Goal: Task Accomplishment & Management: Use online tool/utility

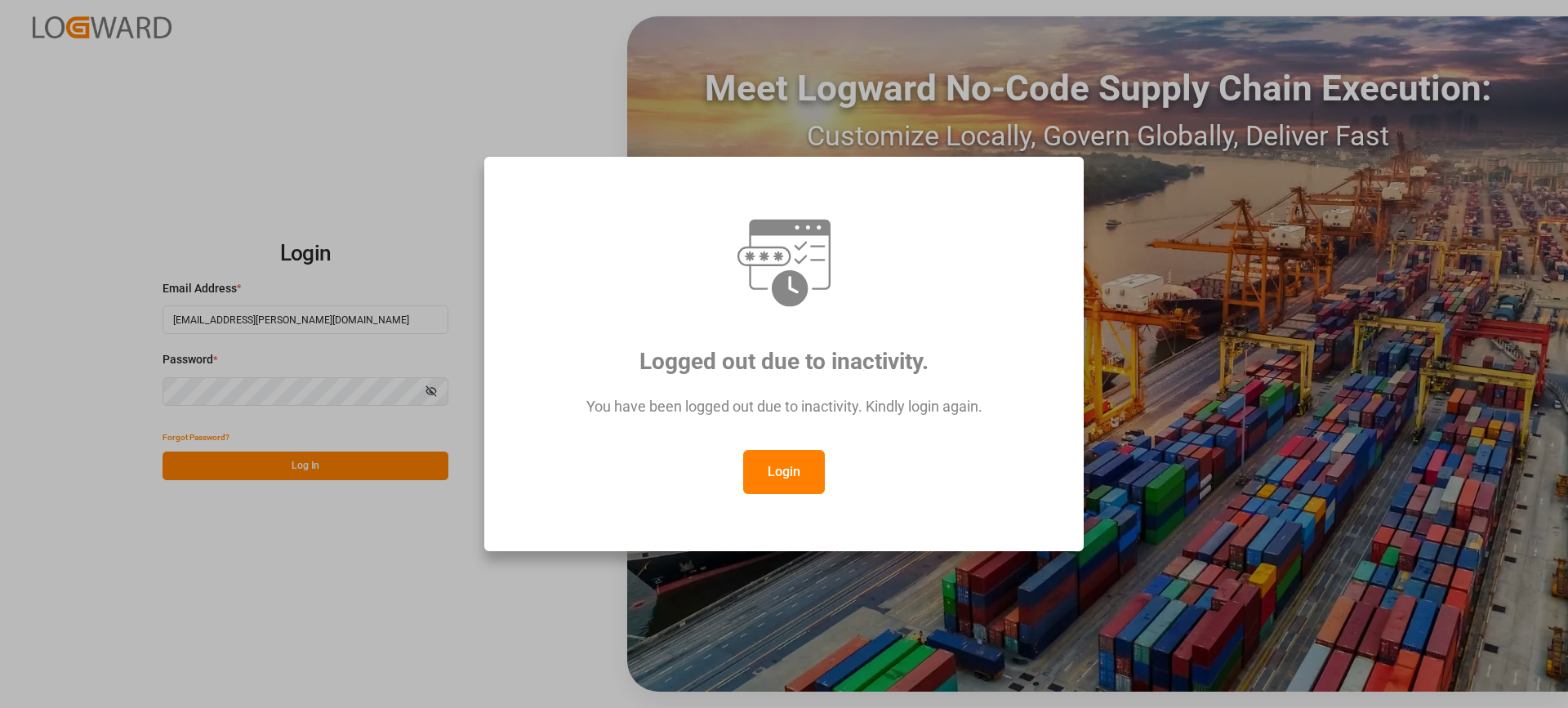
click at [808, 474] on button "Login" at bounding box center [784, 472] width 82 height 44
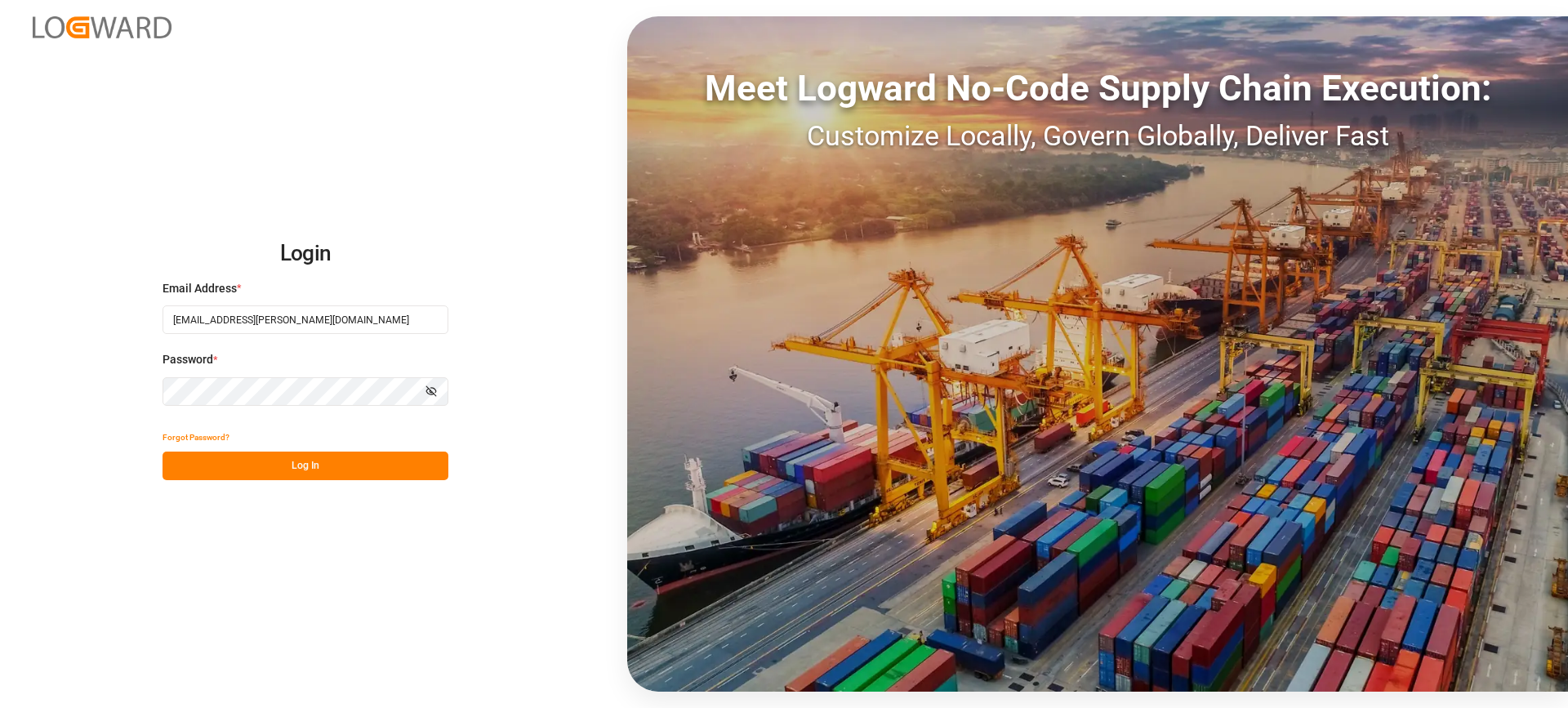
click at [360, 460] on button "Log In" at bounding box center [305, 465] width 286 height 29
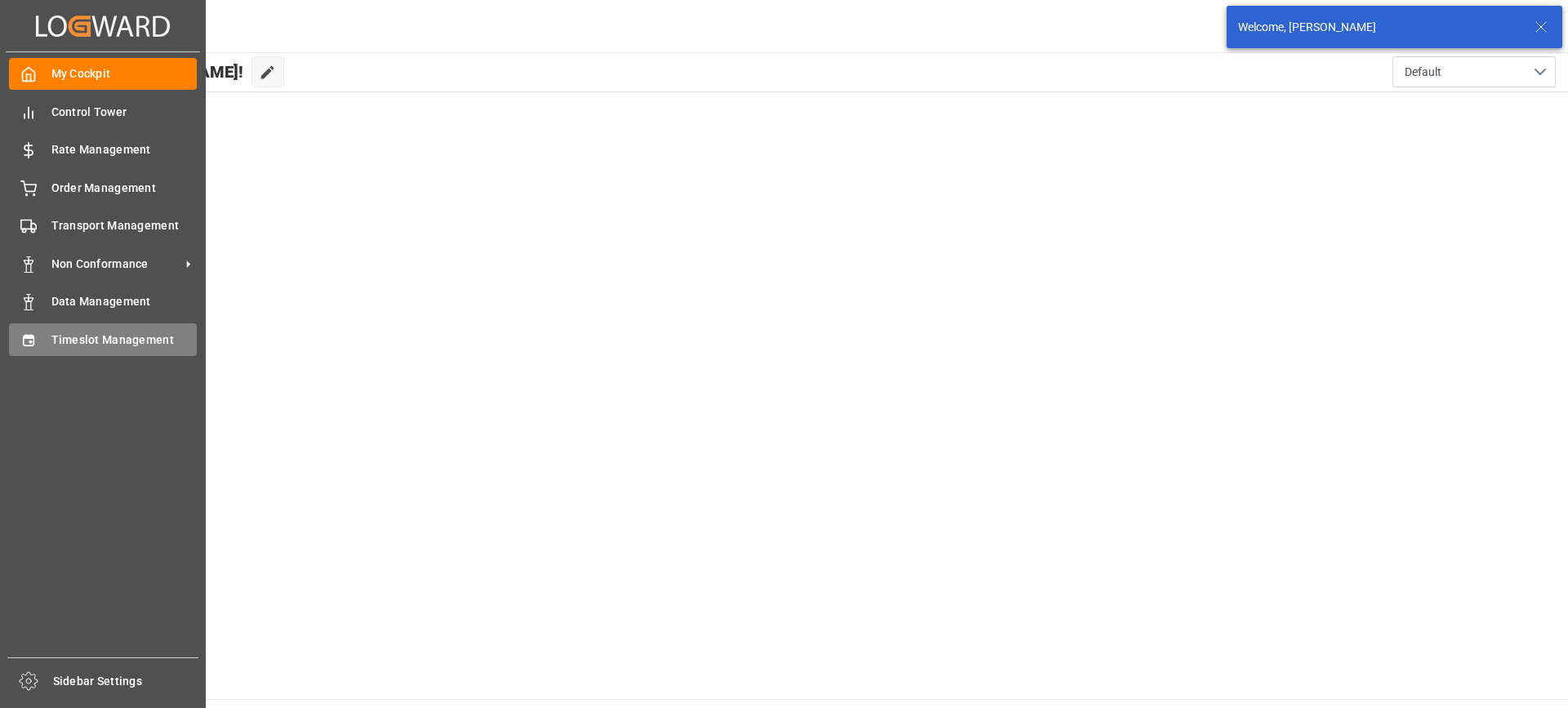
click at [96, 340] on span "Timeslot Management" at bounding box center [124, 340] width 147 height 17
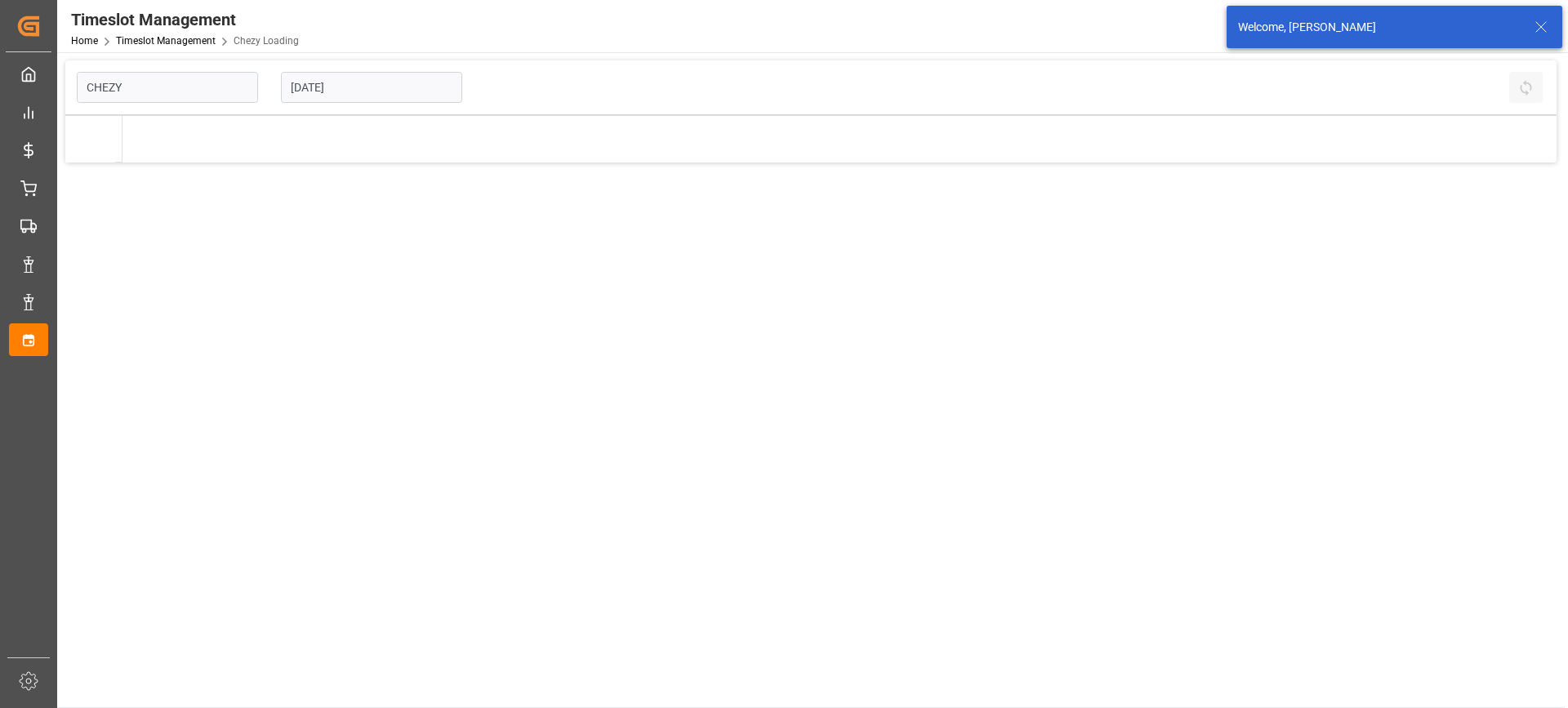
type input "Chezy Loading"
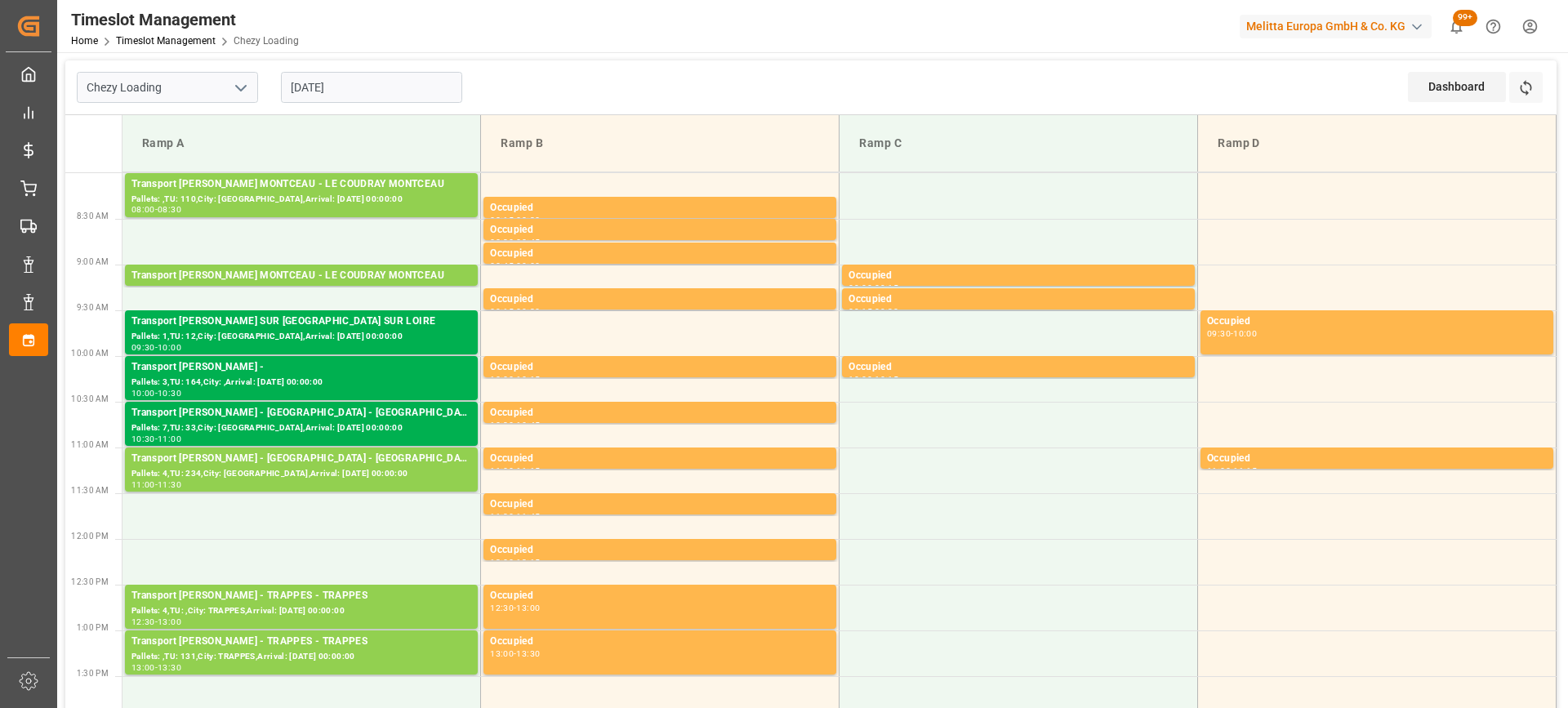
drag, startPoint x: 393, startPoint y: 87, endPoint x: 400, endPoint y: 99, distance: 13.9
click at [393, 88] on input "[DATE]" at bounding box center [372, 87] width 182 height 31
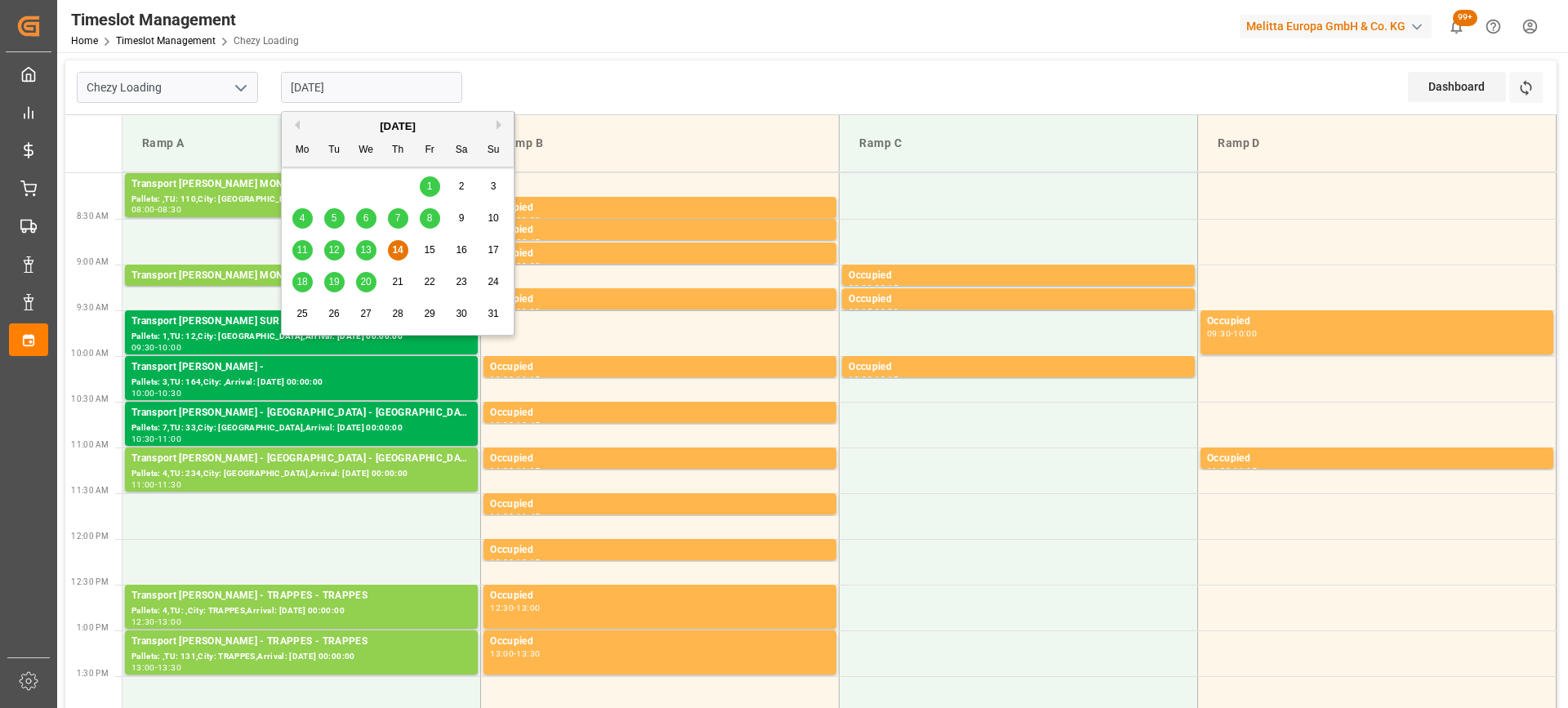
click at [304, 281] on span "18" at bounding box center [301, 282] width 10 height 11
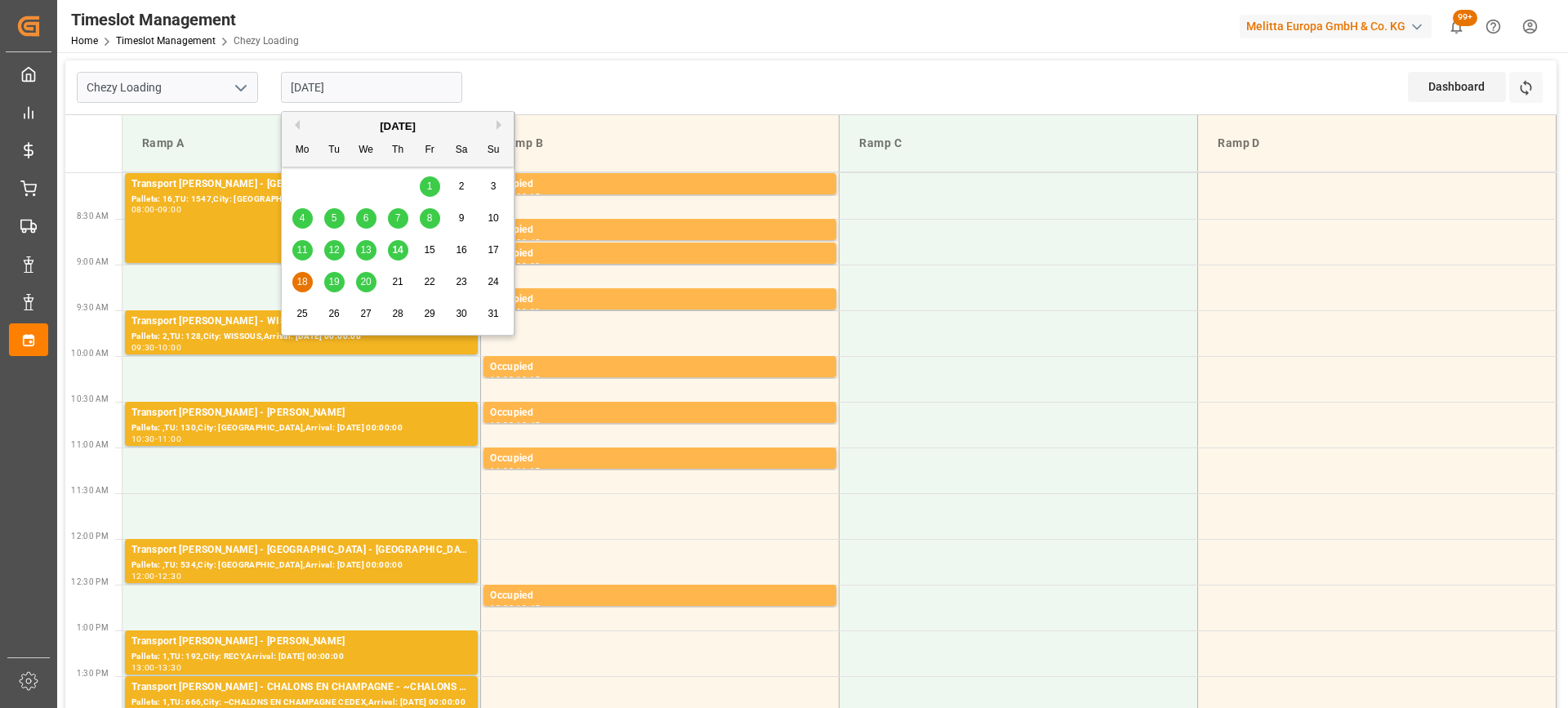
click at [400, 77] on input "[DATE]" at bounding box center [372, 87] width 182 height 31
click at [399, 251] on span "14" at bounding box center [397, 249] width 10 height 11
type input "[DATE]"
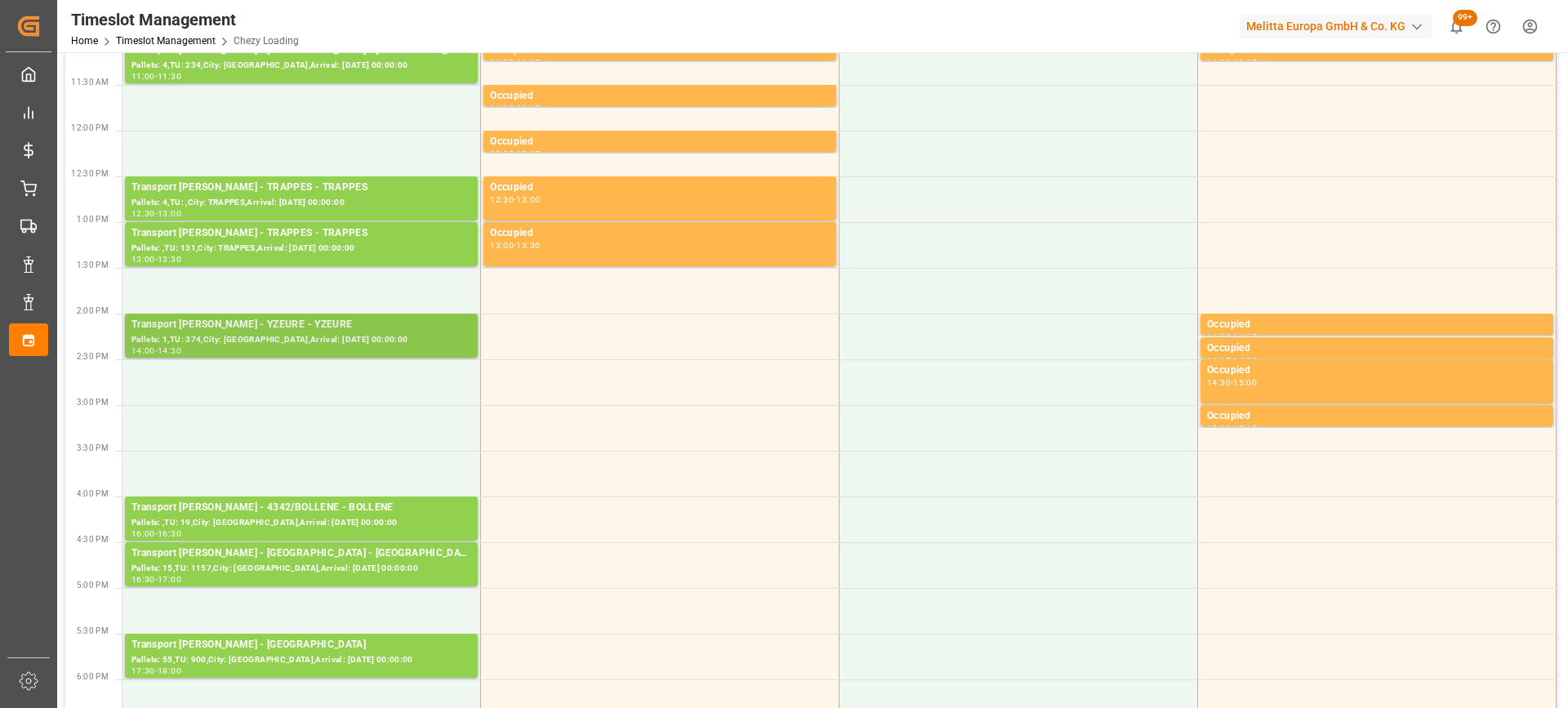
scroll to position [489, 0]
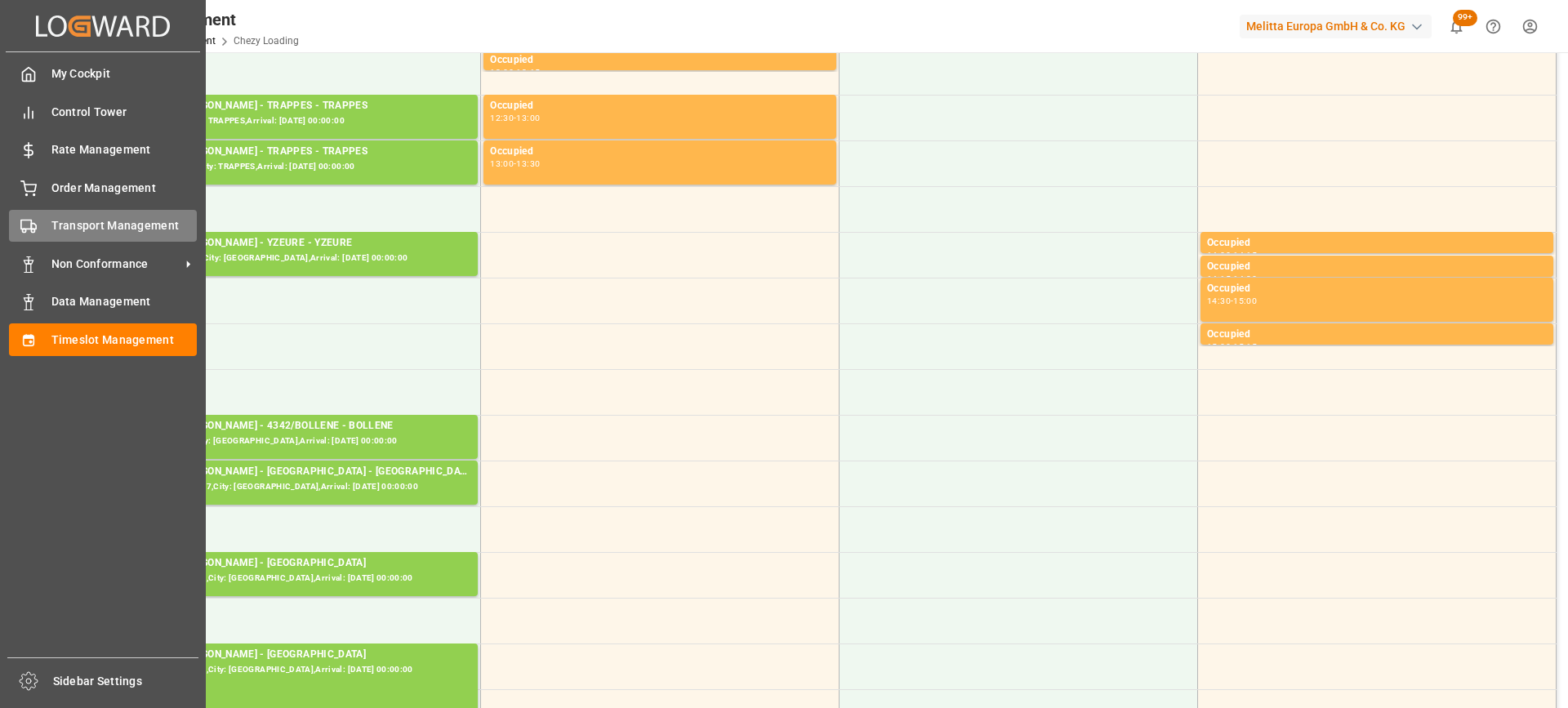
click at [31, 232] on circle at bounding box center [32, 232] width 4 height 4
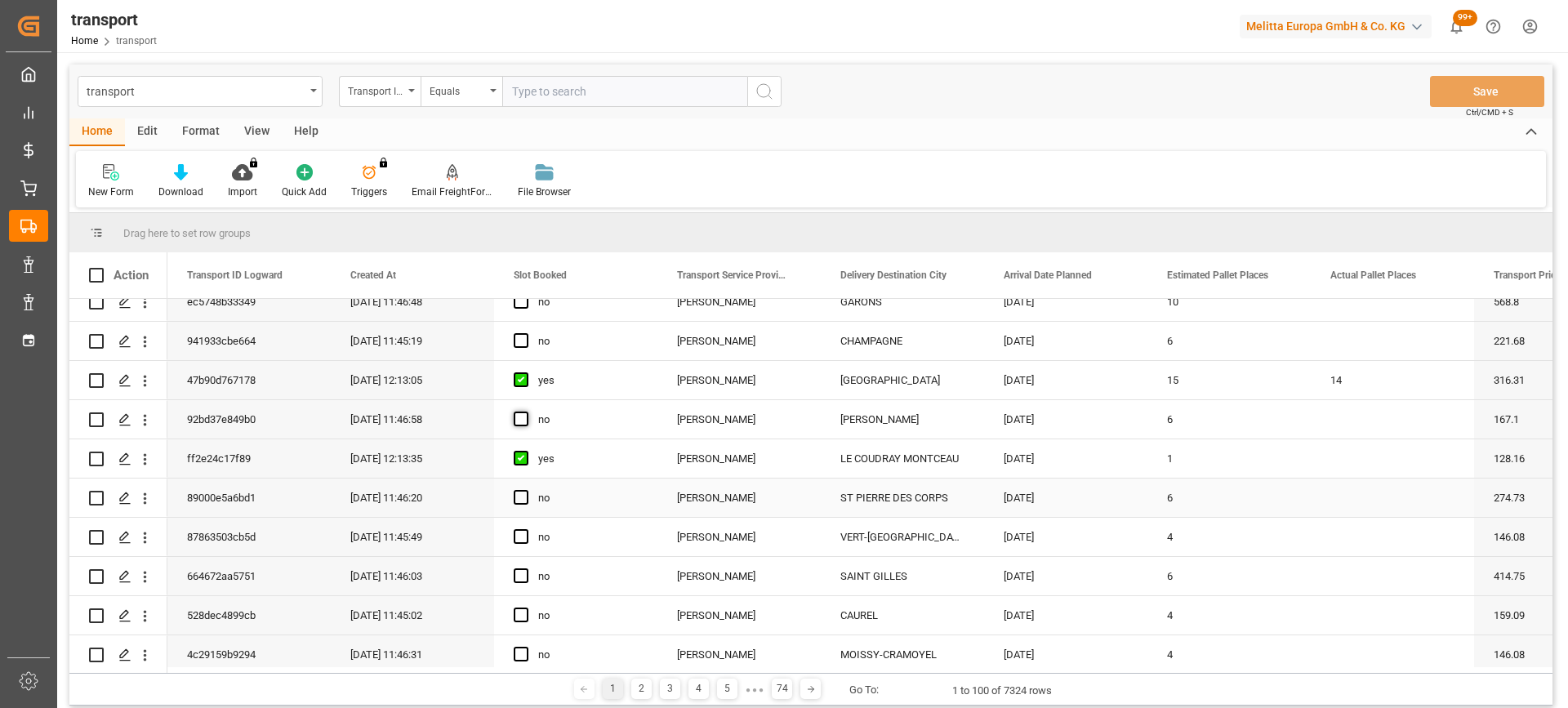
scroll to position [489, 0]
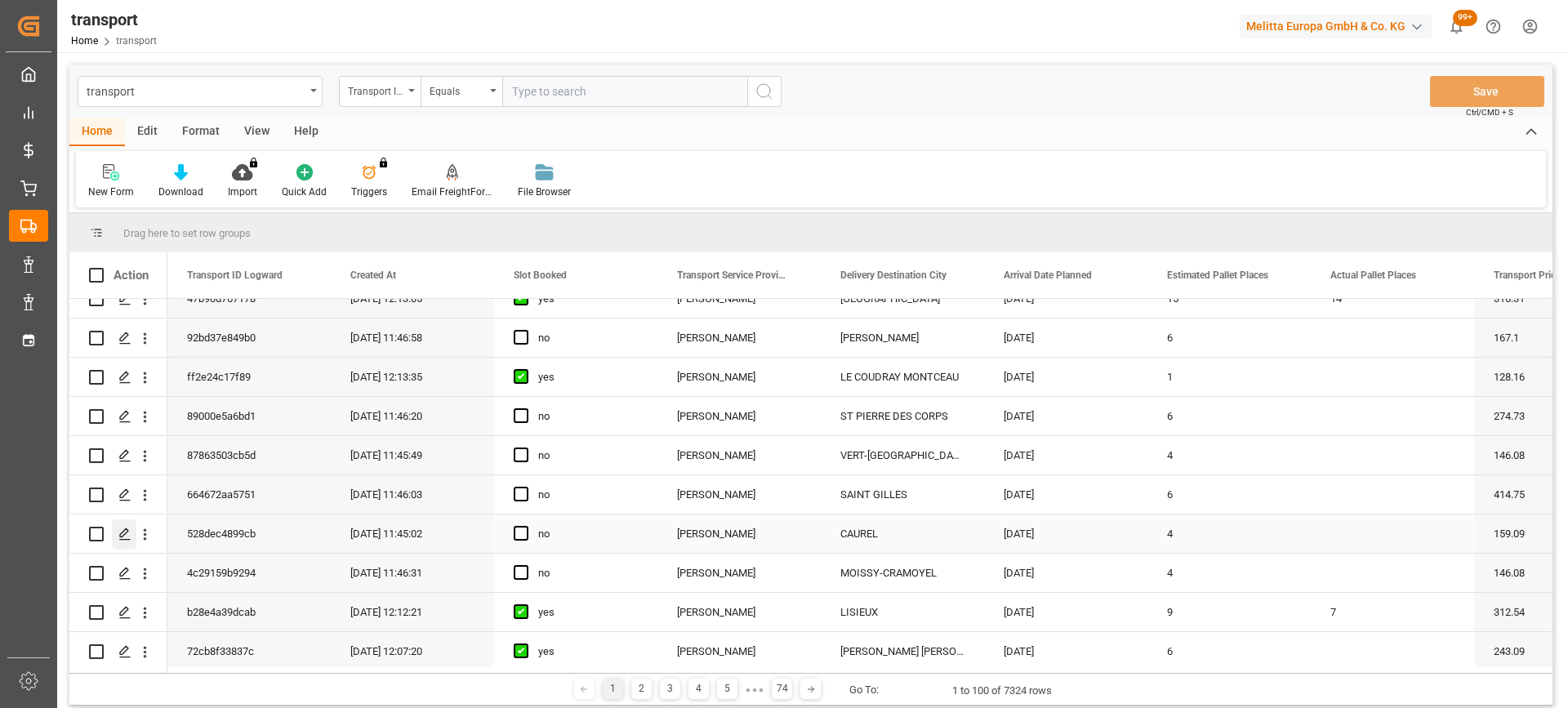
click at [121, 537] on polygon "Press SPACE to select this row." at bounding box center [123, 533] width 8 height 8
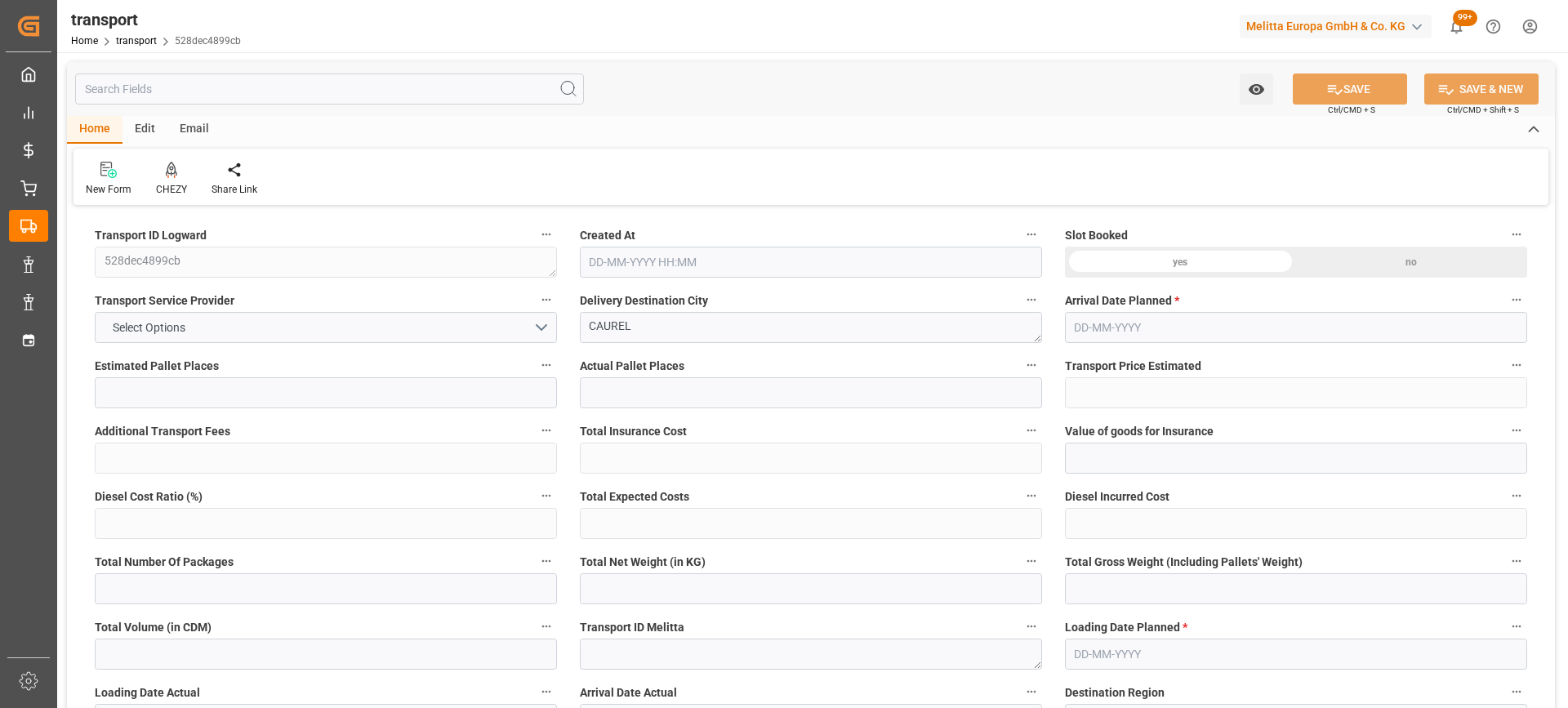
type input "4"
type input "159.09"
type input "0"
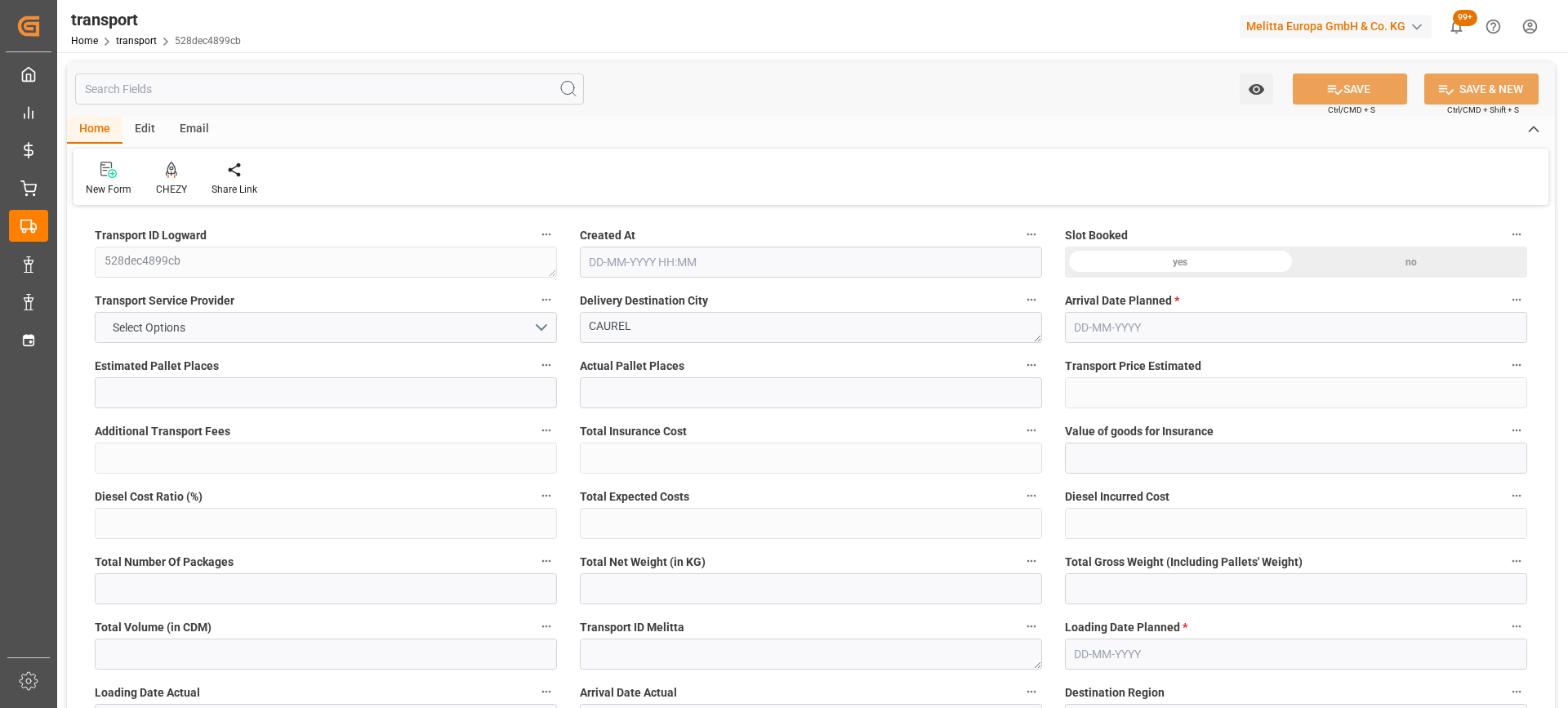
type input "152.6469"
type input "-6.4431"
type input "0"
type input "354.021"
type input "569.929"
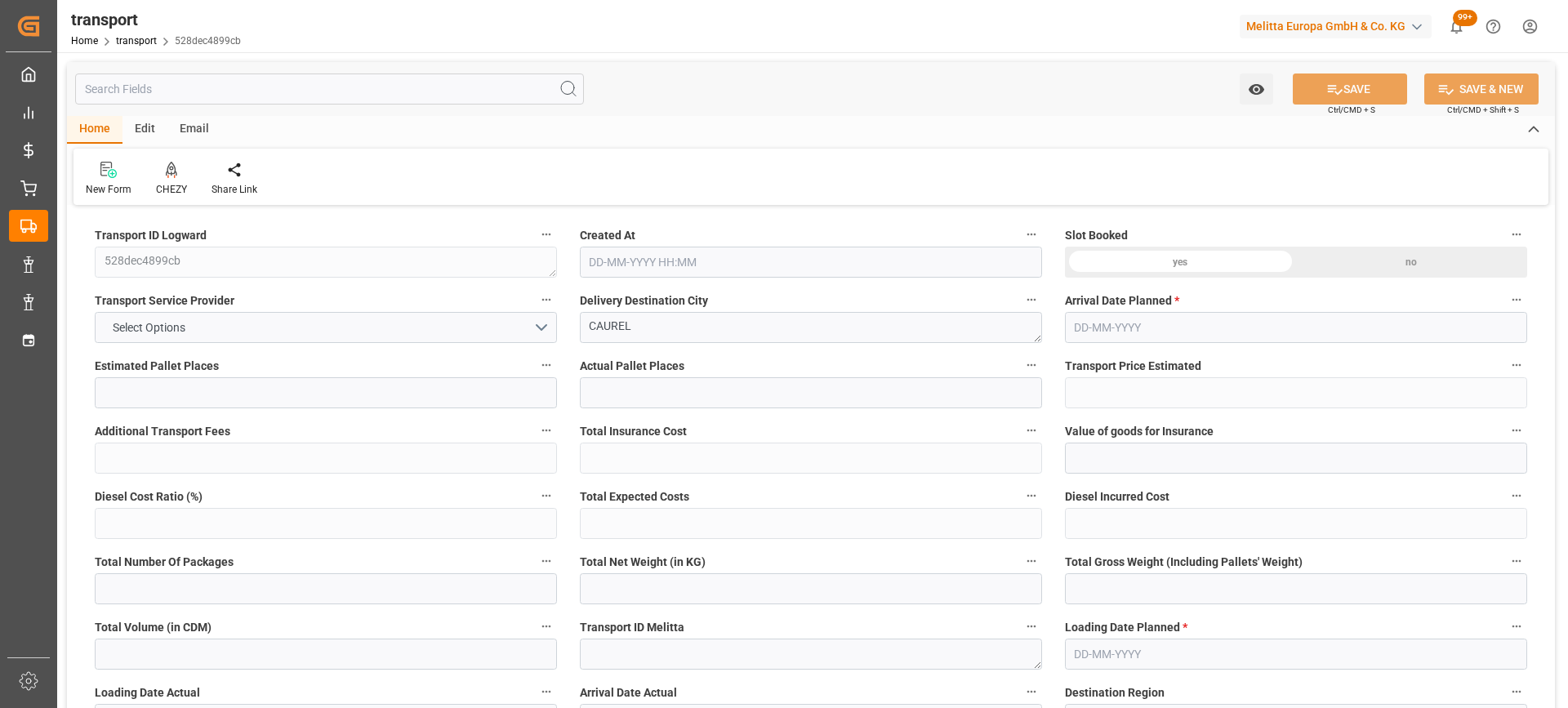
type input "4393.528"
type input "51"
type input "2"
type input "198"
type input "4"
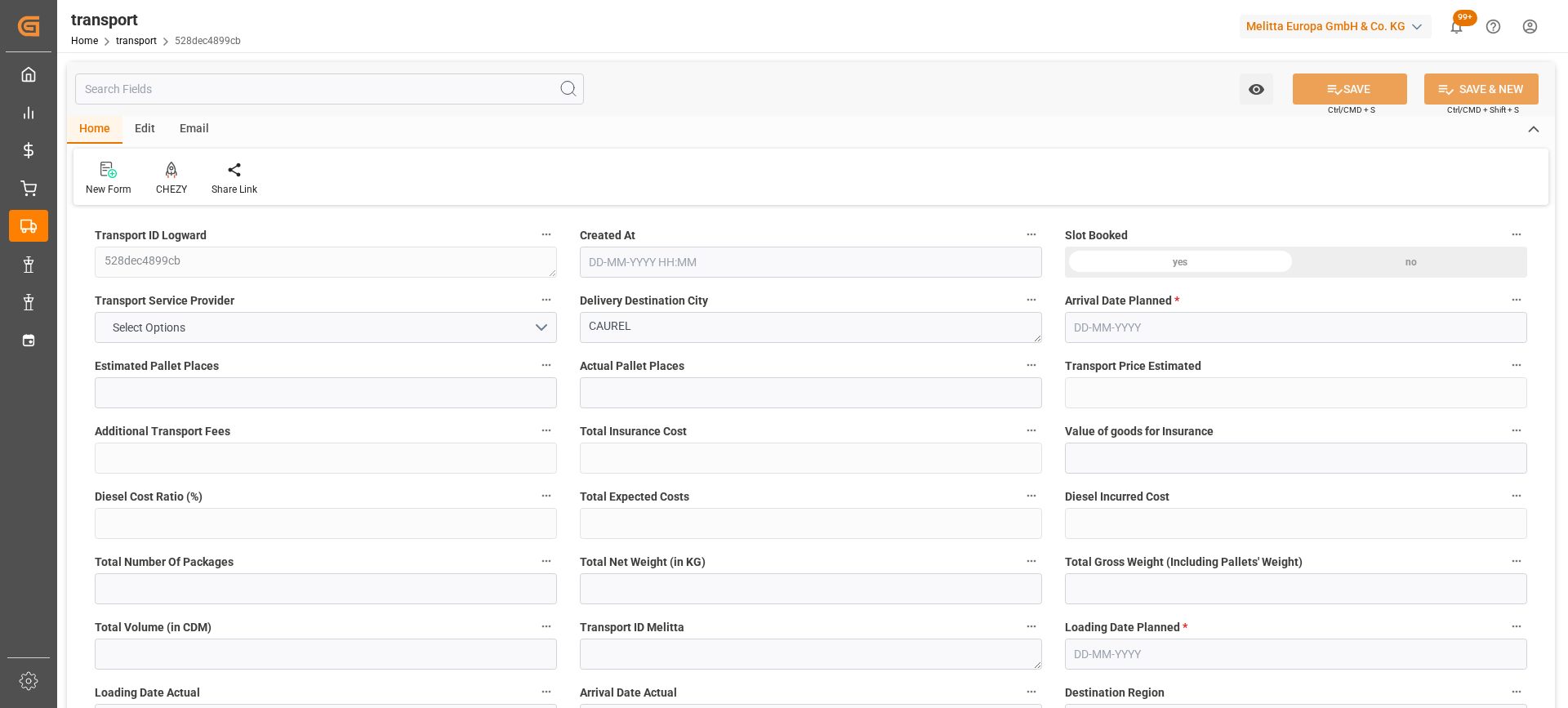
type input "101"
type input "445.881"
type input "0"
type input "4710.8598"
type input "0"
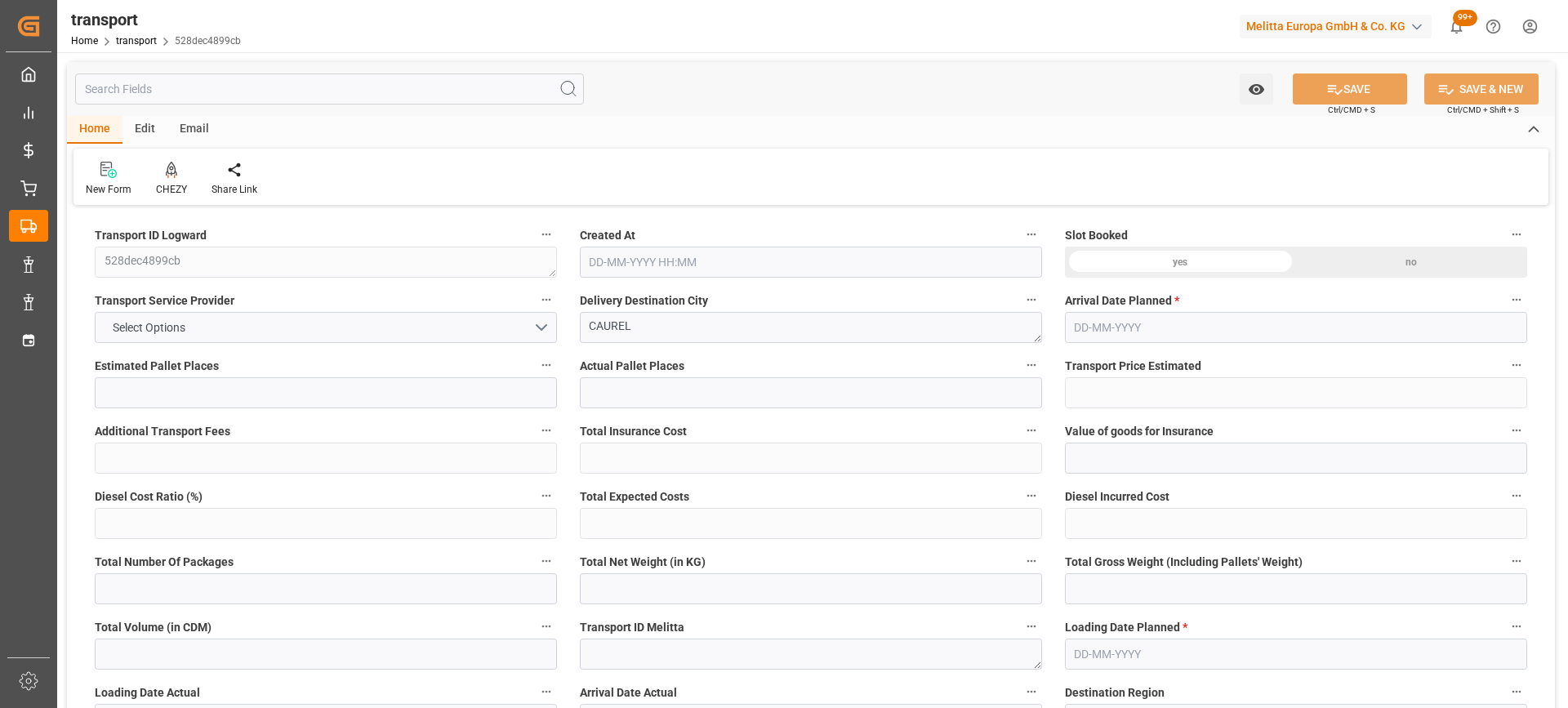
type input "0"
type input "21"
type input "35"
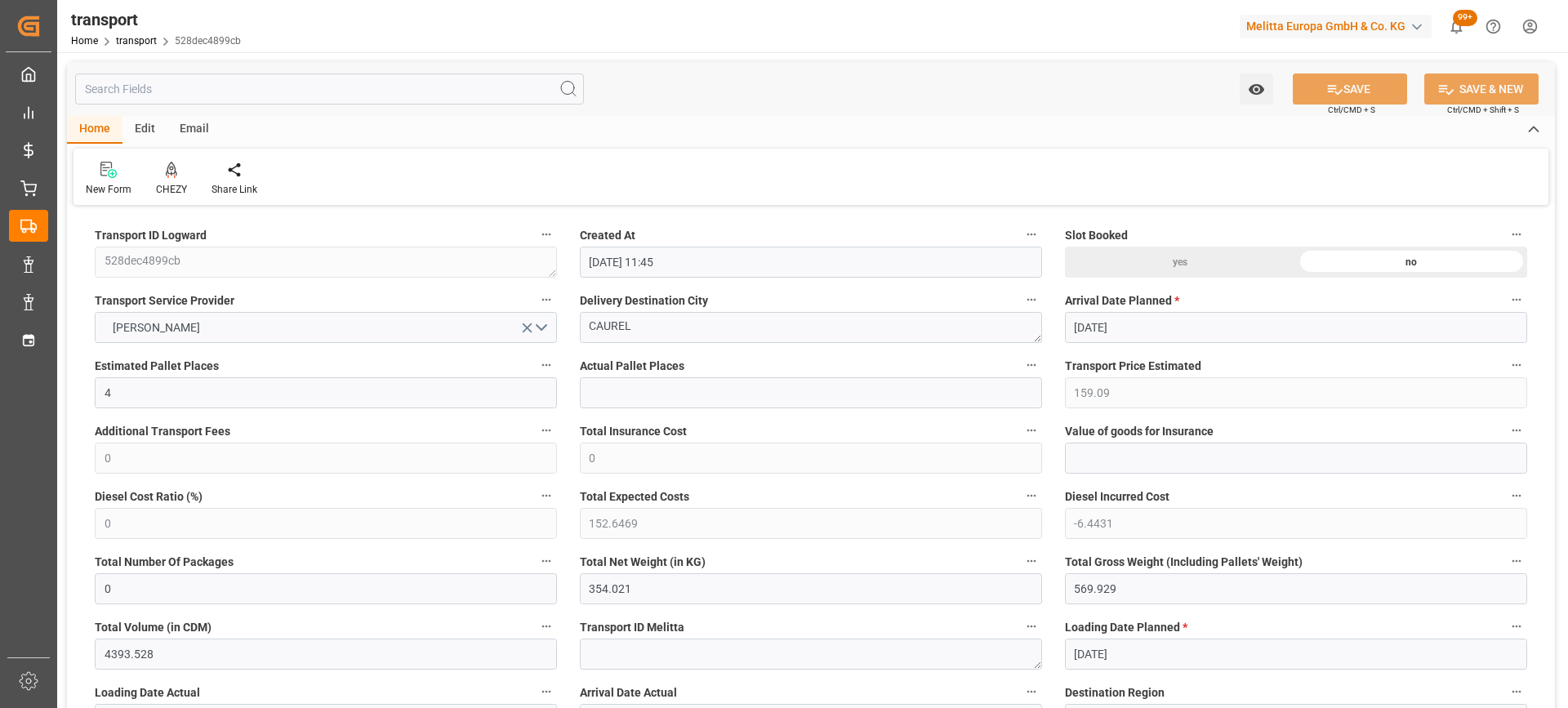
type input "13-08-2025 11:45"
type input "[DATE]"
click at [702, 328] on textarea "CAUREL" at bounding box center [810, 326] width 463 height 31
drag, startPoint x: 664, startPoint y: 331, endPoint x: 504, endPoint y: 348, distance: 160.9
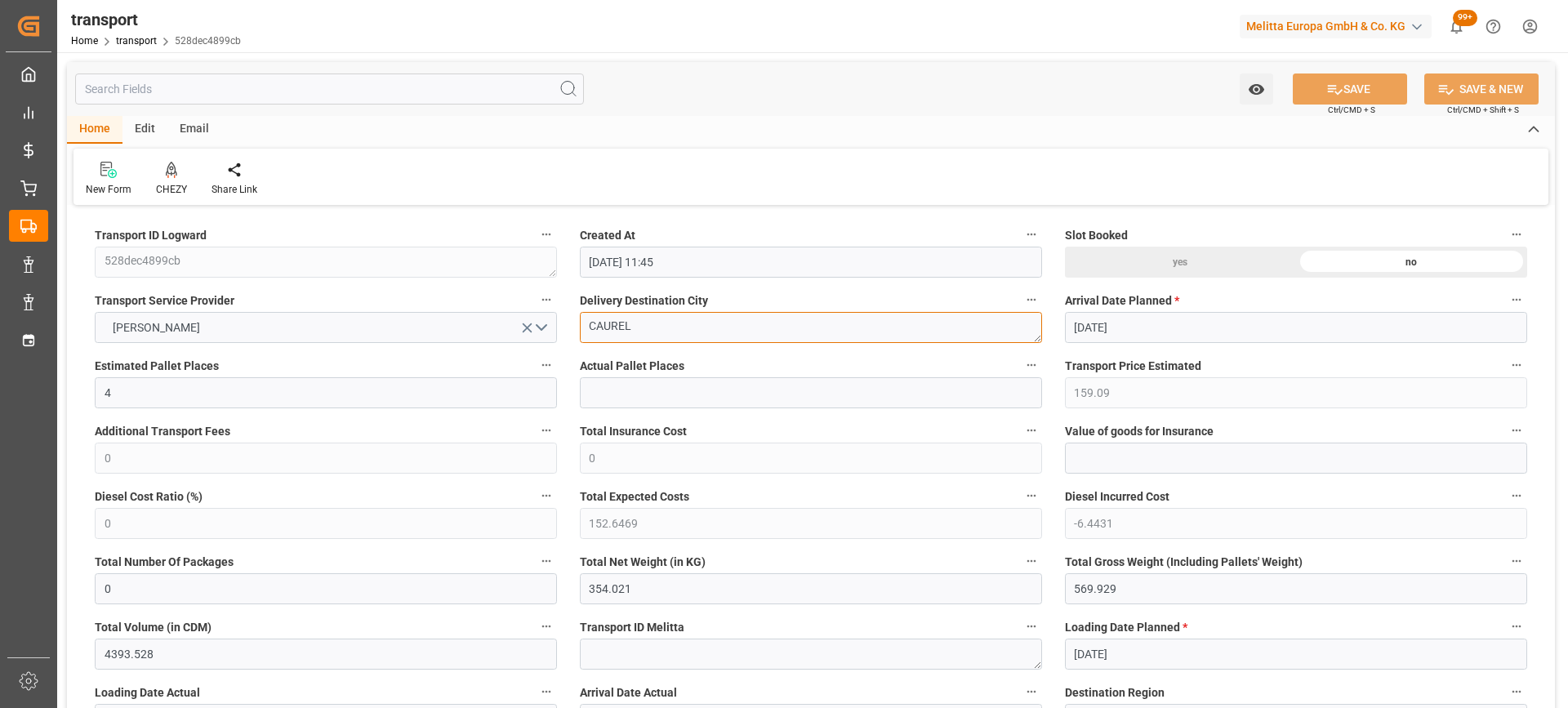
click at [177, 174] on div at bounding box center [171, 170] width 31 height 17
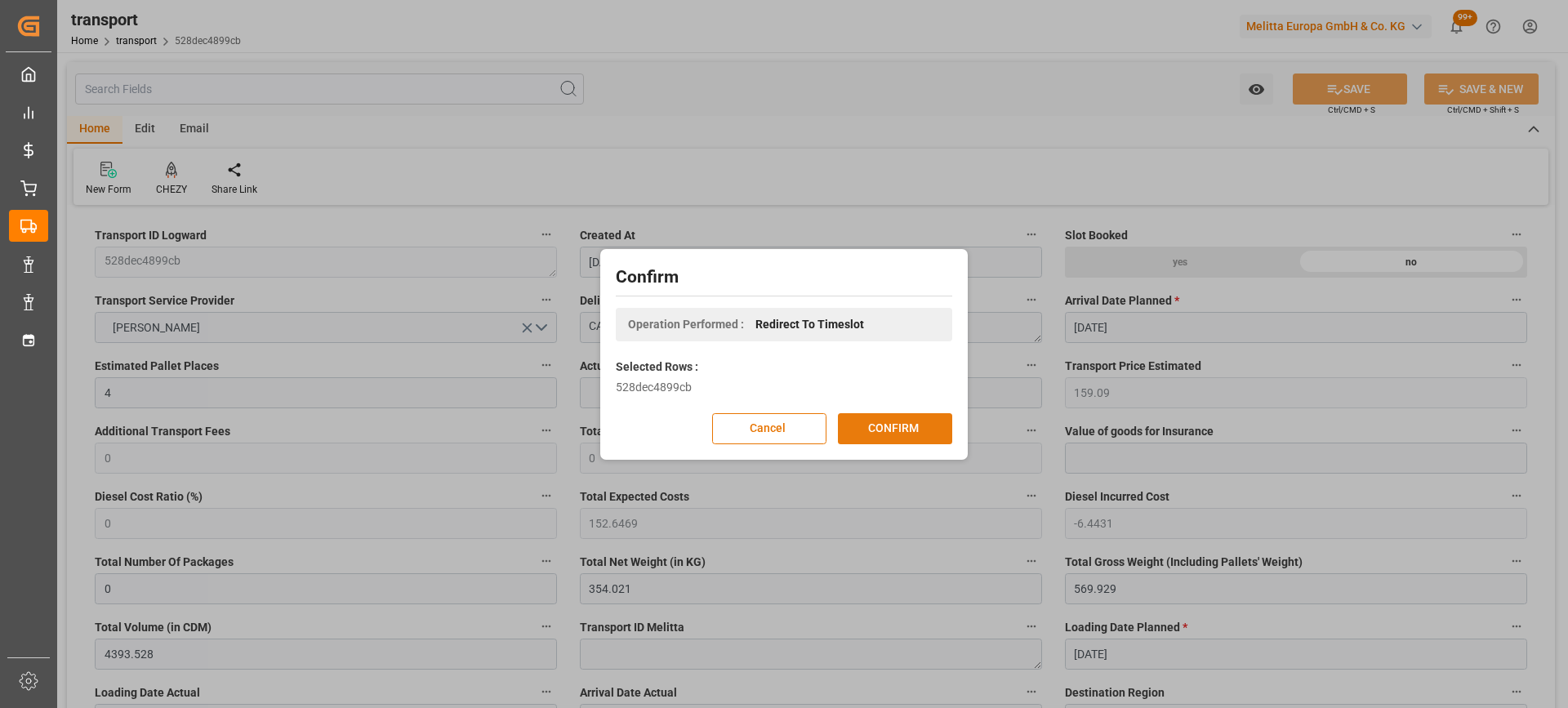
click at [899, 424] on button "CONFIRM" at bounding box center [895, 428] width 114 height 31
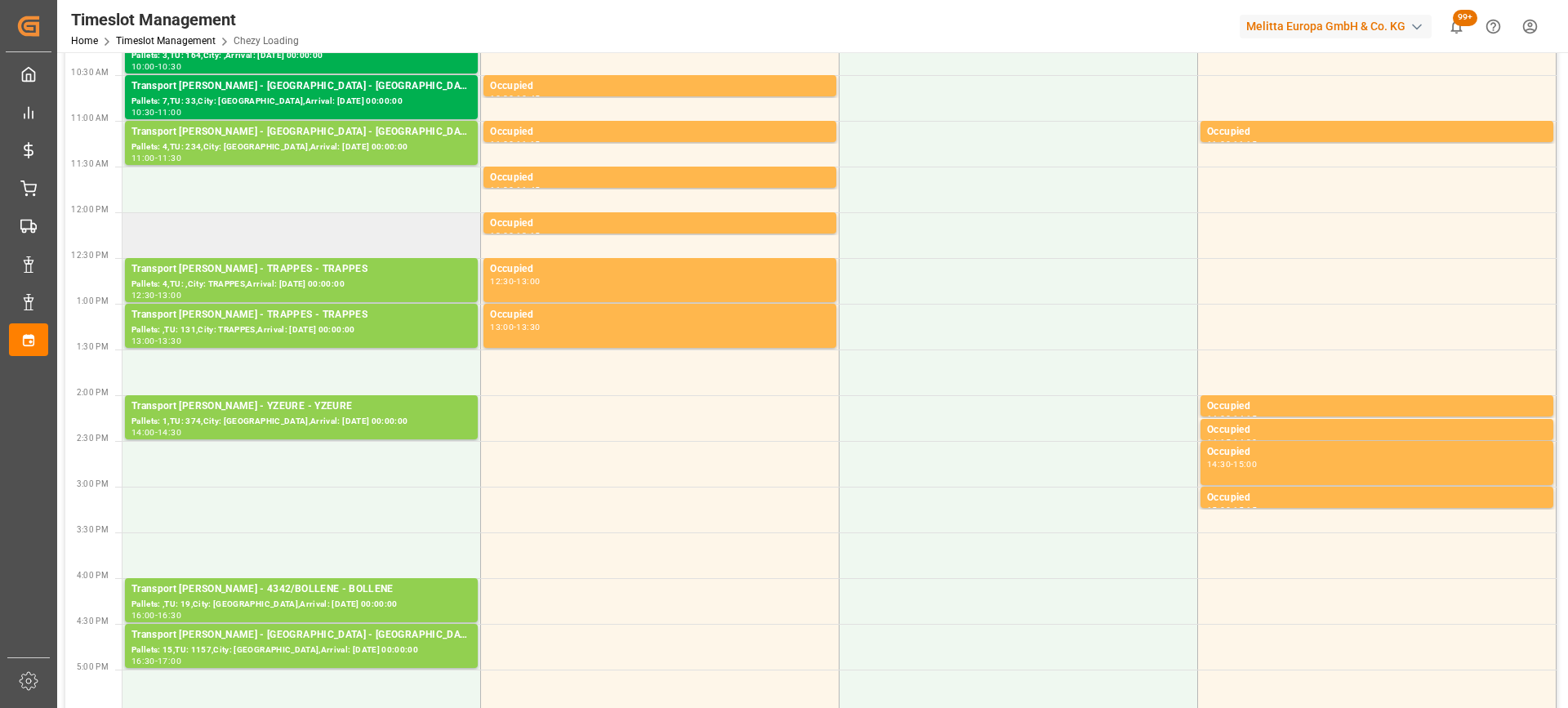
scroll to position [572, 0]
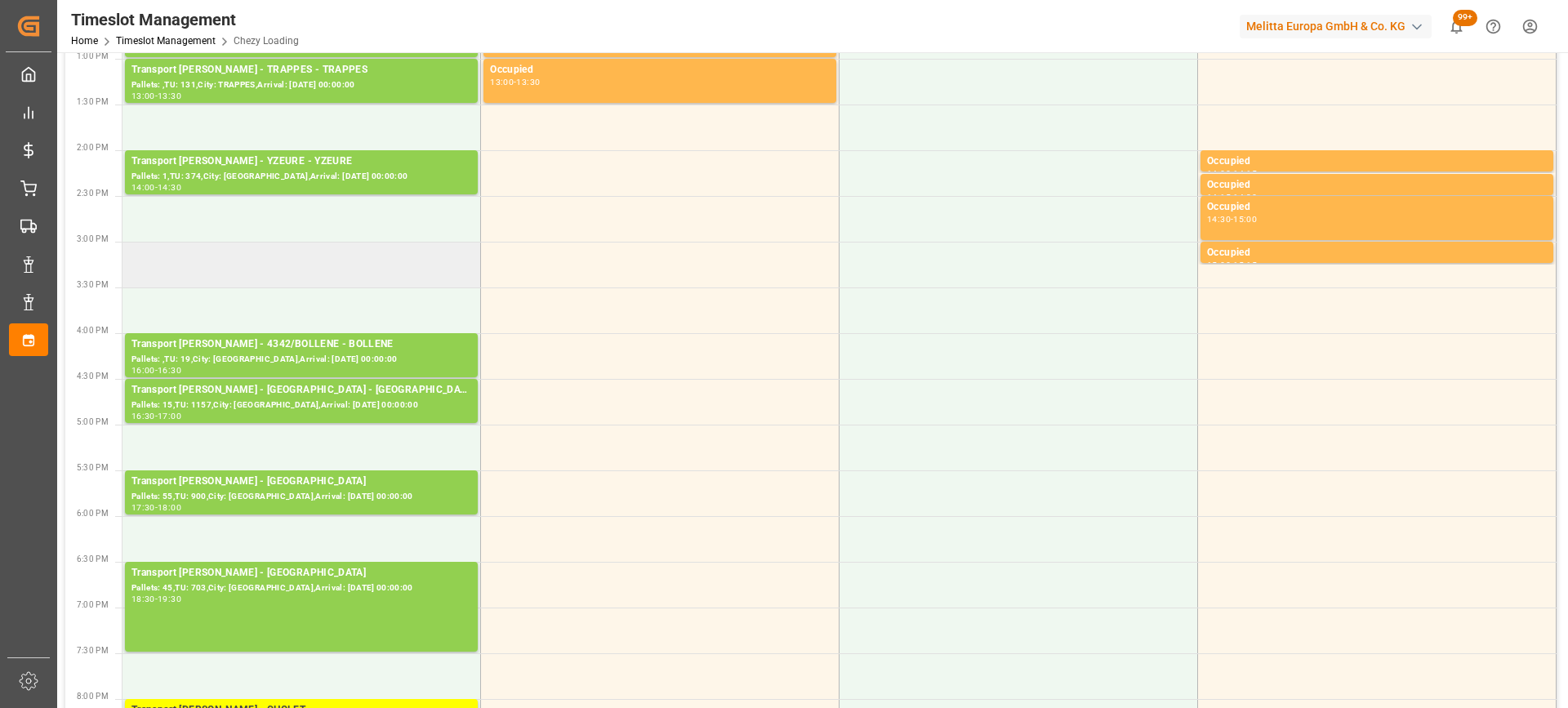
click at [321, 271] on td at bounding box center [301, 264] width 359 height 45
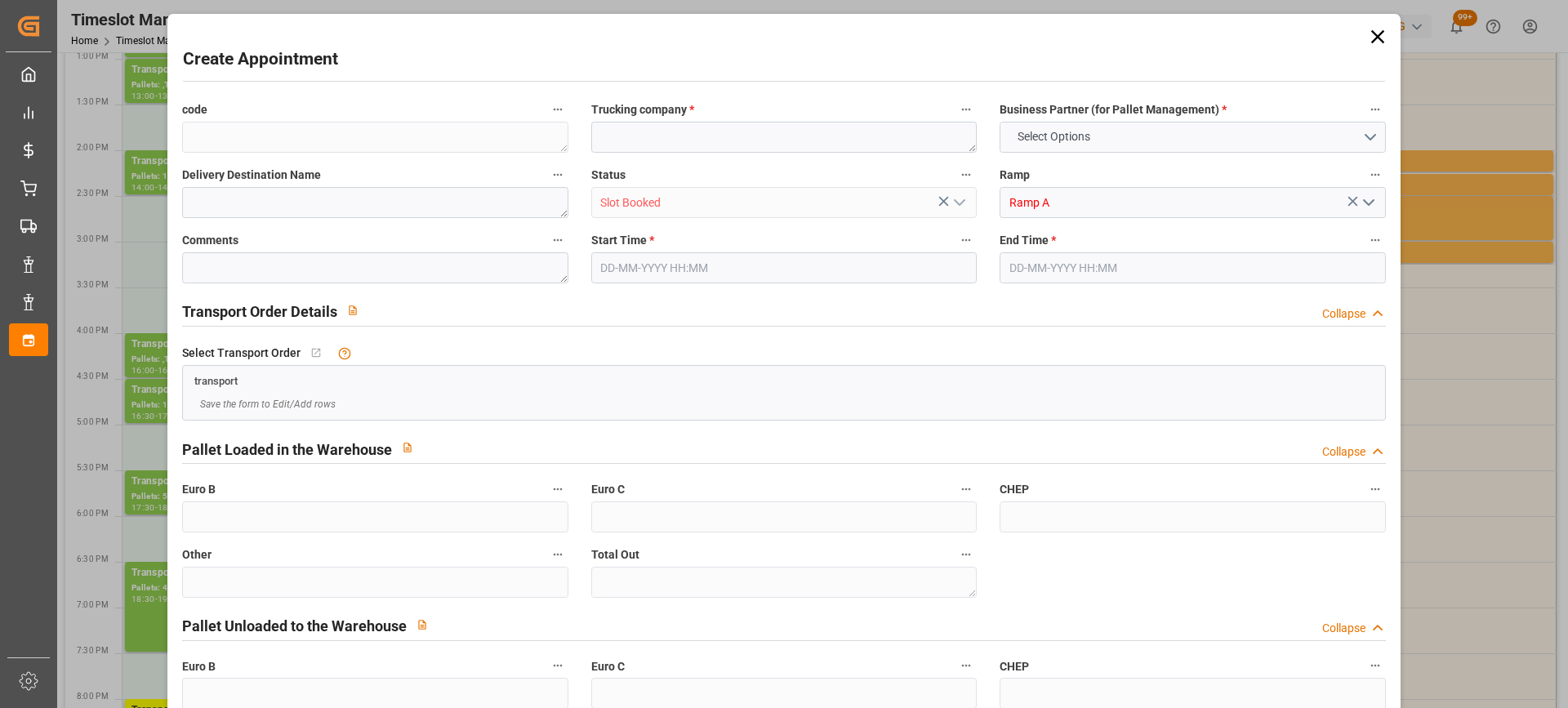
type input "0"
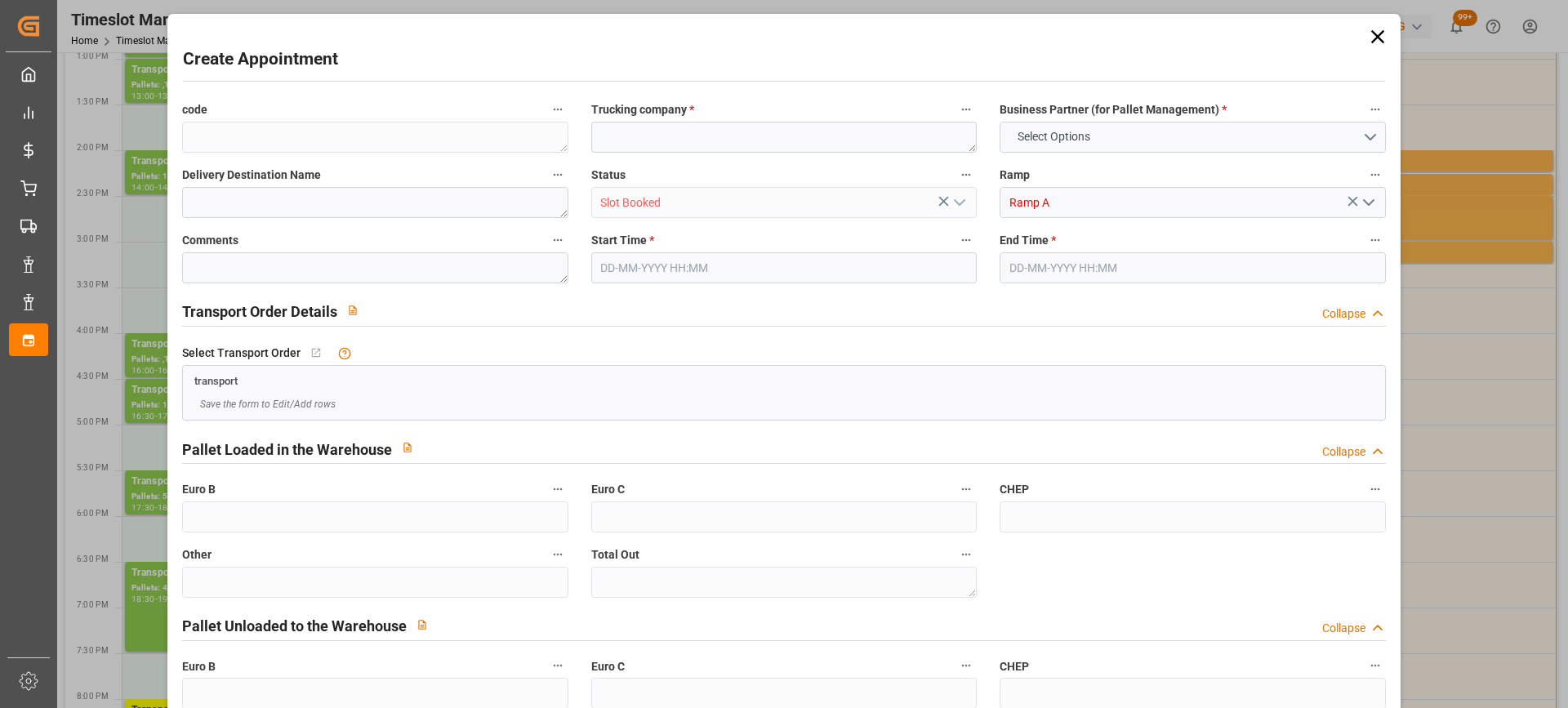
type input "0"
type input "14-08-2025 15:00"
type input "14-08-2025 15:30"
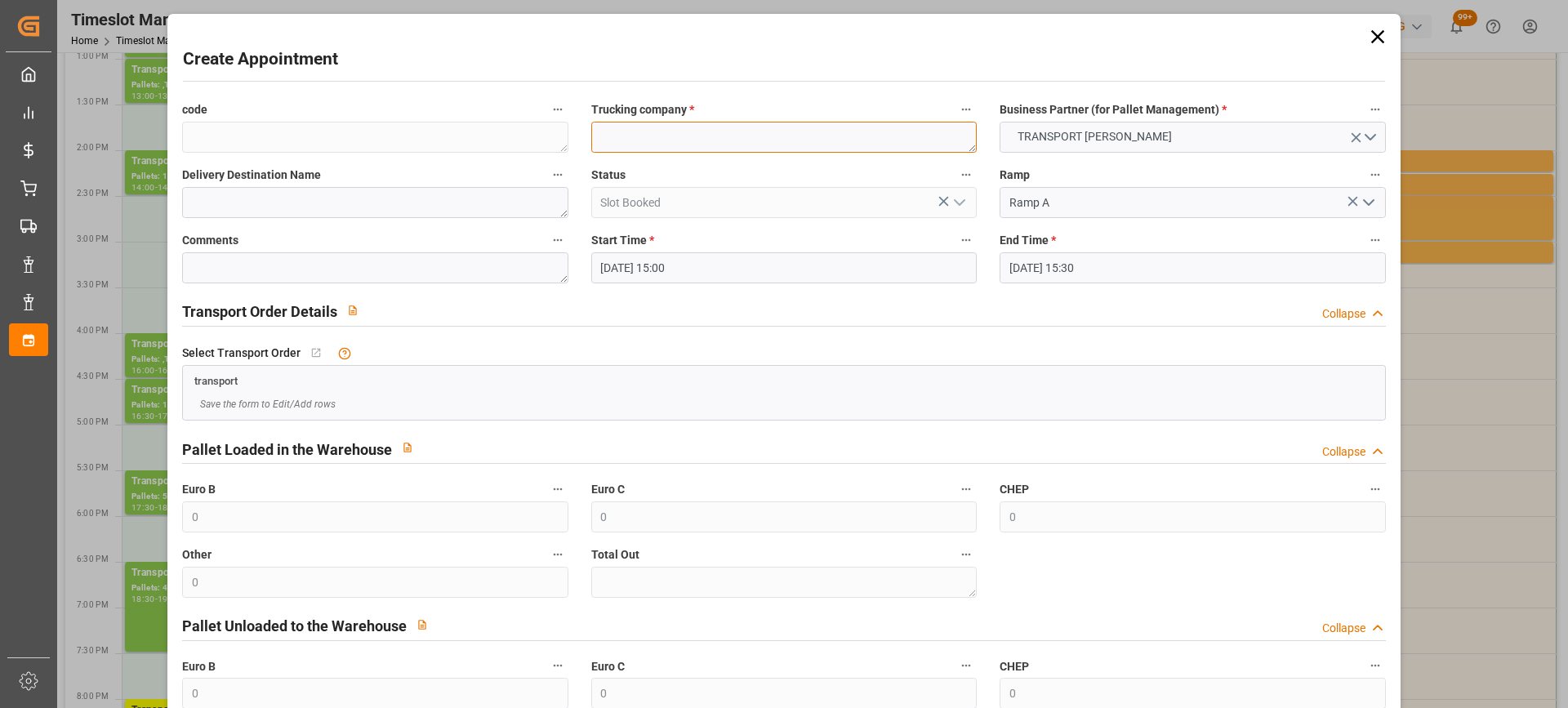
paste textarea "CAUREL"
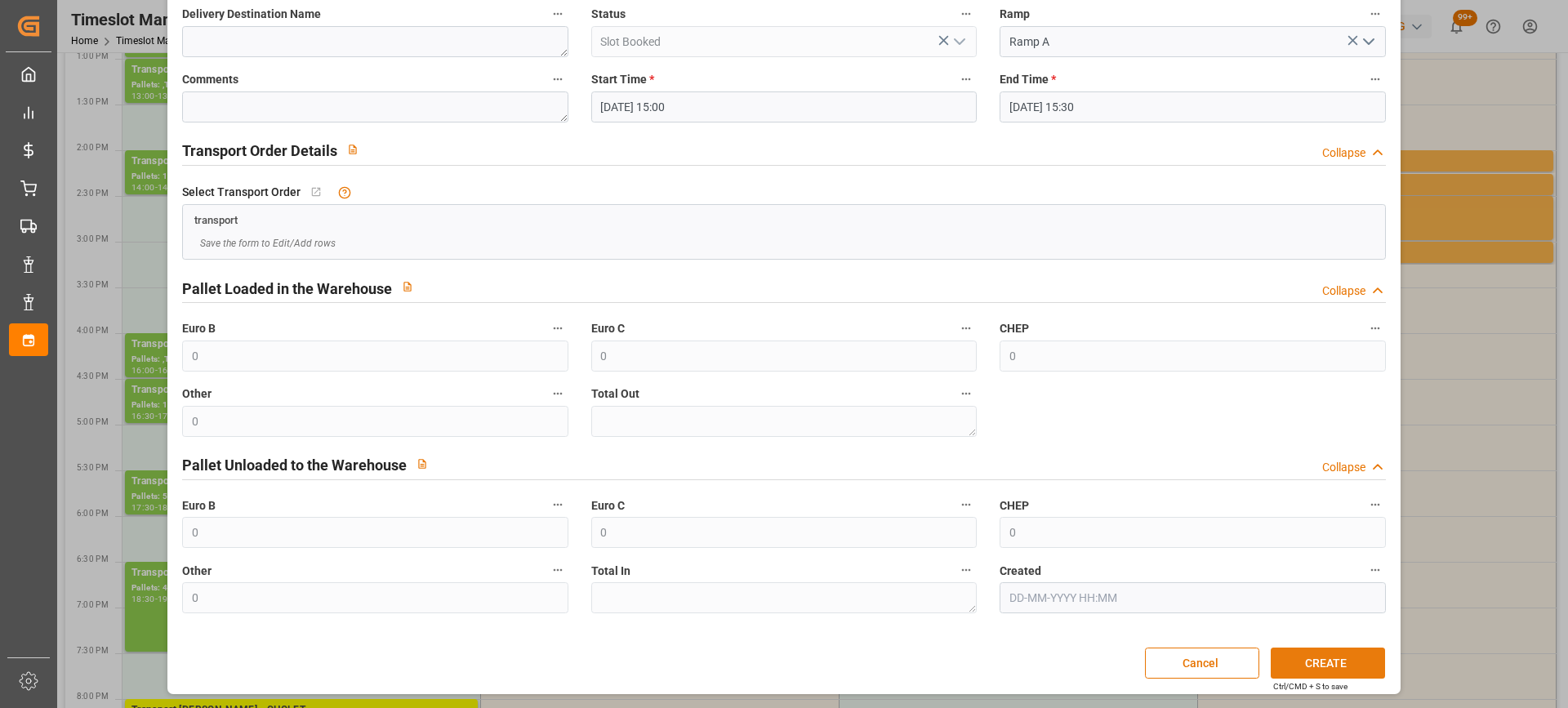
type textarea "CAUREL"
click at [1345, 666] on button "CREATE" at bounding box center [1328, 662] width 114 height 31
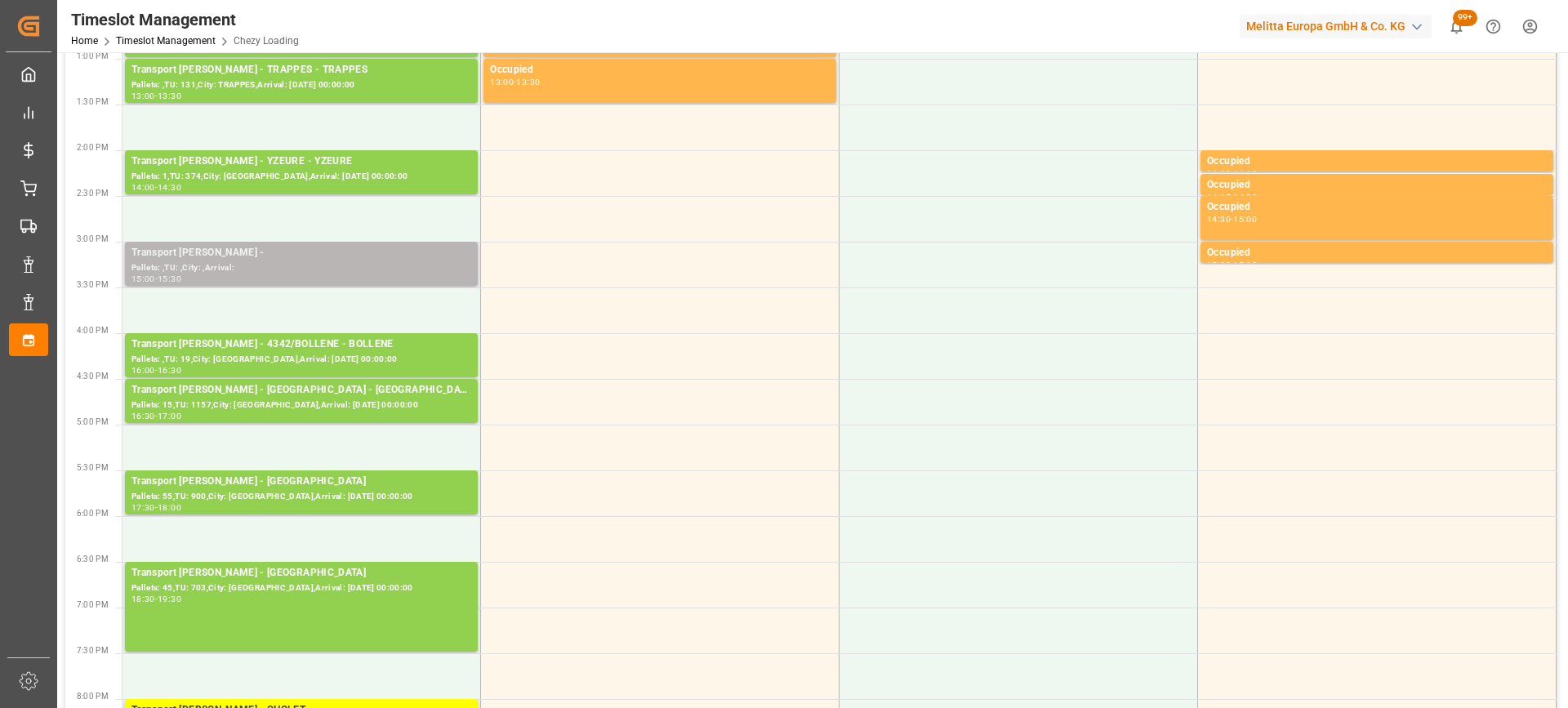
click at [400, 270] on div "Pallets: ,TU: ,City: ,Arrival:" at bounding box center [301, 268] width 339 height 14
click at [366, 257] on div "Transport Delisle - CAUREL -" at bounding box center [301, 253] width 339 height 17
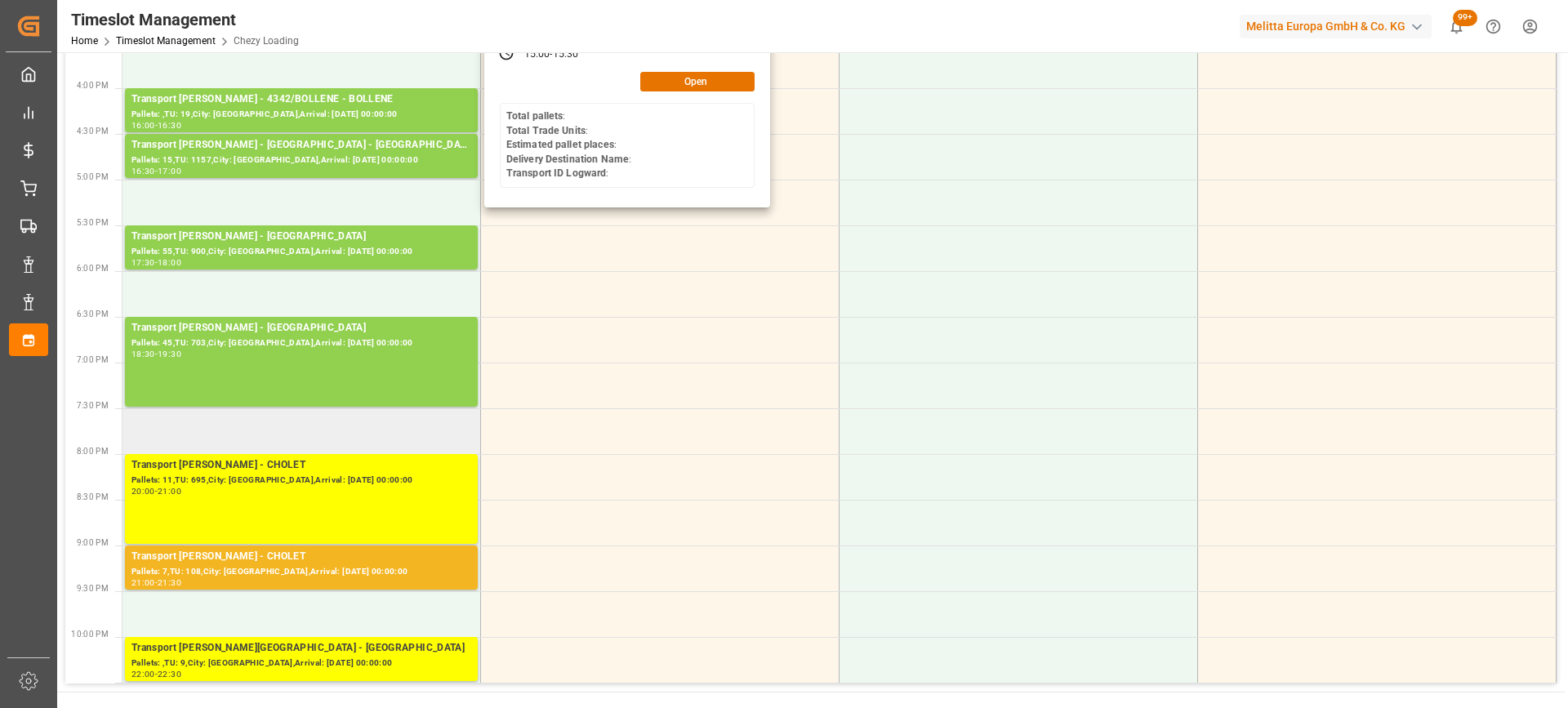
scroll to position [980, 0]
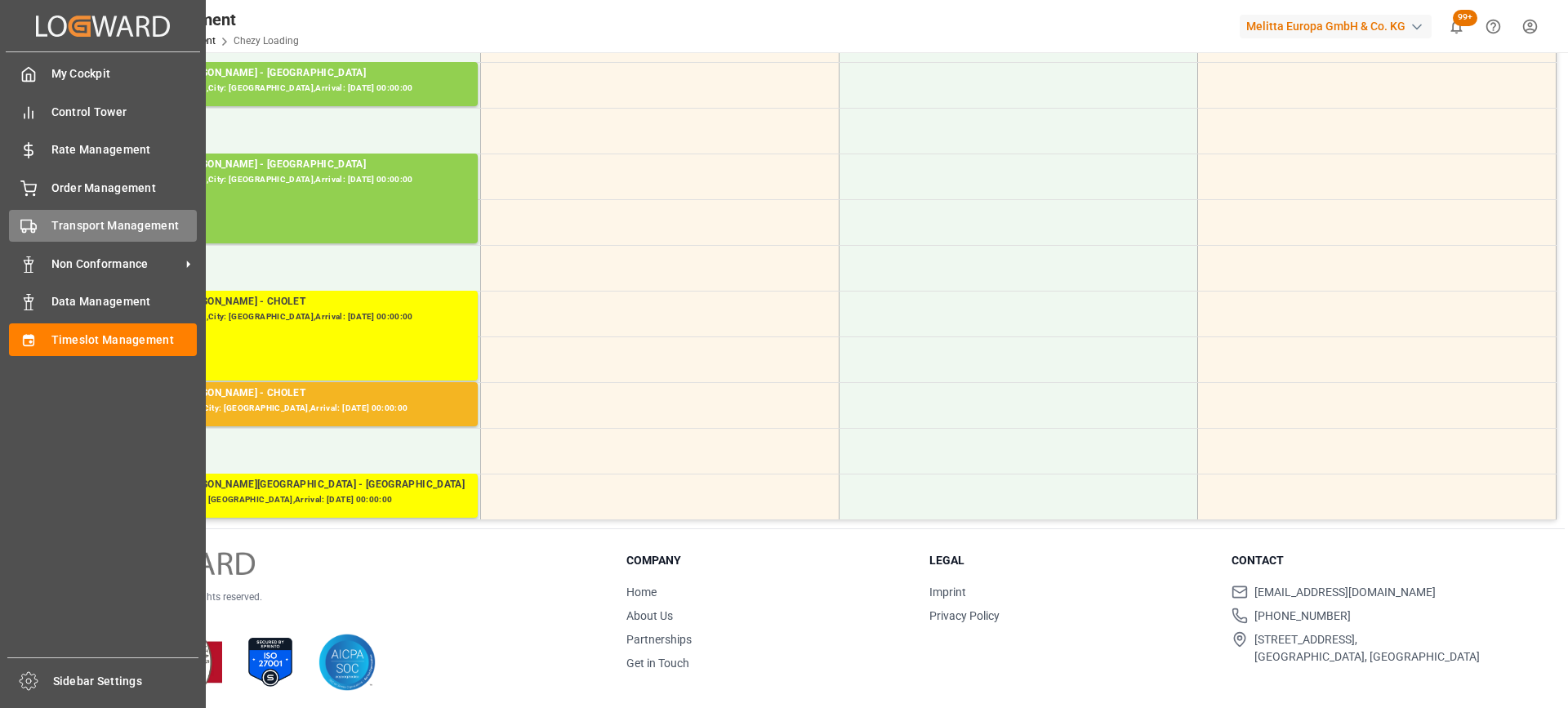
click at [26, 225] on icon at bounding box center [29, 226] width 17 height 17
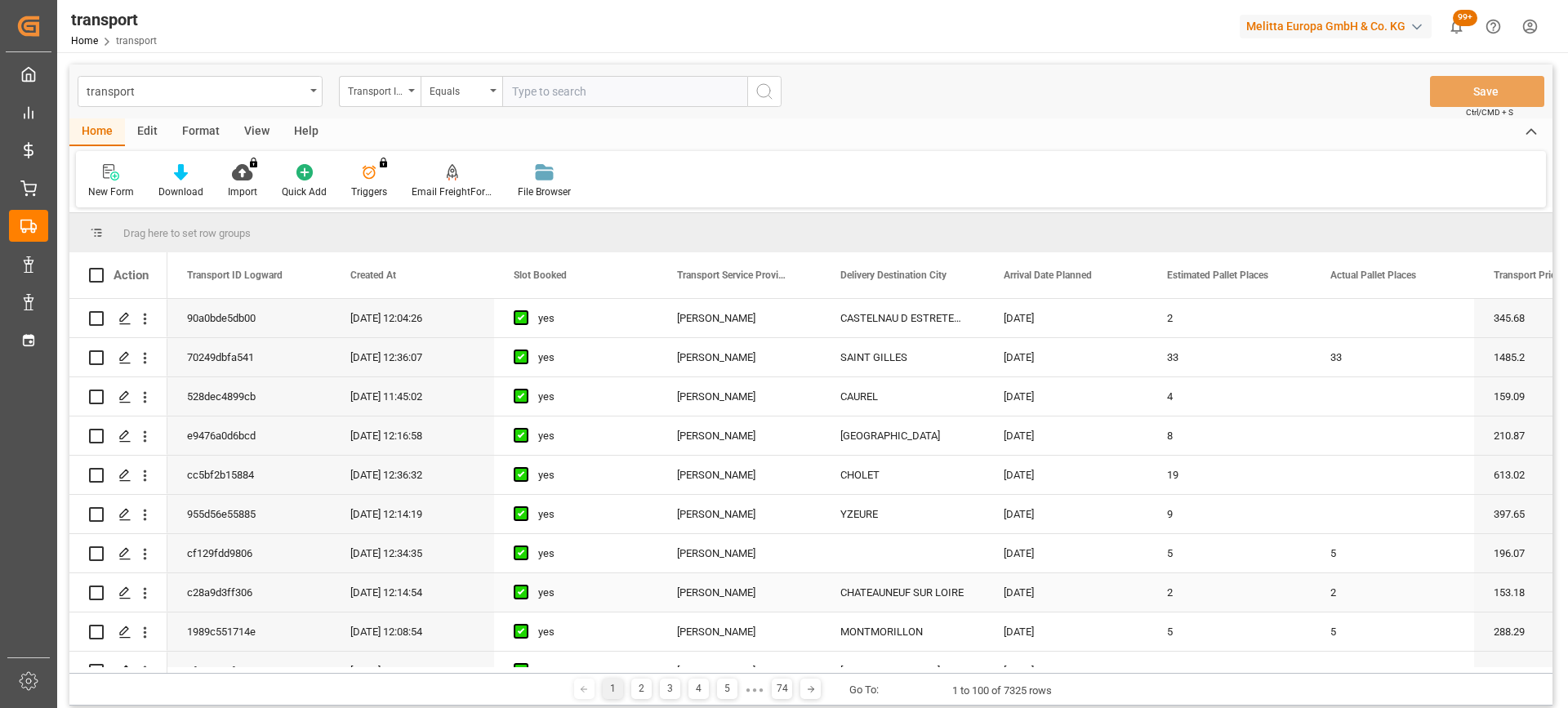
scroll to position [245, 0]
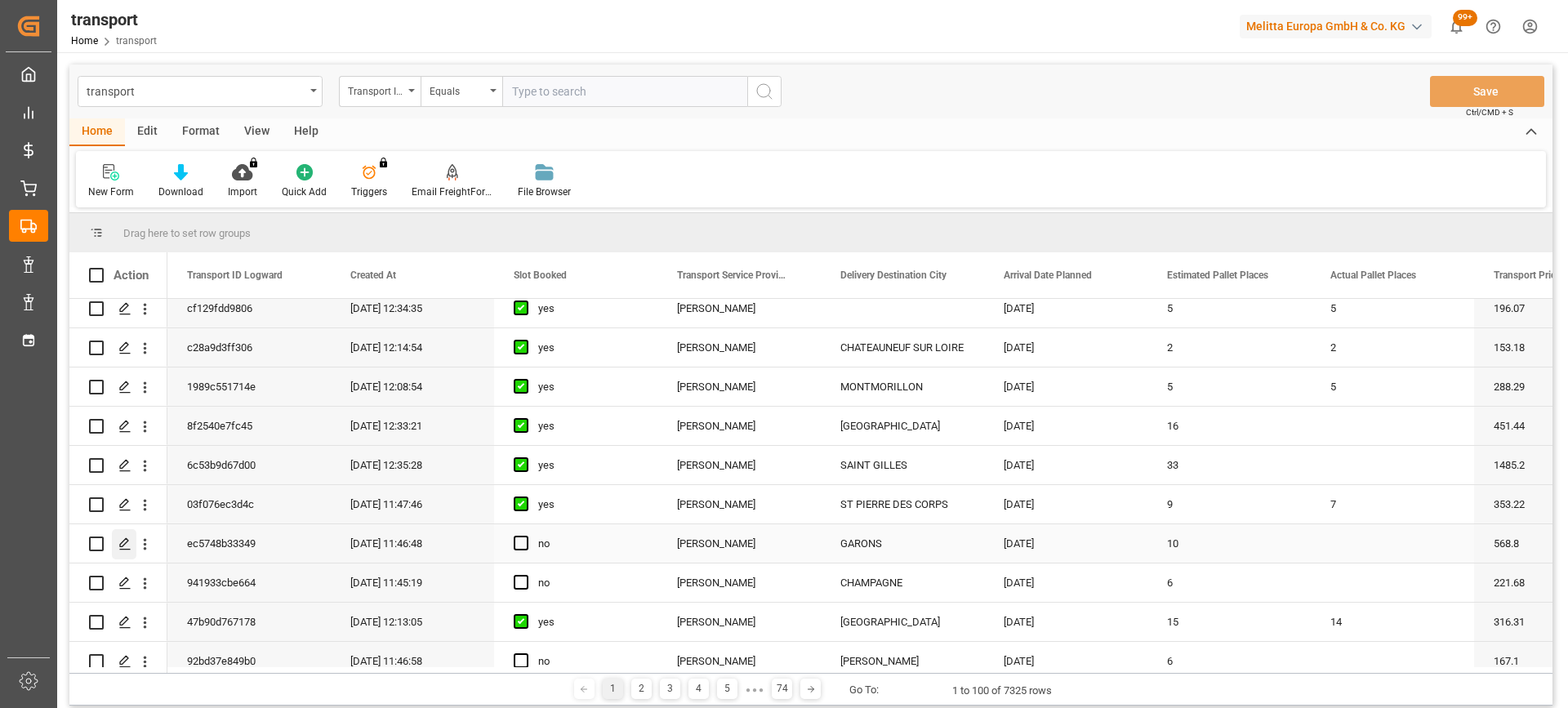
click at [127, 551] on div "Press SPACE to select this row." at bounding box center [124, 544] width 24 height 31
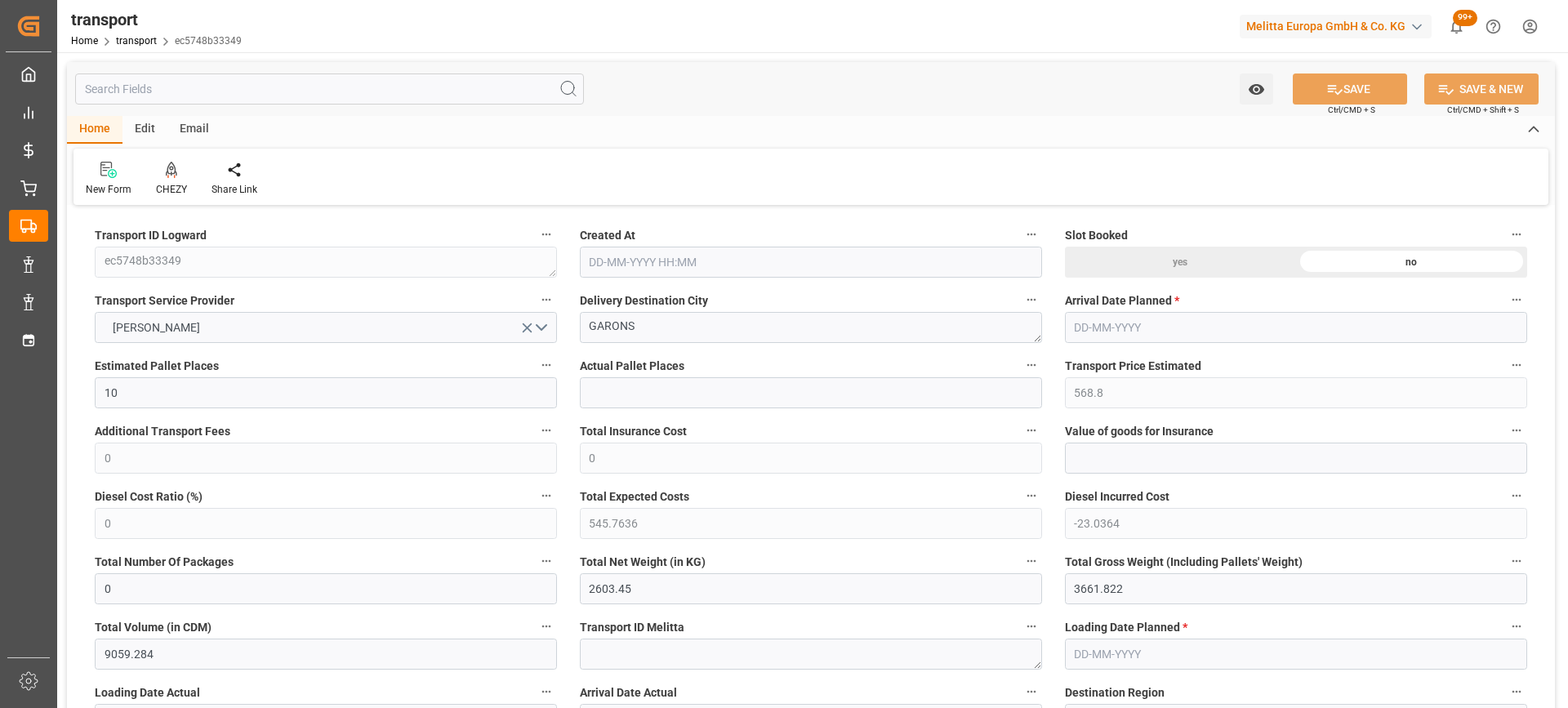
type input "10"
type input "568.8"
type input "0"
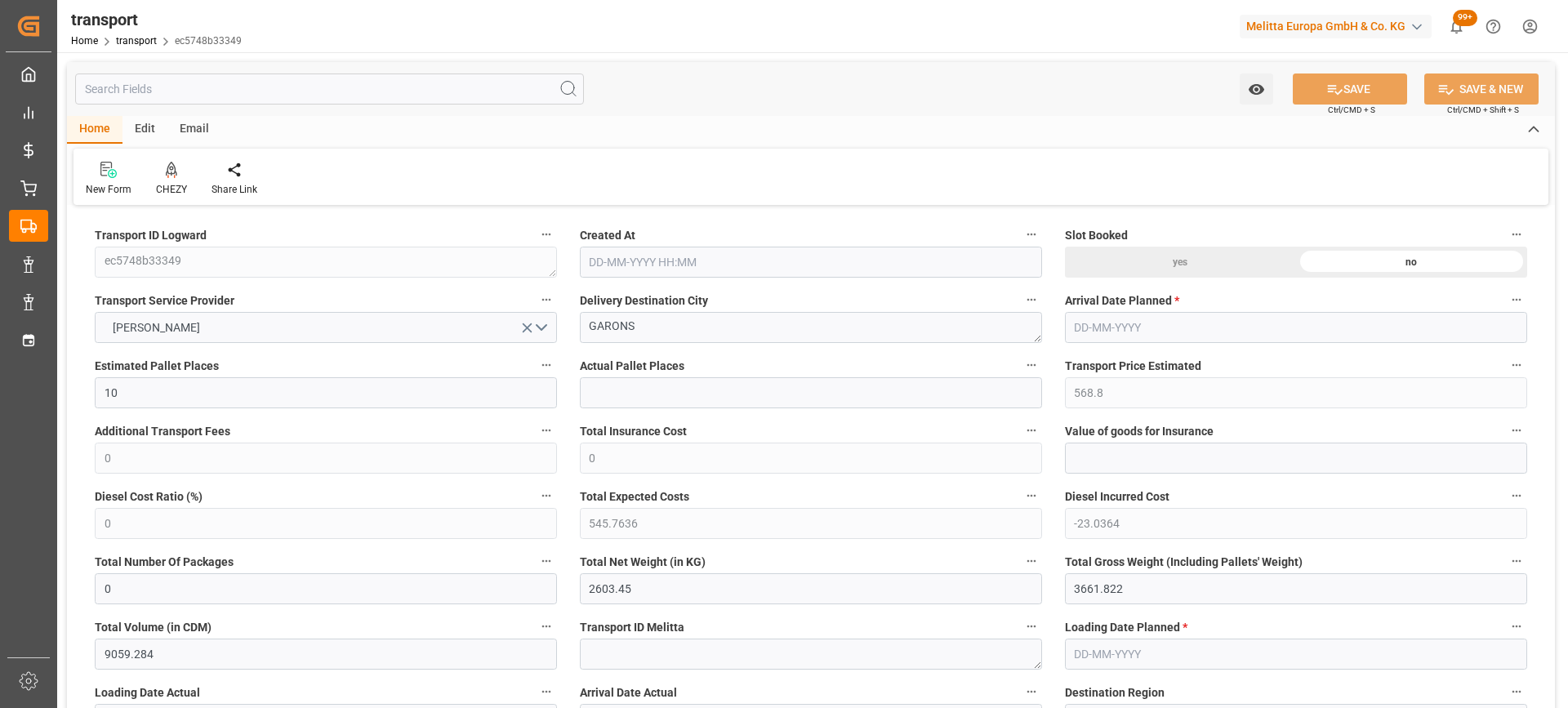
type input "545.7636"
type input "-23.0364"
type input "0"
type input "2603.45"
type input "3661.822"
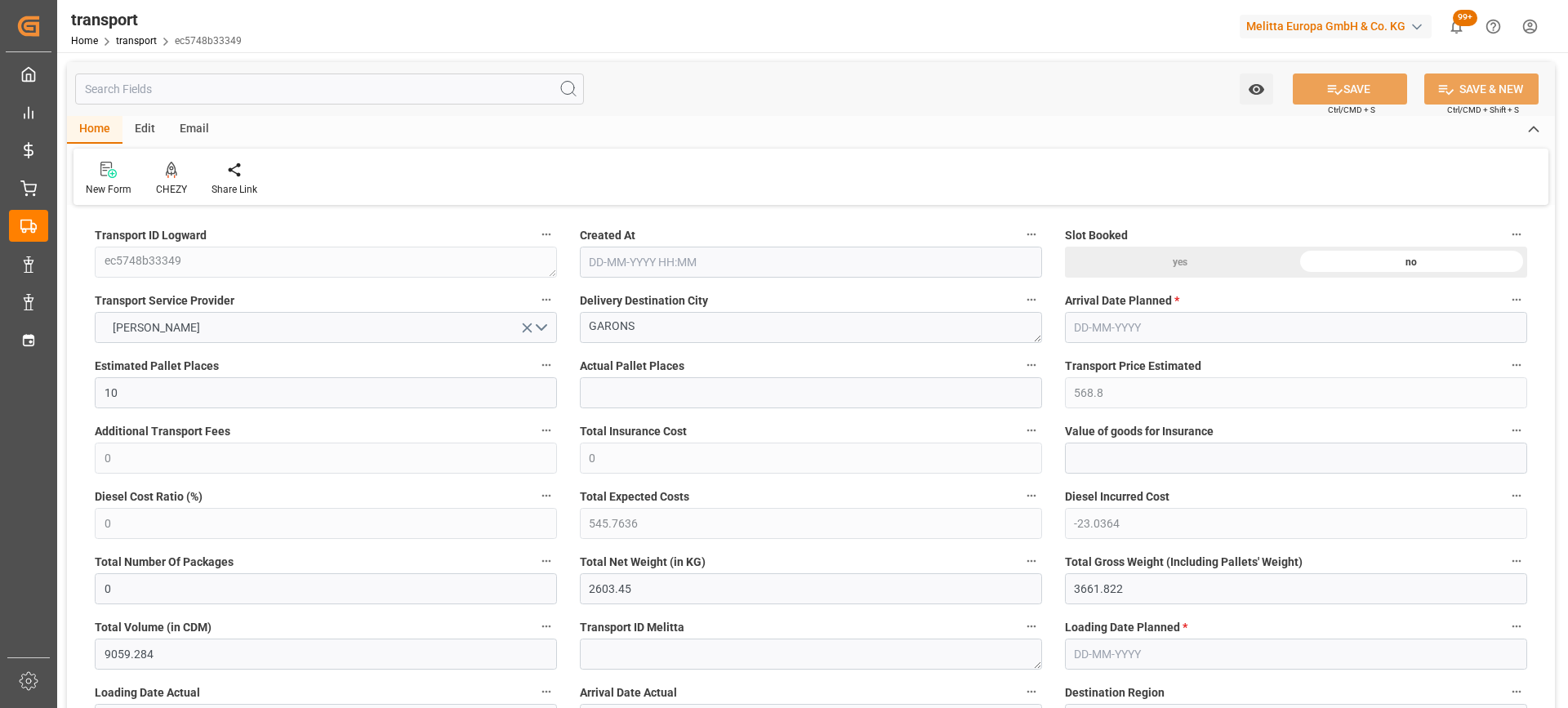
type input "9059.284"
type input "30"
type input "2"
type input "549"
type input "26"
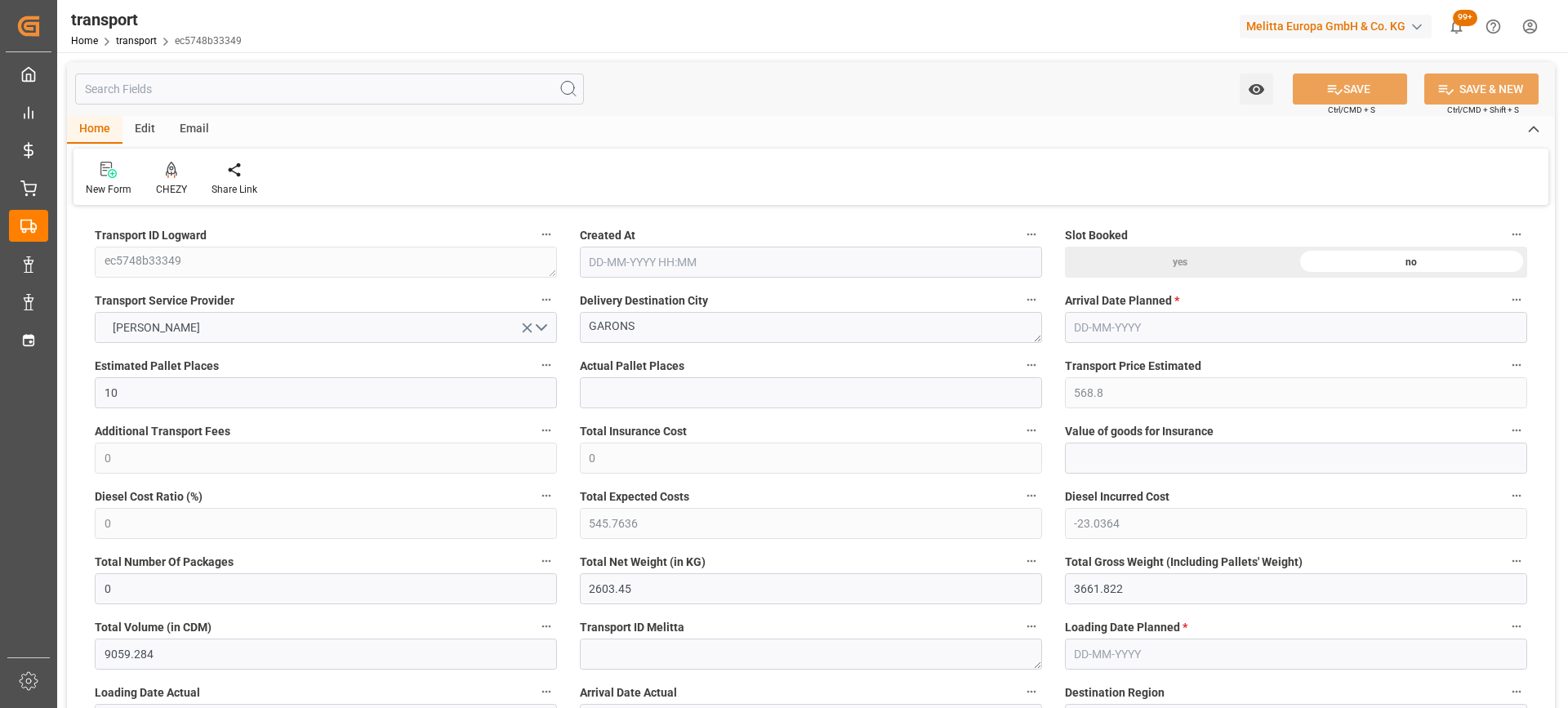
type input "101"
type input "3011.326"
type input "0"
type input "4710.8598"
type input "0"
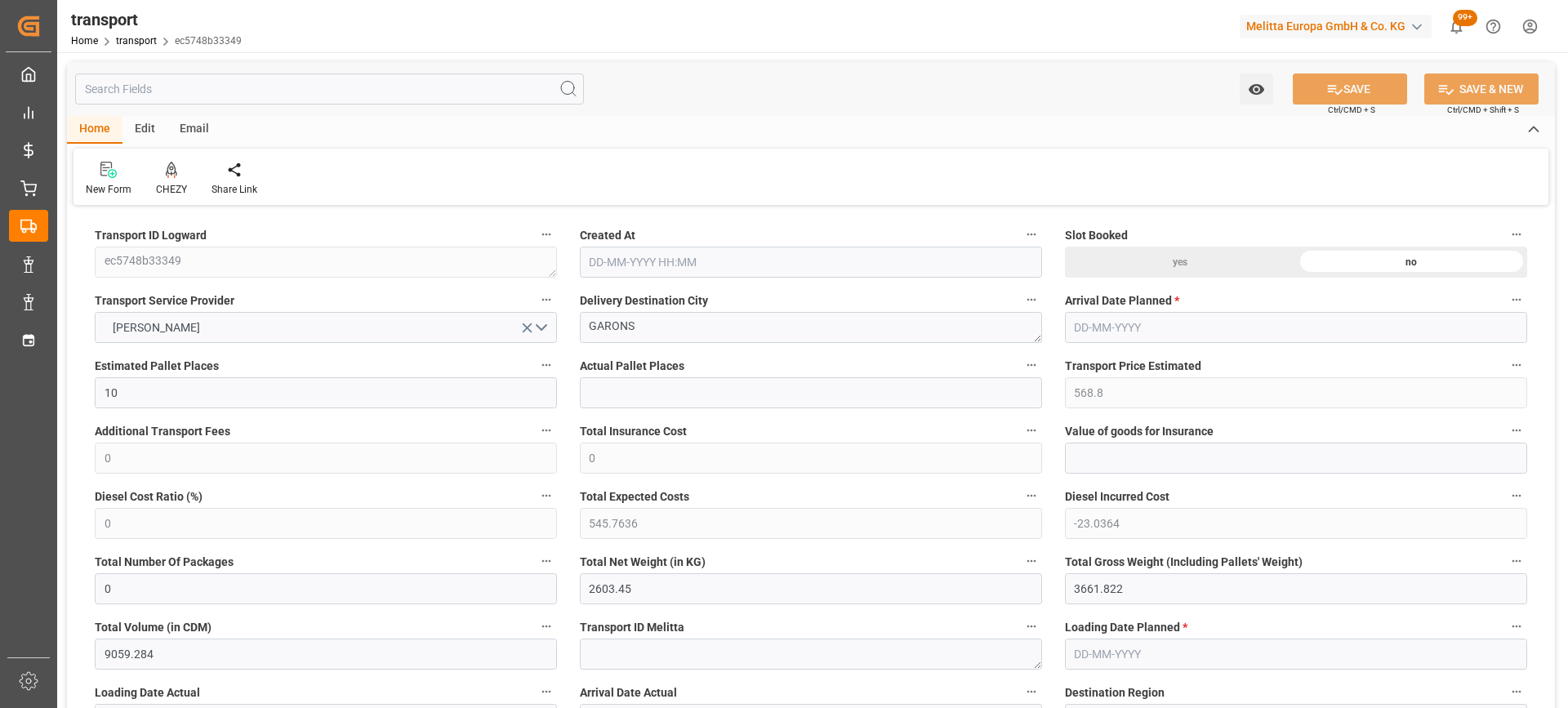
type input "0"
type input "21"
type input "35"
type input "[DATE] 11:46"
type input "[DATE]"
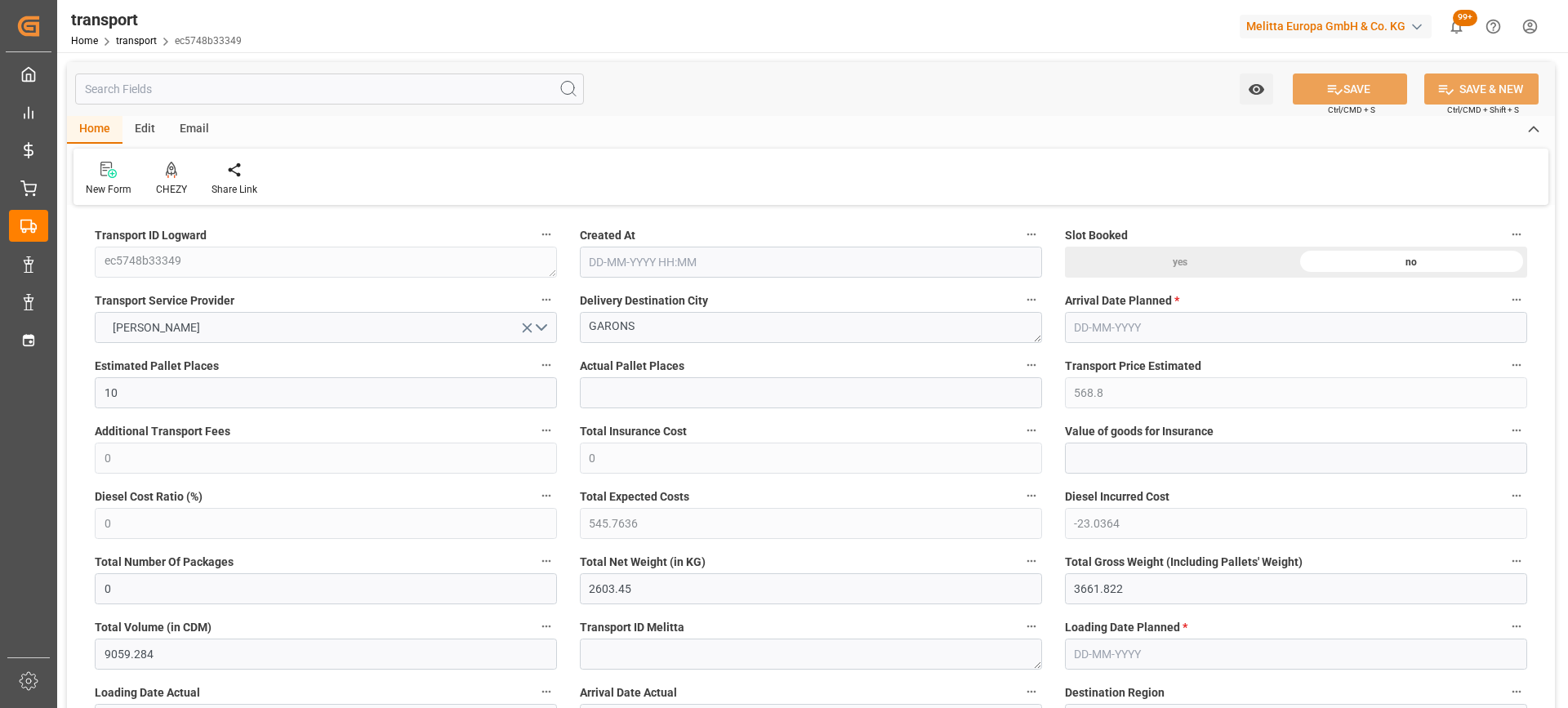
type input "[DATE]"
drag, startPoint x: 647, startPoint y: 335, endPoint x: 504, endPoint y: 335, distance: 143.0
click at [174, 171] on icon at bounding box center [172, 168] width 11 height 14
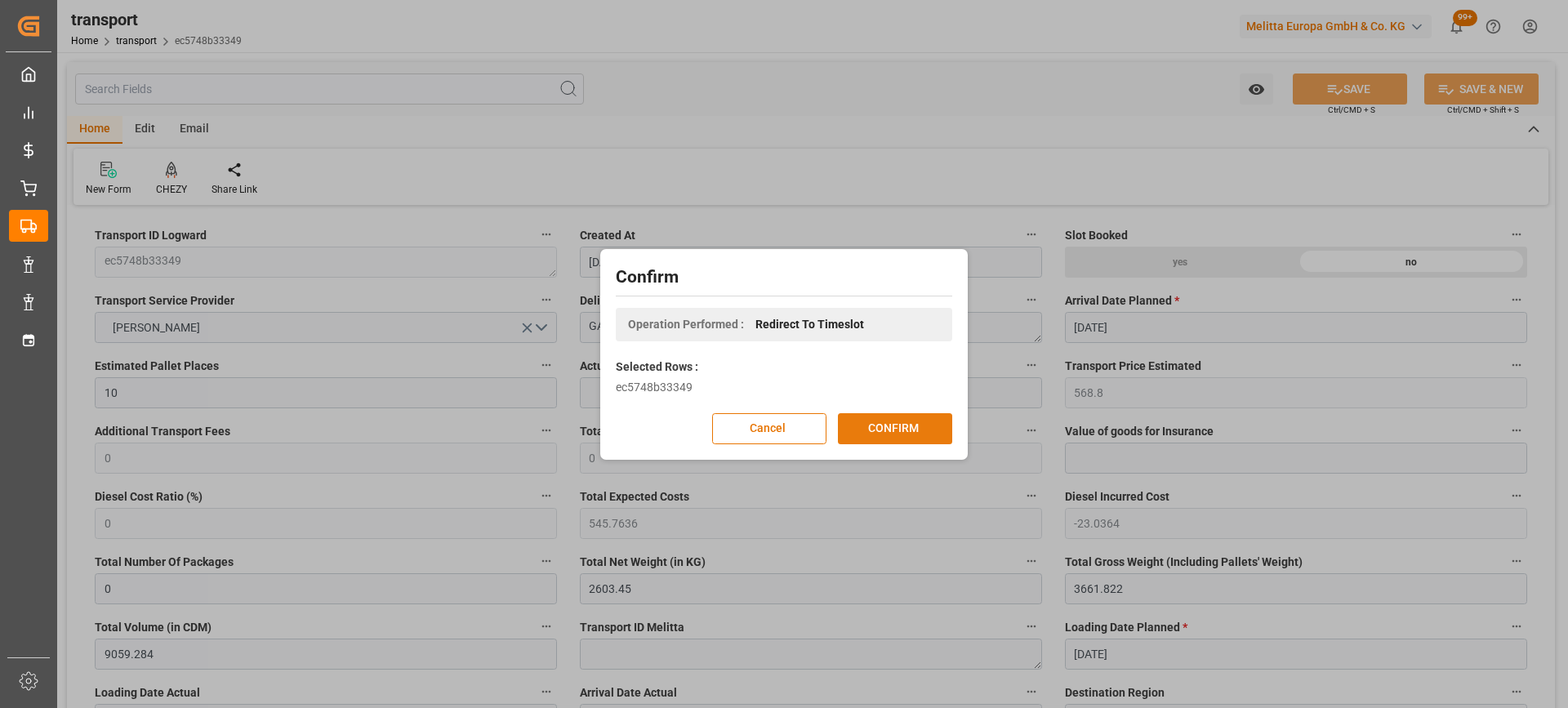
click at [906, 429] on button "CONFIRM" at bounding box center [895, 428] width 114 height 31
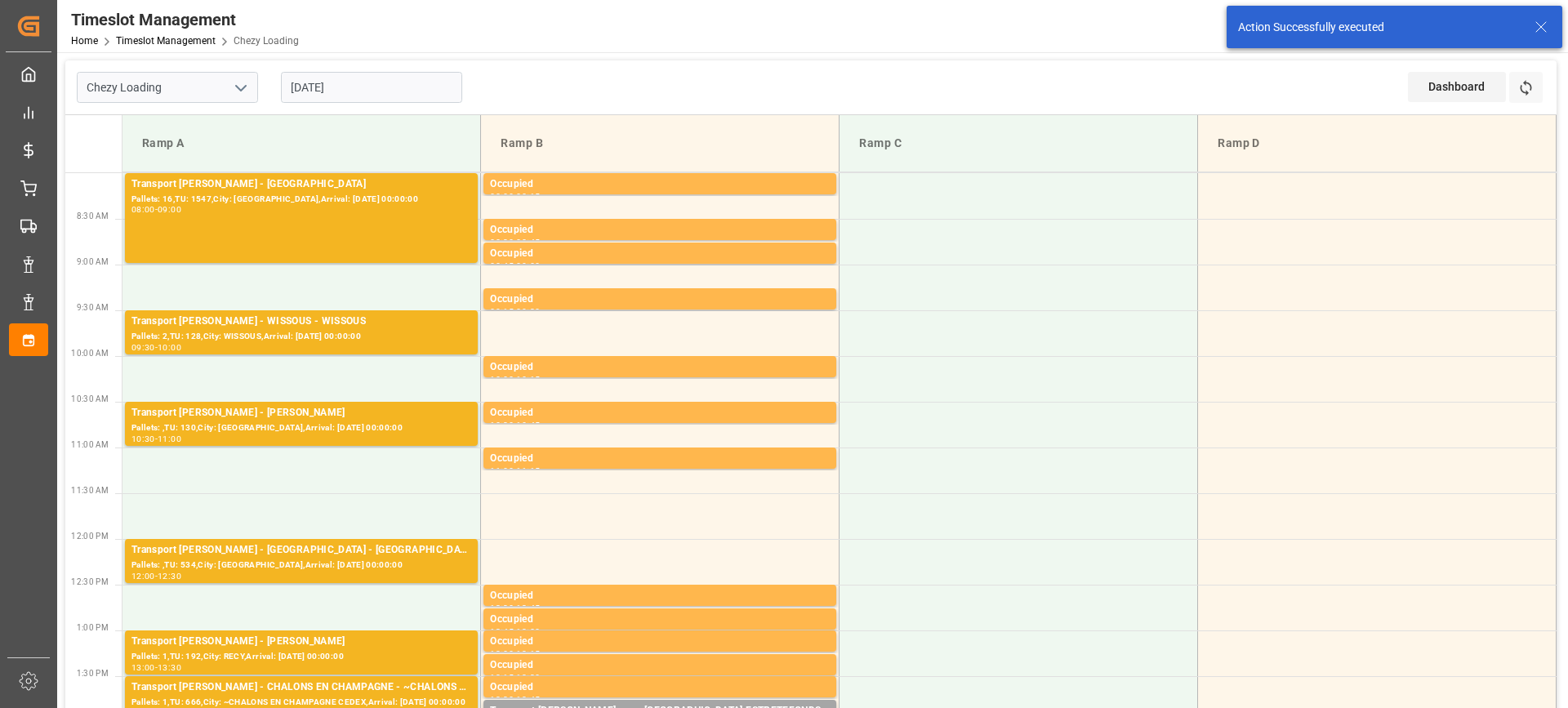
scroll to position [326, 0]
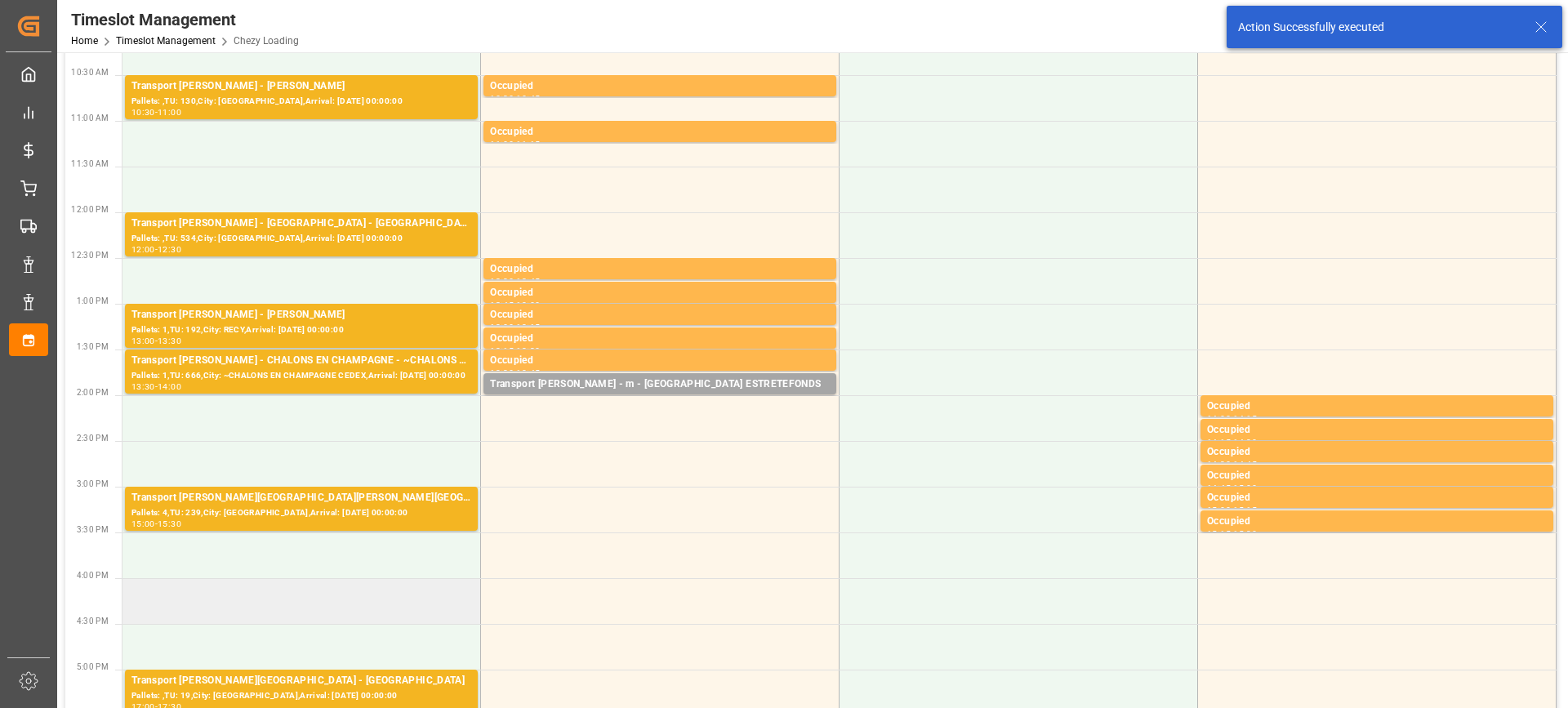
click at [370, 589] on td at bounding box center [301, 601] width 359 height 45
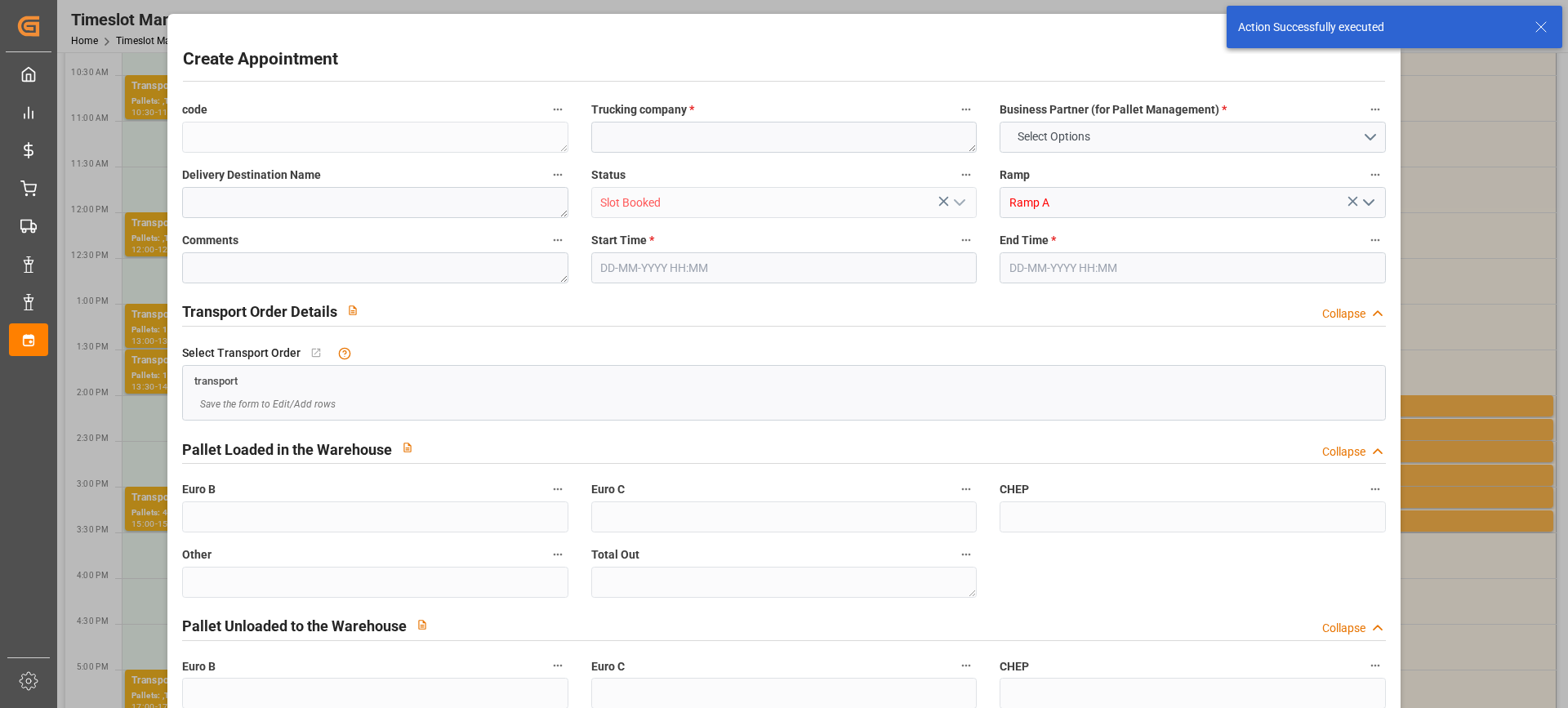
type input "0"
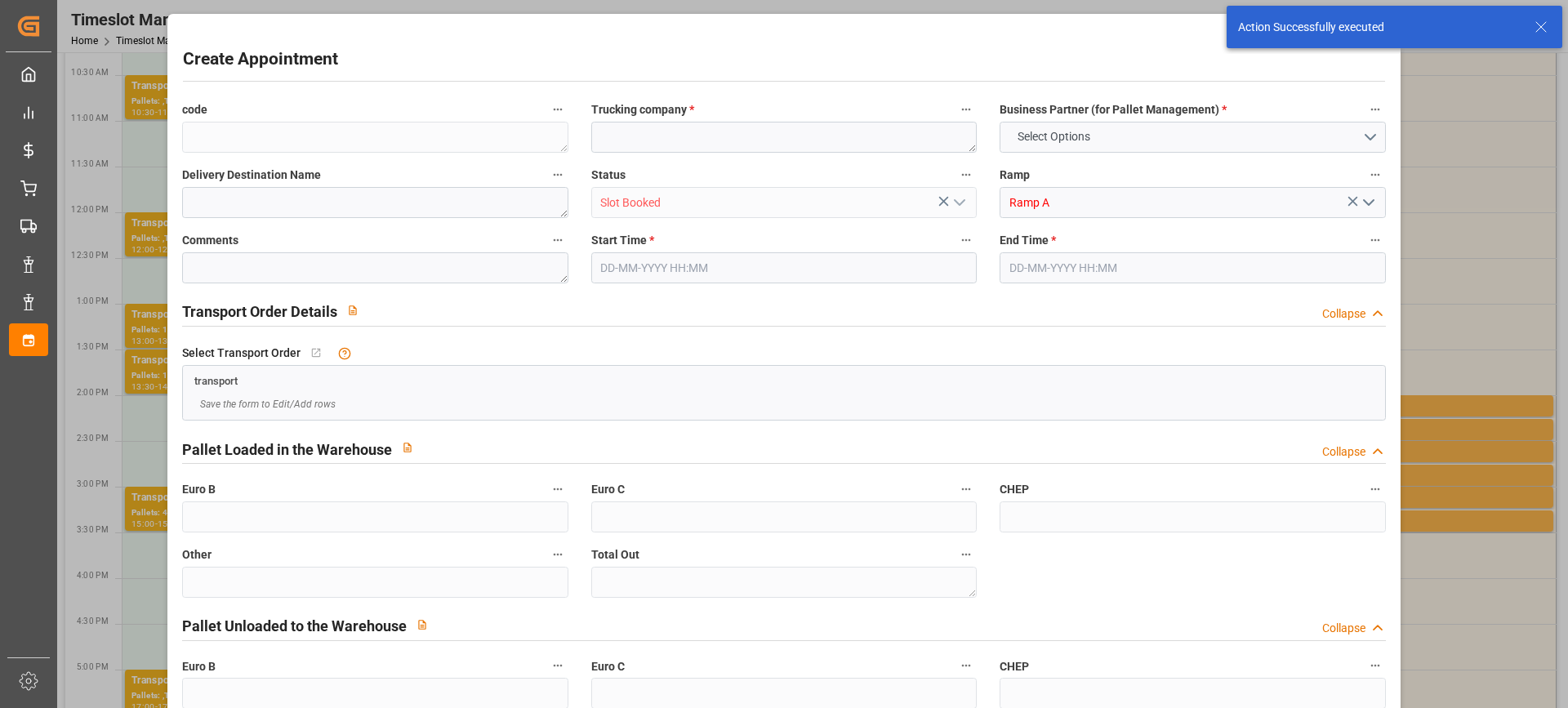
type input "0"
type input "18-08-2025 16:00"
type input "18-08-2025 16:30"
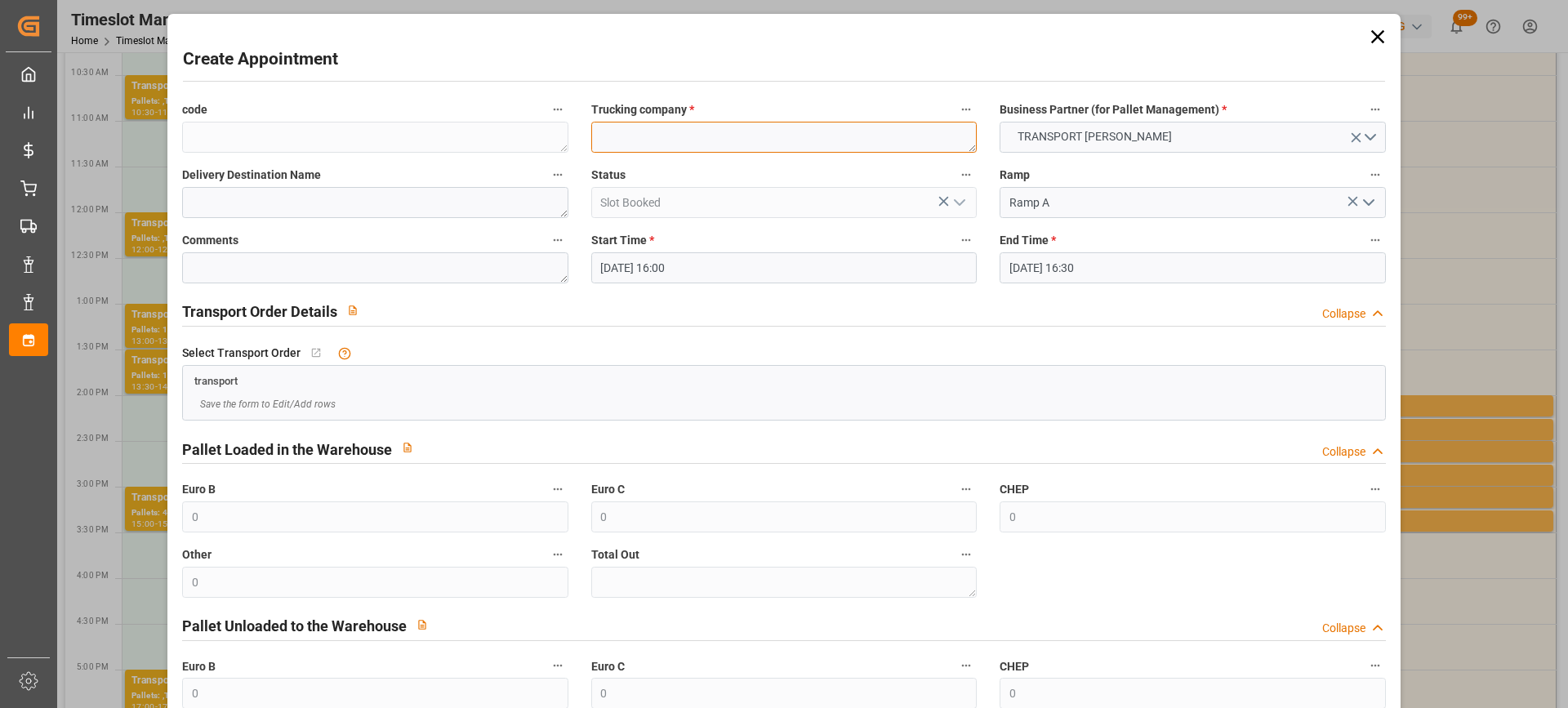
paste textarea "GARONS"
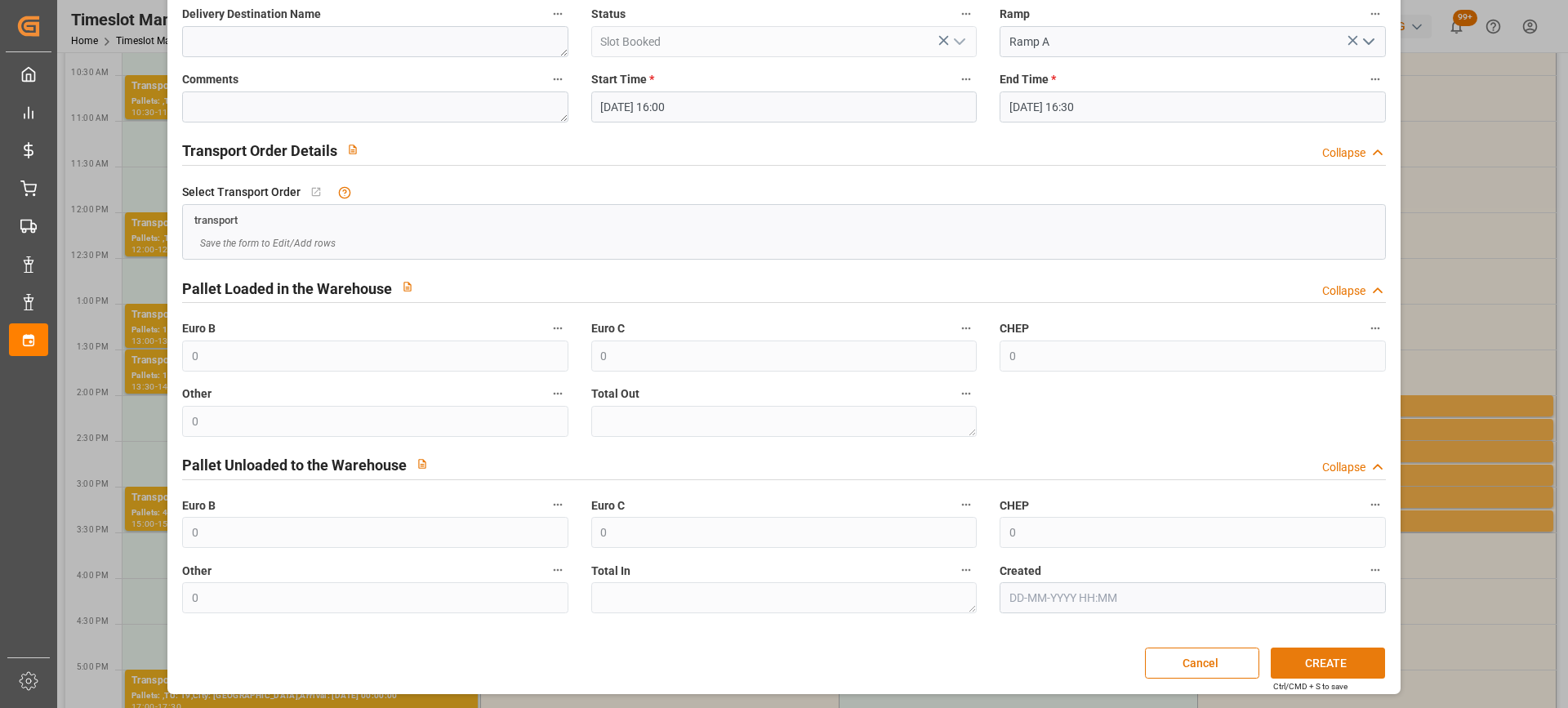
type textarea "GARONS"
drag, startPoint x: 1331, startPoint y: 668, endPoint x: 1314, endPoint y: 667, distance: 17.0
click at [1329, 668] on button "CREATE" at bounding box center [1328, 662] width 114 height 31
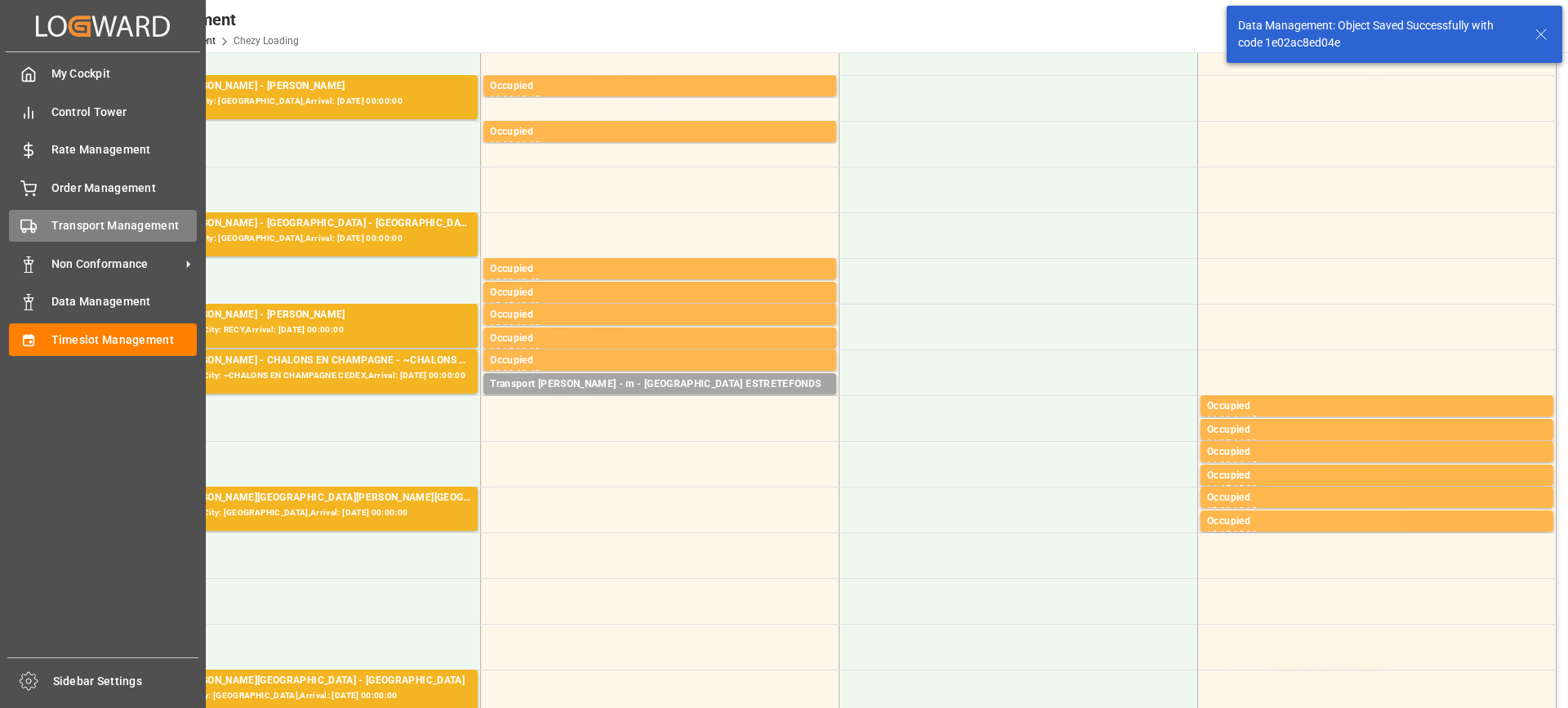
click at [34, 222] on icon at bounding box center [29, 226] width 17 height 17
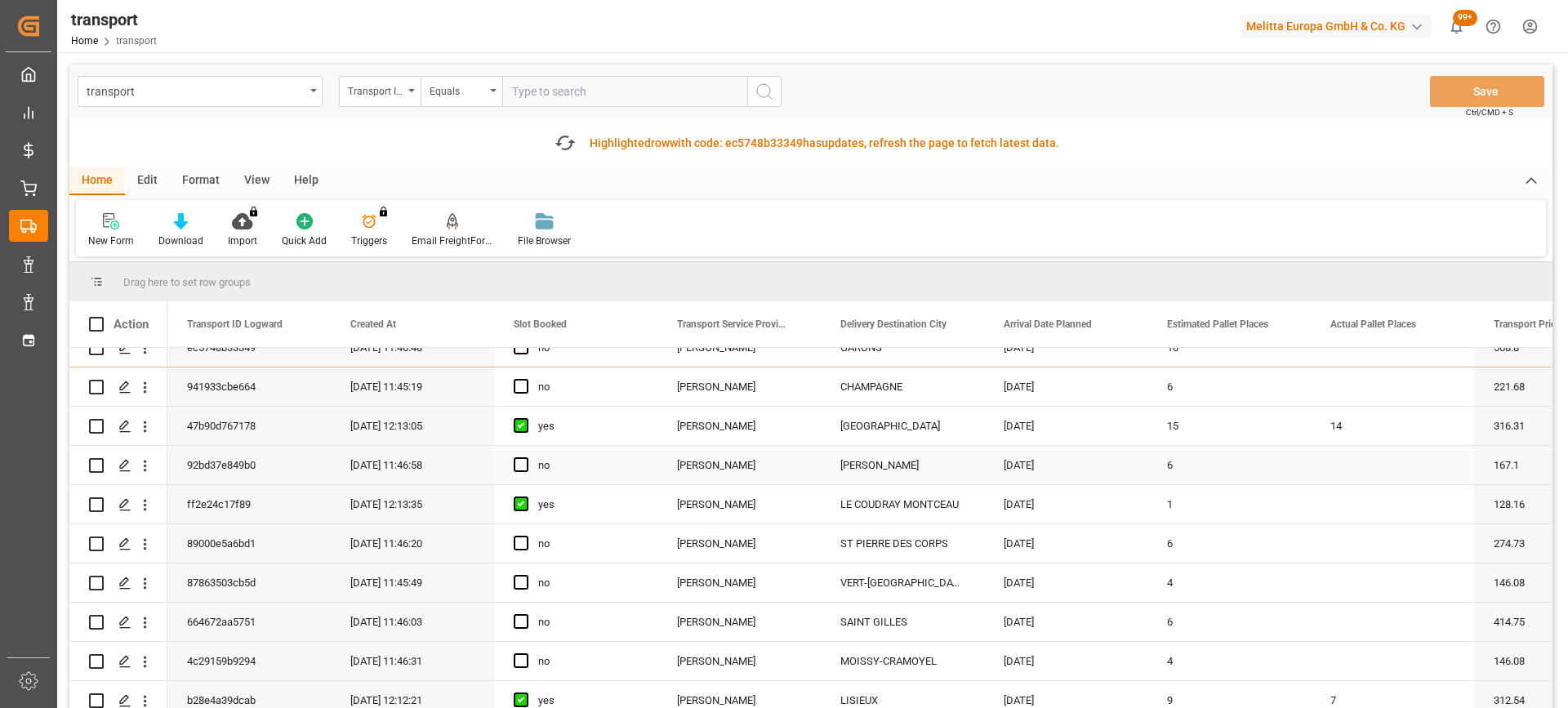
scroll to position [326, 0]
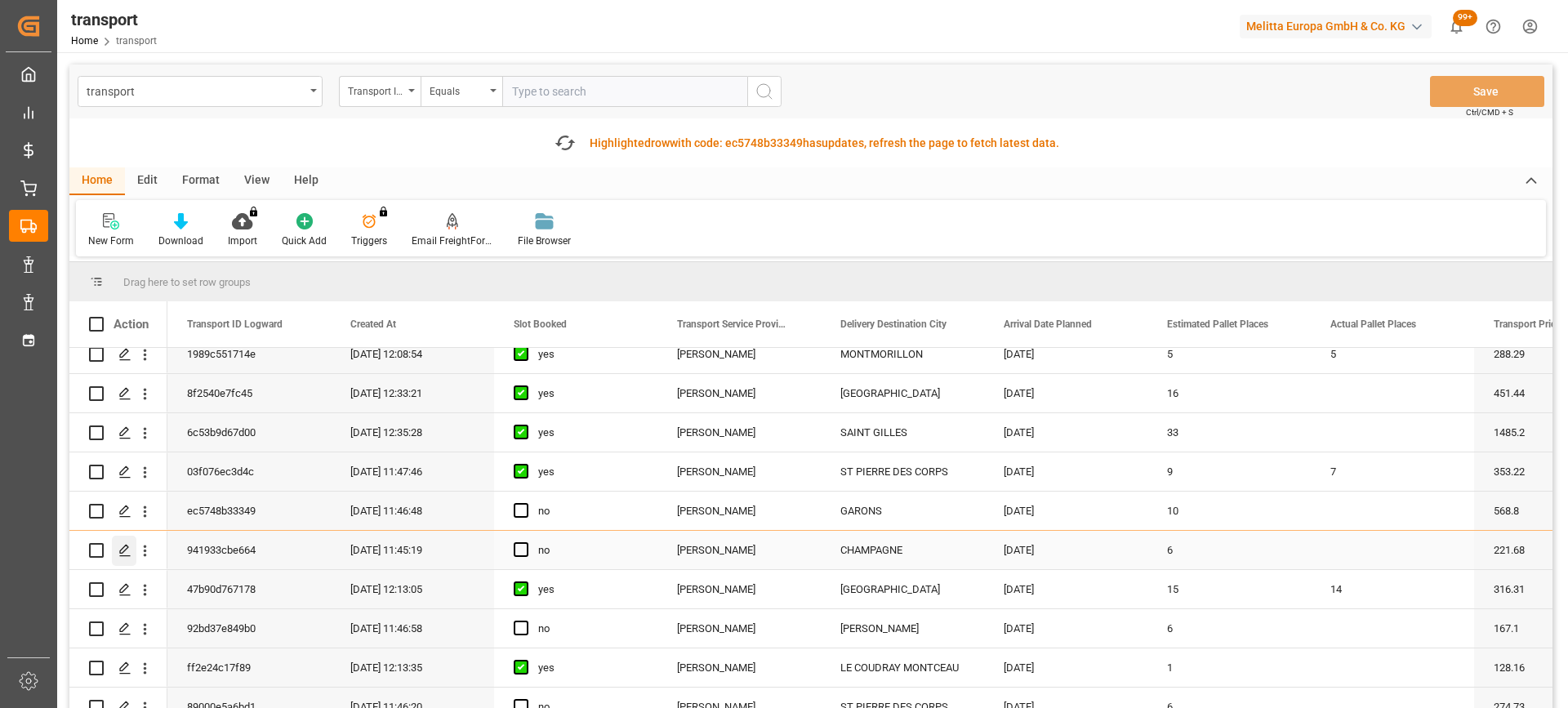
click at [124, 550] on icon "Press SPACE to select this row." at bounding box center [125, 550] width 13 height 13
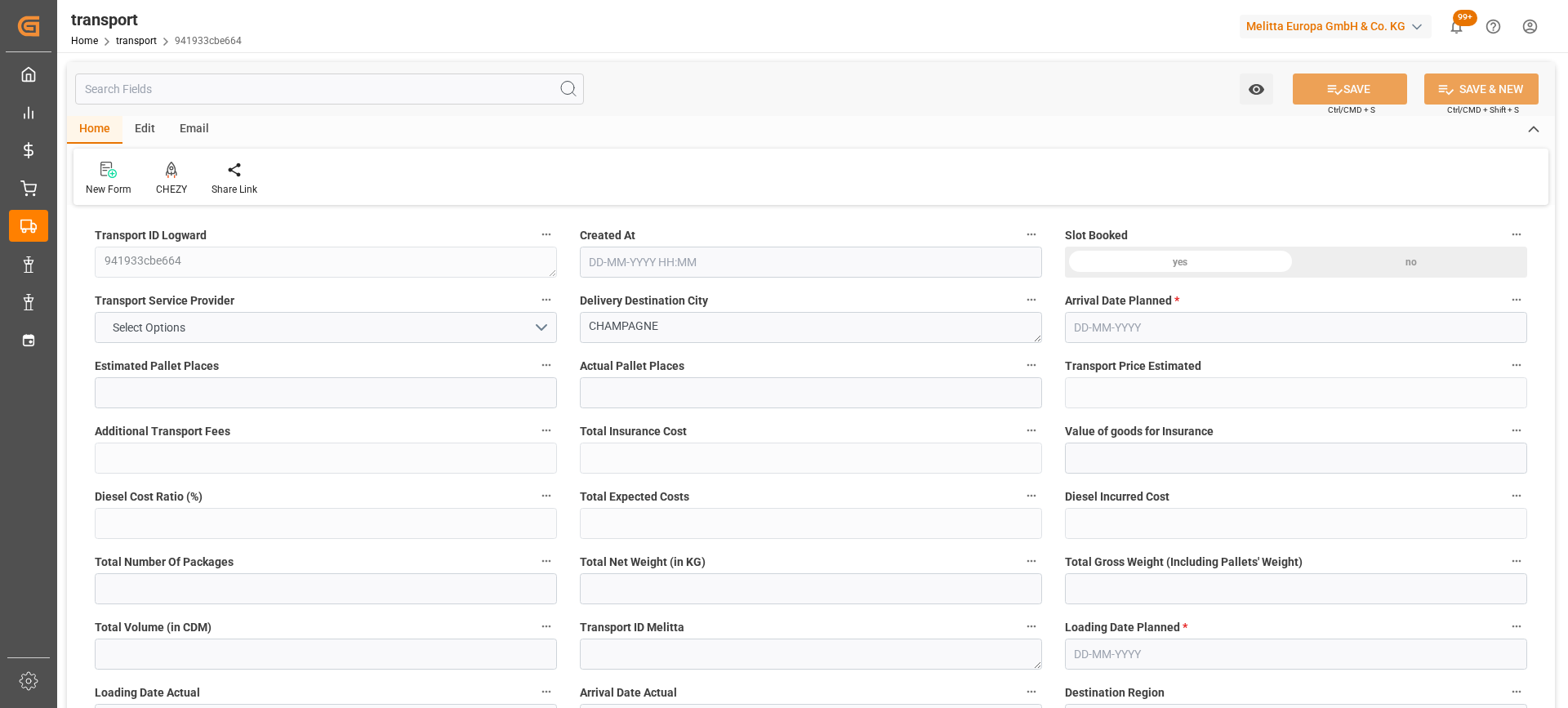
type input "6"
type input "221.68"
type input "0"
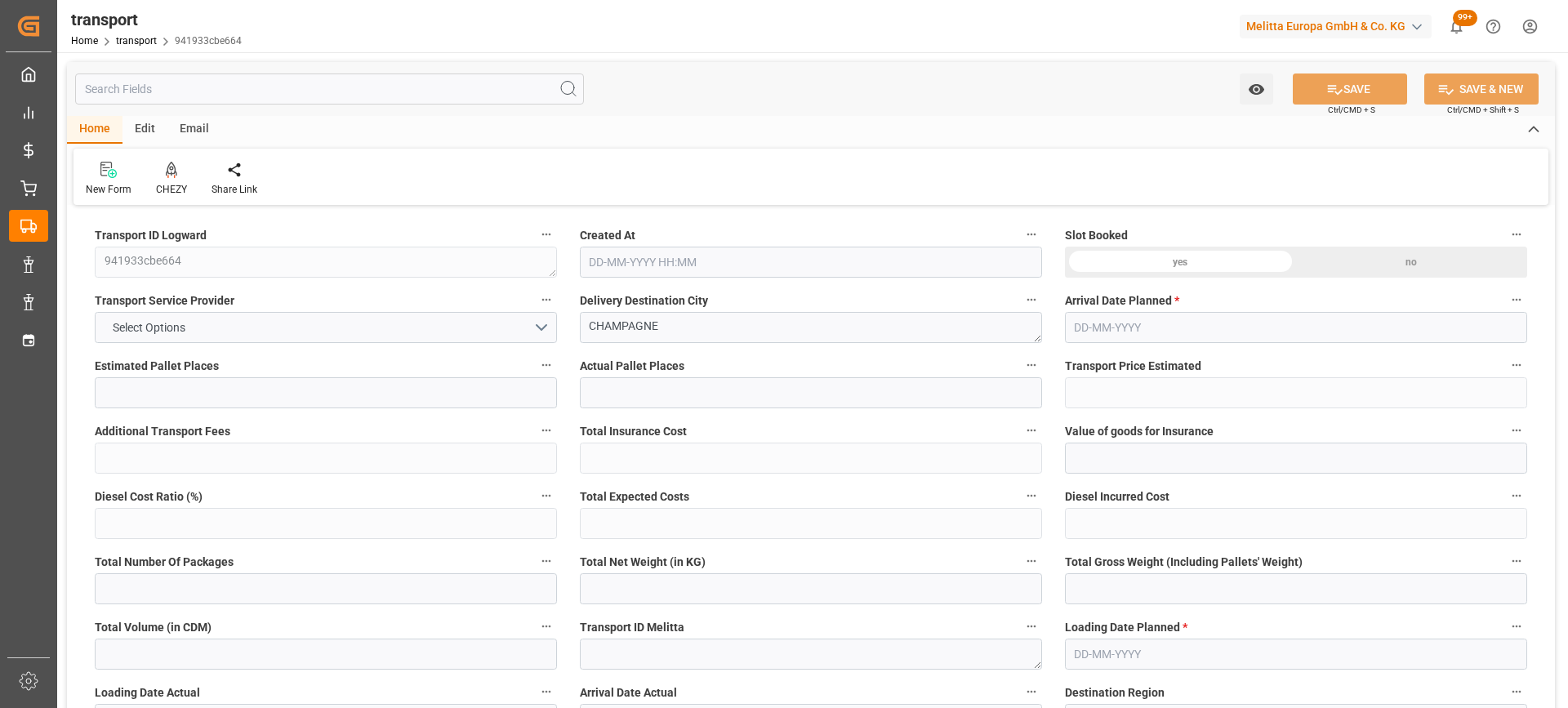
type input "212.702"
type input "-8.978"
type input "0"
type input "1462.718"
type input "2015.712"
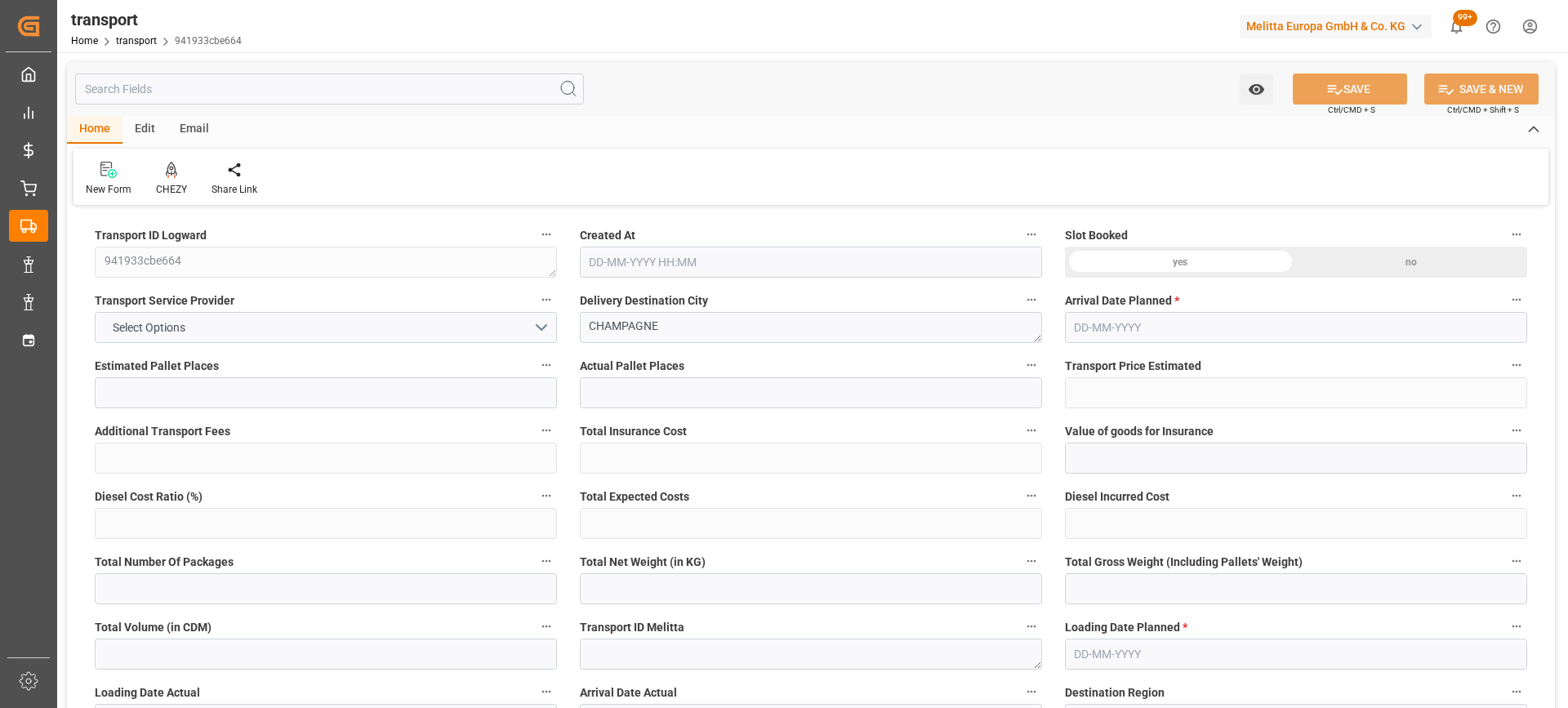
type input "6199.292"
type input "72"
type input "4"
type input "350"
type input "10"
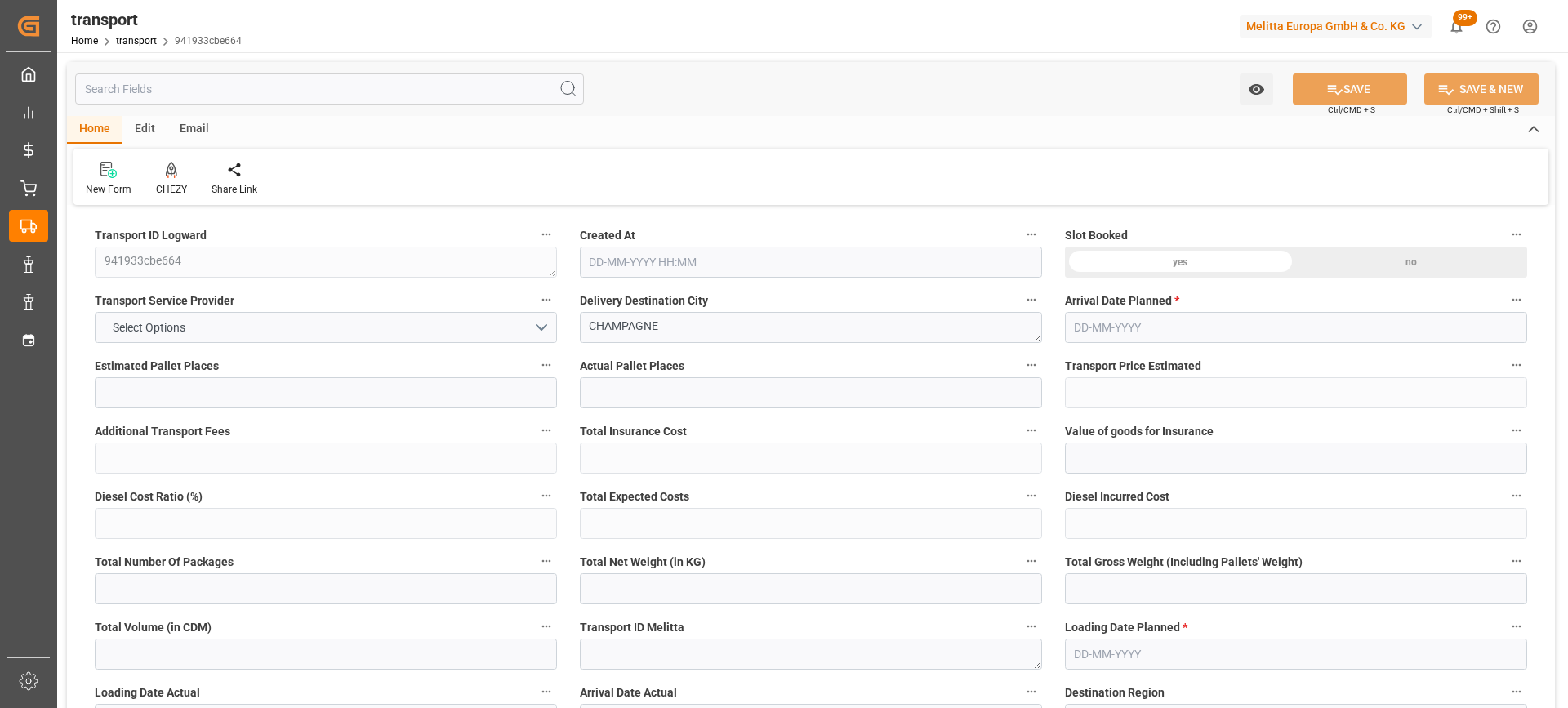
type input "101"
type input "1722.768"
type input "0"
type input "4710.8598"
type input "0"
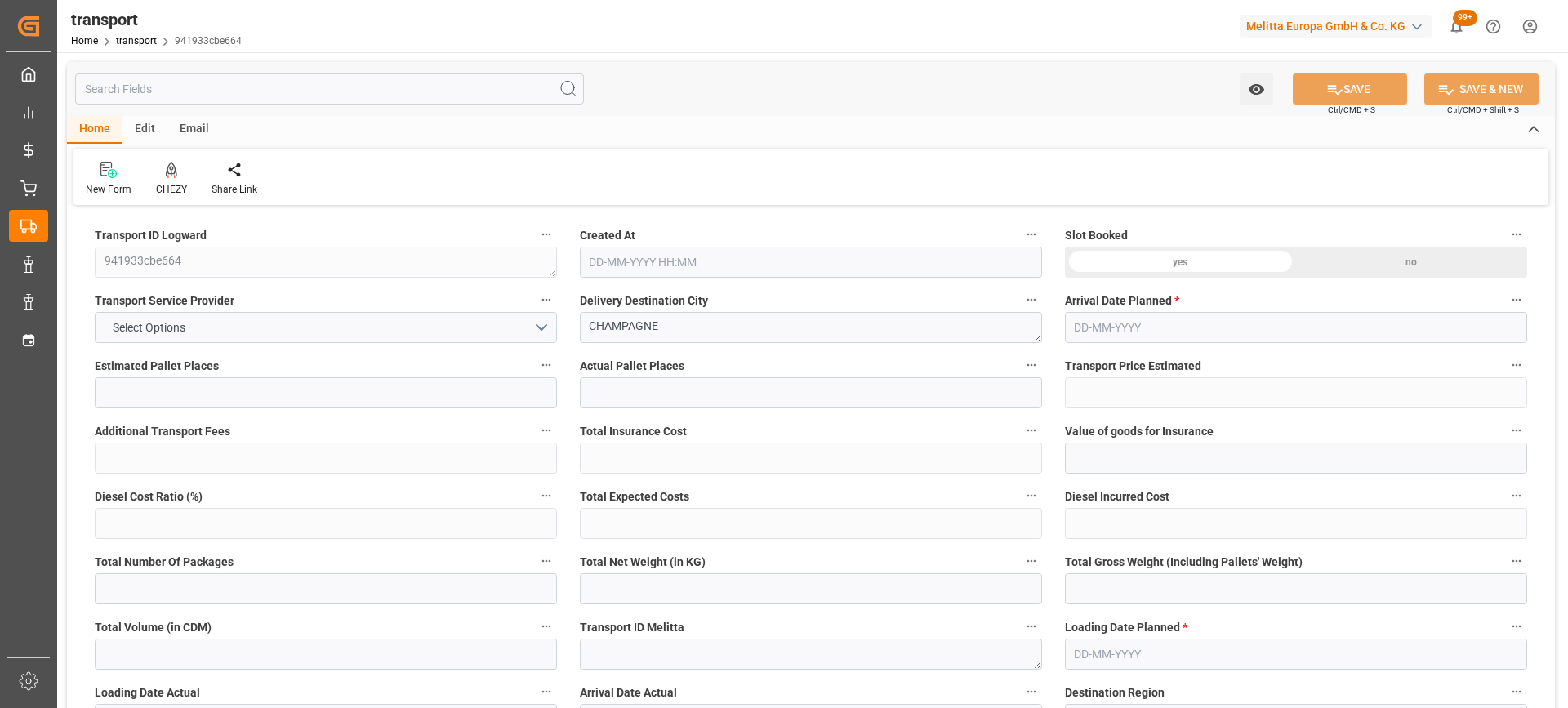
type input "0"
type input "21"
type input "35"
type input "13-08-2025 11:45"
type input "[DATE]"
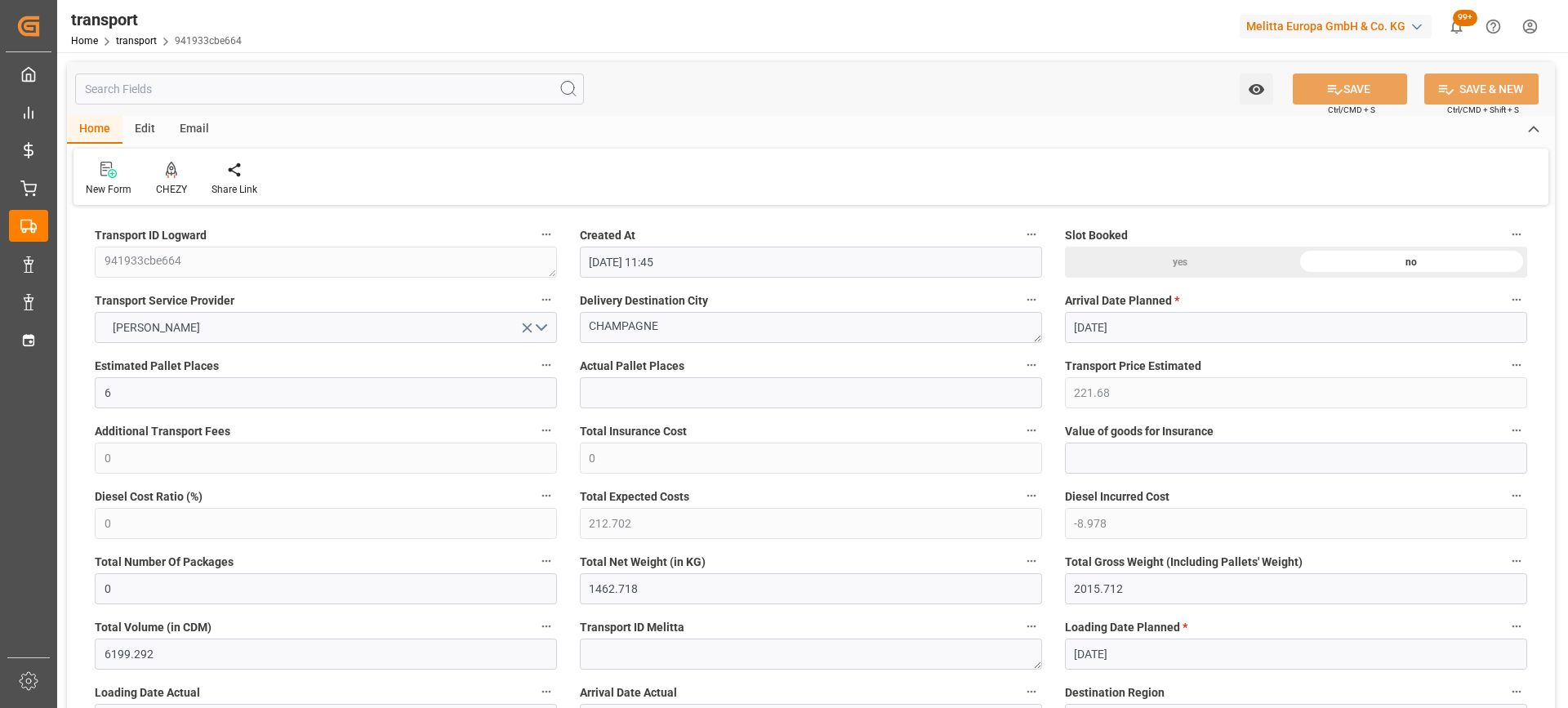
type input "[DATE]"
drag, startPoint x: 701, startPoint y: 331, endPoint x: 513, endPoint y: 339, distance: 188.2
click at [178, 171] on div at bounding box center [171, 170] width 31 height 17
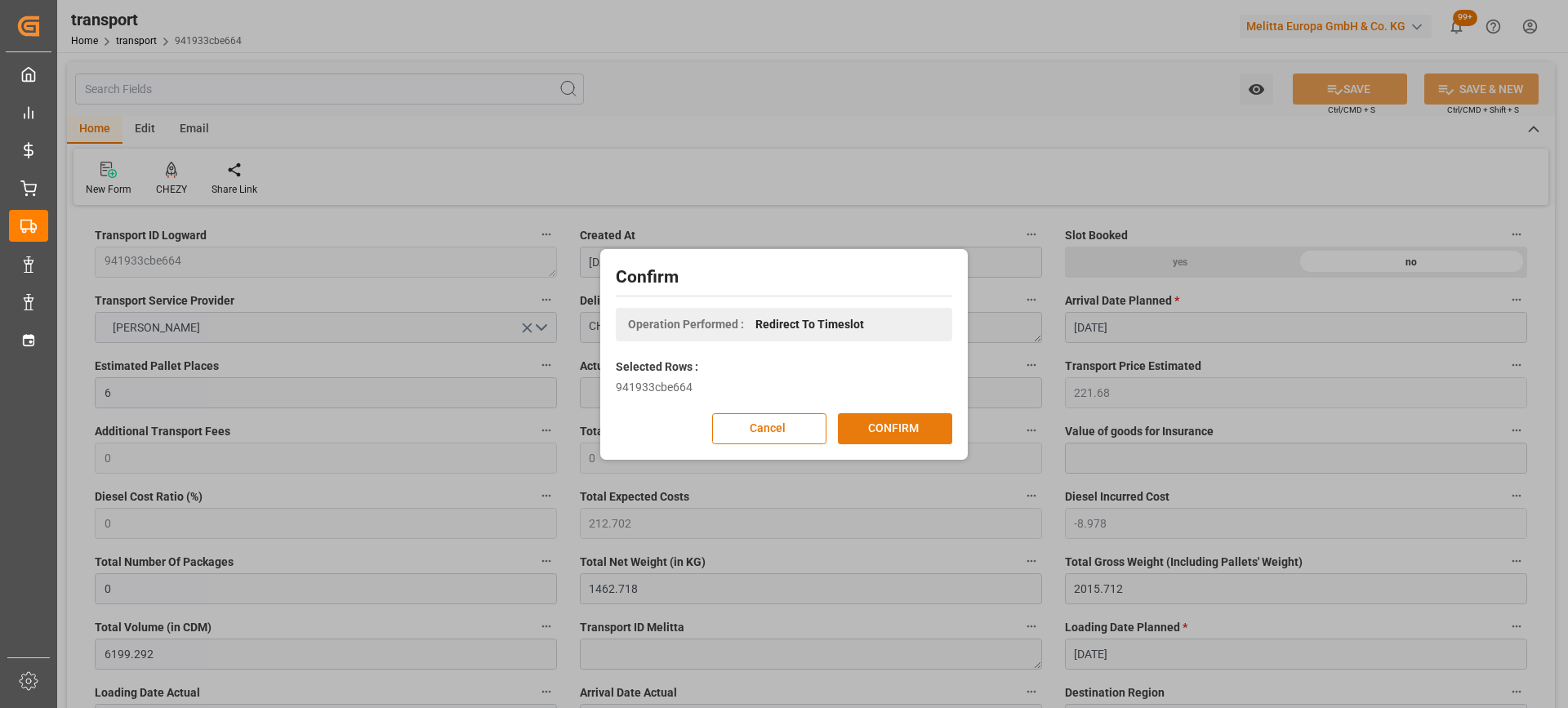
click at [885, 427] on button "CONFIRM" at bounding box center [895, 428] width 114 height 31
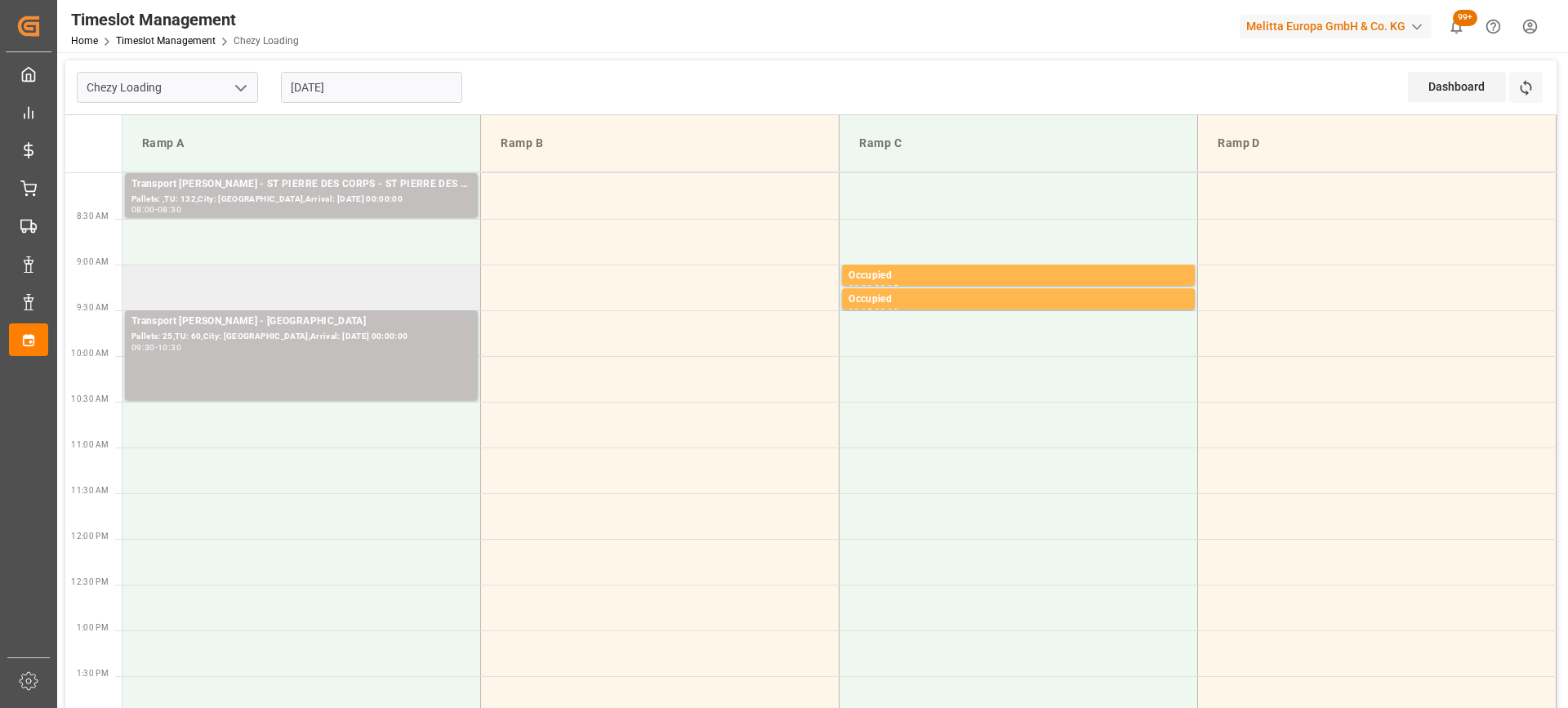
click at [388, 292] on td at bounding box center [301, 286] width 359 height 45
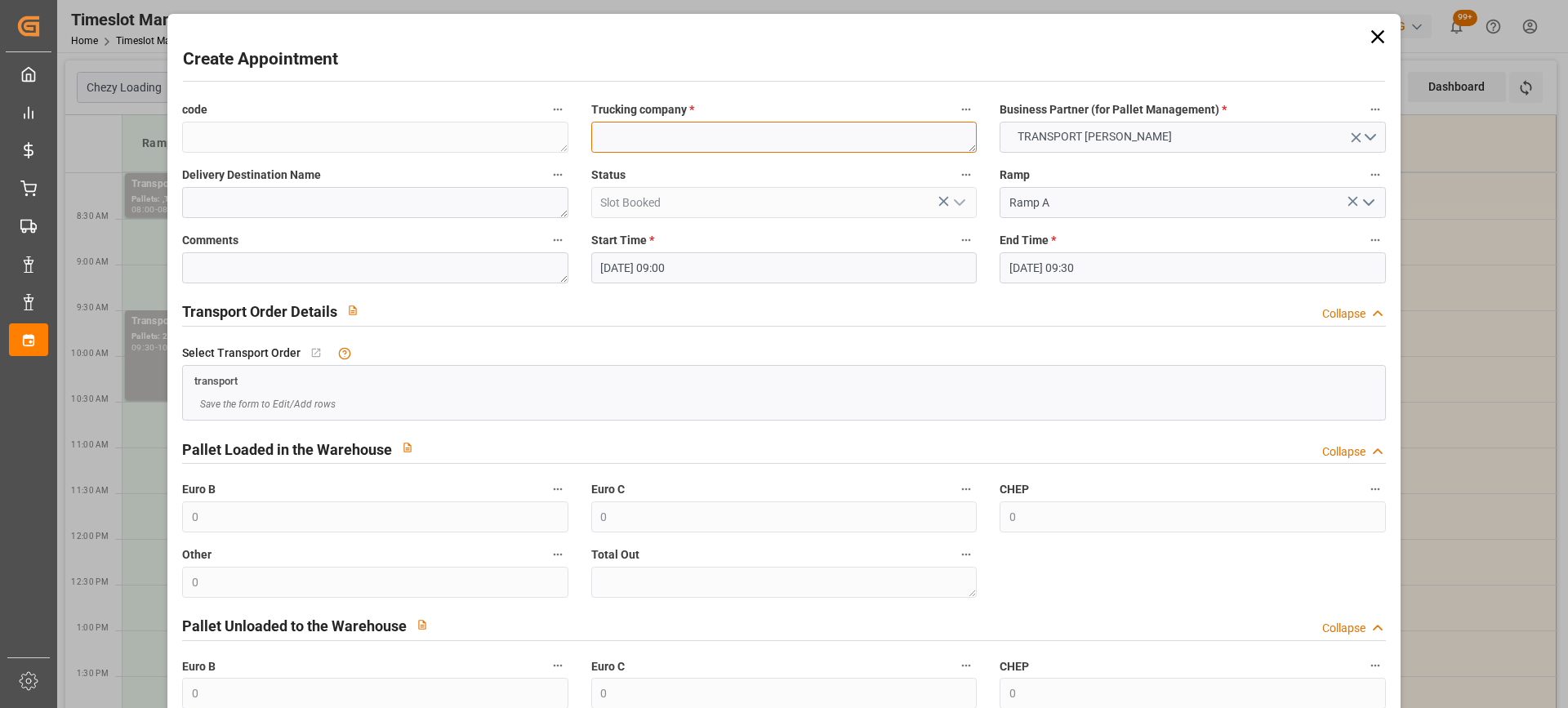
paste textarea "CHAMPAGNE"
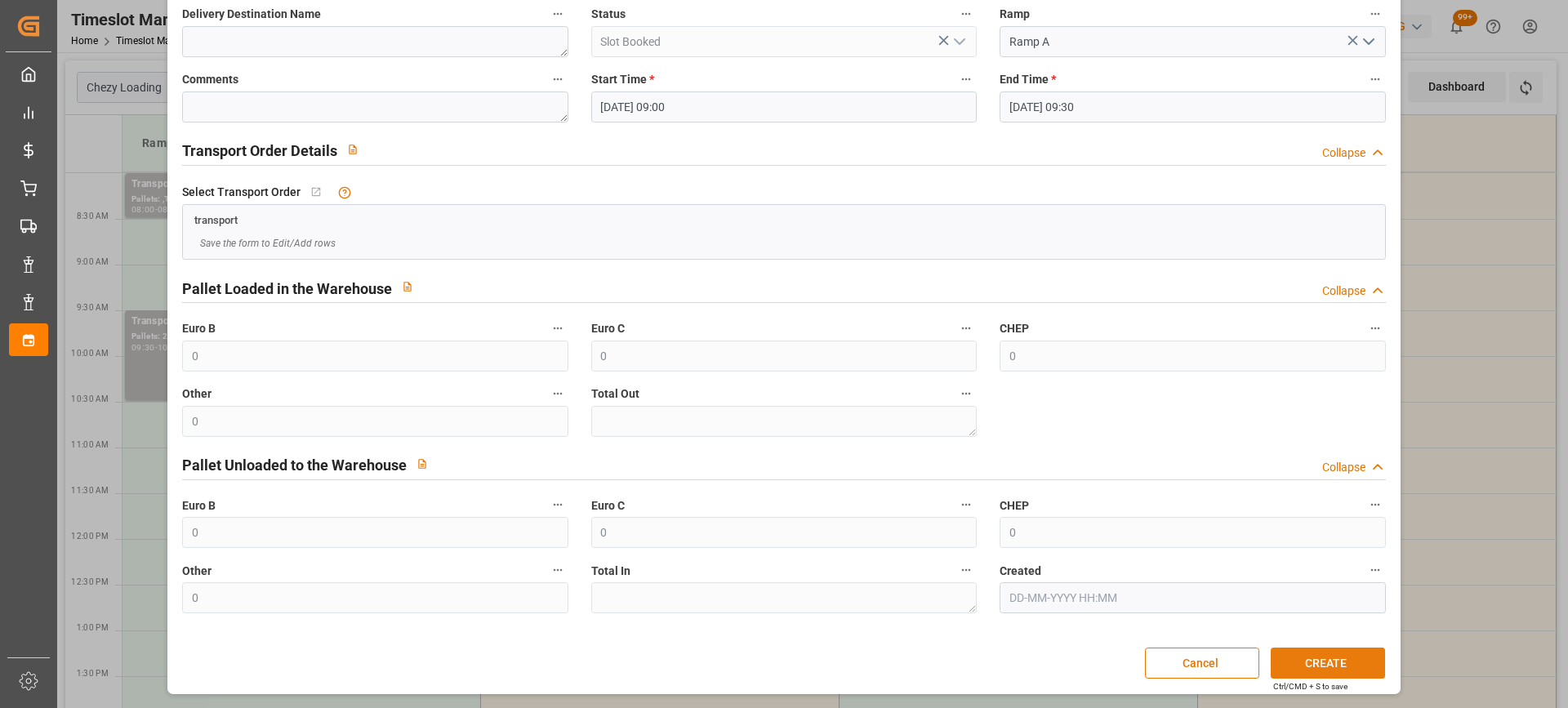
type textarea "CHAMPAGNE"
click at [1345, 667] on button "CREATE" at bounding box center [1328, 662] width 114 height 31
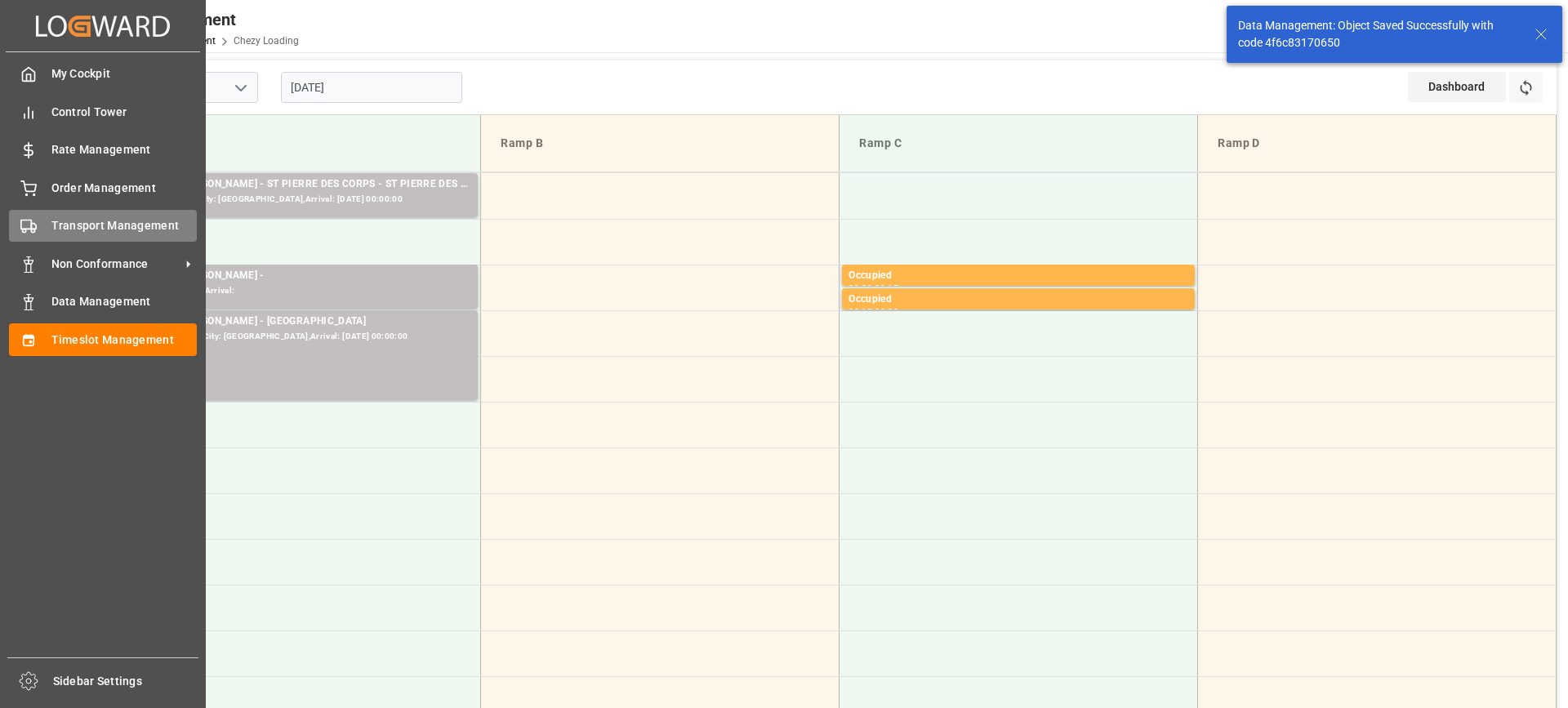
click at [42, 229] on div "Transport Management Transport Management" at bounding box center [103, 225] width 188 height 32
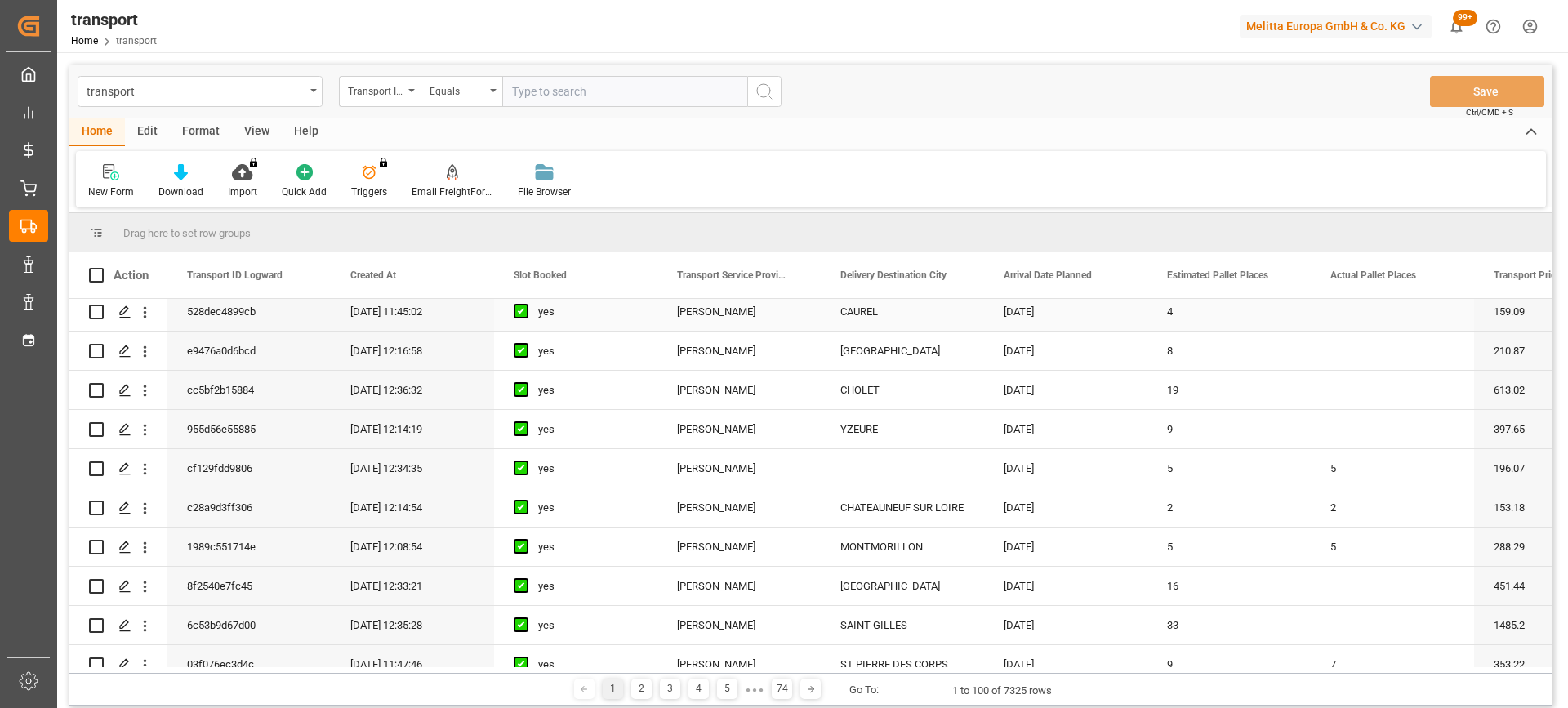
scroll to position [326, 0]
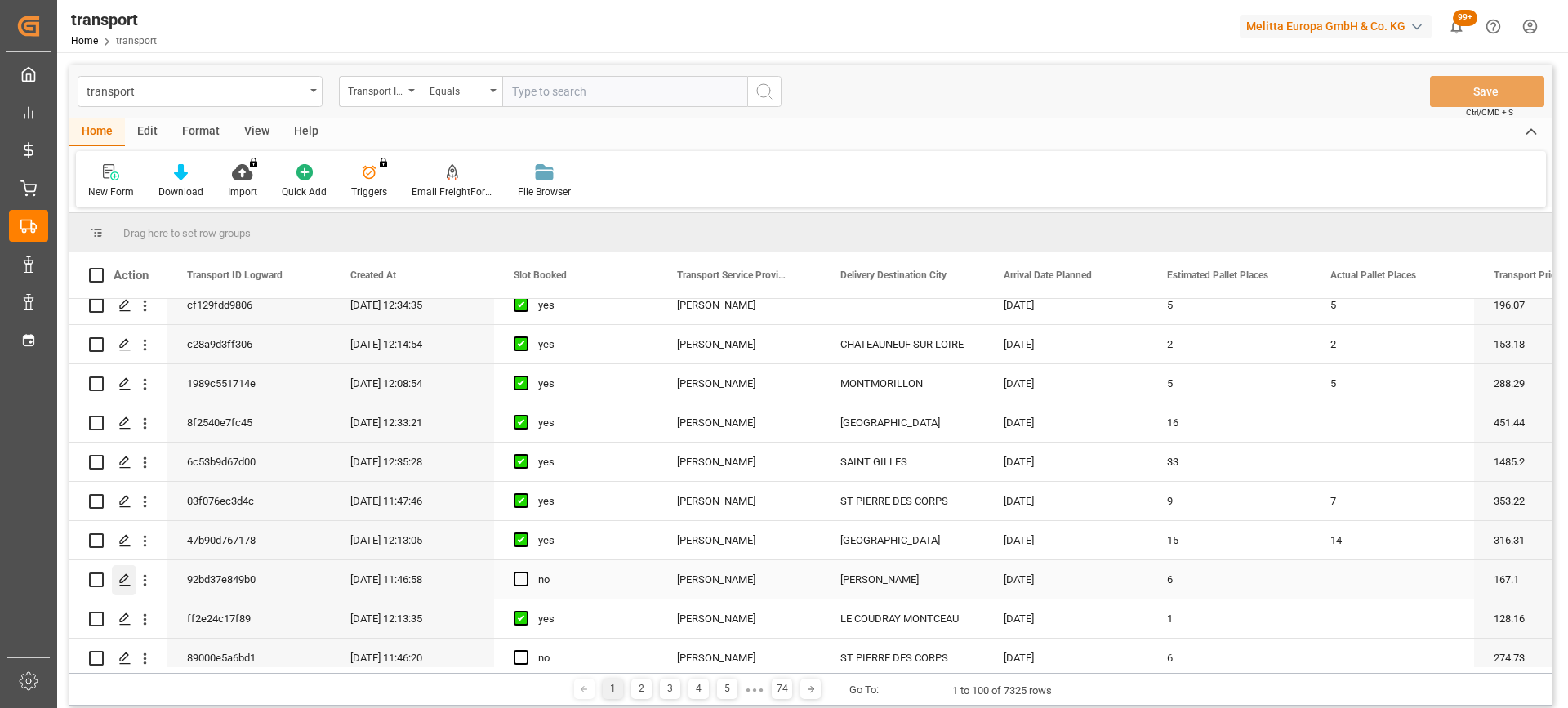
click at [127, 578] on icon "Press SPACE to select this row." at bounding box center [125, 579] width 13 height 13
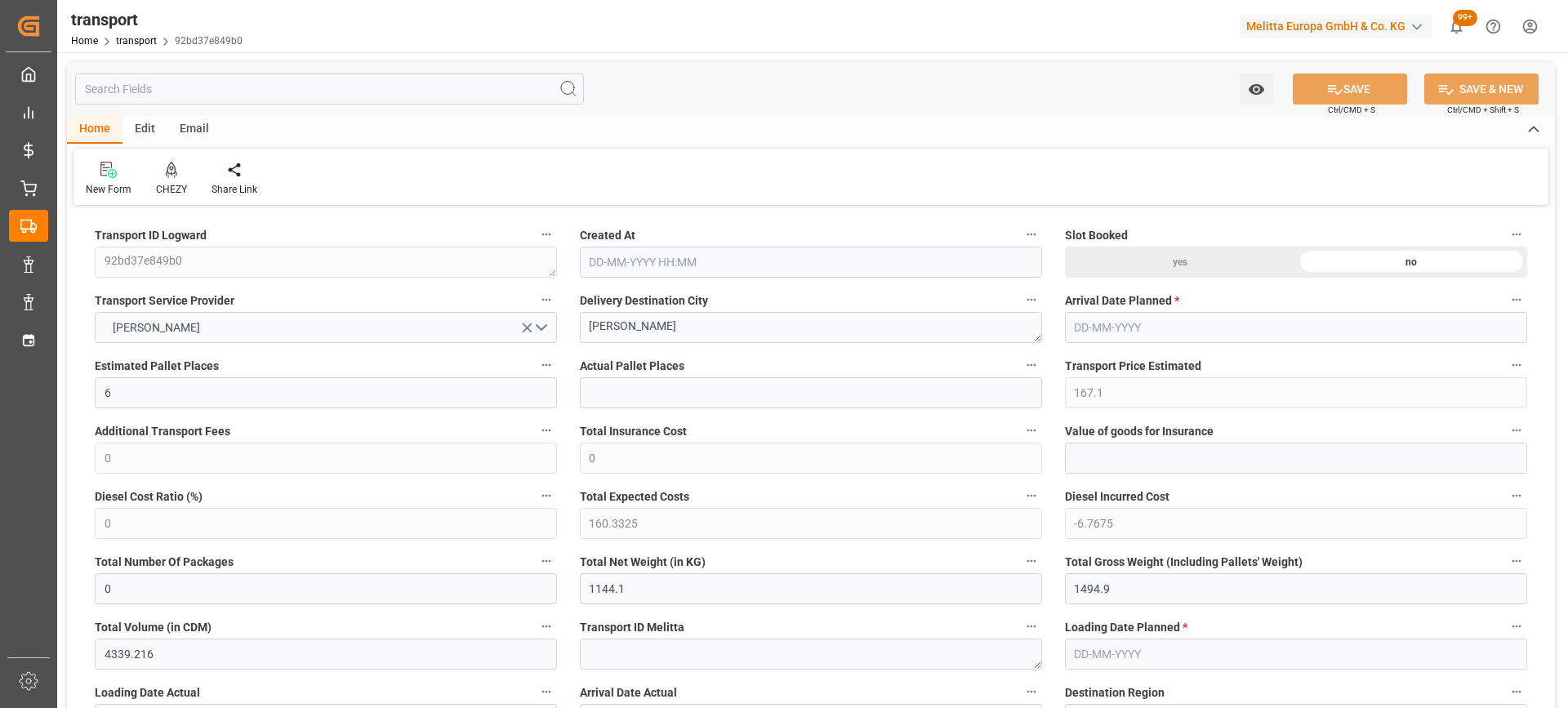
type input "13-08-2025 11:46"
type input "[DATE]"
drag, startPoint x: 676, startPoint y: 332, endPoint x: 485, endPoint y: 350, distance: 191.8
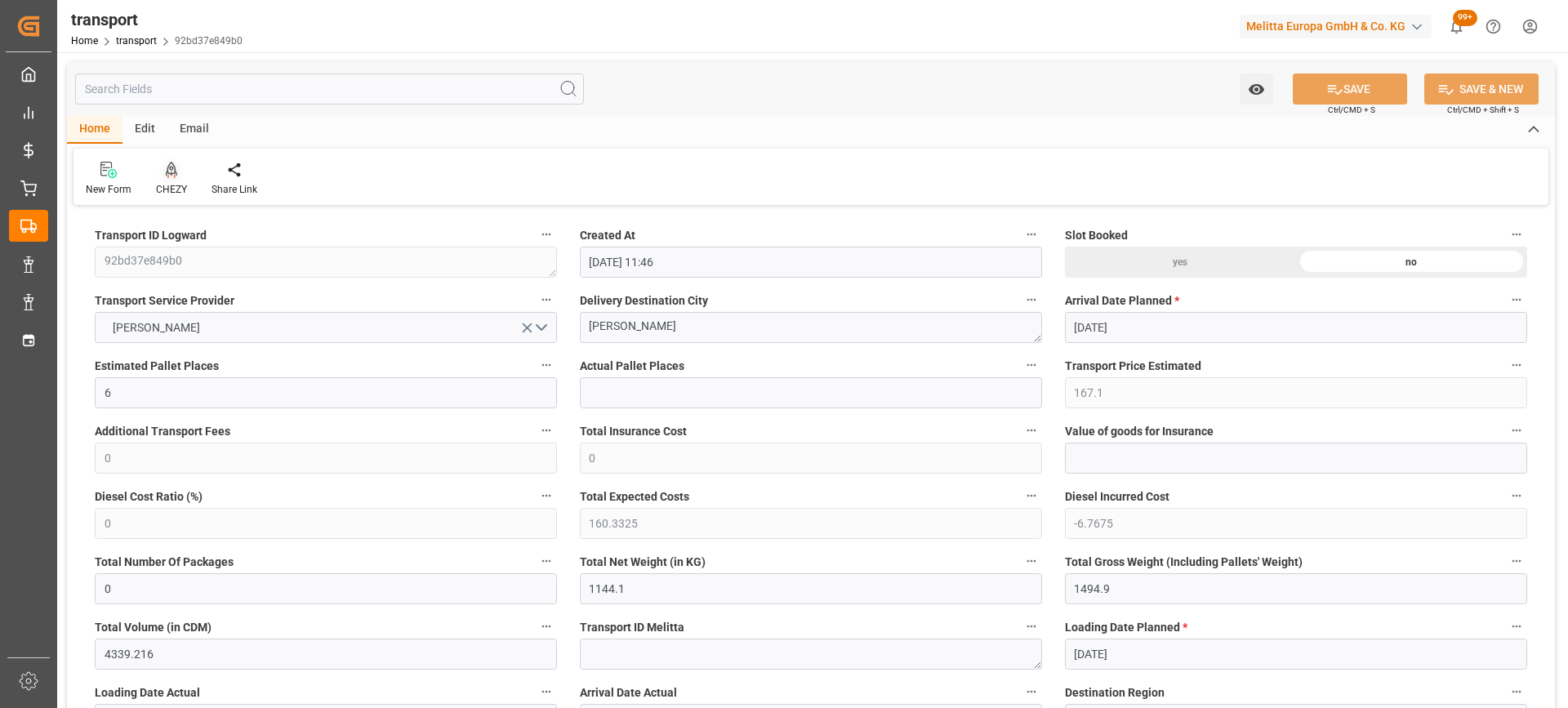
click at [166, 177] on icon at bounding box center [172, 170] width 11 height 17
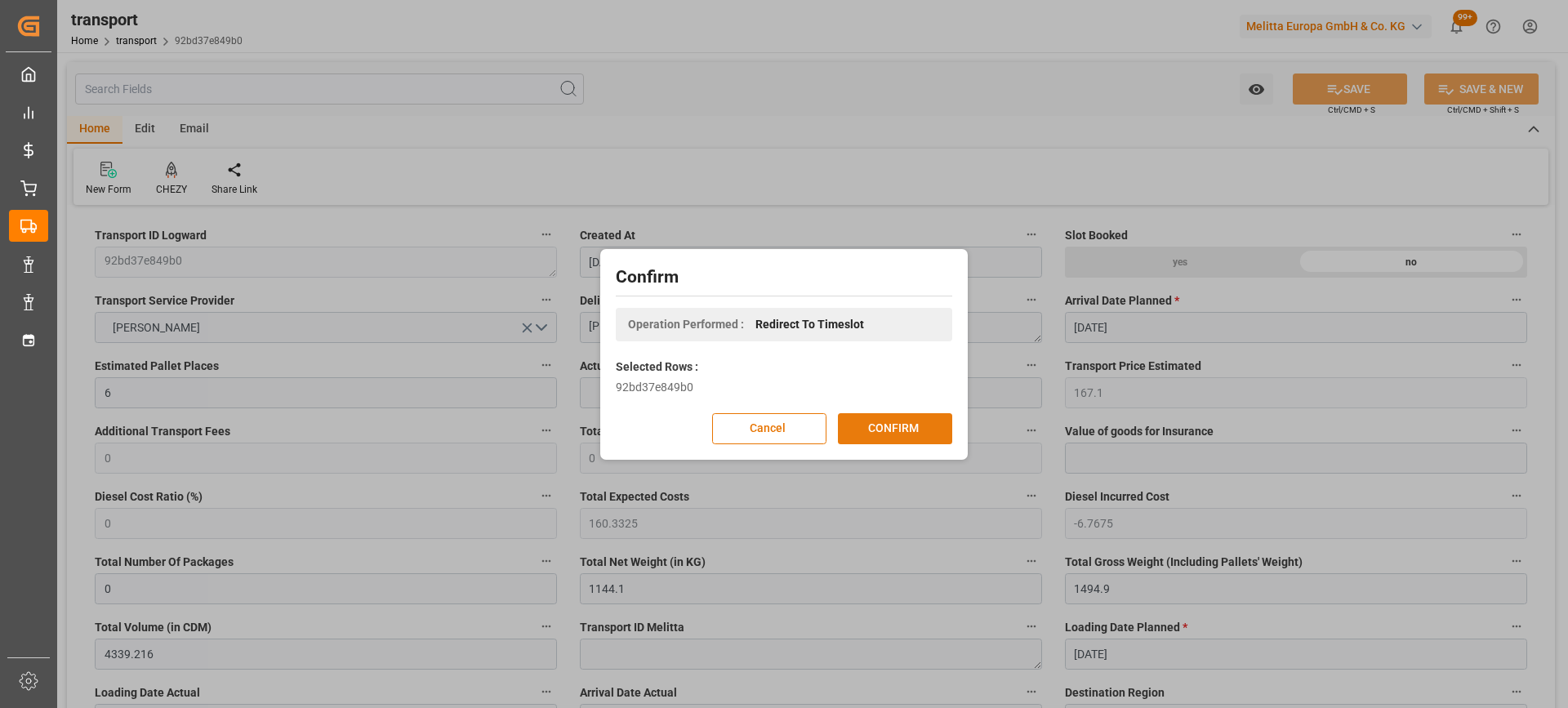
click at [881, 423] on button "CONFIRM" at bounding box center [895, 428] width 114 height 31
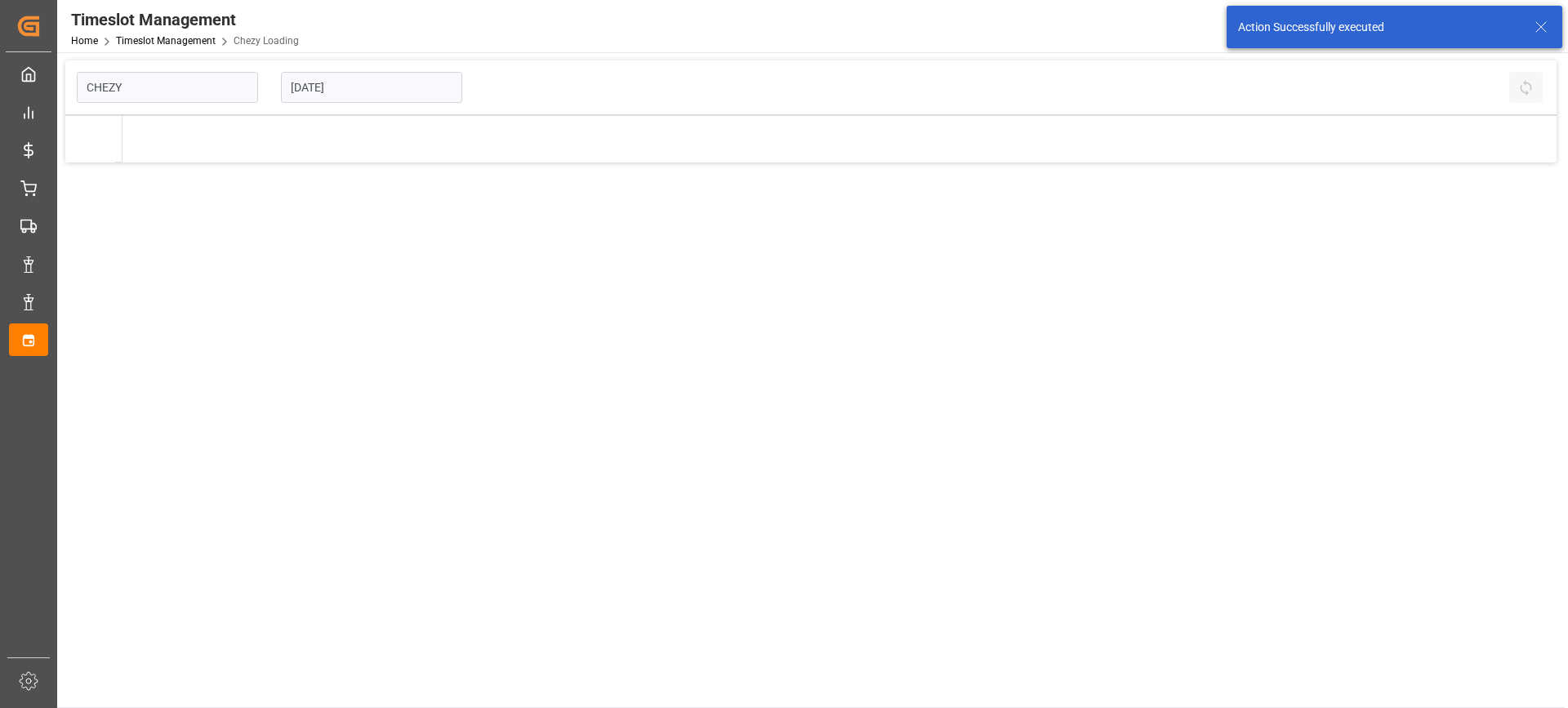
type input "Chezy Loading"
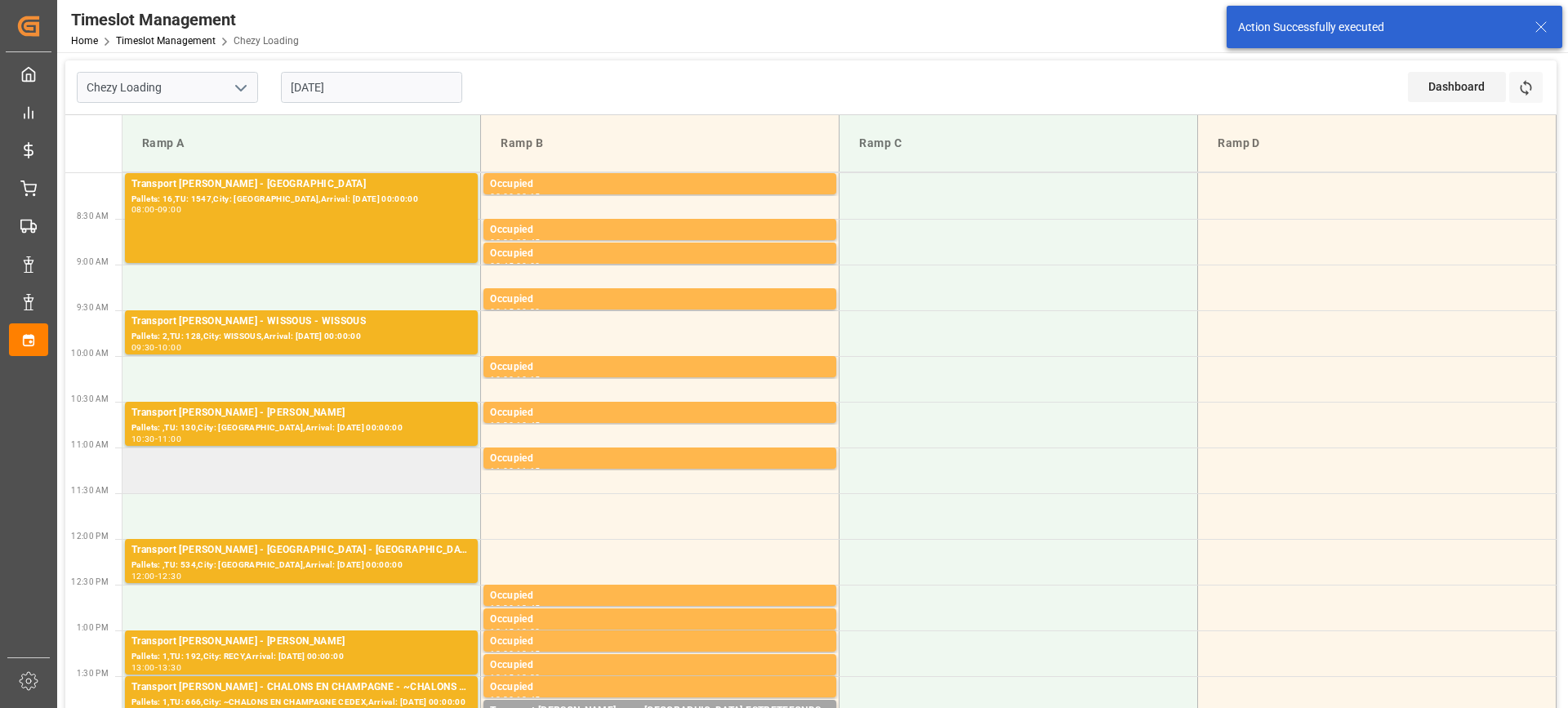
click at [367, 474] on td at bounding box center [301, 470] width 359 height 45
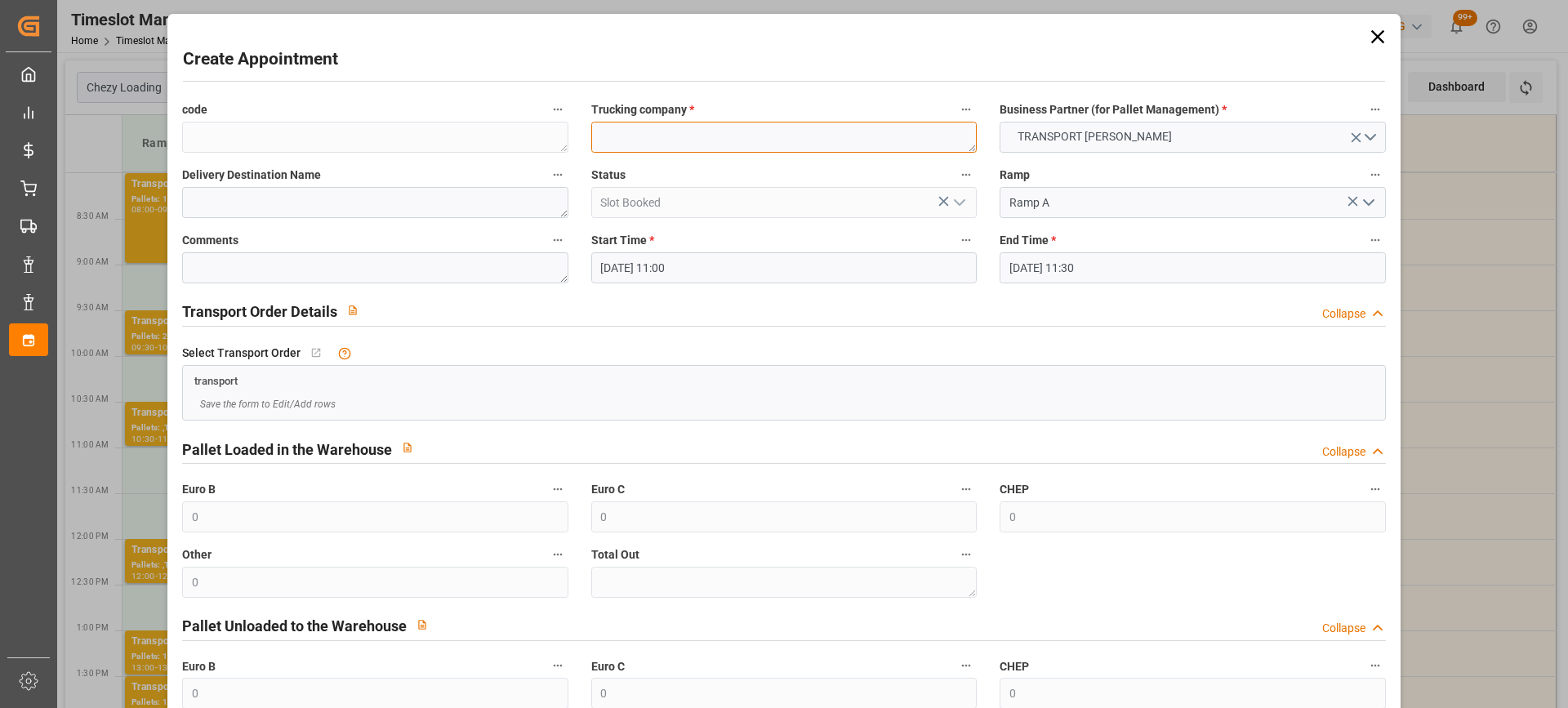
paste textarea "[PERSON_NAME]"
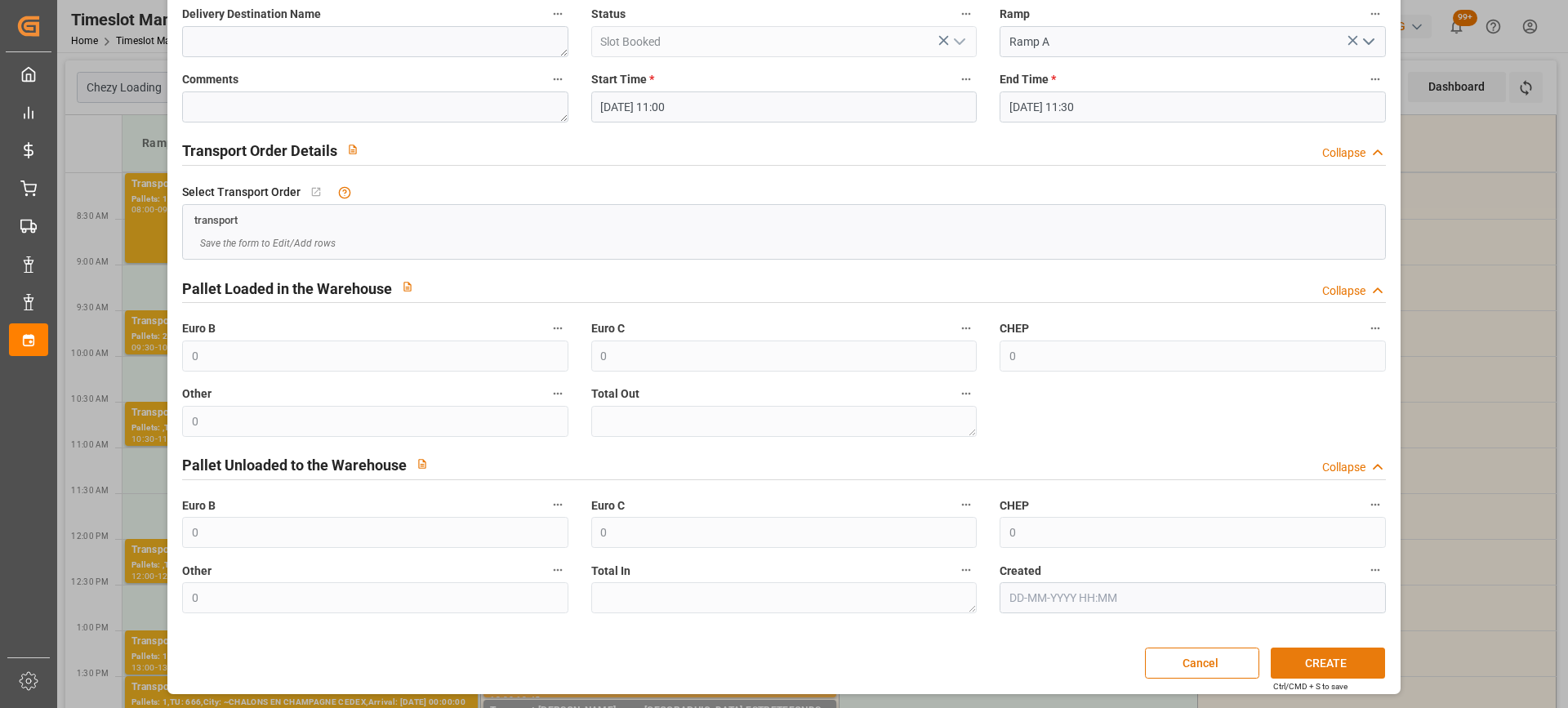
type textarea "[PERSON_NAME]"
click at [1306, 661] on button "CREATE" at bounding box center [1328, 662] width 114 height 31
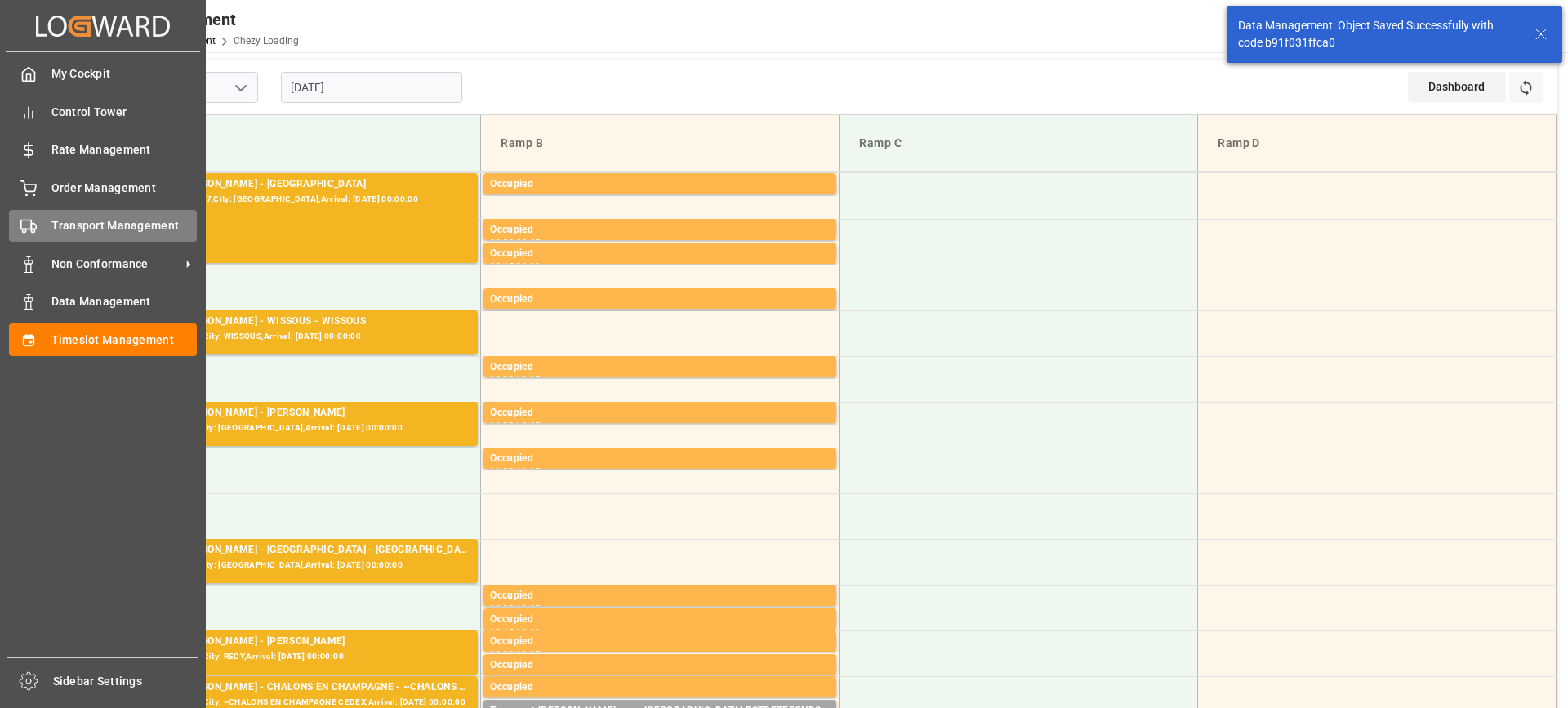
click at [42, 232] on div "Transport Management Transport Management" at bounding box center [103, 225] width 188 height 32
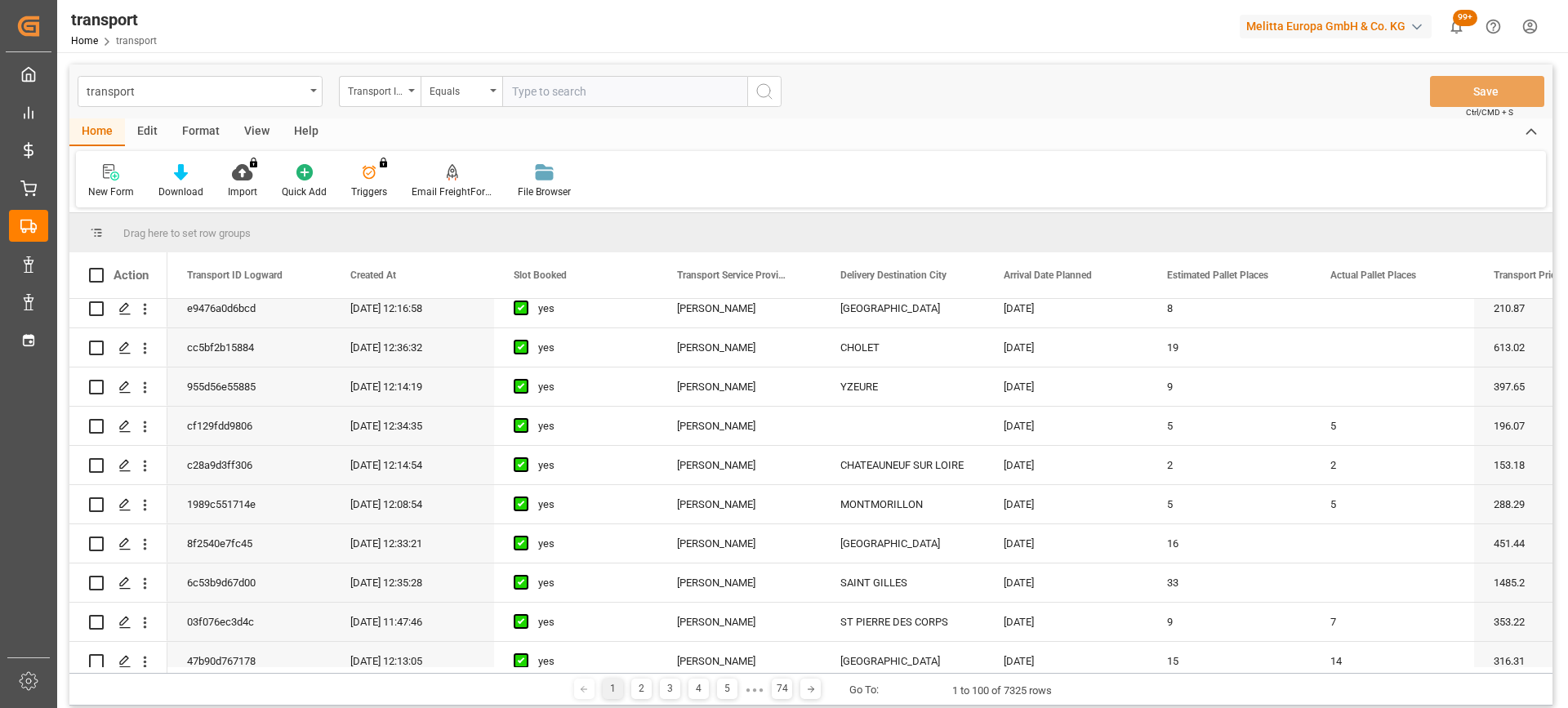
scroll to position [408, 0]
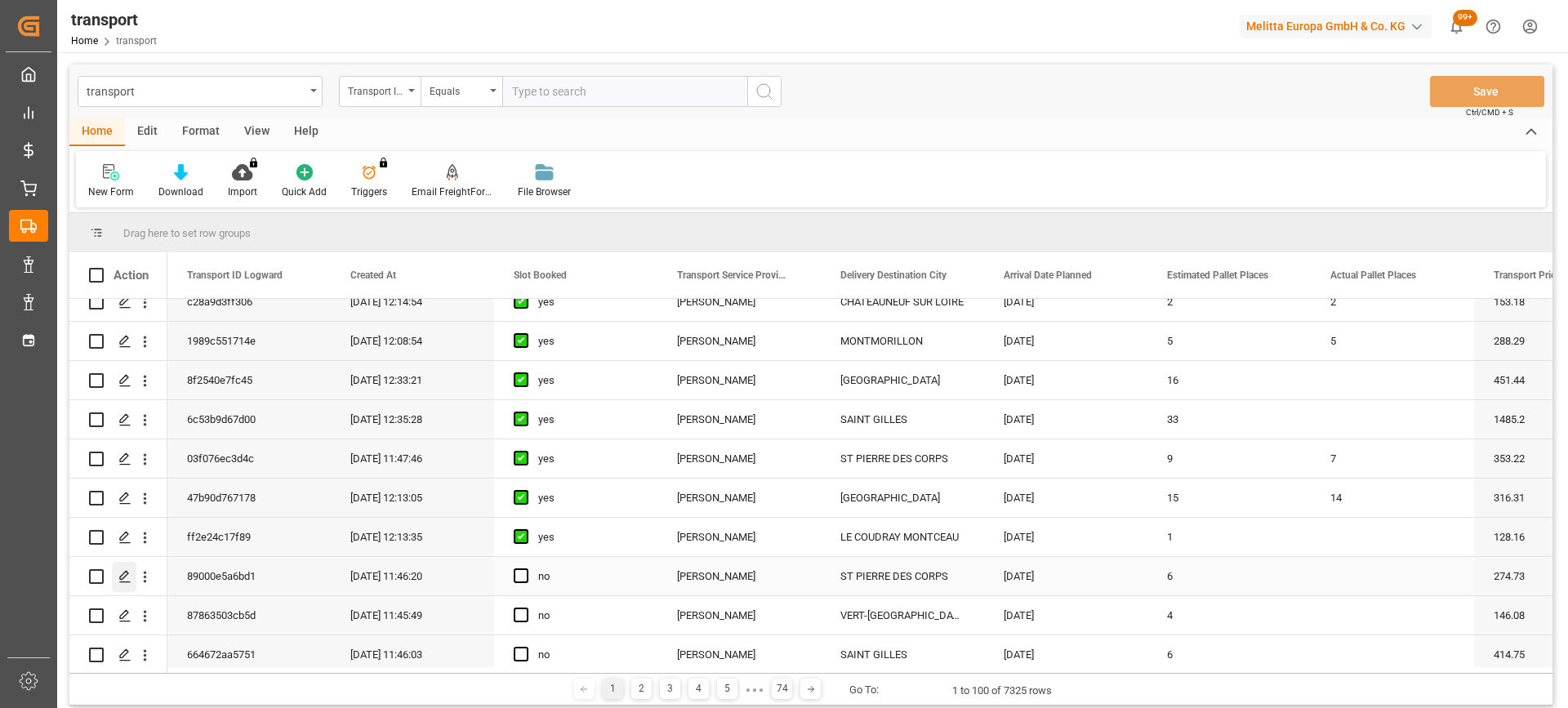
click at [130, 572] on icon "Press SPACE to select this row." at bounding box center [125, 576] width 13 height 13
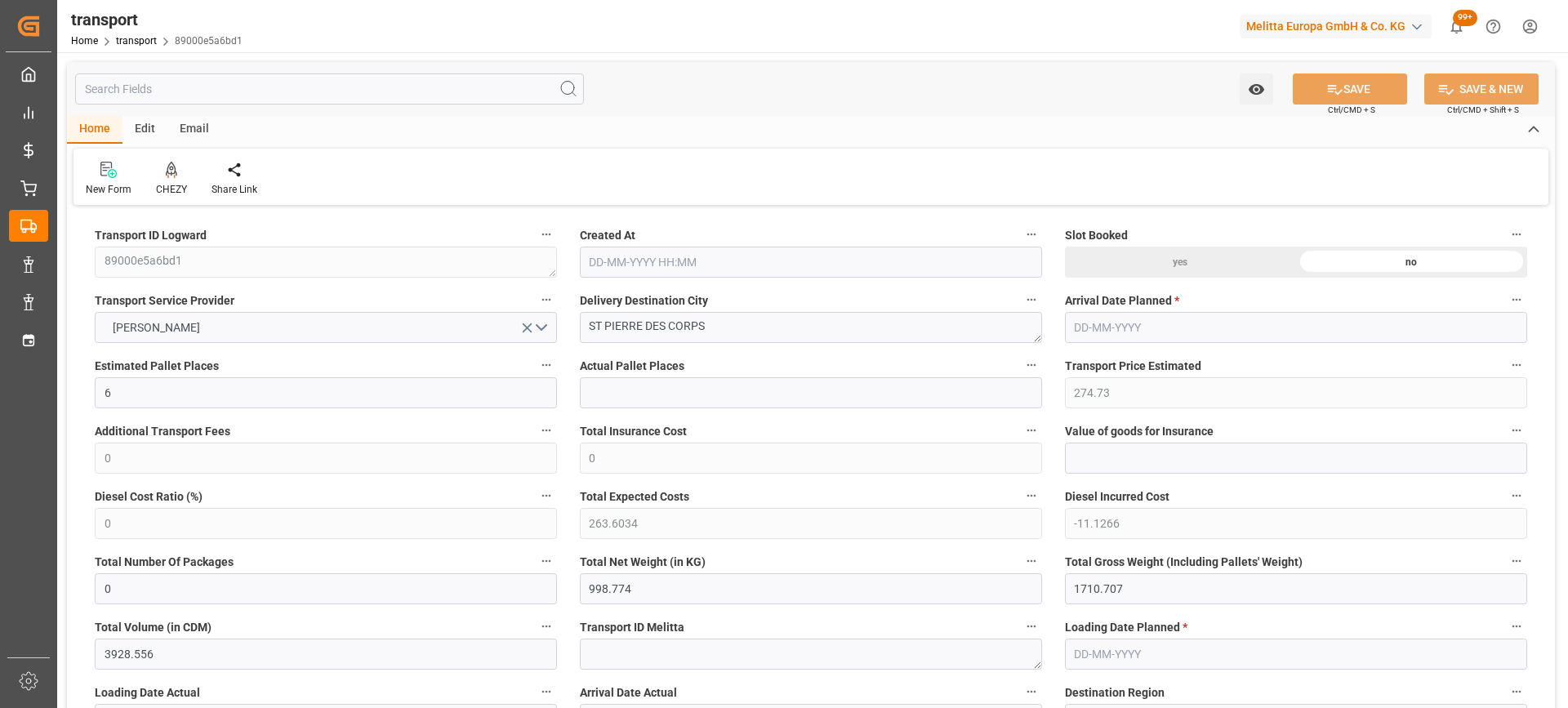
type input "6"
type input "274.73"
type input "0"
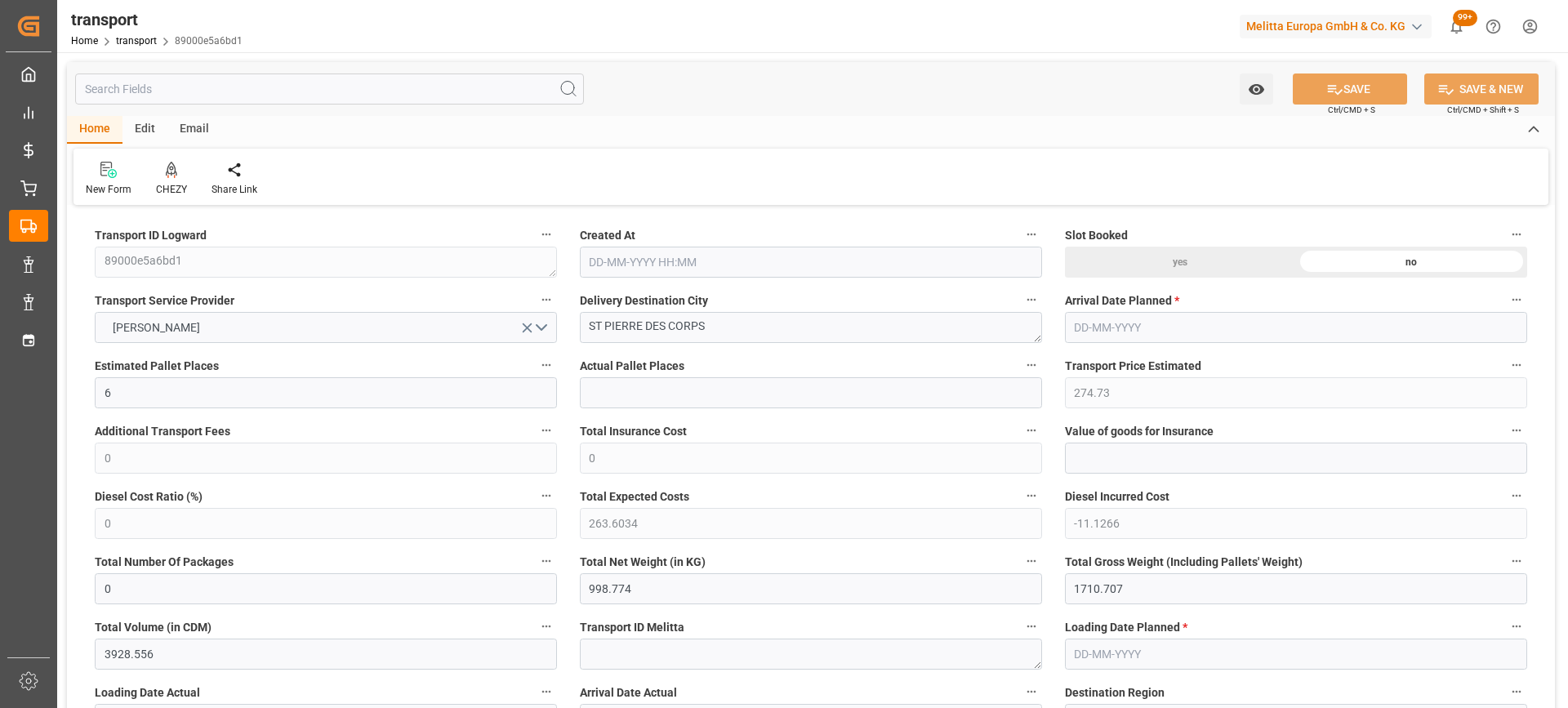
type input "263.6034"
type input "-11.1266"
type input "0"
type input "998.774"
type input "1710.707"
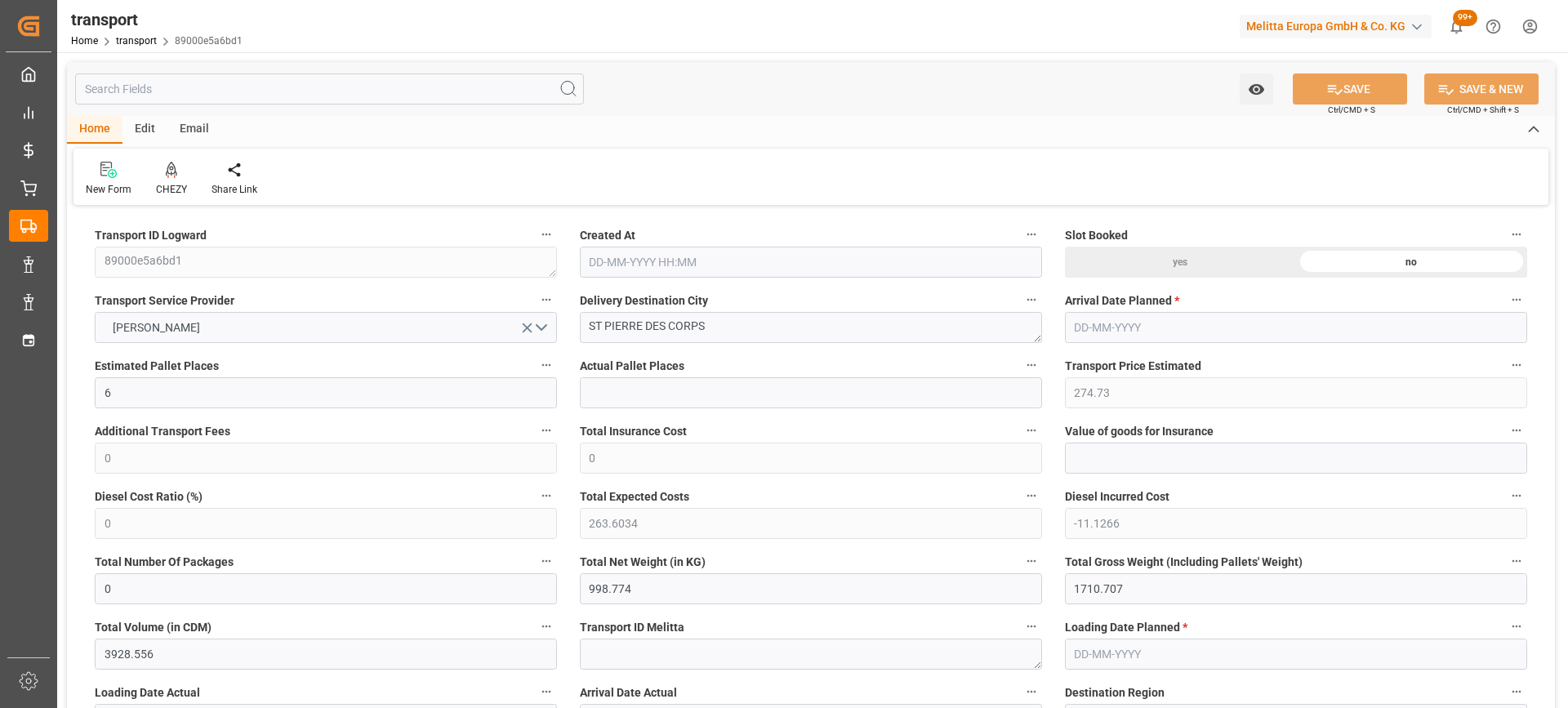
type input "3928.556"
type input "37"
type input "0"
type input "323"
type input "22"
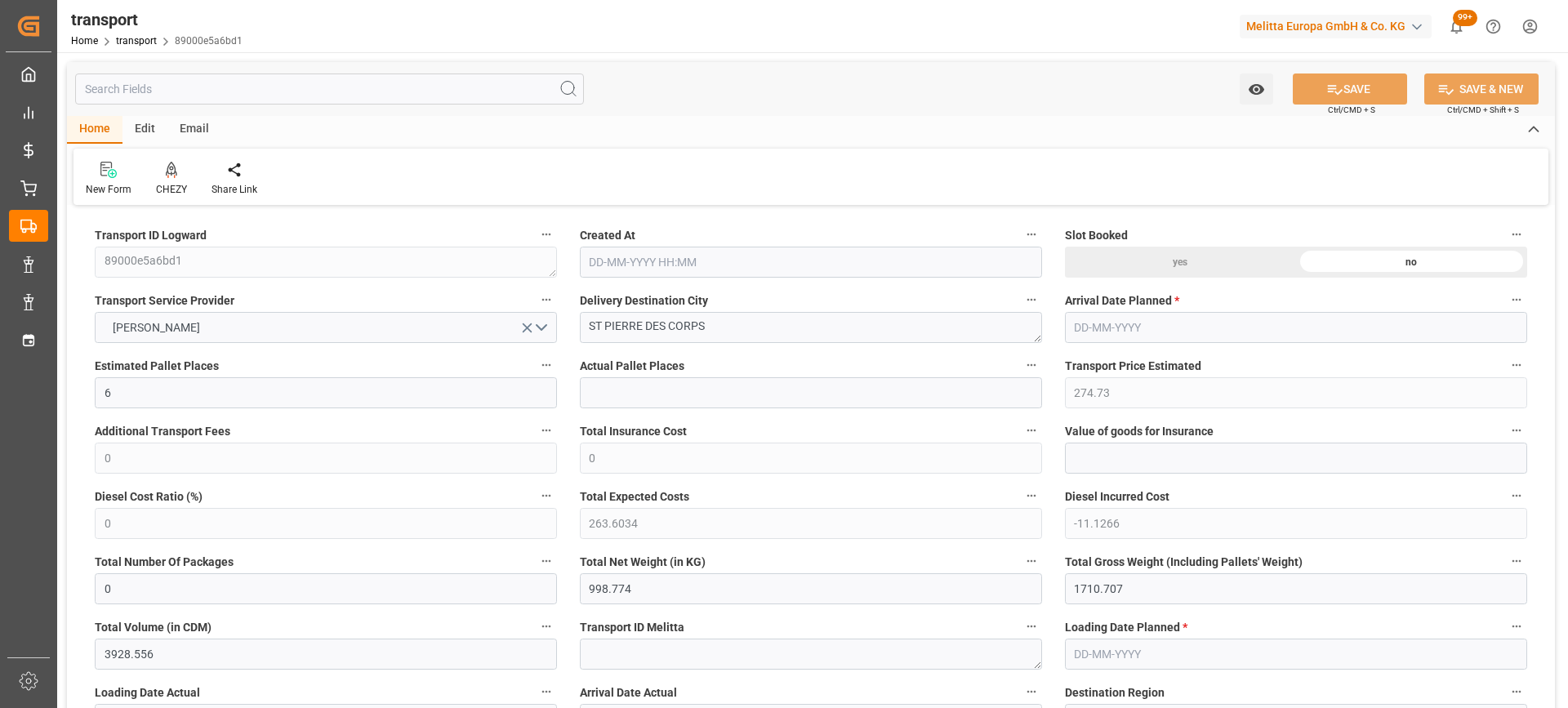
type input "101"
type input "1204.707"
type input "0"
type input "4710.8598"
type input "0"
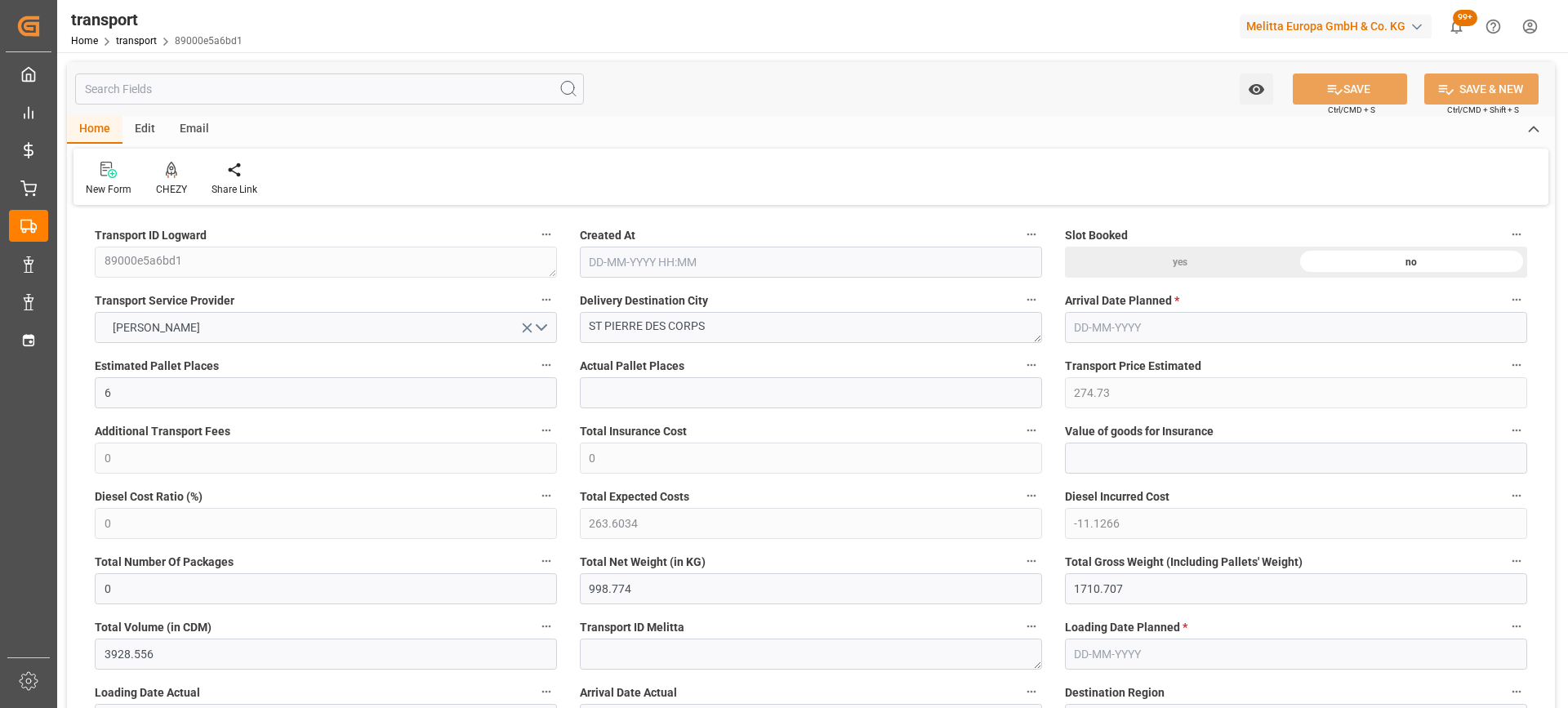
type input "0"
type input "21"
type input "35"
type input "[DATE] 11:46"
type input "[DATE]"
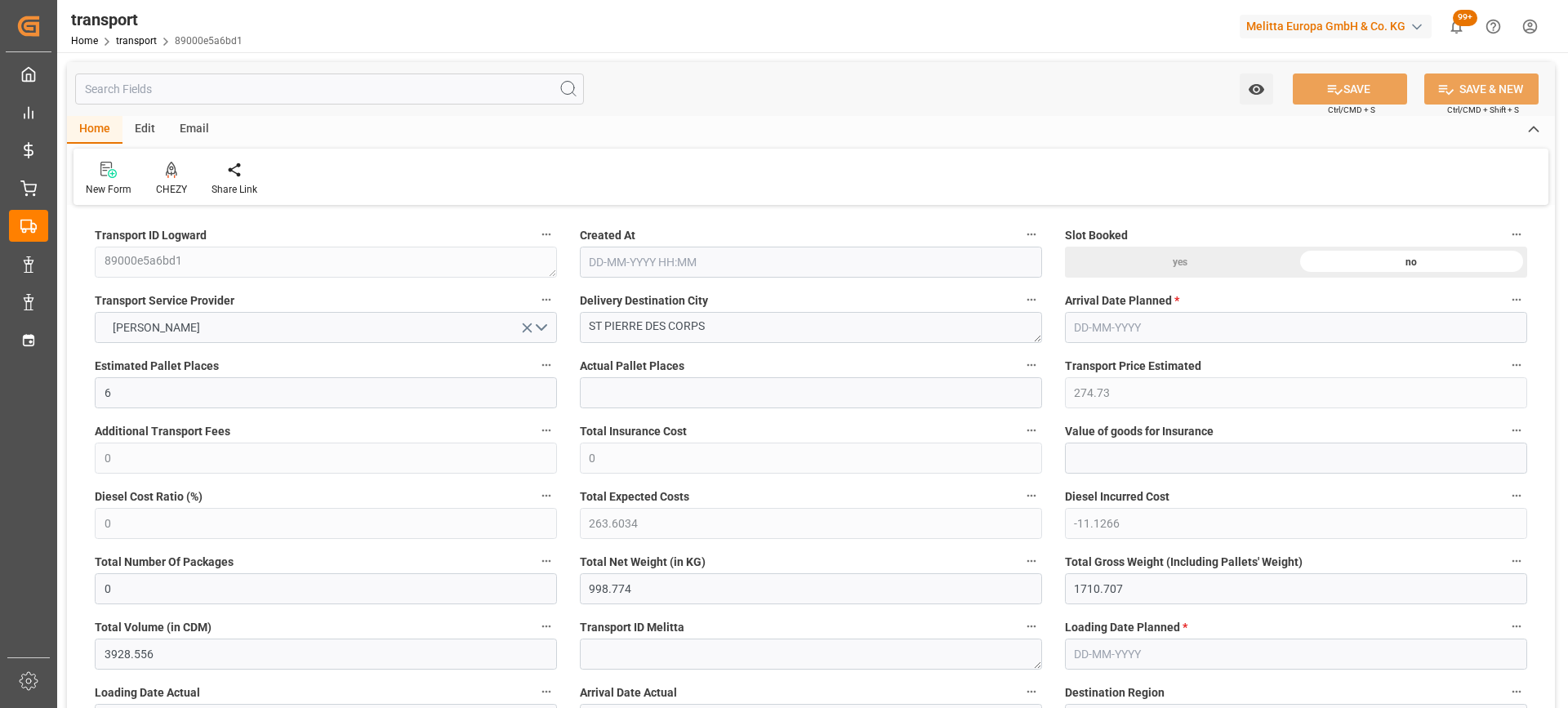
type input "[DATE]"
drag, startPoint x: 723, startPoint y: 322, endPoint x: 455, endPoint y: 340, distance: 268.6
click at [161, 173] on div at bounding box center [171, 170] width 31 height 17
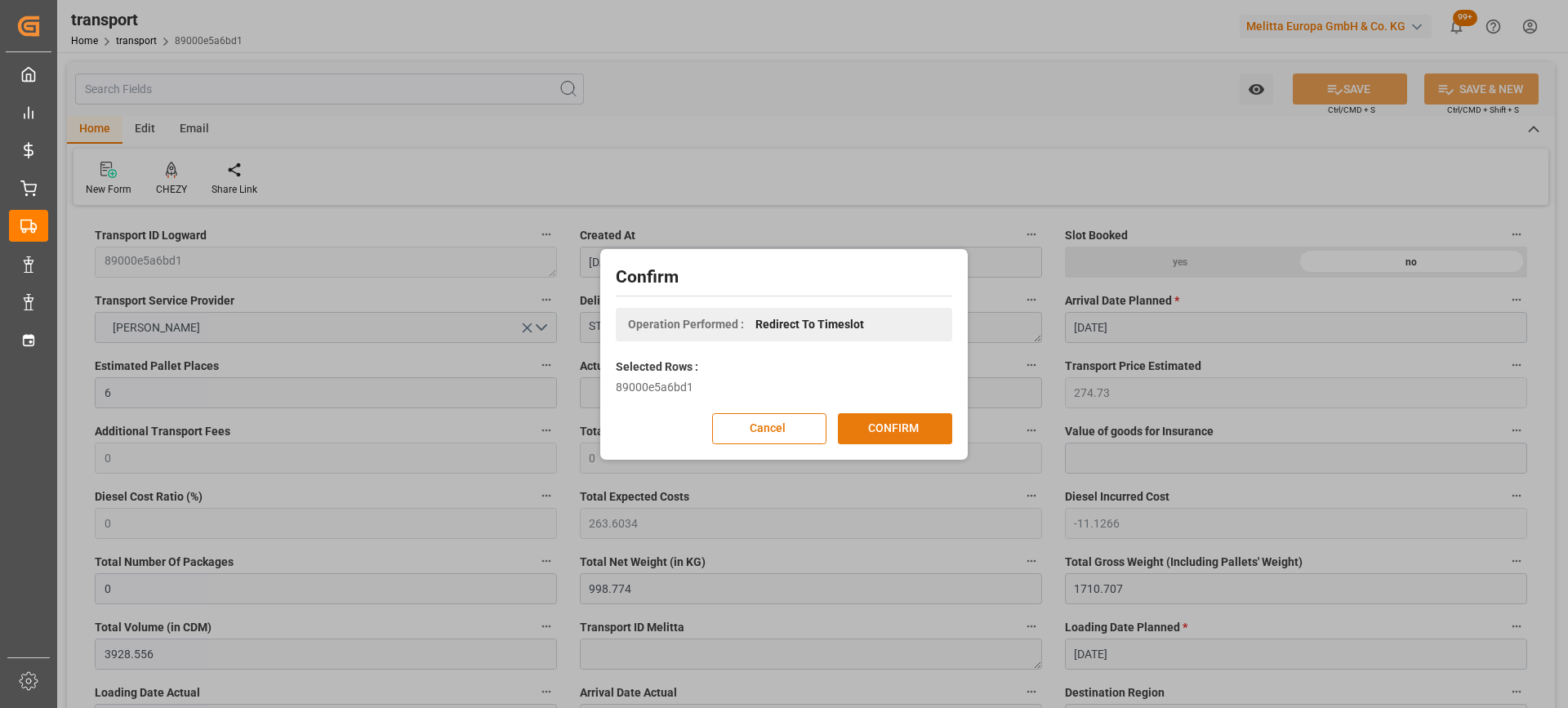
click at [907, 424] on button "CONFIRM" at bounding box center [895, 428] width 114 height 31
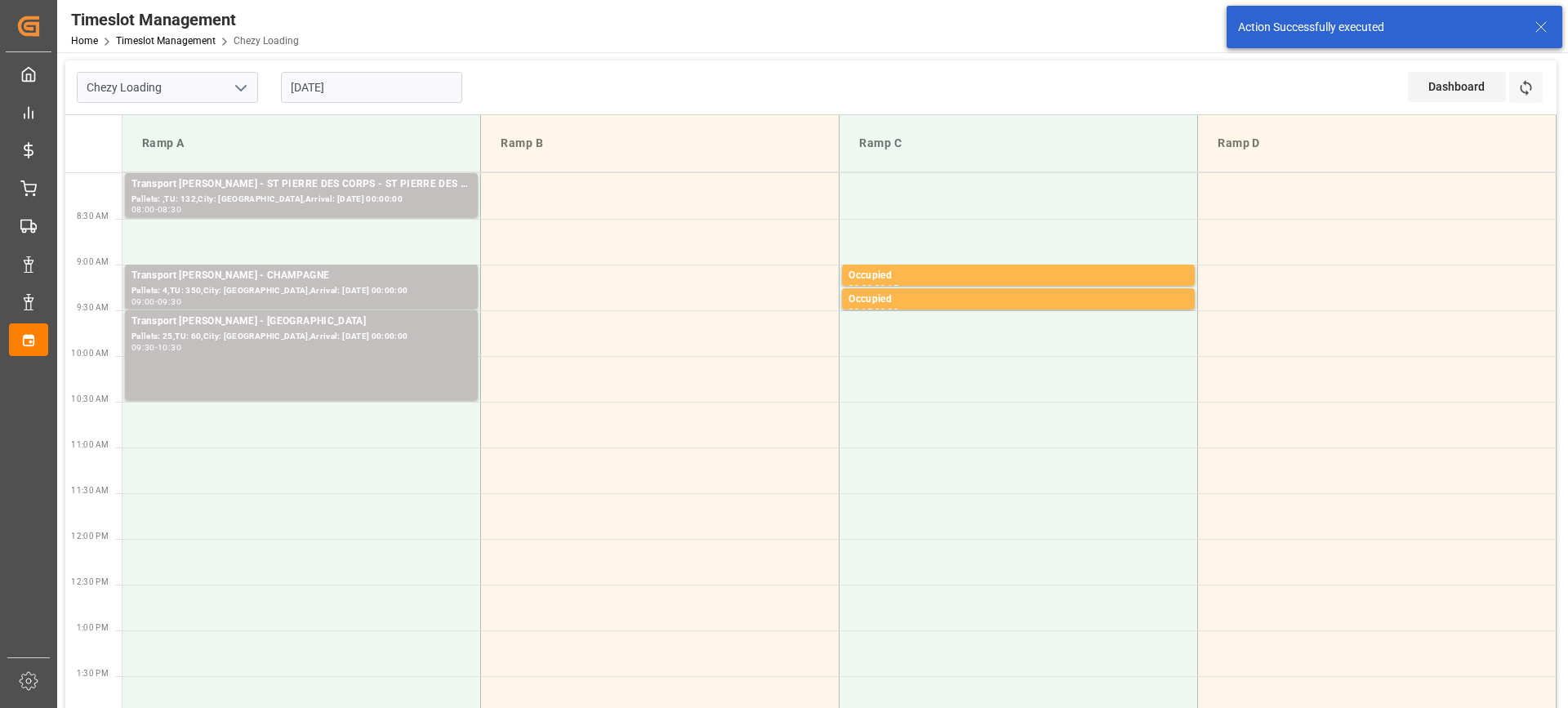
click at [339, 249] on td at bounding box center [301, 241] width 359 height 45
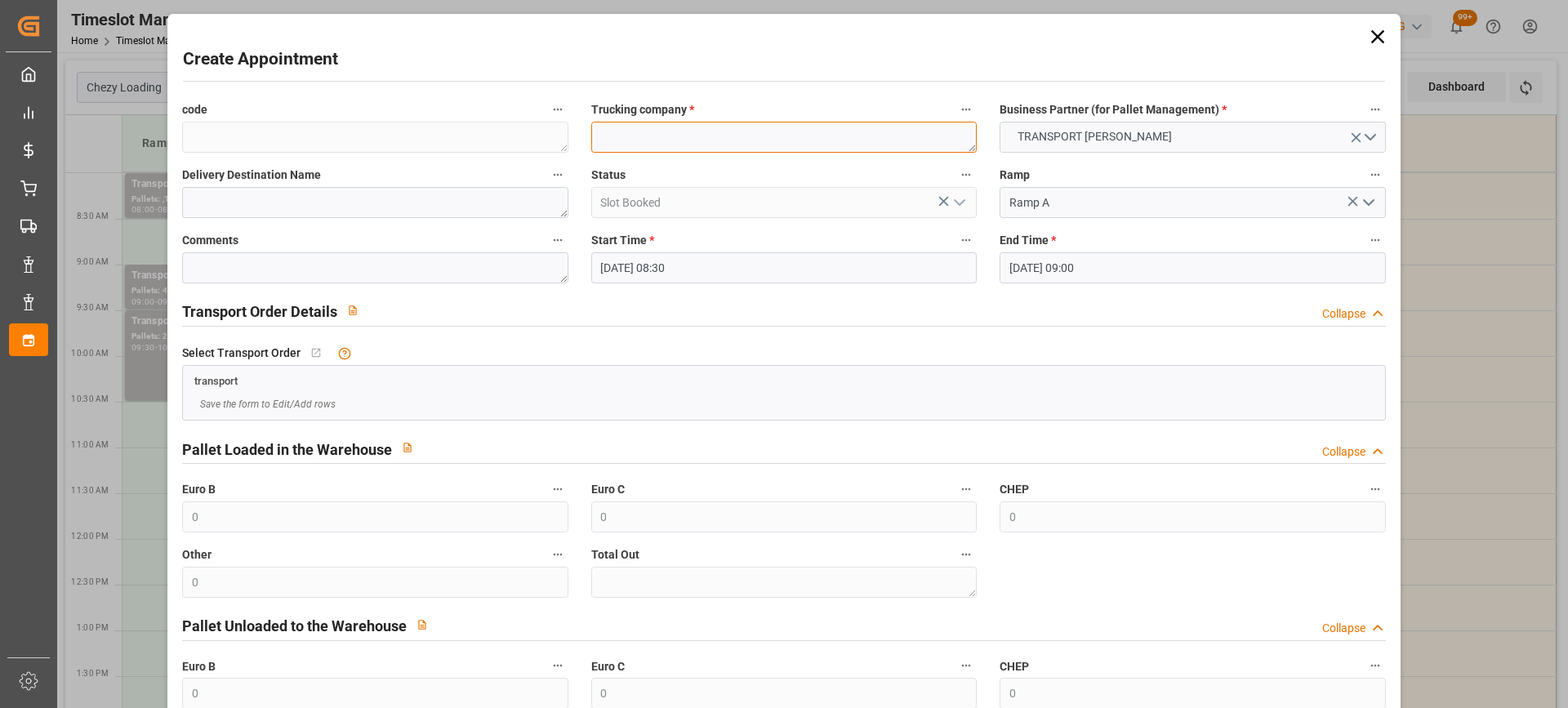
paste textarea "ST PIERRE DES CORPS"
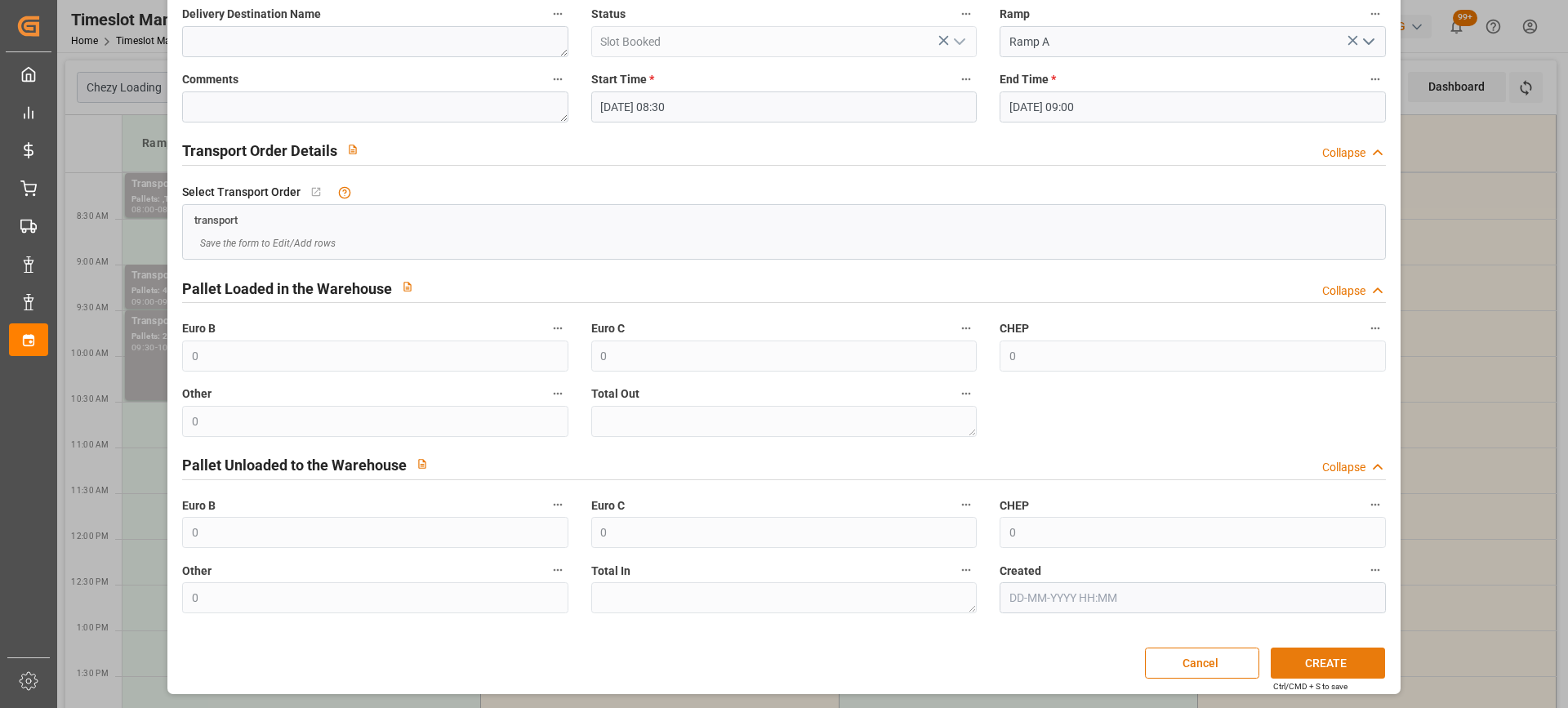
type textarea "ST PIERRE DES CORPS"
click at [1329, 667] on button "CREATE" at bounding box center [1328, 662] width 114 height 31
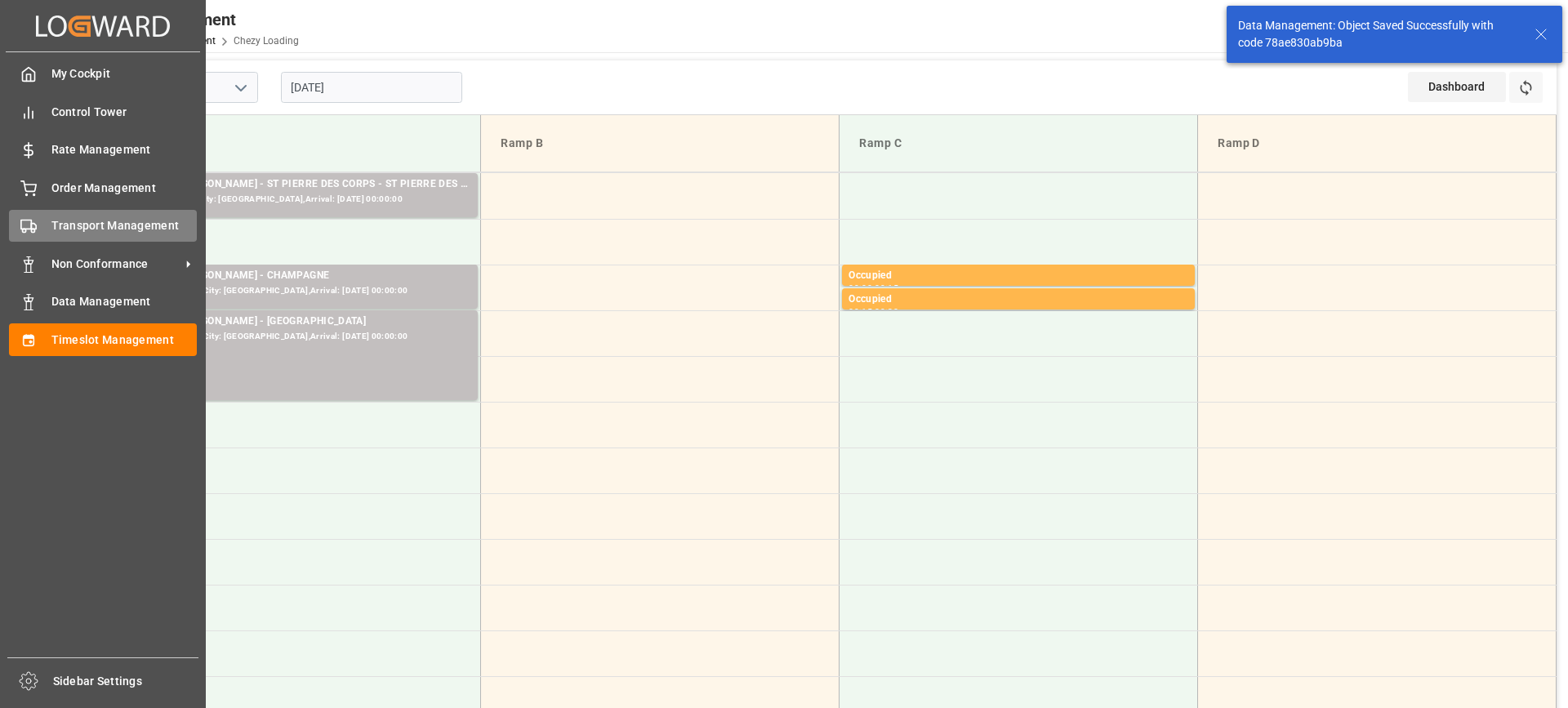
click at [29, 231] on icon at bounding box center [29, 226] width 17 height 17
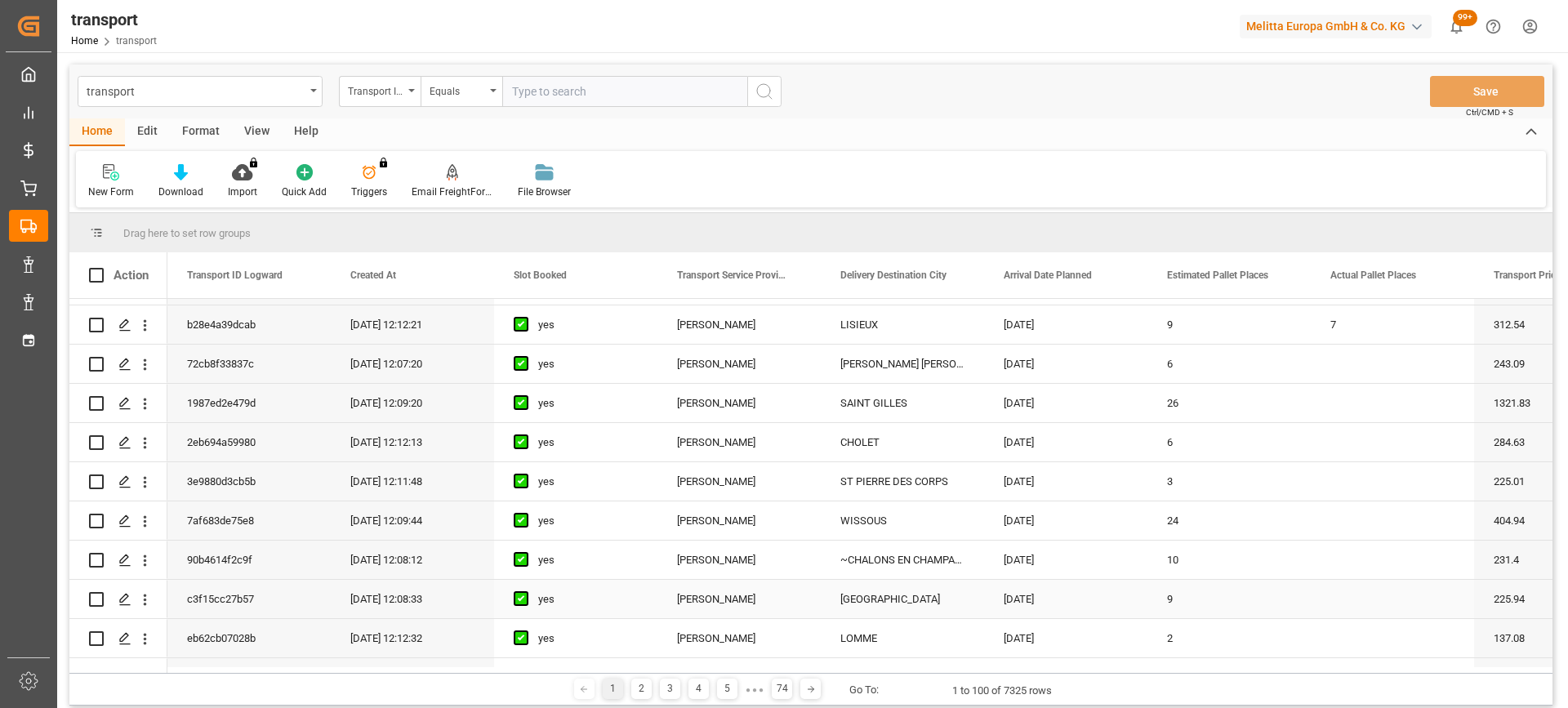
scroll to position [653, 0]
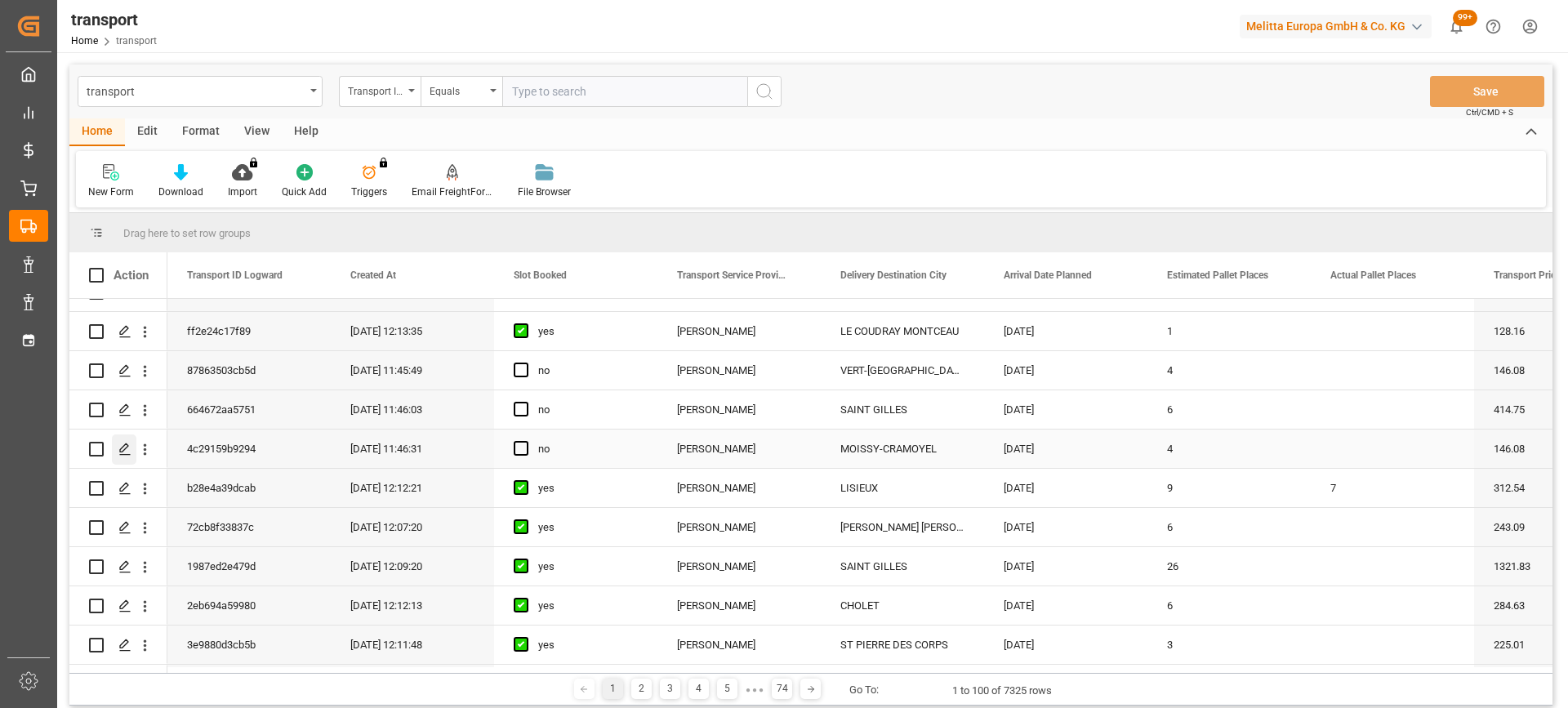
click at [121, 446] on icon "Press SPACE to select this row." at bounding box center [125, 449] width 13 height 13
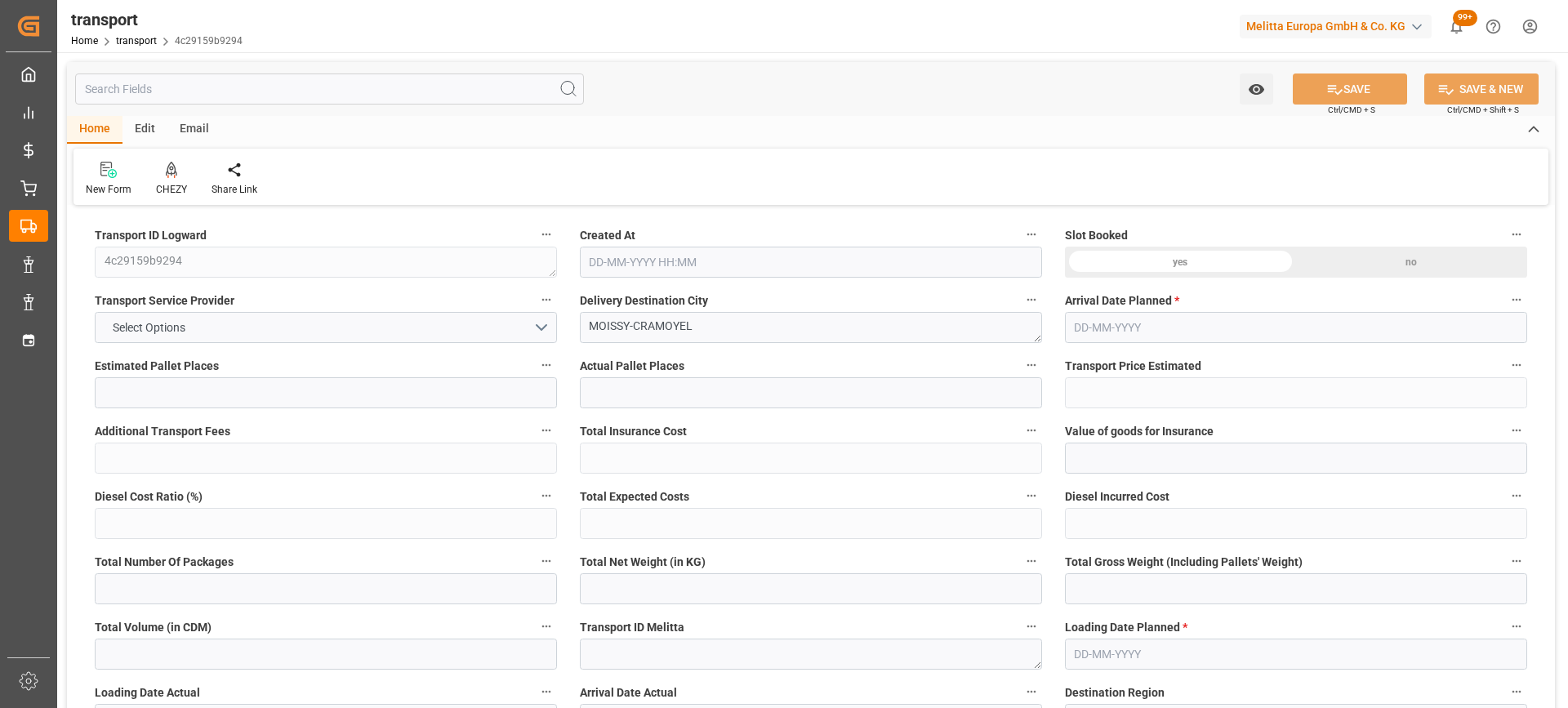
type input "4"
type input "146.08"
type input "0"
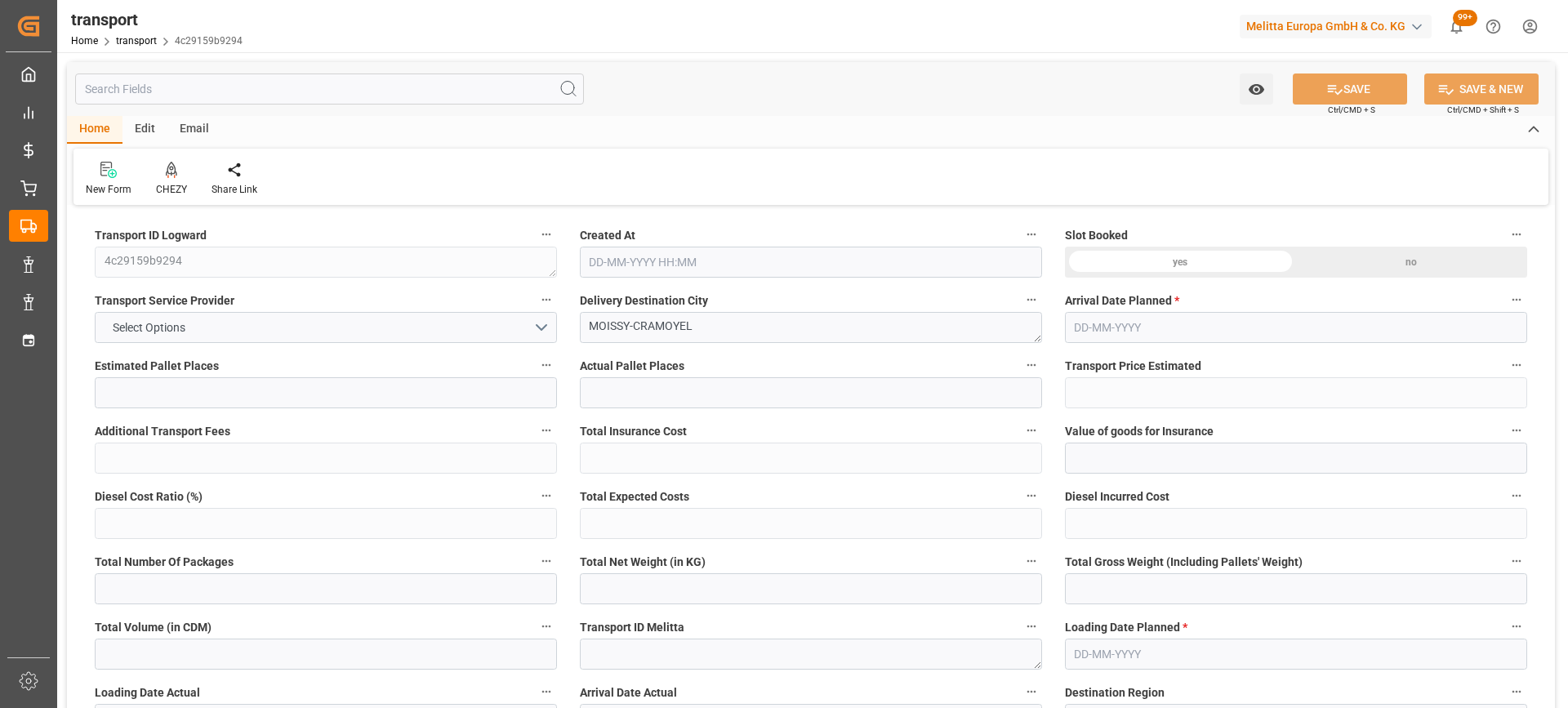
type input "140.1638"
type input "-5.9162"
type input "0"
type input "1294.192"
type input "1666"
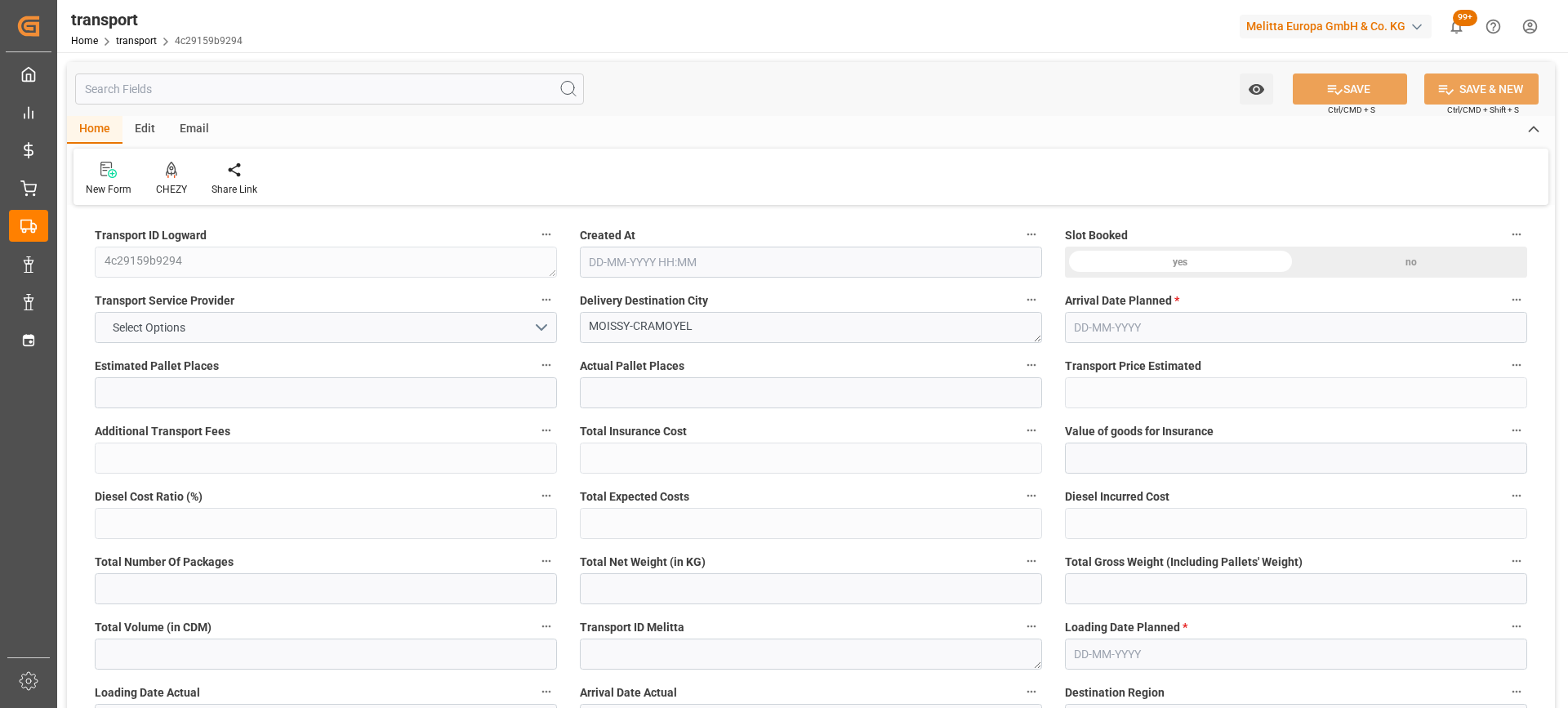
type input "4729.984"
type input "77"
type input "4"
type input "0"
type input "4"
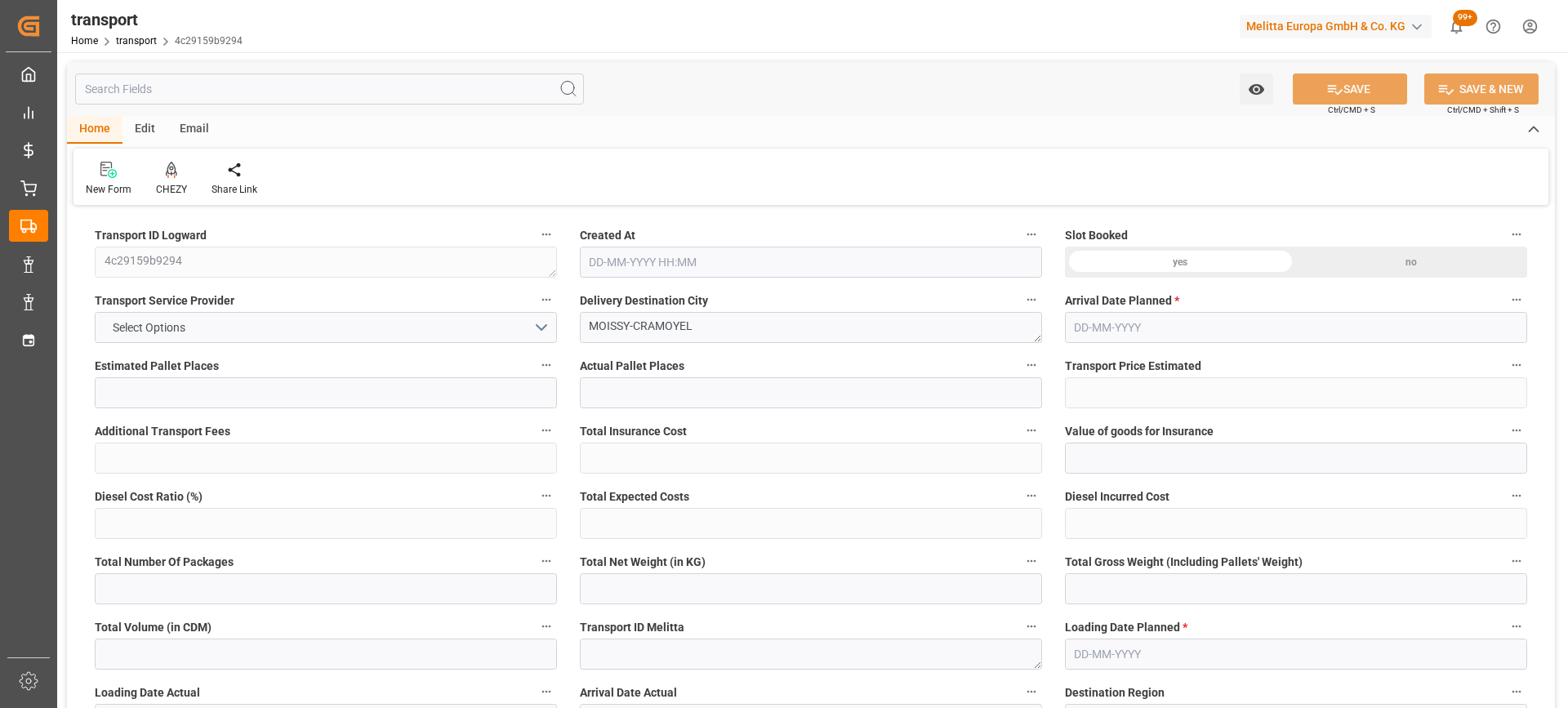
type input "101"
type input "1485.776"
type input "0"
type input "4710.8598"
type input "0"
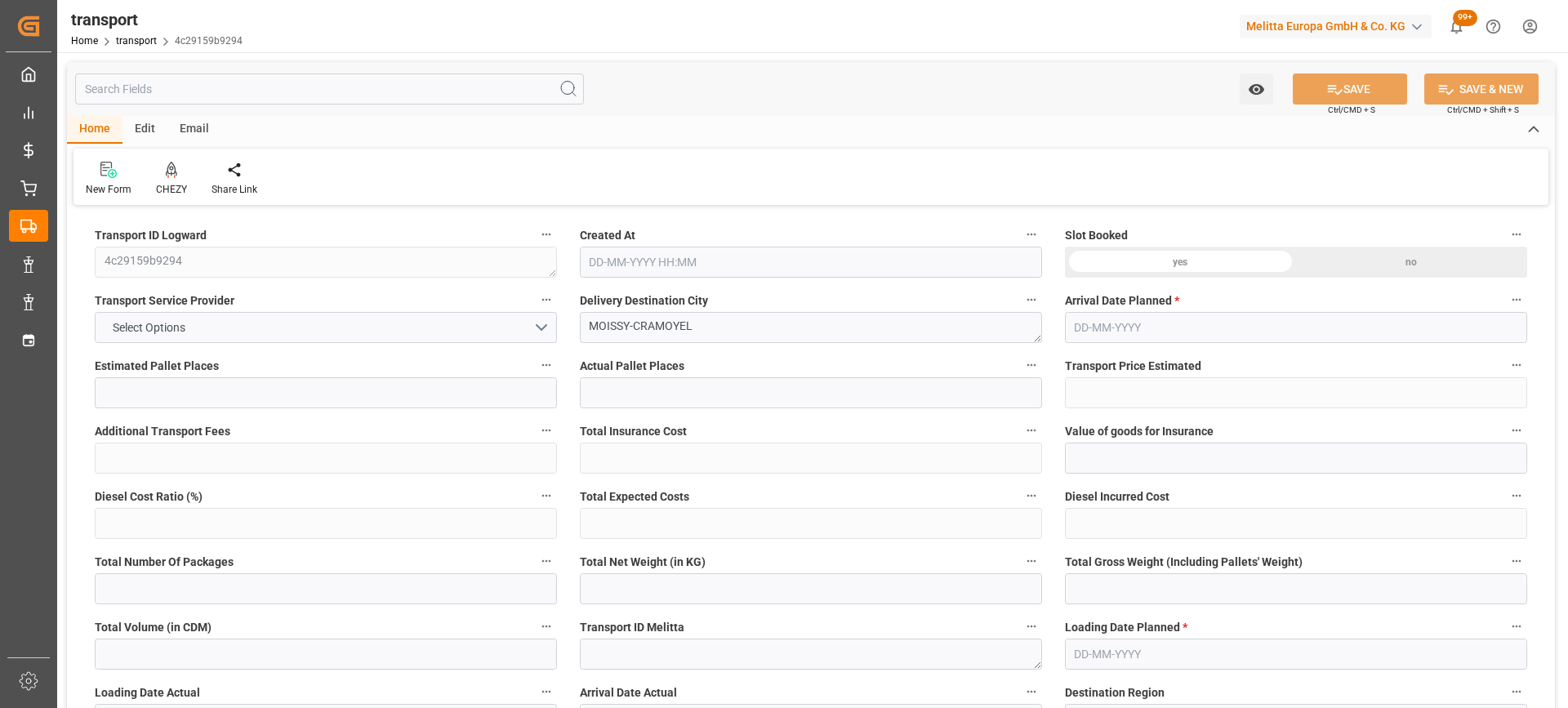
type input "0"
type input "21"
type input "35"
type input "13-08-2025 11:46"
type input "[DATE]"
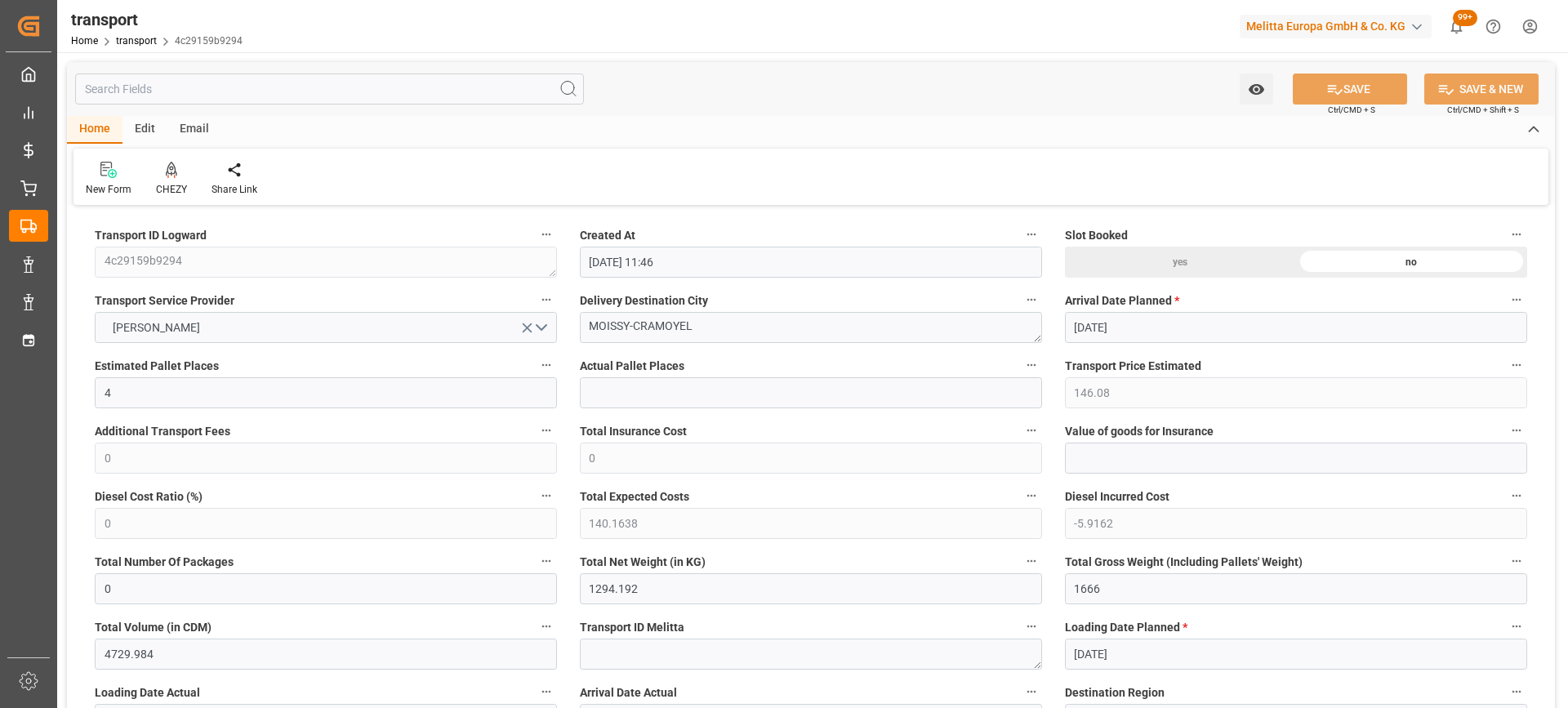
type input "[DATE]"
drag, startPoint x: 708, startPoint y: 330, endPoint x: 408, endPoint y: 335, distance: 300.0
click at [172, 167] on icon at bounding box center [172, 170] width 11 height 17
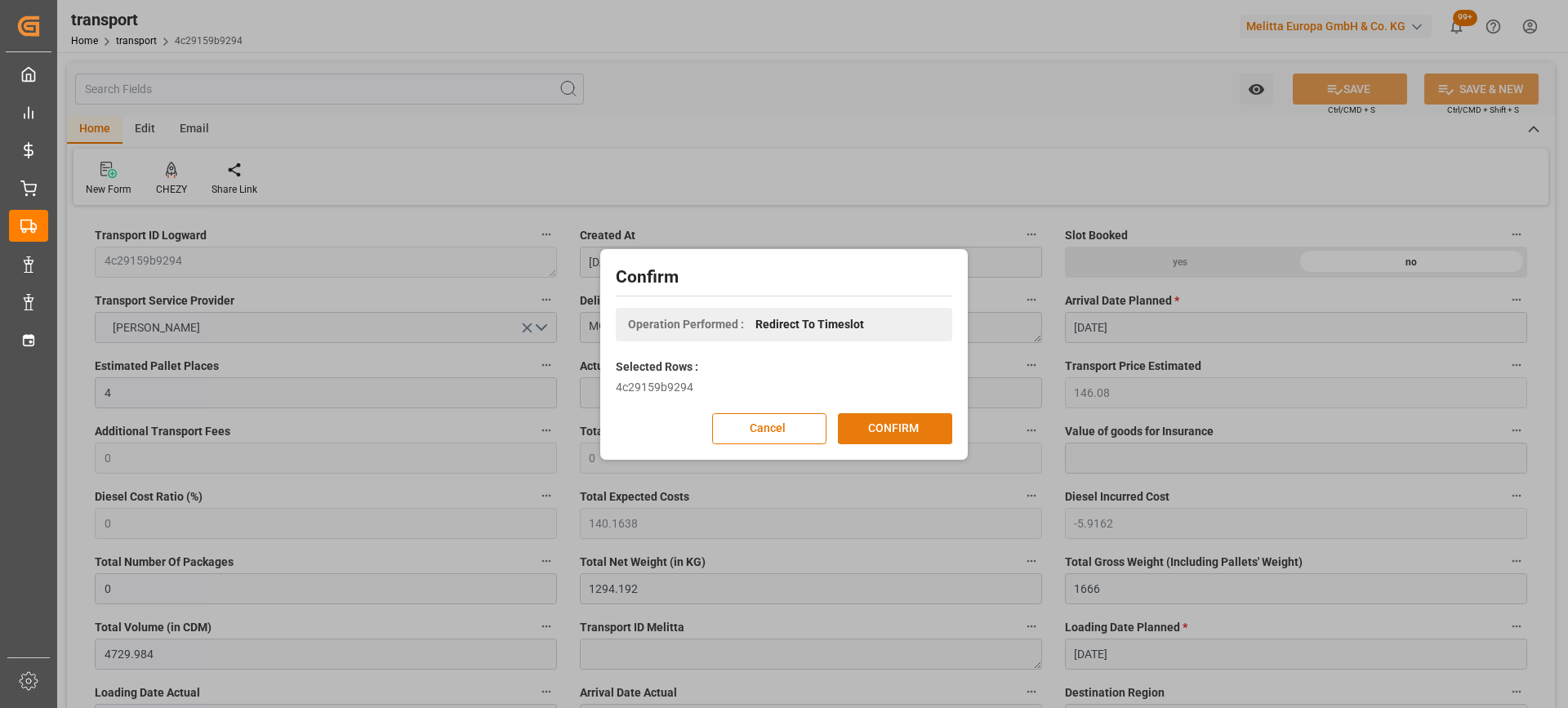
click at [926, 421] on button "CONFIRM" at bounding box center [895, 428] width 114 height 31
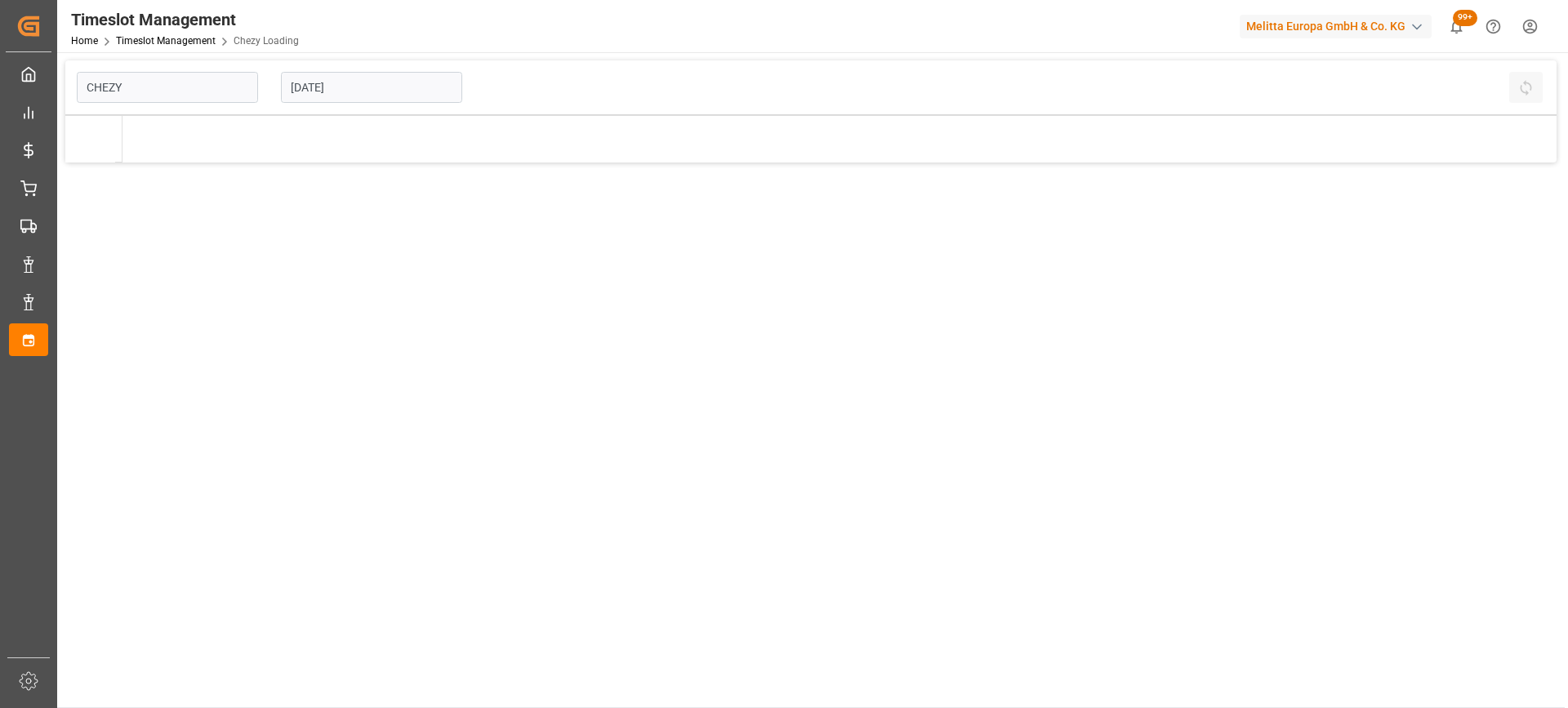
type input "Chezy Loading"
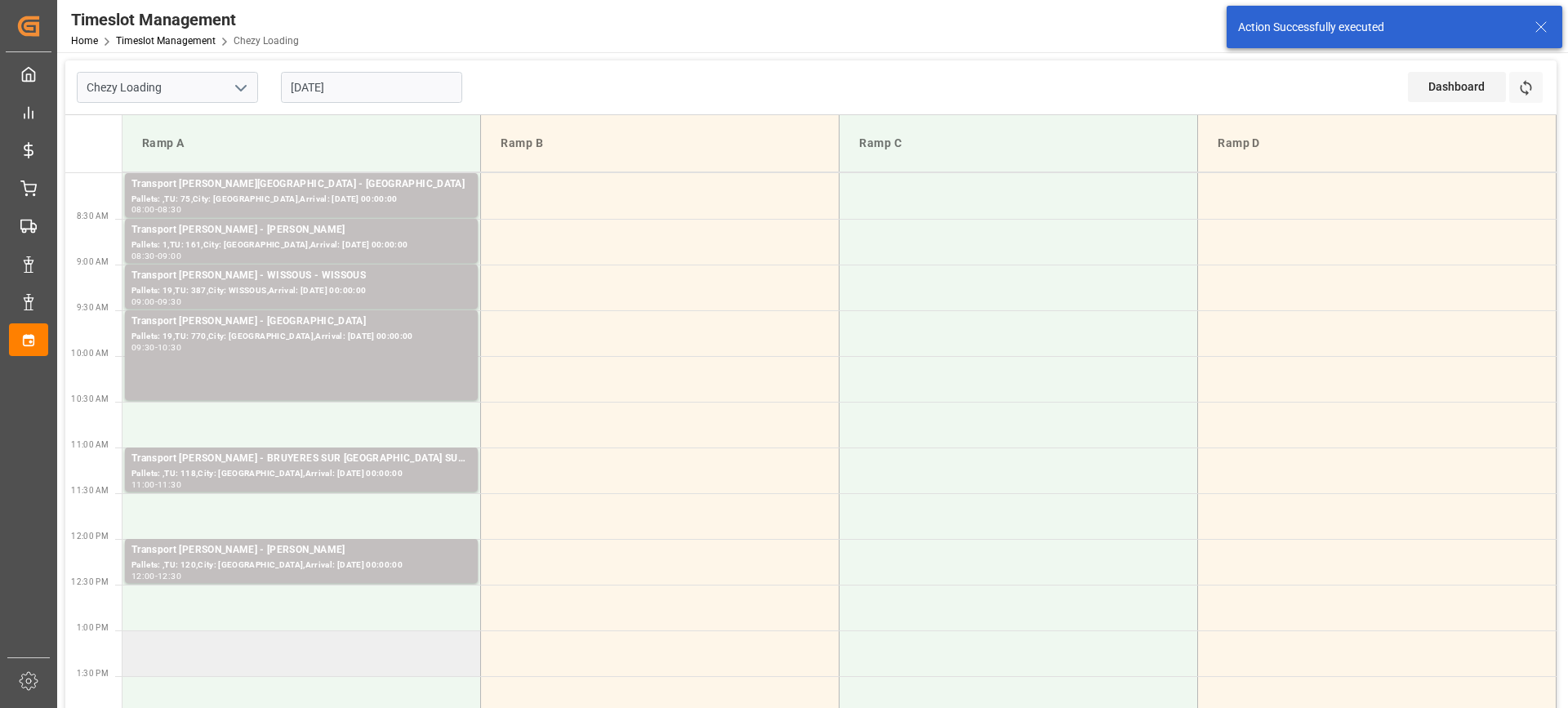
click at [323, 665] on td at bounding box center [301, 652] width 359 height 45
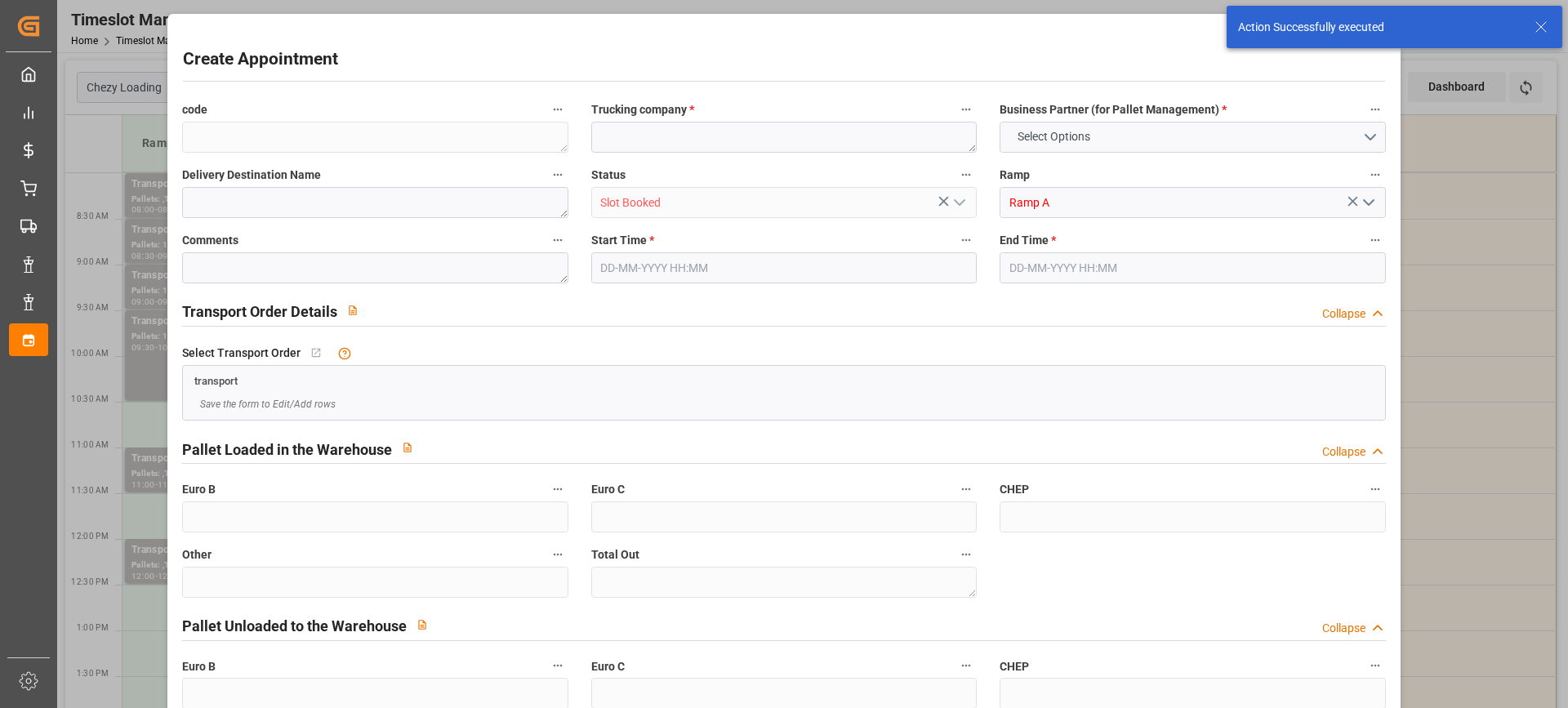
type input "0"
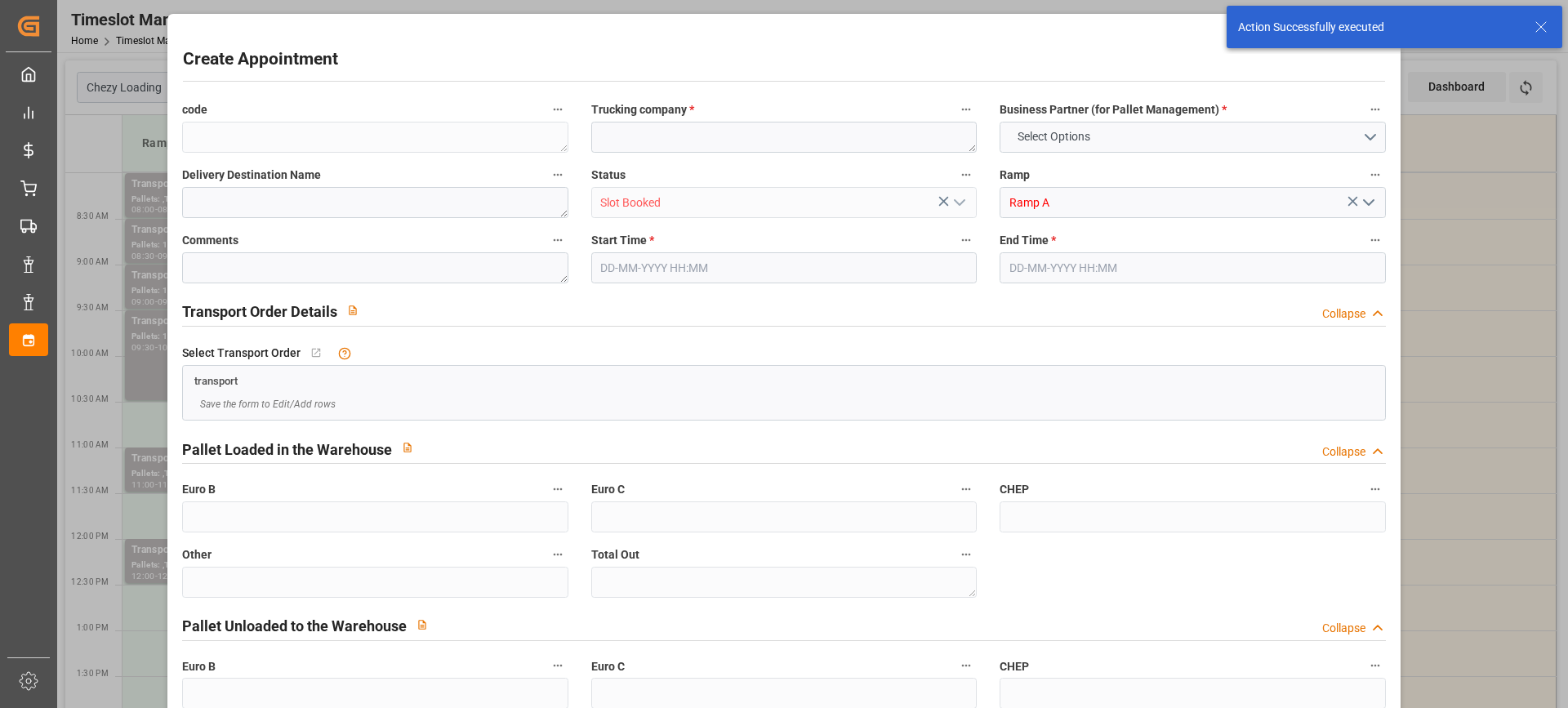
type input "0"
type input "[DATE] 13:00"
type input "[DATE] 13:30"
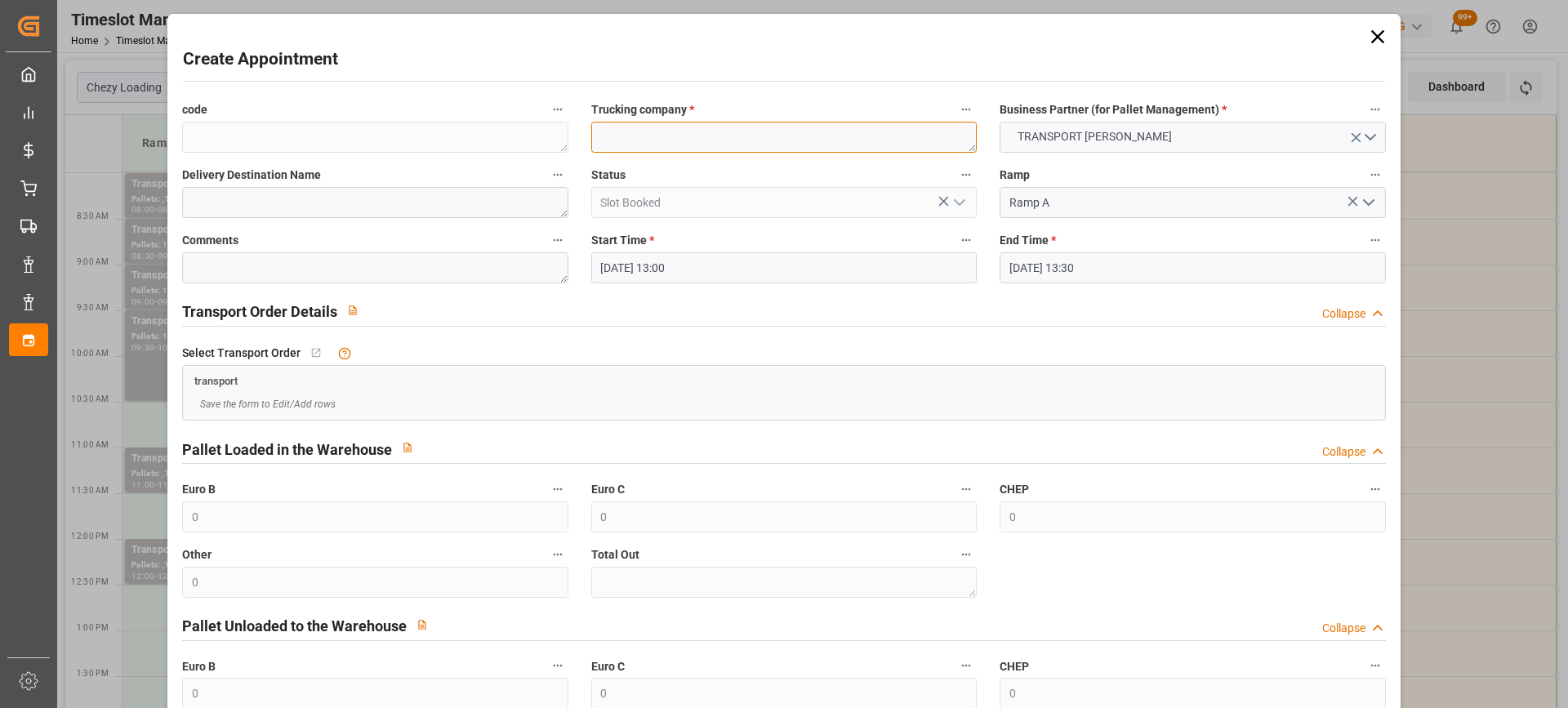
paste textarea "MOISSY-CRAMOYEL"
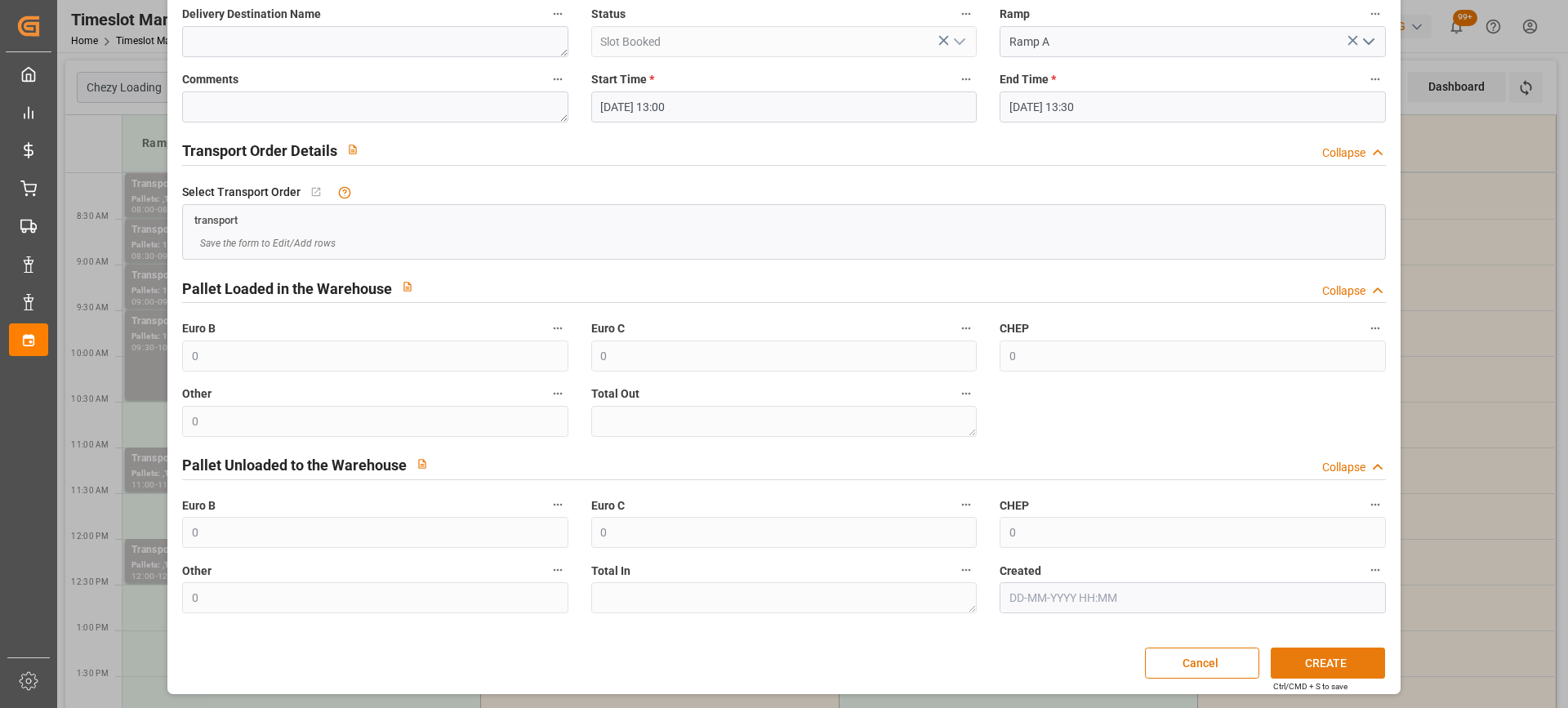
type textarea "MOISSY-CRAMOYEL"
click at [1350, 668] on button "CREATE" at bounding box center [1328, 662] width 114 height 31
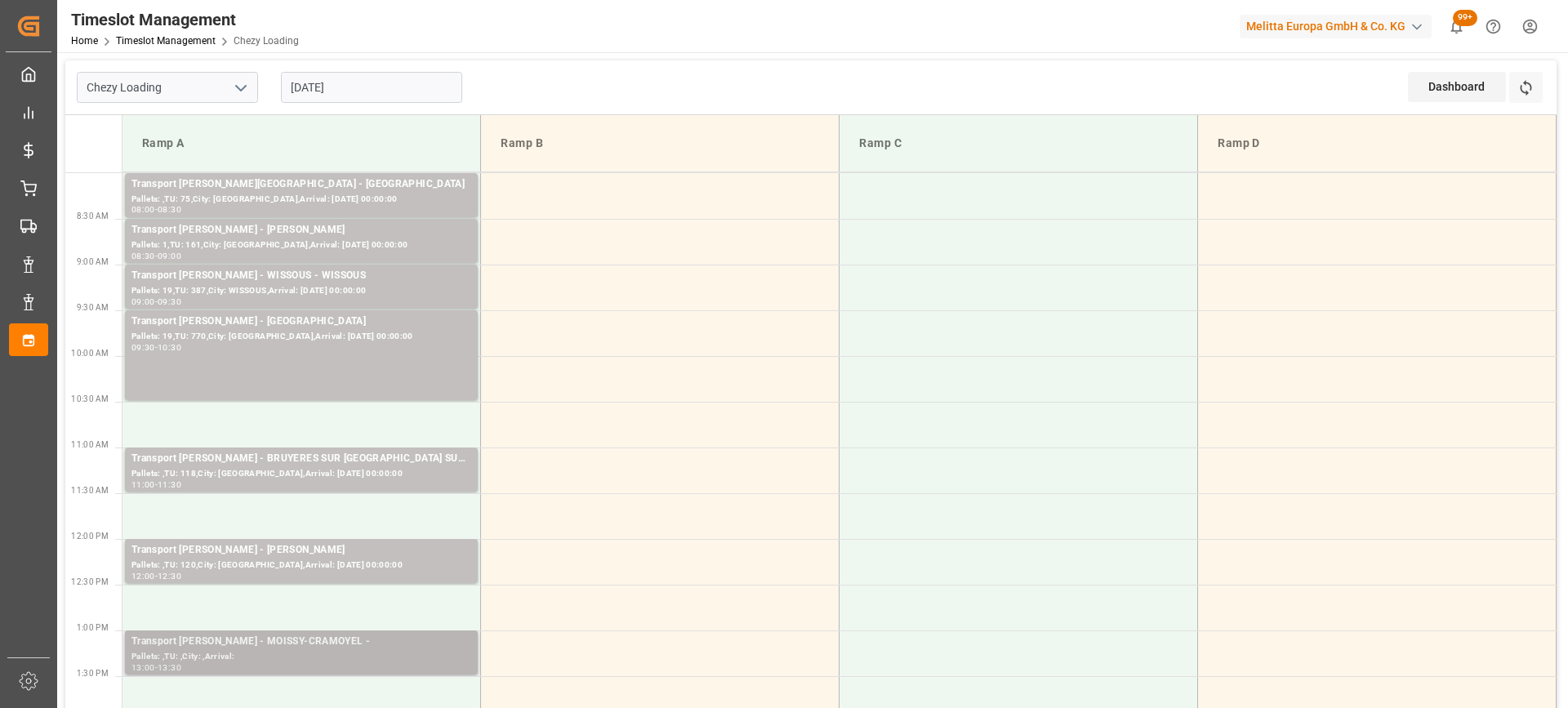
click at [291, 657] on div "Pallets: ,TU: ,City: ,Arrival:" at bounding box center [301, 656] width 339 height 14
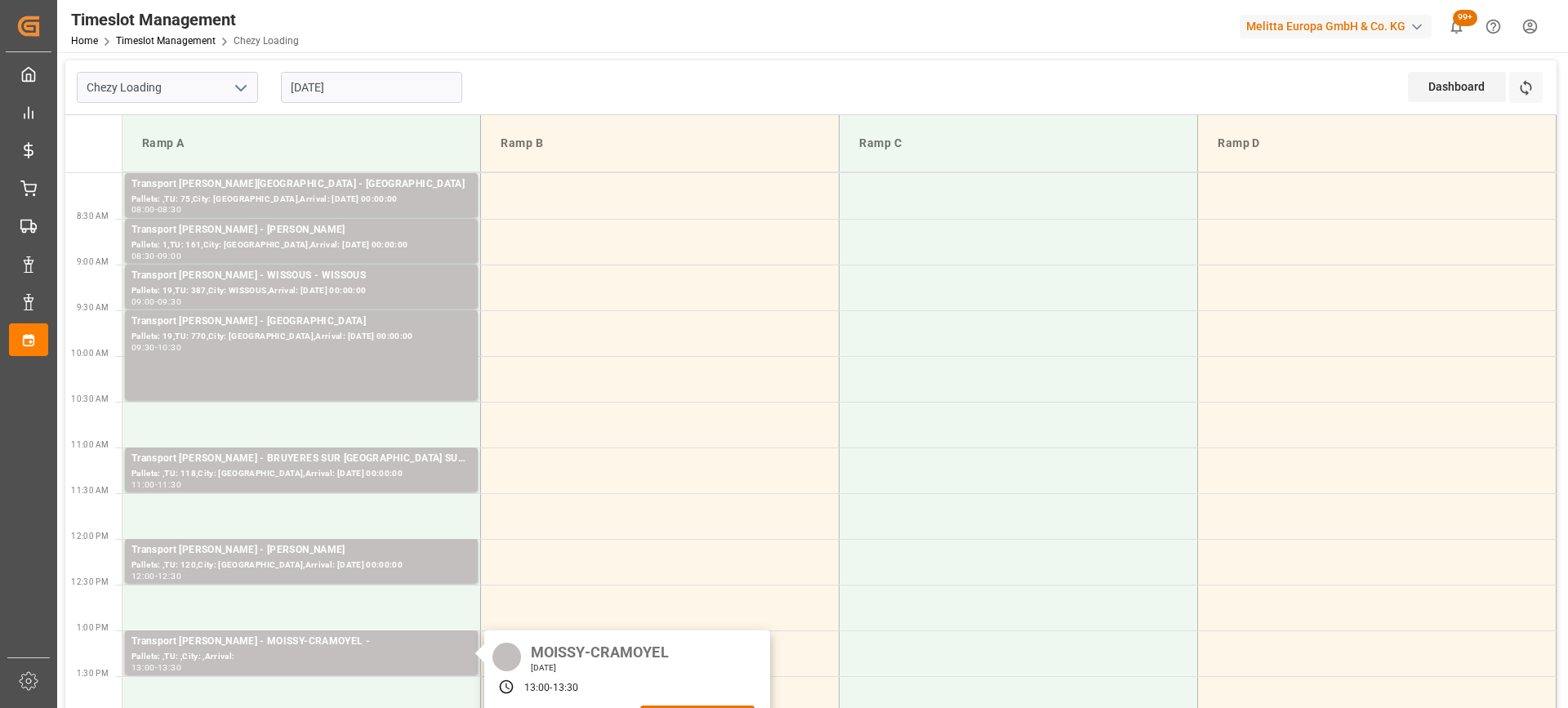
scroll to position [163, 0]
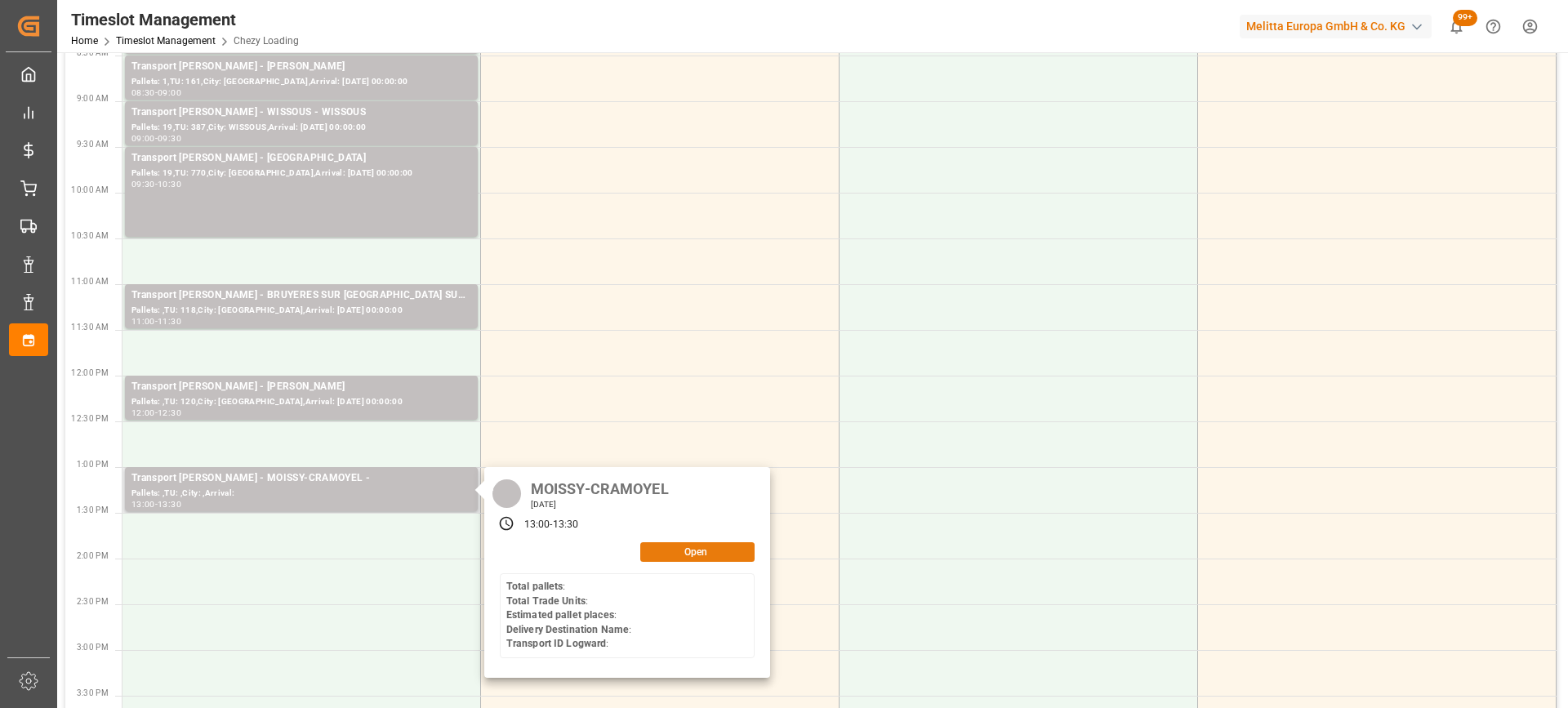
click at [699, 550] on button "Open" at bounding box center [697, 551] width 114 height 19
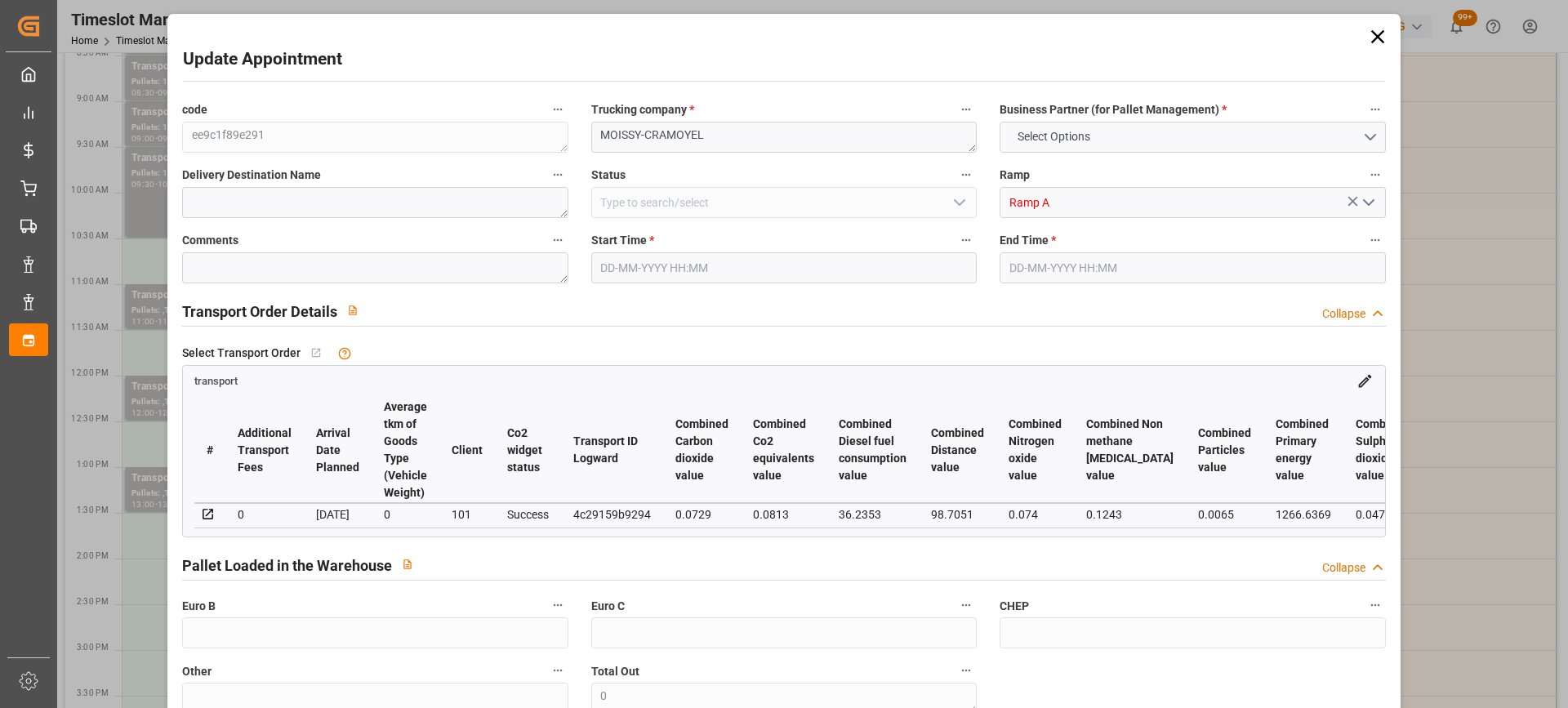
type input "4"
type input "146.08"
type input "0"
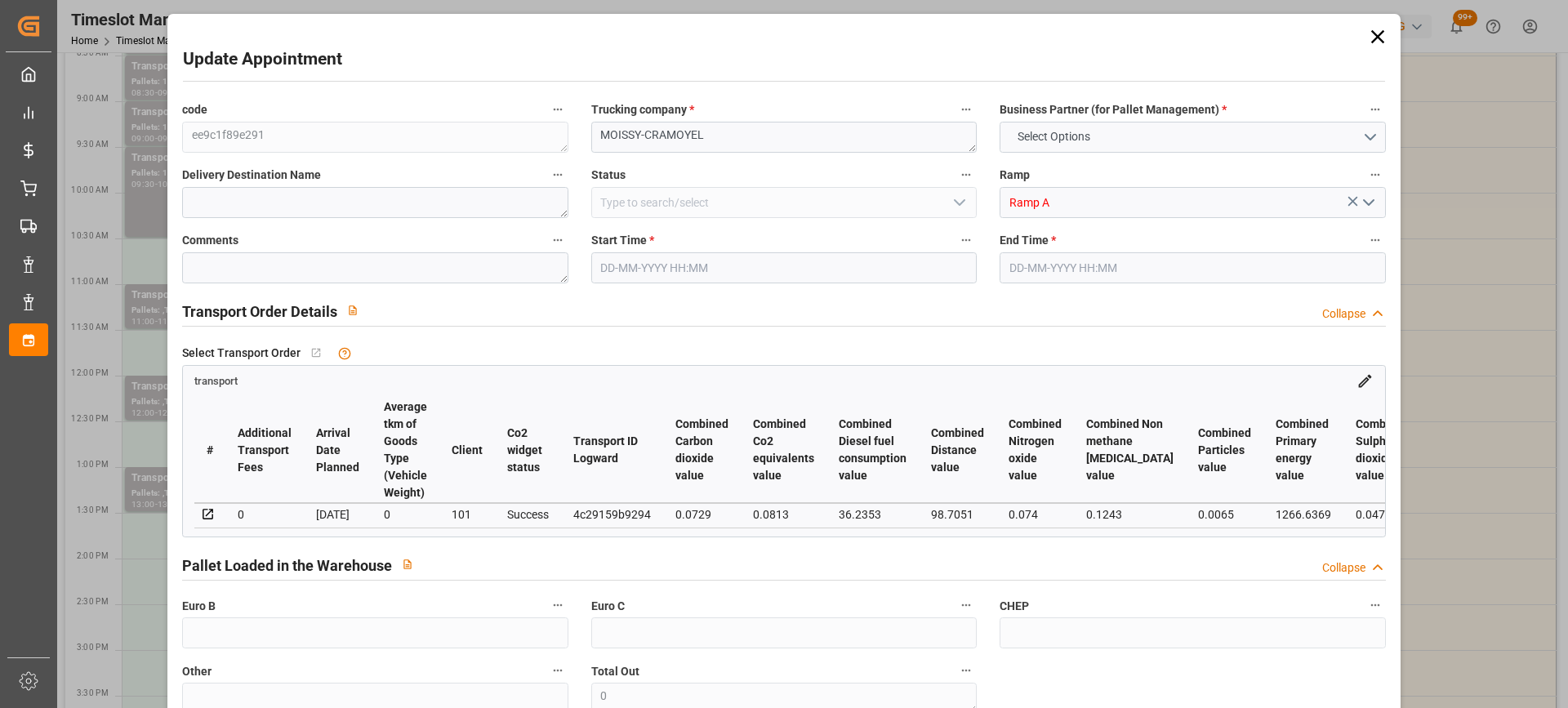
type input "140.1638"
type input "-5.9162"
type input "0"
type input "1294.192"
type input "1666"
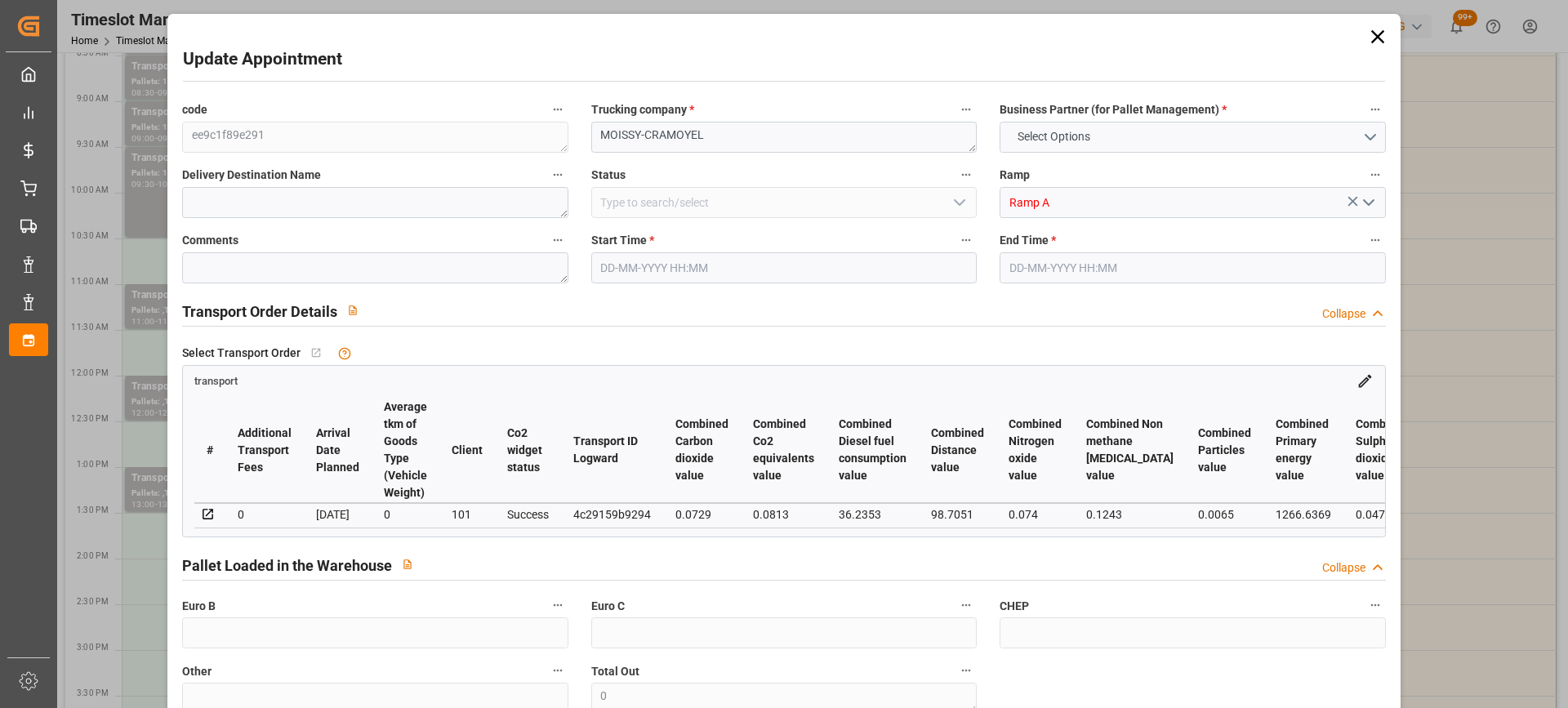
type input "4729.984"
type input "77"
type input "4"
type input "0"
type input "4"
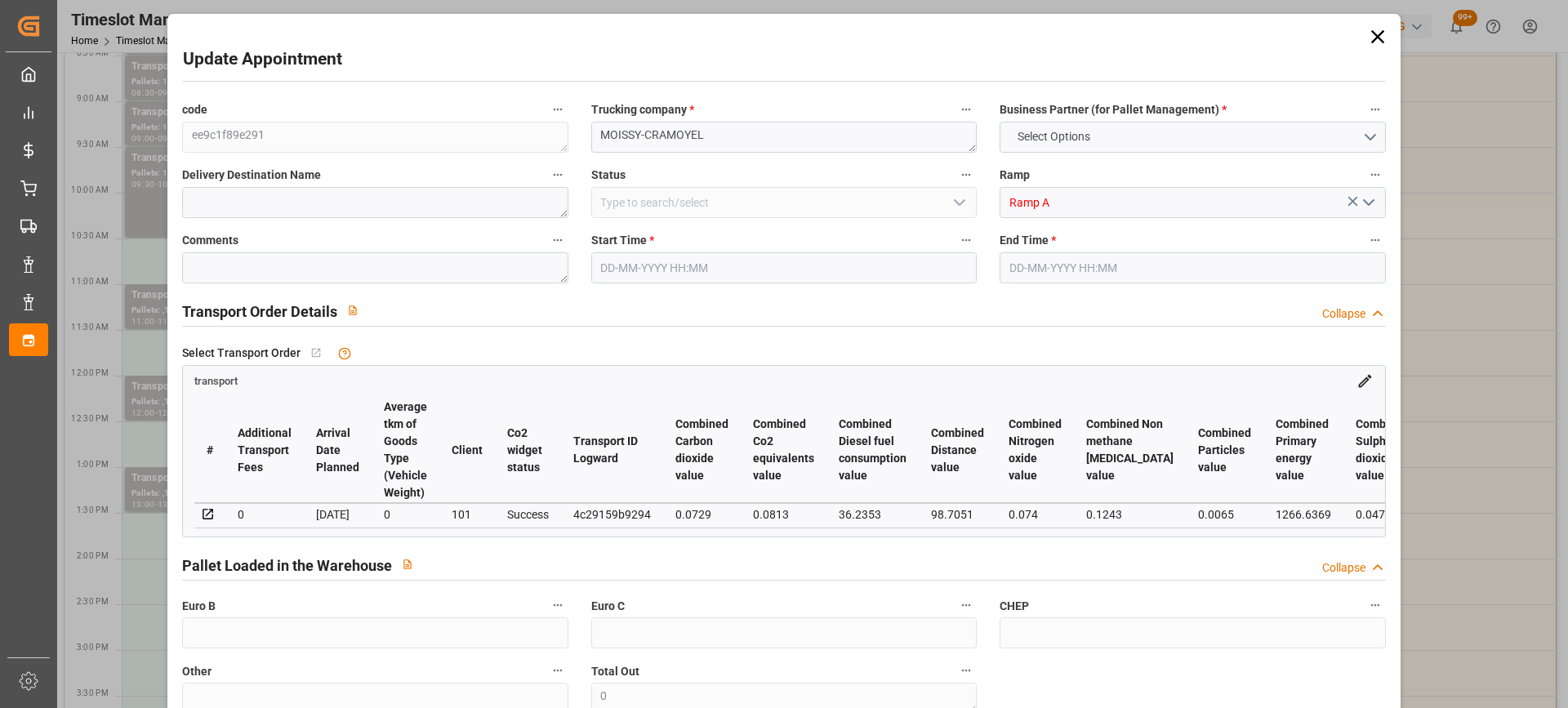
type input "101"
type input "1485.776"
type input "0"
type input "4710.8598"
type input "0"
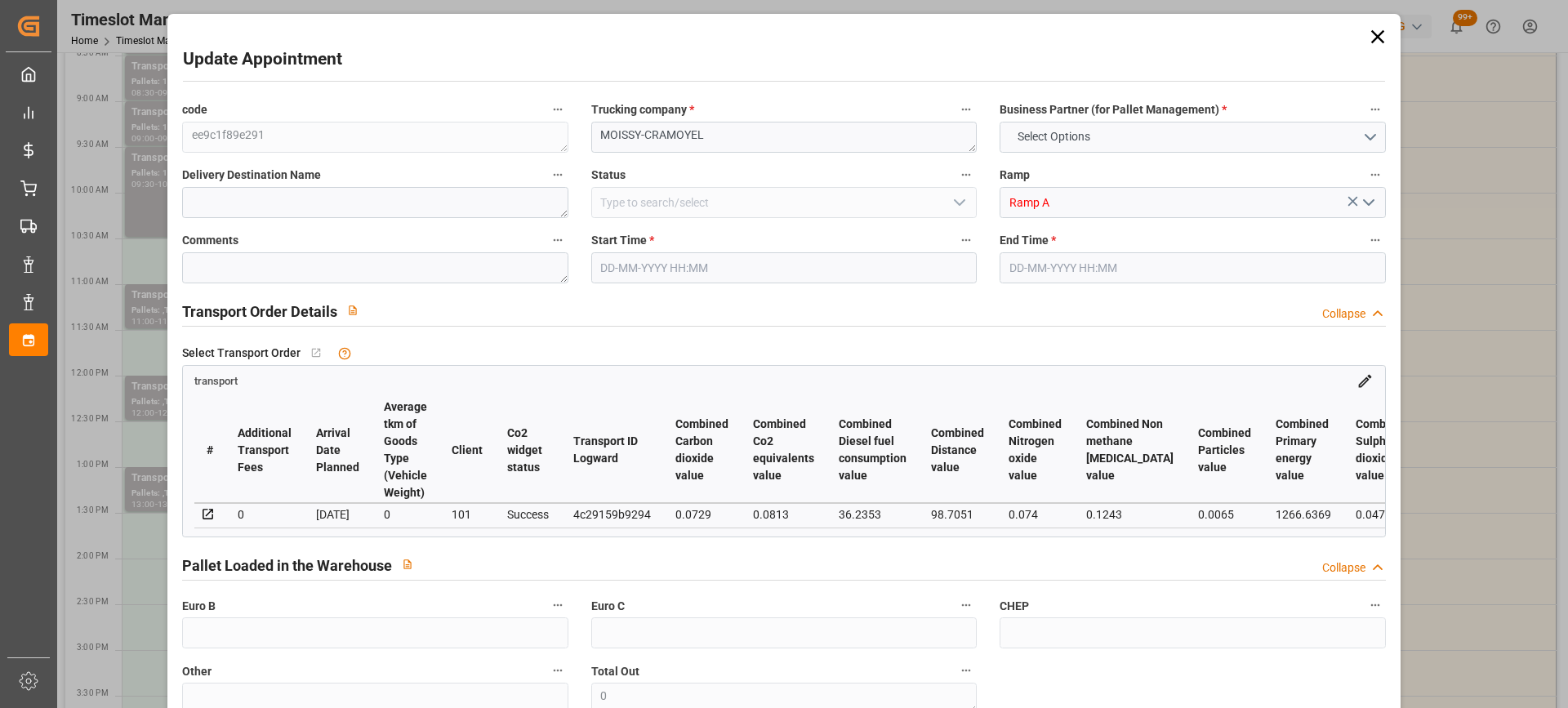
type input "0"
type input "21"
type input "35"
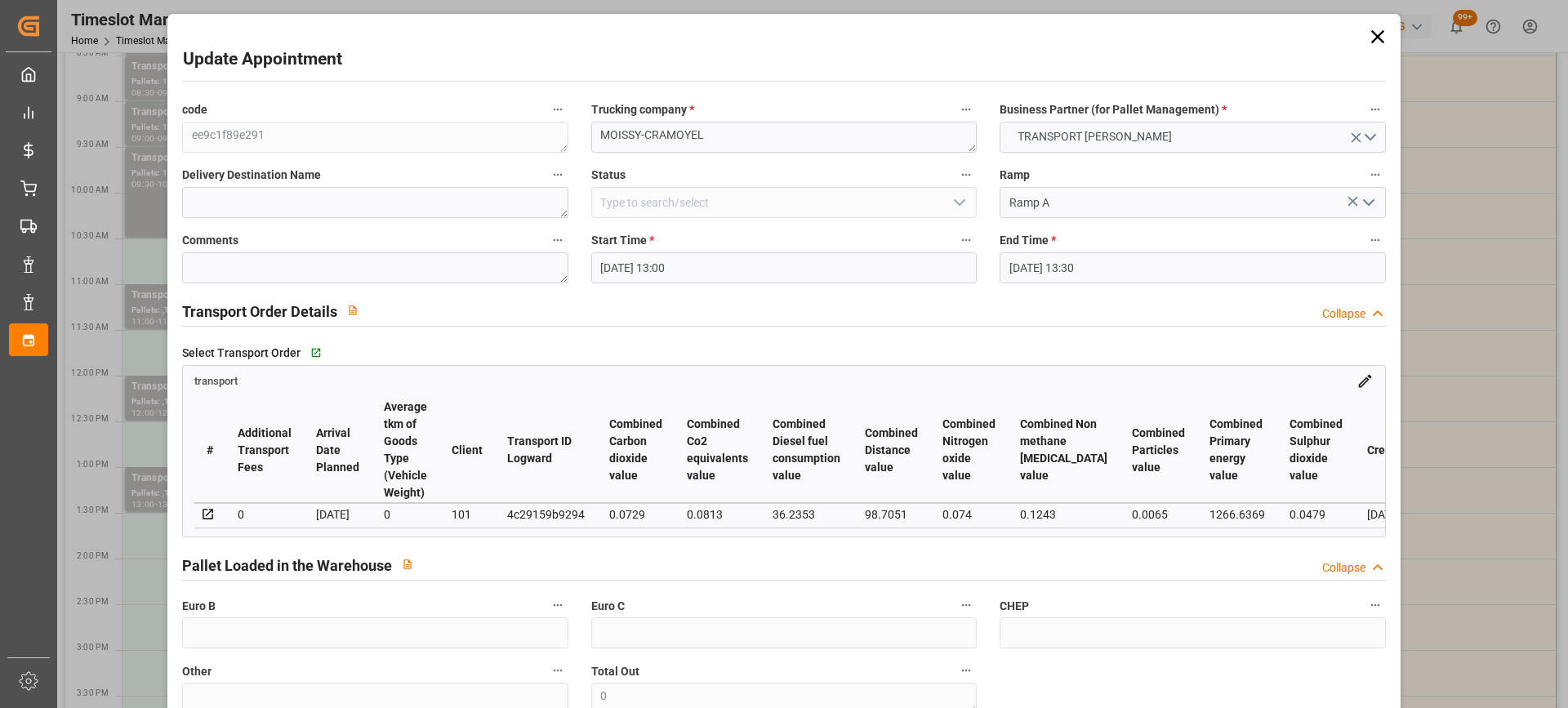
type input "19-08-2025 13:00"
type input "19-08-2025 13:30"
type input "14-08-2025 12:07"
type input "13-08-2025 11:46"
type input "[DATE]"
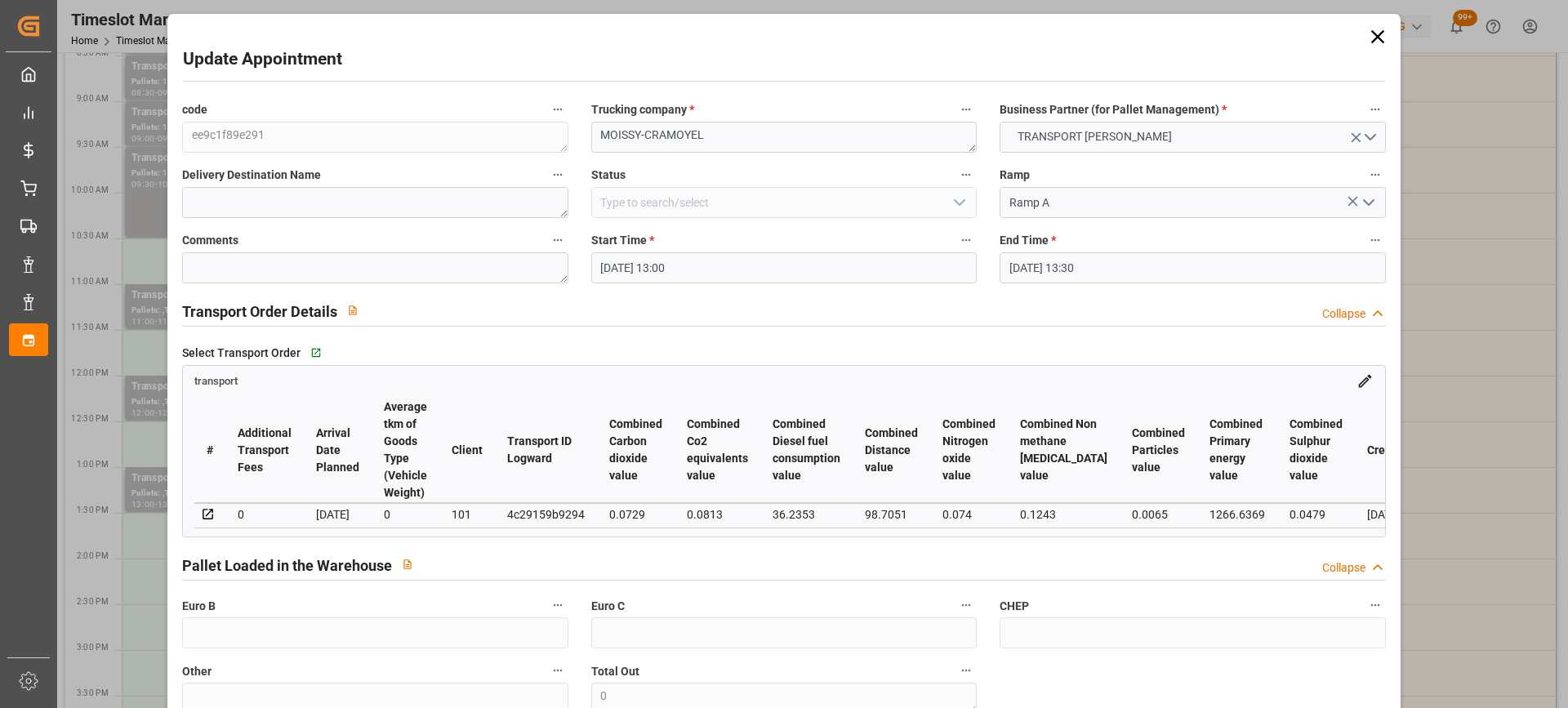
type input "[DATE]"
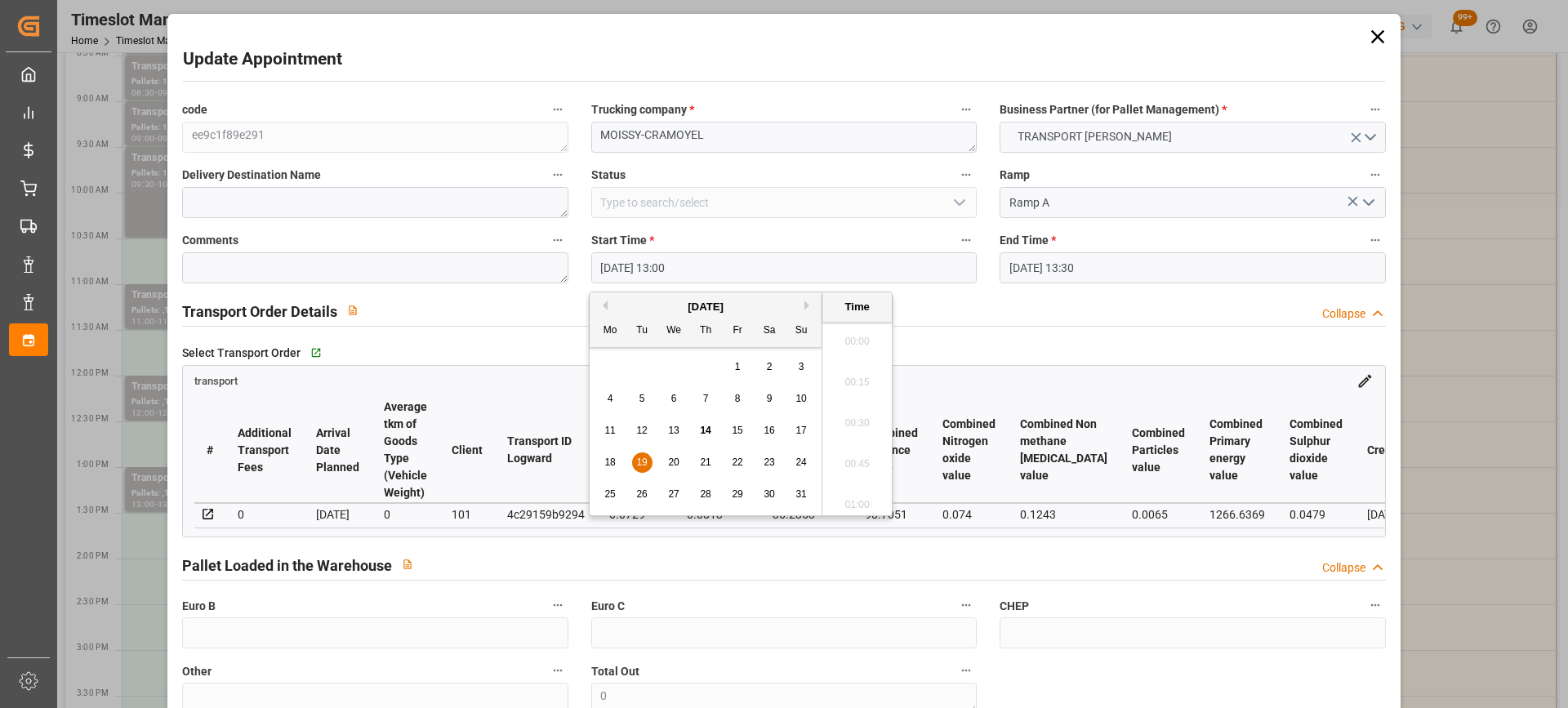
click at [780, 257] on input "19-08-2025 13:00" at bounding box center [784, 267] width 386 height 31
click at [643, 460] on span "19" at bounding box center [641, 461] width 10 height 11
click at [869, 493] on li "13:30" at bounding box center [857, 499] width 70 height 41
type input "19-08-2025 13:30"
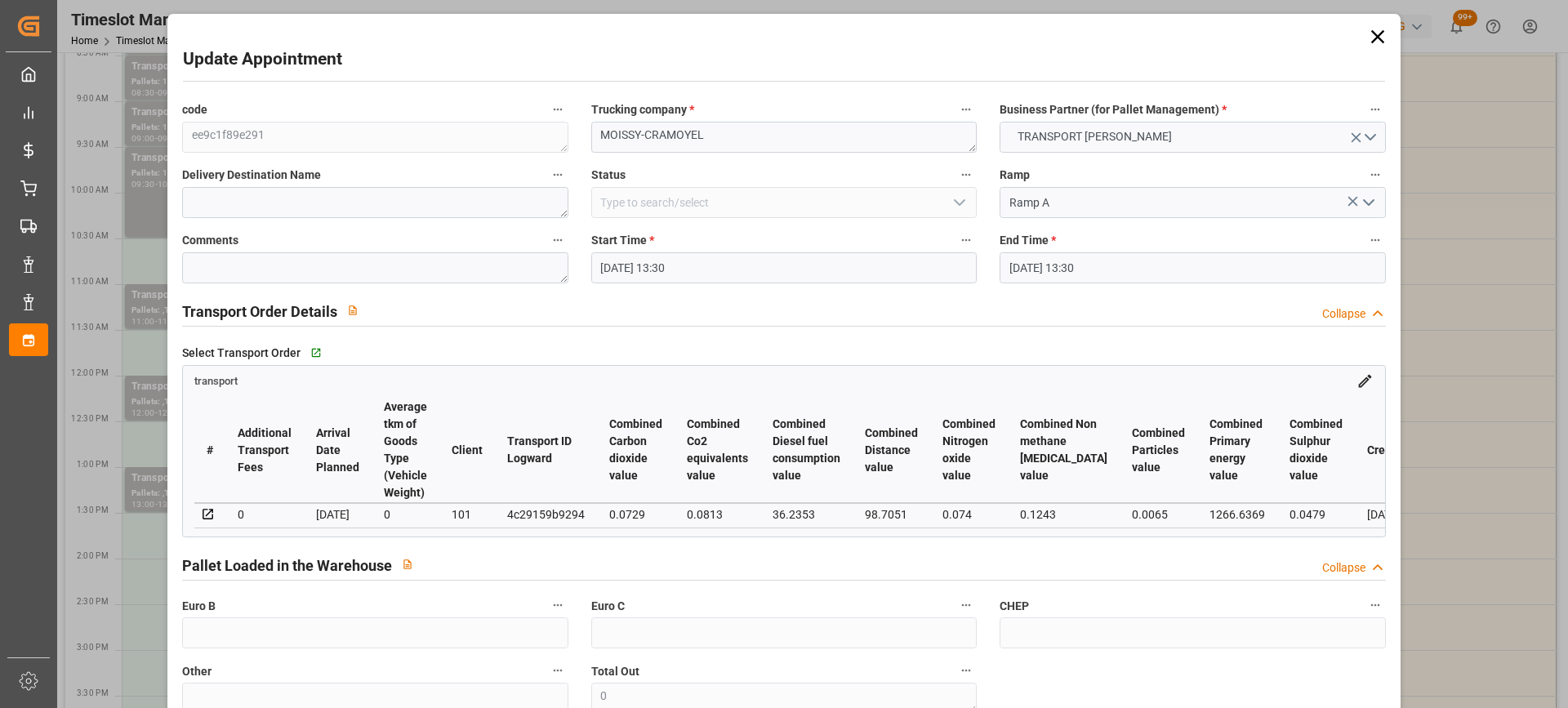
click at [1195, 274] on input "19-08-2025 13:30" at bounding box center [1192, 267] width 386 height 31
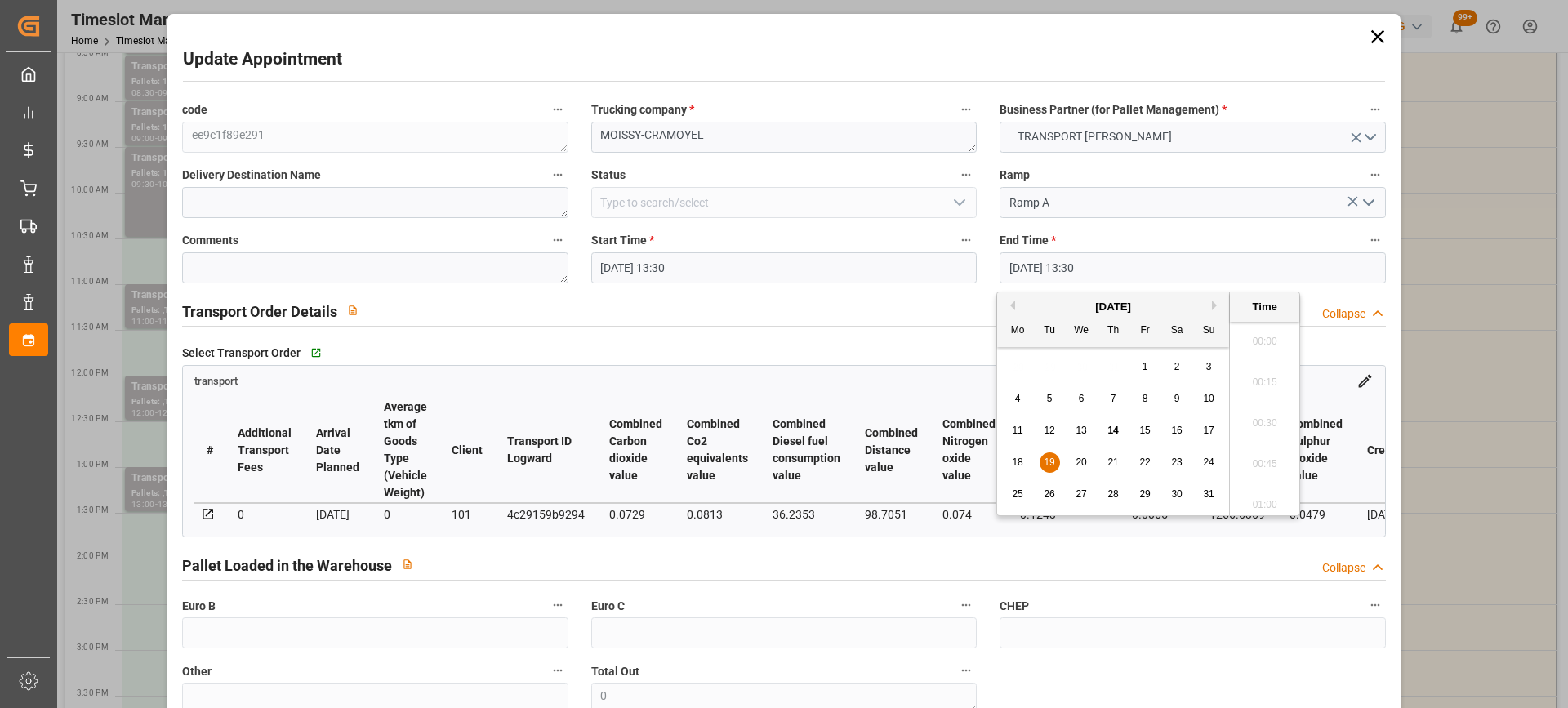
scroll to position [2128, 0]
click at [1052, 465] on span "19" at bounding box center [1049, 461] width 10 height 11
click at [1268, 499] on li "14:00" at bounding box center [1264, 499] width 70 height 41
type input "[DATE] 14:00"
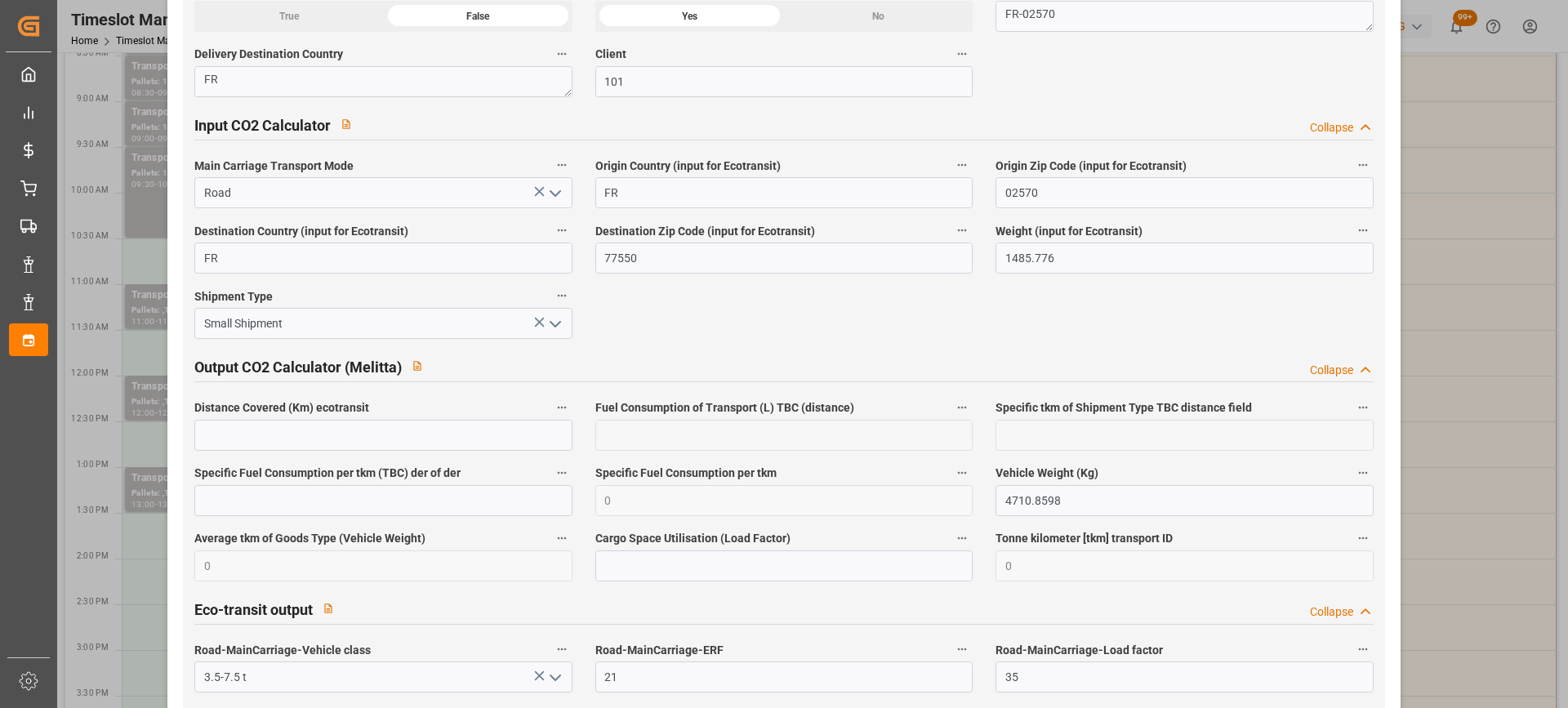
scroll to position [2735, 0]
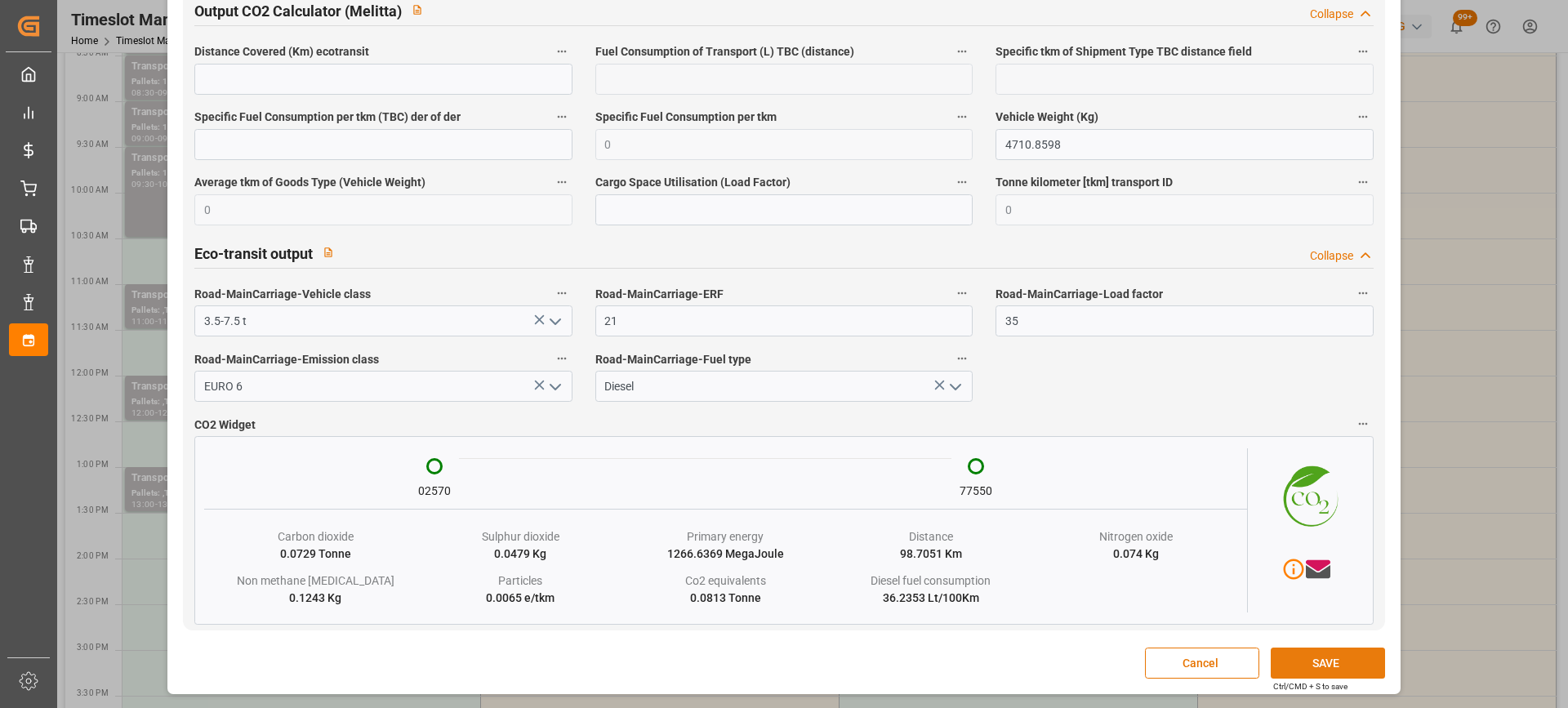
click at [1326, 667] on button "SAVE" at bounding box center [1328, 662] width 114 height 31
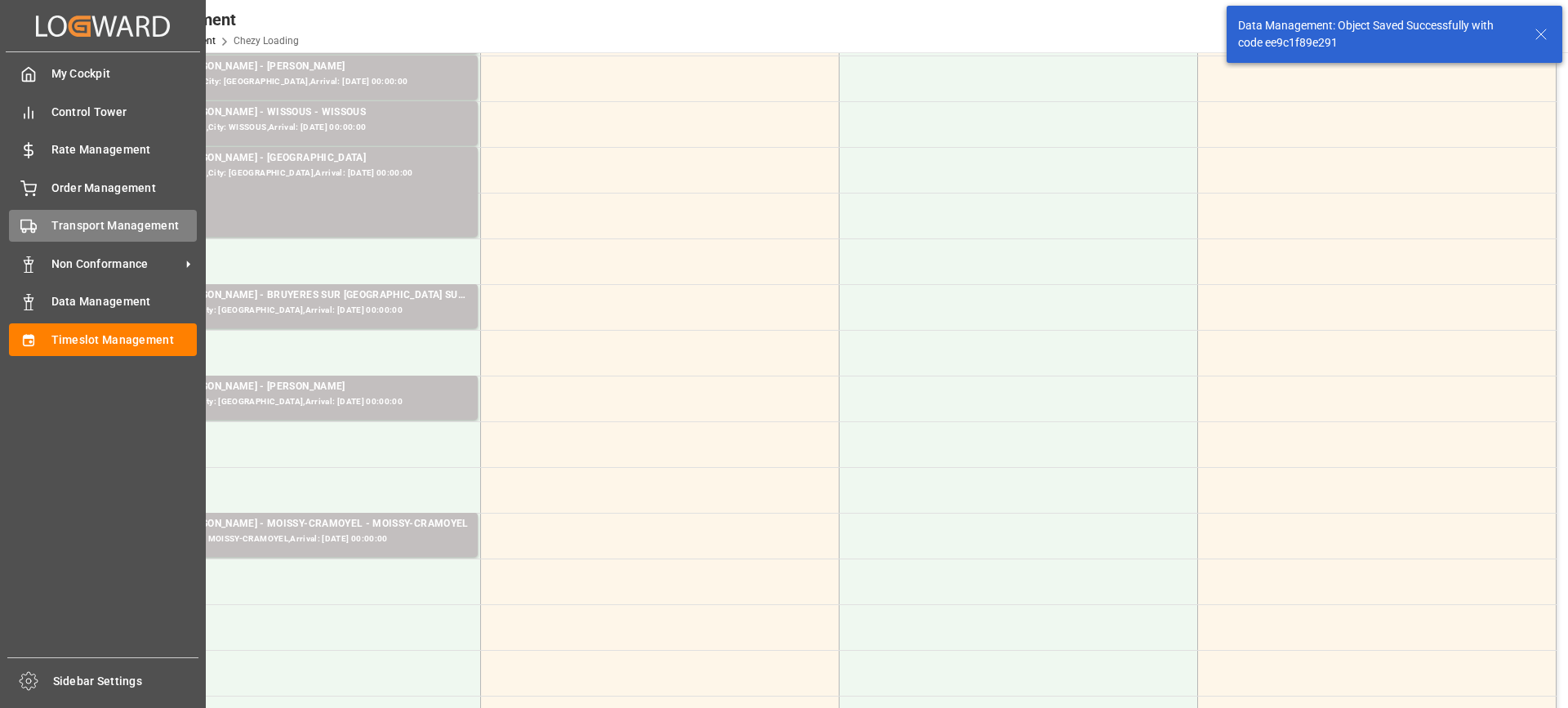
click at [43, 221] on div "Transport Management Transport Management" at bounding box center [103, 225] width 188 height 32
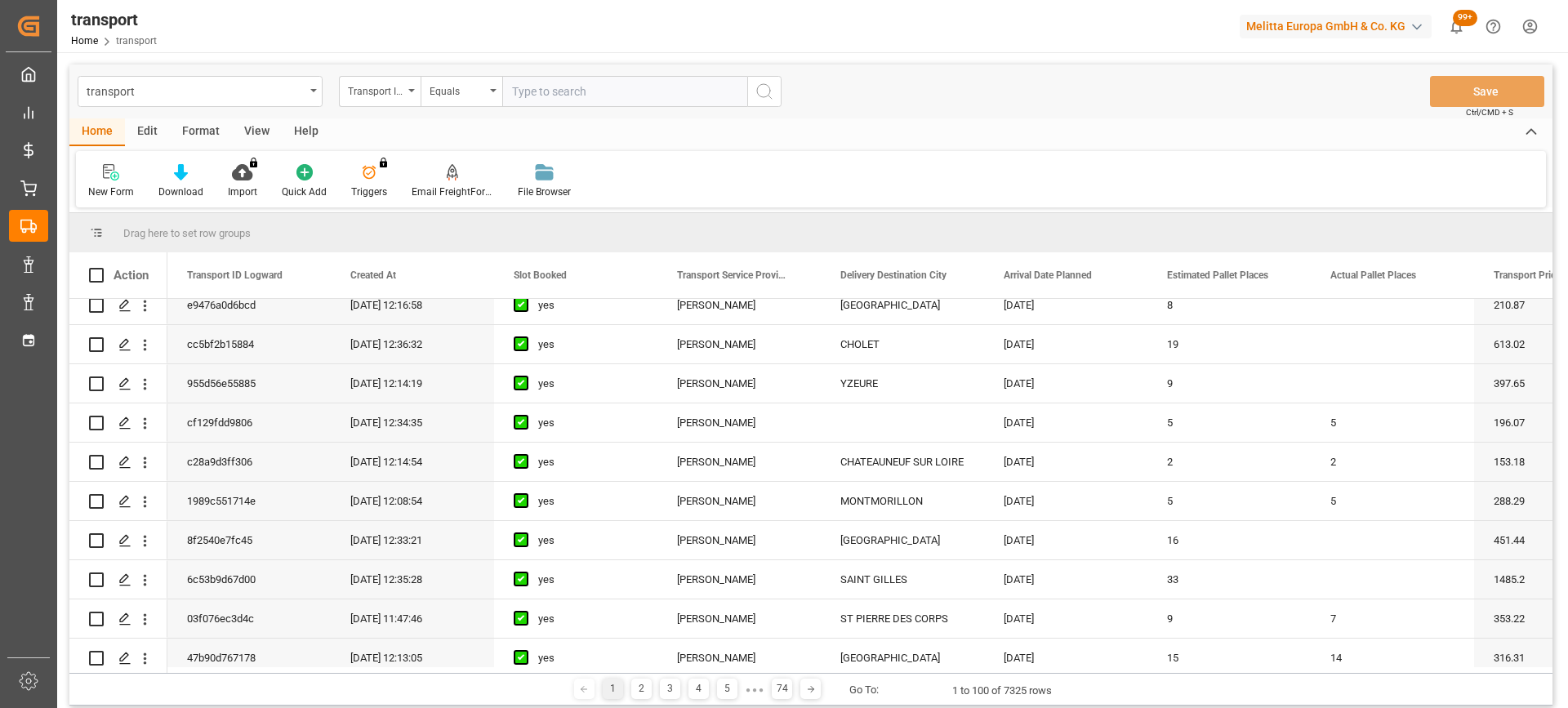
scroll to position [572, 0]
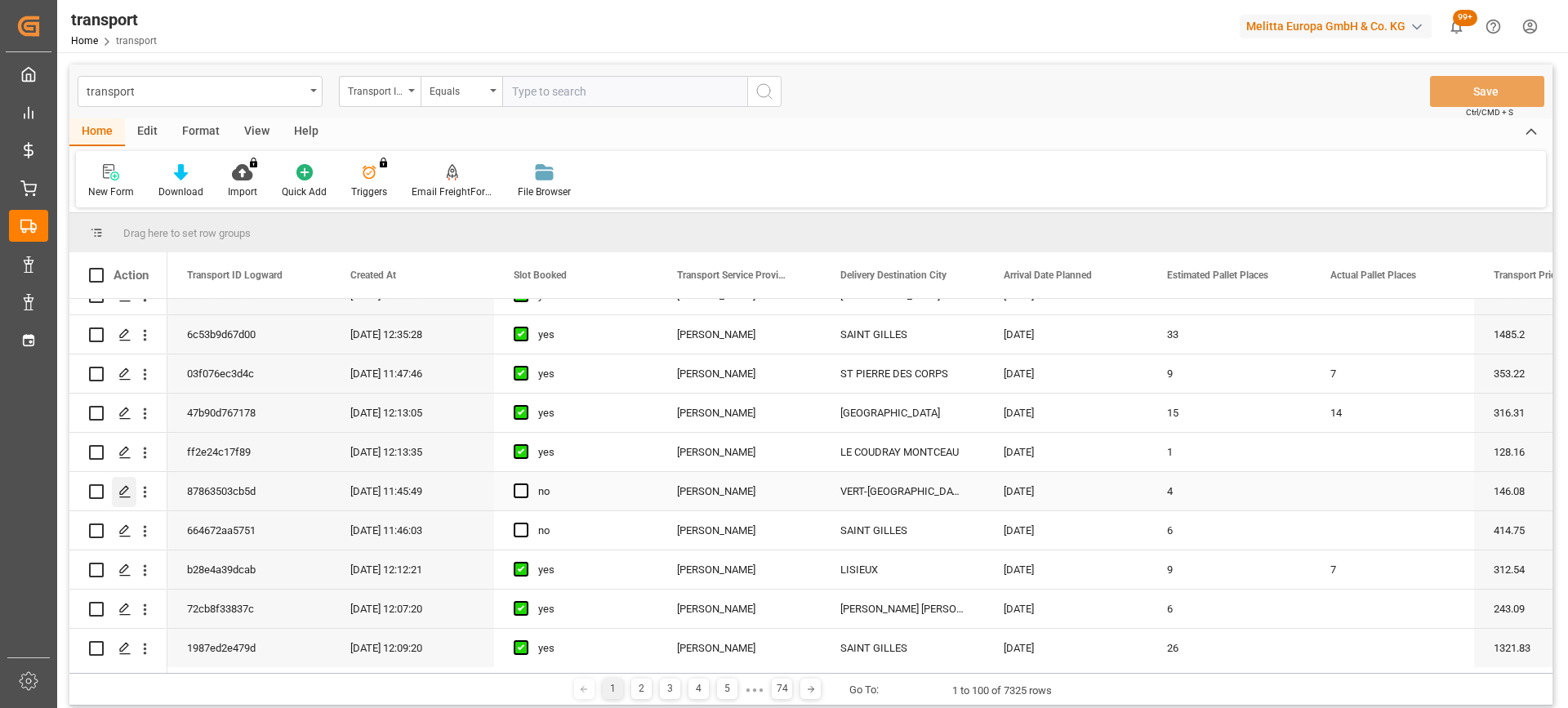
click at [122, 487] on icon "Press SPACE to select this row." at bounding box center [125, 491] width 13 height 13
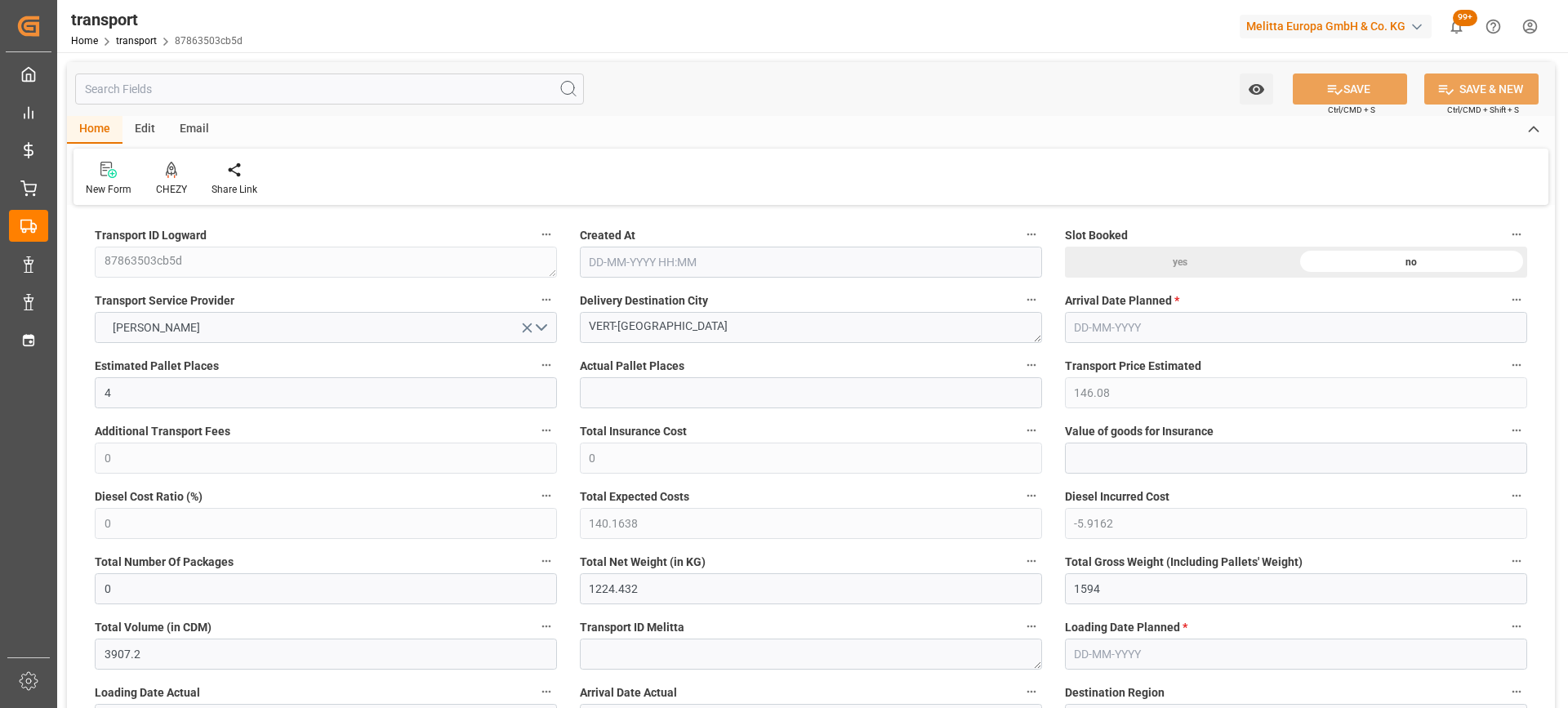
type input "13-08-2025 11:45"
type input "[DATE]"
drag, startPoint x: 448, startPoint y: 333, endPoint x: 691, endPoint y: 337, distance: 243.0
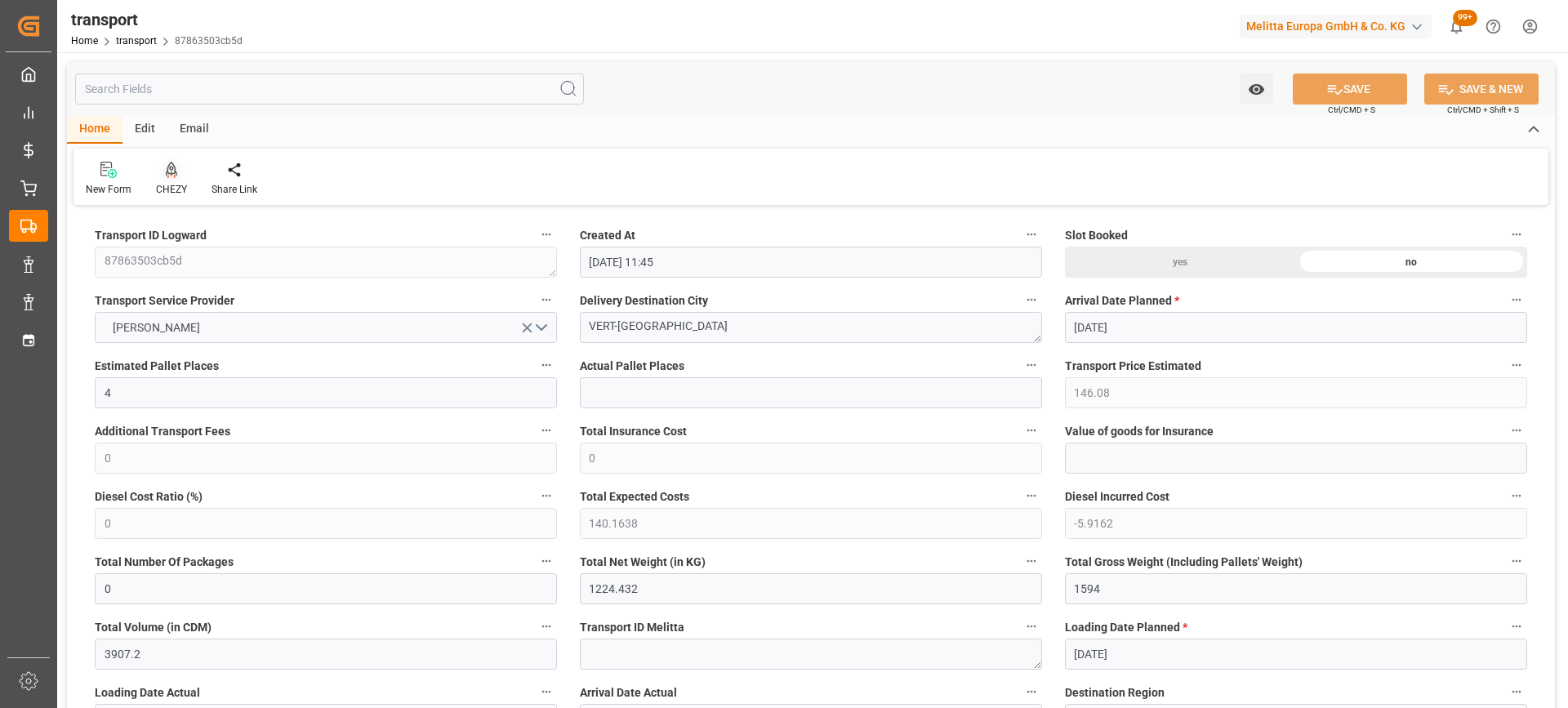
click at [168, 176] on icon at bounding box center [172, 170] width 11 height 17
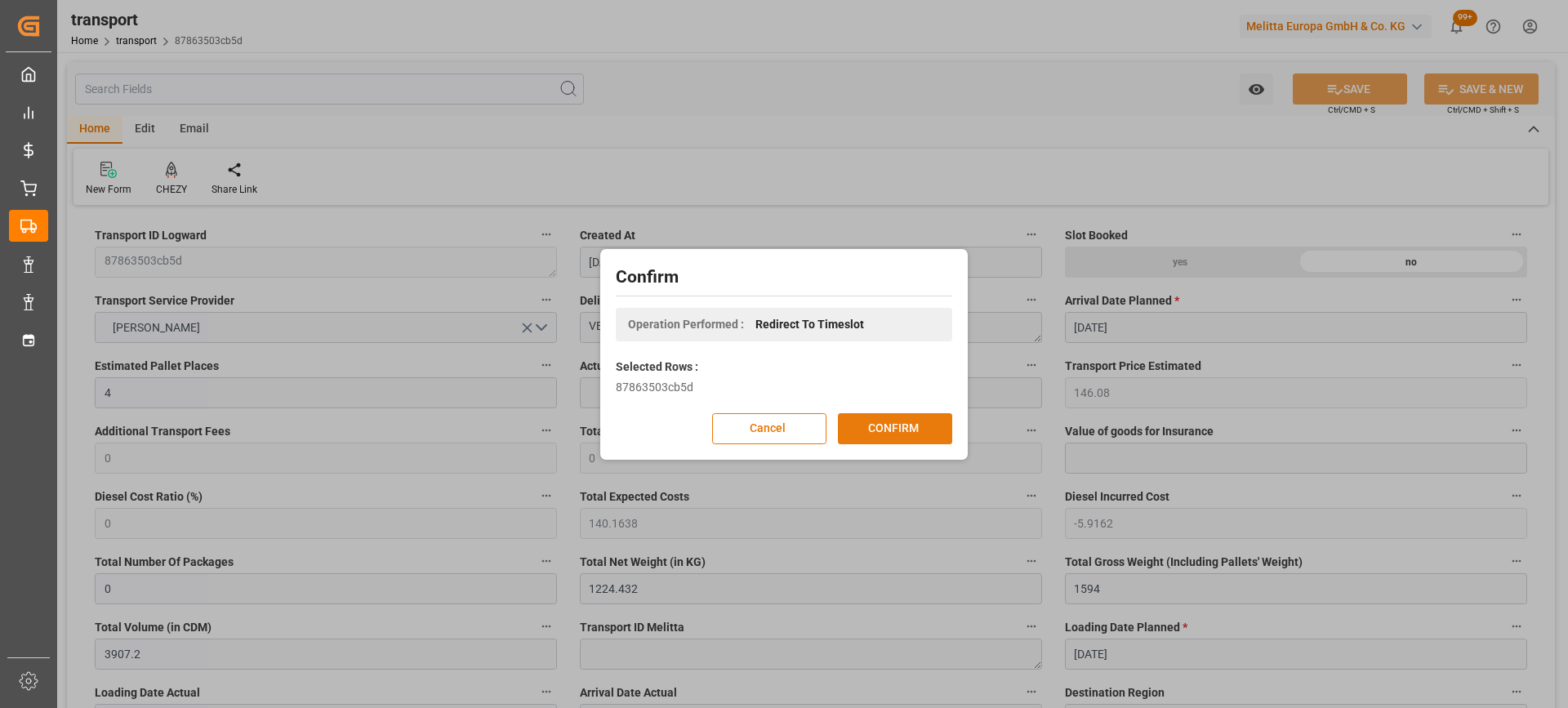
click at [885, 425] on button "CONFIRM" at bounding box center [895, 428] width 114 height 31
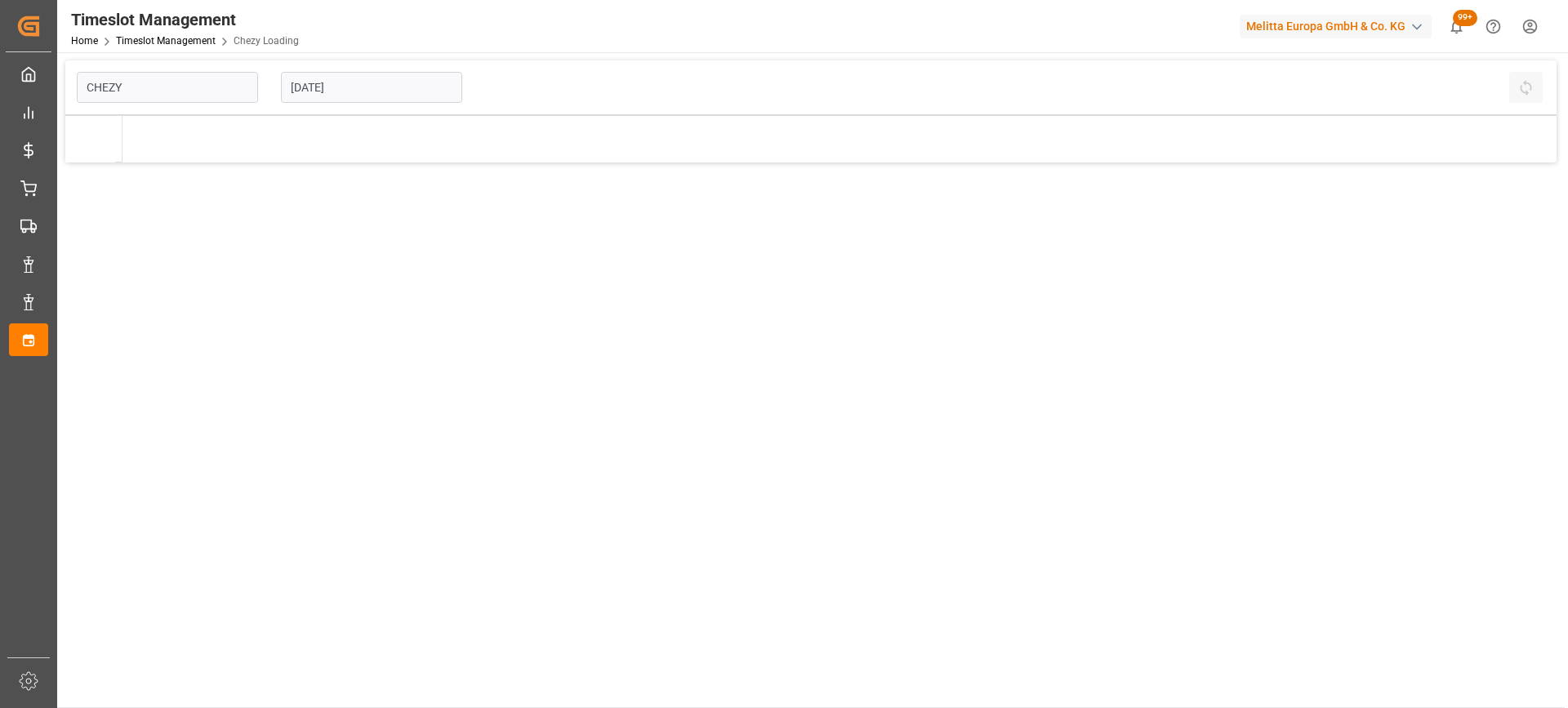
type input "Chezy Loading"
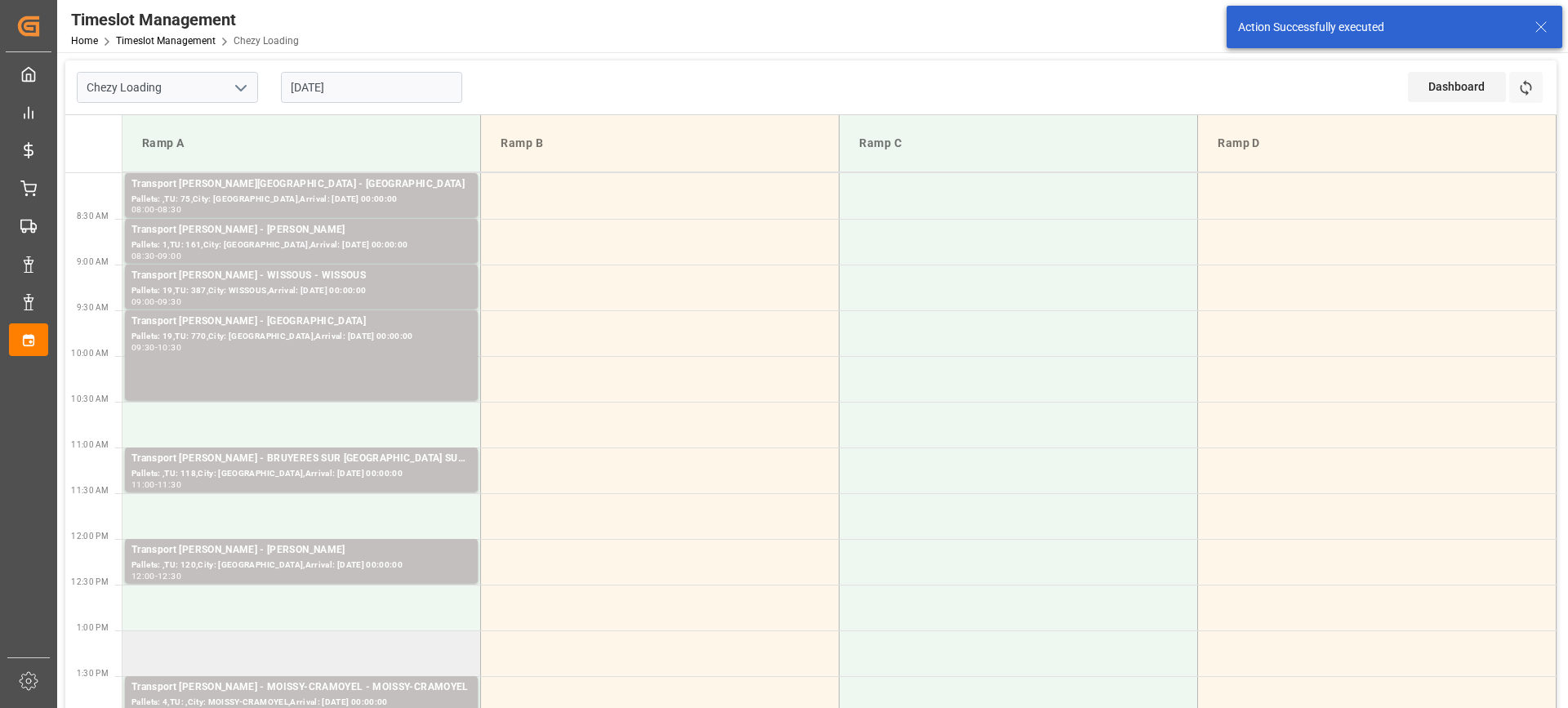
click at [368, 647] on td at bounding box center [301, 652] width 359 height 45
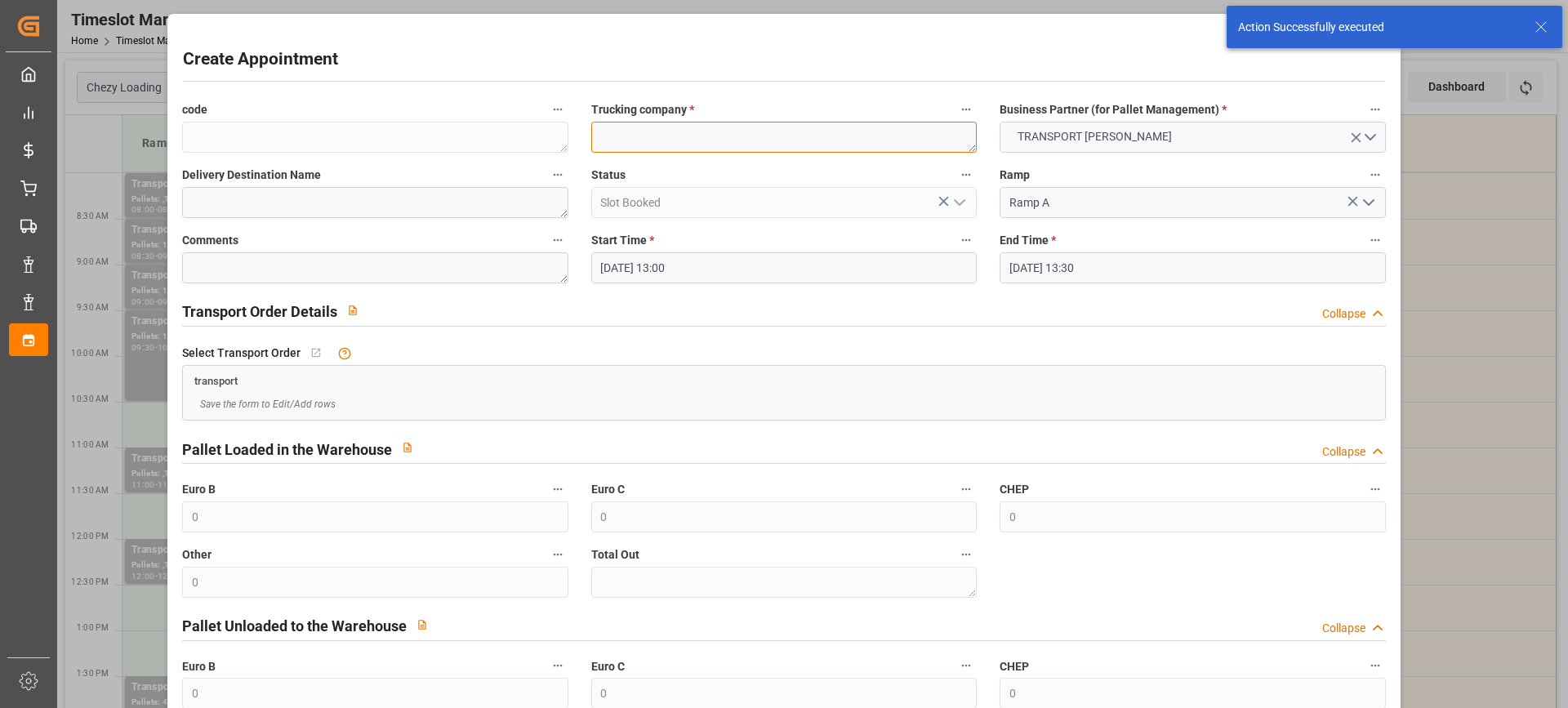
paste textarea "VERT-[GEOGRAPHIC_DATA]"
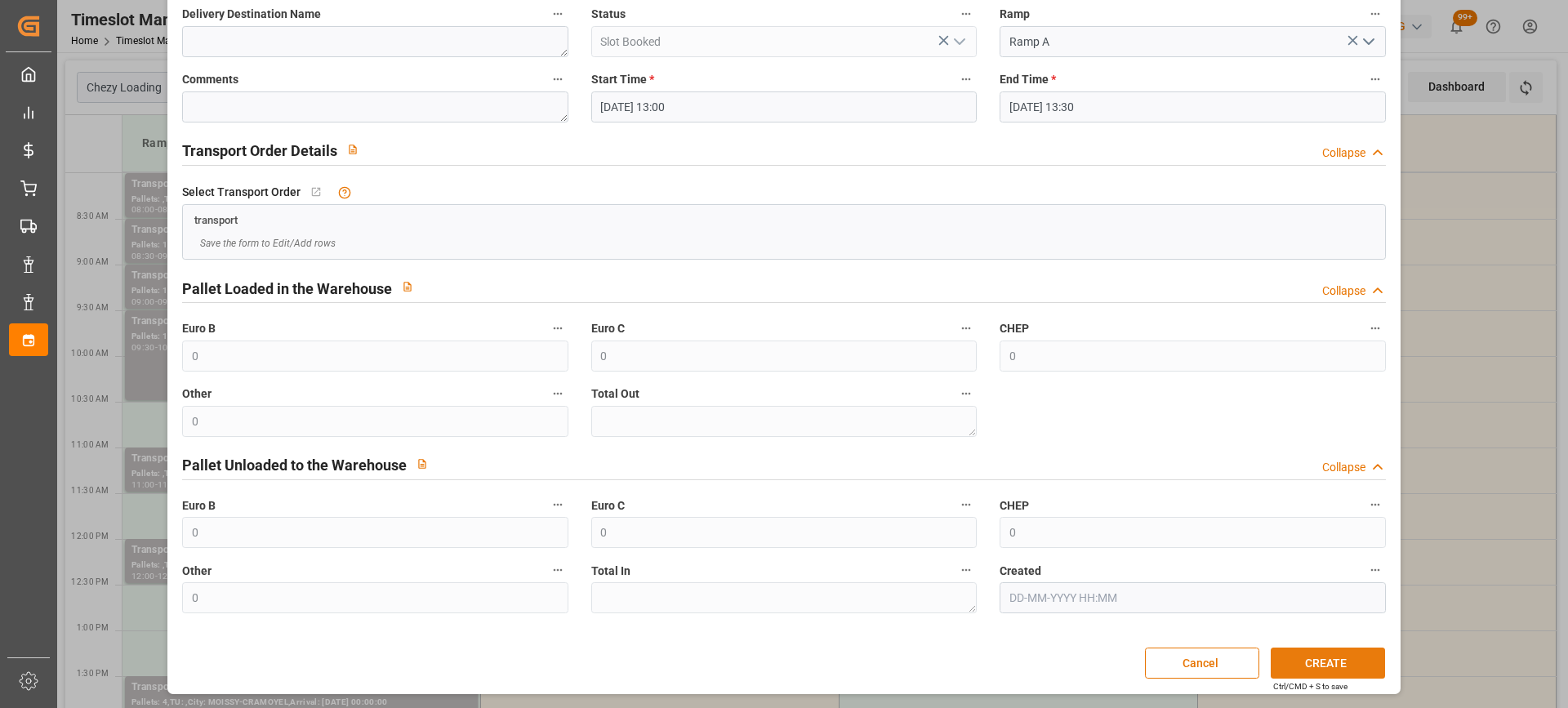
type textarea "VERT-[GEOGRAPHIC_DATA]"
click at [1343, 654] on button "CREATE" at bounding box center [1328, 662] width 114 height 31
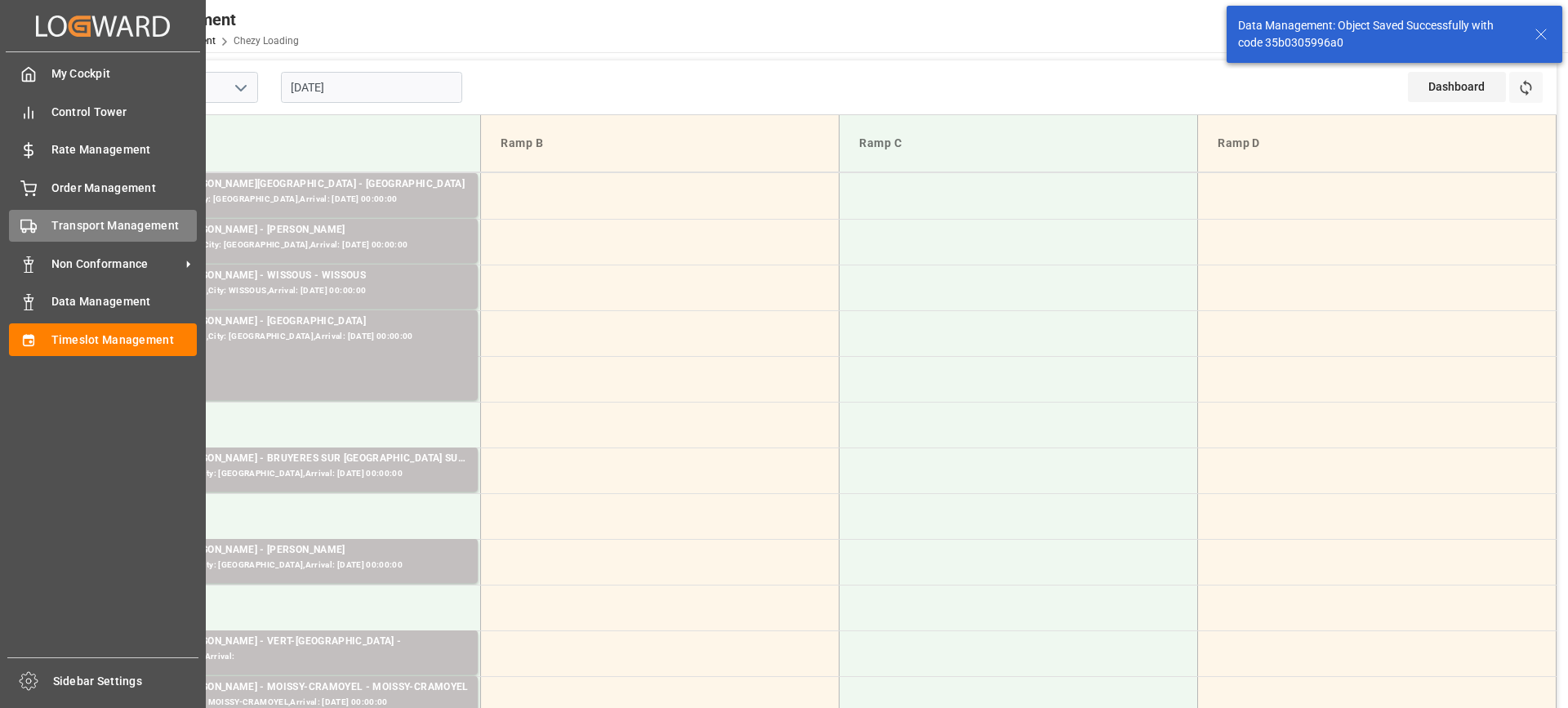
click at [45, 222] on div "Transport Management Transport Management" at bounding box center [103, 225] width 188 height 32
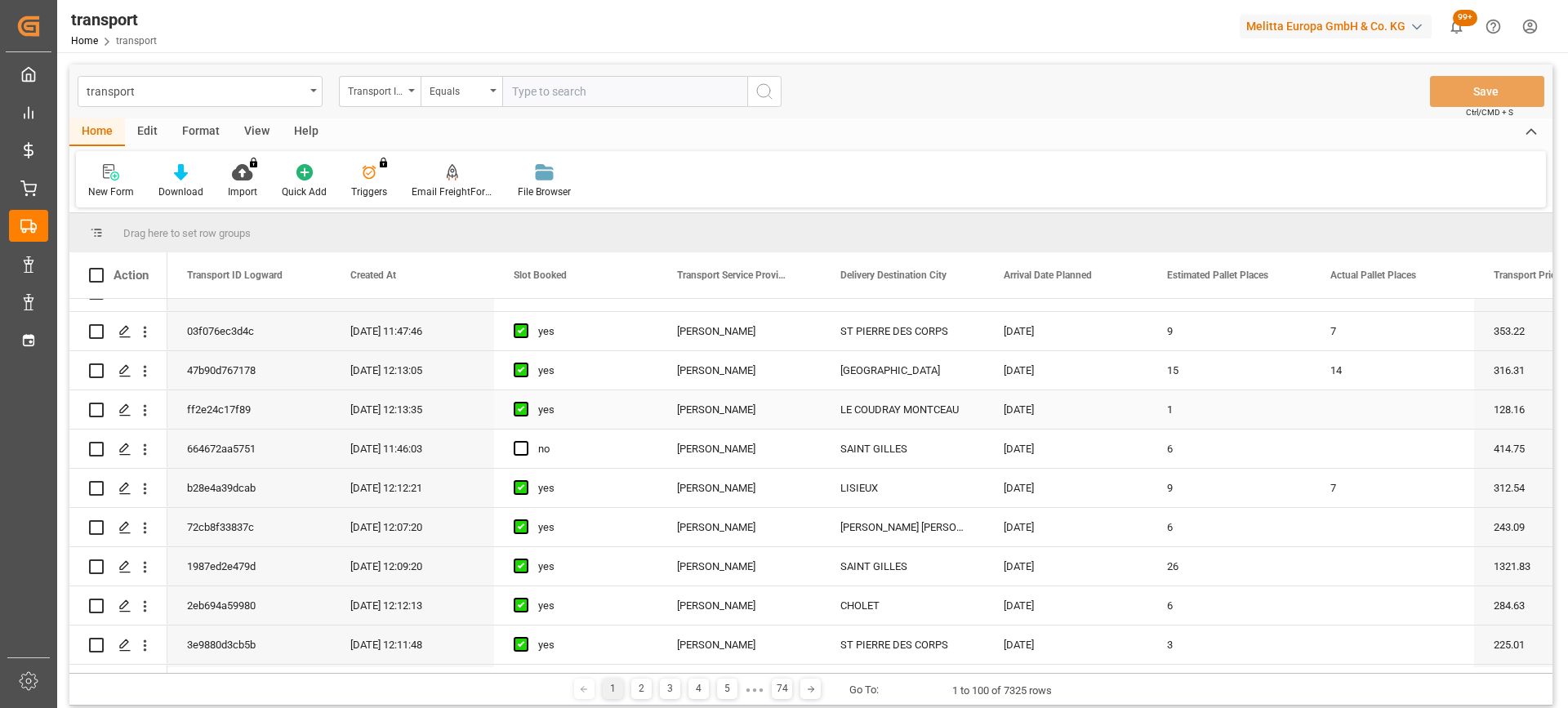
scroll to position [735, 0]
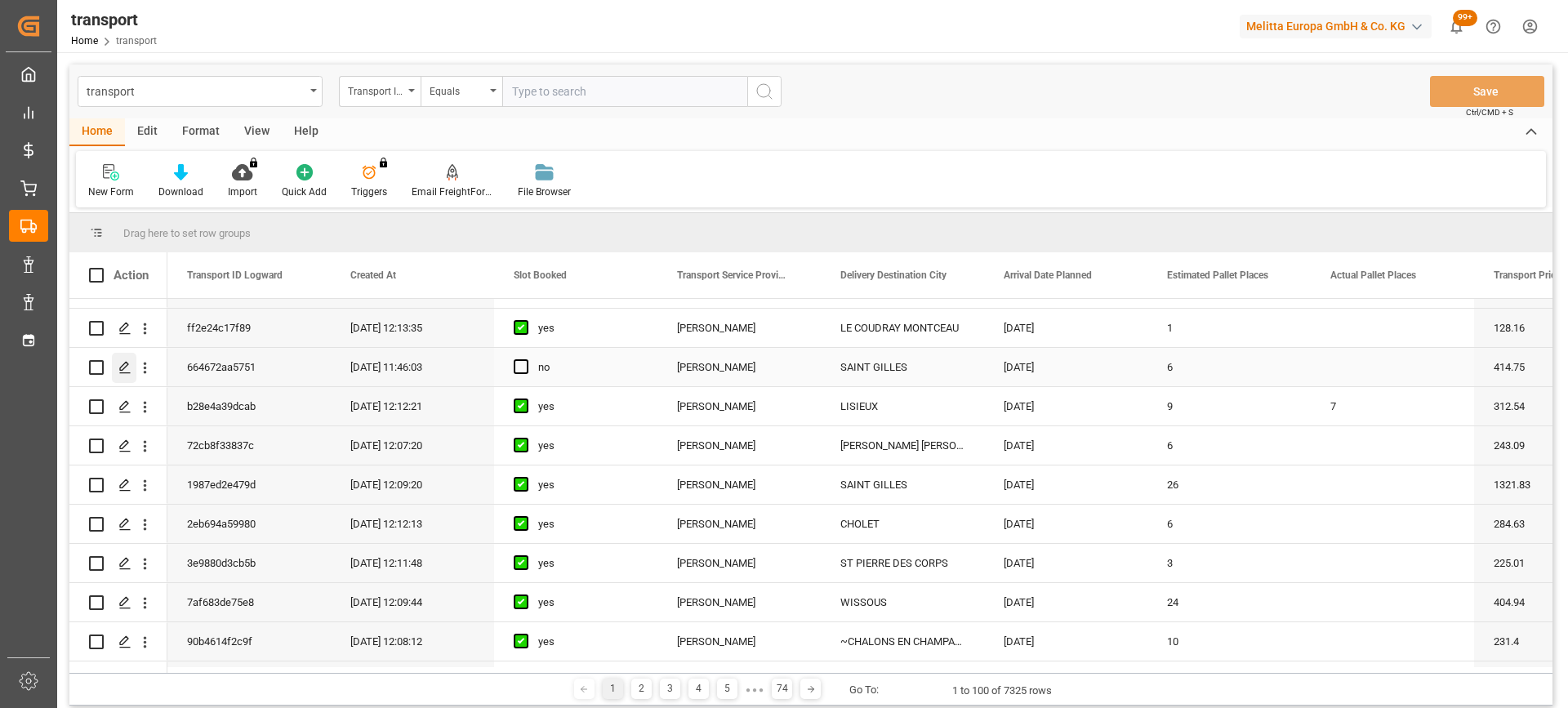
click at [124, 362] on icon "Press SPACE to select this row." at bounding box center [125, 367] width 13 height 13
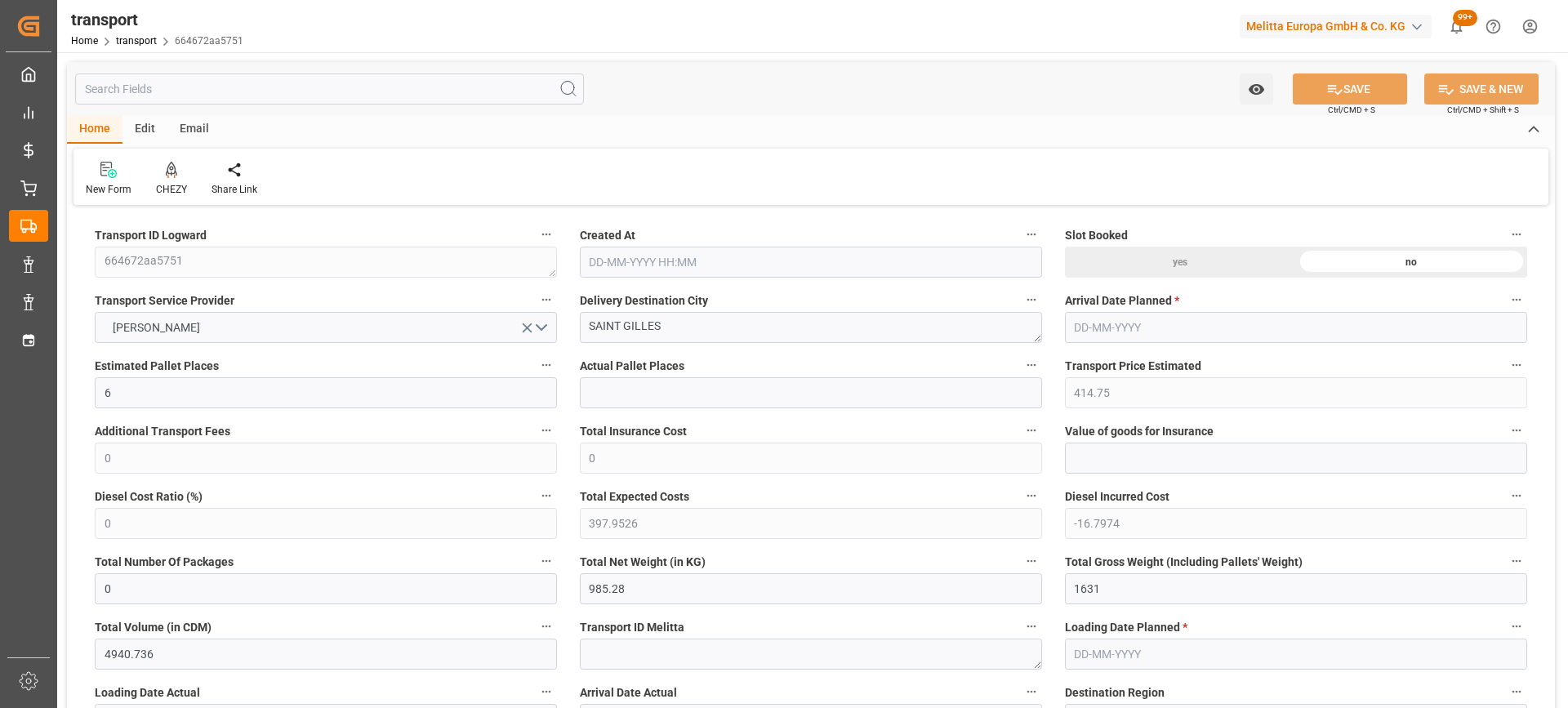
type input "[DATE] 11:46"
type input "[DATE]"
drag, startPoint x: 677, startPoint y: 332, endPoint x: 441, endPoint y: 334, distance: 236.0
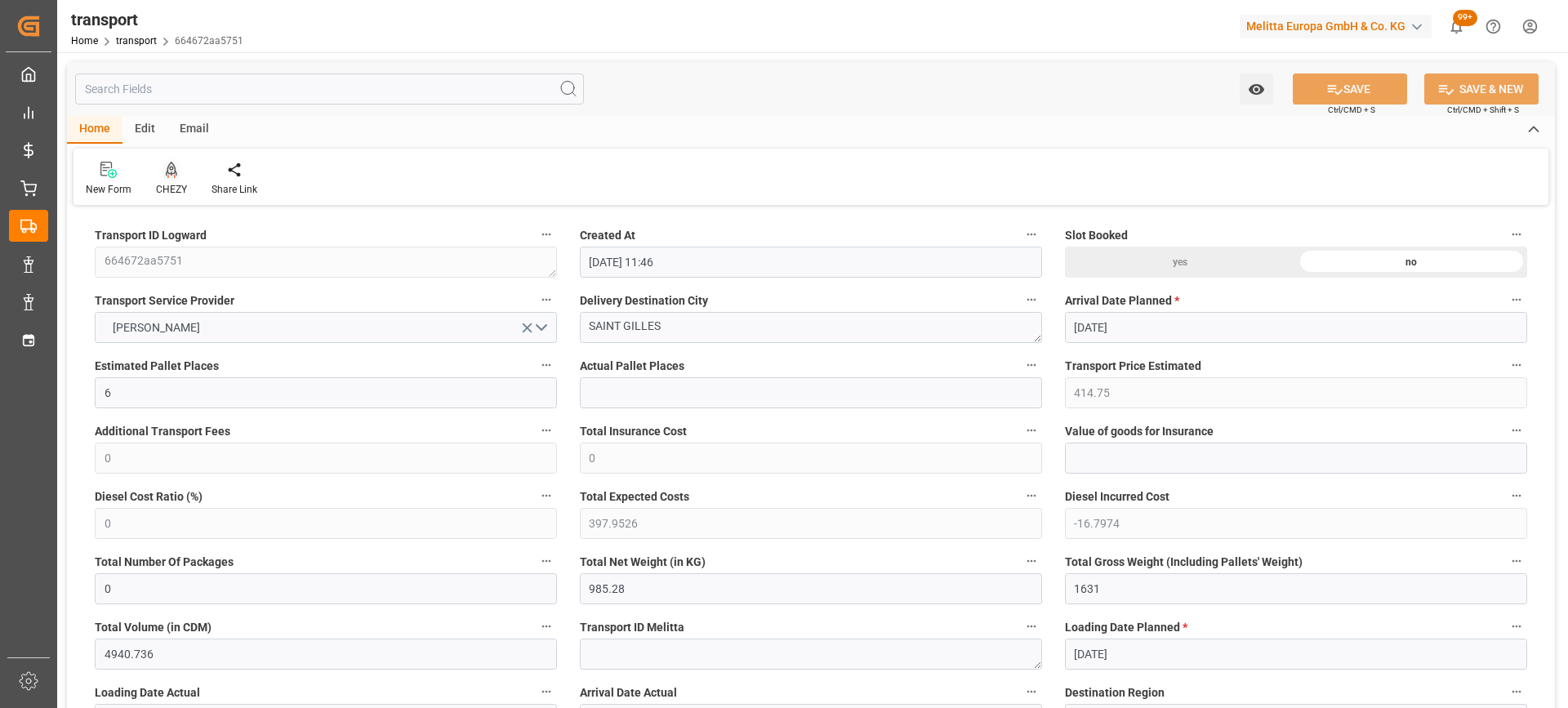
click at [172, 182] on div "CHEZY" at bounding box center [172, 179] width 56 height 36
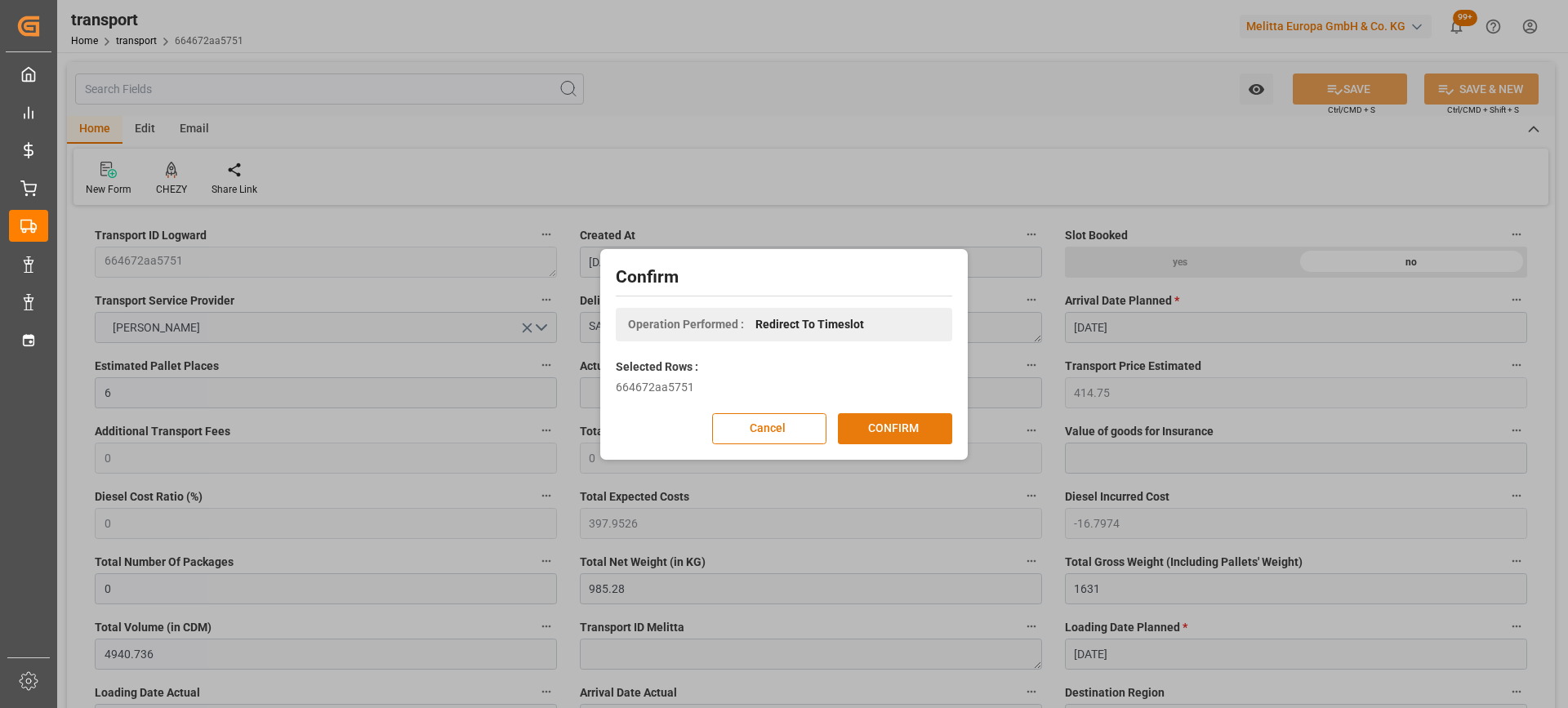
click at [904, 420] on button "CONFIRM" at bounding box center [895, 428] width 114 height 31
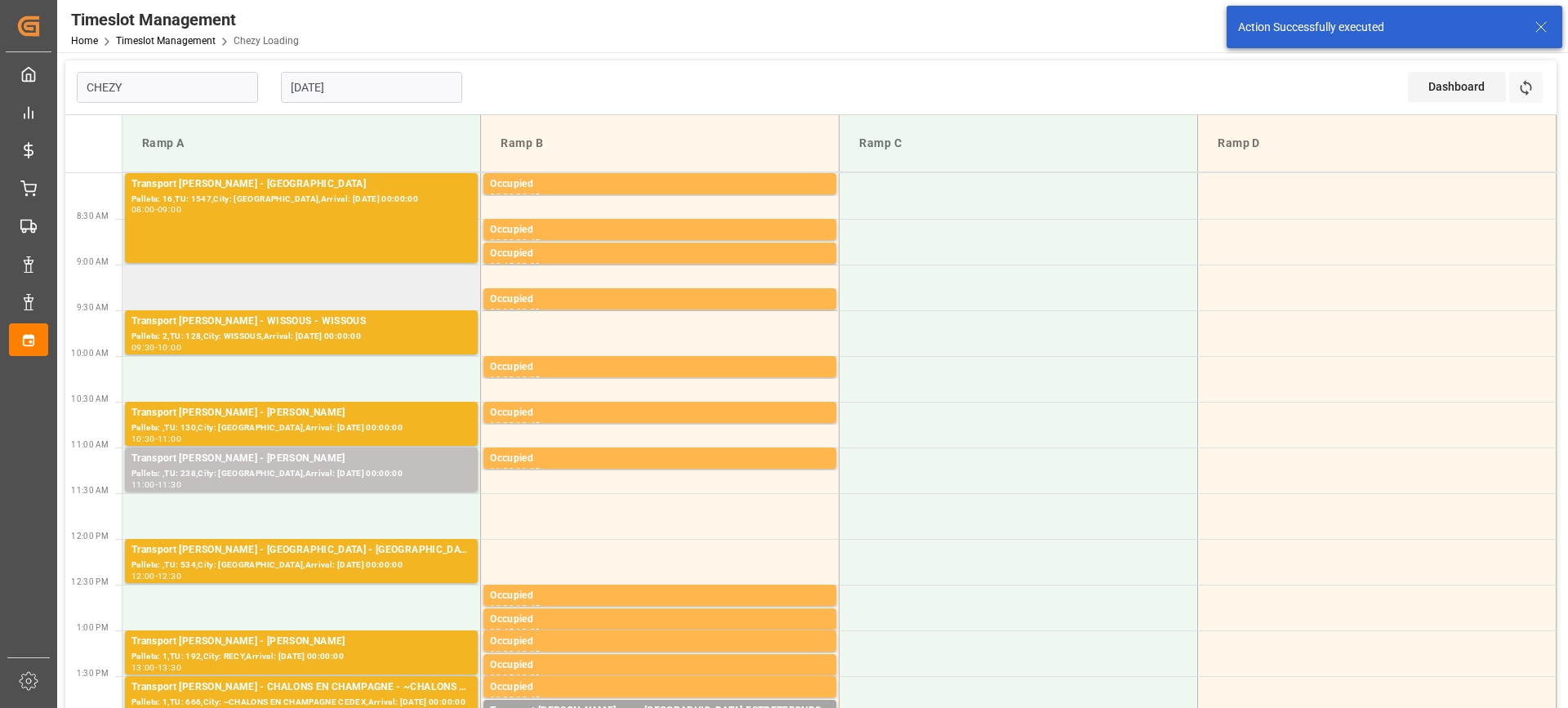
type input "Chezy Loading"
click at [381, 91] on input "[DATE]" at bounding box center [372, 87] width 182 height 31
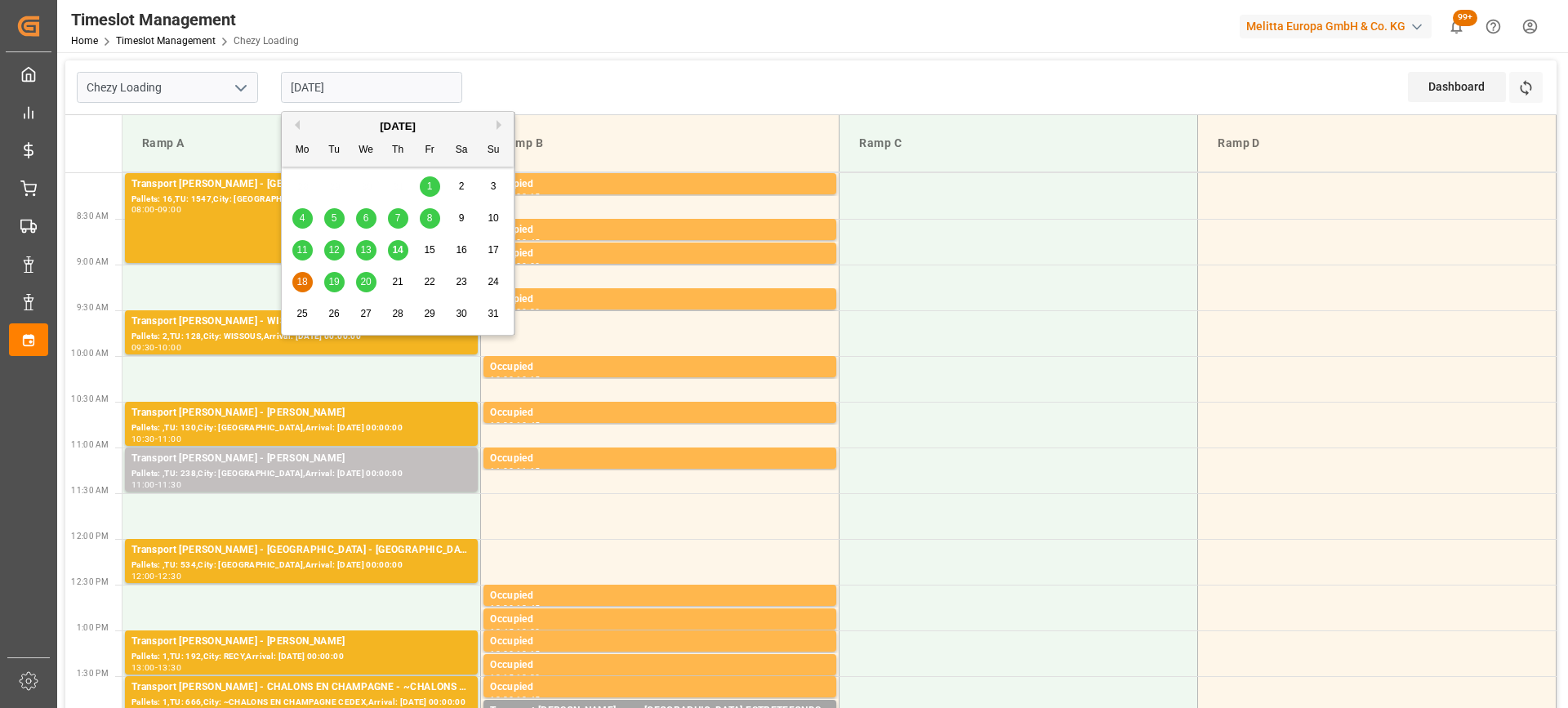
click at [368, 284] on span "20" at bounding box center [364, 282] width 10 height 11
type input "[DATE]"
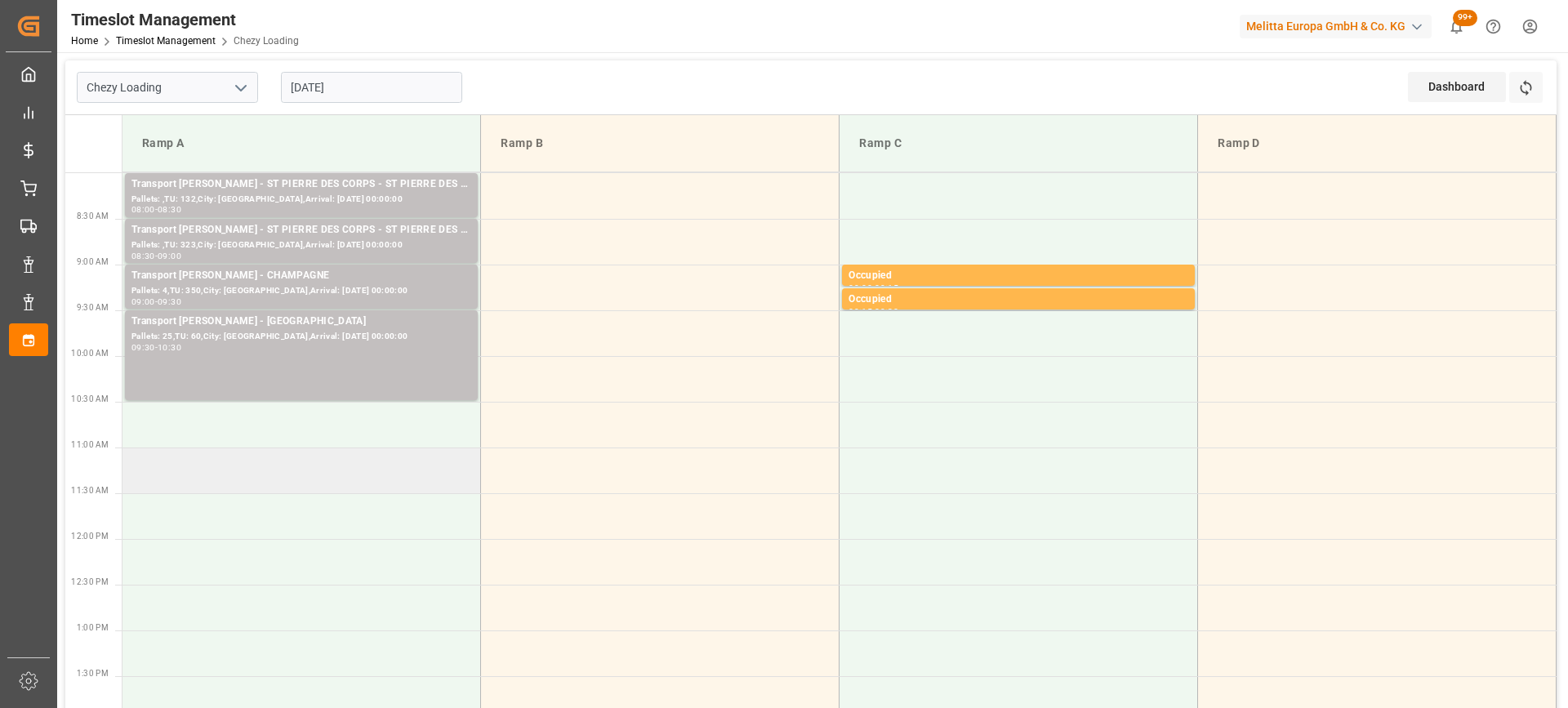
click at [325, 487] on td at bounding box center [301, 470] width 359 height 45
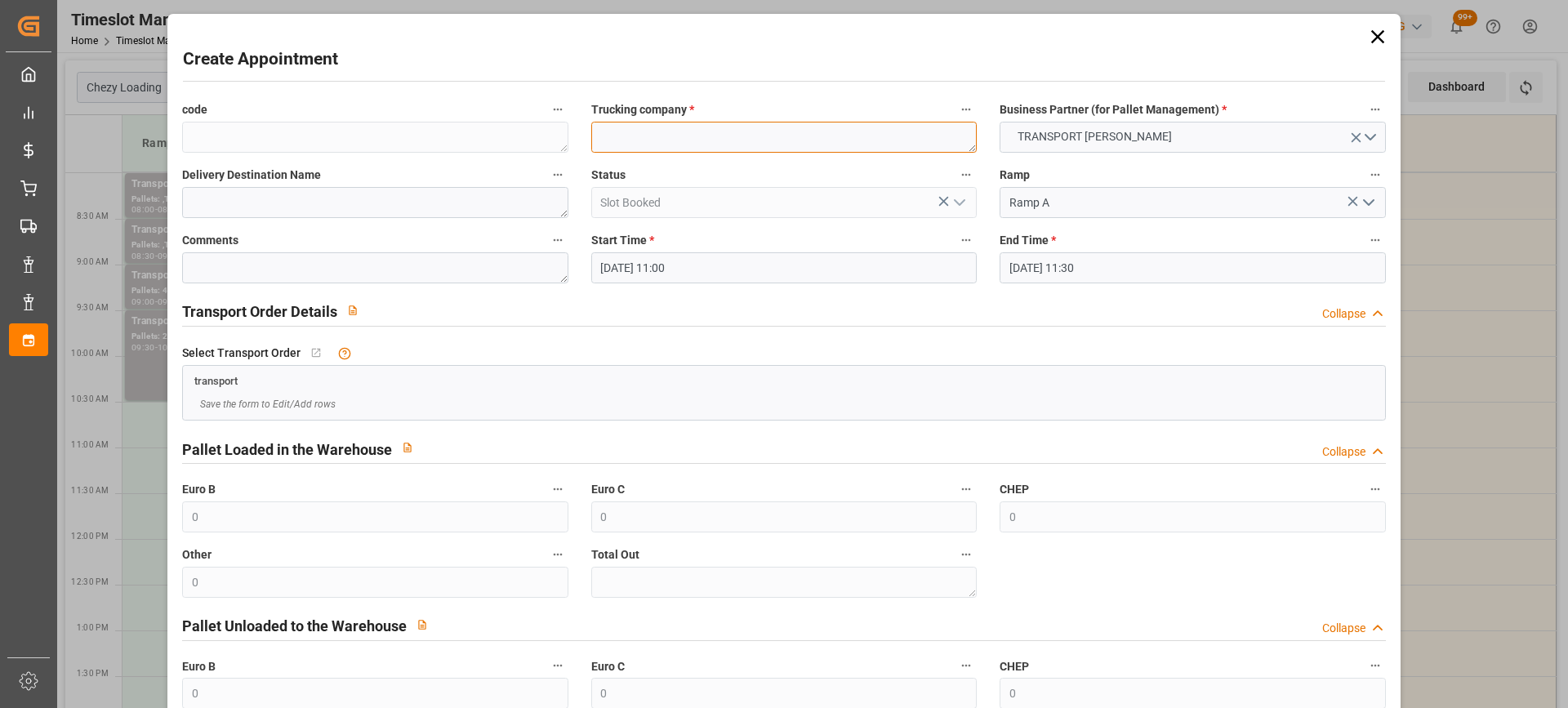
paste textarea "SAINT GILLES"
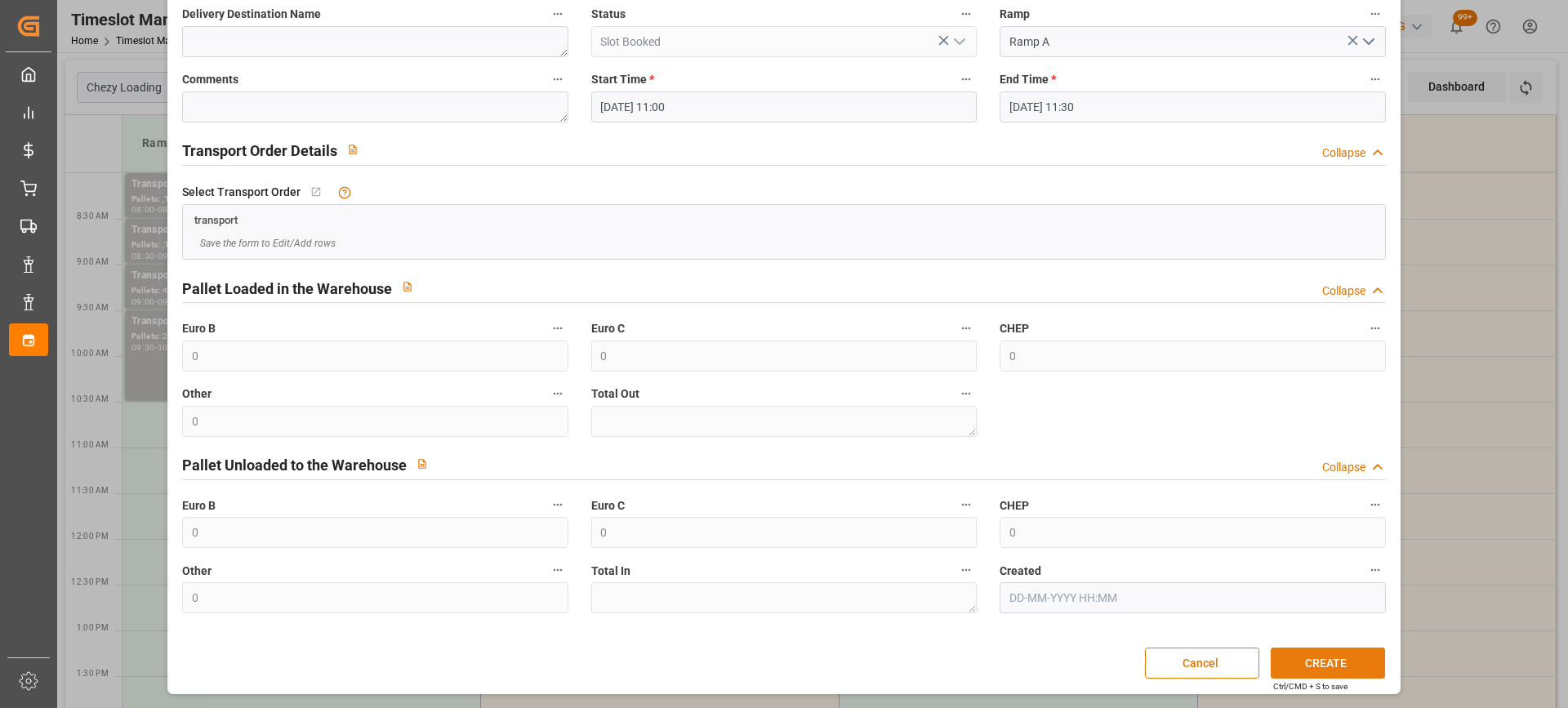
type textarea "SAINT GILLES"
click at [1332, 667] on button "CREATE" at bounding box center [1328, 662] width 114 height 31
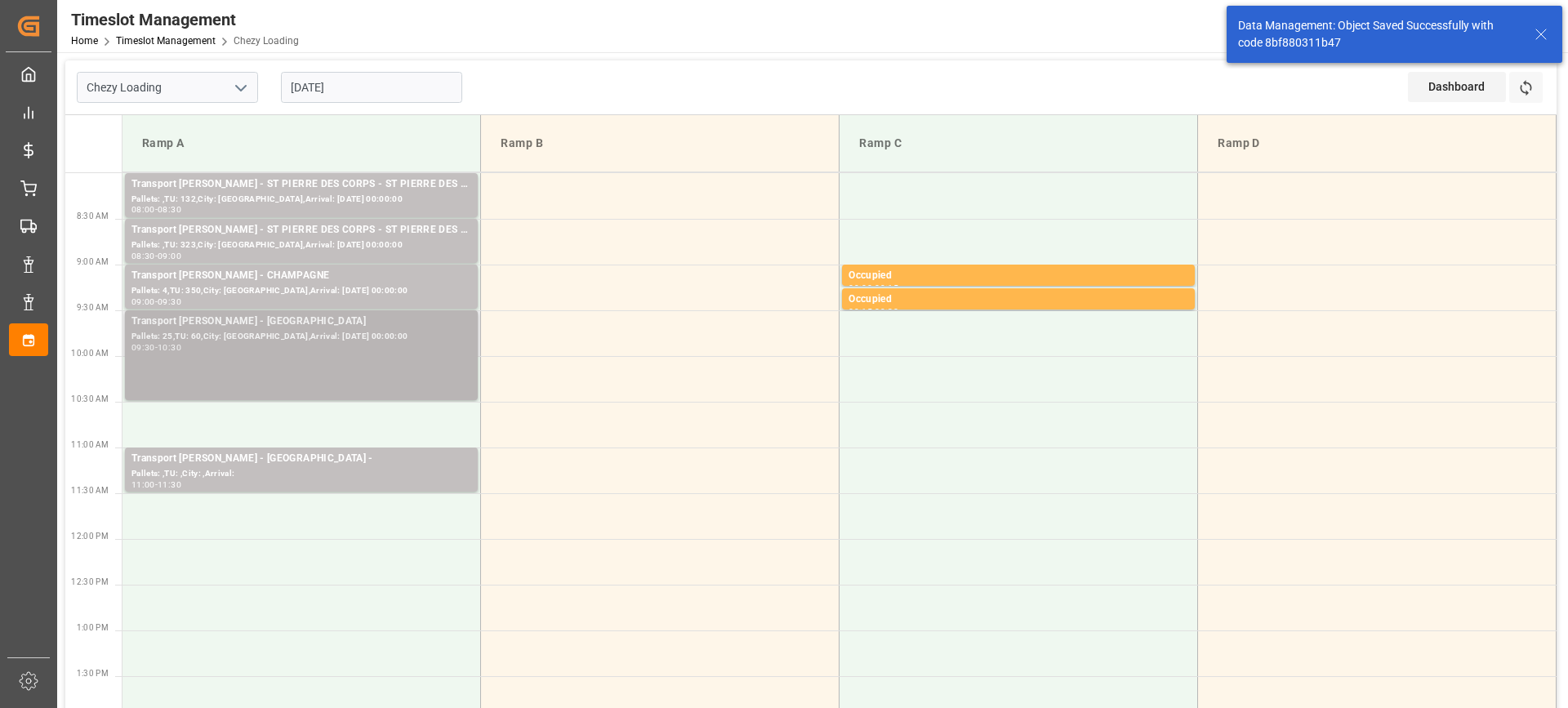
click at [401, 335] on div "Pallets: 25,TU: 60,City: [GEOGRAPHIC_DATA],Arrival: [DATE] 00:00:00" at bounding box center [301, 336] width 339 height 14
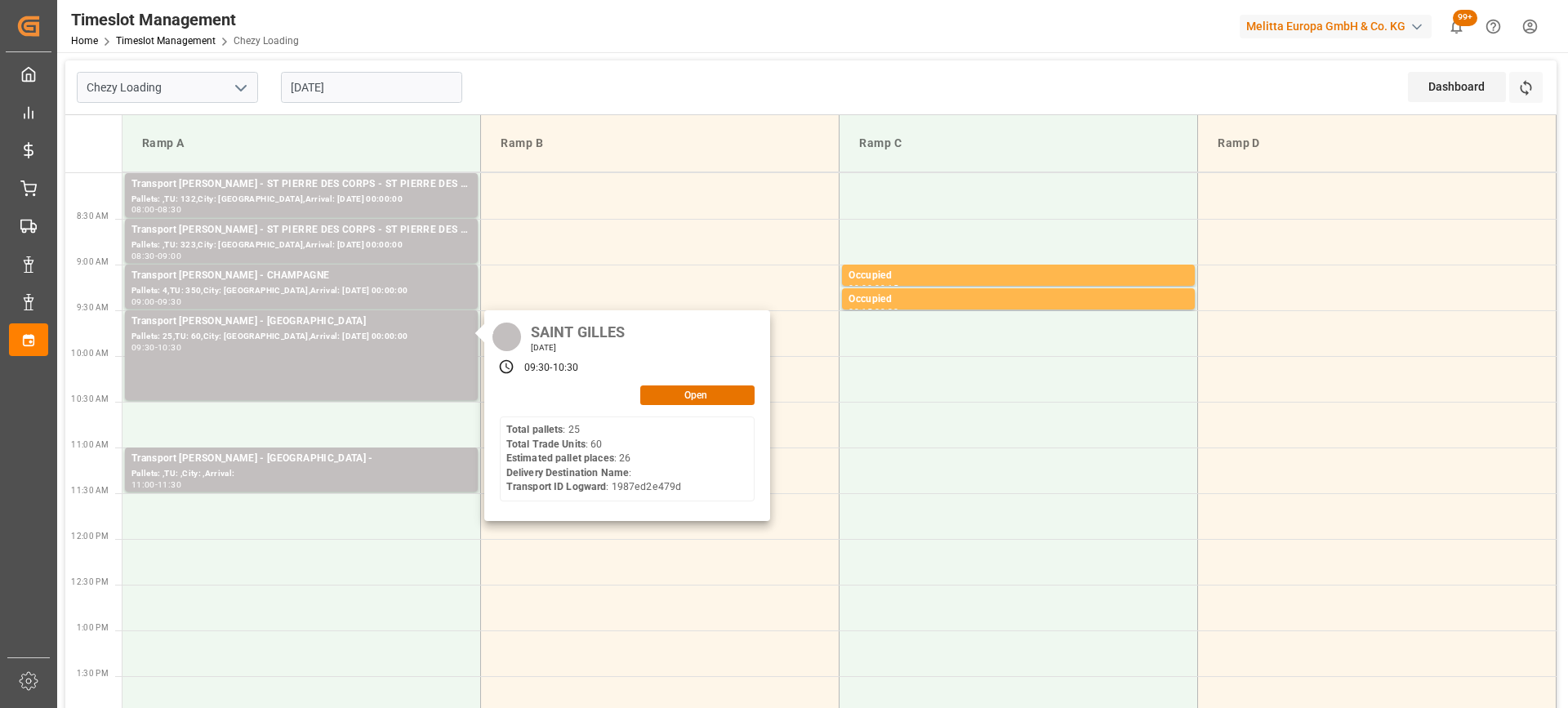
click at [389, 90] on input "[DATE]" at bounding box center [372, 87] width 182 height 31
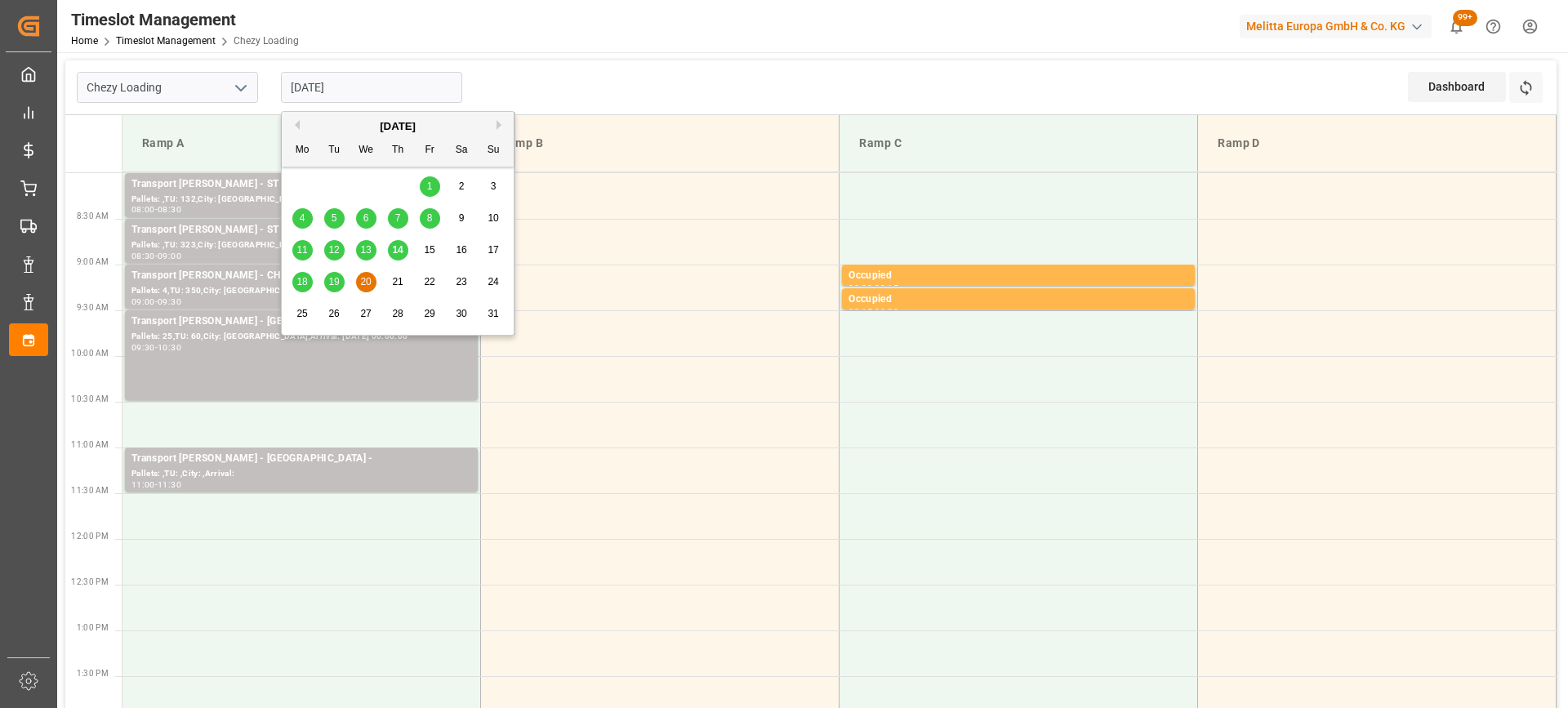
click at [333, 284] on span "19" at bounding box center [333, 282] width 10 height 11
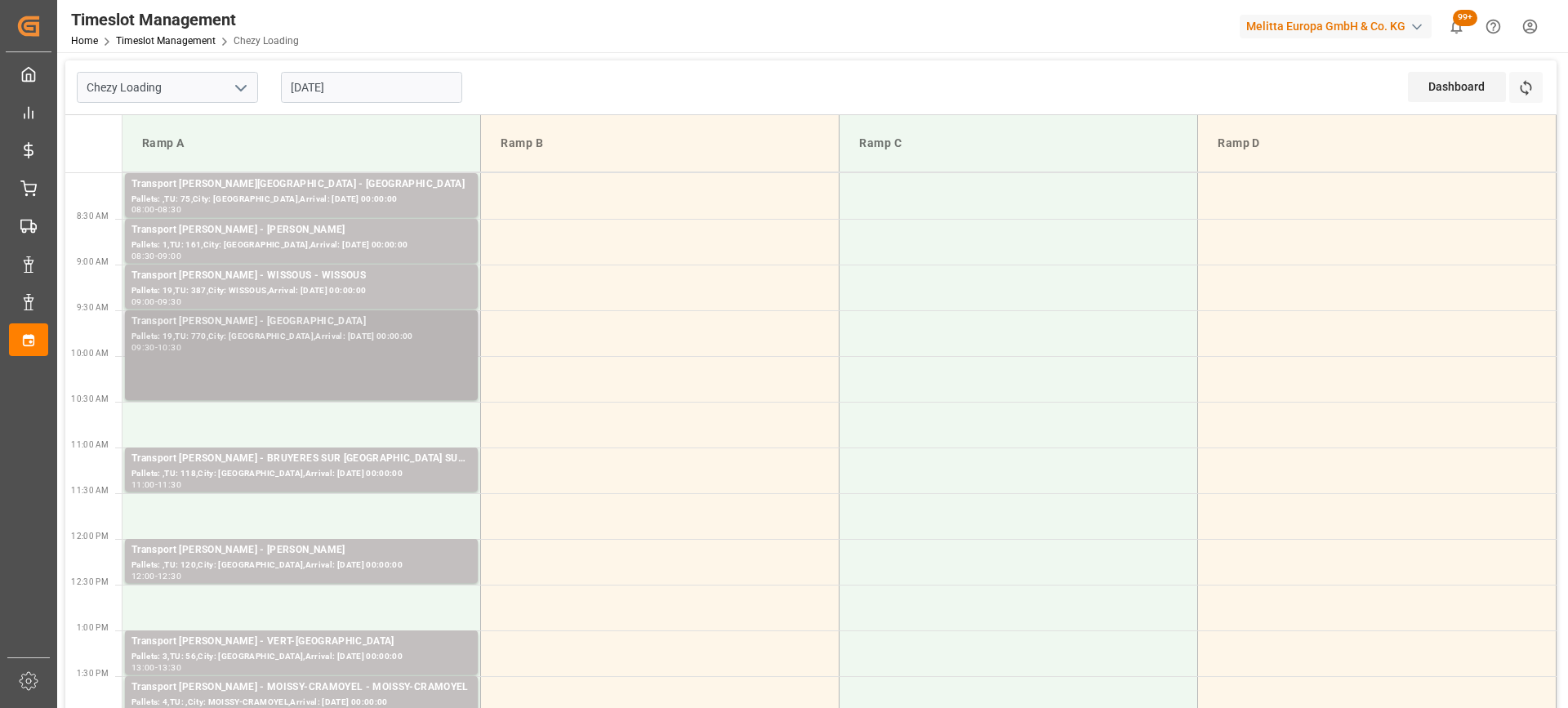
click at [310, 354] on div "Transport [PERSON_NAME] - SAINT GILLES - SAINT GILLES Pallets: 19,TU: 770,City:…" at bounding box center [301, 355] width 339 height 83
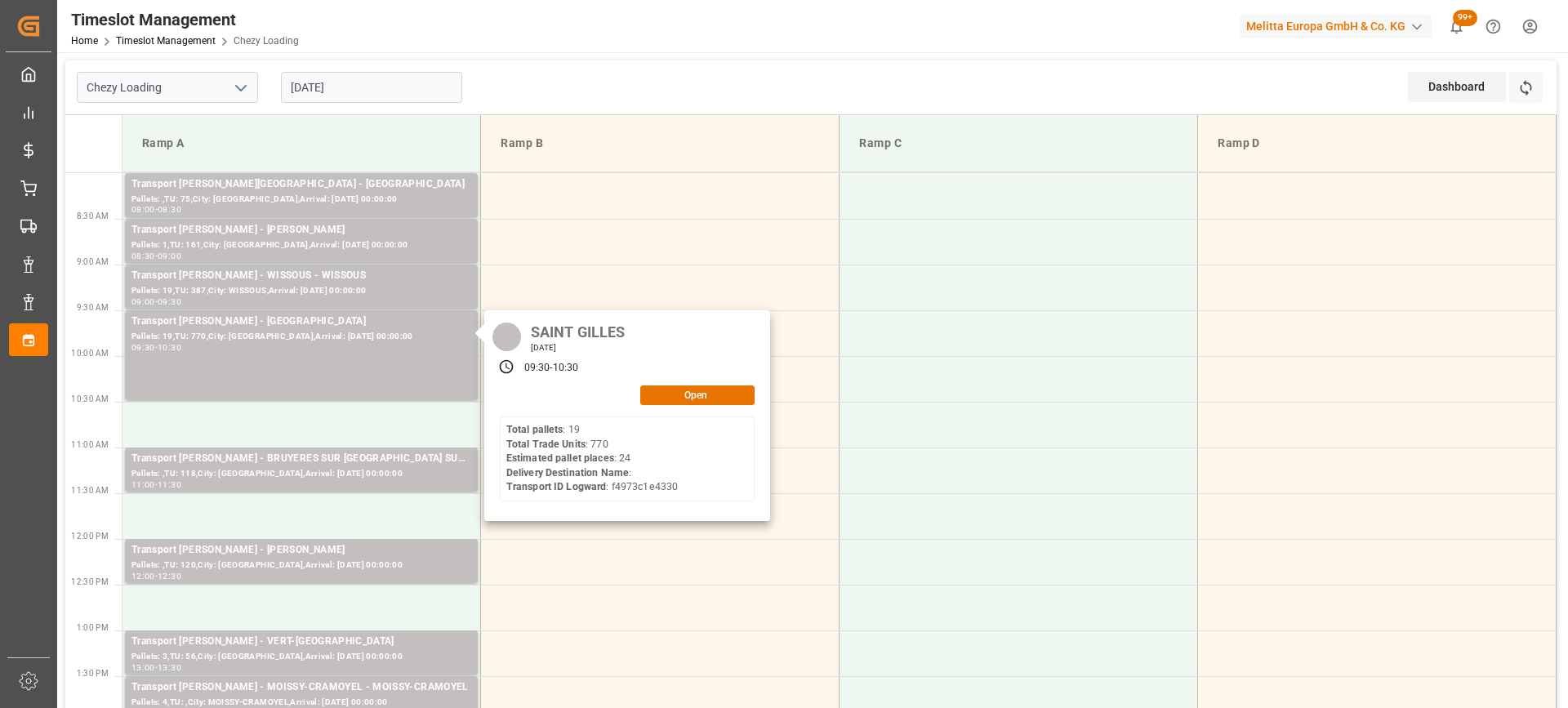
click at [374, 93] on input "[DATE]" at bounding box center [372, 87] width 182 height 31
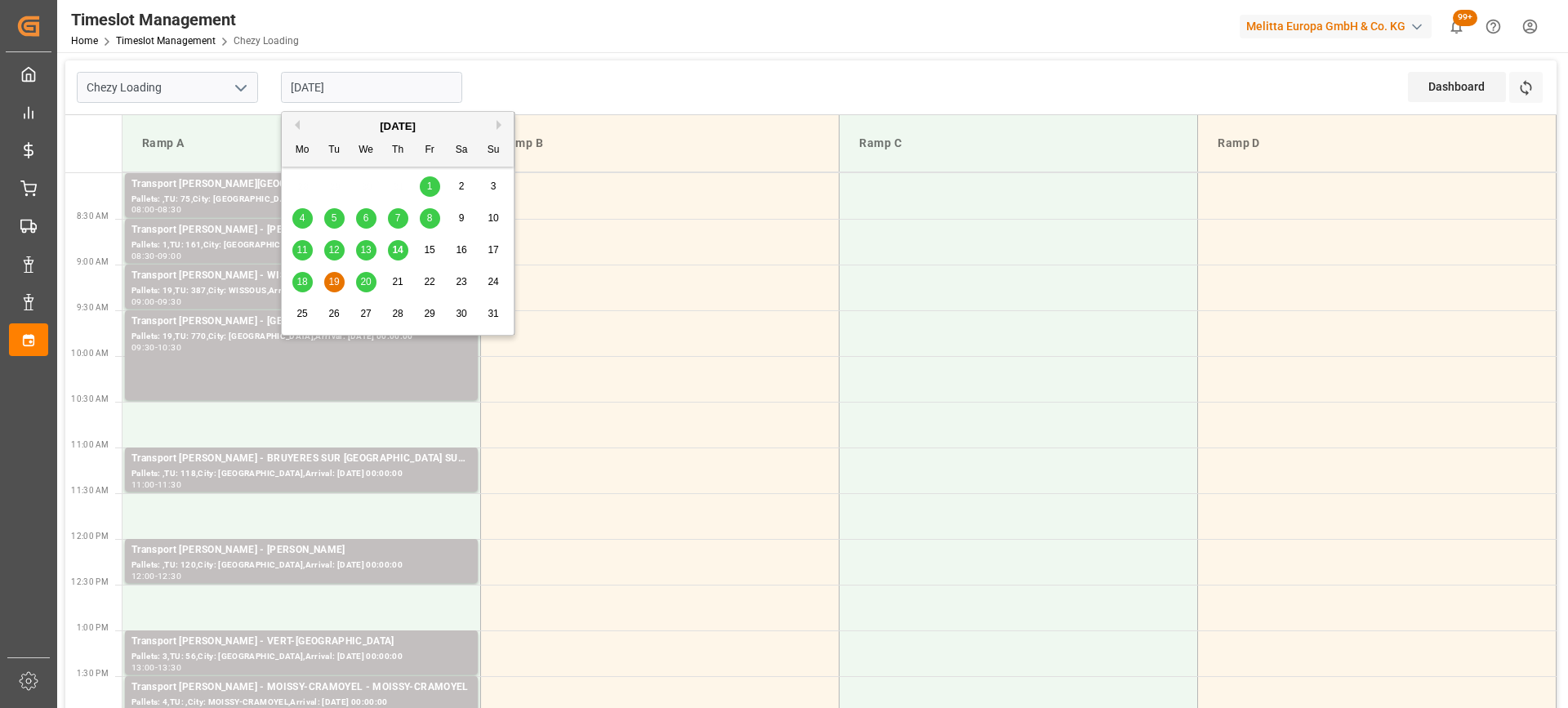
click at [362, 283] on span "20" at bounding box center [364, 282] width 10 height 11
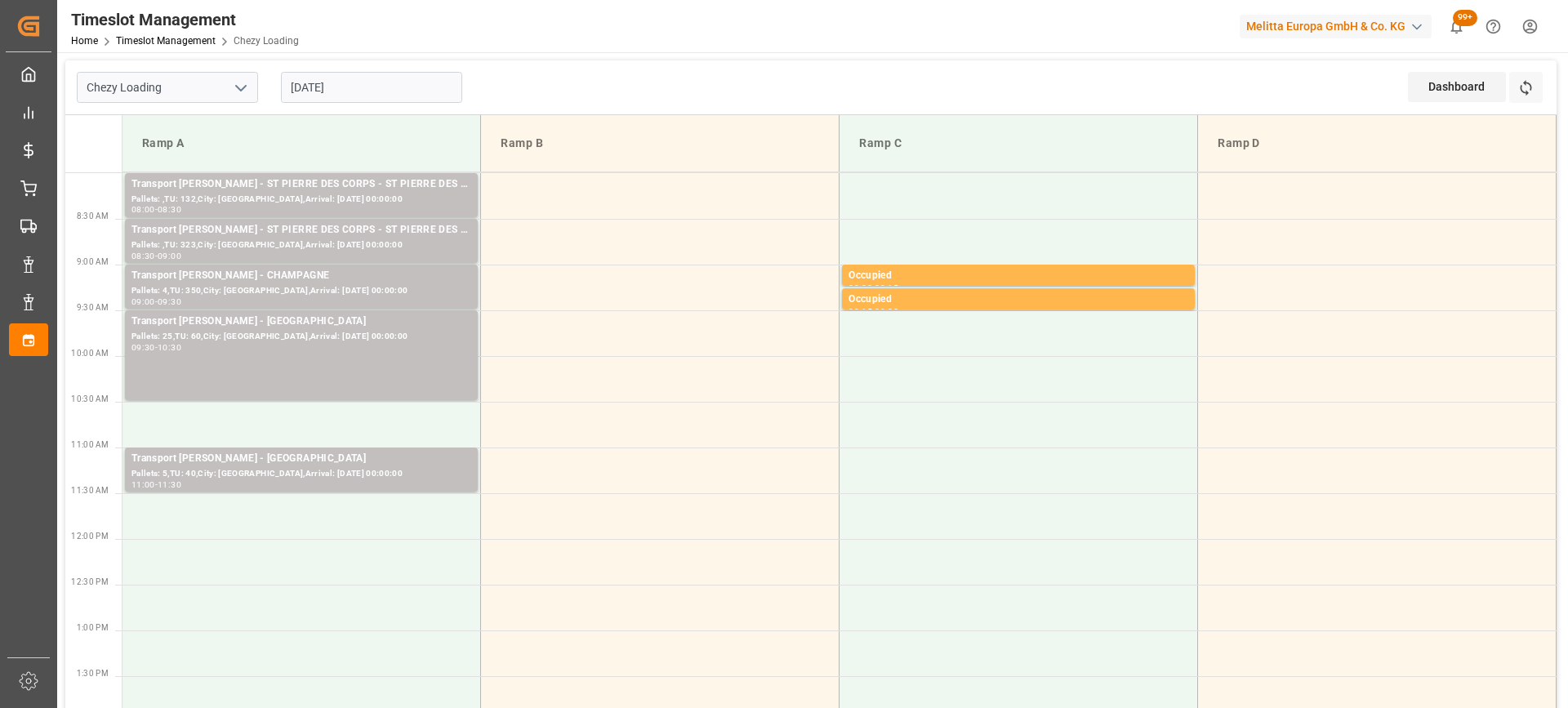
click at [377, 94] on input "[DATE]" at bounding box center [372, 87] width 182 height 31
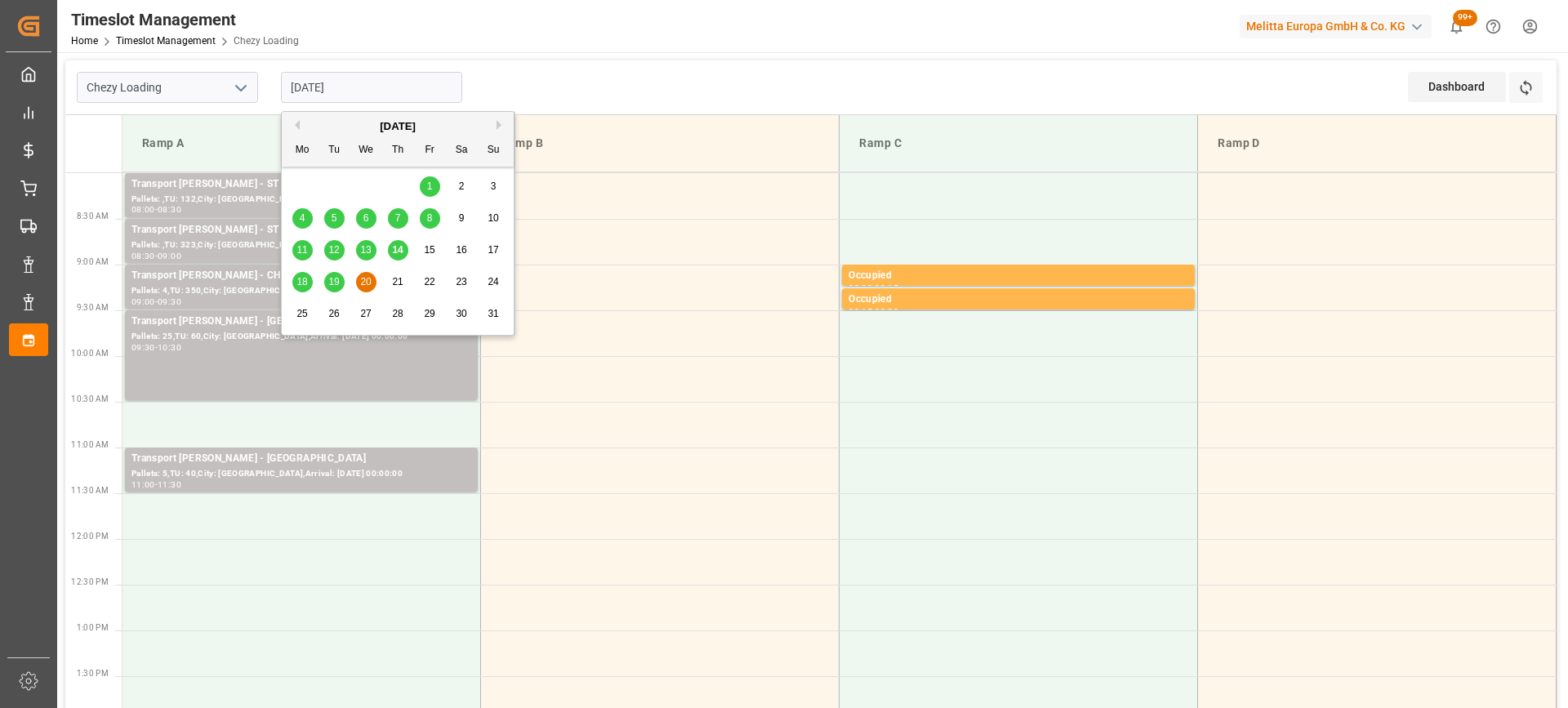
click at [333, 284] on span "19" at bounding box center [333, 282] width 10 height 11
type input "[DATE]"
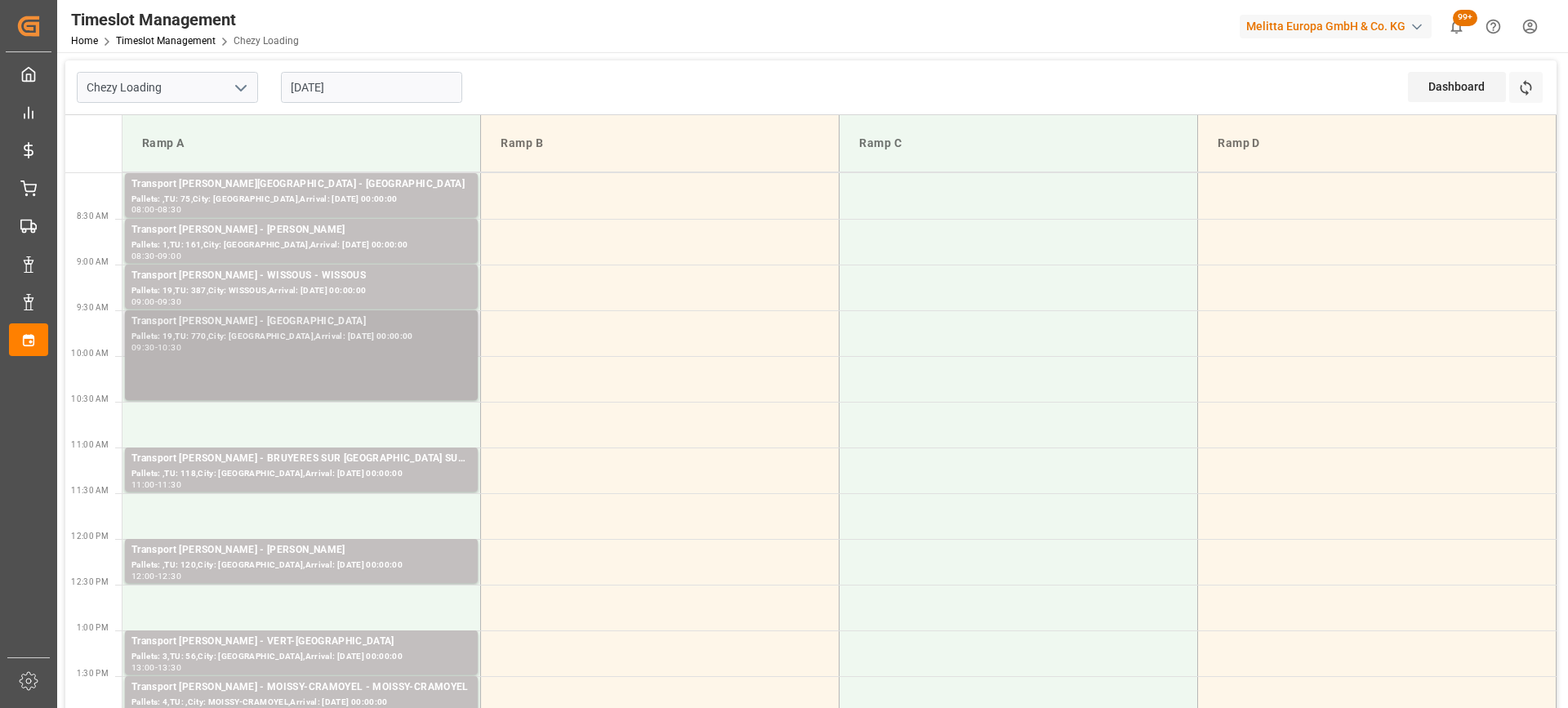
click at [349, 348] on div "09:30 - 10:30" at bounding box center [301, 348] width 339 height 9
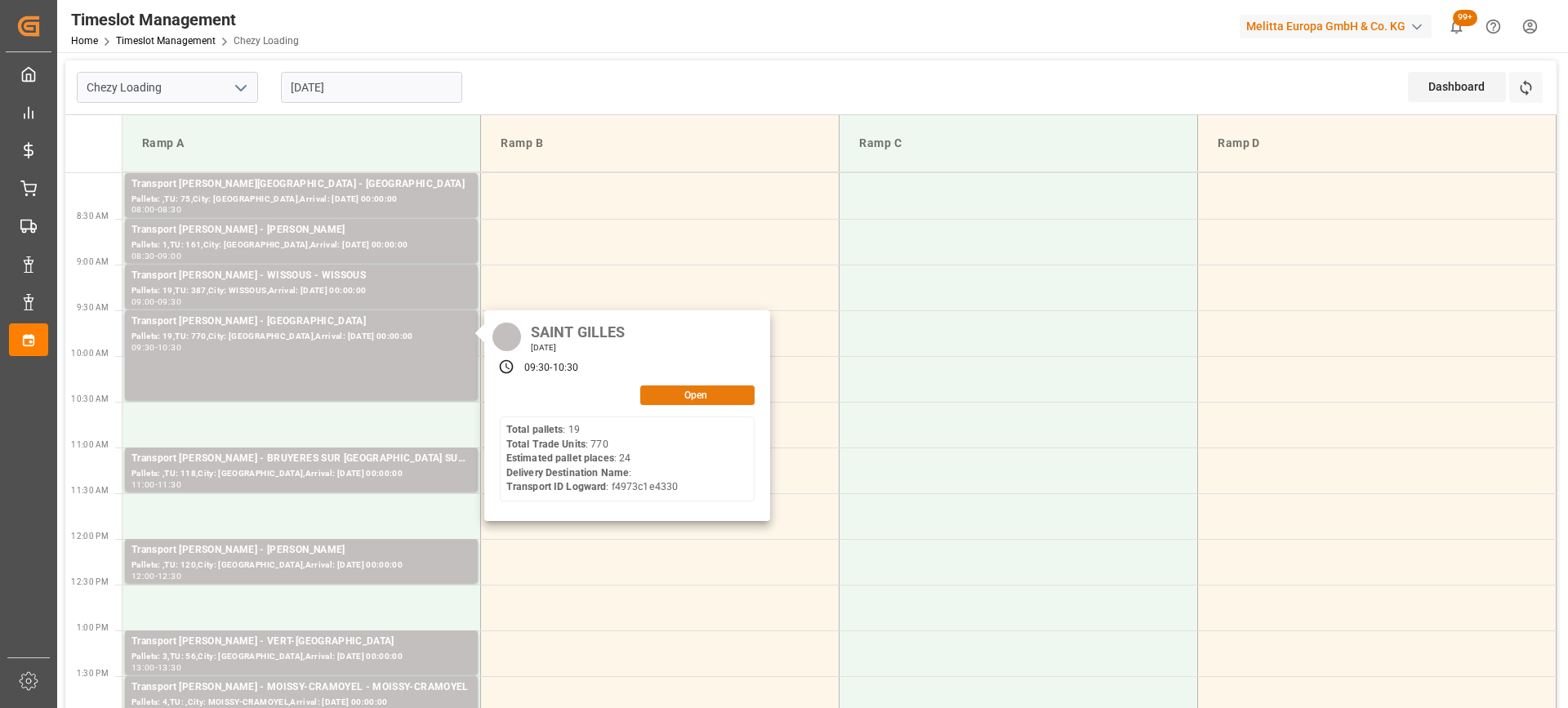
click at [710, 388] on button "Open" at bounding box center [697, 395] width 114 height 19
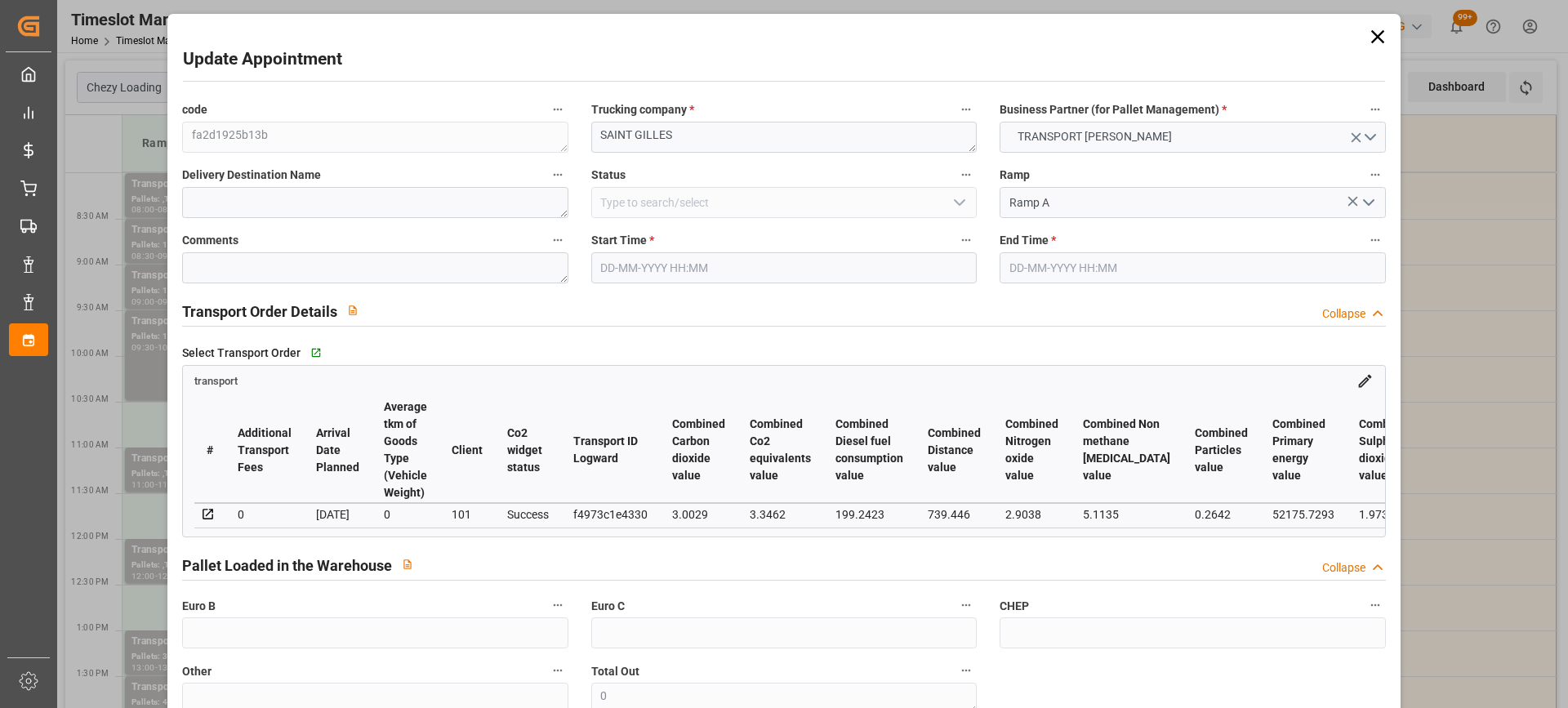
type input "24"
type input "1194.48"
type input "0"
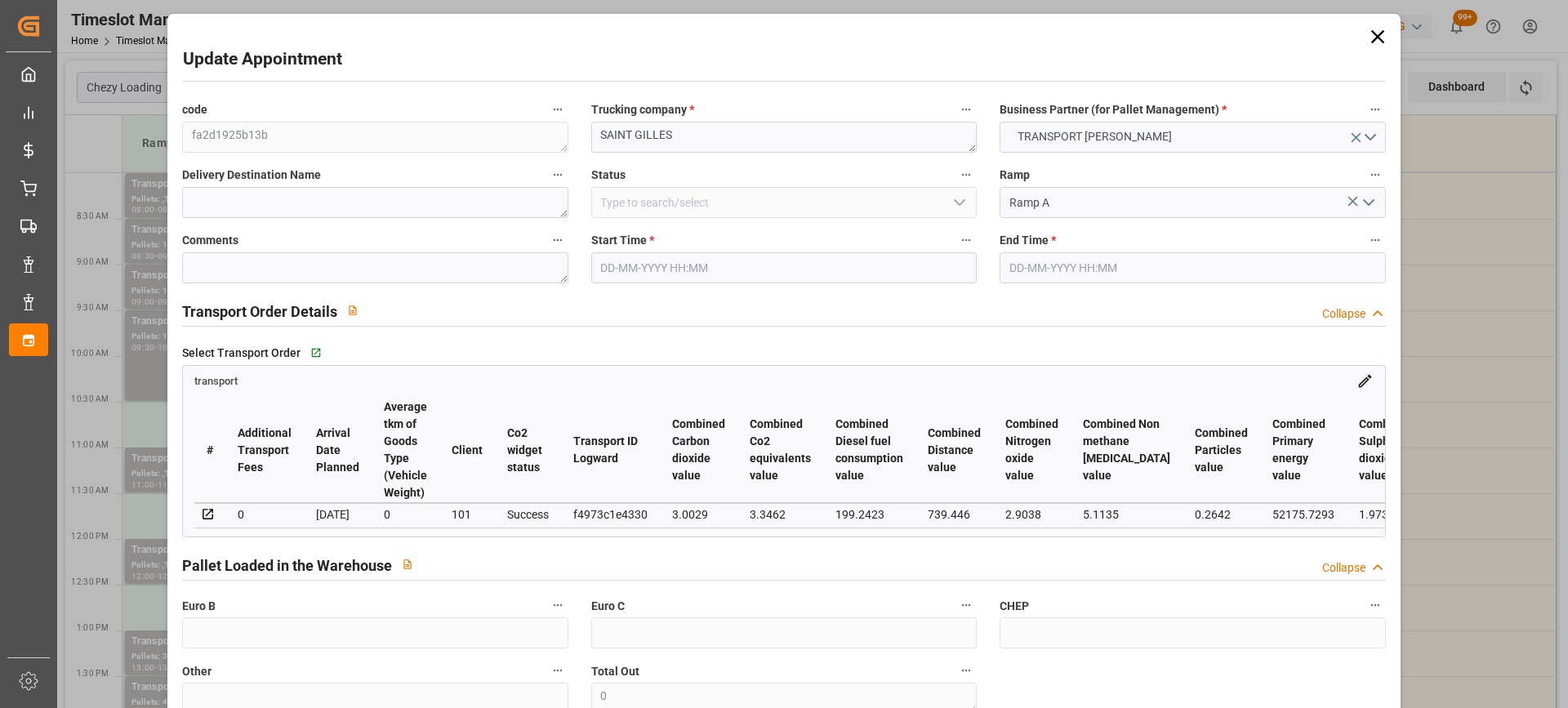
type input "1146.1036"
type input "-48.3764"
type input "0"
type input "6999.384"
type input "8862.848"
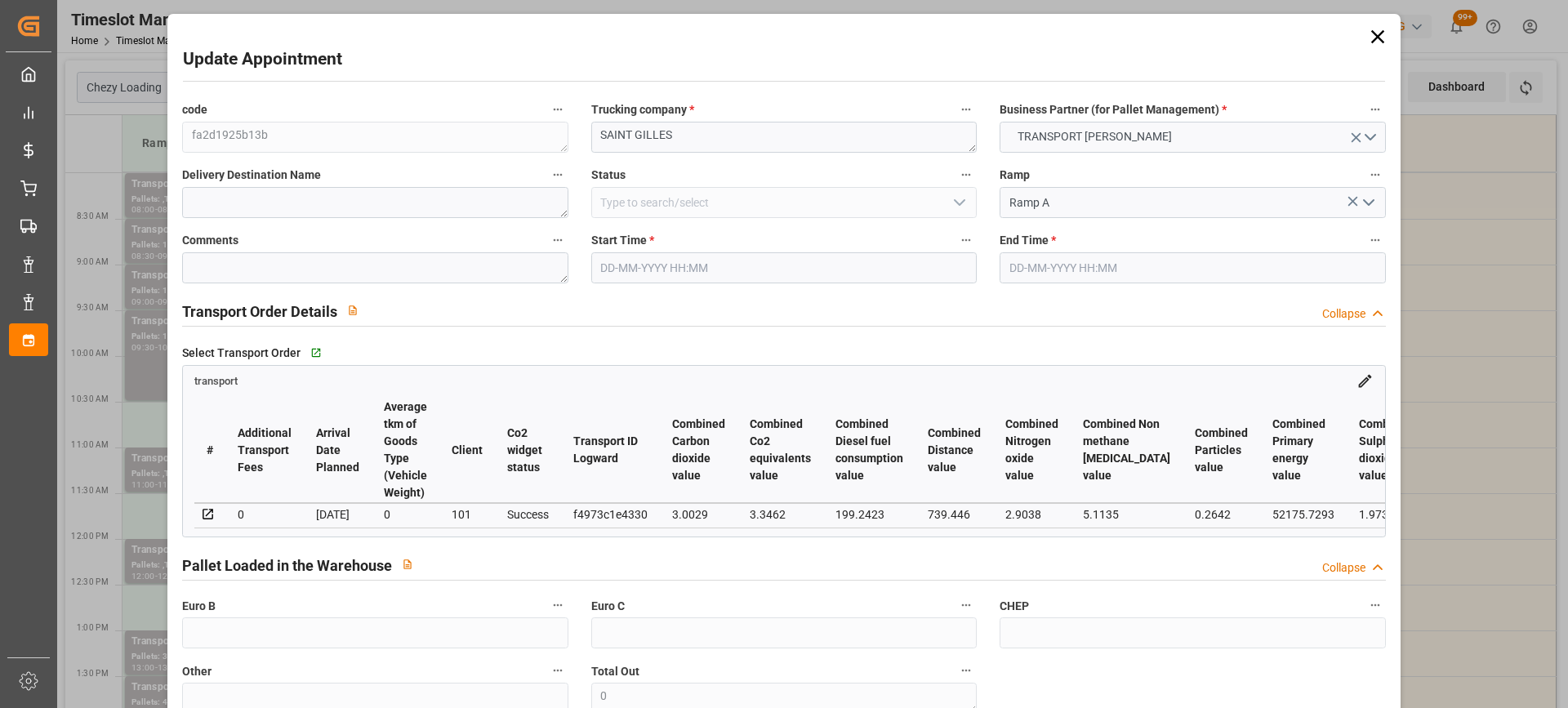
type input "25290.424"
type input "30"
type input "19"
type input "770"
type input "30"
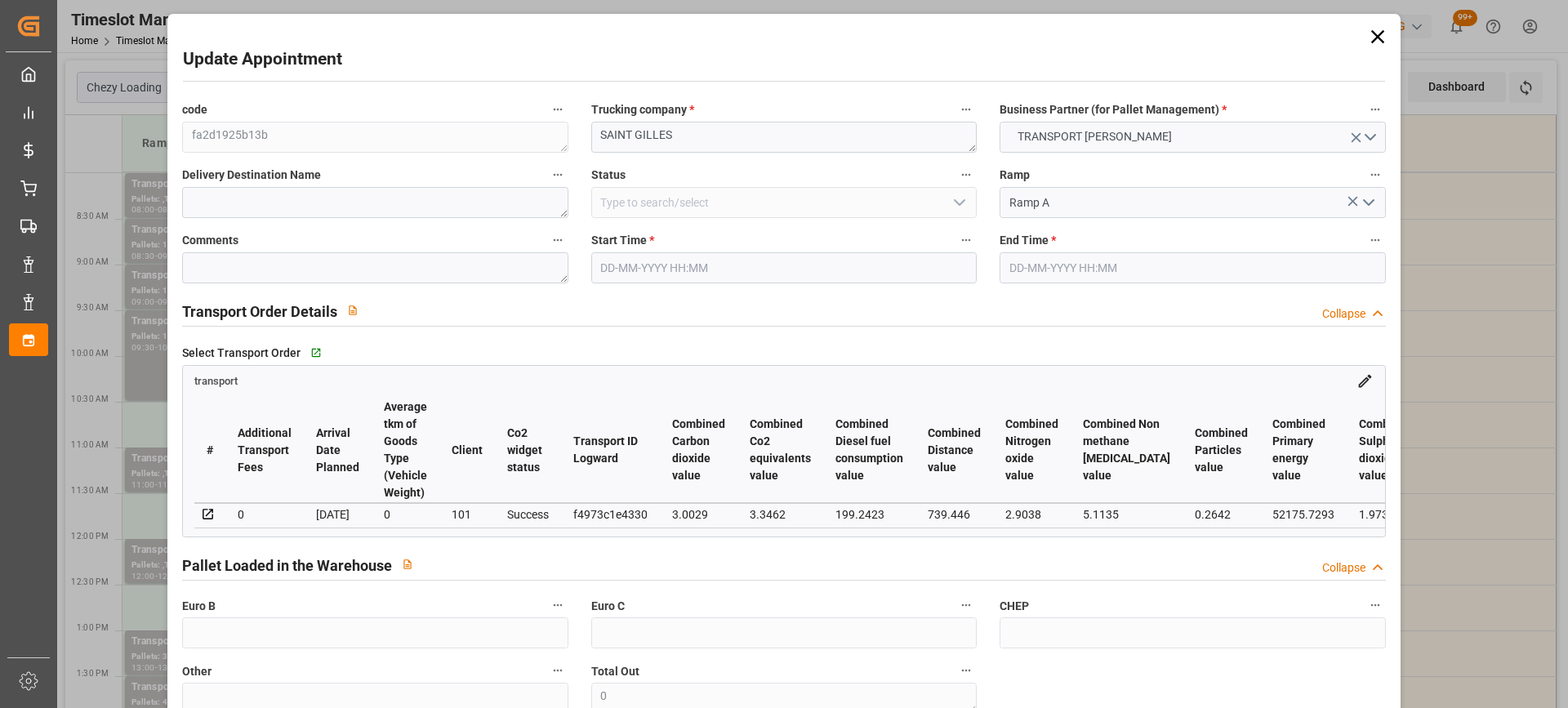
type input "101"
type input "7853.171"
type input "0"
type input "4710.8598"
type input "0"
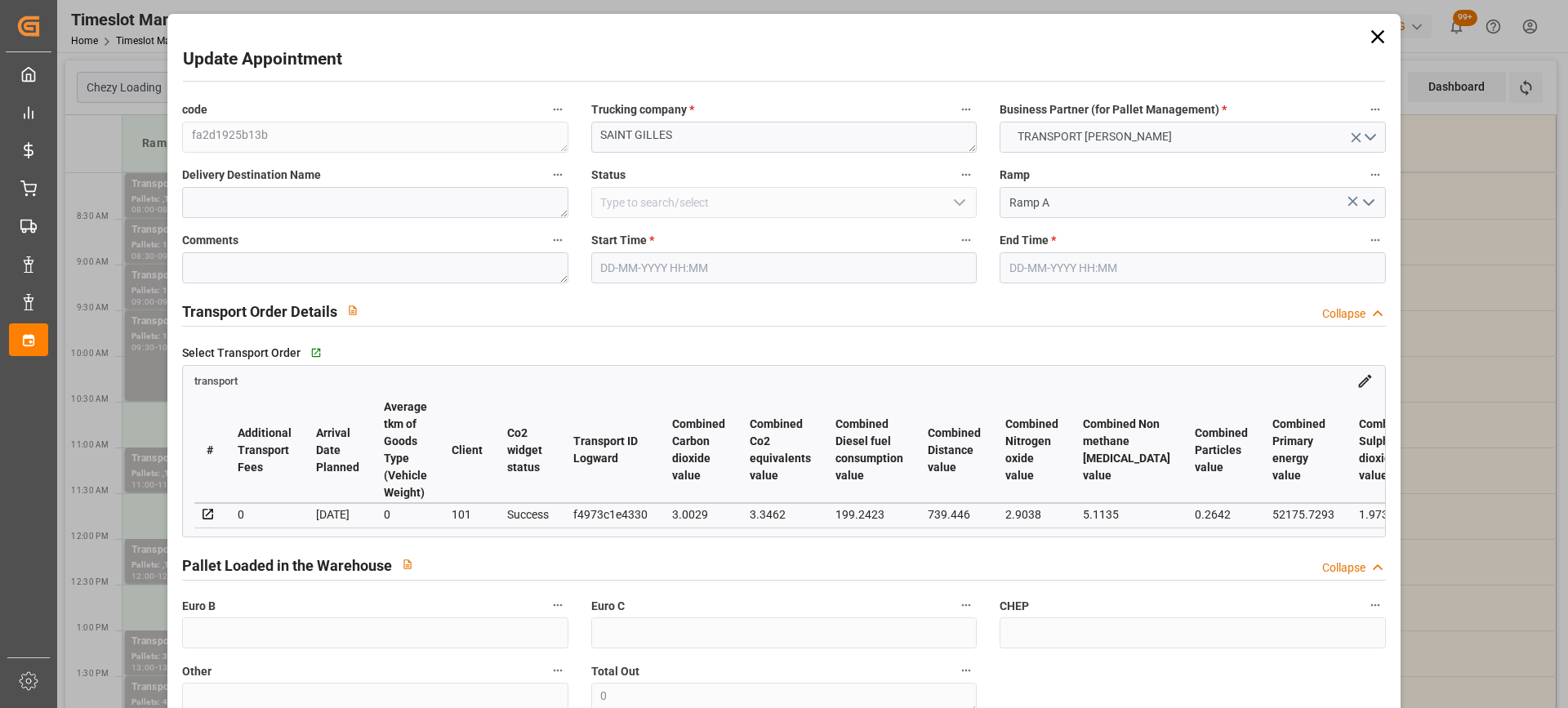
type input "0"
type input "21"
type input "35"
type input "[DATE] 09:30"
type input "[DATE] 10:30"
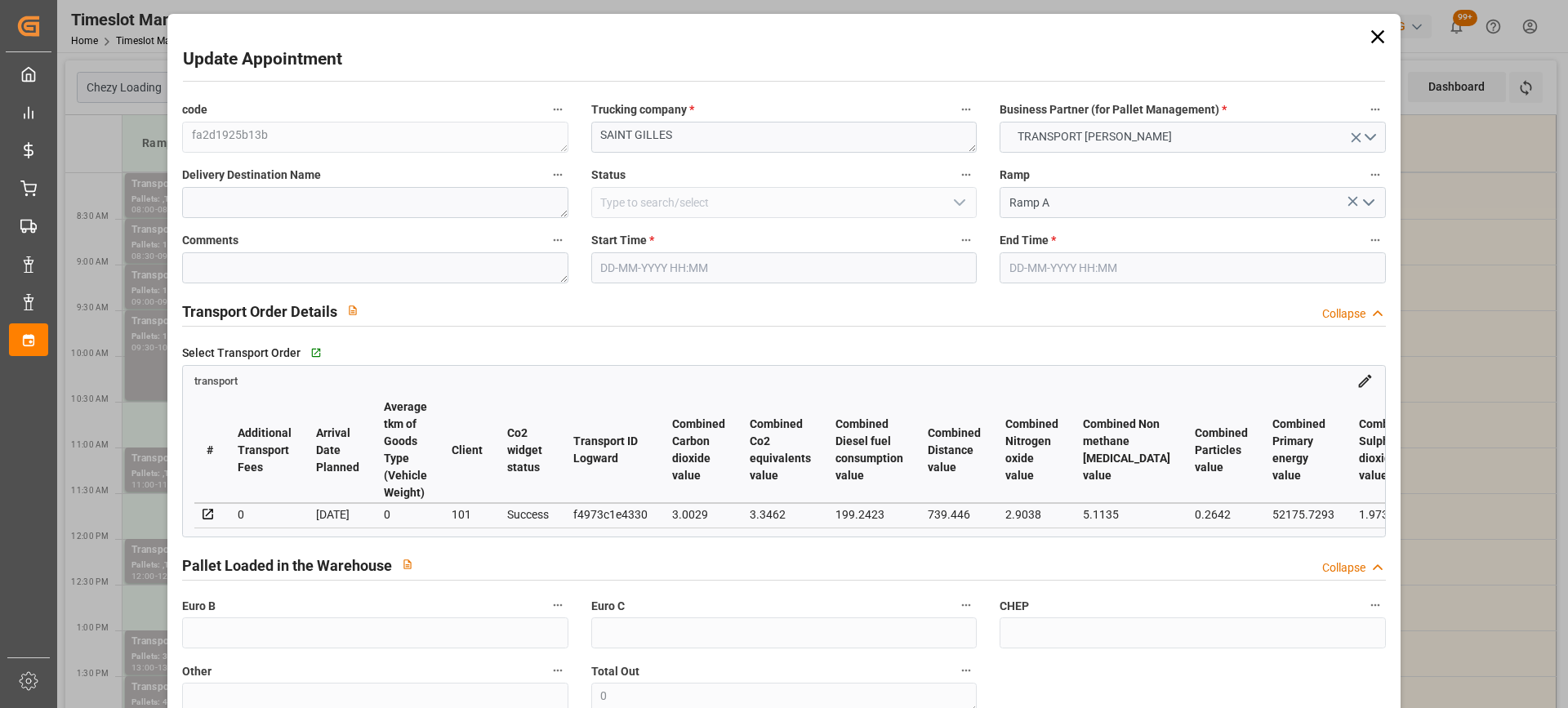
type input "[DATE] 14:39"
type input "[DATE] 12:11"
type input "[DATE]"
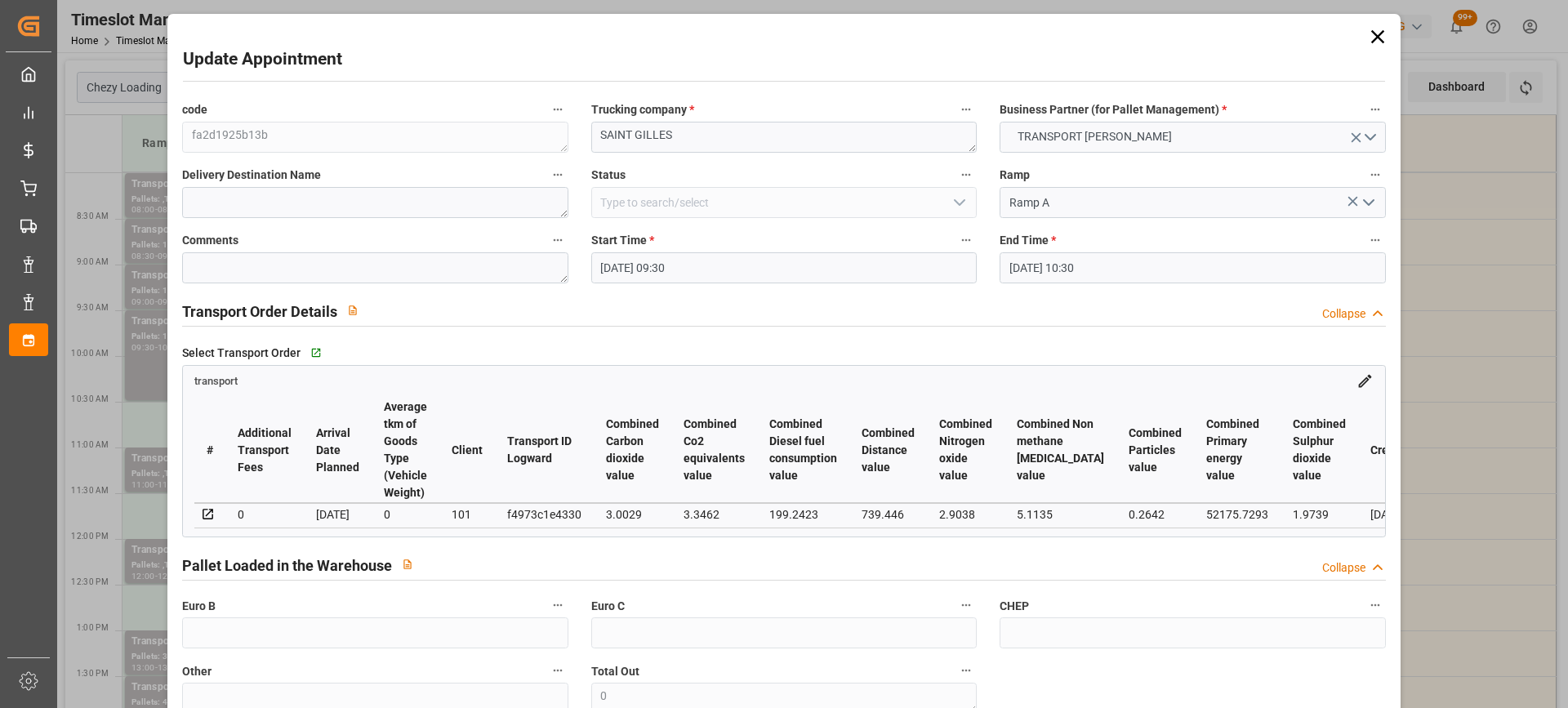
click at [726, 262] on input "[DATE] 09:30" at bounding box center [784, 267] width 386 height 31
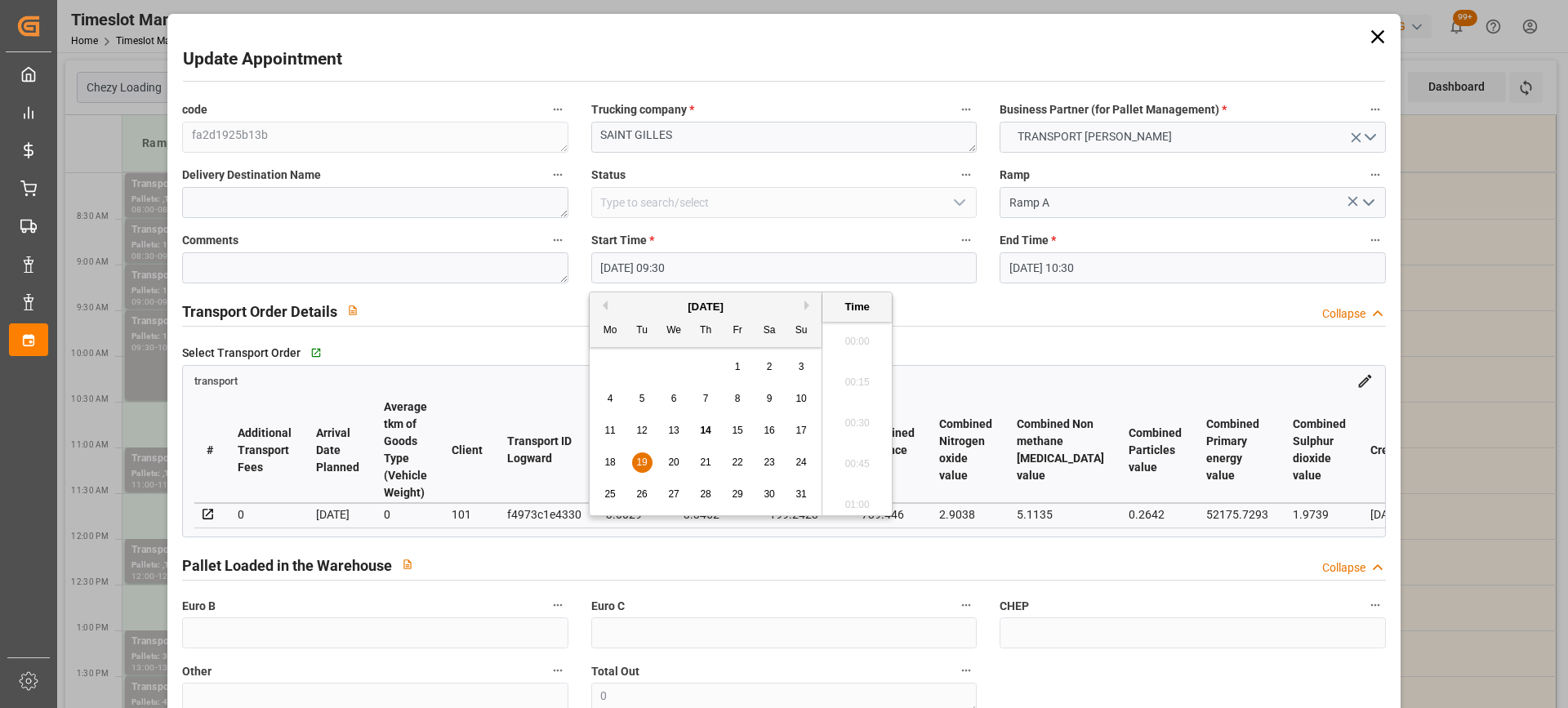
scroll to position [1475, 0]
click at [679, 459] on span "20" at bounding box center [672, 461] width 10 height 11
click at [860, 379] on li "11:30" at bounding box center [857, 373] width 70 height 41
type input "[DATE] 11:30"
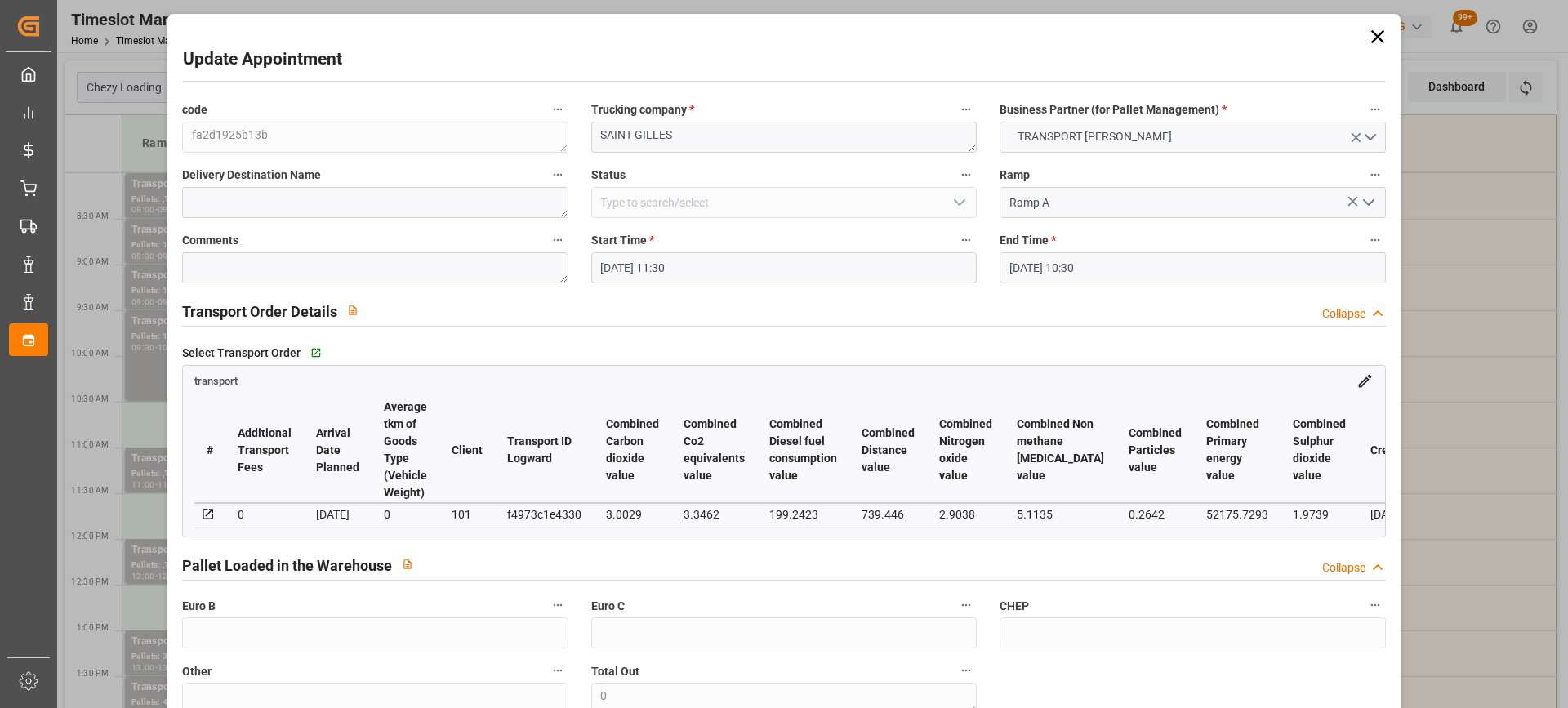
click at [1148, 262] on input "[DATE] 10:30" at bounding box center [1192, 267] width 386 height 31
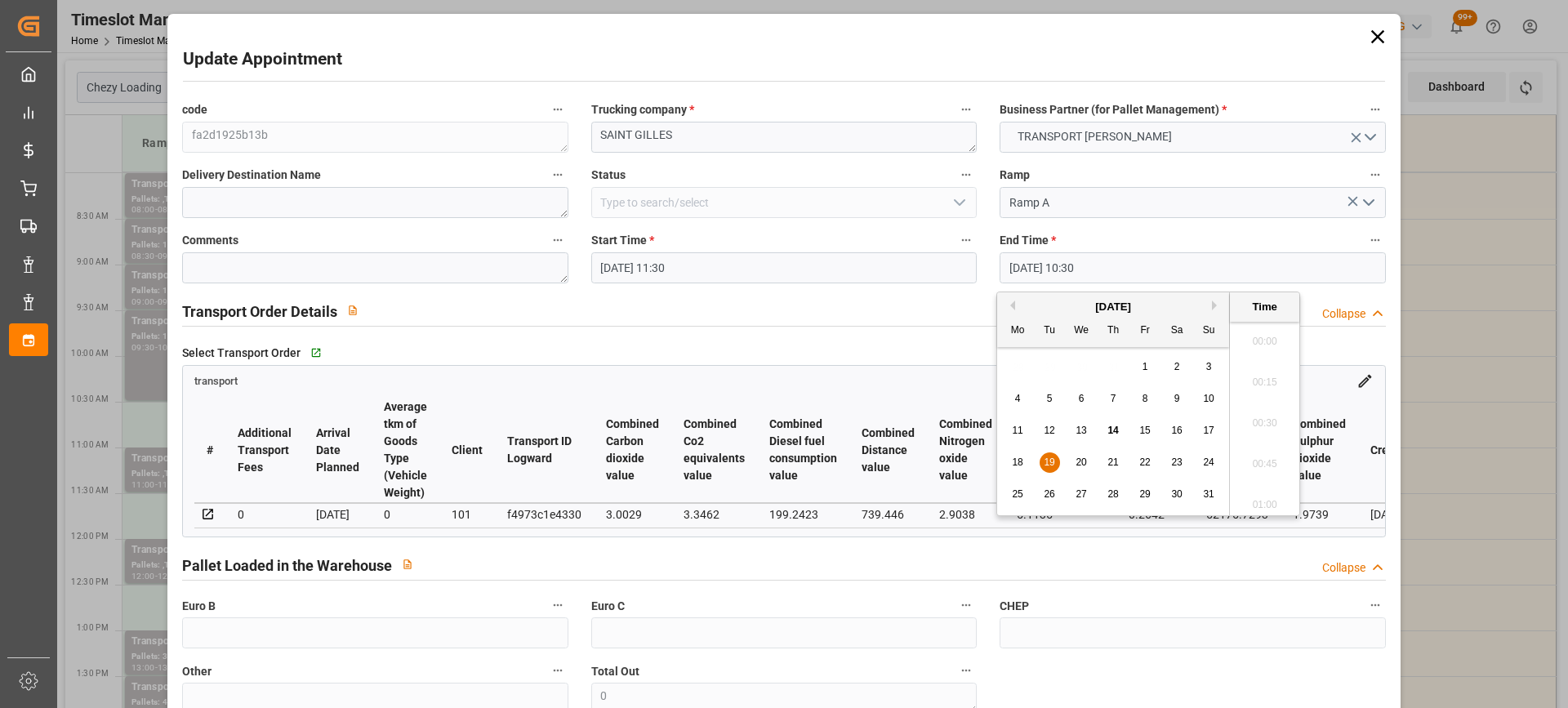
scroll to position [1638, 0]
click at [1080, 458] on span "20" at bounding box center [1080, 461] width 10 height 11
click at [1281, 493] on li "12:00" at bounding box center [1264, 494] width 70 height 41
type input "[DATE] 12:00"
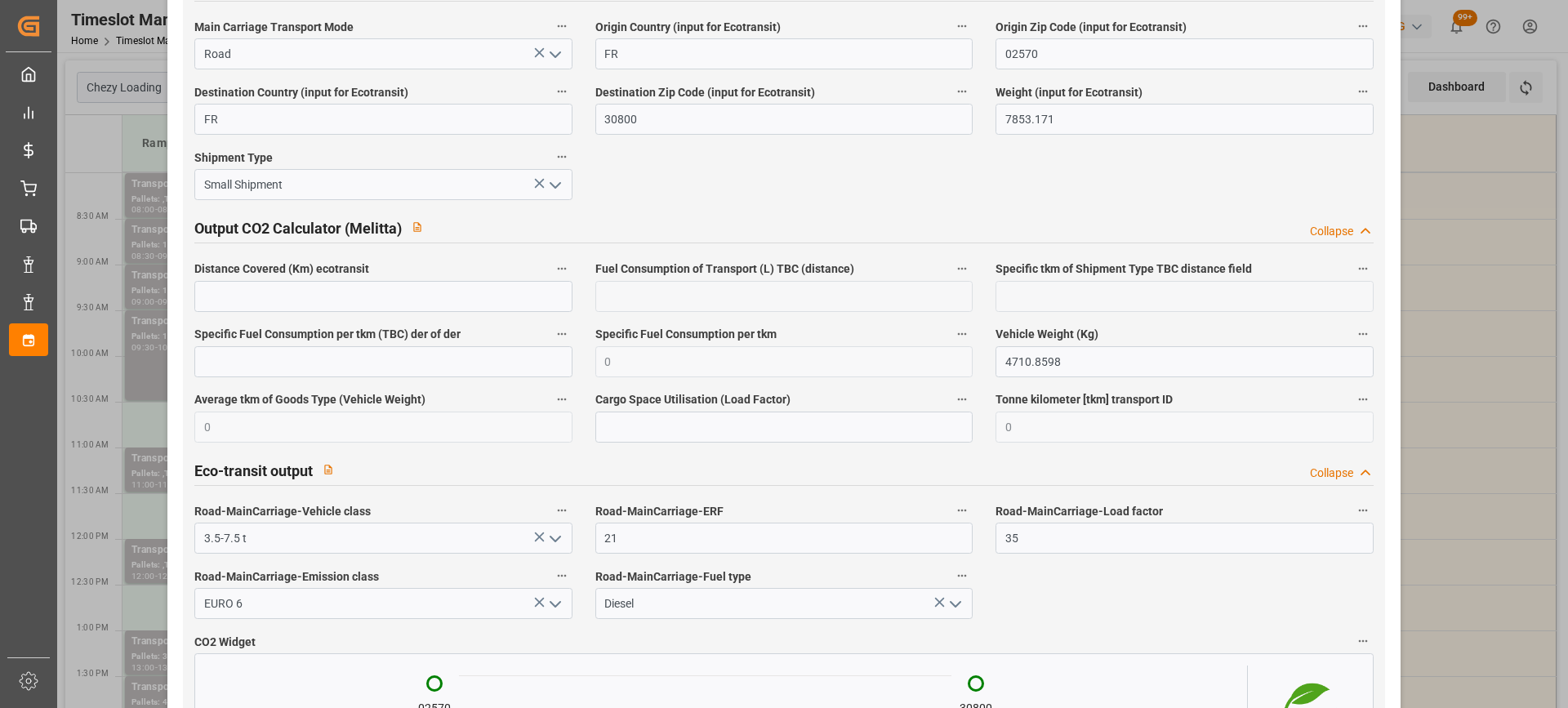
scroll to position [2759, 0]
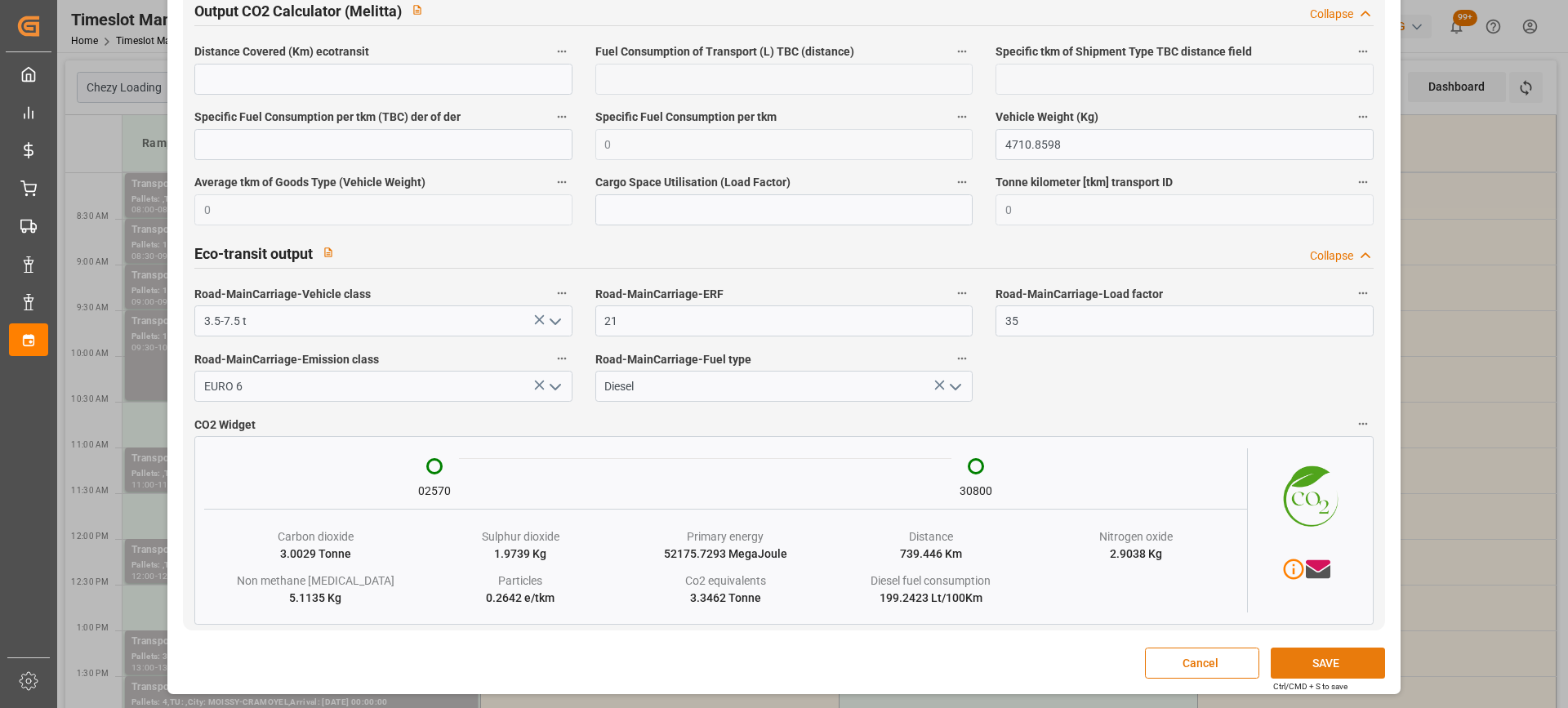
click at [1319, 666] on button "SAVE" at bounding box center [1328, 662] width 114 height 31
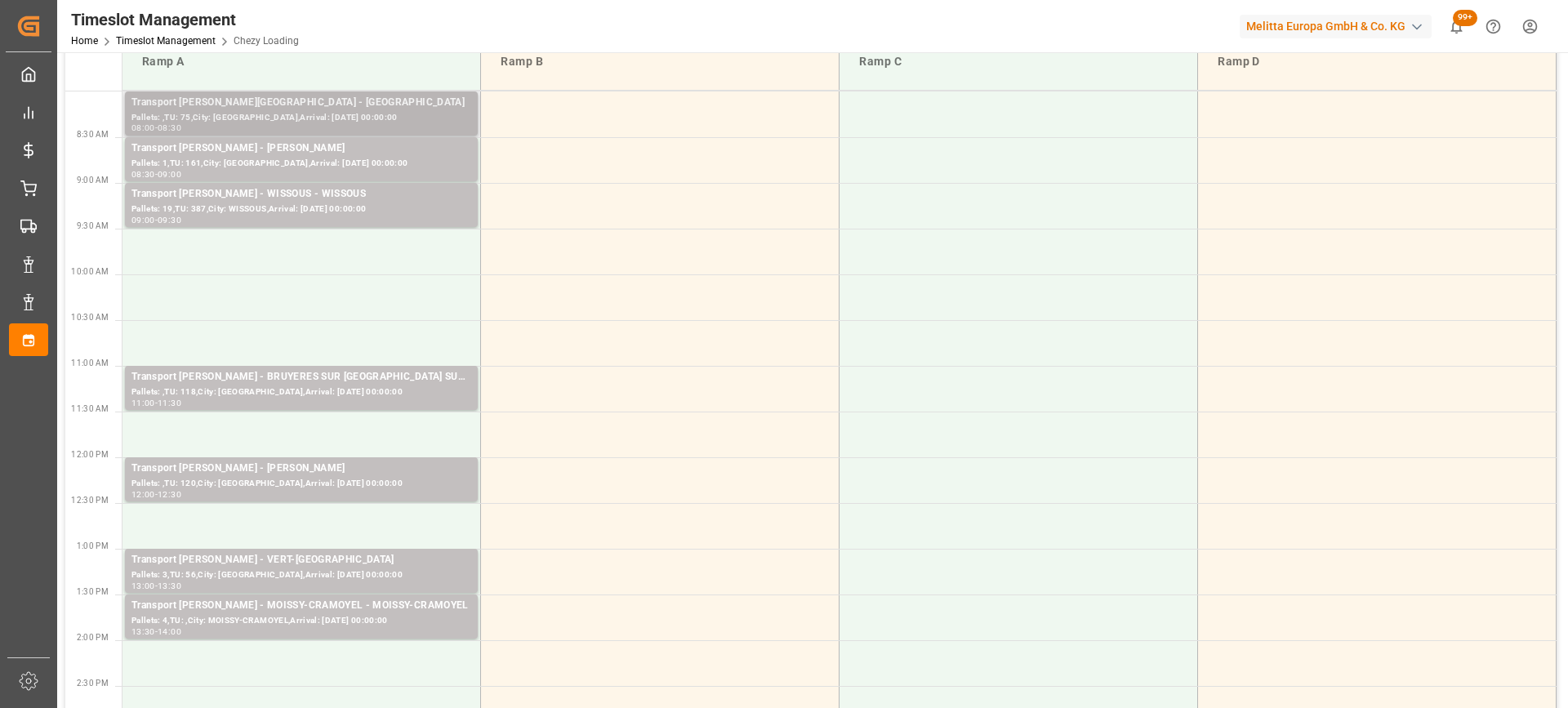
scroll to position [0, 0]
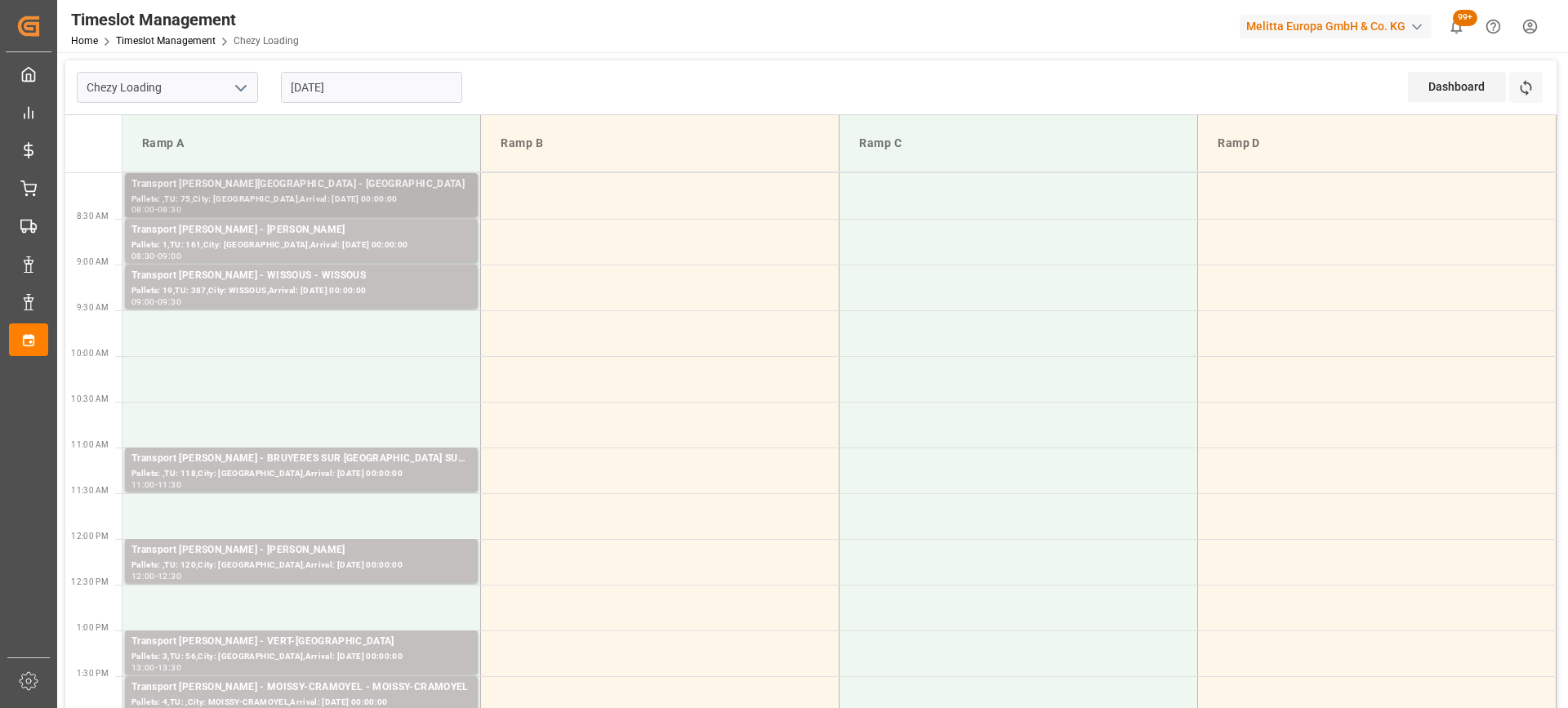
click at [338, 198] on div "Pallets: ,TU: 75,City: [GEOGRAPHIC_DATA],Arrival: [DATE] 00:00:00" at bounding box center [301, 199] width 339 height 14
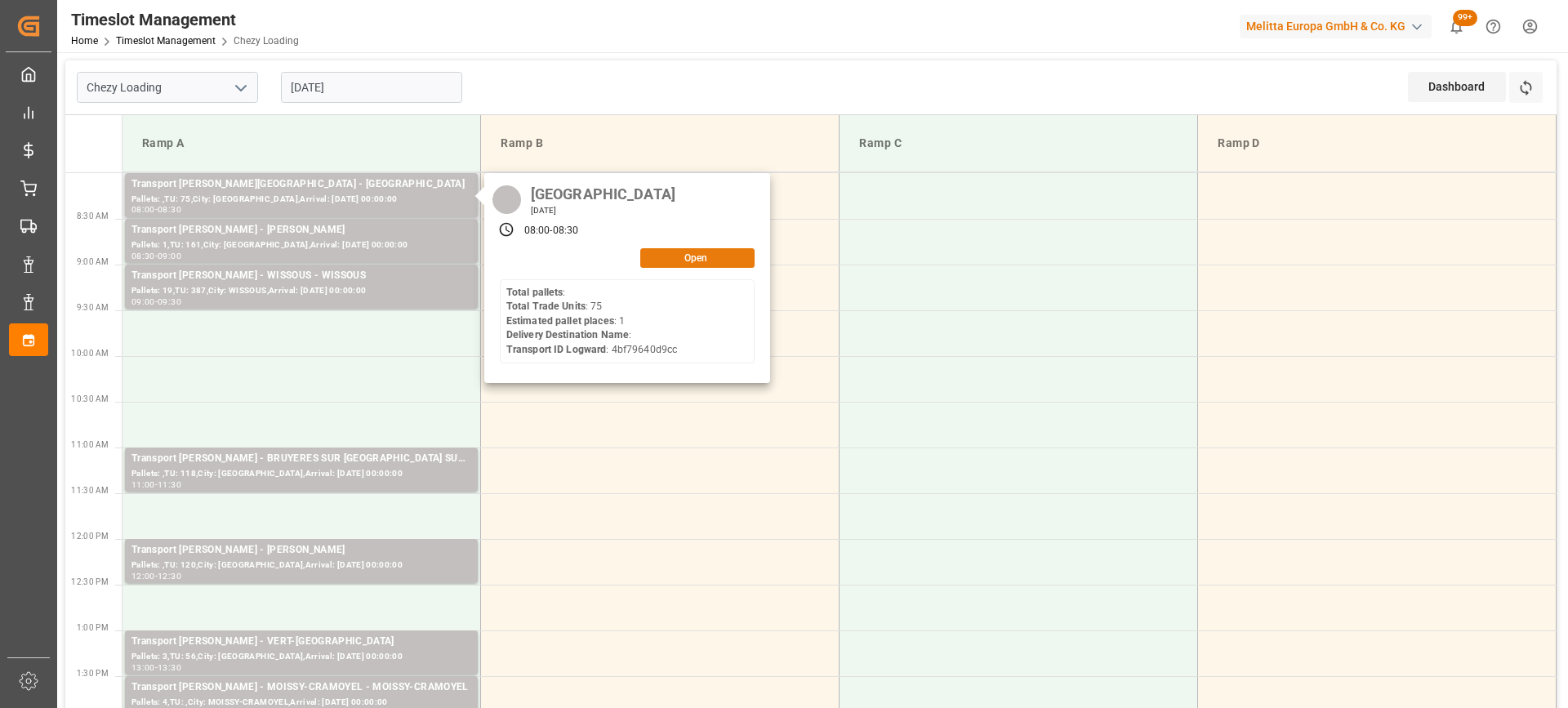
click at [680, 250] on button "Open" at bounding box center [697, 258] width 114 height 19
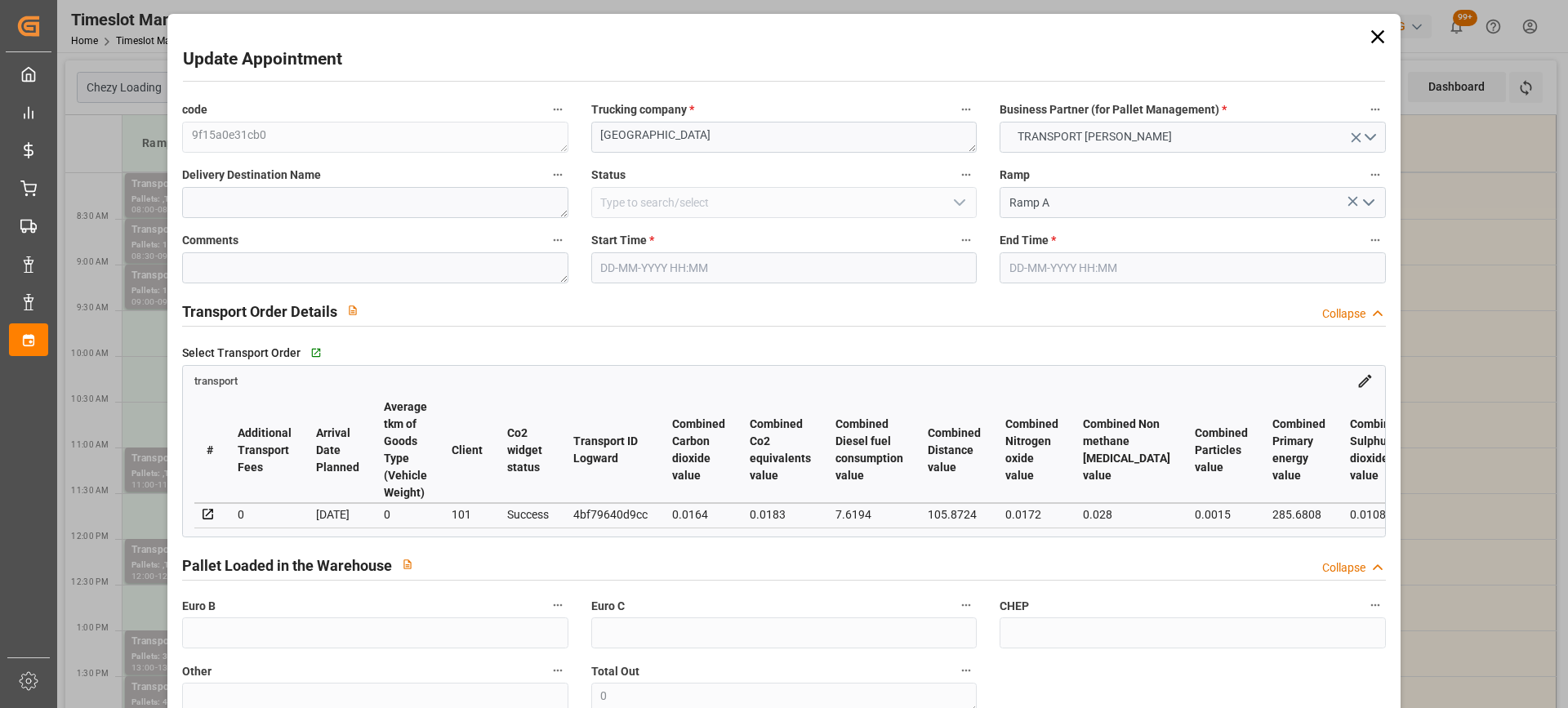
type input "1"
type input "126.8"
type input "0"
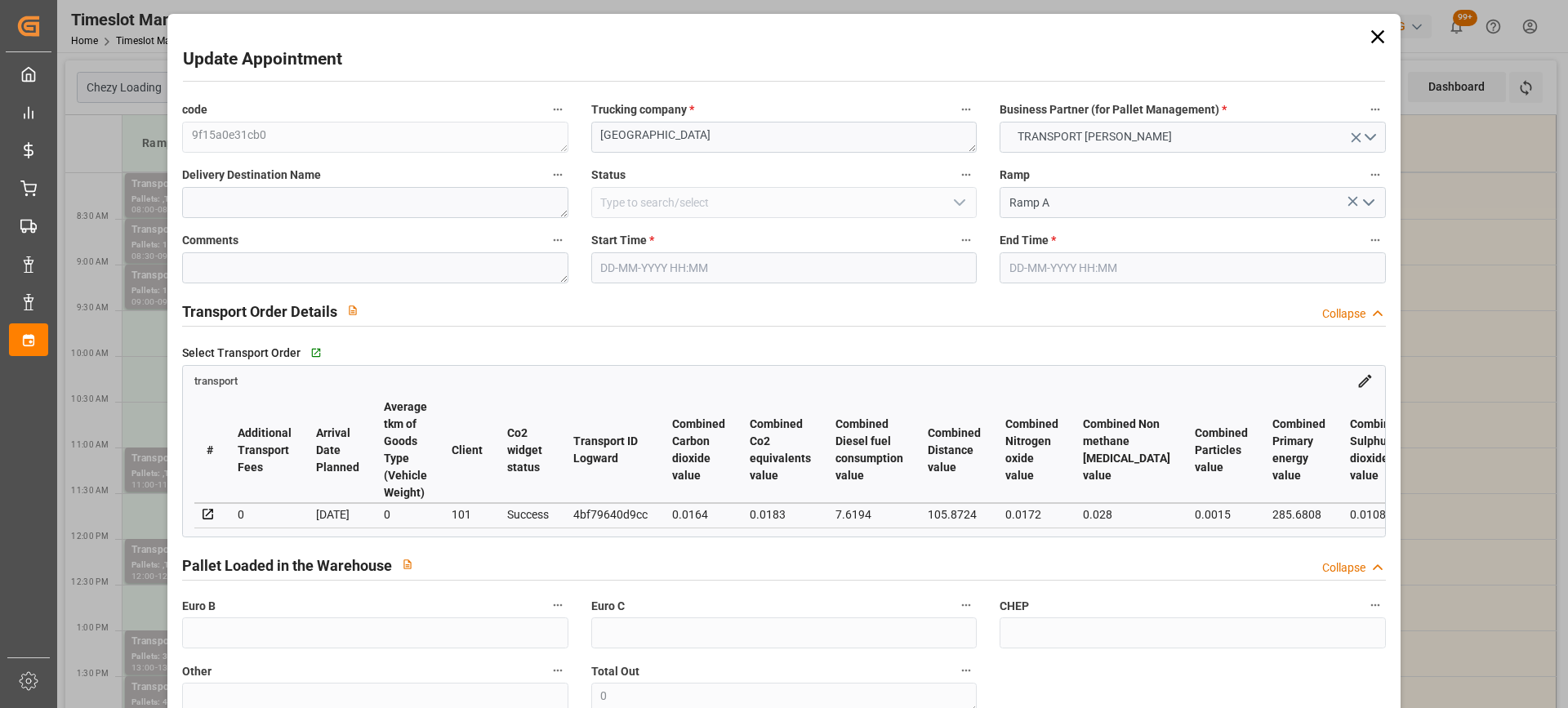
type input "121.6646"
type input "-5.1354"
type input "0"
type input "310.926"
type input "337.838"
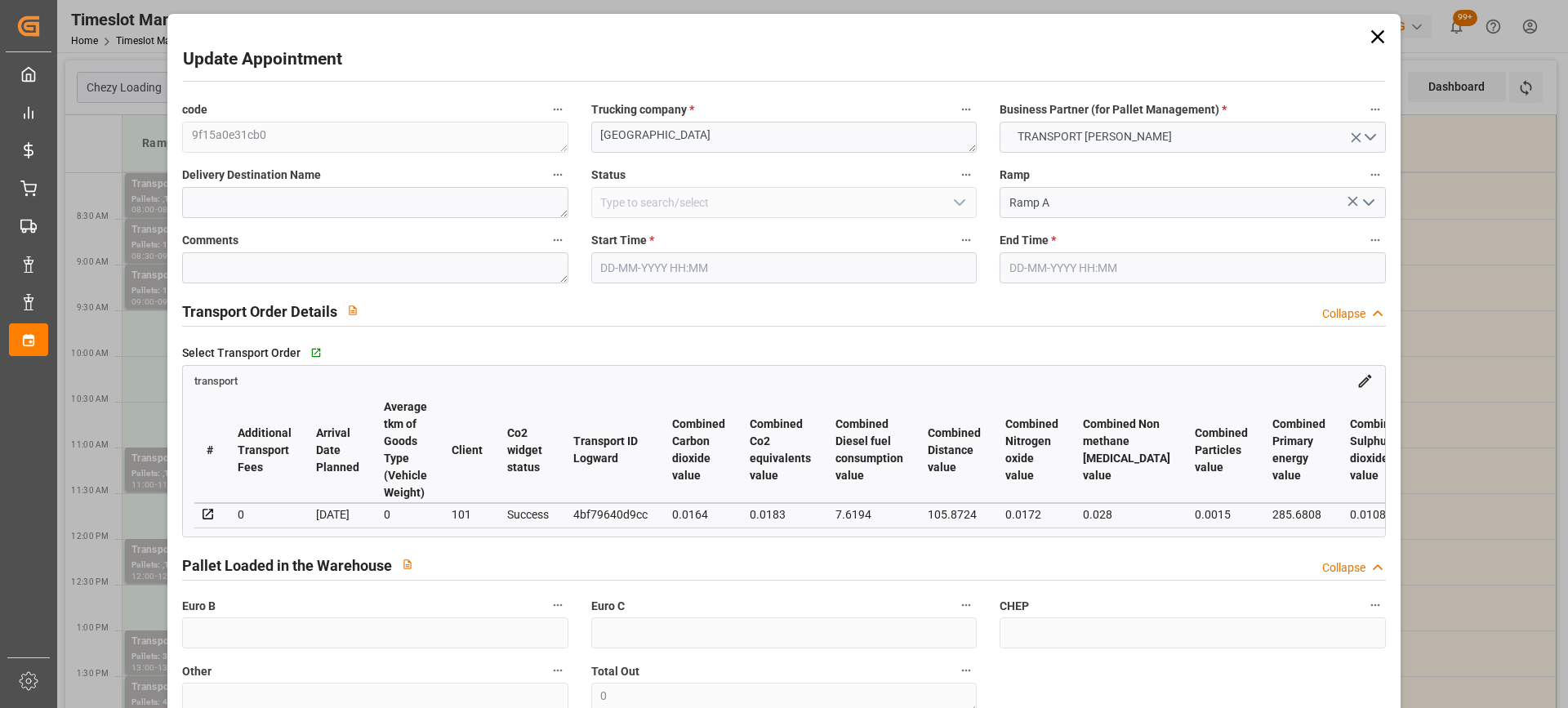
type input "737.6"
type input "77"
type input "0"
type input "75"
type input "1"
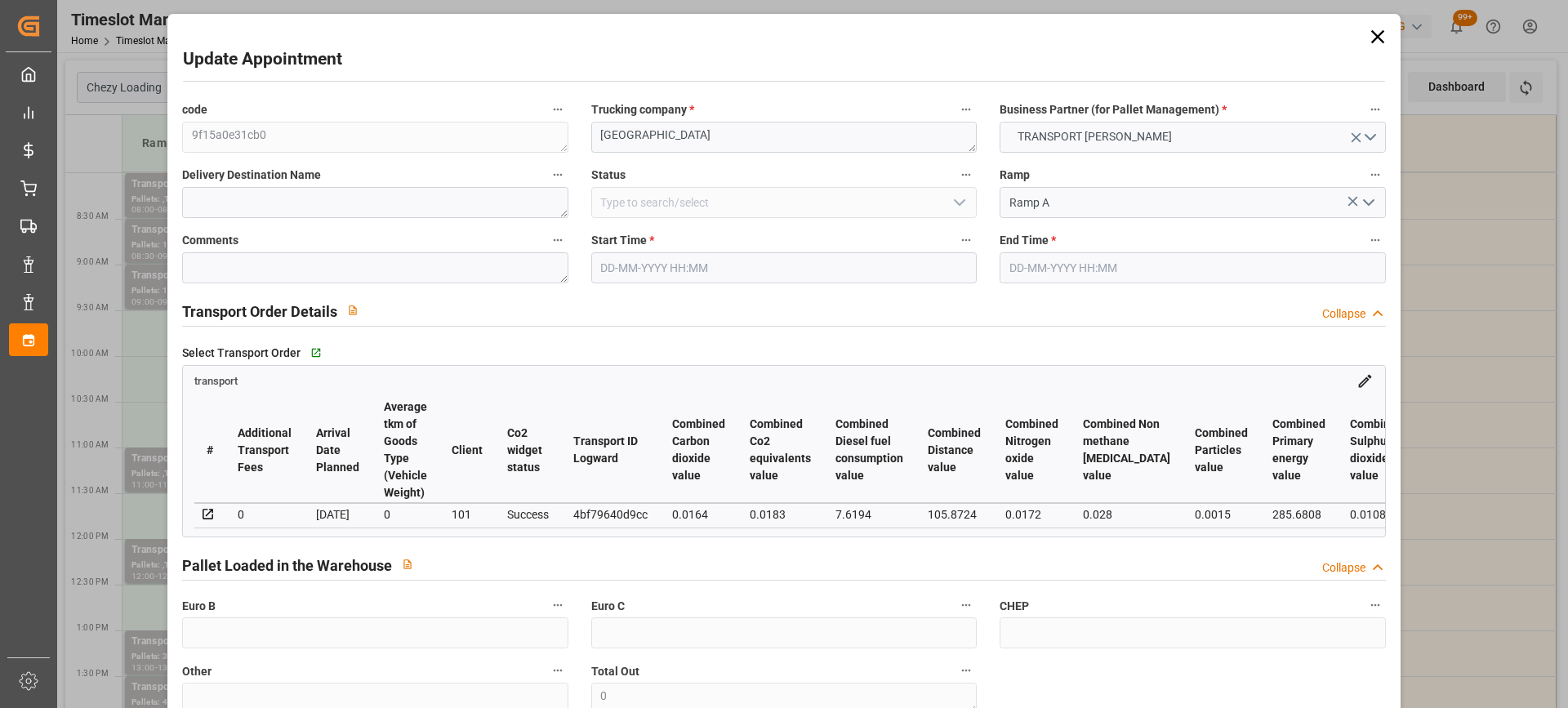
type input "101"
type input "314.838"
type input "0"
type input "4710.8598"
type input "0"
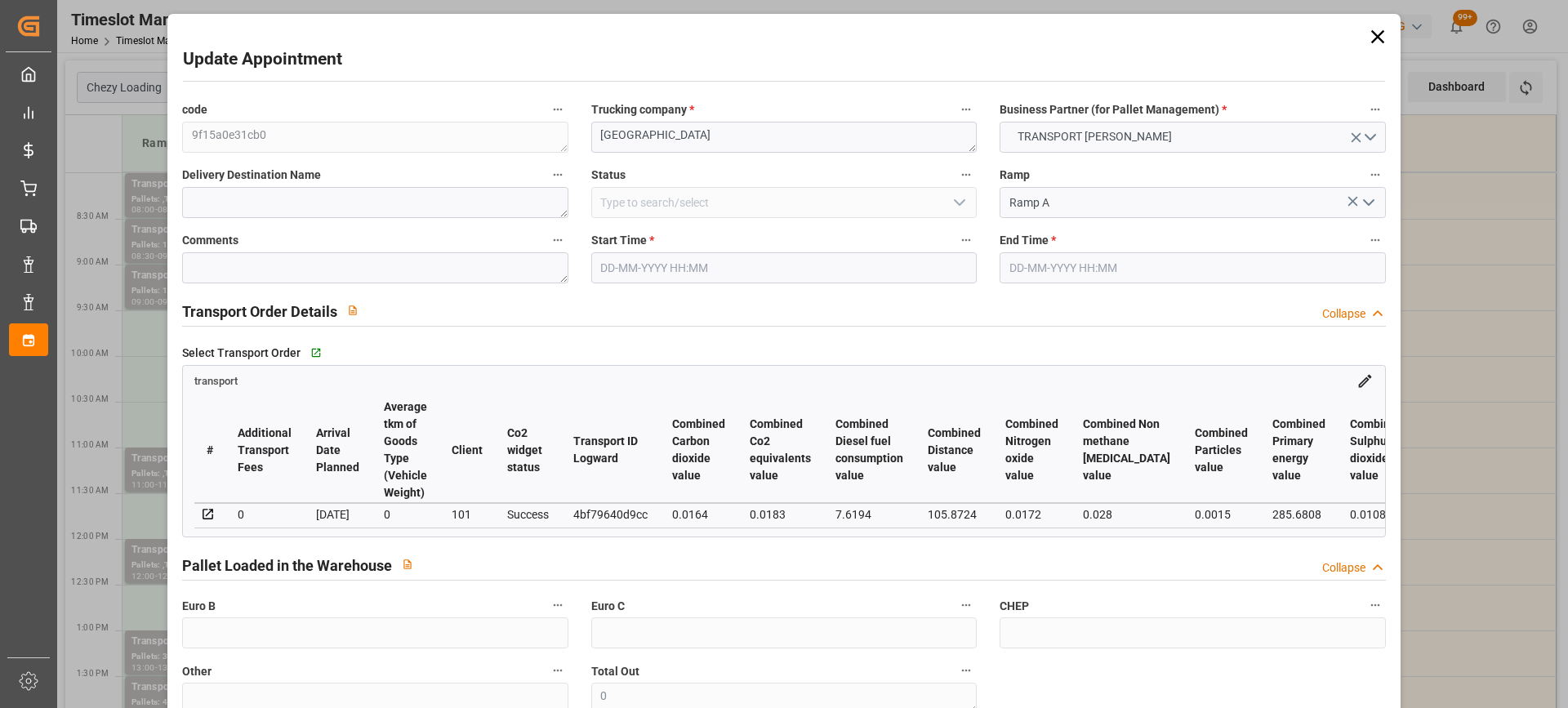
type input "0"
type input "21"
type input "35"
type input "[DATE] 08:00"
type input "[DATE] 08:30"
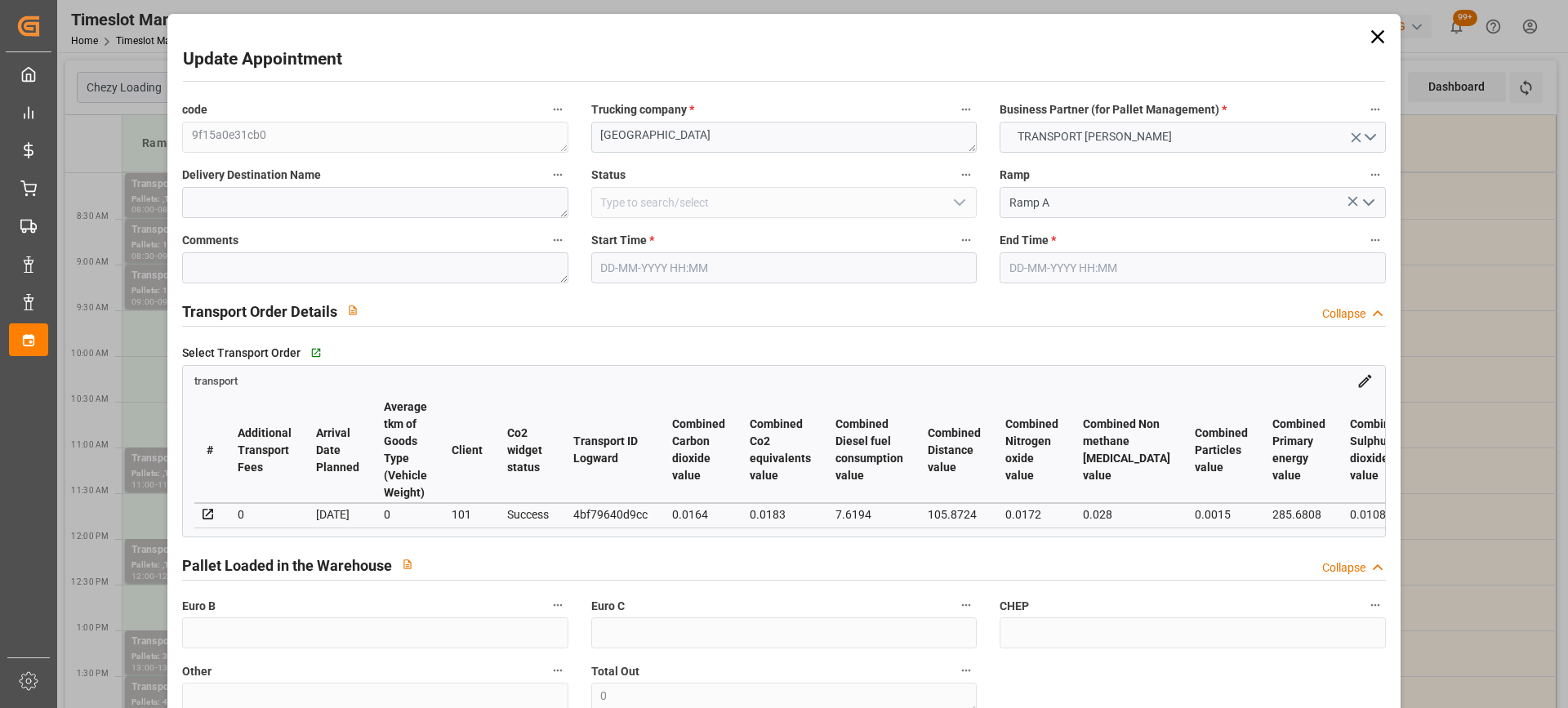
type input "[DATE] 14:33"
type input "[DATE] 12:38"
type input "[DATE]"
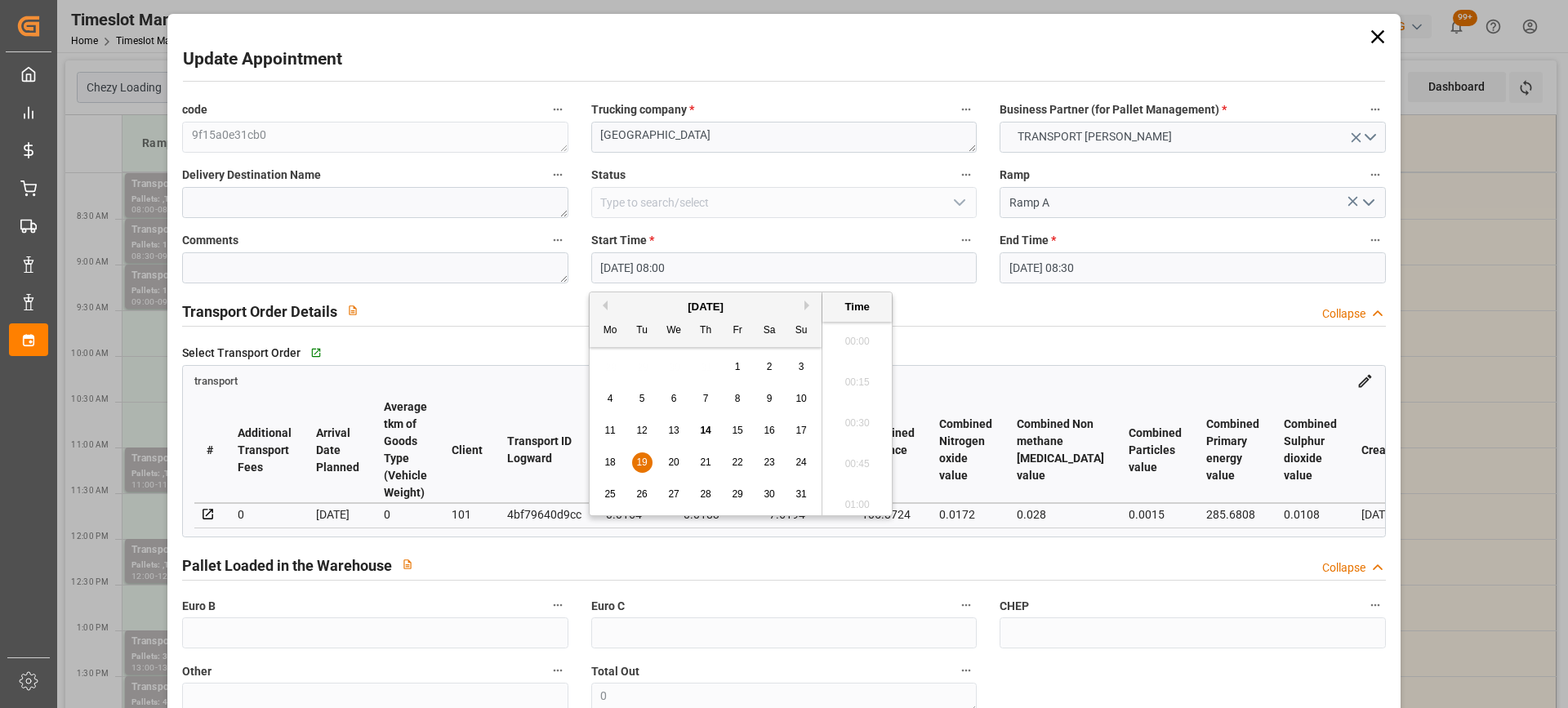
click at [712, 271] on input "[DATE] 08:00" at bounding box center [784, 267] width 386 height 31
click at [646, 459] on span "19" at bounding box center [641, 461] width 10 height 11
click at [873, 389] on li "14:00" at bounding box center [857, 382] width 70 height 41
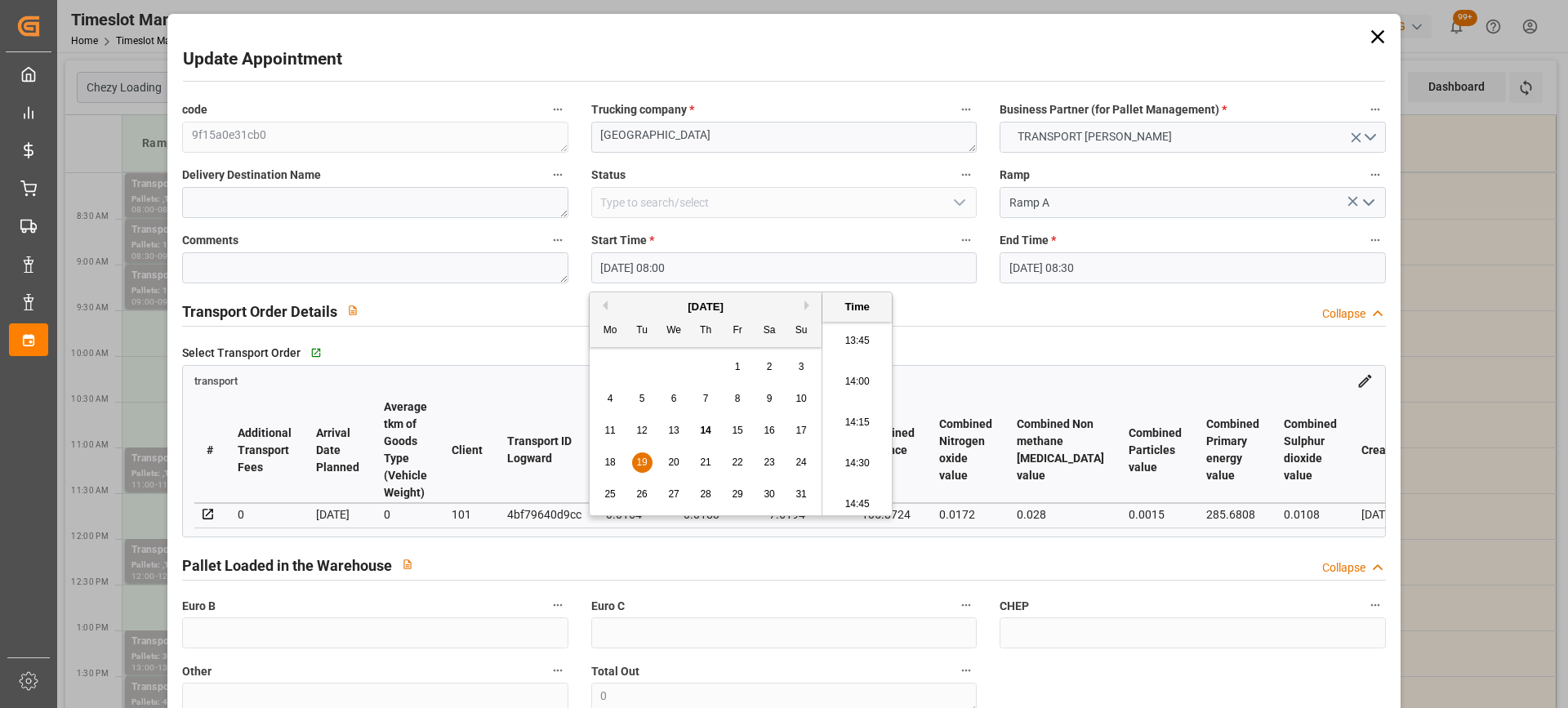
type input "[DATE] 14:00"
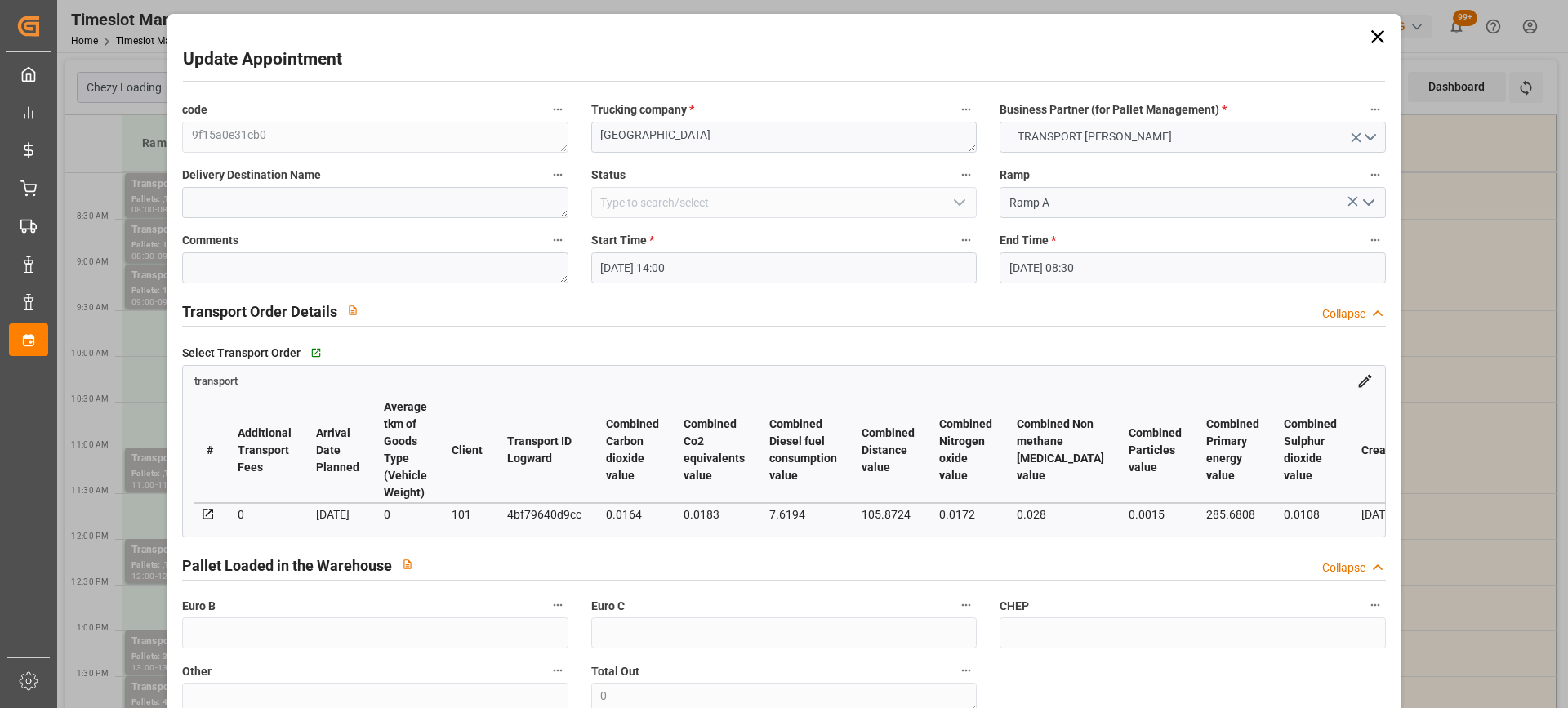
click at [1110, 262] on input "[DATE] 08:30" at bounding box center [1192, 267] width 386 height 31
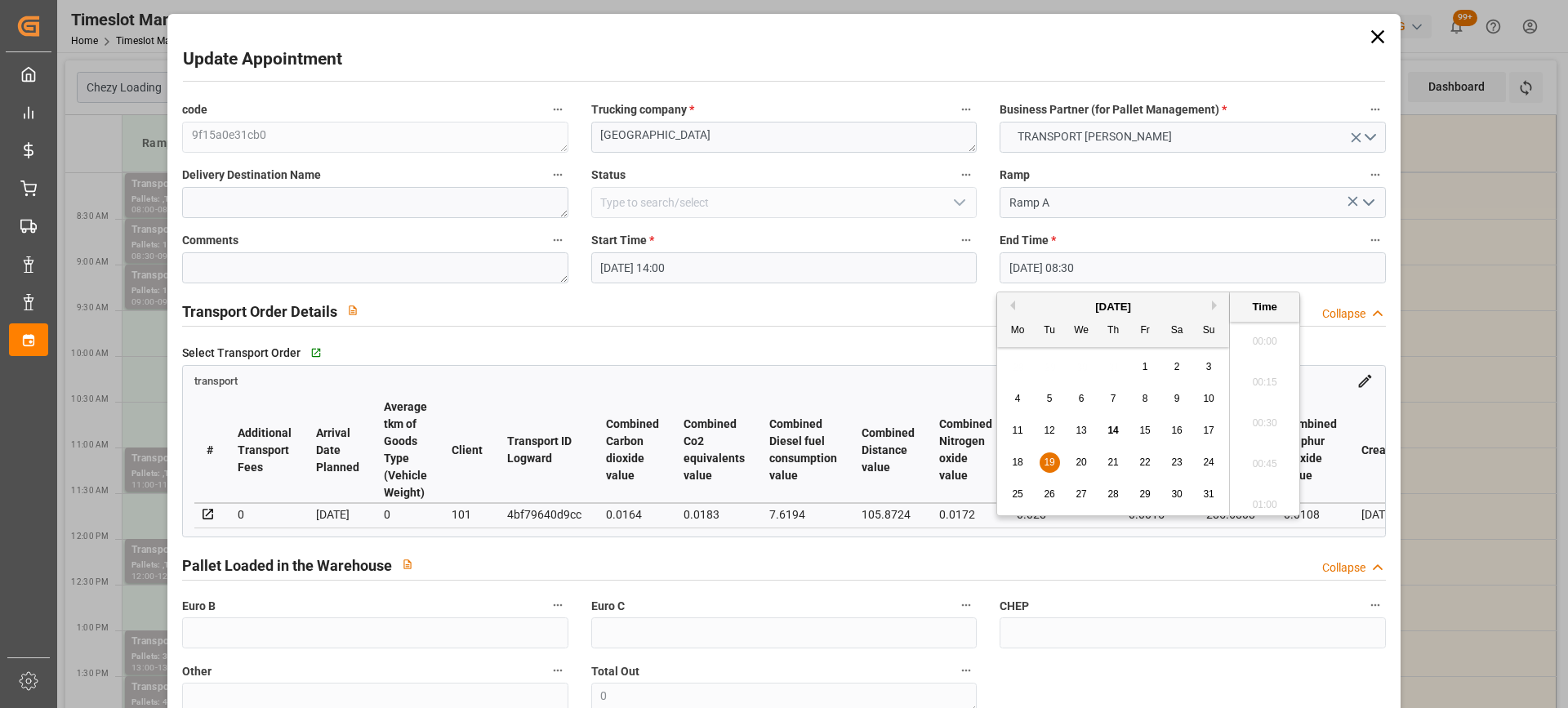
scroll to position [1311, 0]
click at [1052, 468] on span "19" at bounding box center [1049, 461] width 10 height 11
click at [1267, 388] on li "14:30" at bounding box center [1264, 382] width 70 height 41
type input "[DATE] 14:30"
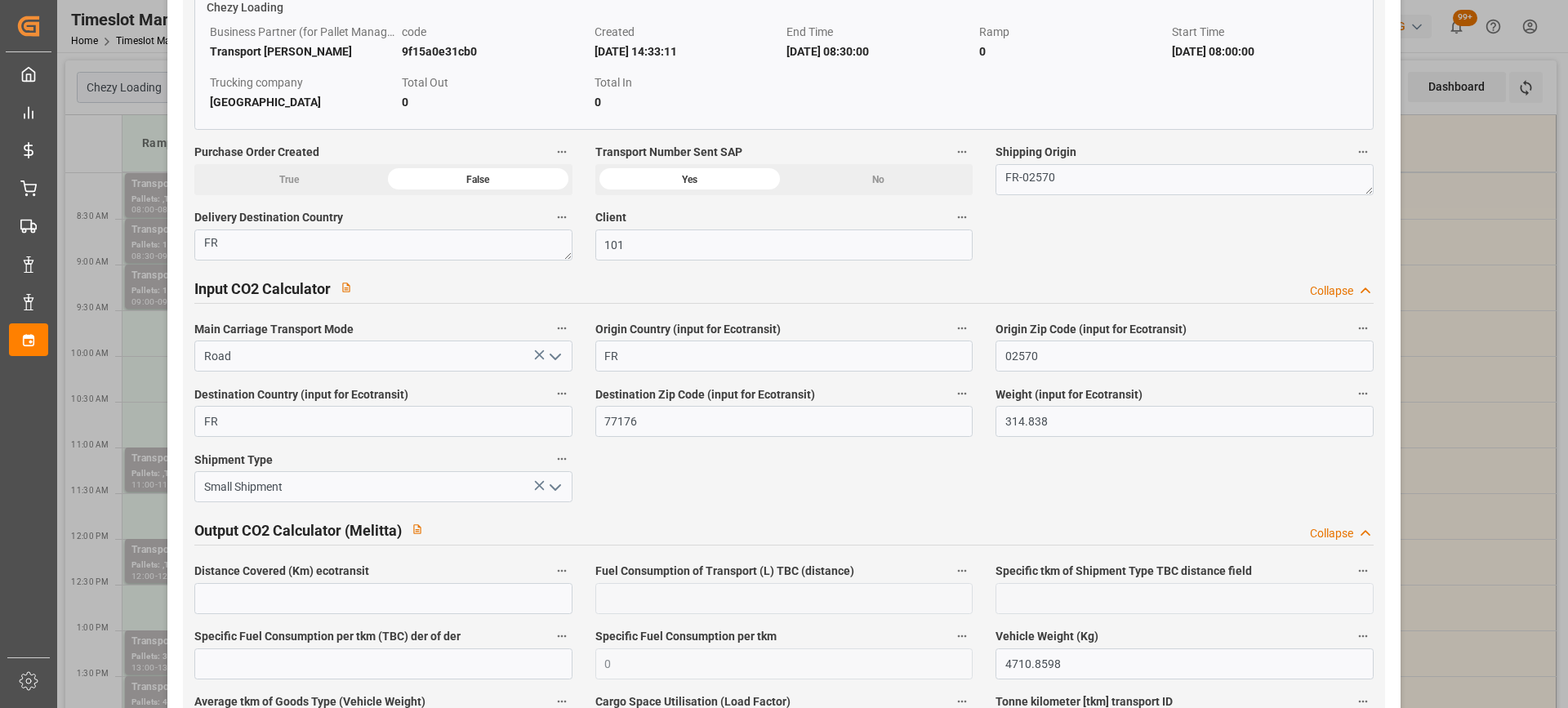
scroll to position [2694, 0]
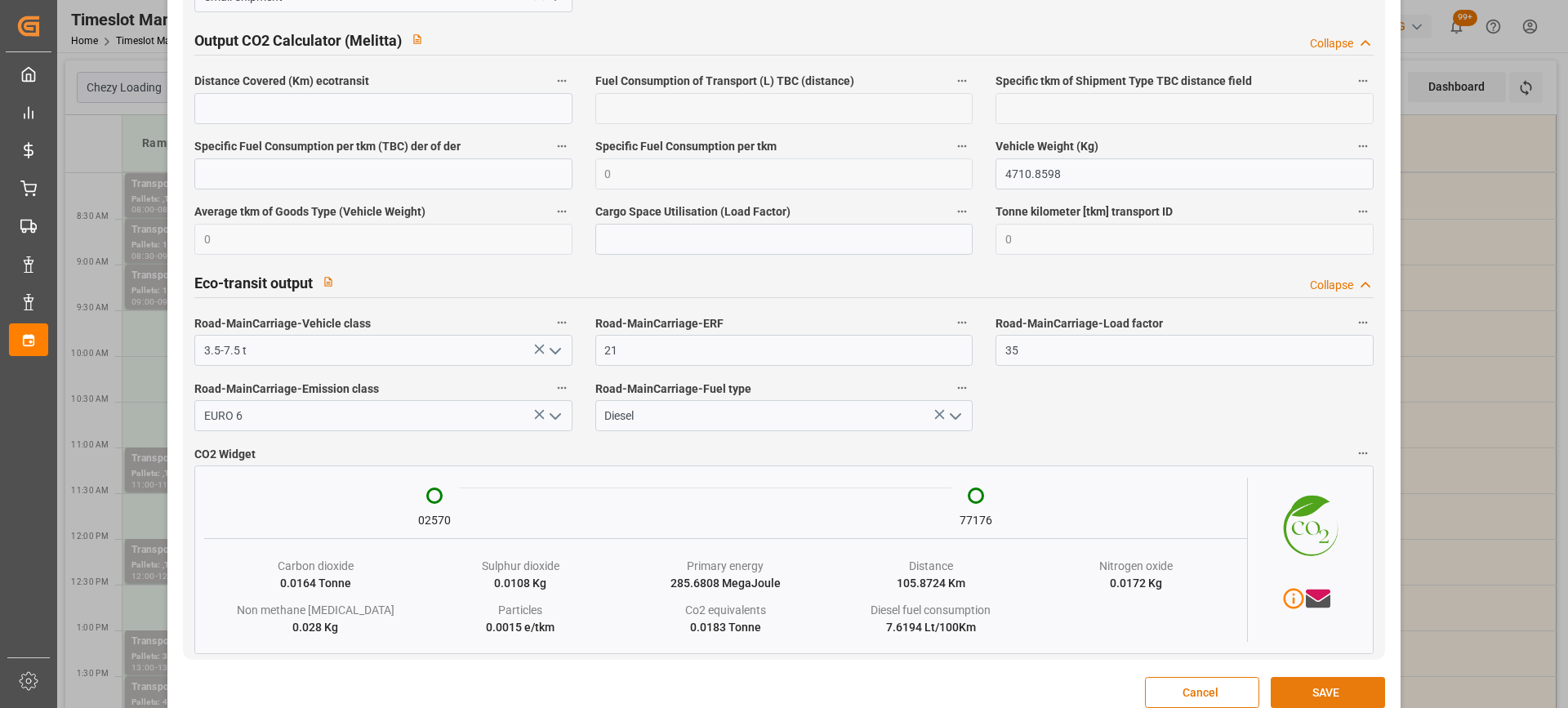
click at [1322, 700] on button "SAVE" at bounding box center [1328, 691] width 114 height 31
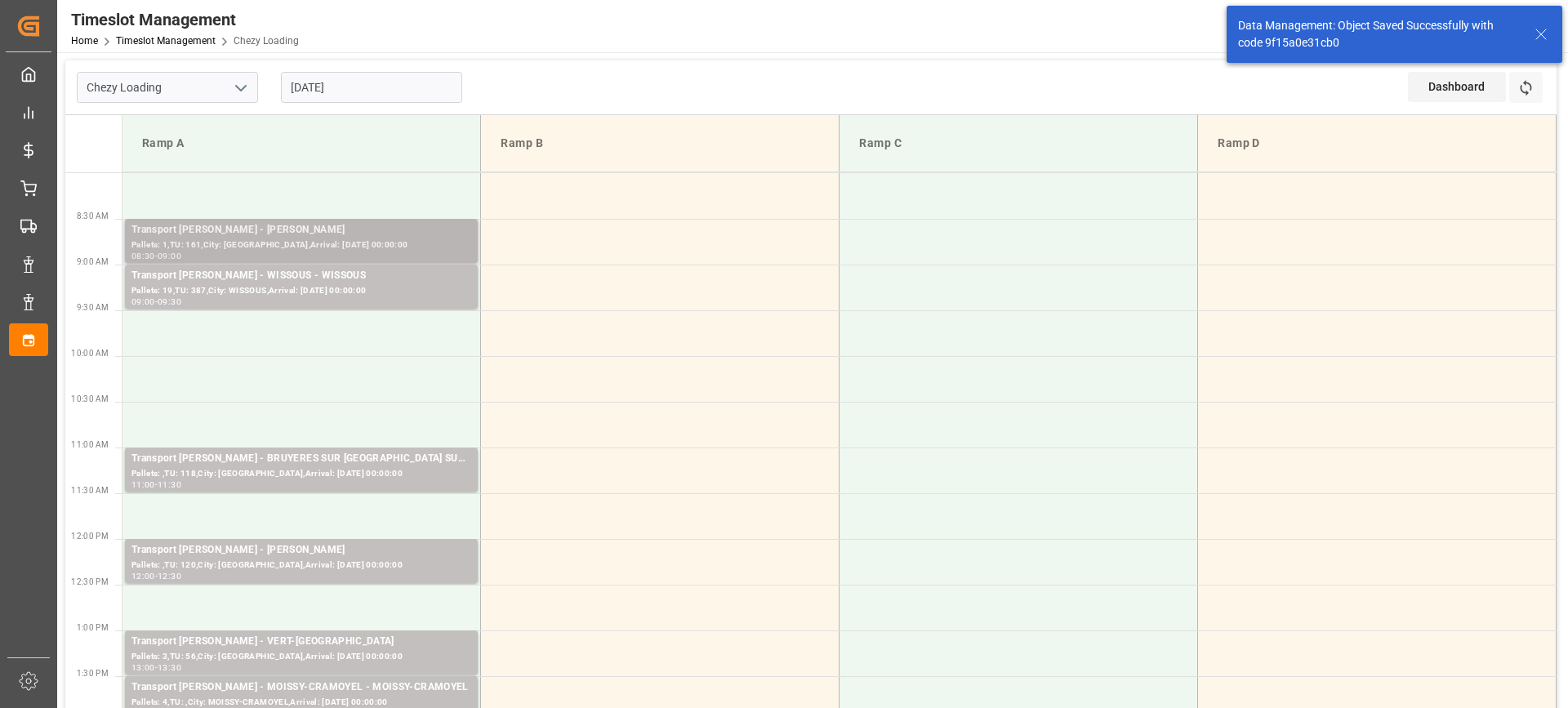
click at [265, 238] on div "Pallets: 1,TU: 161,City: [GEOGRAPHIC_DATA],Arrival: [DATE] 00:00:00" at bounding box center [301, 245] width 339 height 14
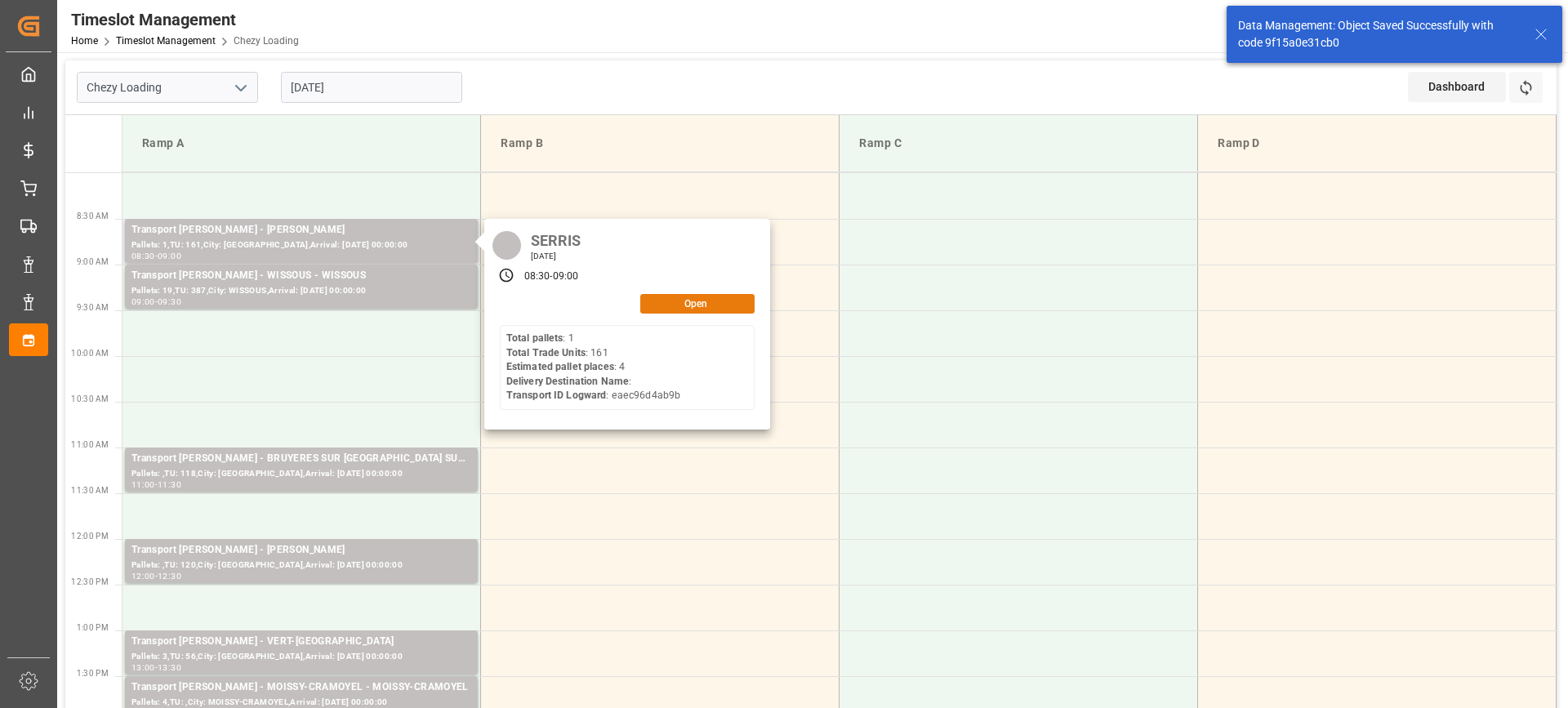
click at [711, 304] on button "Open" at bounding box center [697, 303] width 114 height 19
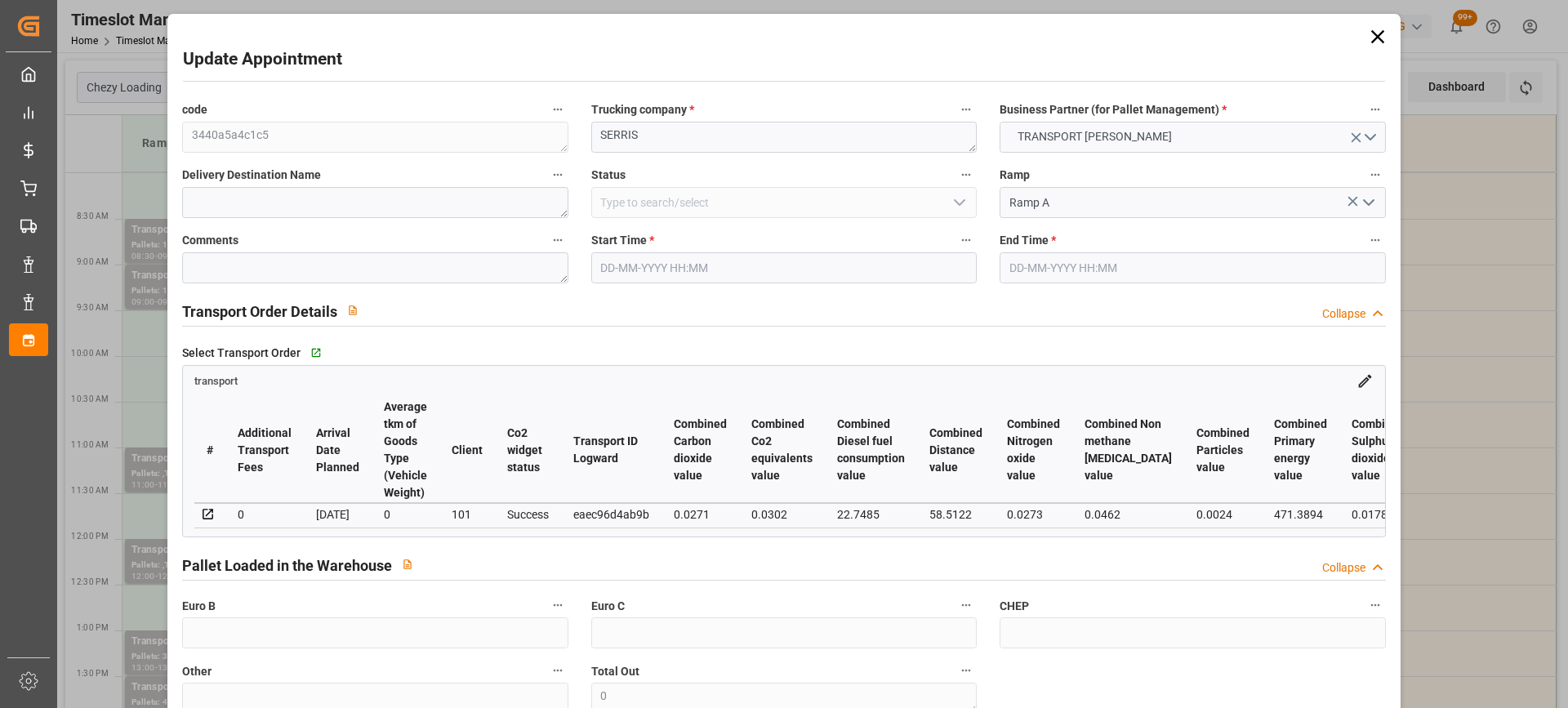
type input "4"
type input "146.08"
type input "0"
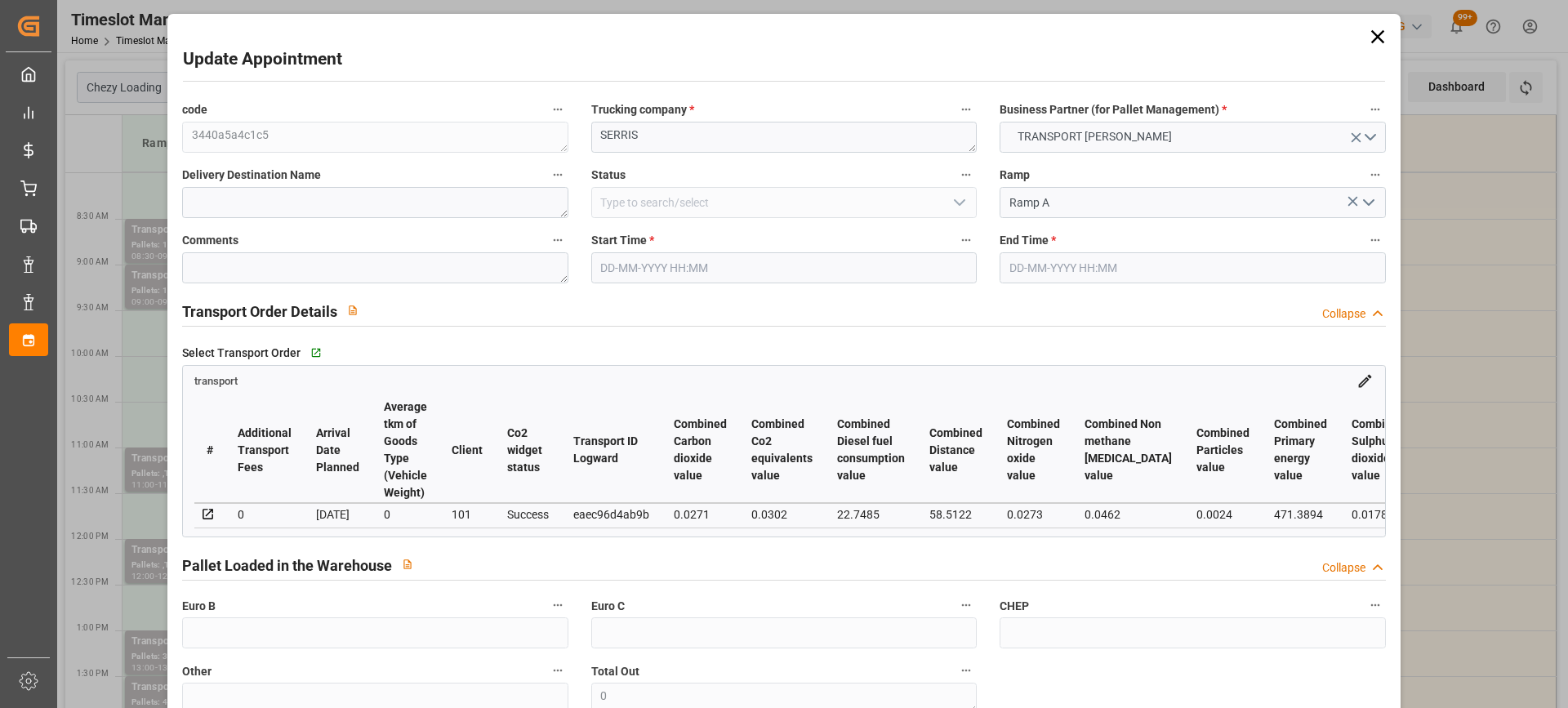
type input "140.1638"
type input "-5.9162"
type input "0"
type input "566.064"
type input "1080.96"
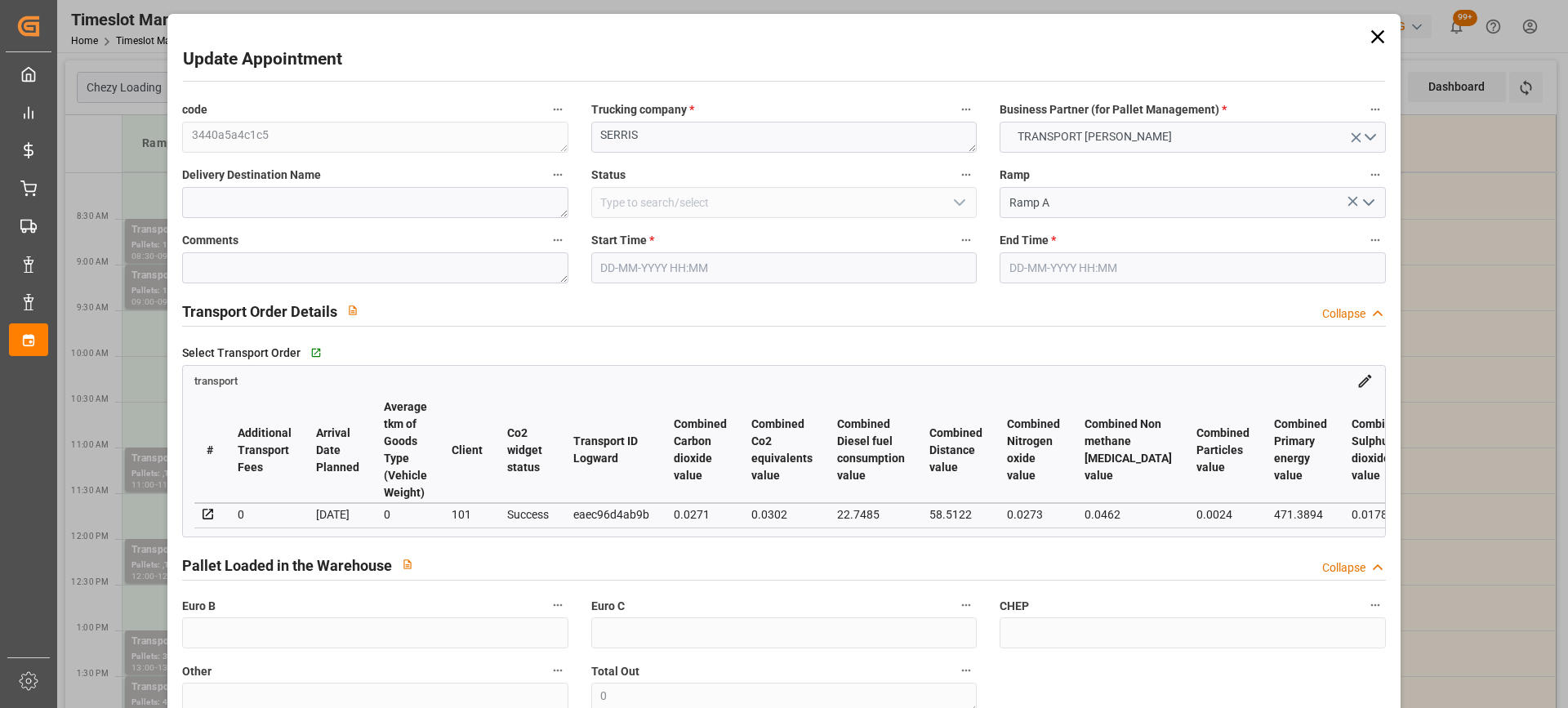
type input "4290.6"
type input "77"
type input "1"
type input "161"
type input "5"
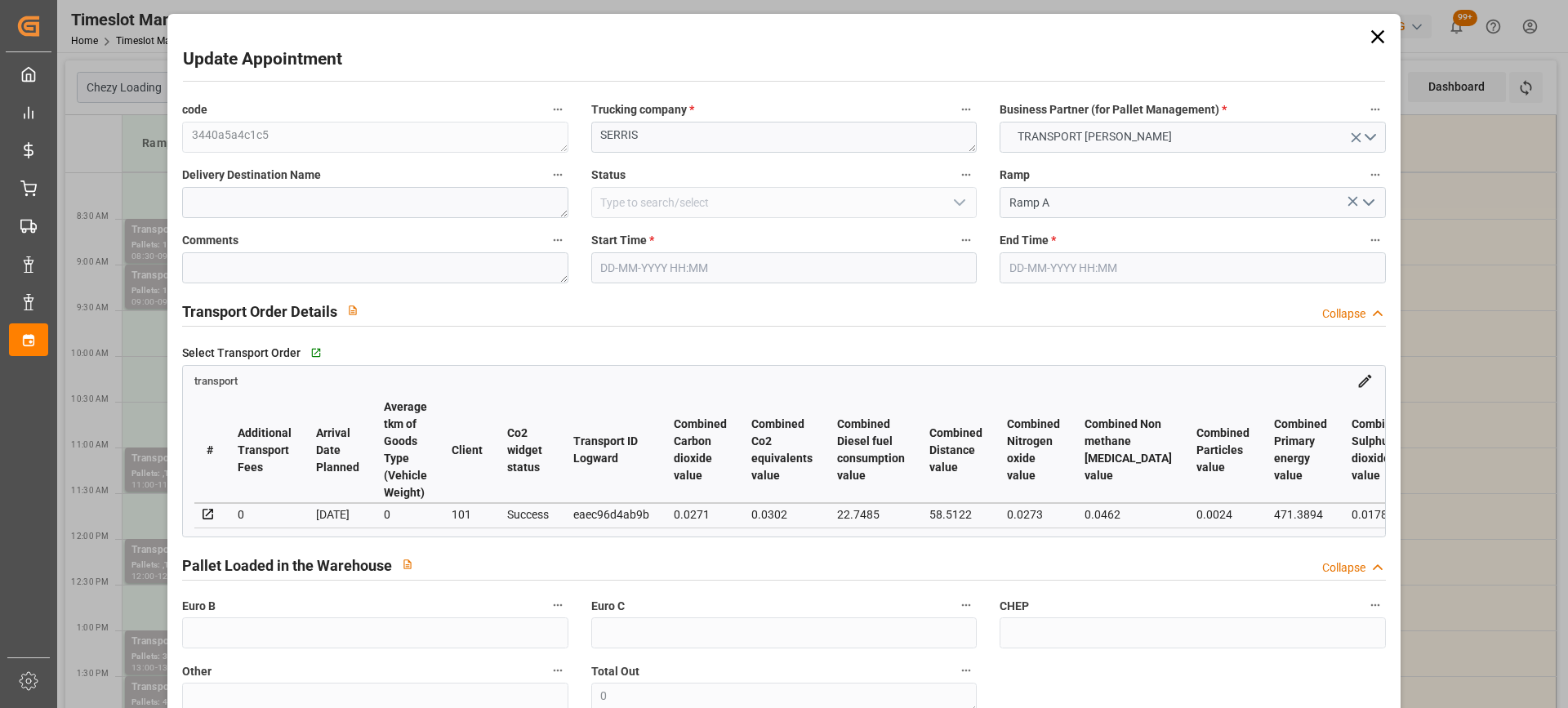
type input "101"
type input "916.152"
type input "0"
type input "4710.8598"
type input "0"
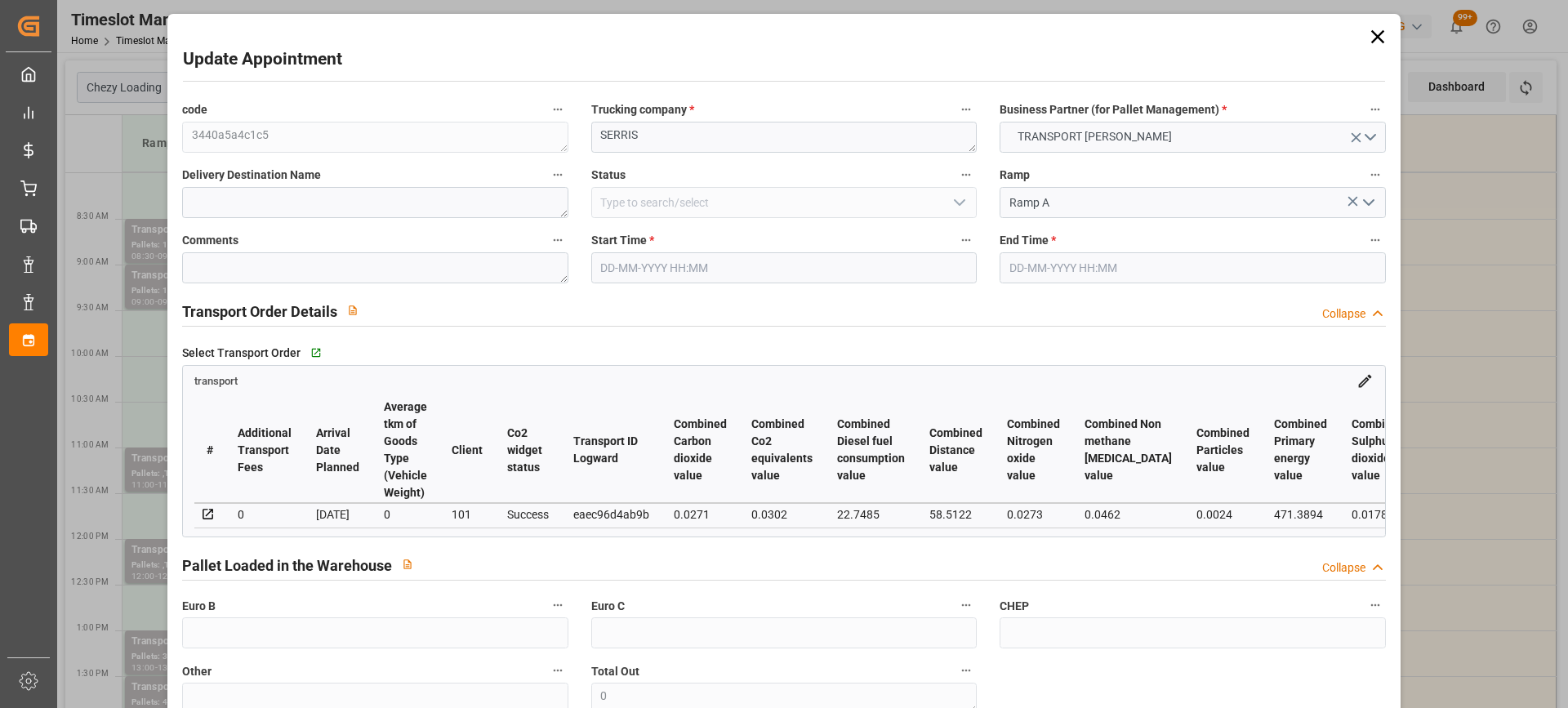
type input "0"
type input "21"
type input "35"
type input "[DATE] 08:30"
type input "[DATE] 09:00"
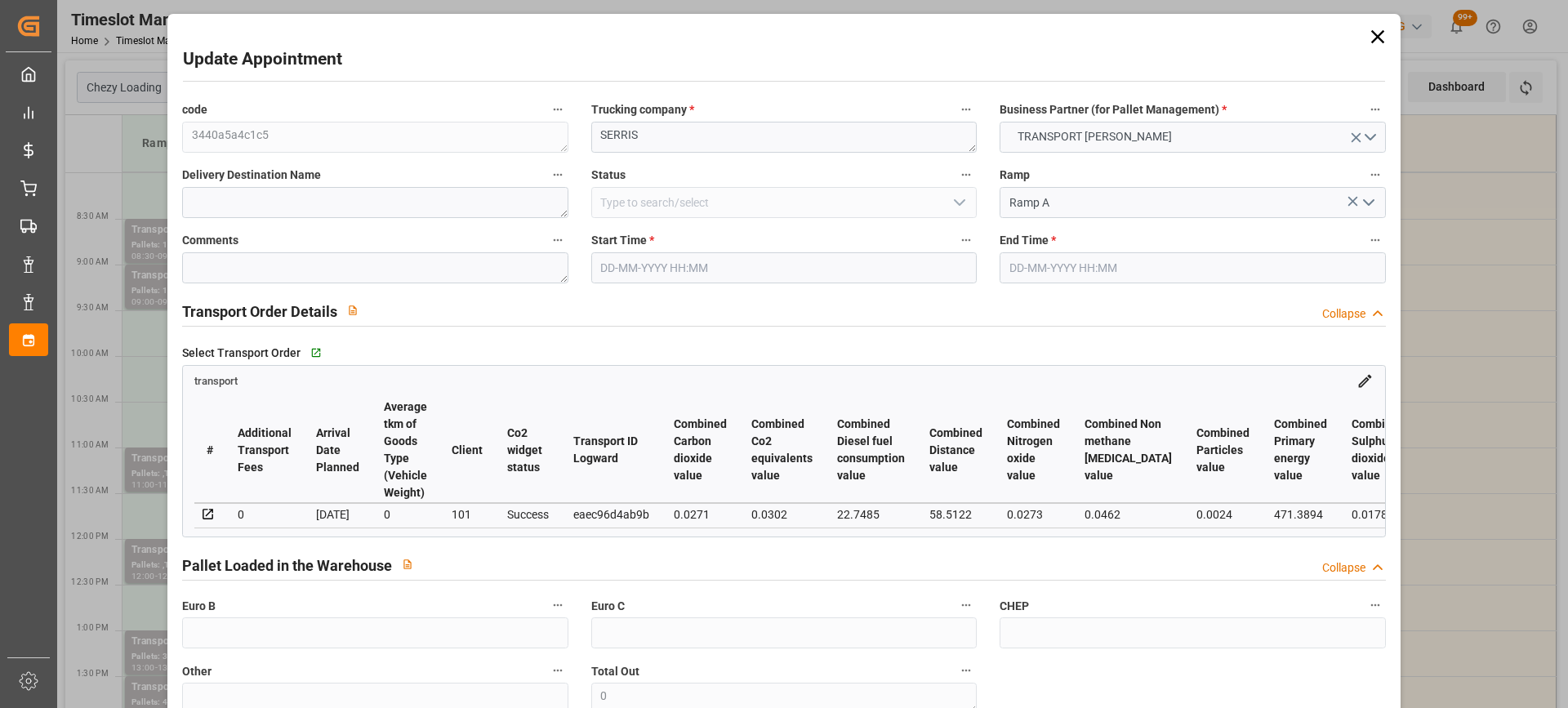
type input "[DATE] 14:28"
type input "[DATE] 12:39"
type input "[DATE]"
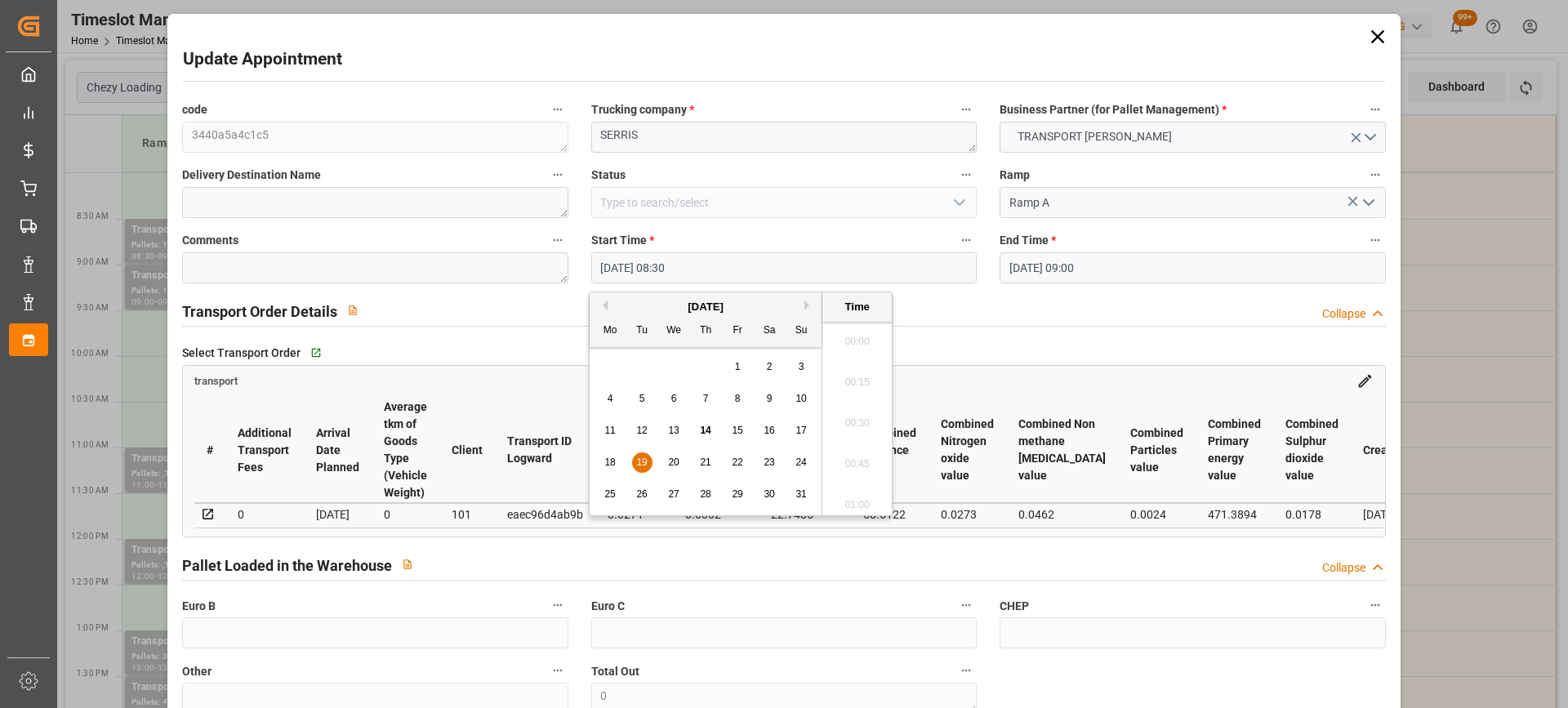
click at [730, 270] on input "[DATE] 08:30" at bounding box center [784, 267] width 386 height 31
click at [691, 458] on div "18 19 20 21 22 23 24" at bounding box center [706, 462] width 223 height 32
click at [643, 461] on span "19" at bounding box center [641, 461] width 10 height 11
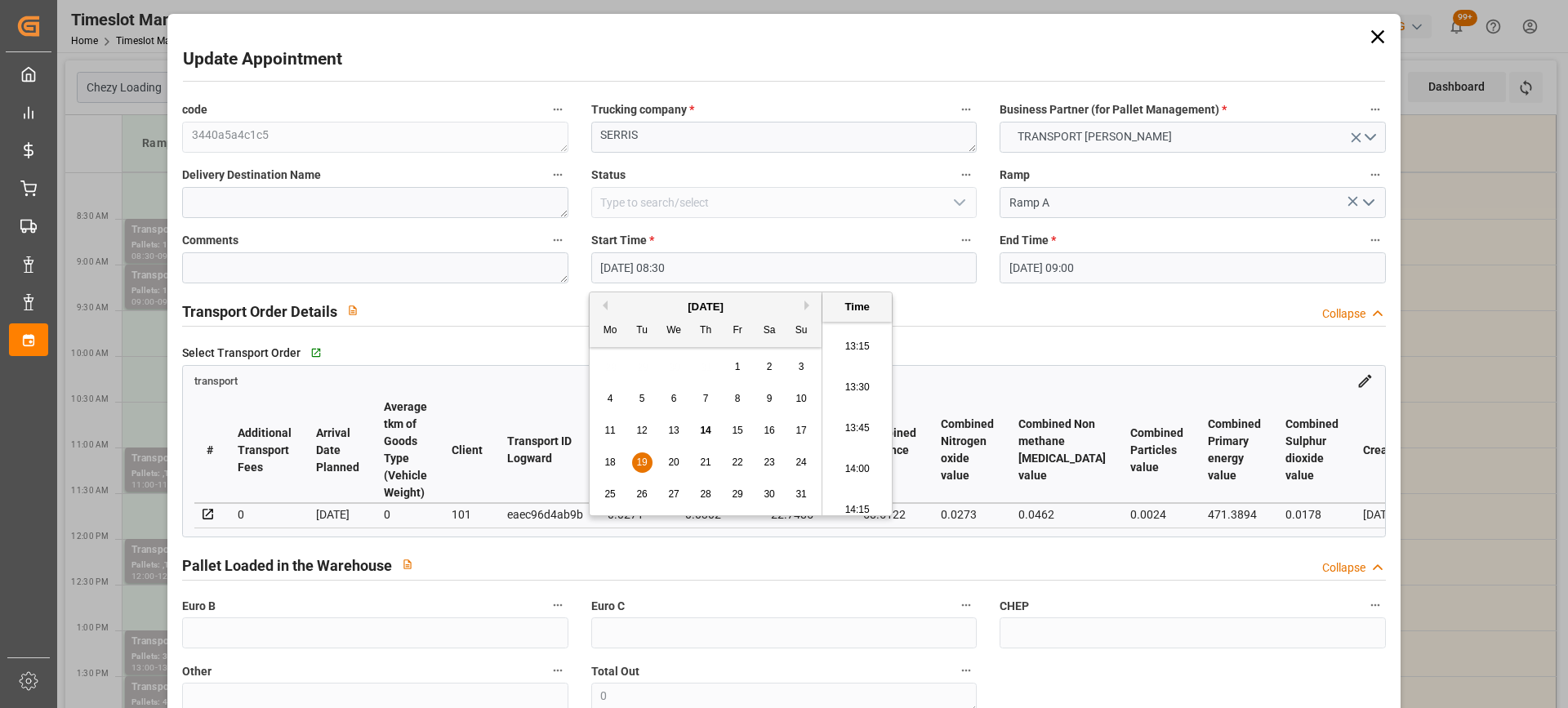
click at [866, 472] on li "14:00" at bounding box center [857, 469] width 70 height 41
type input "[DATE] 14:00"
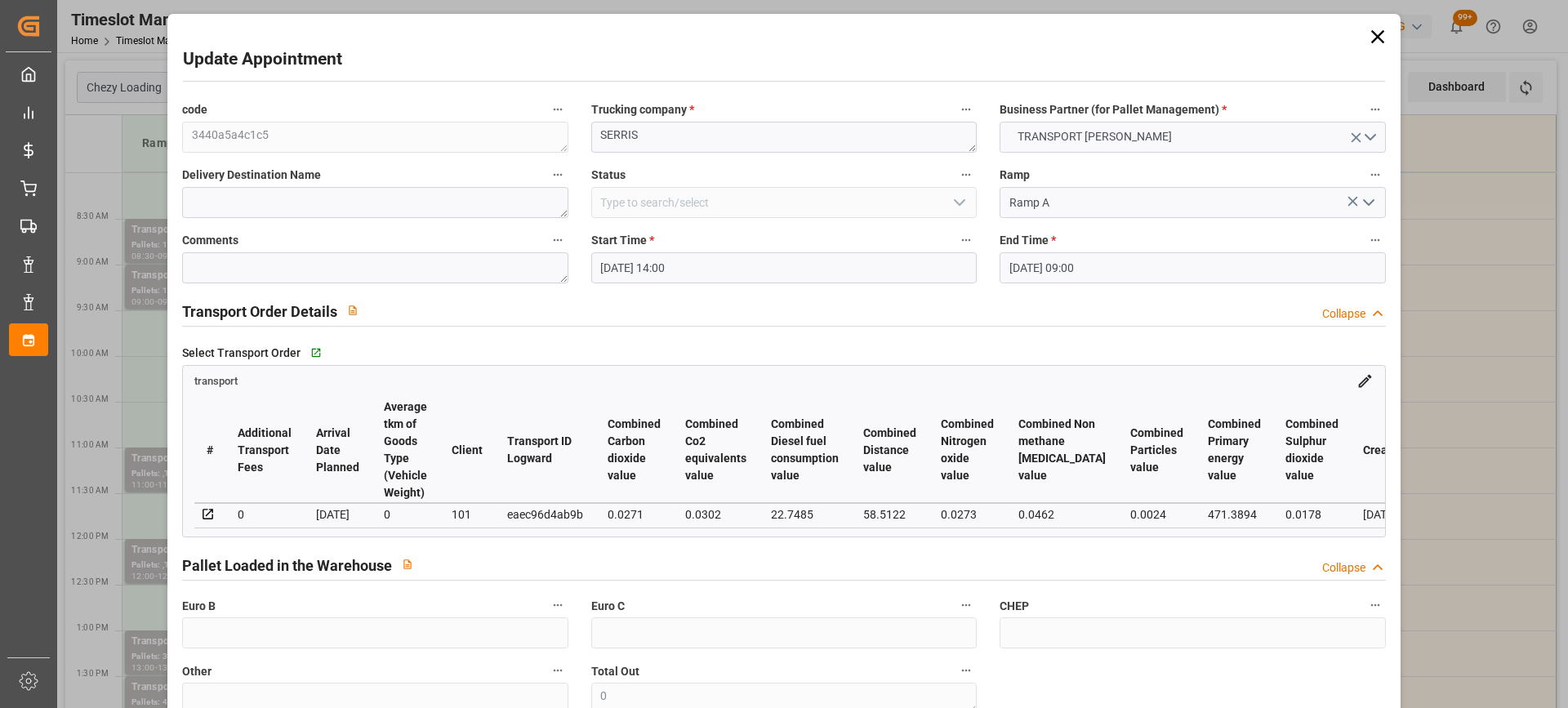
click at [1128, 264] on input "[DATE] 09:00" at bounding box center [1192, 267] width 386 height 31
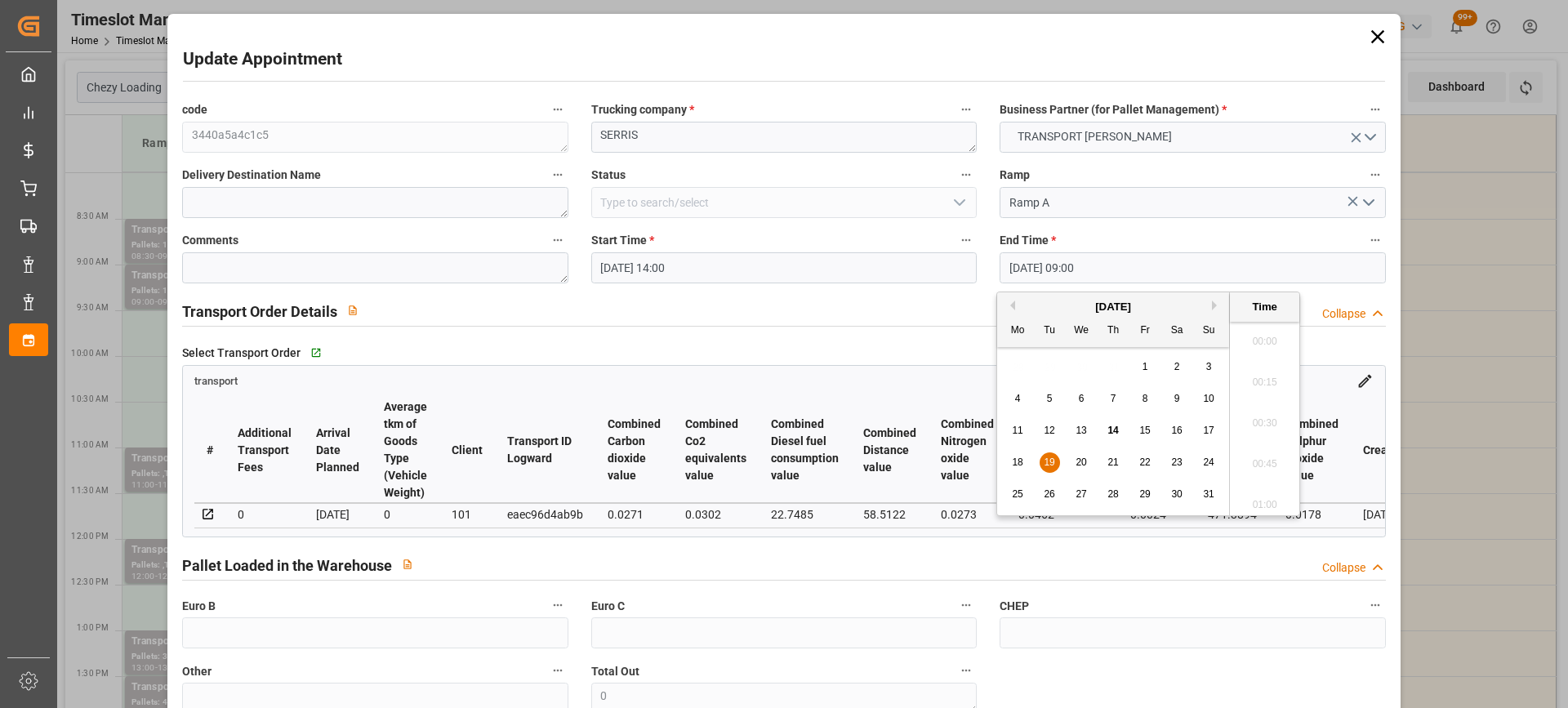
scroll to position [1394, 0]
click at [1045, 460] on span "19" at bounding box center [1049, 461] width 10 height 11
click at [1269, 469] on li "14:30" at bounding box center [1264, 469] width 70 height 41
type input "[DATE] 14:30"
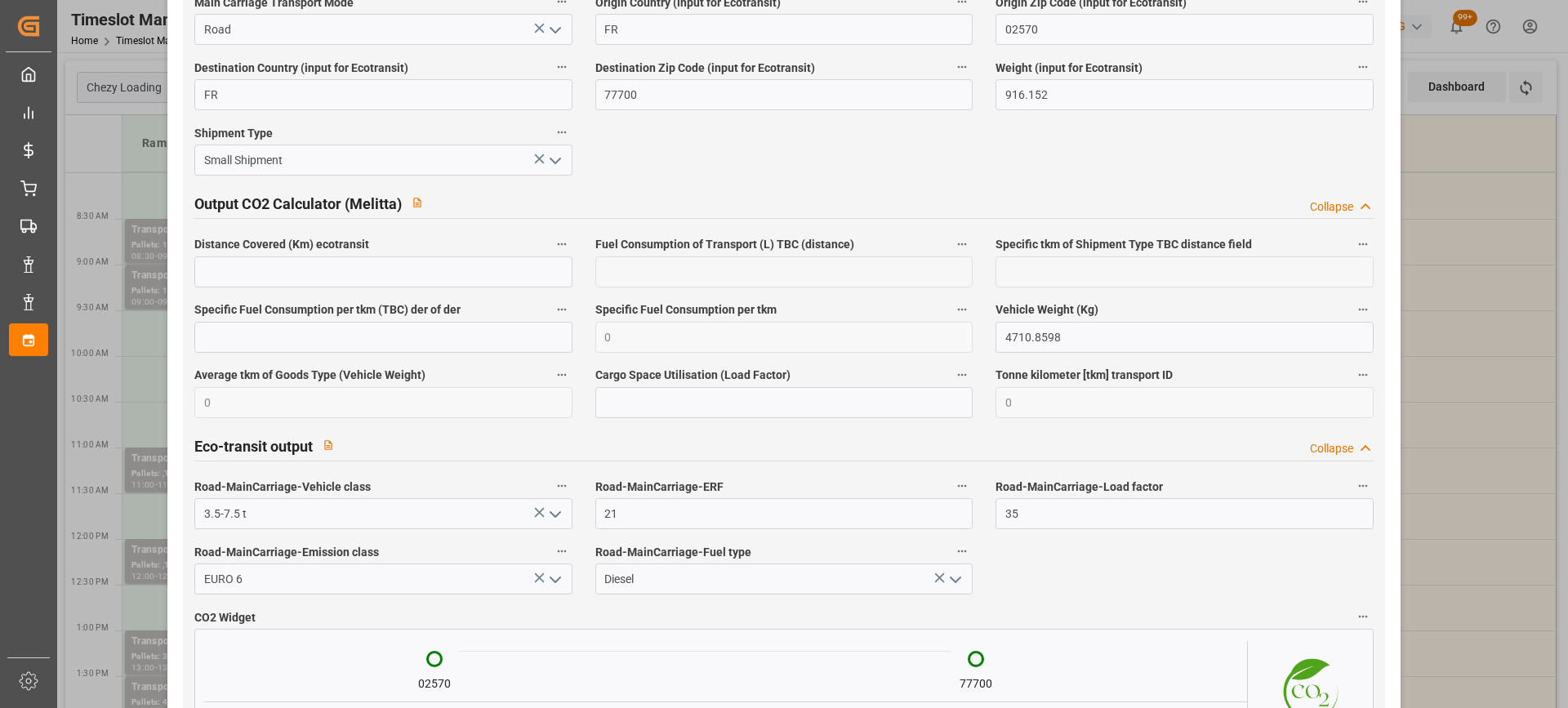
scroll to position [2735, 0]
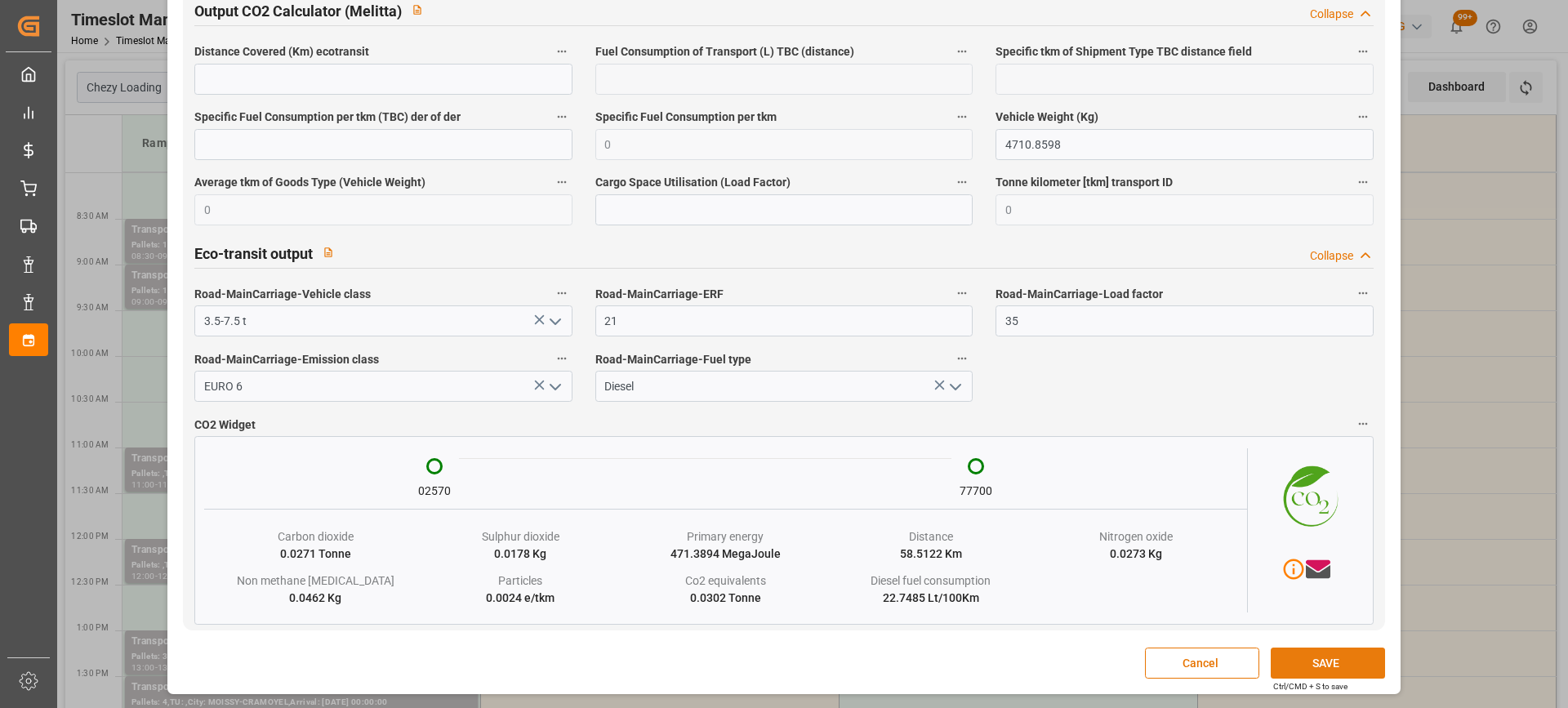
click at [1374, 667] on button "SAVE" at bounding box center [1328, 662] width 114 height 31
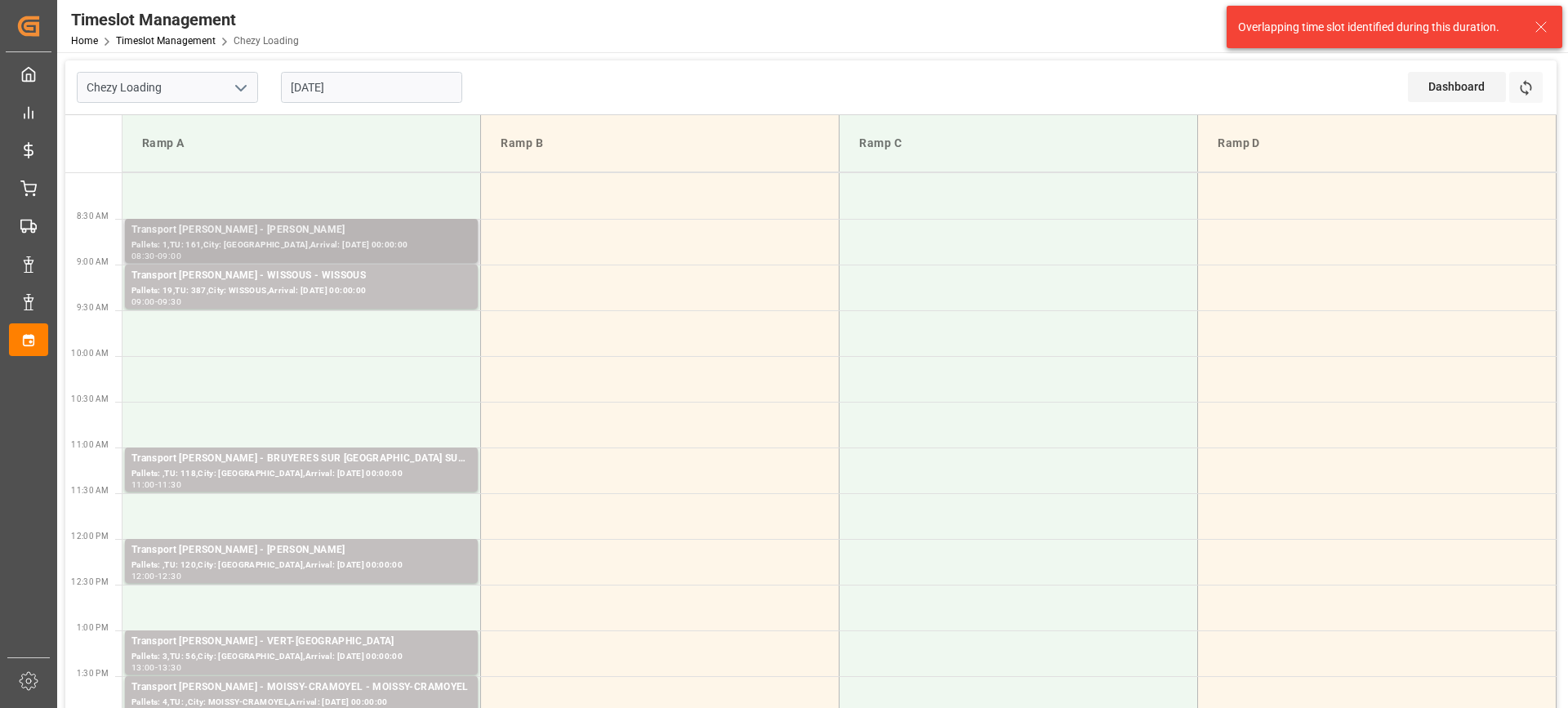
click at [366, 242] on div "Pallets: 1,TU: 161,City: [GEOGRAPHIC_DATA],Arrival: [DATE] 00:00:00" at bounding box center [301, 245] width 339 height 14
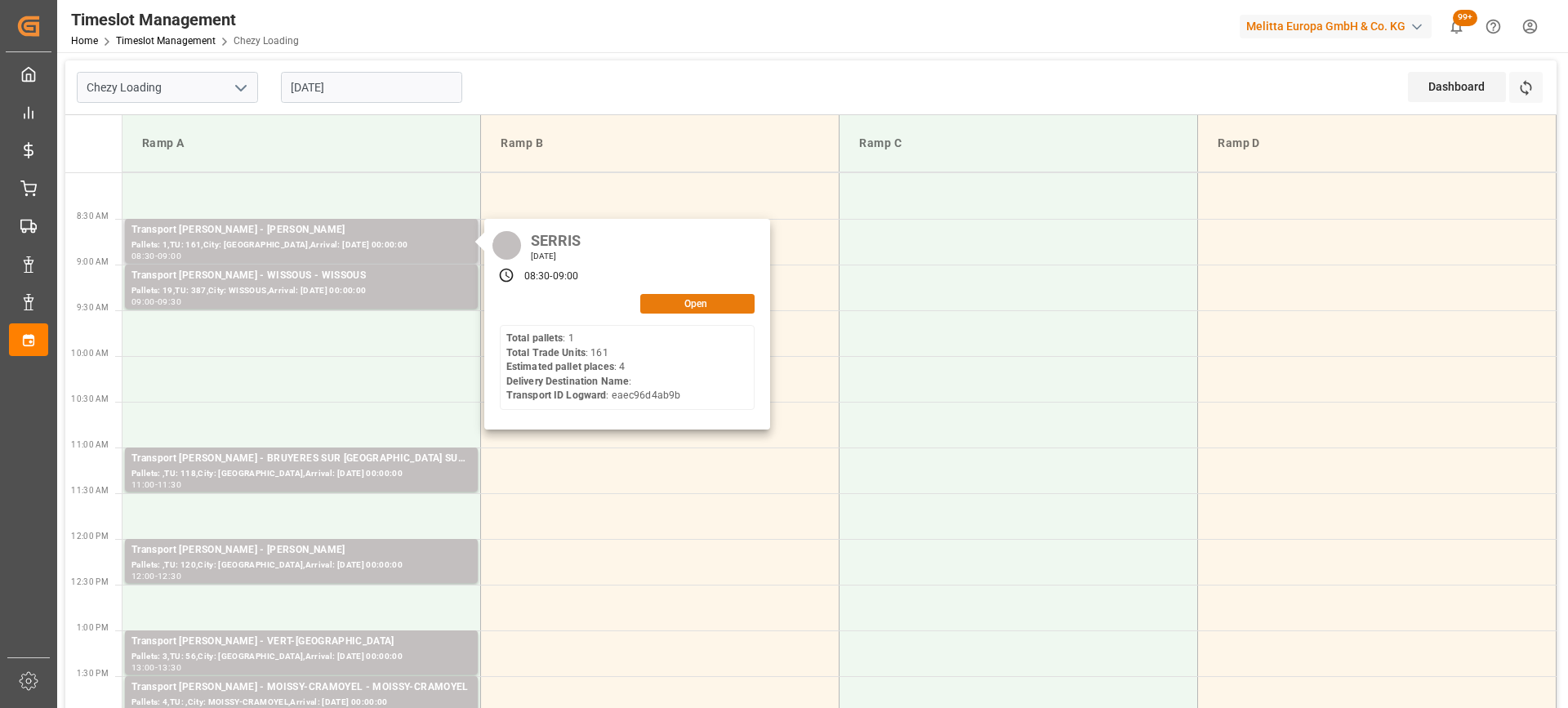
click at [720, 309] on button "Open" at bounding box center [697, 303] width 114 height 19
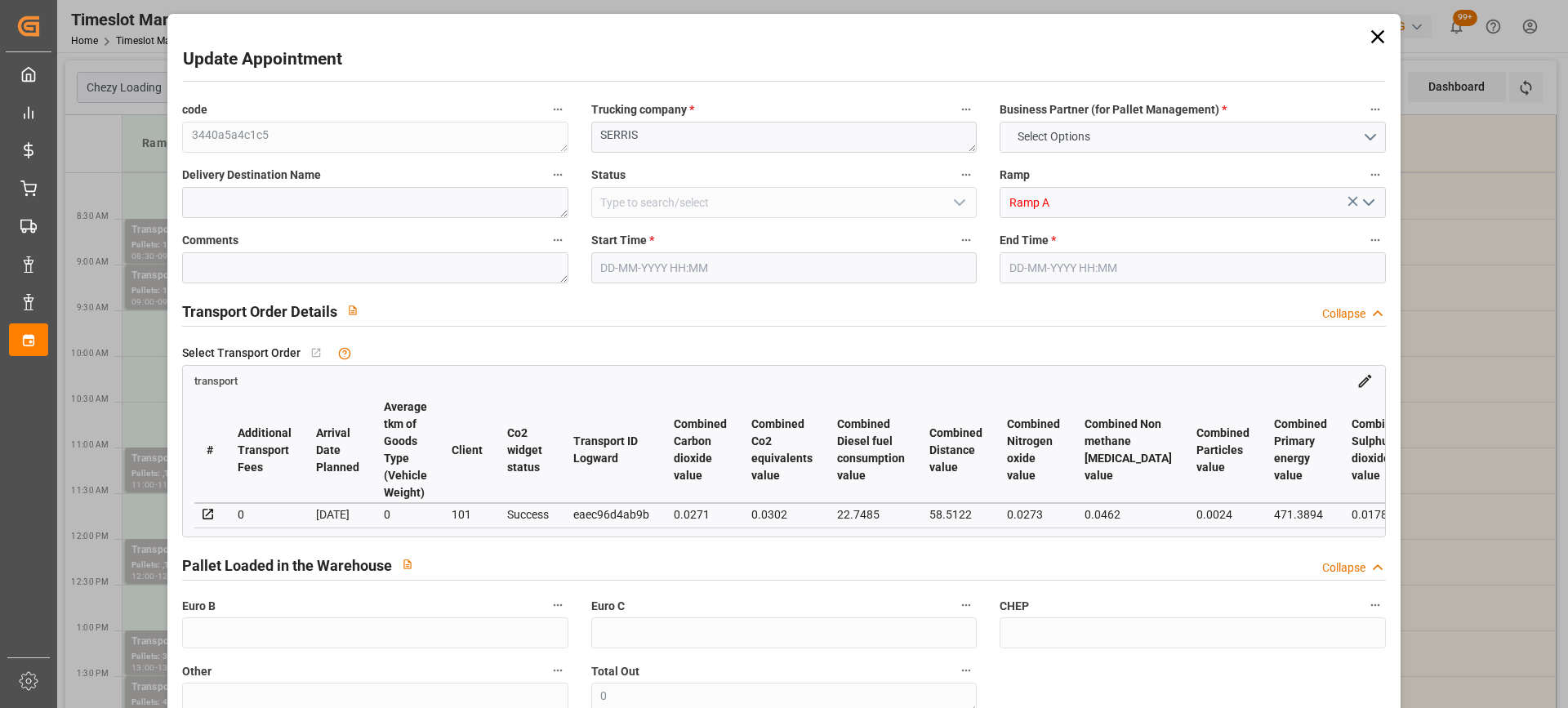
type input "4"
type input "146.08"
type input "0"
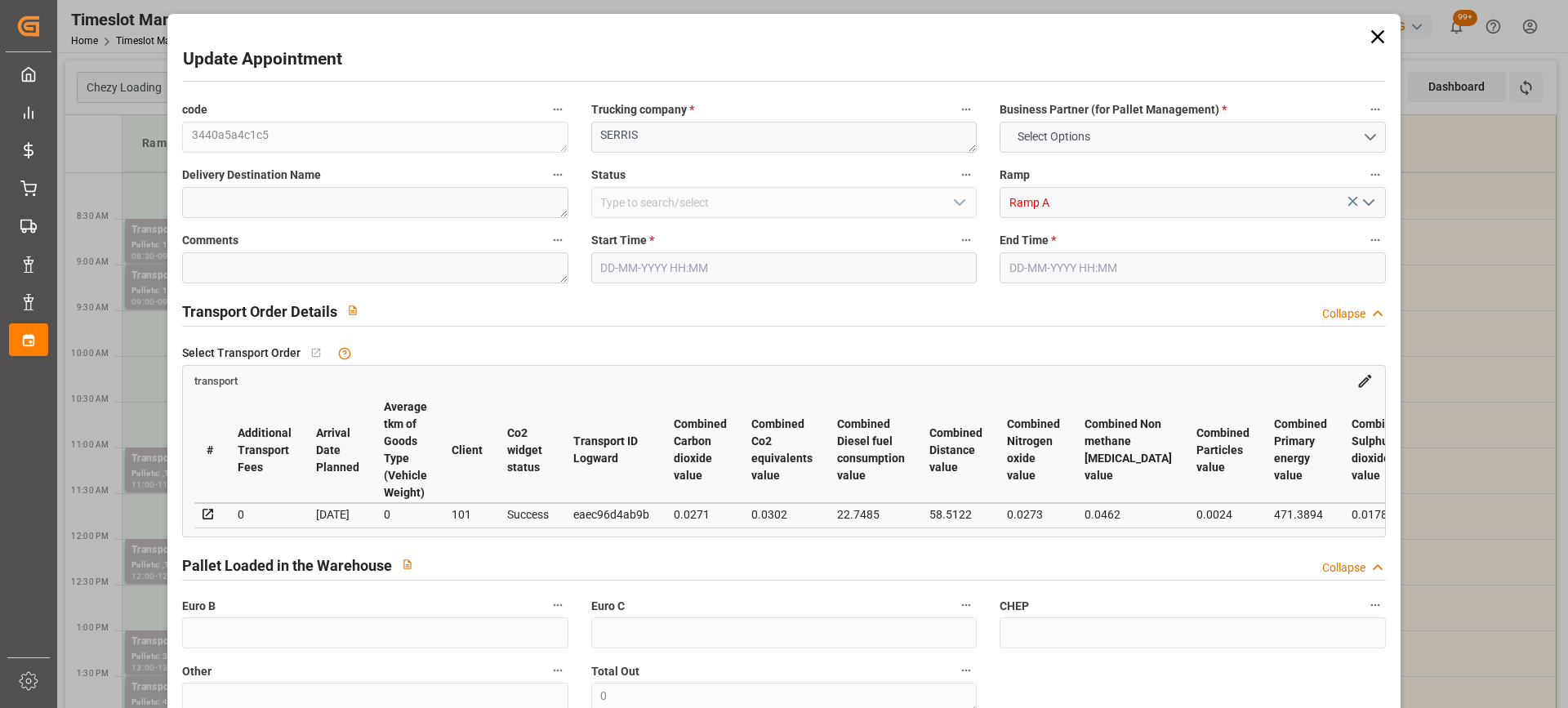
type input "140.1638"
type input "-5.9162"
type input "0"
type input "566.064"
type input "1080.96"
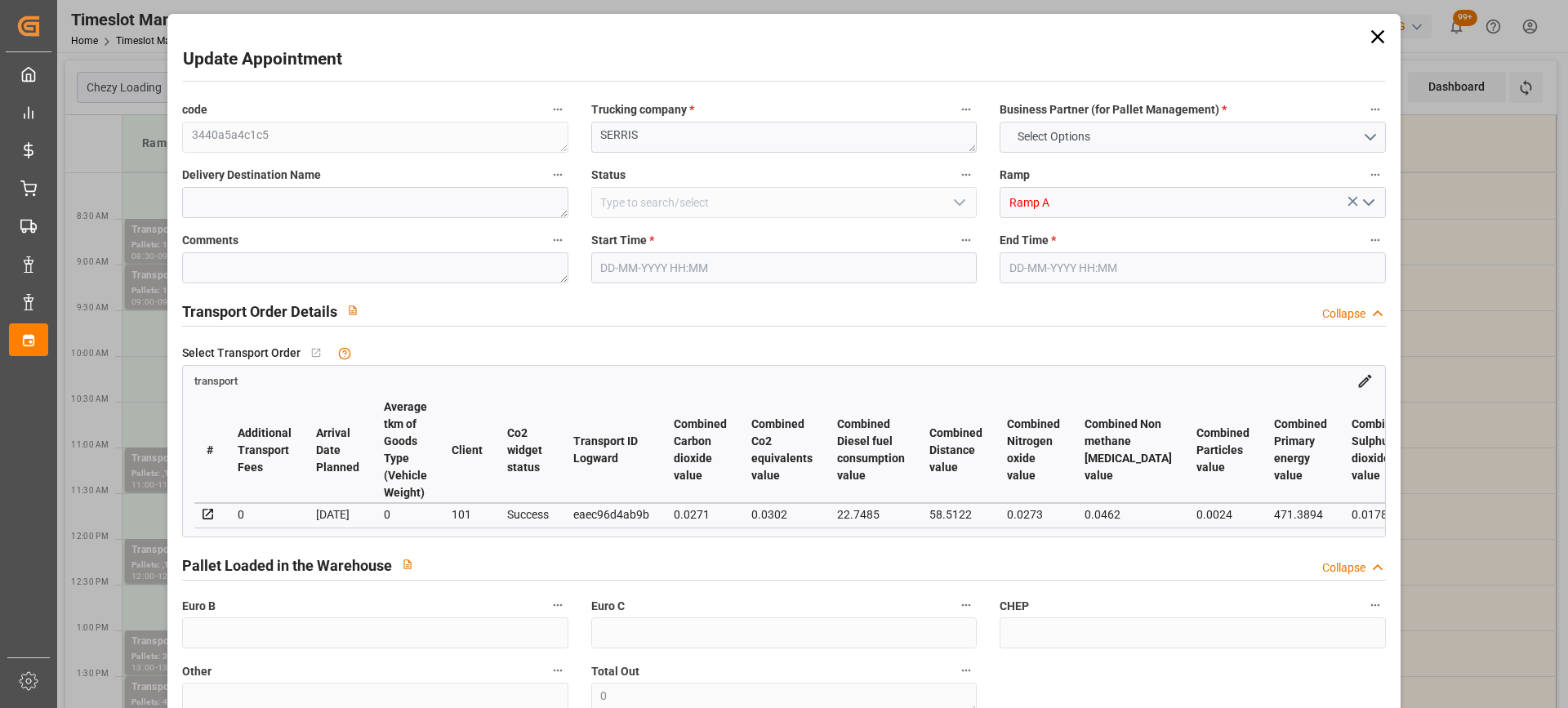
type input "4290.6"
type input "77"
type input "1"
type input "161"
type input "5"
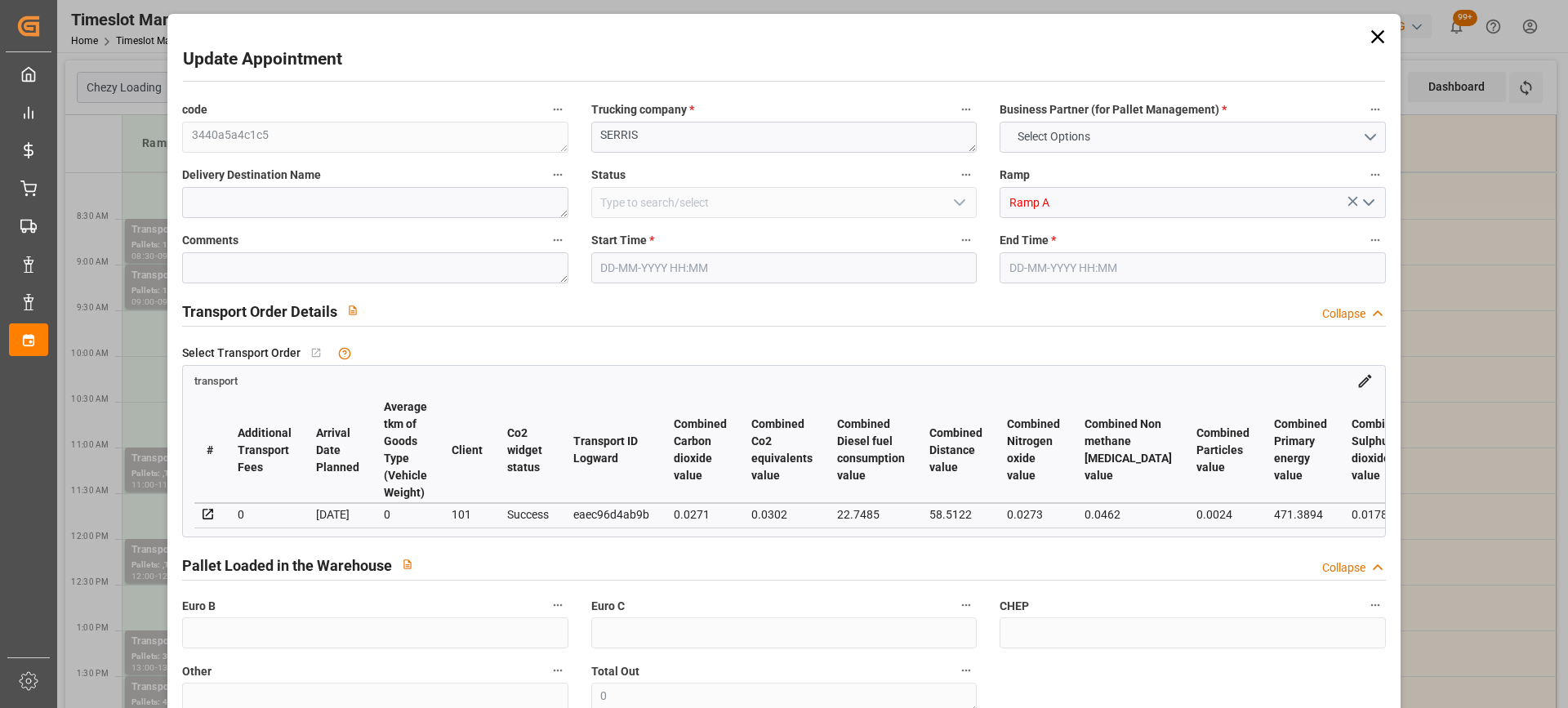
type input "101"
type input "916.152"
type input "0"
type input "4710.8598"
type input "0"
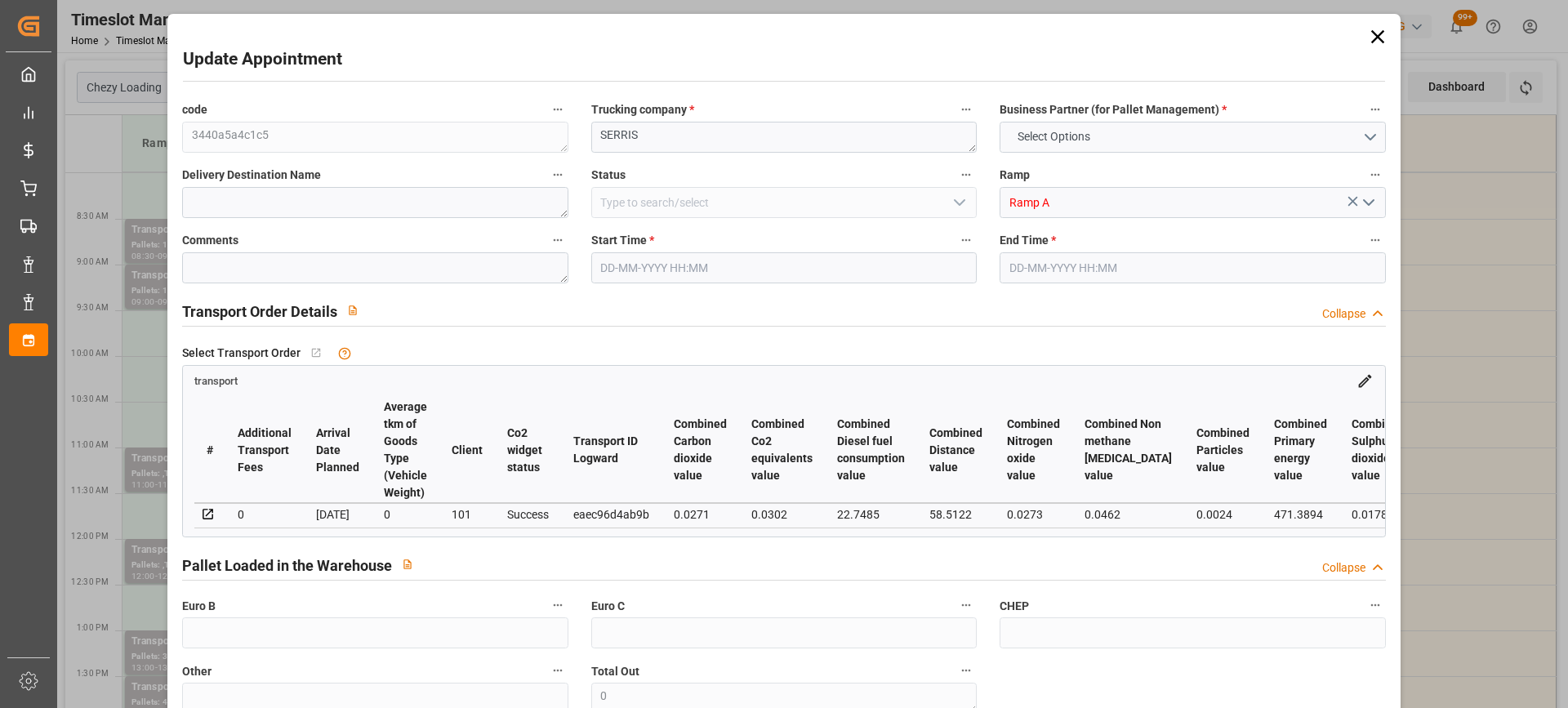
type input "0"
type input "21"
type input "35"
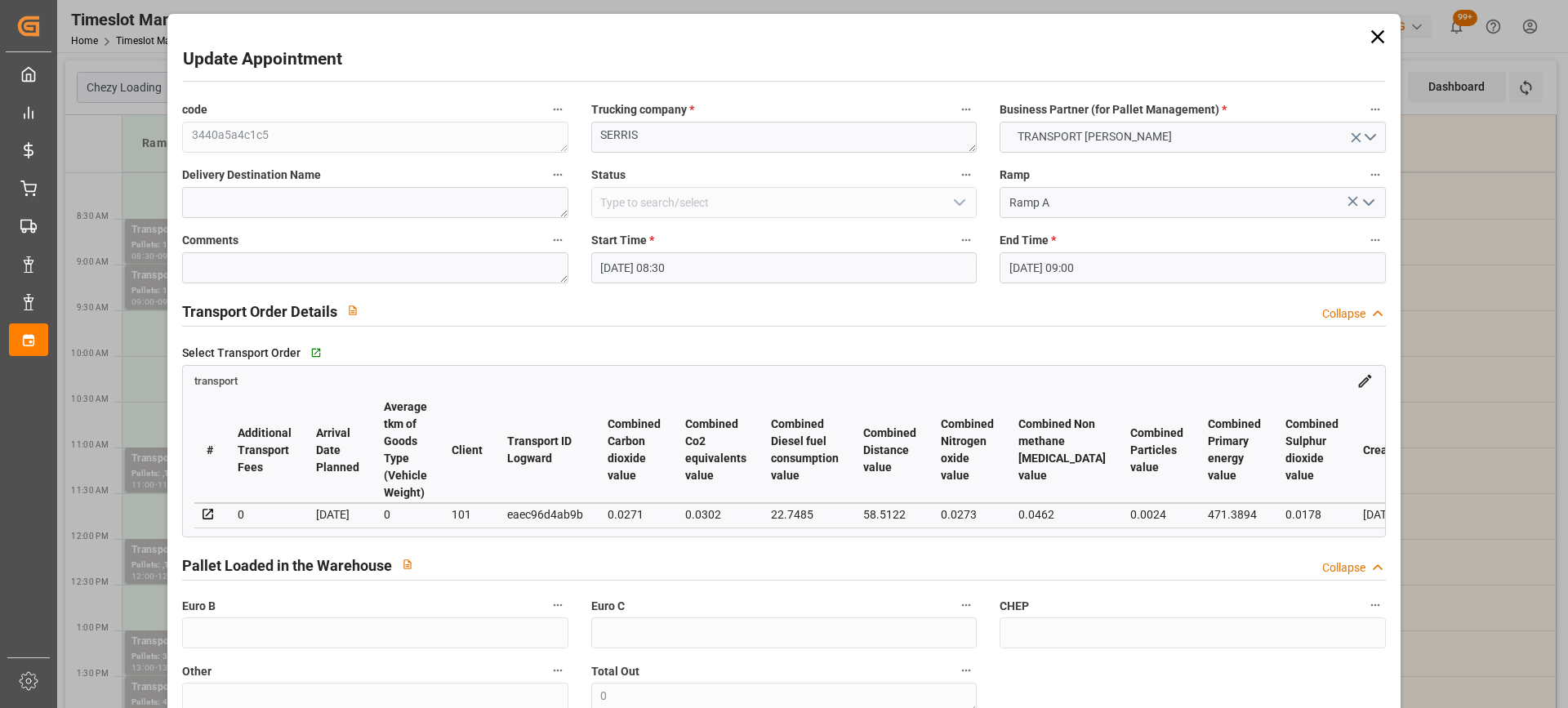
type input "[DATE] 08:30"
type input "[DATE] 09:00"
type input "[DATE] 14:28"
type input "[DATE] 12:39"
type input "[DATE]"
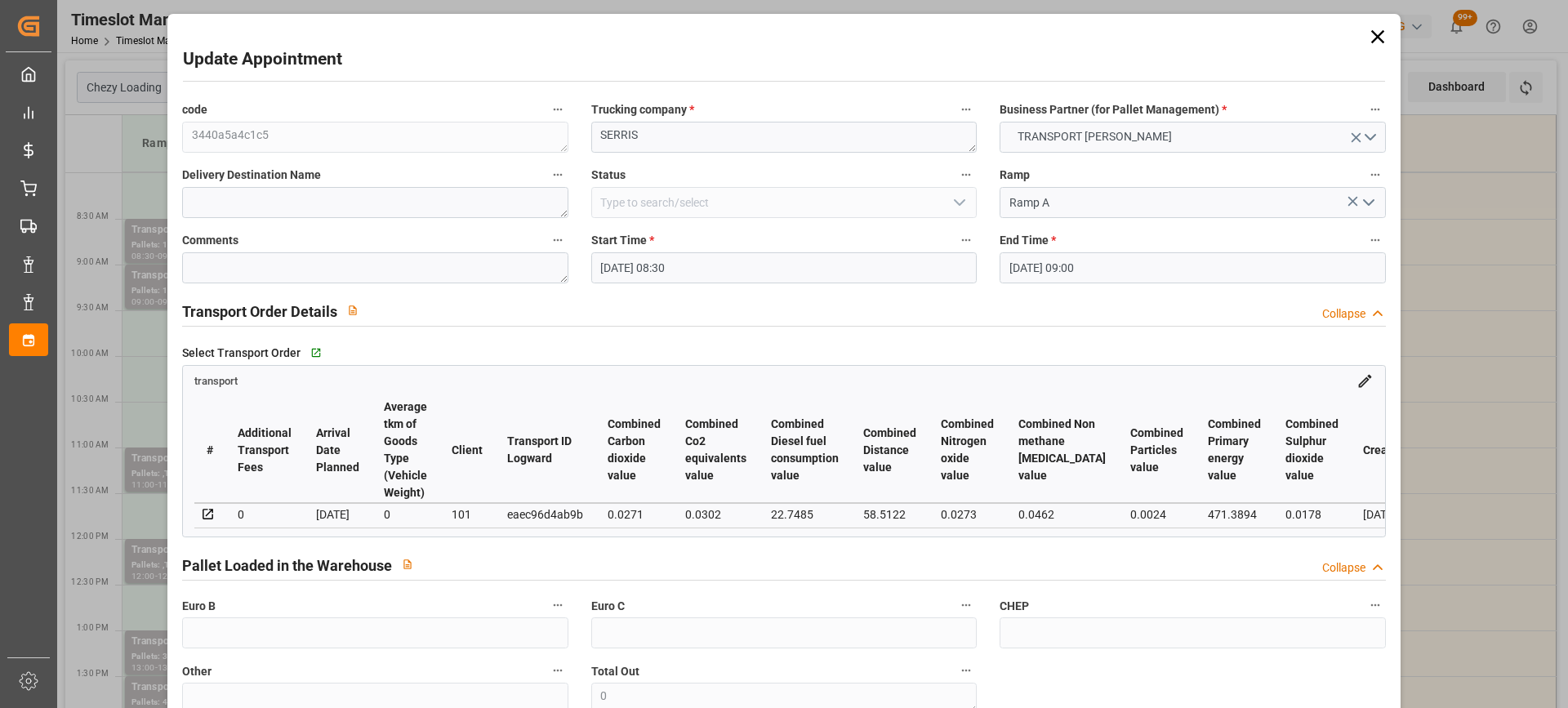
type input "[DATE]"
click at [741, 257] on input "[DATE] 08:30" at bounding box center [784, 267] width 386 height 31
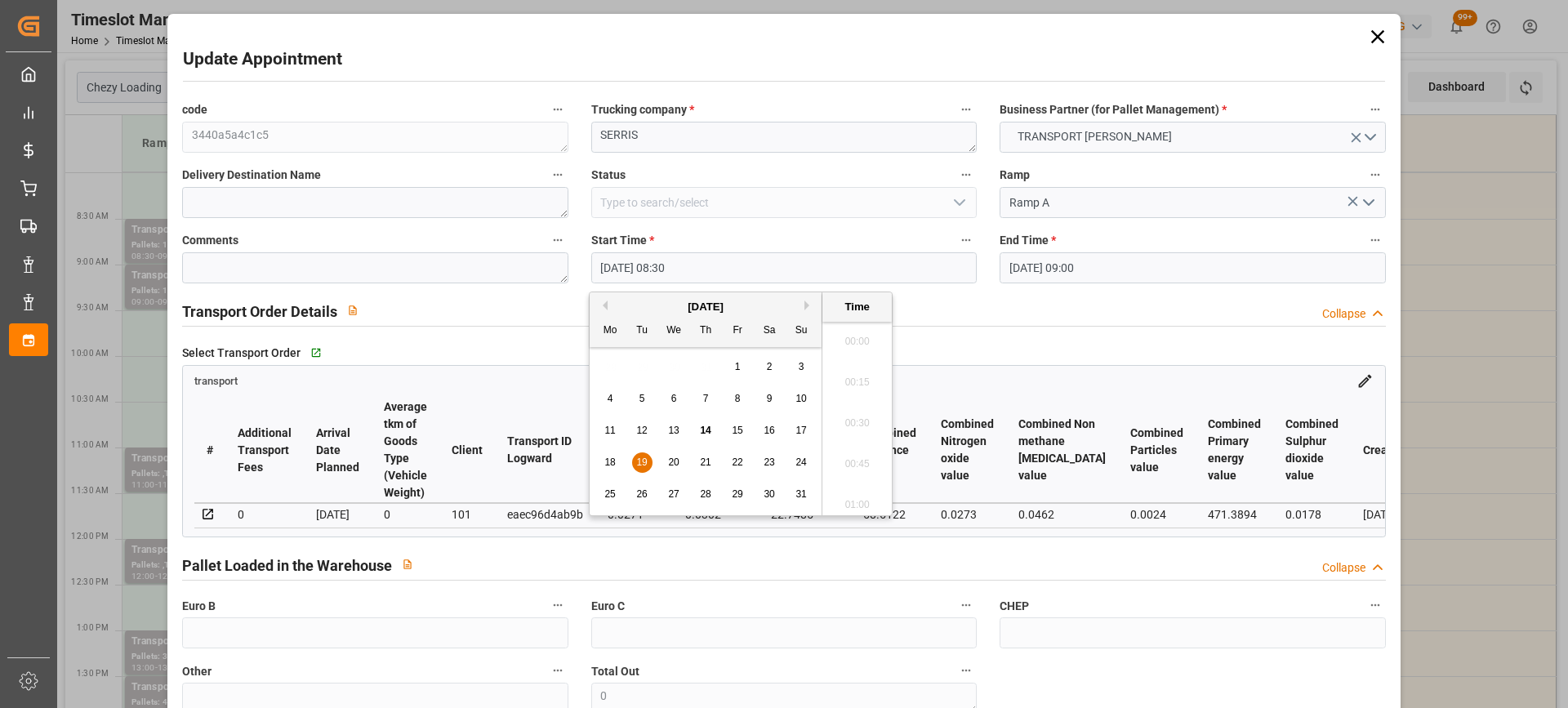
scroll to position [1311, 0]
click at [645, 457] on span "19" at bounding box center [641, 461] width 10 height 11
click at [859, 382] on li "14:30" at bounding box center [857, 382] width 70 height 41
type input "[DATE] 14:30"
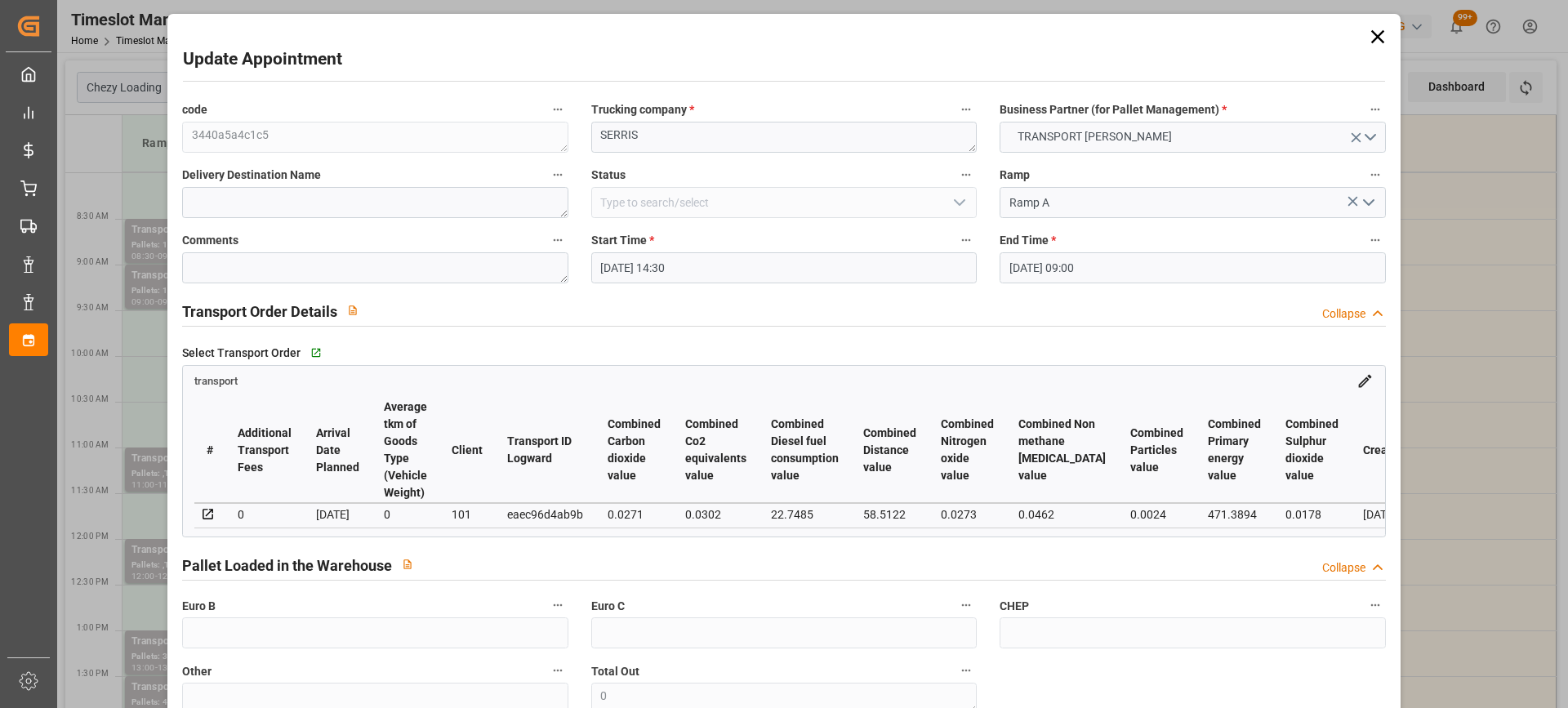
click at [1141, 269] on input "[DATE] 09:00" at bounding box center [1192, 267] width 386 height 31
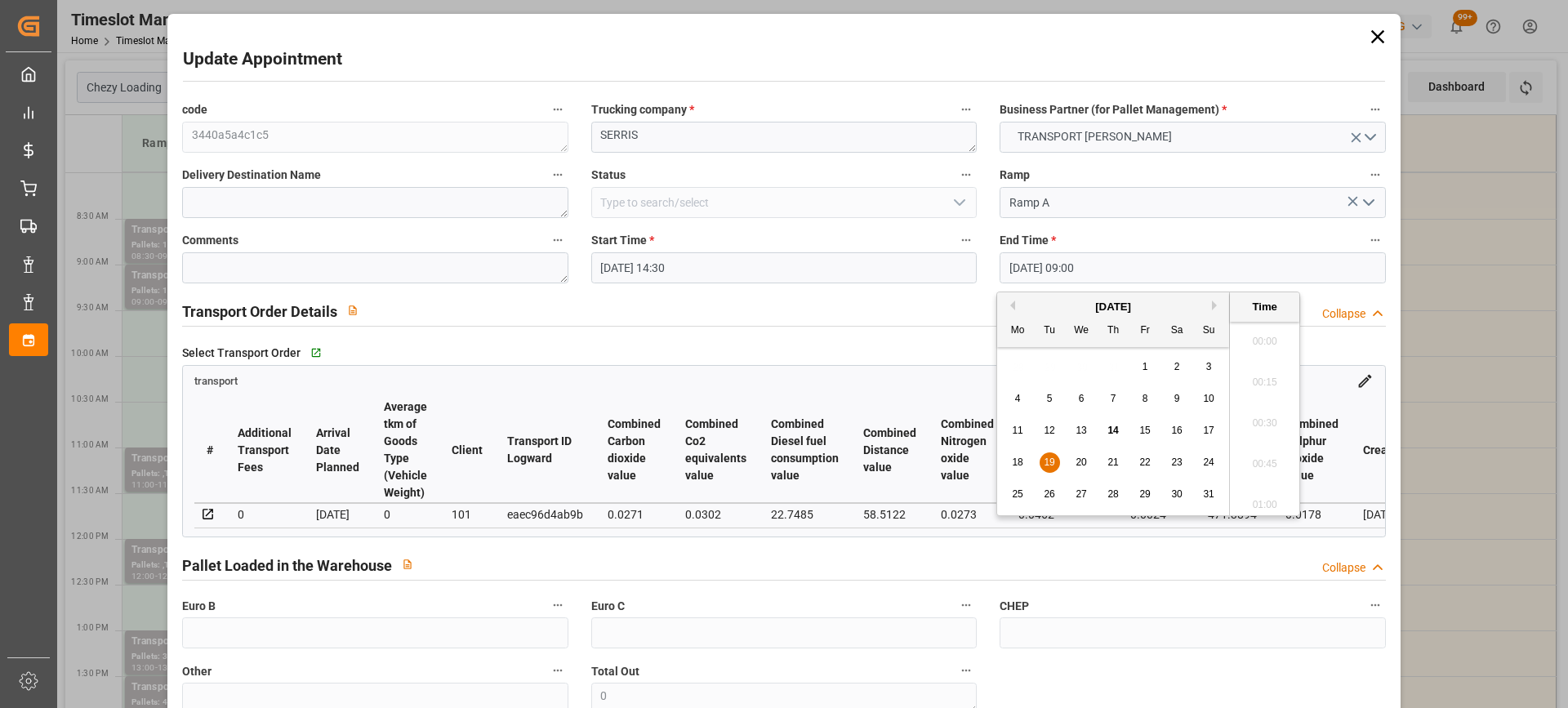
scroll to position [1394, 0]
click at [1049, 467] on span "19" at bounding box center [1049, 461] width 10 height 11
click at [1281, 469] on li "15:00" at bounding box center [1264, 475] width 70 height 41
type input "[DATE] 15:00"
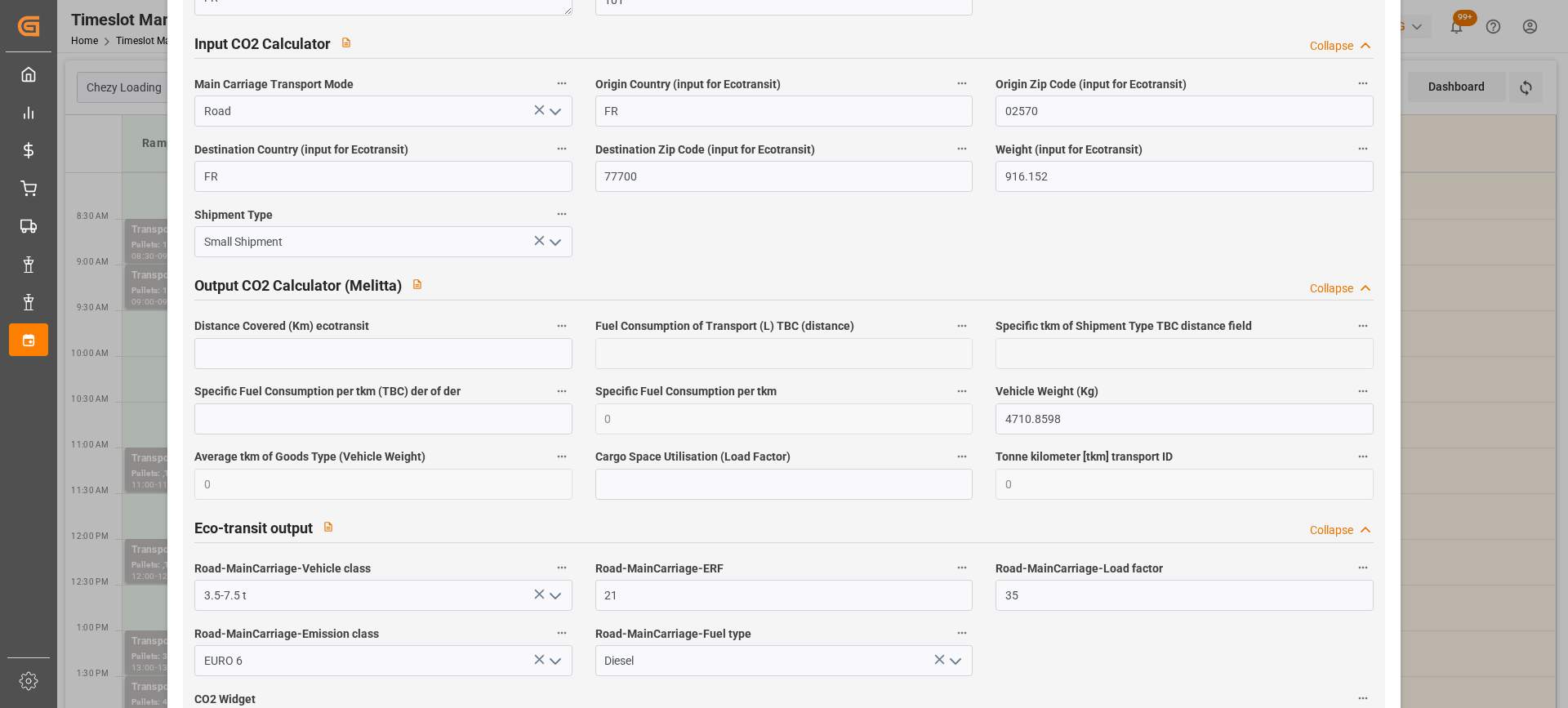
scroll to position [2735, 0]
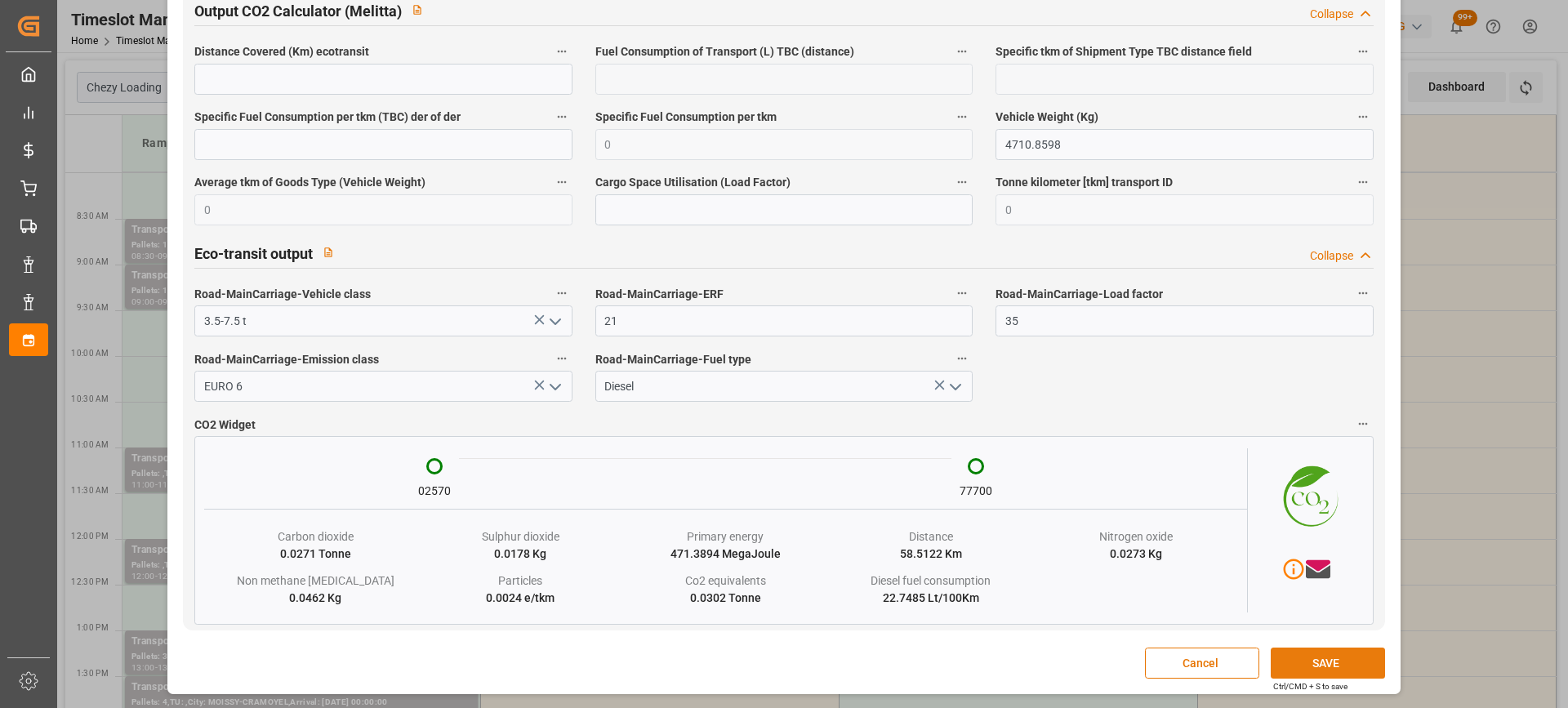
click at [1327, 649] on button "SAVE" at bounding box center [1328, 662] width 114 height 31
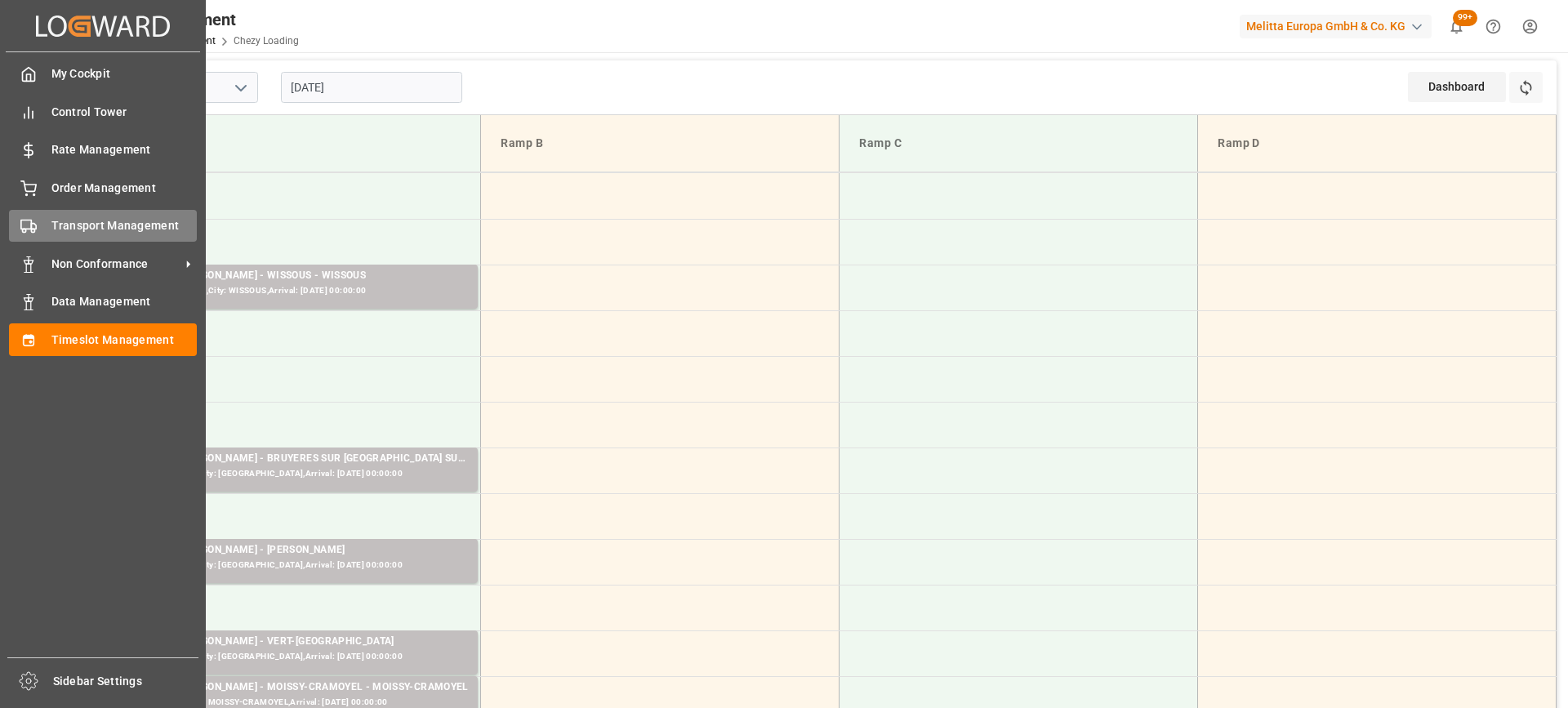
click at [33, 221] on icon at bounding box center [29, 226] width 17 height 17
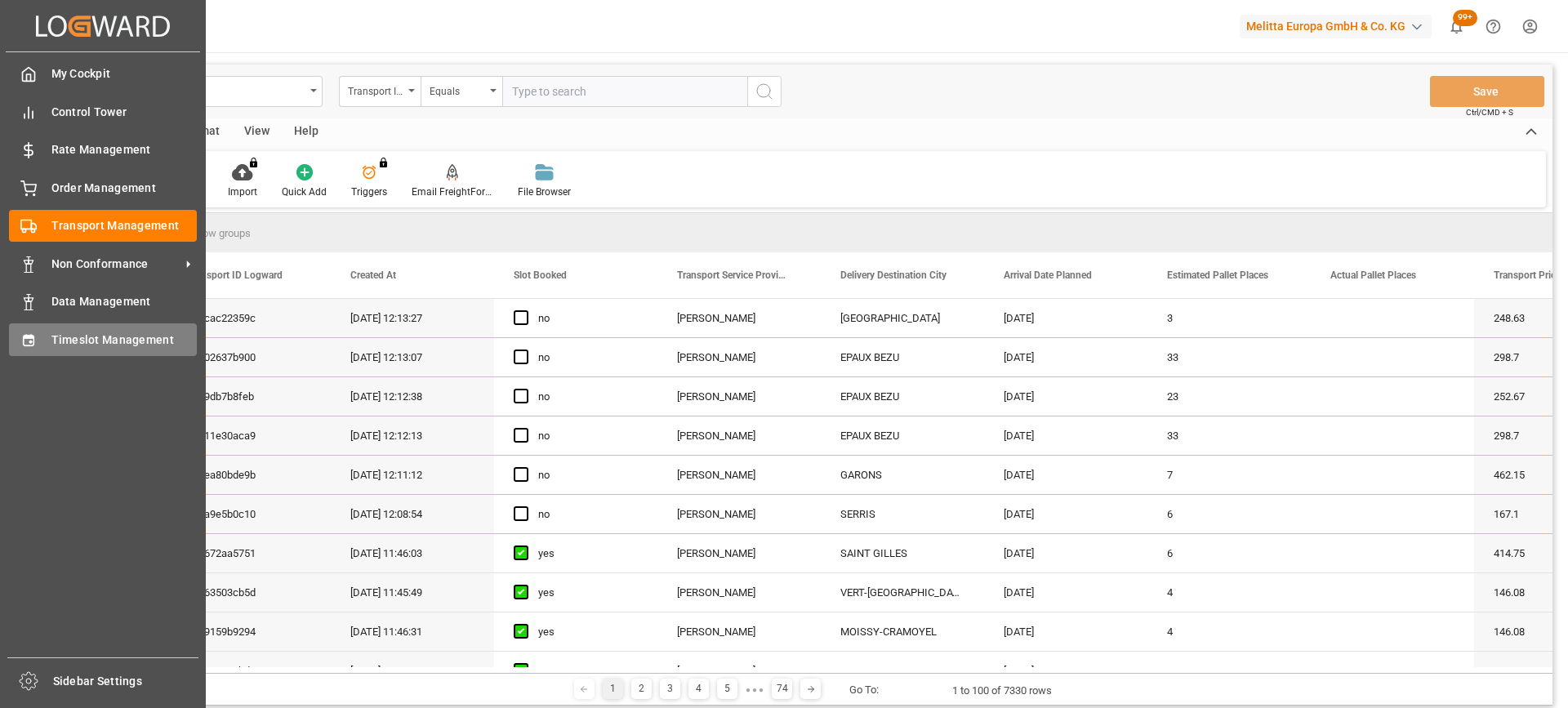
click at [32, 349] on div "Timeslot Management Timeslot Management" at bounding box center [103, 339] width 188 height 32
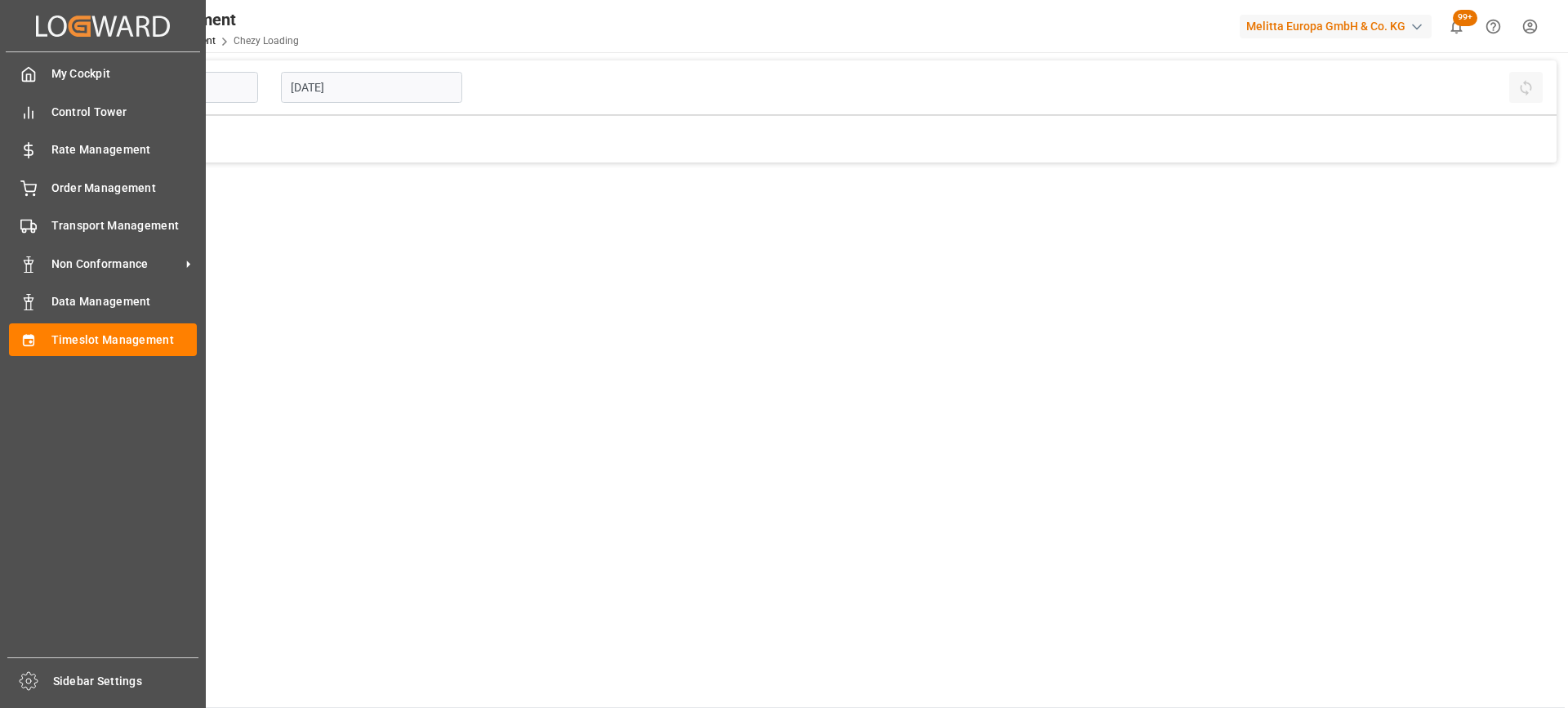
type input "Chezy Loading"
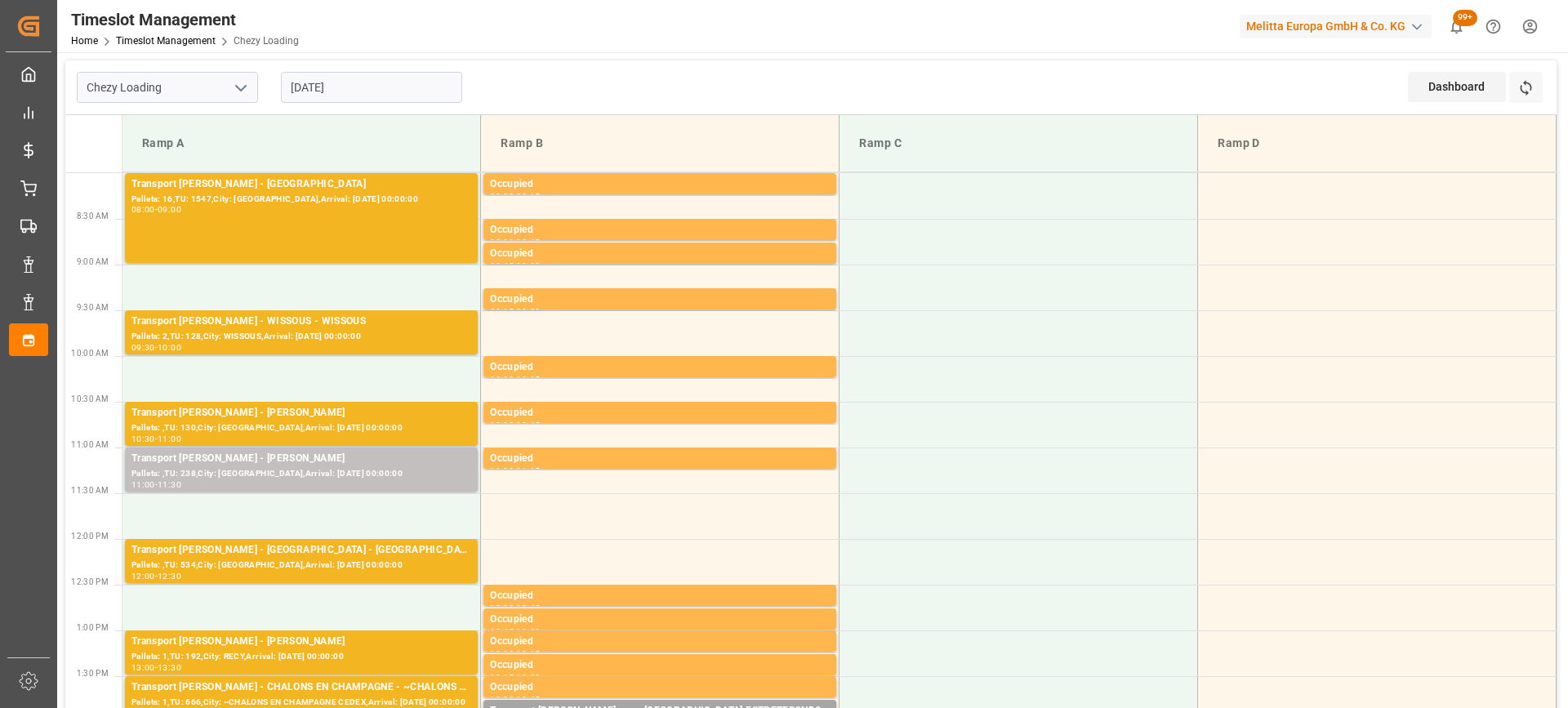
click at [411, 94] on input "[DATE]" at bounding box center [372, 87] width 182 height 31
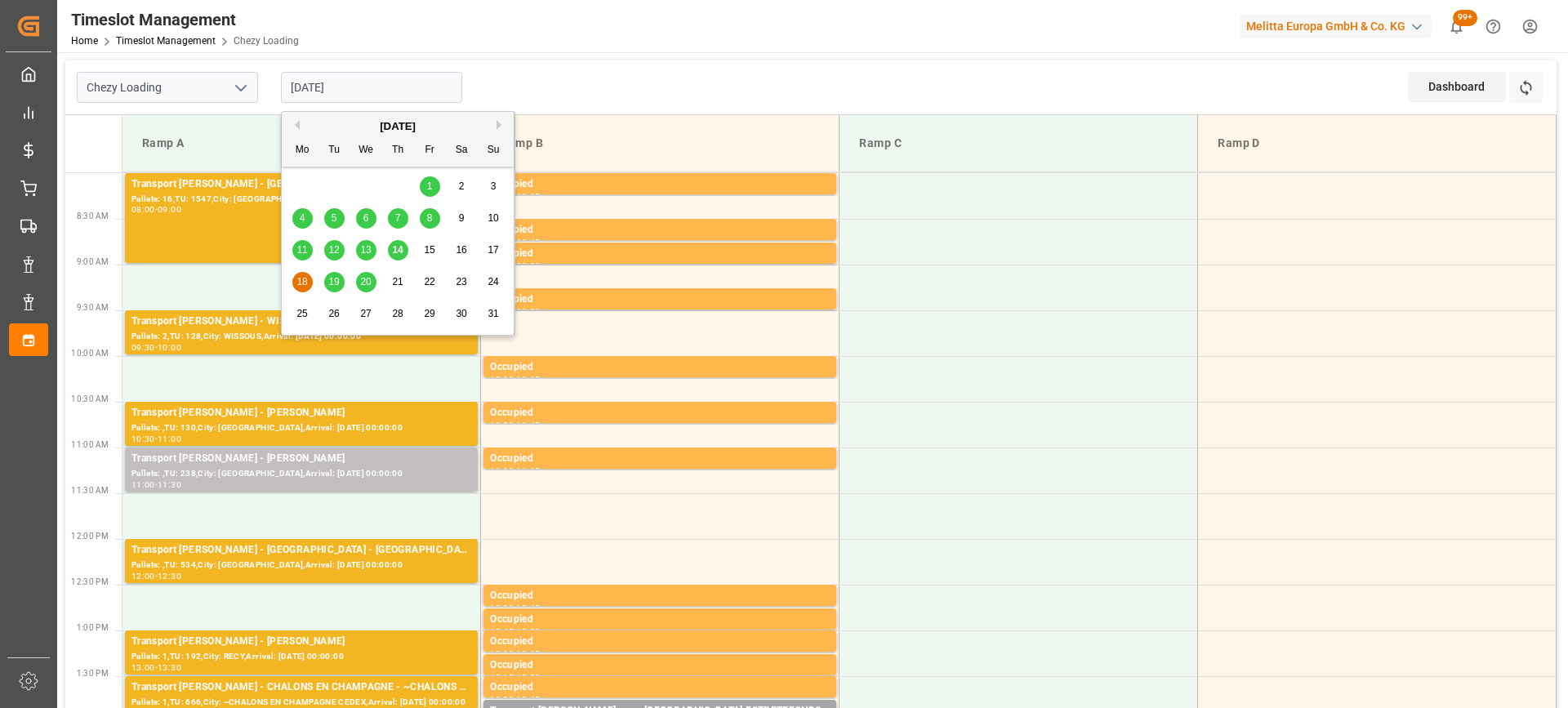
click at [401, 250] on span "14" at bounding box center [397, 249] width 10 height 11
type input "[DATE]"
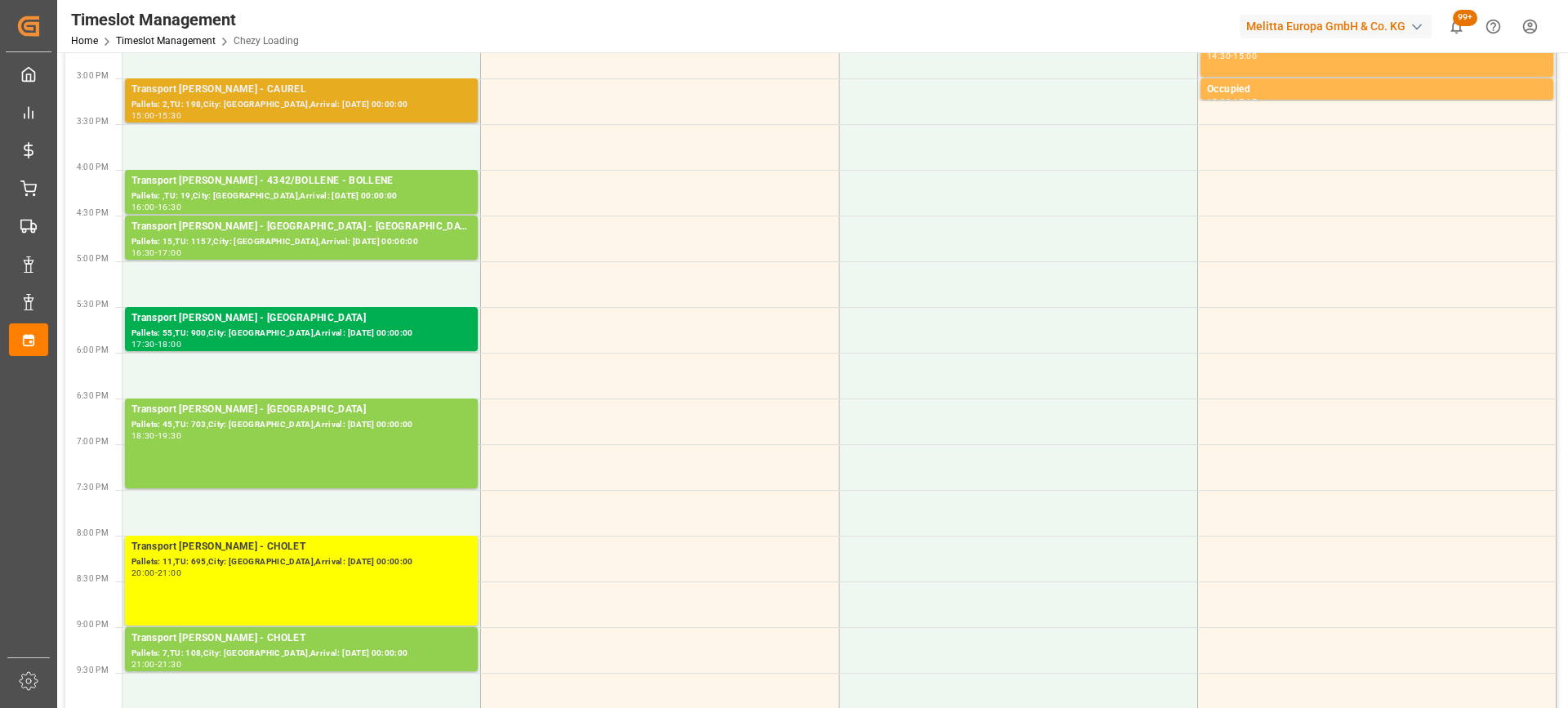
scroll to position [898, 0]
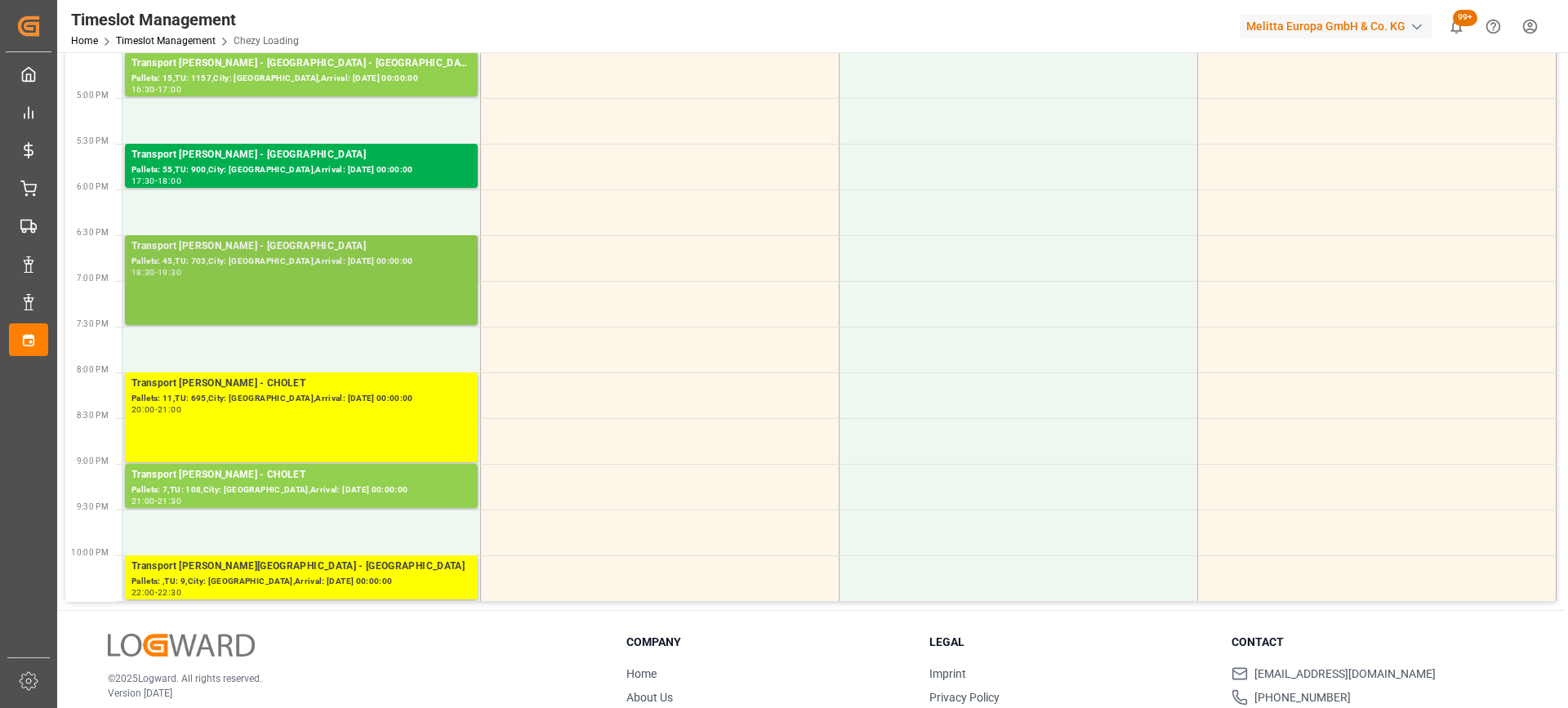
click at [351, 284] on div "Transport [PERSON_NAME] - [GEOGRAPHIC_DATA]: 45,TU: 703,City: [GEOGRAPHIC_DATA]…" at bounding box center [301, 280] width 339 height 83
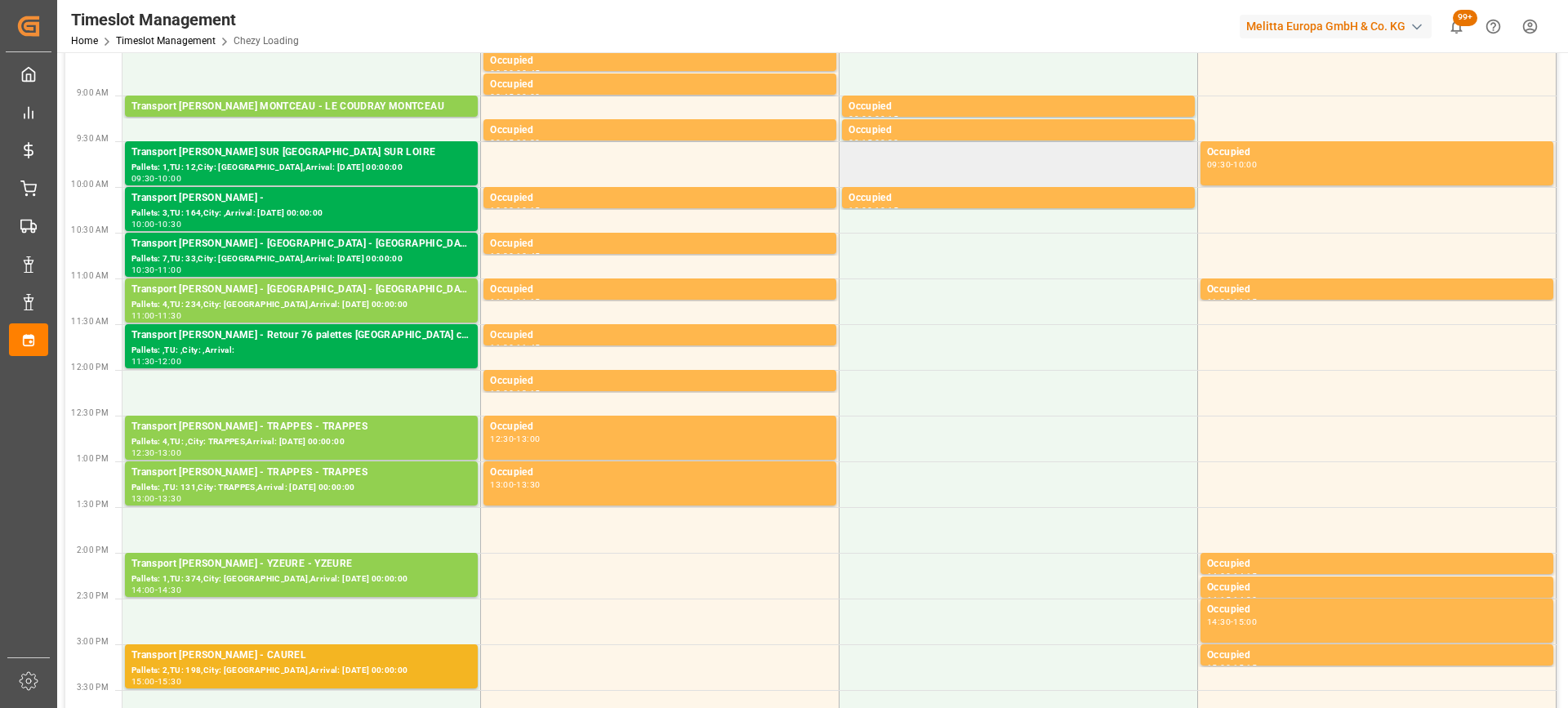
scroll to position [0, 0]
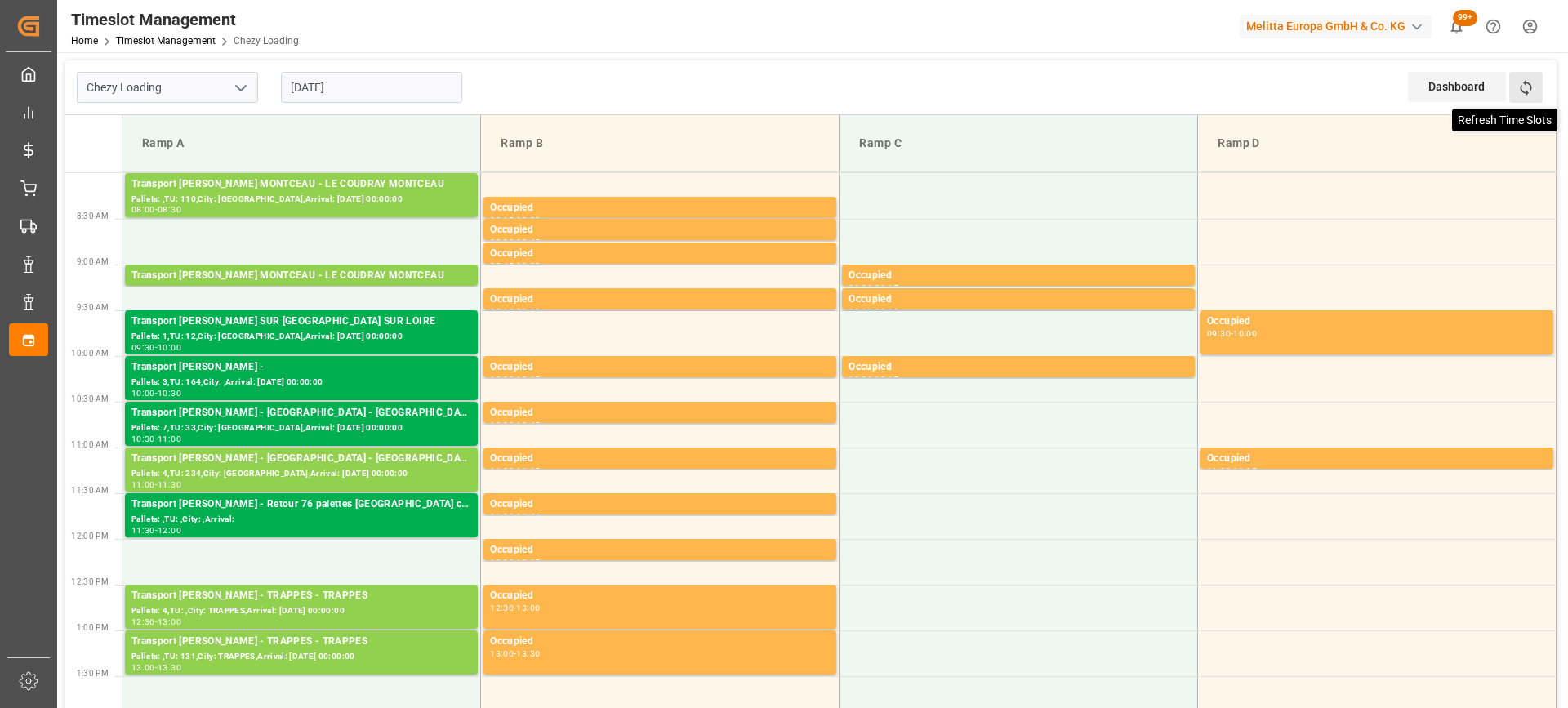
click at [1525, 89] on icon at bounding box center [1526, 87] width 17 height 17
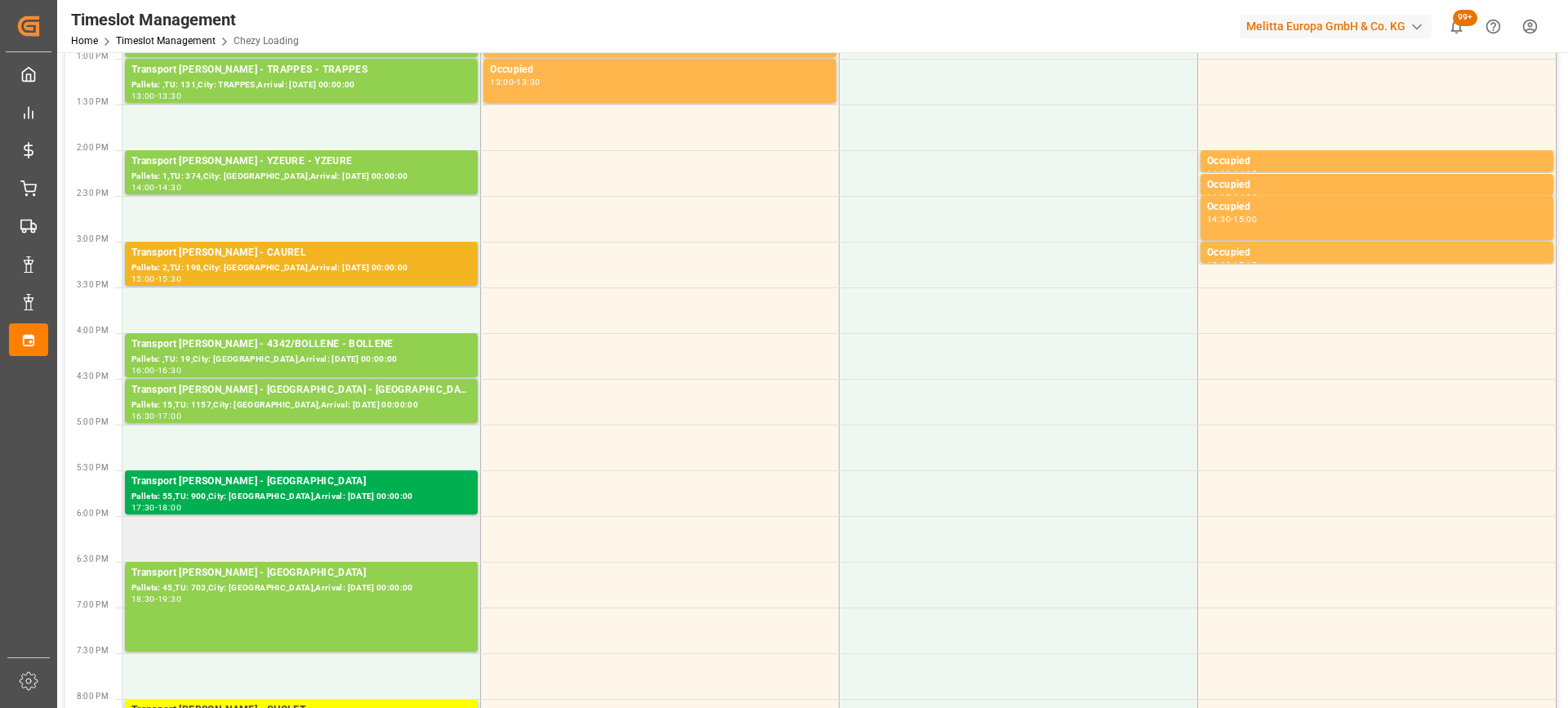
scroll to position [653, 0]
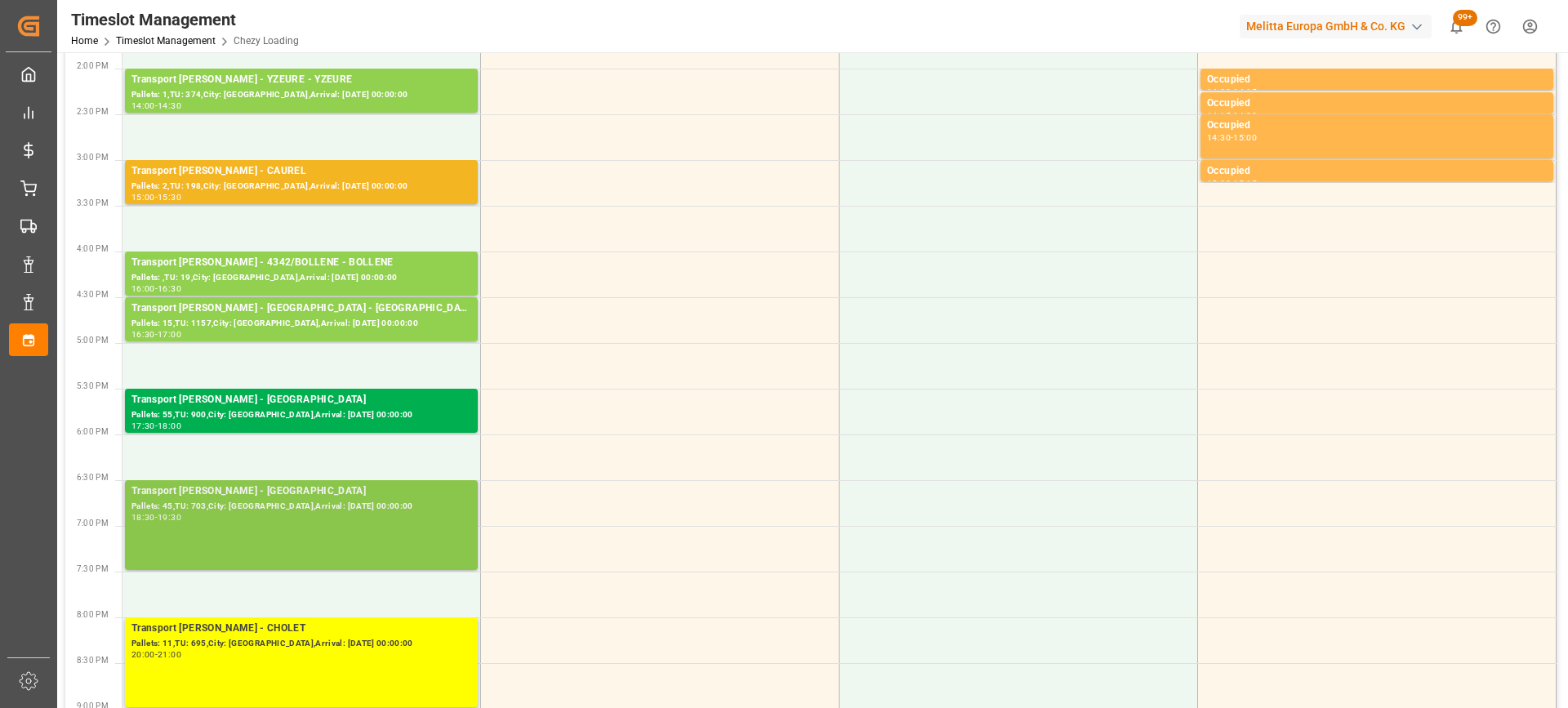
click at [328, 506] on div "Pallets: 45,TU: 703,City: [GEOGRAPHIC_DATA],Arrival: [DATE] 00:00:00" at bounding box center [301, 506] width 339 height 14
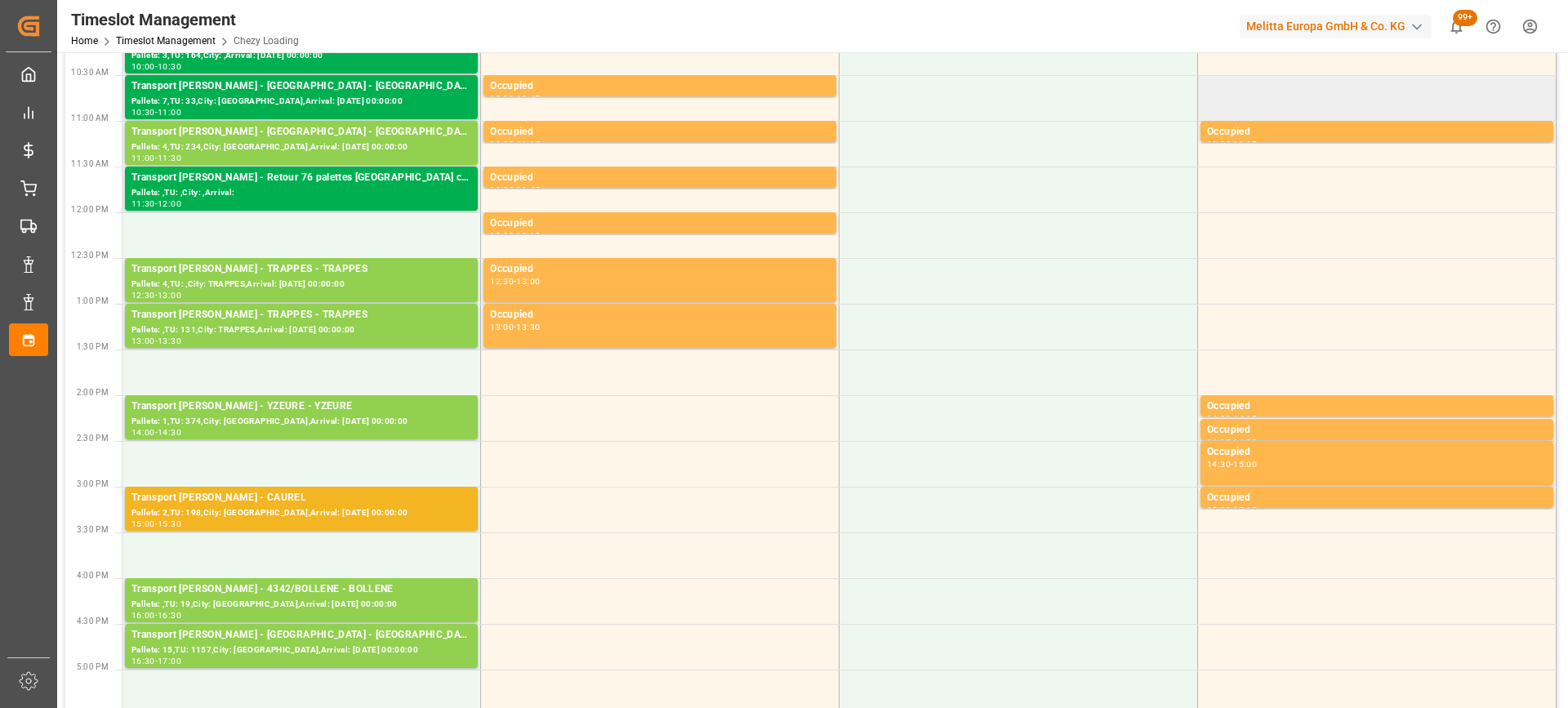
scroll to position [0, 0]
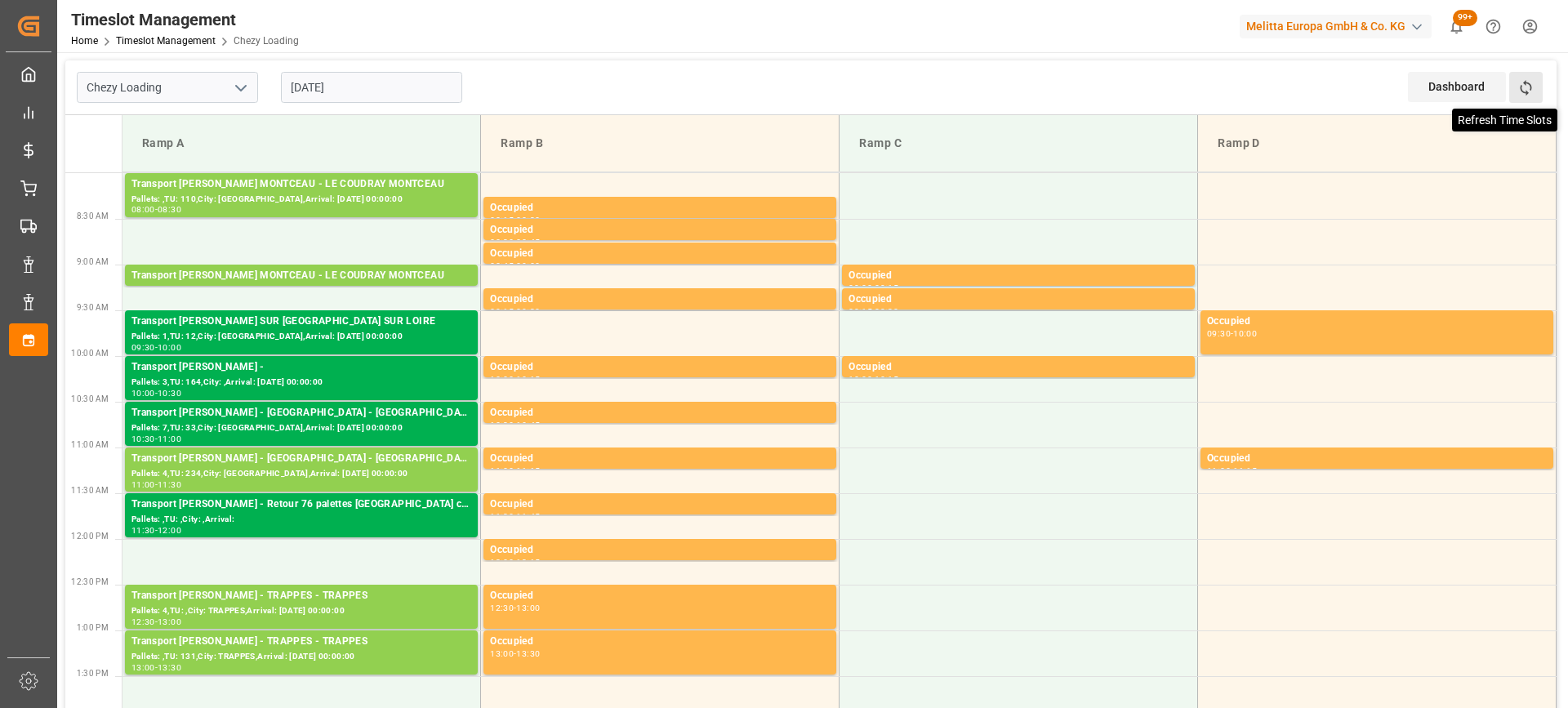
click at [1528, 83] on icon at bounding box center [1525, 87] width 11 height 16
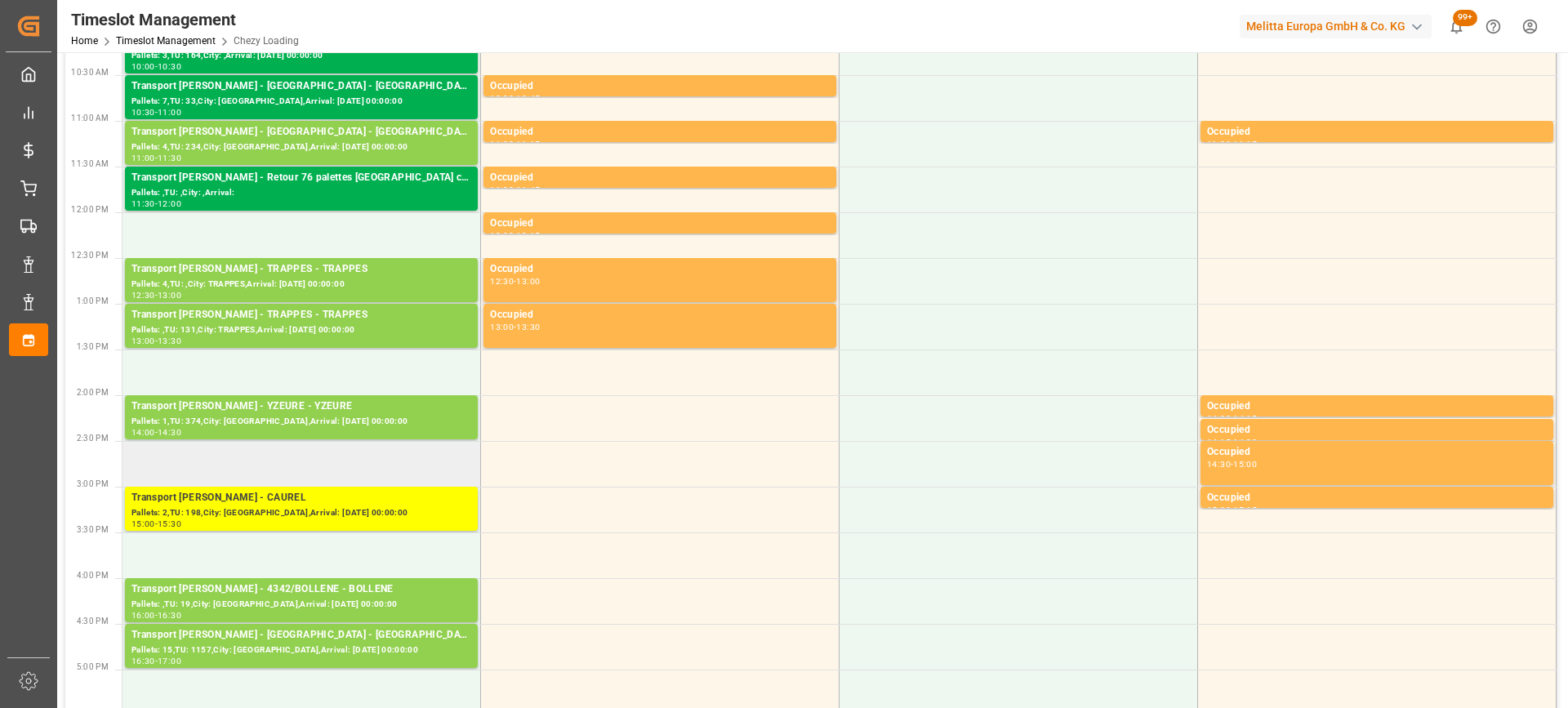
scroll to position [408, 0]
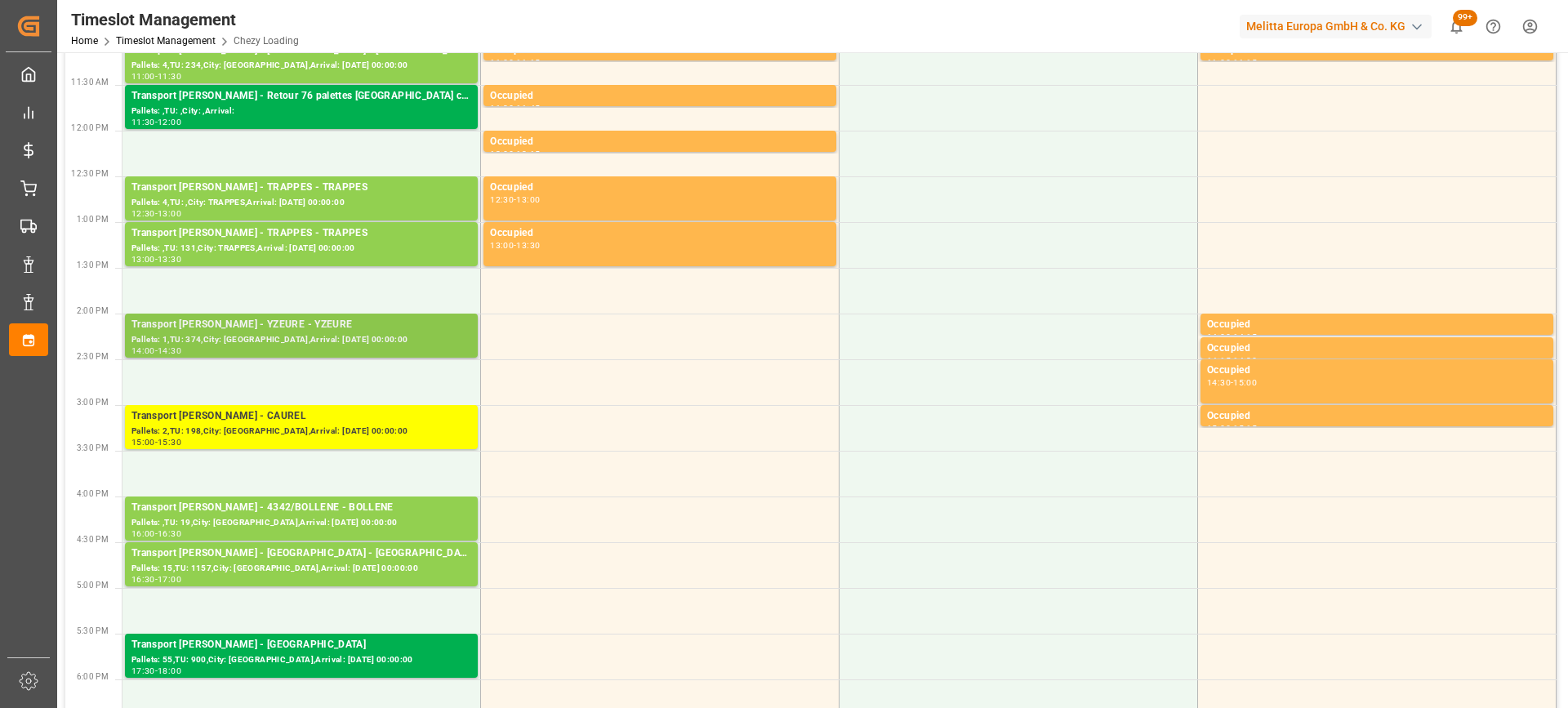
click at [347, 333] on div "Pallets: 1,TU: 374,City: [GEOGRAPHIC_DATA],Arrival: [DATE] 00:00:00" at bounding box center [301, 339] width 339 height 14
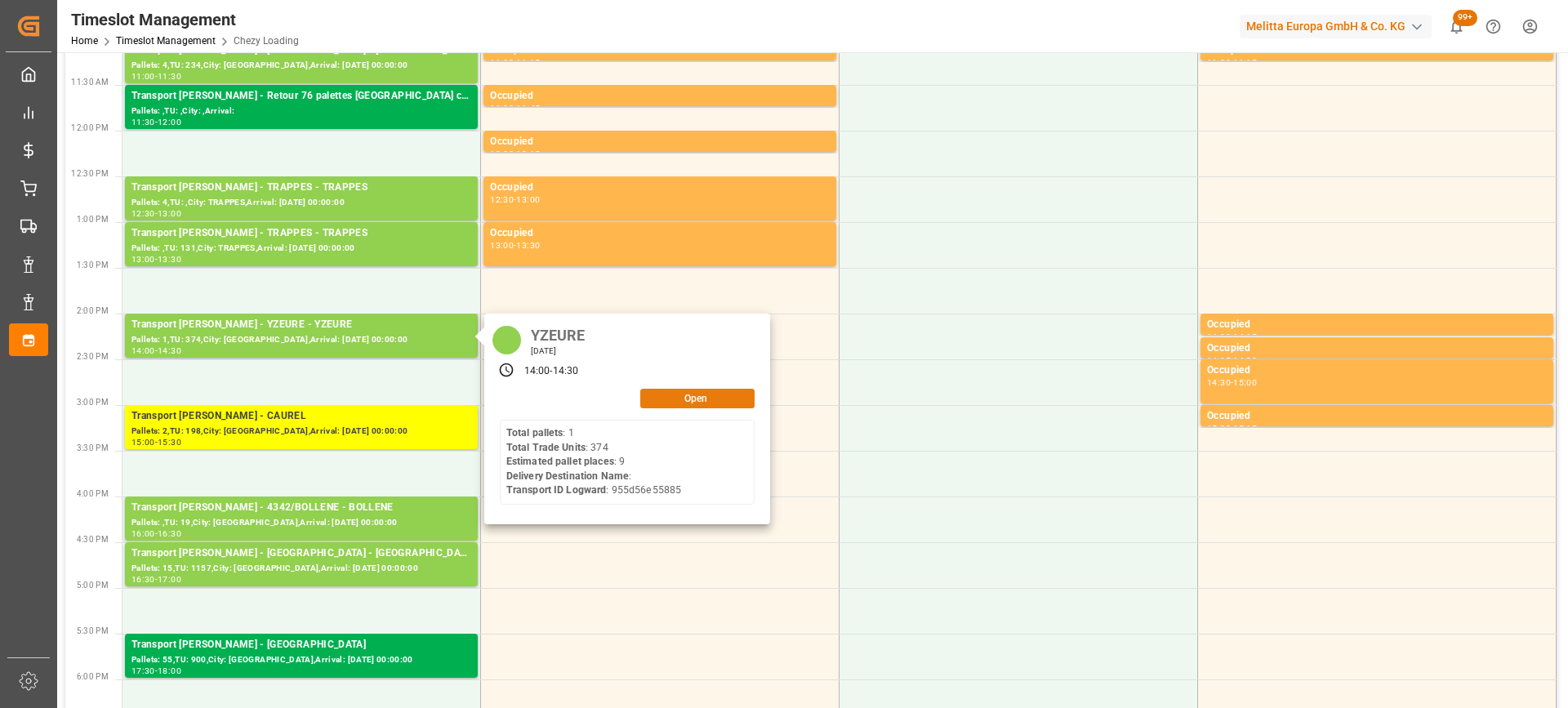
click at [684, 403] on button "Open" at bounding box center [697, 398] width 114 height 19
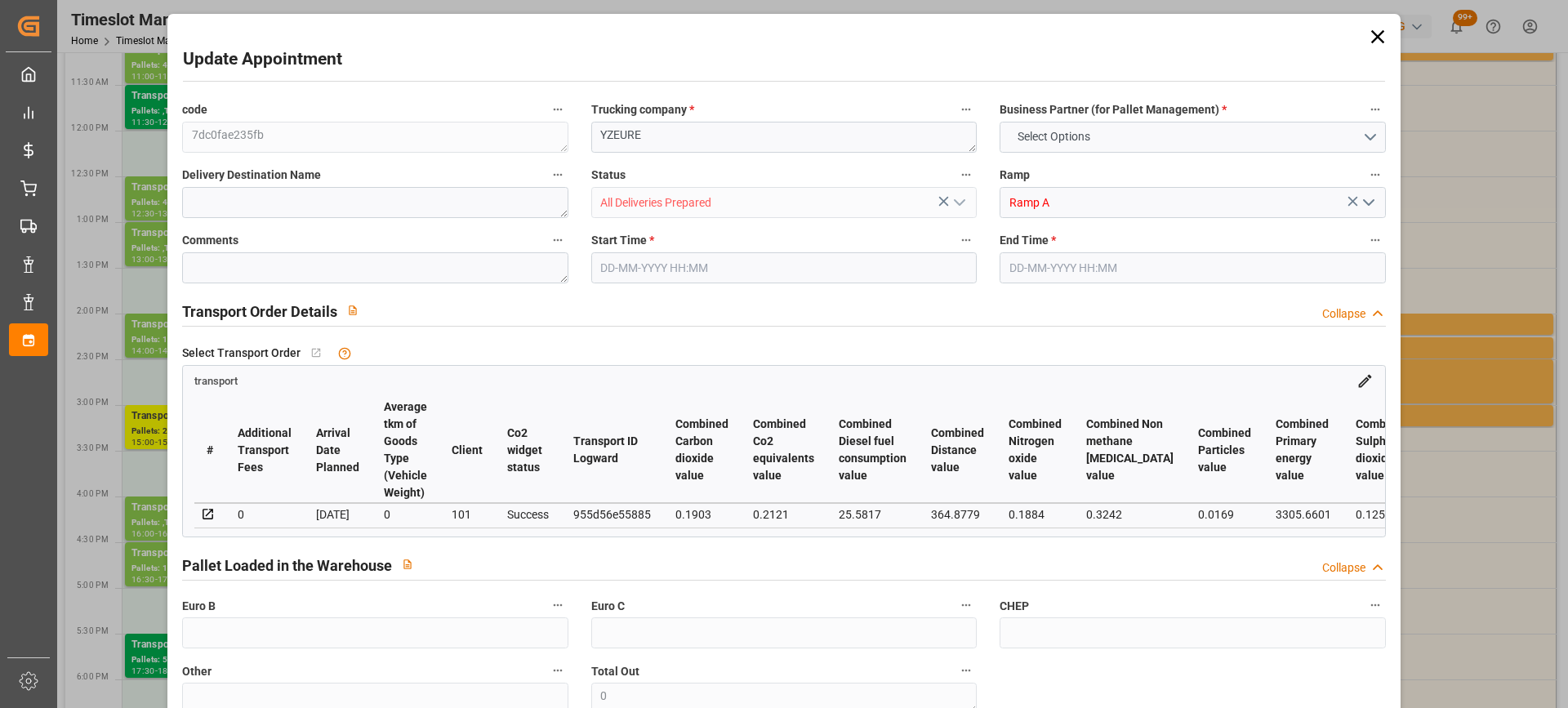
type input "9"
type input "397.65"
type input "0"
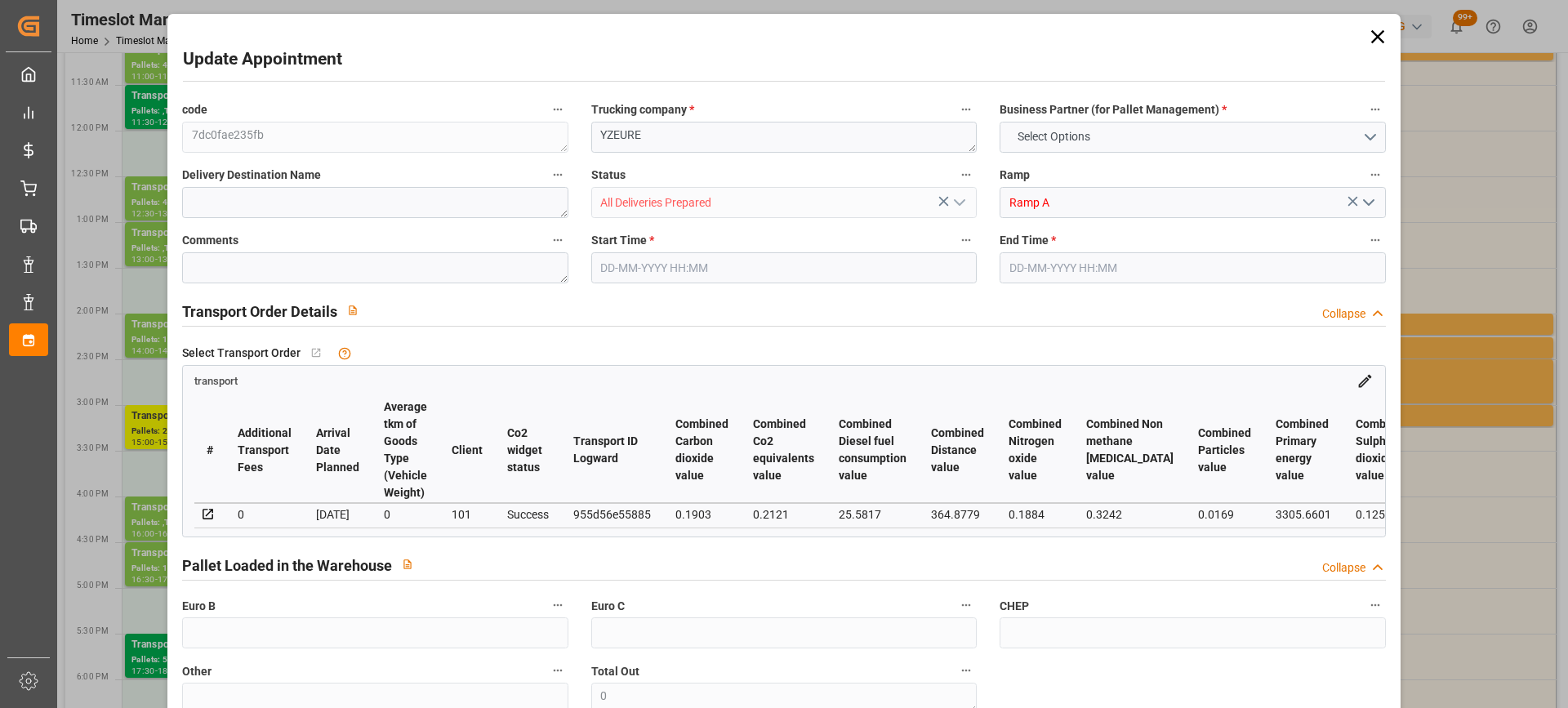
type input "381.5452"
type input "-16.1048"
type input "6"
type input "892.828"
type input "2083.336"
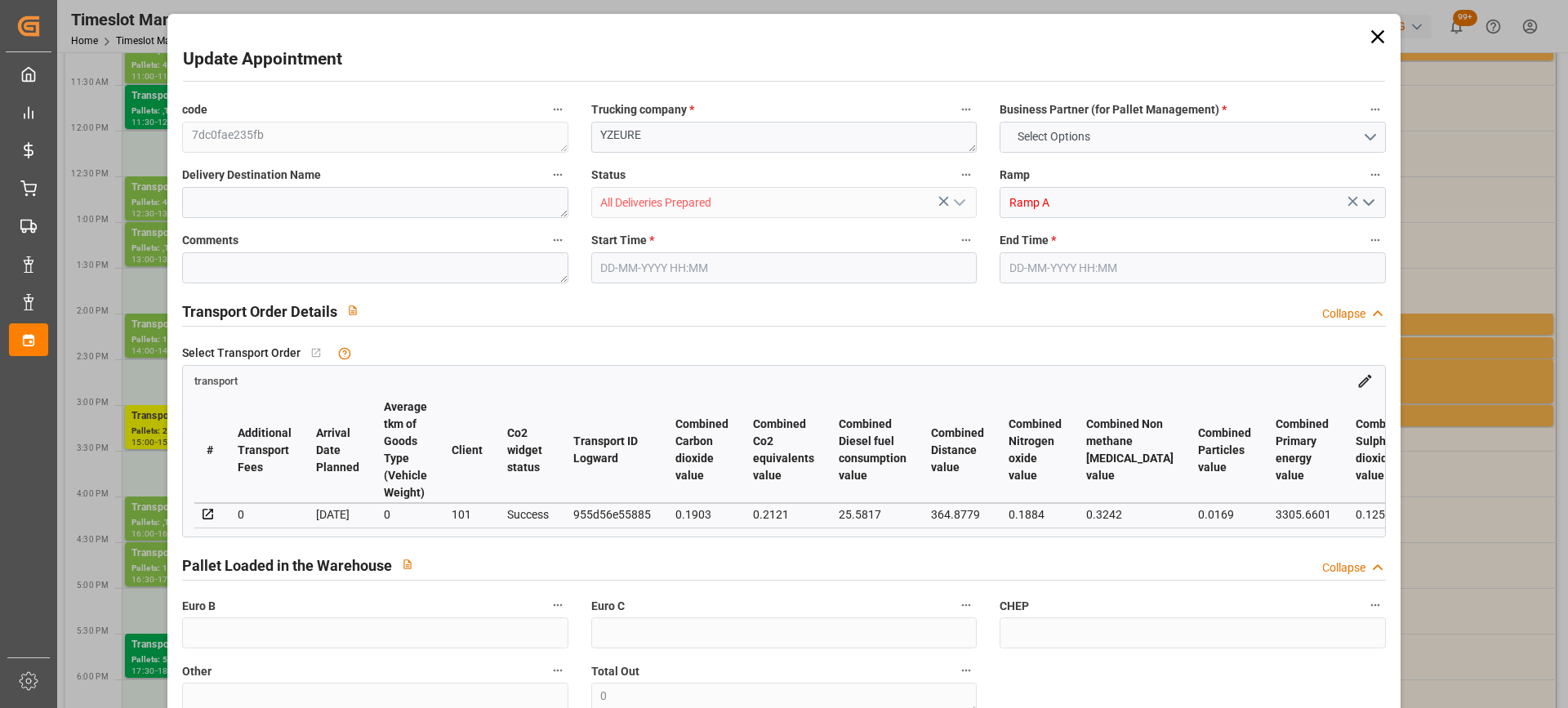
type input "4184.432"
type input "3"
type input "1"
type input "374"
type input "45"
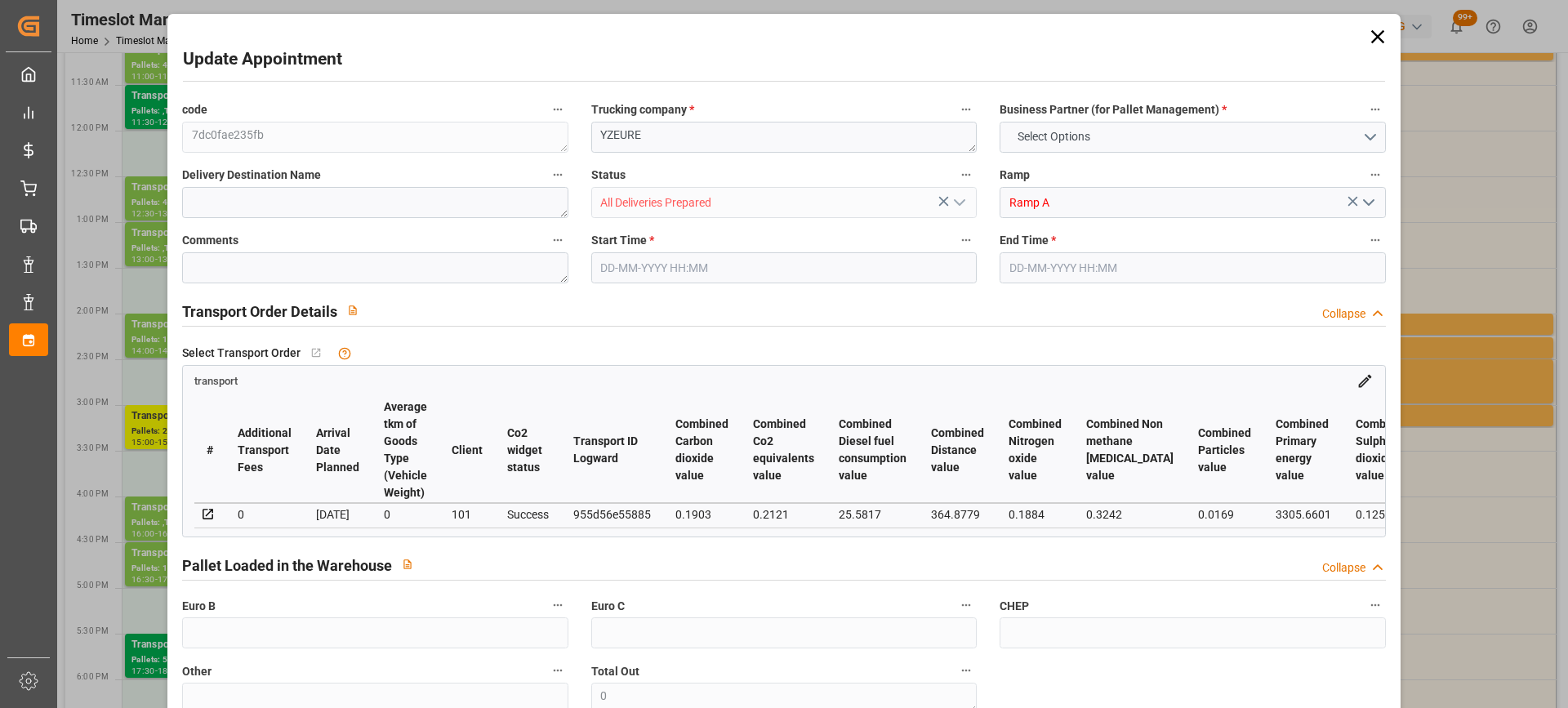
type input "101"
type input "1039.392"
type input "0"
type input "4710.8598"
type input "0"
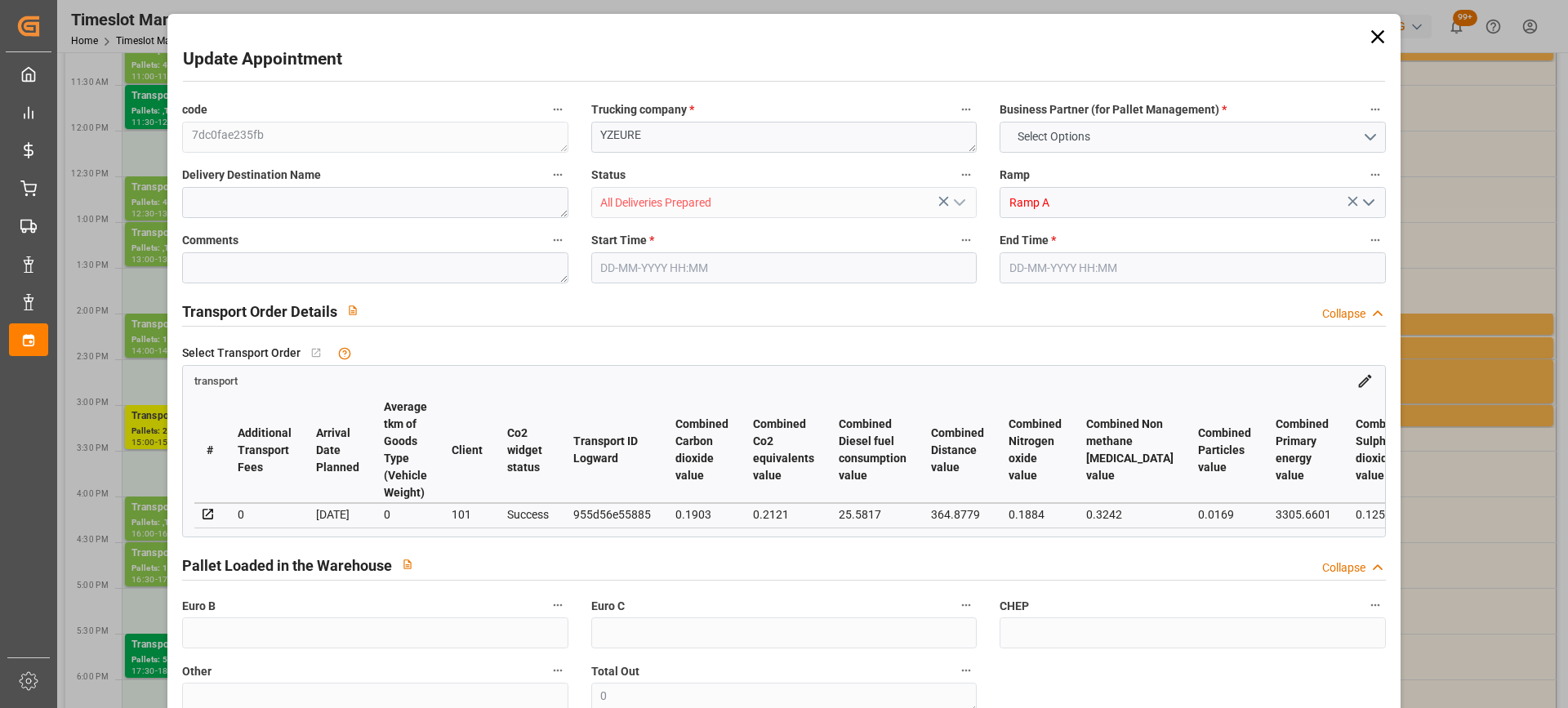
type input "0"
type input "21"
type input "35"
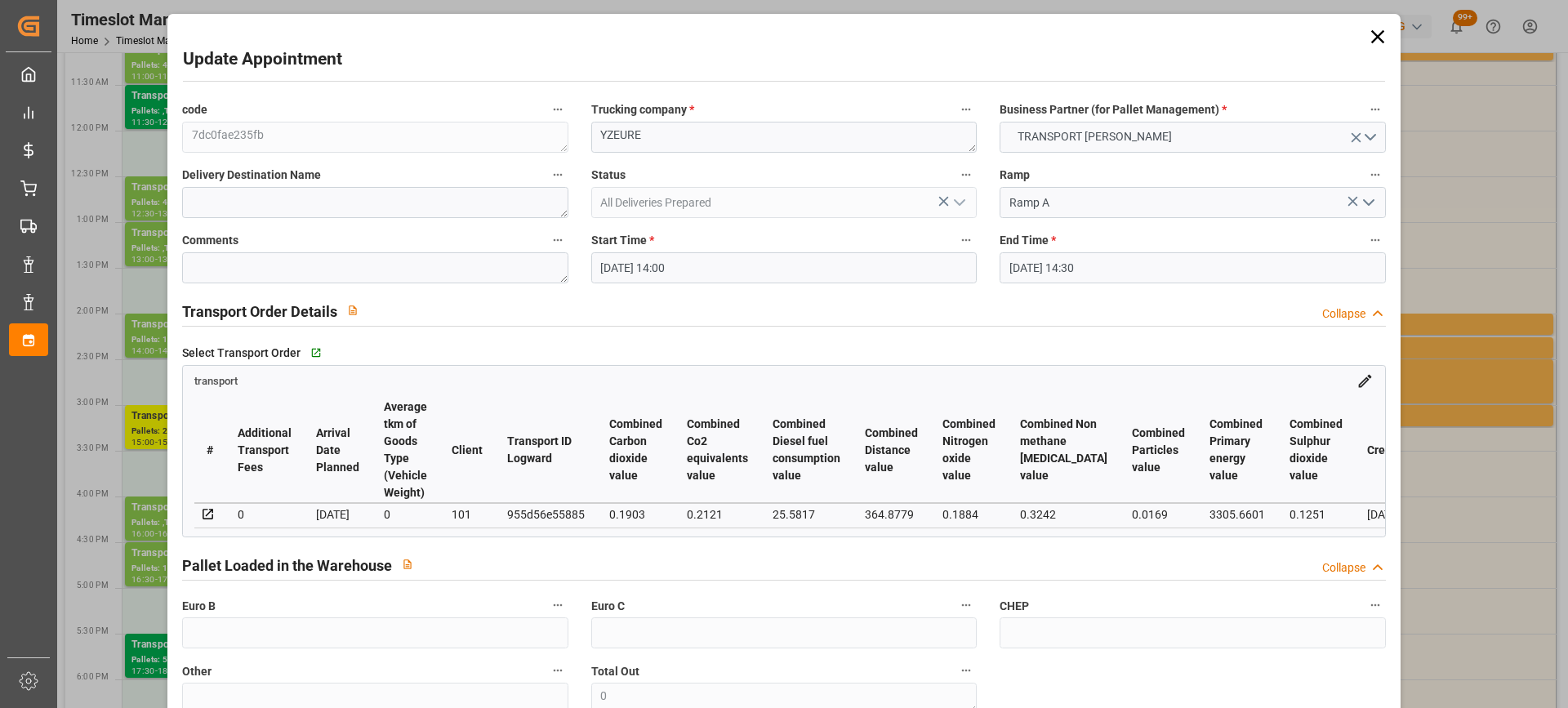
type input "[DATE] 14:00"
type input "[DATE] 14:30"
type input "[DATE] 15:31"
type input "[DATE] 12:14"
type input "[DATE]"
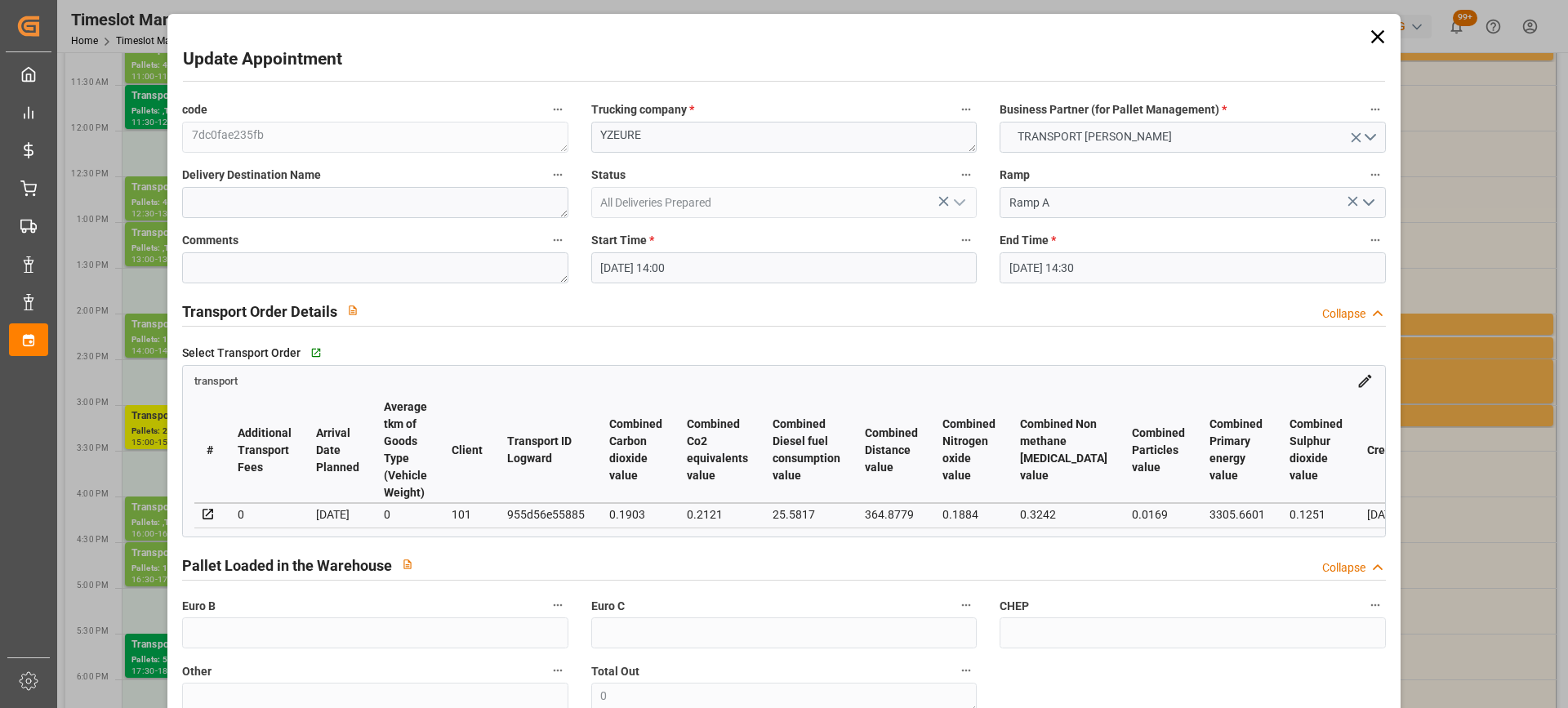
type input "[DATE]"
click at [592, 131] on textarea "YZEURE" at bounding box center [784, 136] width 386 height 31
type textarea "4332/YZEURE"
click at [914, 401] on th "Combined Distance value" at bounding box center [892, 450] width 78 height 106
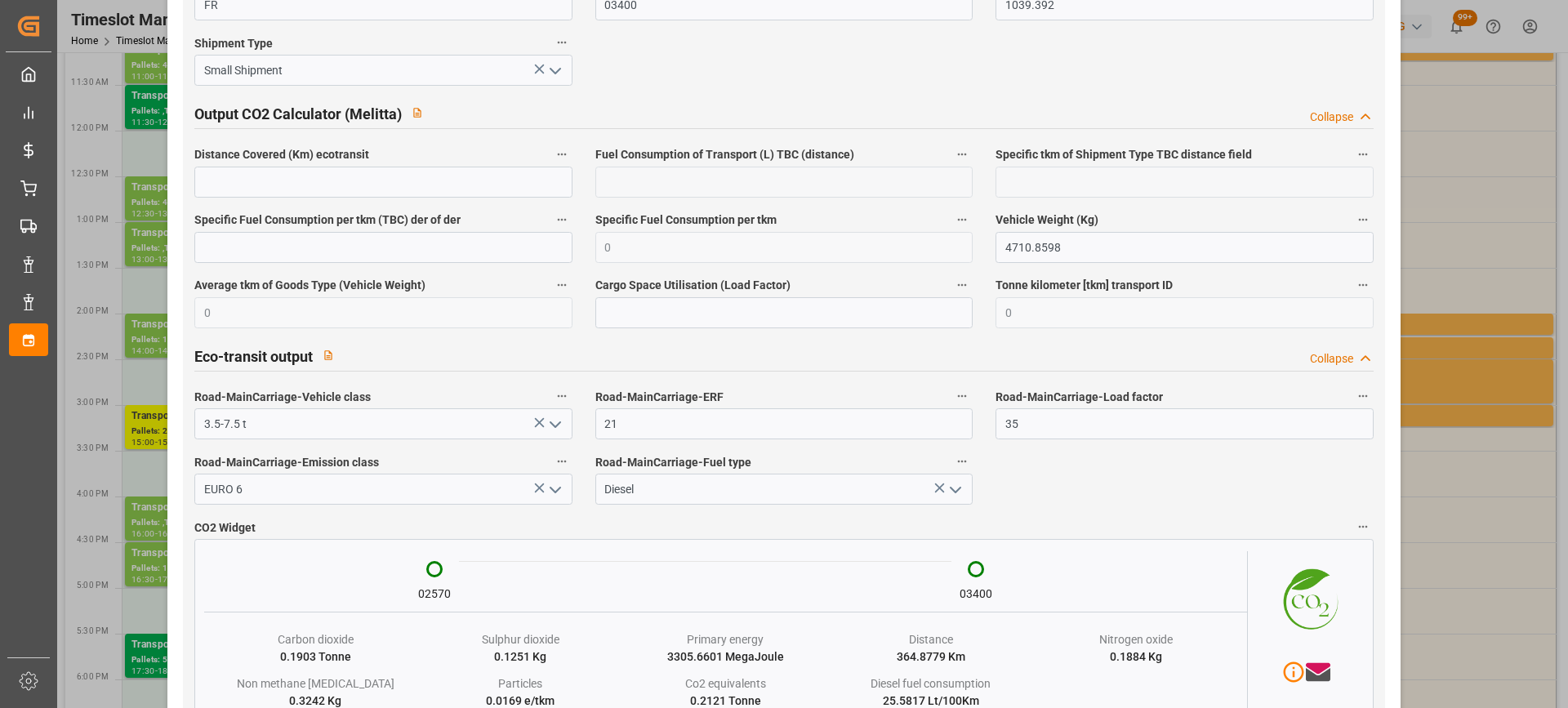
scroll to position [2808, 0]
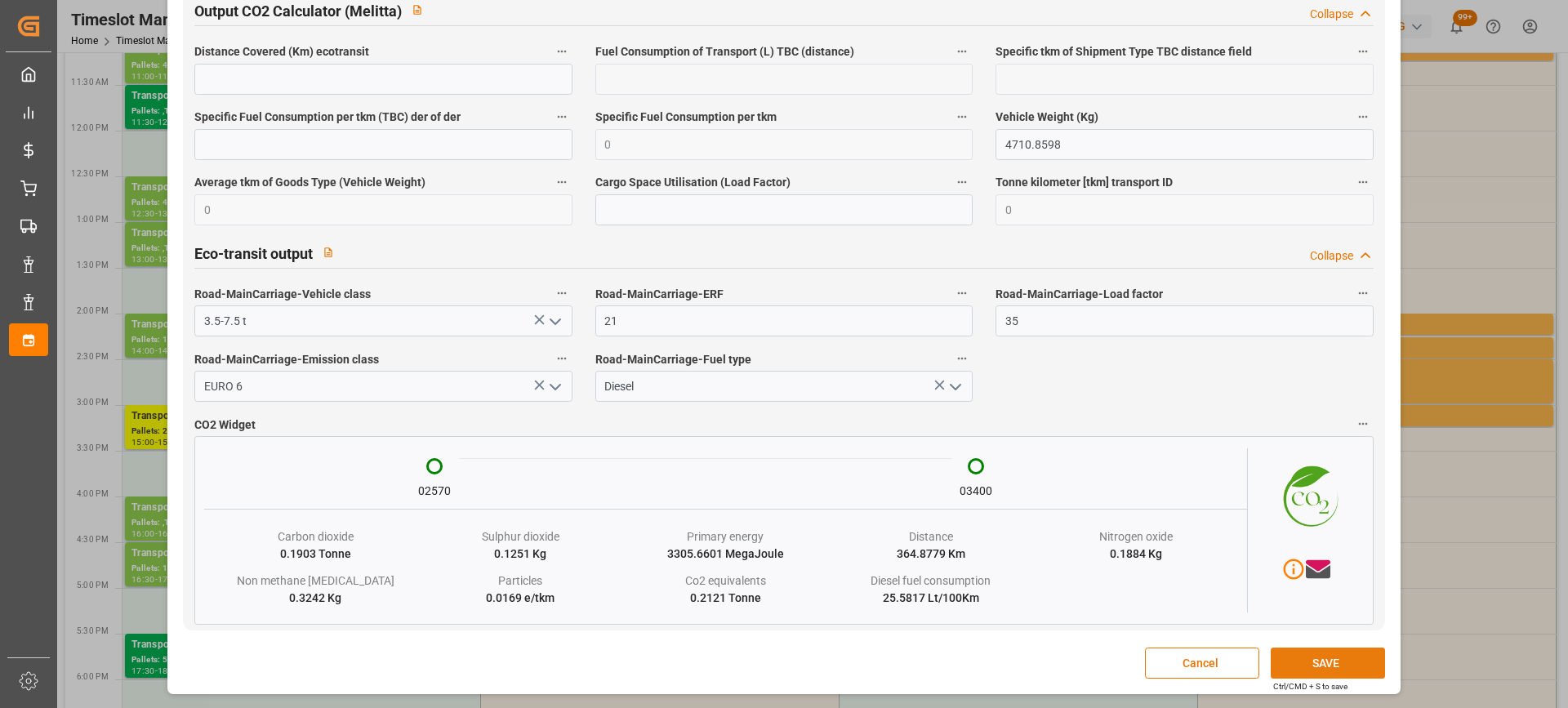
drag, startPoint x: 1354, startPoint y: 661, endPoint x: 1339, endPoint y: 663, distance: 15.1
click at [1353, 662] on button "SAVE" at bounding box center [1328, 662] width 114 height 31
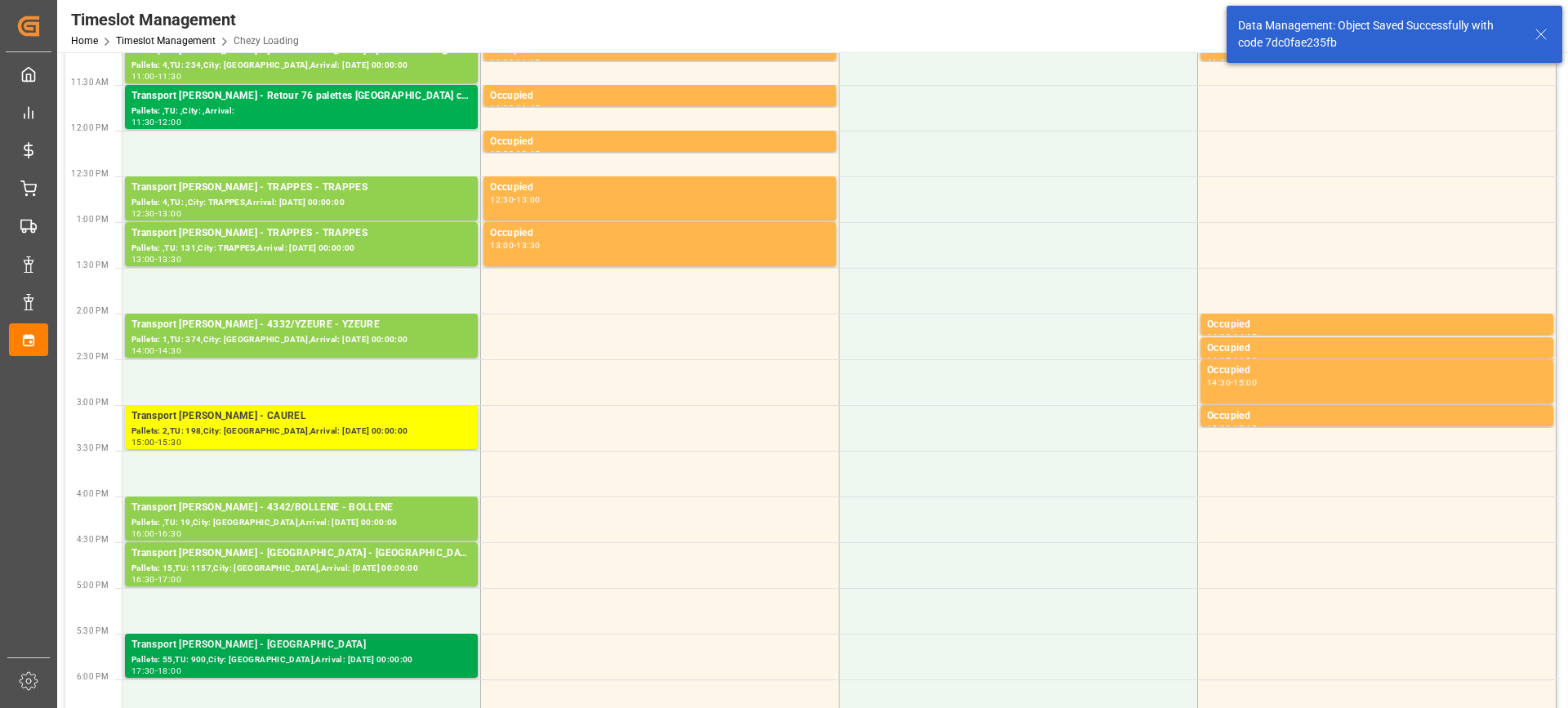
click at [353, 642] on div "Transport [PERSON_NAME] - [GEOGRAPHIC_DATA]" at bounding box center [301, 645] width 339 height 17
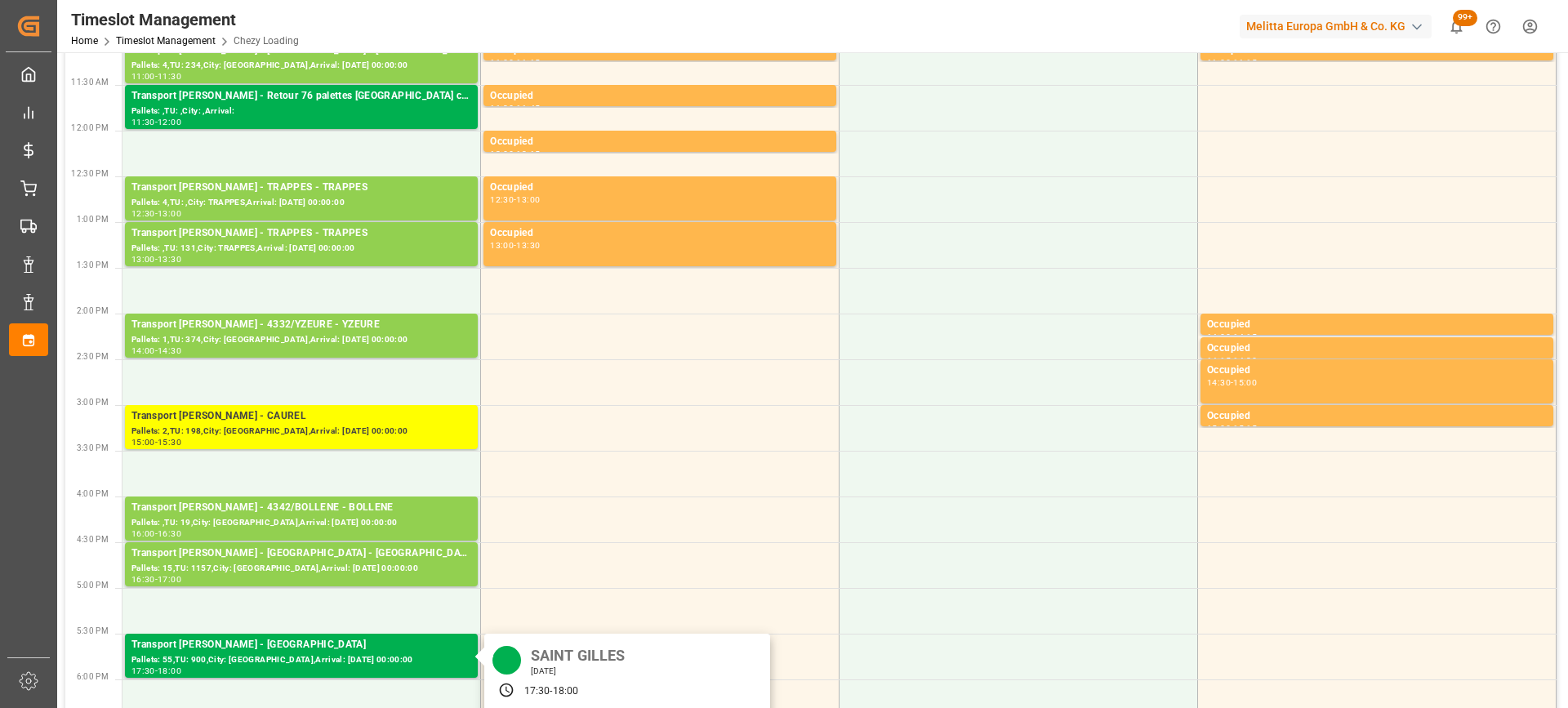
scroll to position [572, 0]
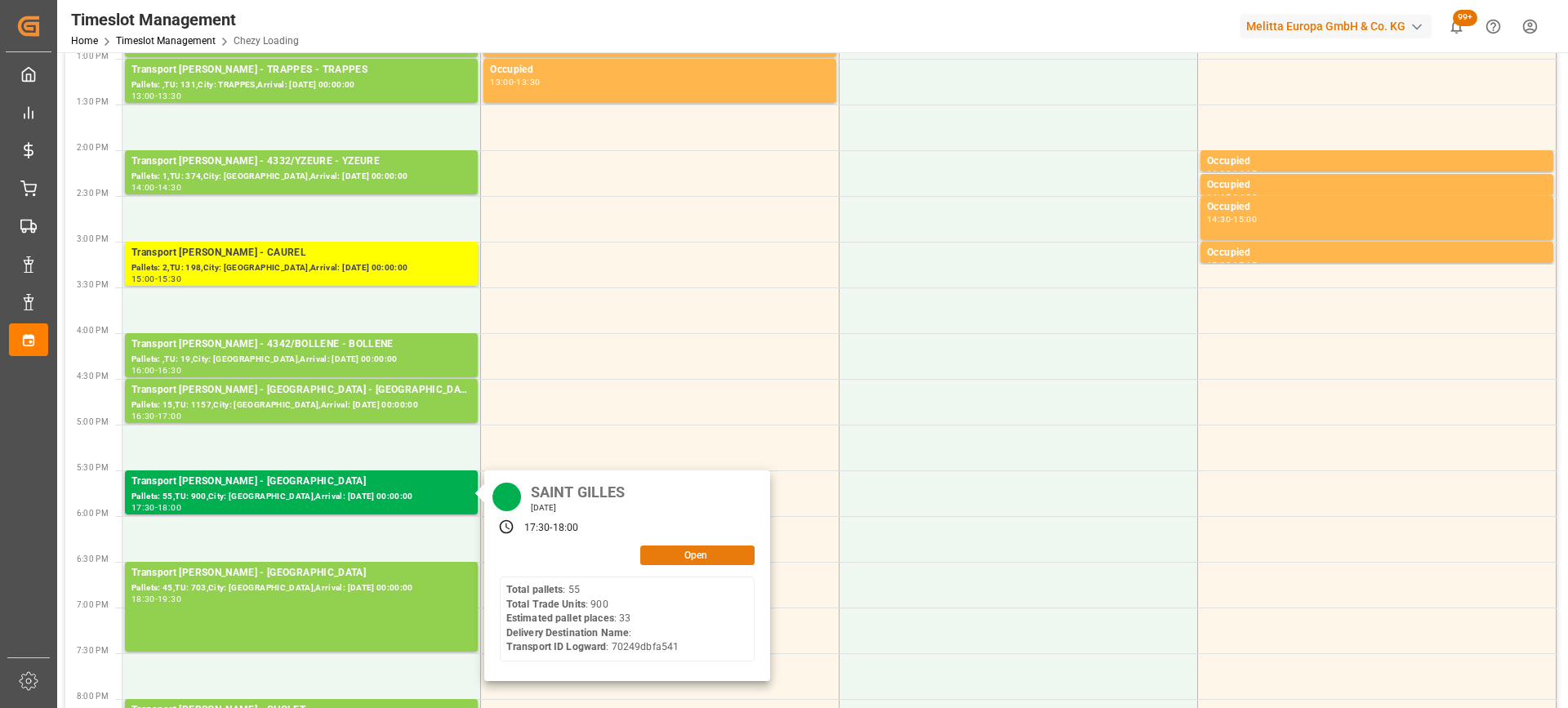
click at [712, 550] on button "Open" at bounding box center [697, 554] width 114 height 19
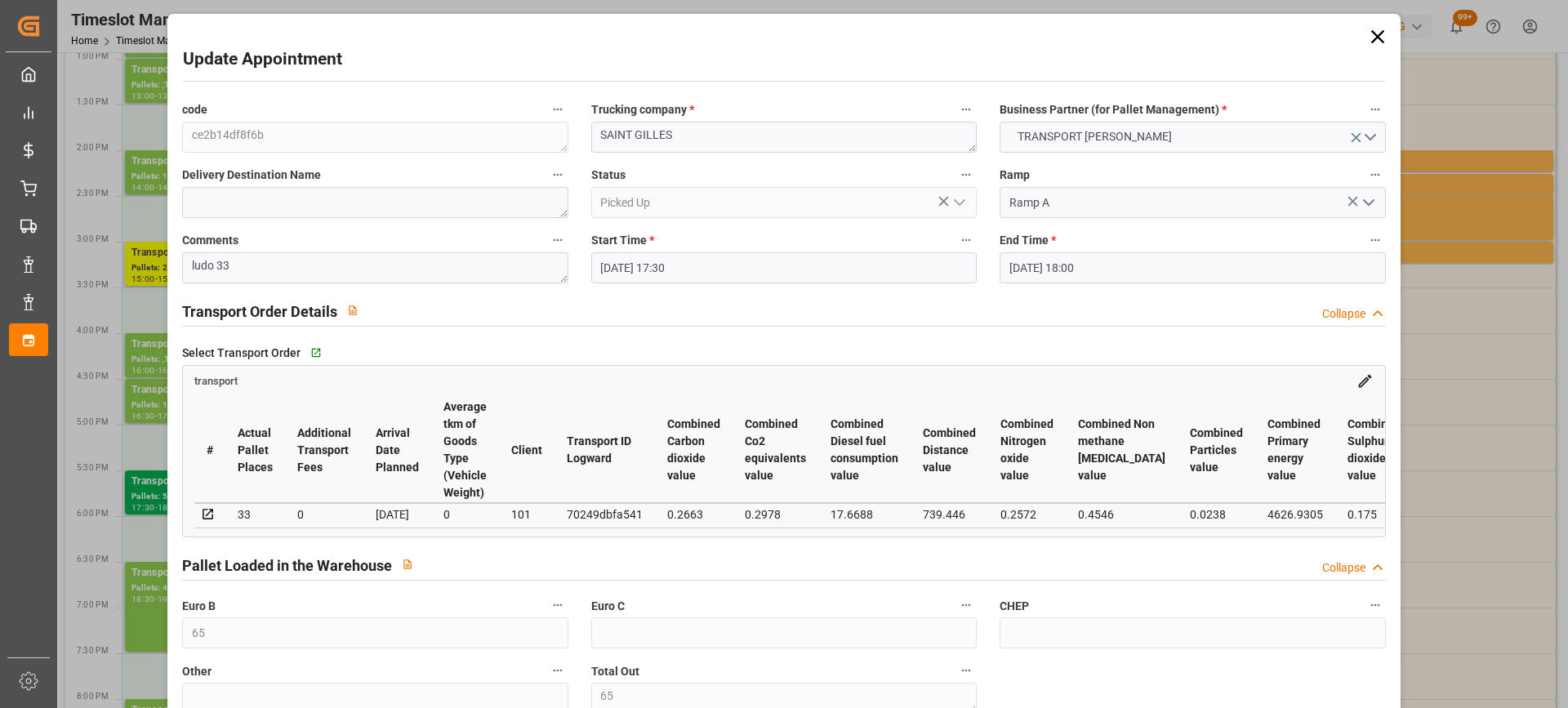
type input "[DATE] 17:30"
type input "[DATE] 18:00"
type input "[DATE] 14:32"
type input "[DATE] 12:36"
type input "[DATE]"
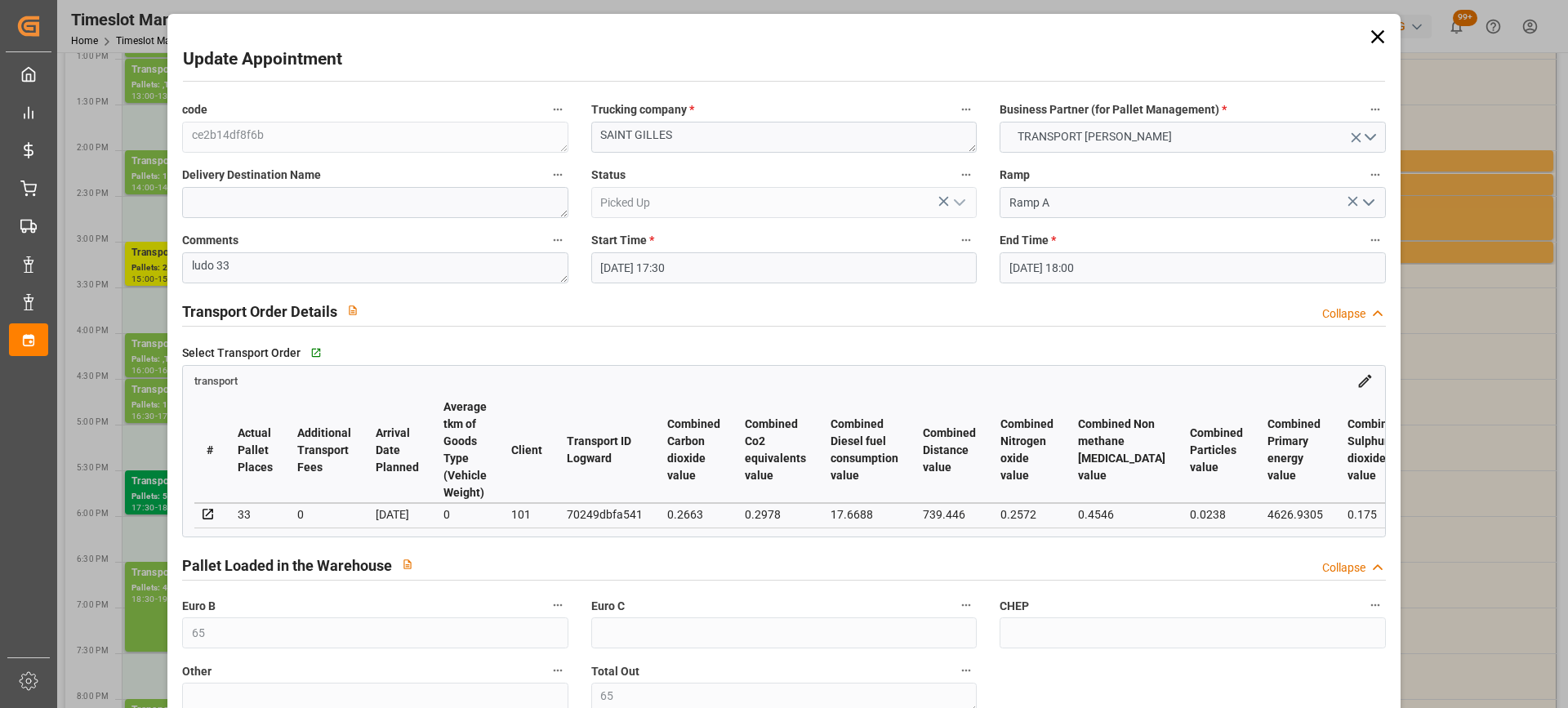
type input "[DATE]"
click at [592, 133] on textarea "SAINT GILLES" at bounding box center [784, 136] width 386 height 31
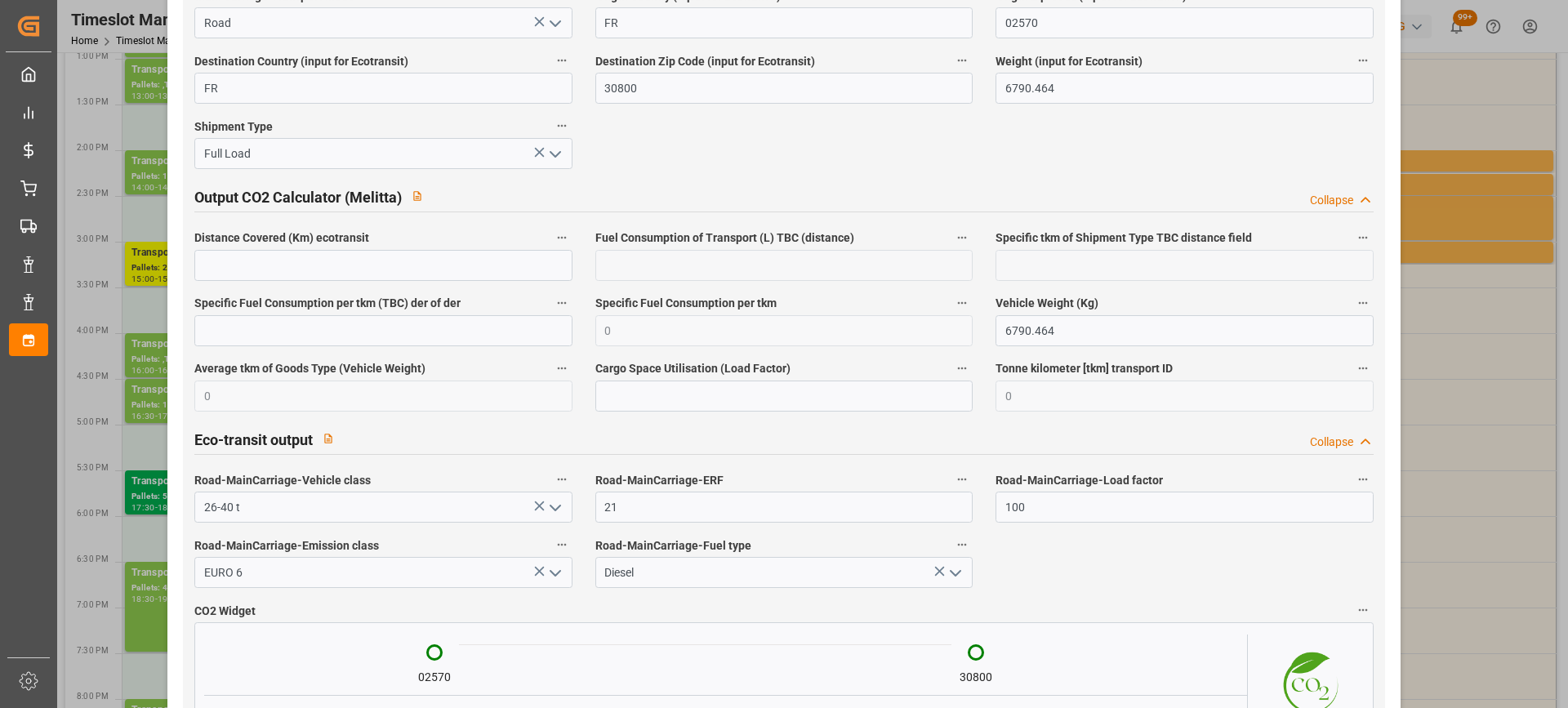
scroll to position [2810, 0]
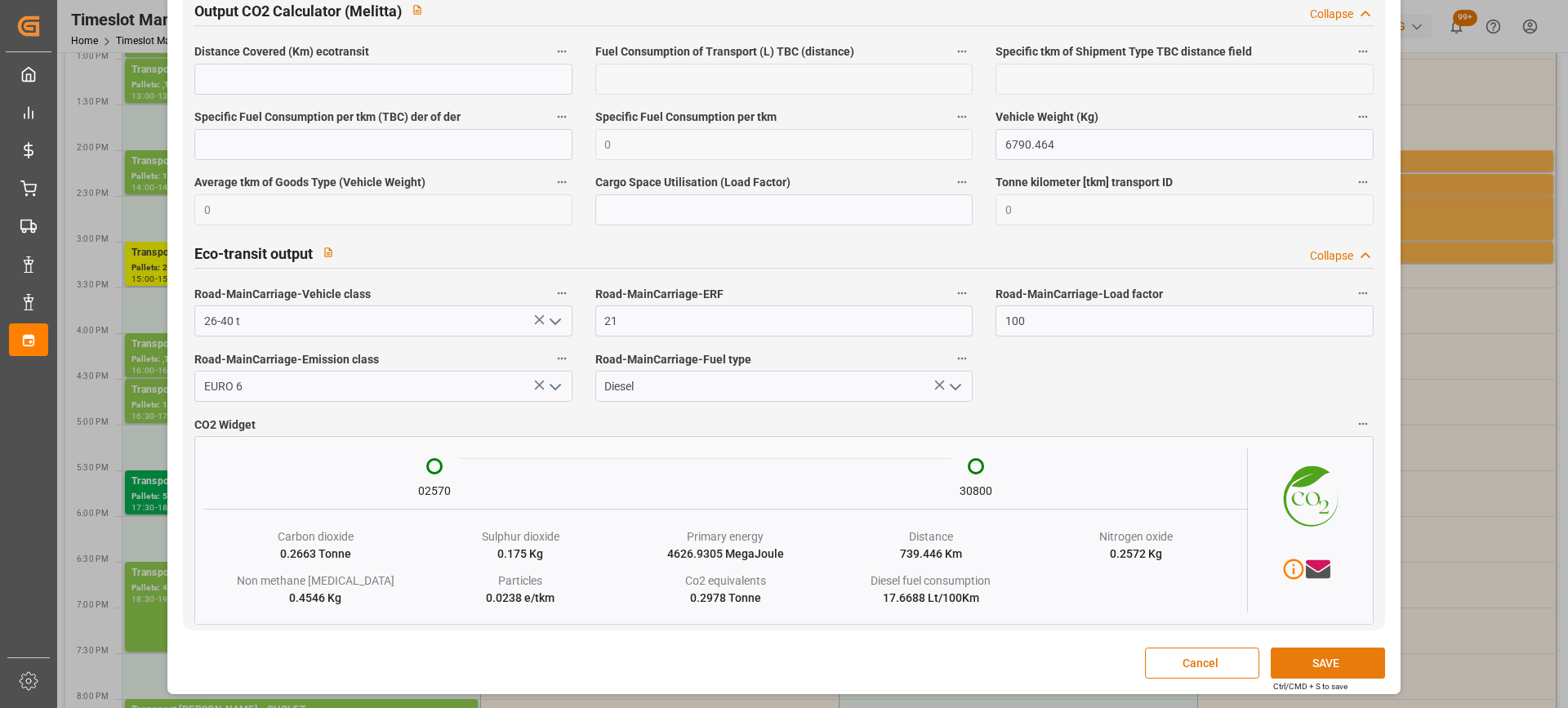
type textarea "6131/[GEOGRAPHIC_DATA]"
click at [1313, 665] on button "SAVE" at bounding box center [1328, 662] width 114 height 31
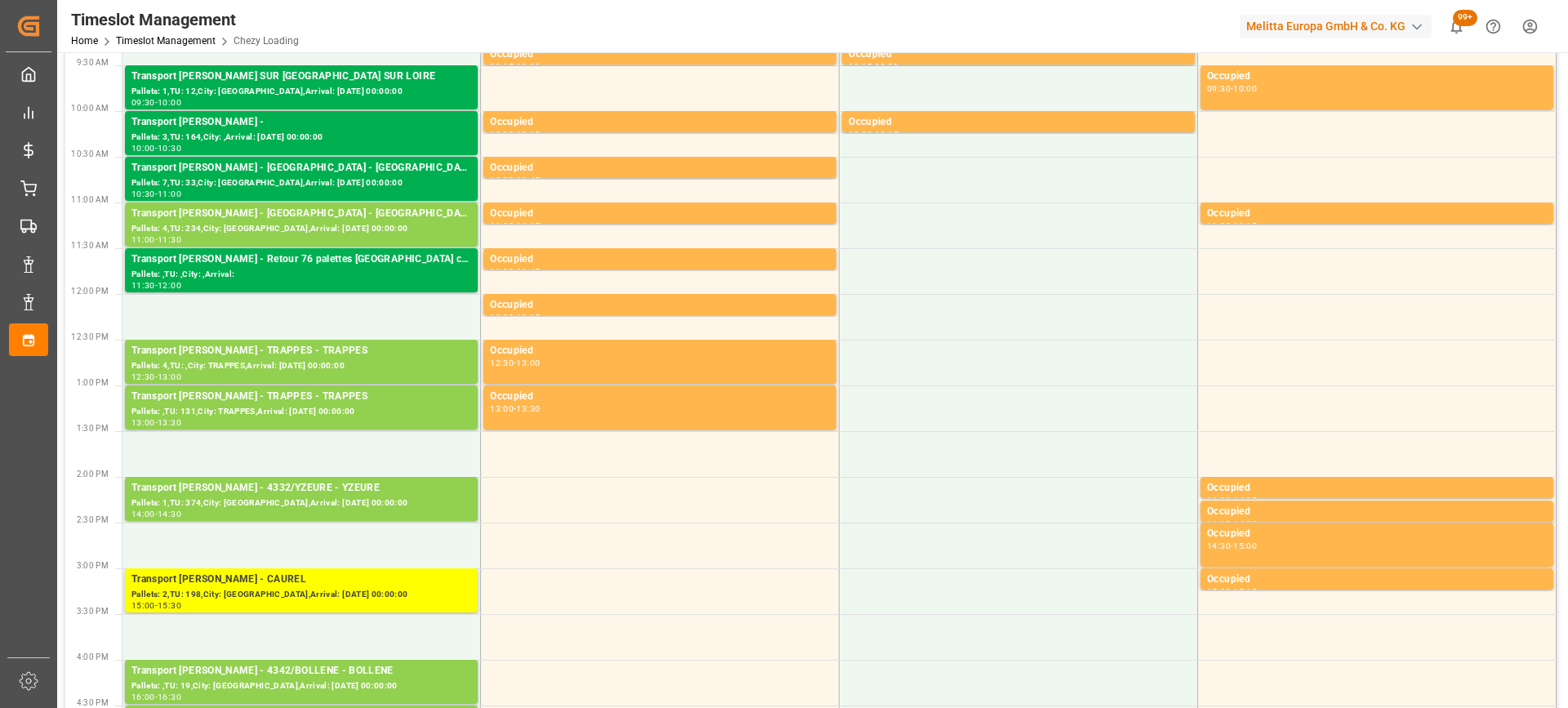
scroll to position [82, 0]
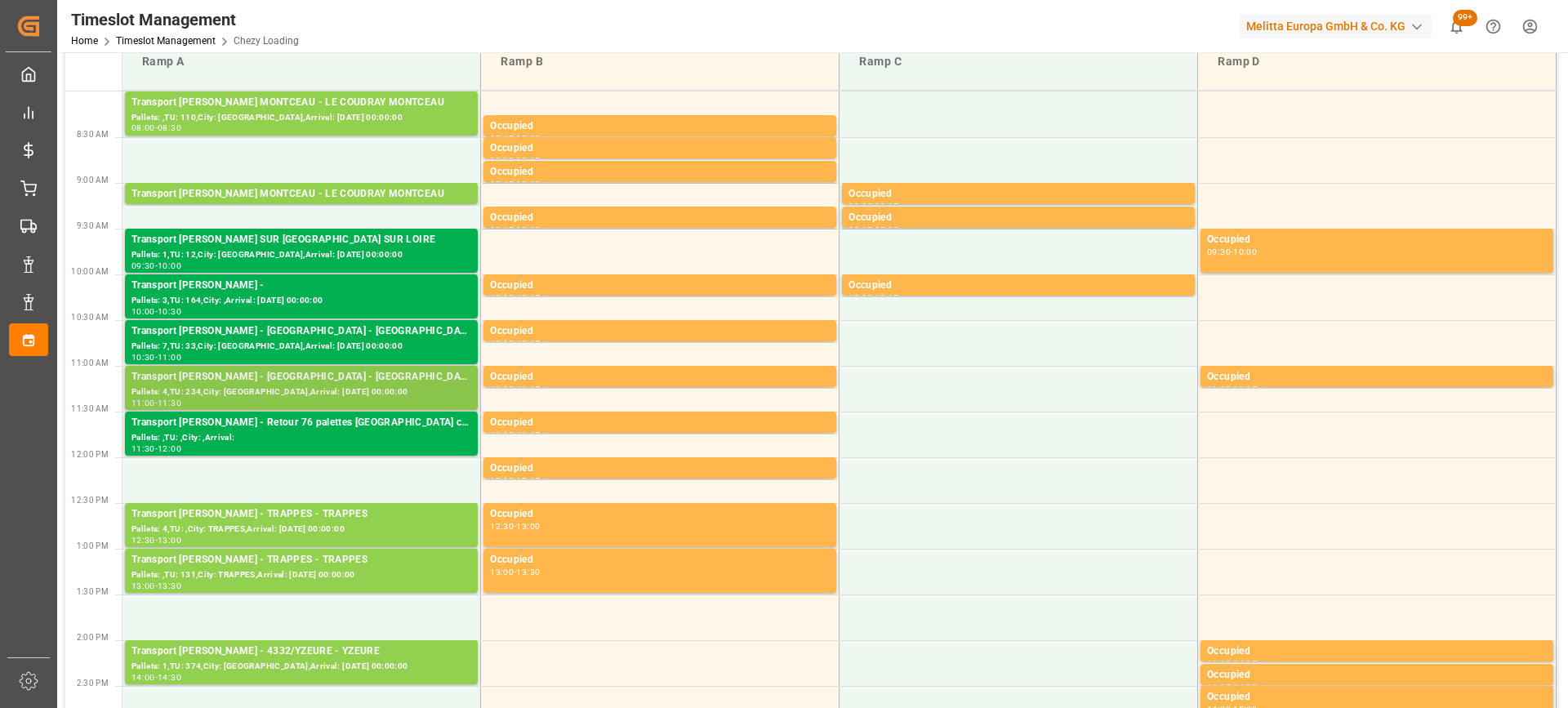
click at [338, 380] on div "Transport [PERSON_NAME] - [GEOGRAPHIC_DATA] - [GEOGRAPHIC_DATA]" at bounding box center [301, 377] width 339 height 17
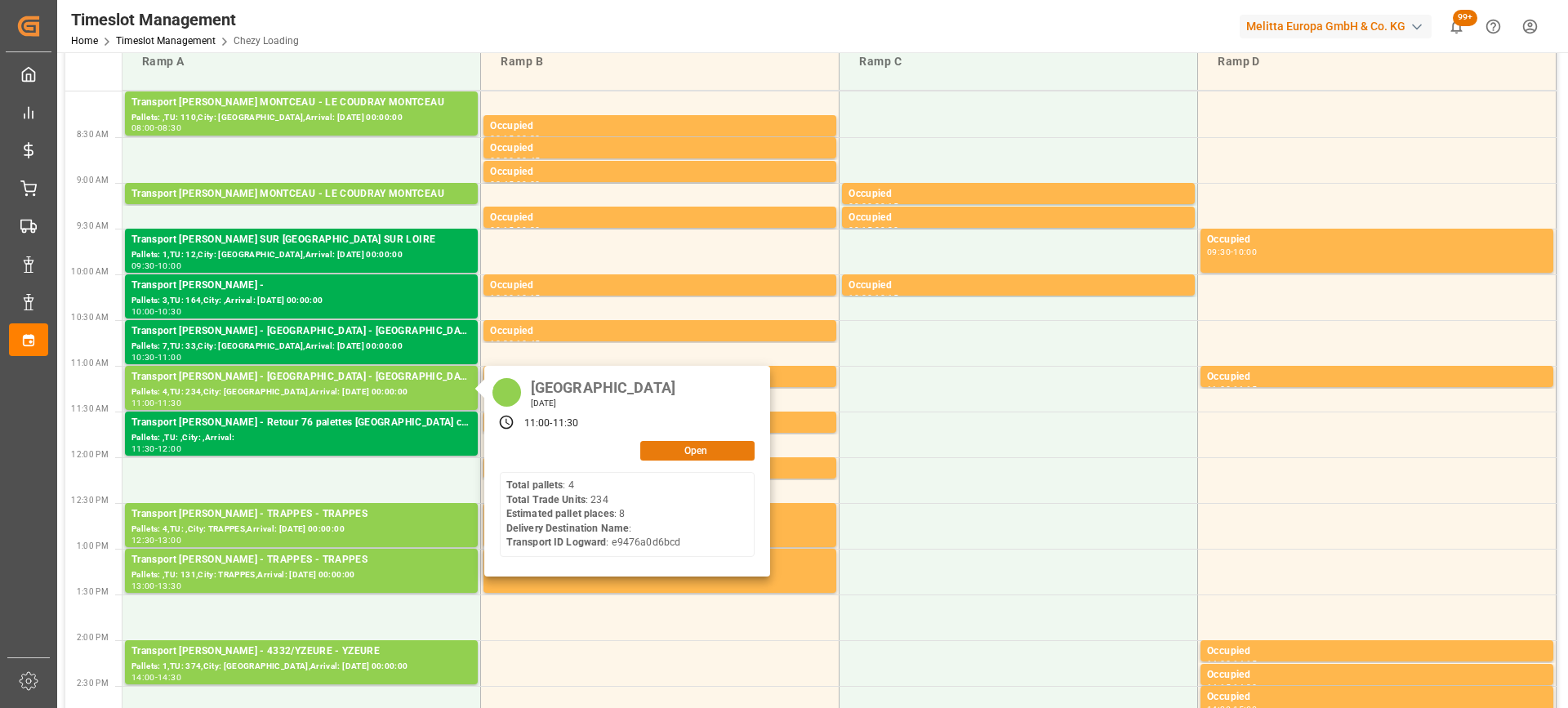
click at [727, 442] on button "Open" at bounding box center [697, 450] width 114 height 19
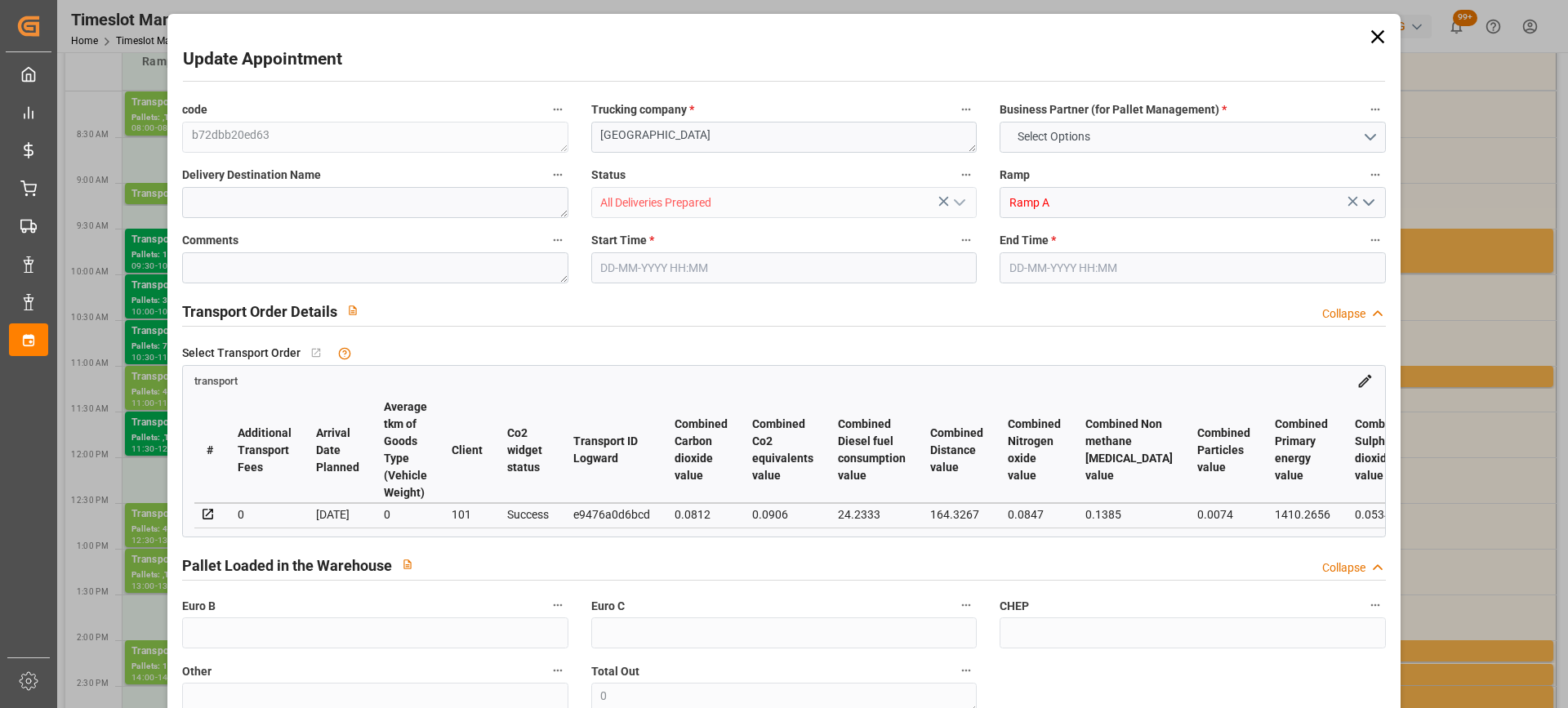
type input "8"
type input "210.87"
type input "0"
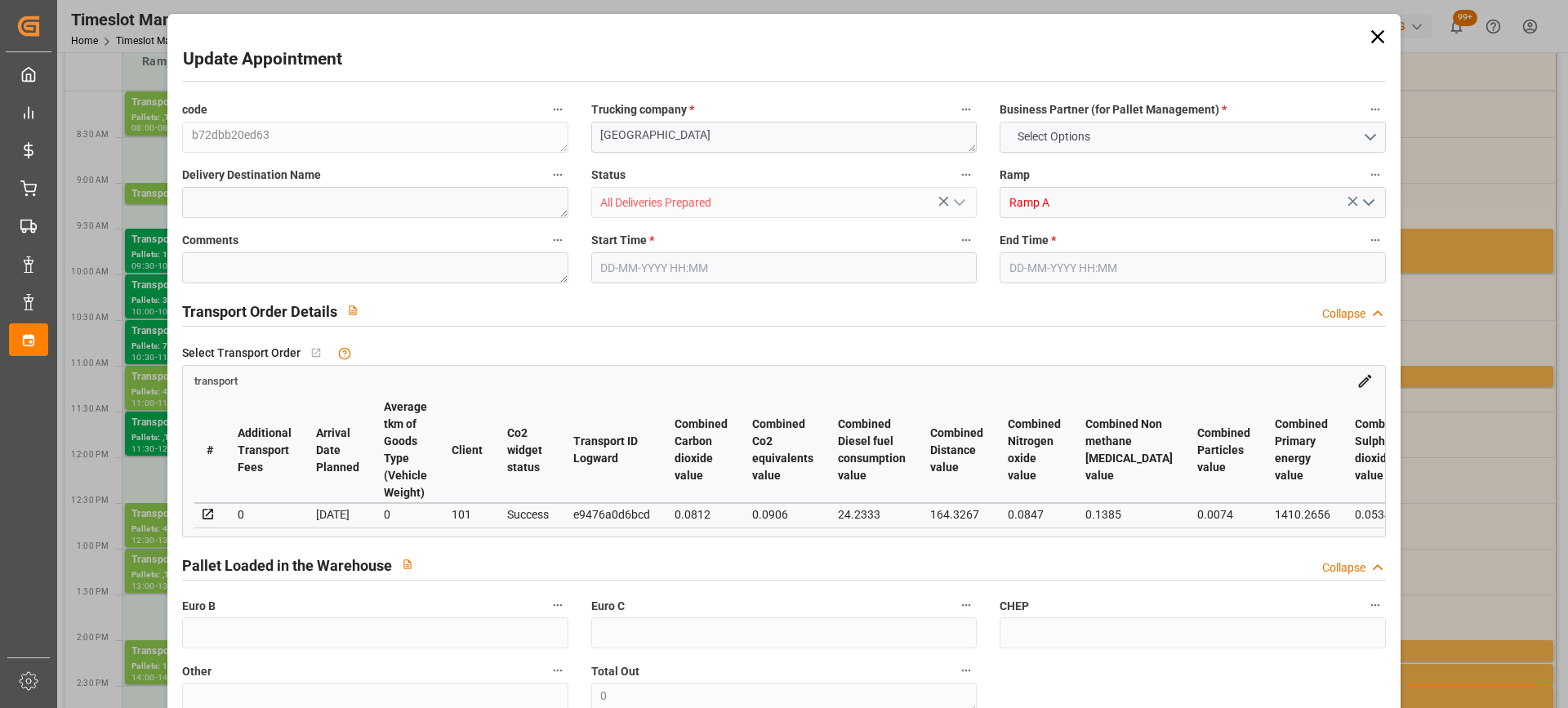
type input "202.3298"
type input "-8.5402"
type input "8"
type input "557.76"
type input "1244.42"
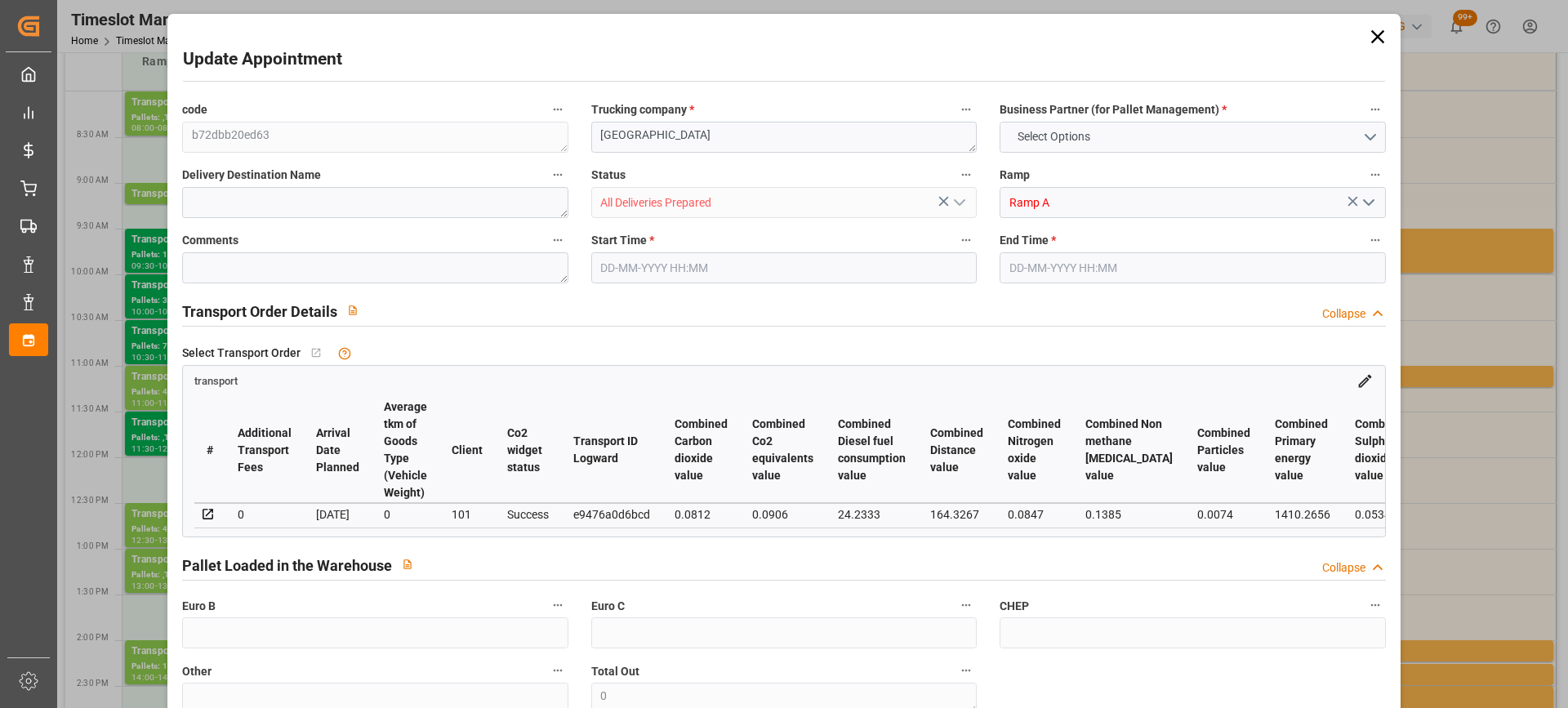
type input "6130.8"
type input "80"
type input "4"
type input "234"
type input "8"
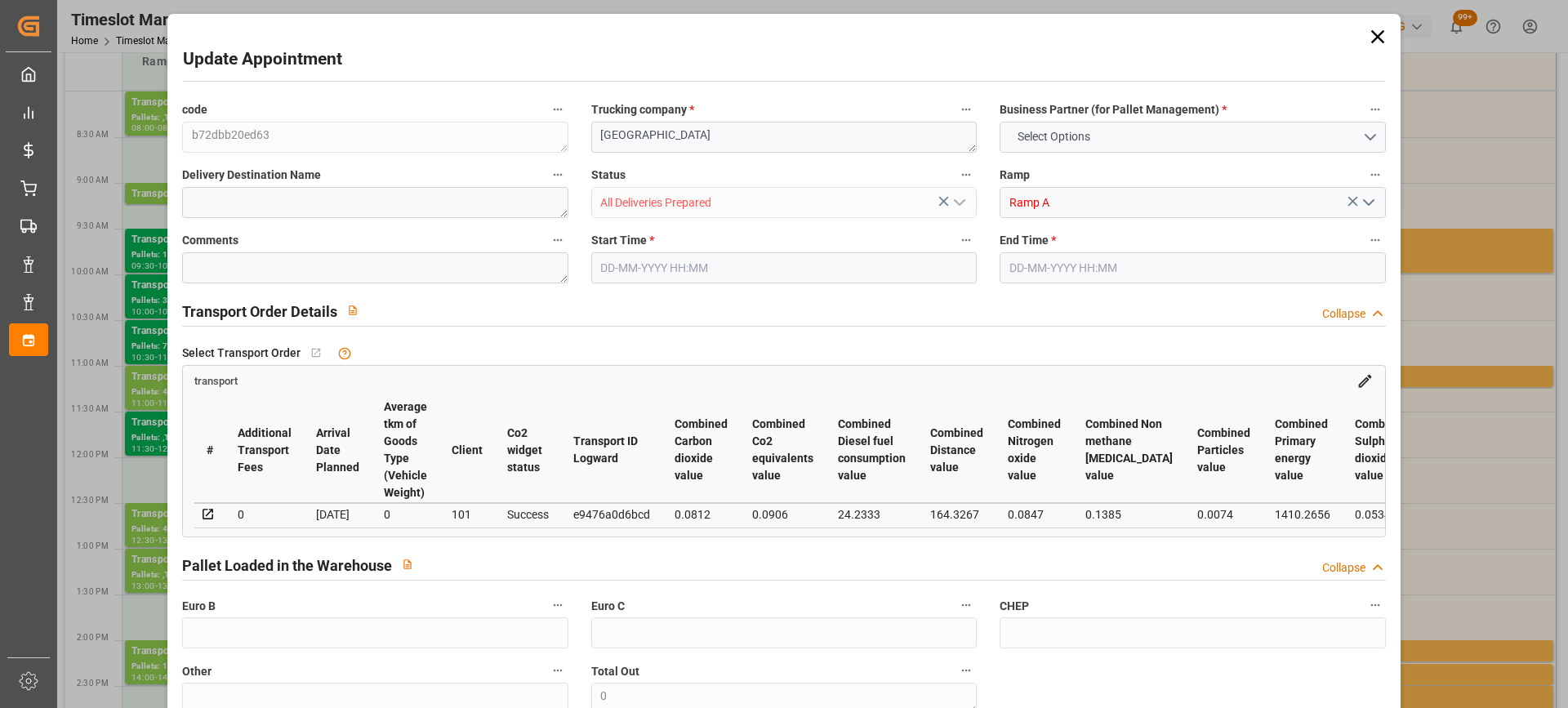
type input "101"
type input "1037.196"
type input "0"
type input "4710.8598"
type input "0"
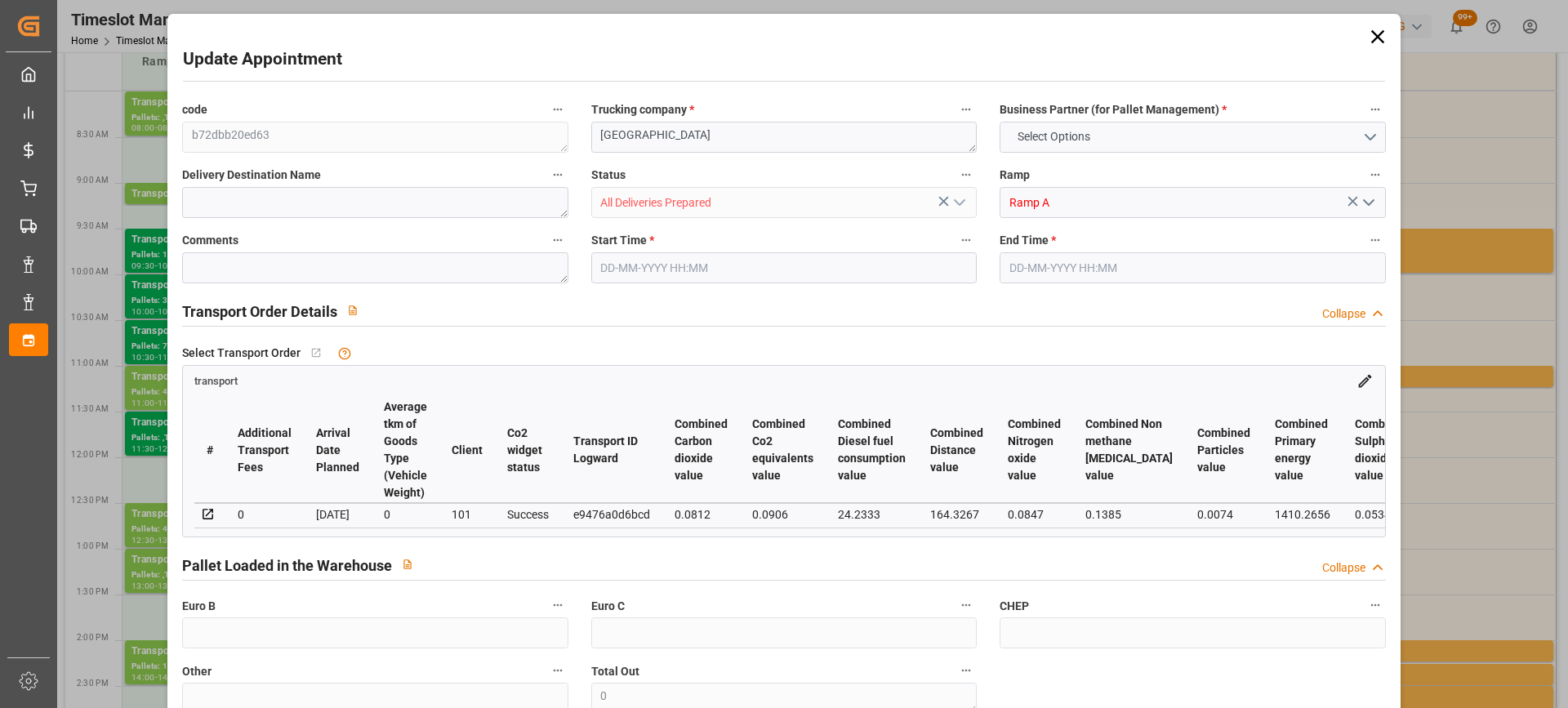
type input "0"
type input "21"
type input "35"
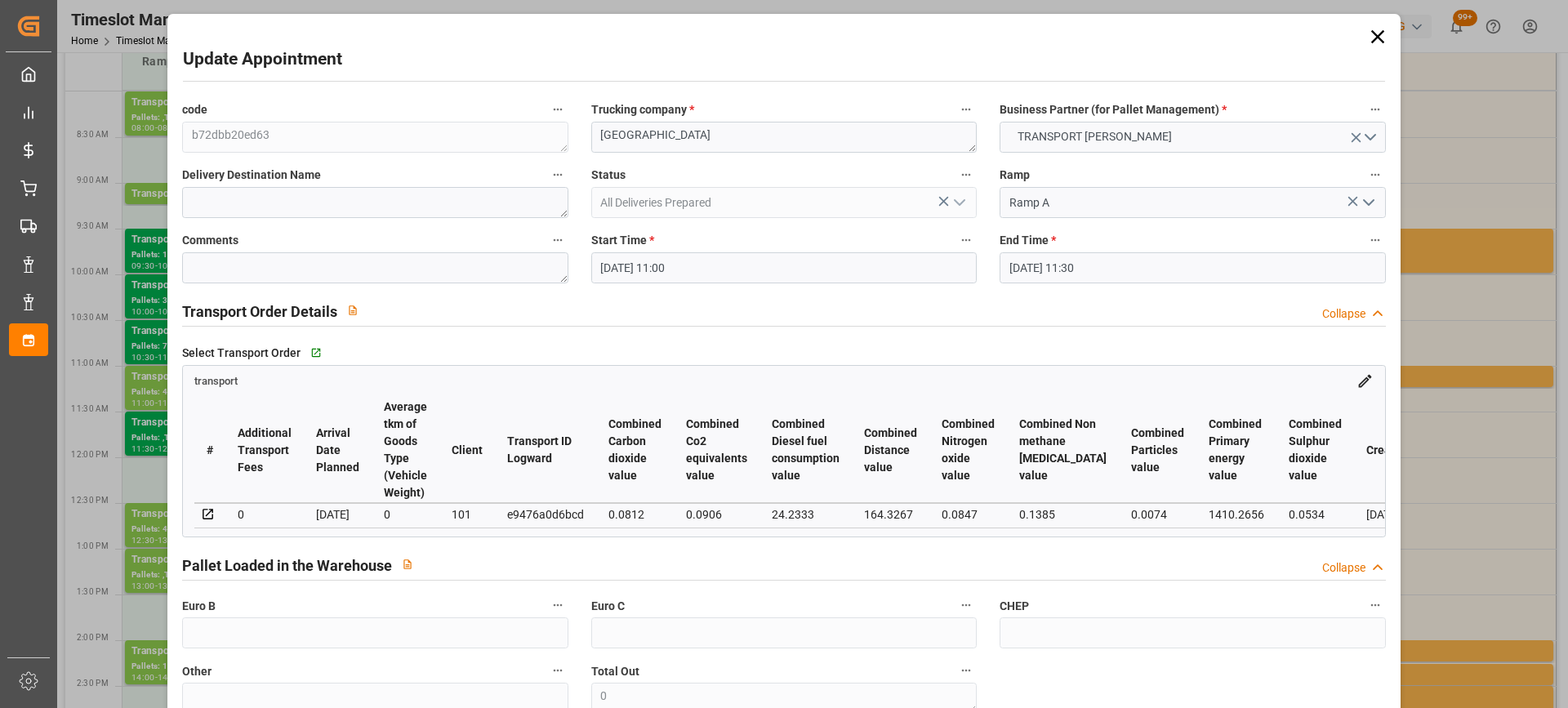
type input "[DATE] 11:00"
type input "[DATE] 11:30"
type input "[DATE] 15:30"
type input "[DATE] 12:16"
type input "[DATE]"
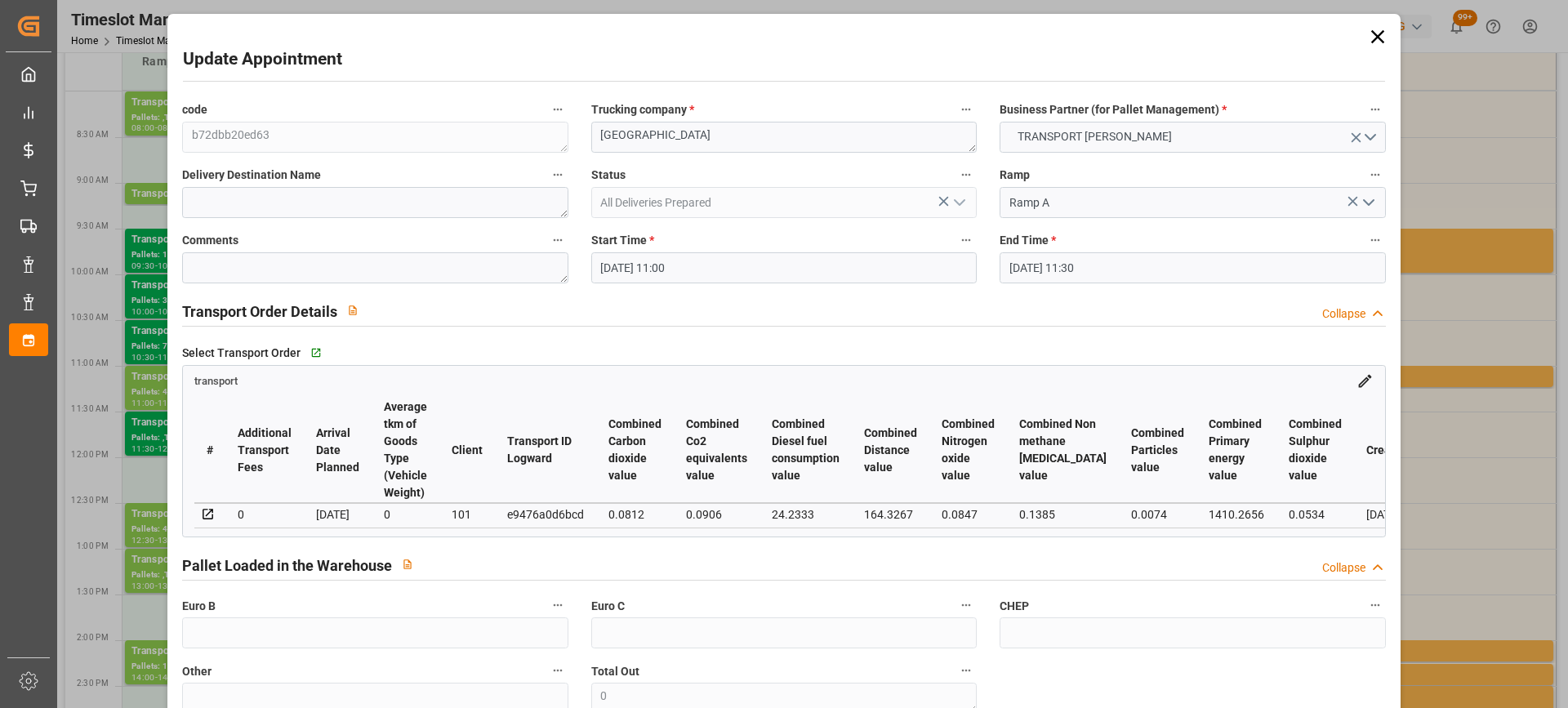
type input "[DATE]"
click at [592, 134] on textarea "[GEOGRAPHIC_DATA]" at bounding box center [784, 136] width 386 height 31
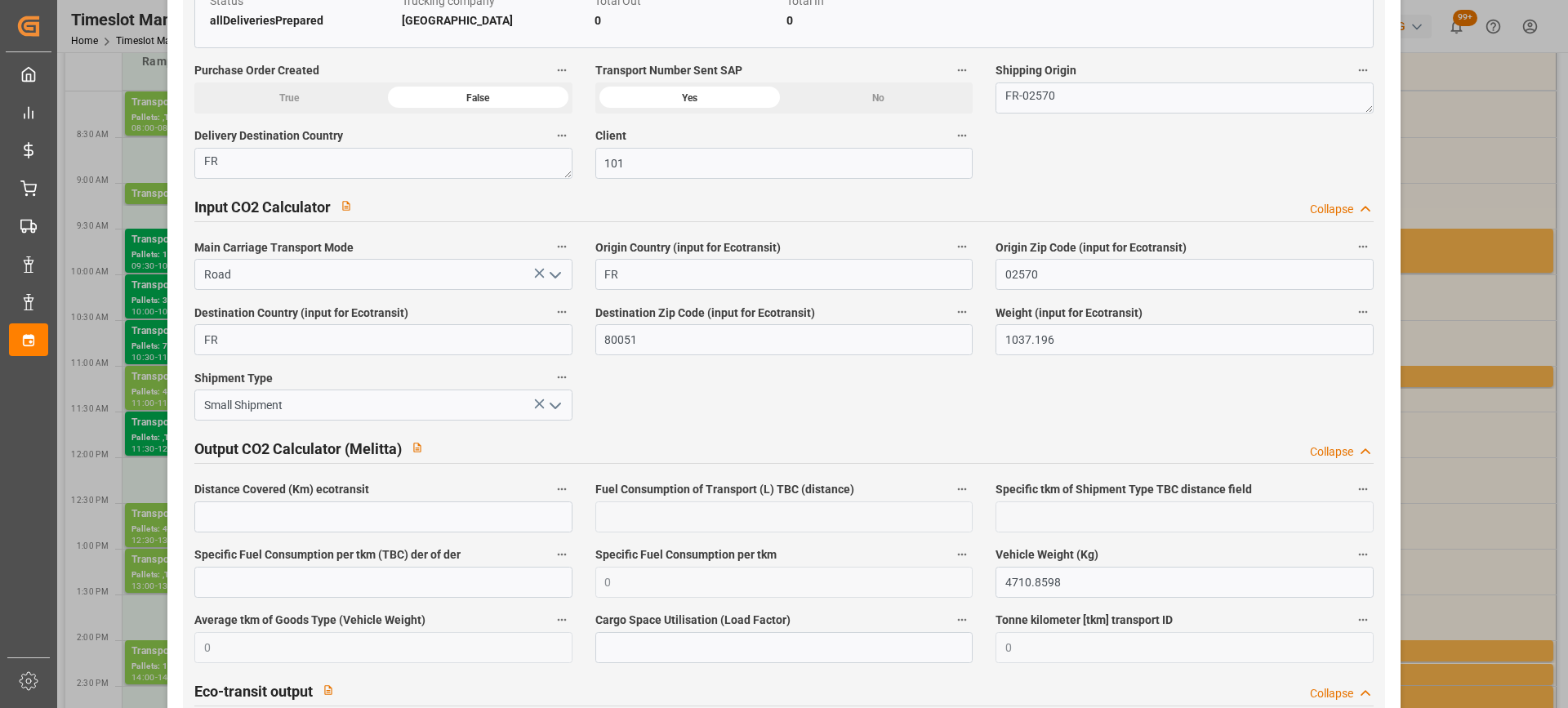
scroll to position [2735, 0]
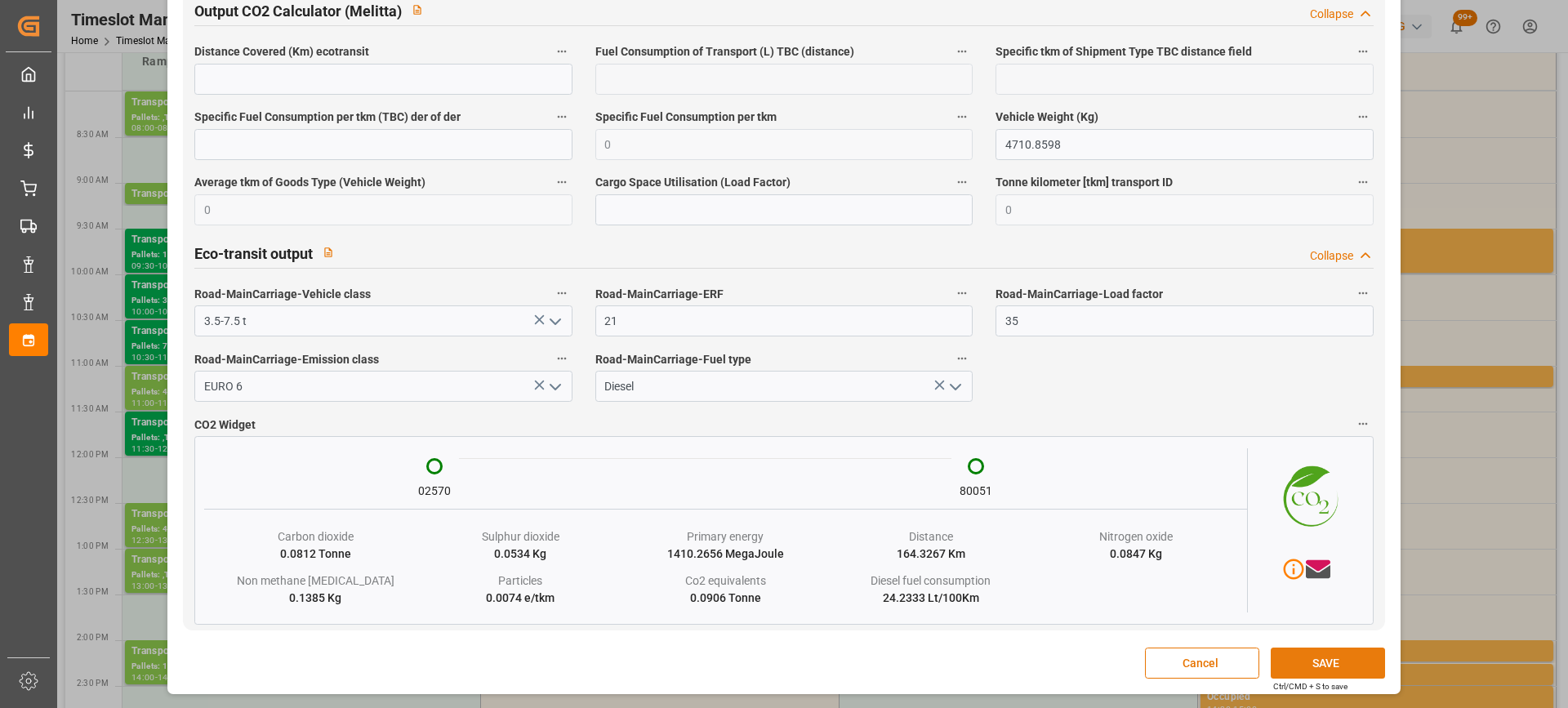
type textarea "4331/[GEOGRAPHIC_DATA]"
click at [1332, 656] on button "SAVE" at bounding box center [1328, 662] width 114 height 31
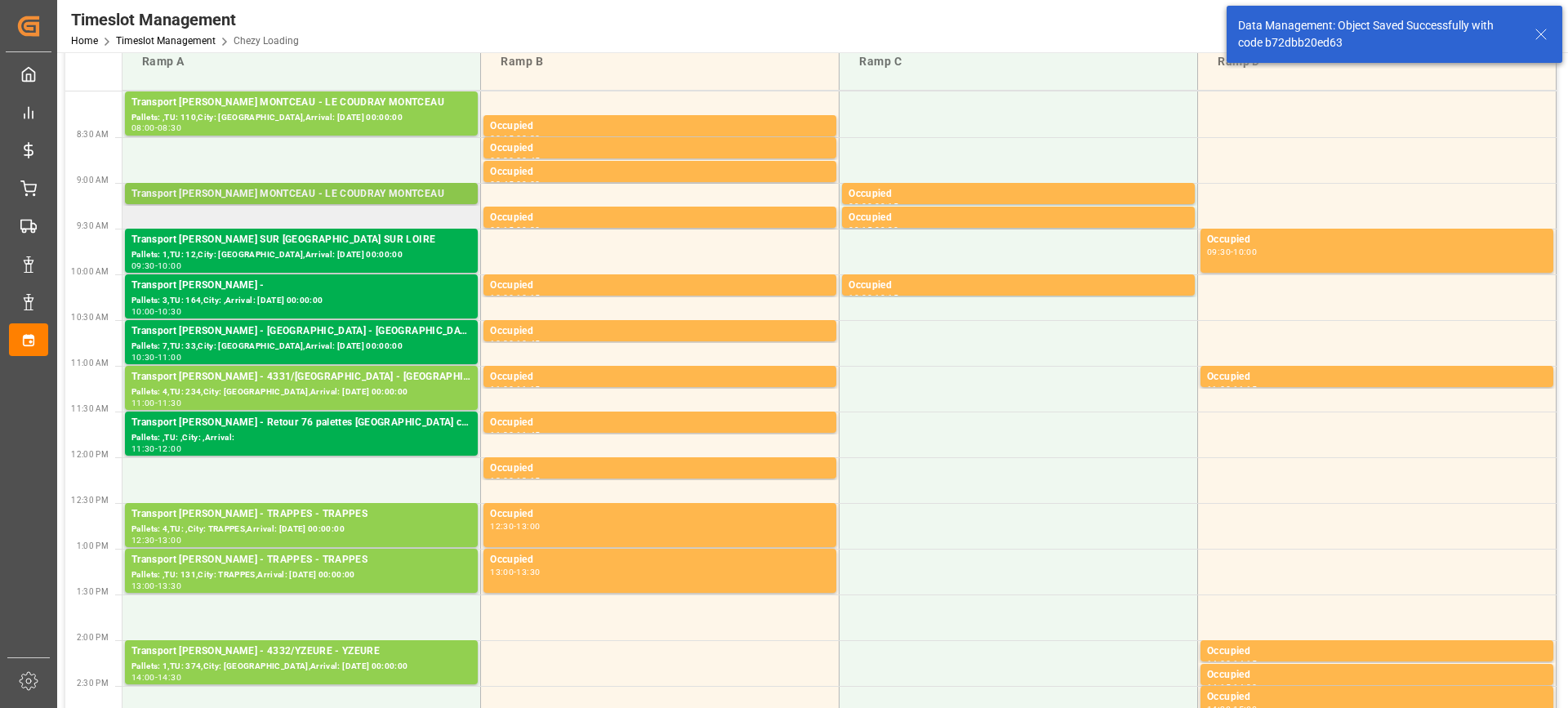
click at [312, 184] on div "Transport [PERSON_NAME] MONTCEAU - LE COUDRAY MONTCEAU Pallets: ,TU: 60,City: […" at bounding box center [301, 193] width 353 height 21
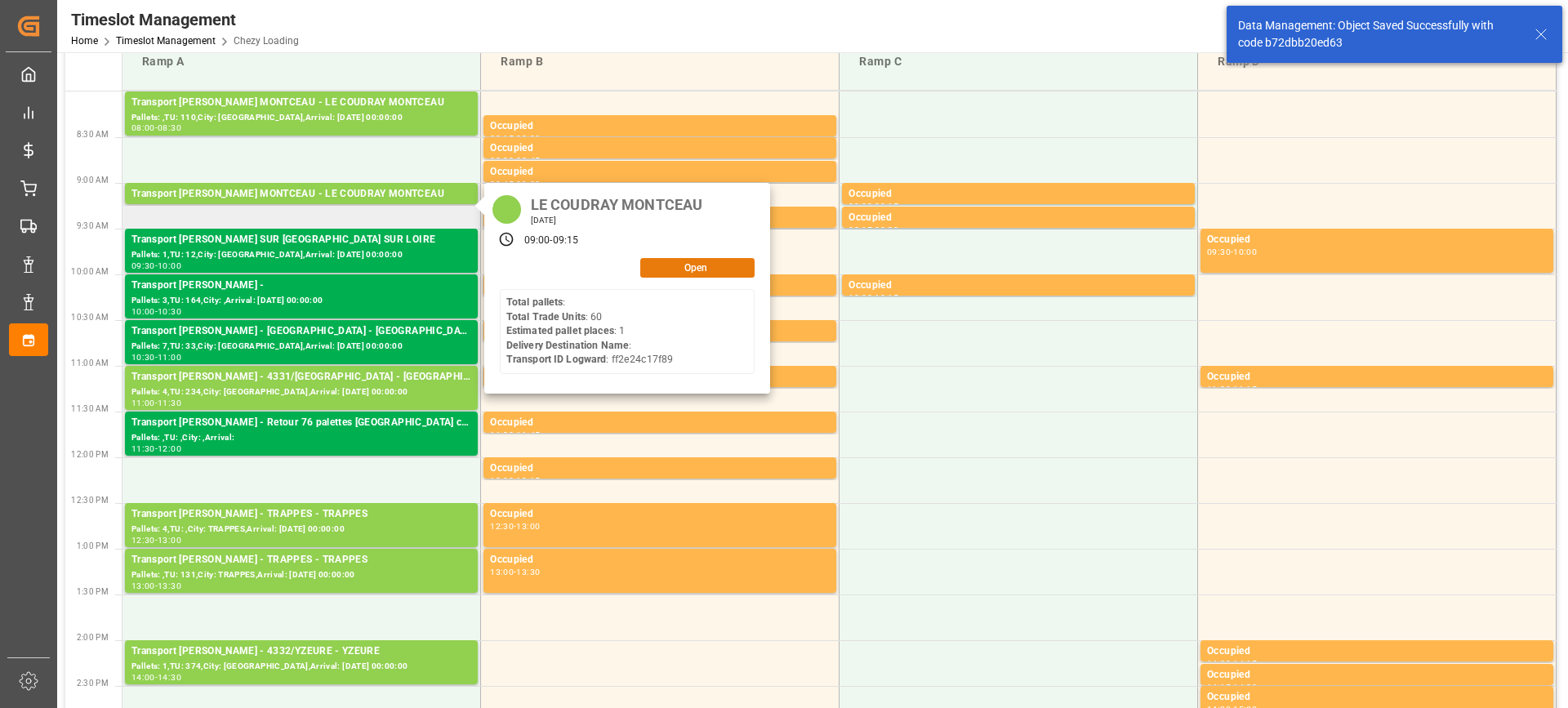
click at [688, 260] on button "Open" at bounding box center [697, 267] width 114 height 19
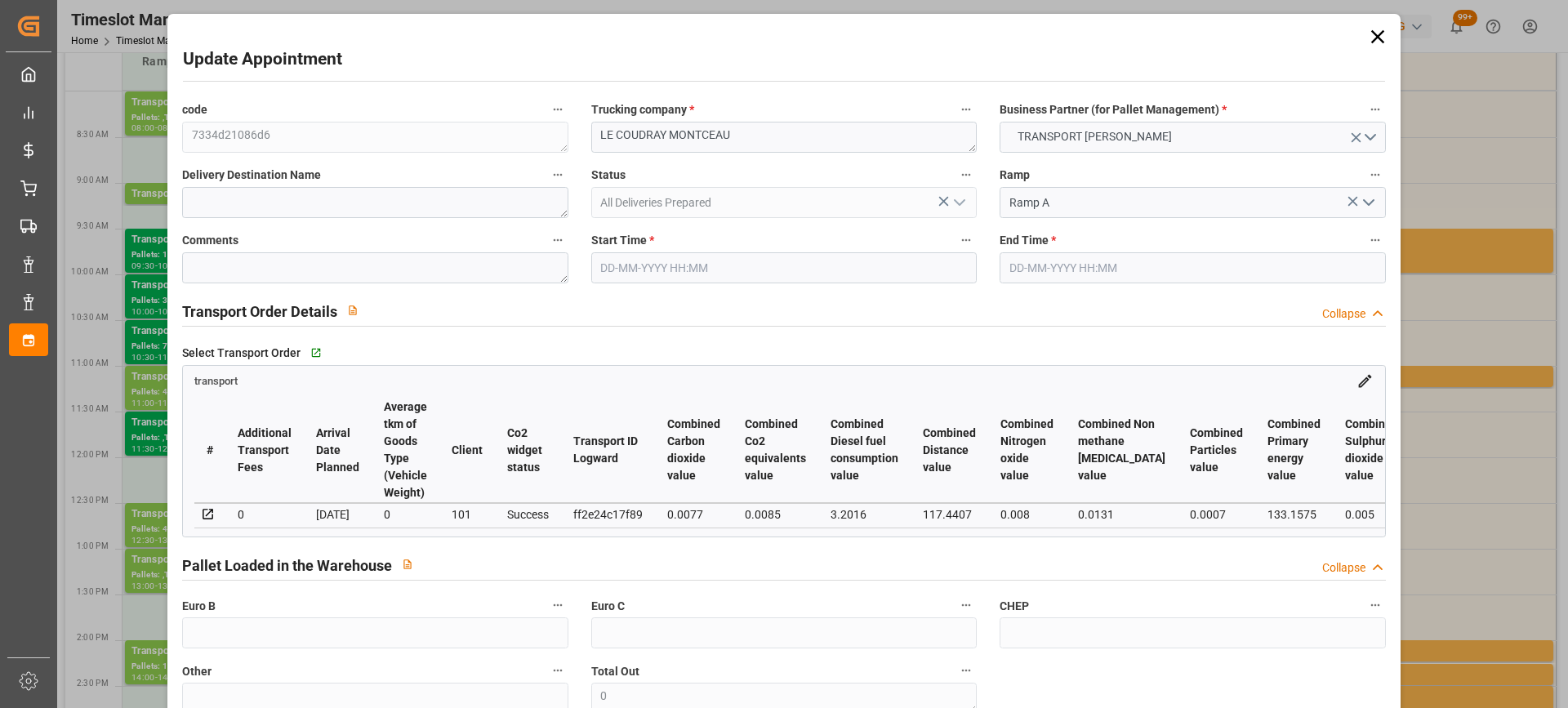
type input "1"
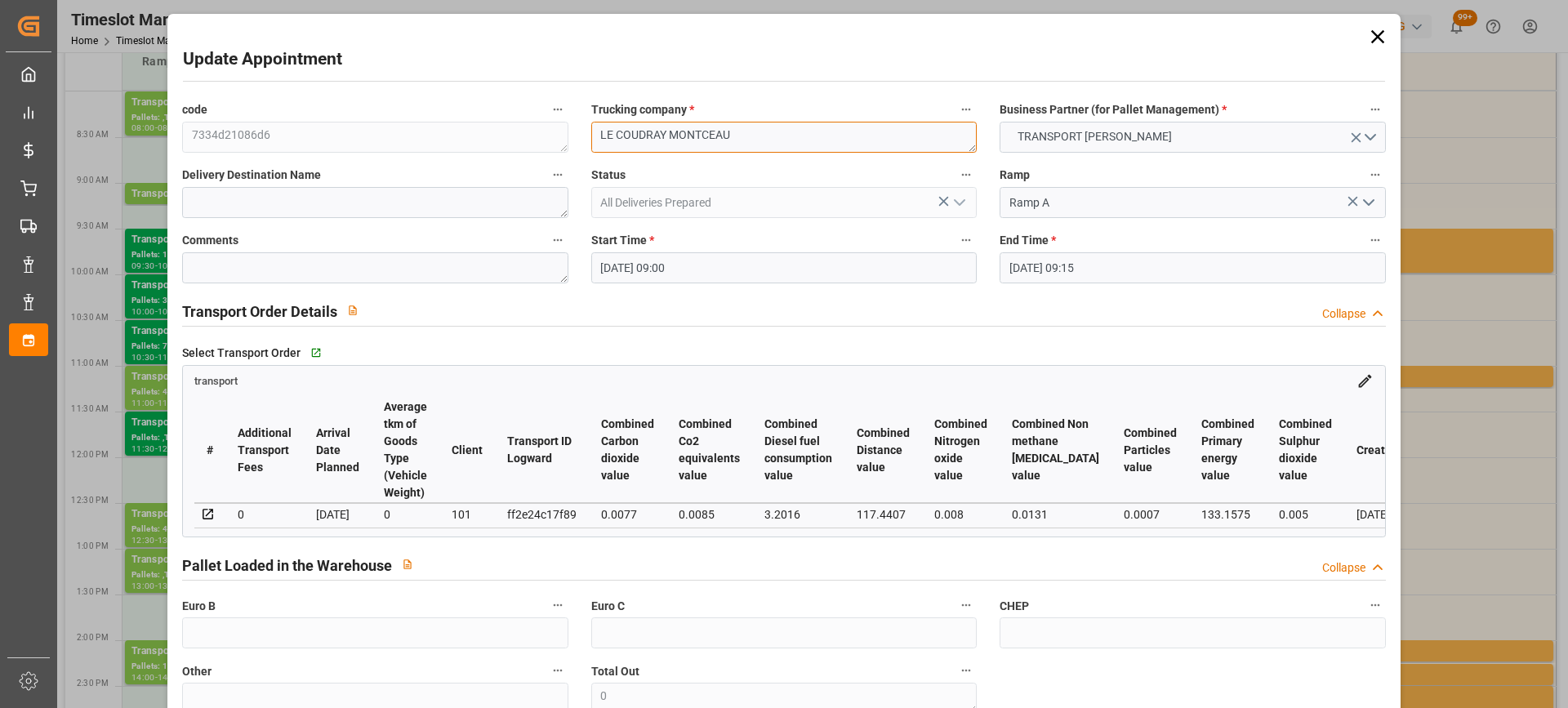
click at [595, 145] on textarea "LE COUDRAY MONTCEAU" at bounding box center [784, 136] width 386 height 31
drag, startPoint x: 659, startPoint y: 133, endPoint x: 494, endPoint y: 165, distance: 168.1
click at [494, 165] on div "code 7334d21086d6 Trucking company * sortie 4331/LE COUDRAY MONTCEAU Business P…" at bounding box center [784, 494] width 1226 height 803
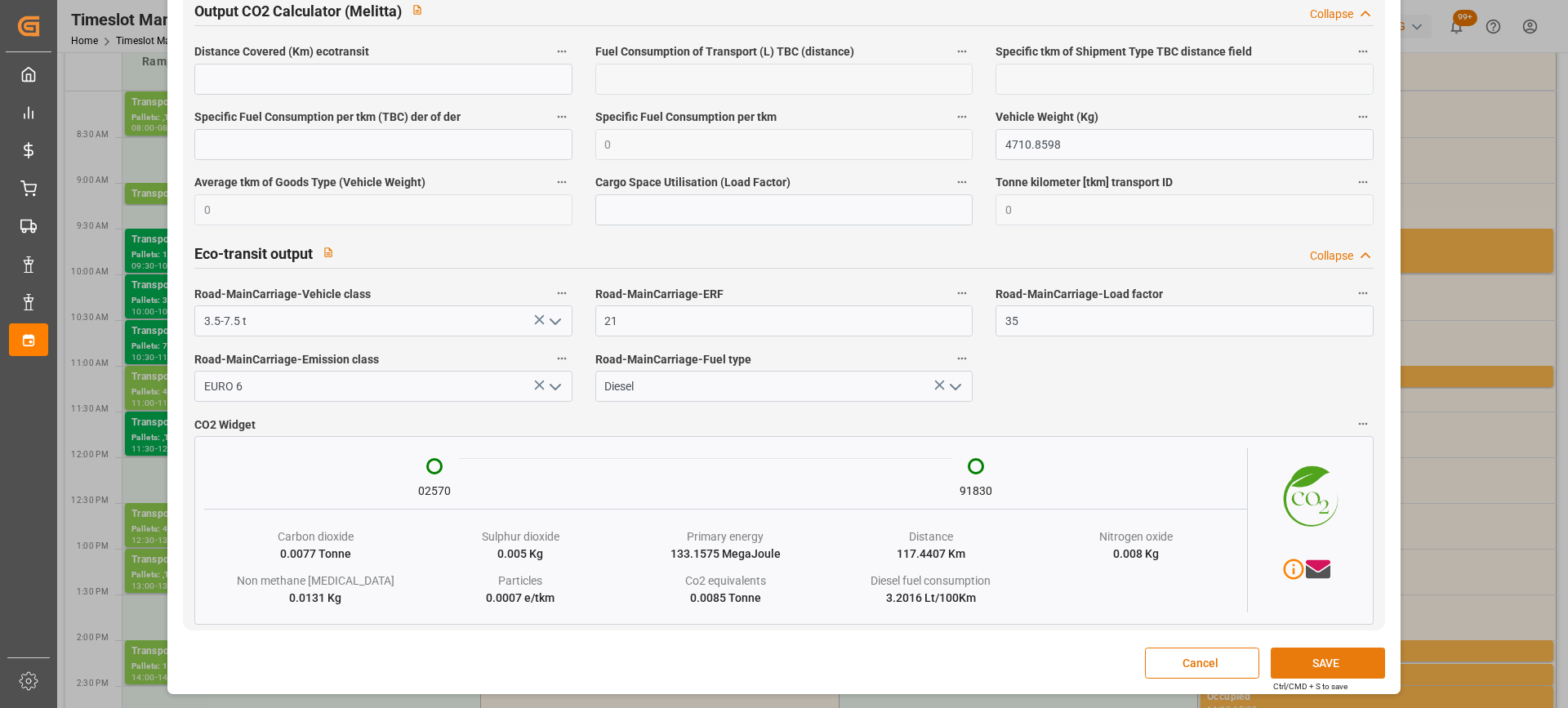
click at [1326, 664] on button "SAVE" at bounding box center [1328, 662] width 114 height 31
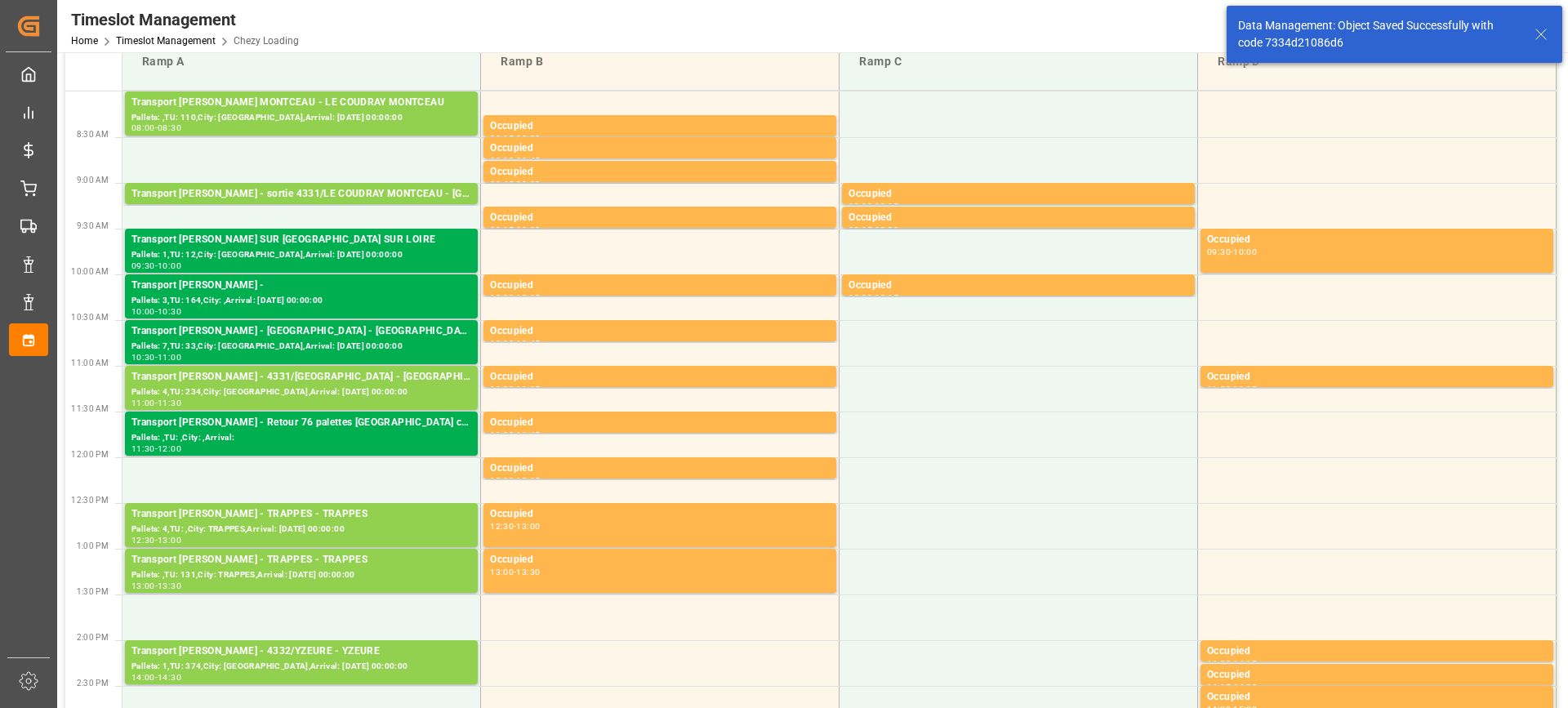
scroll to position [0, 0]
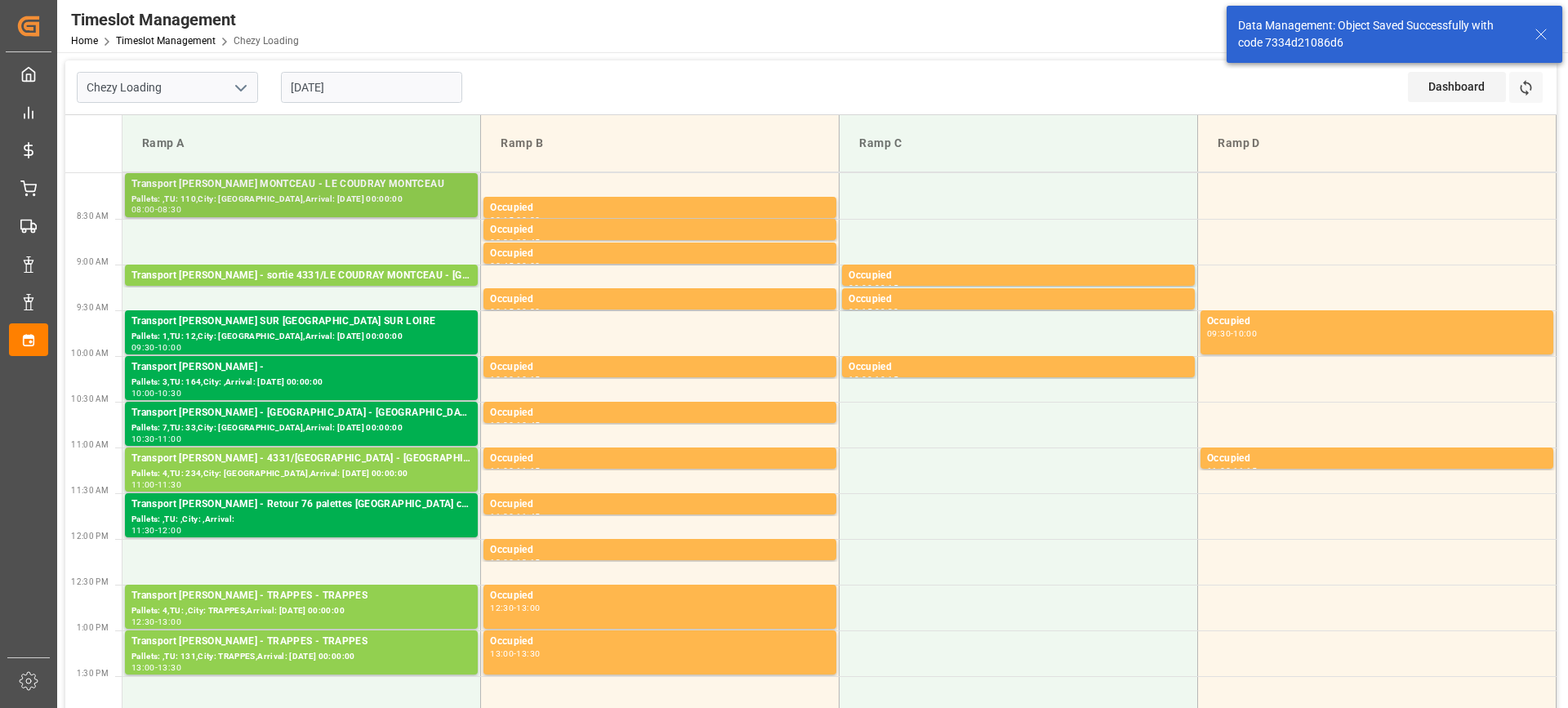
click at [284, 199] on div "Pallets: ,TU: 110,City: [GEOGRAPHIC_DATA],Arrival: [DATE] 00:00:00" at bounding box center [301, 199] width 339 height 14
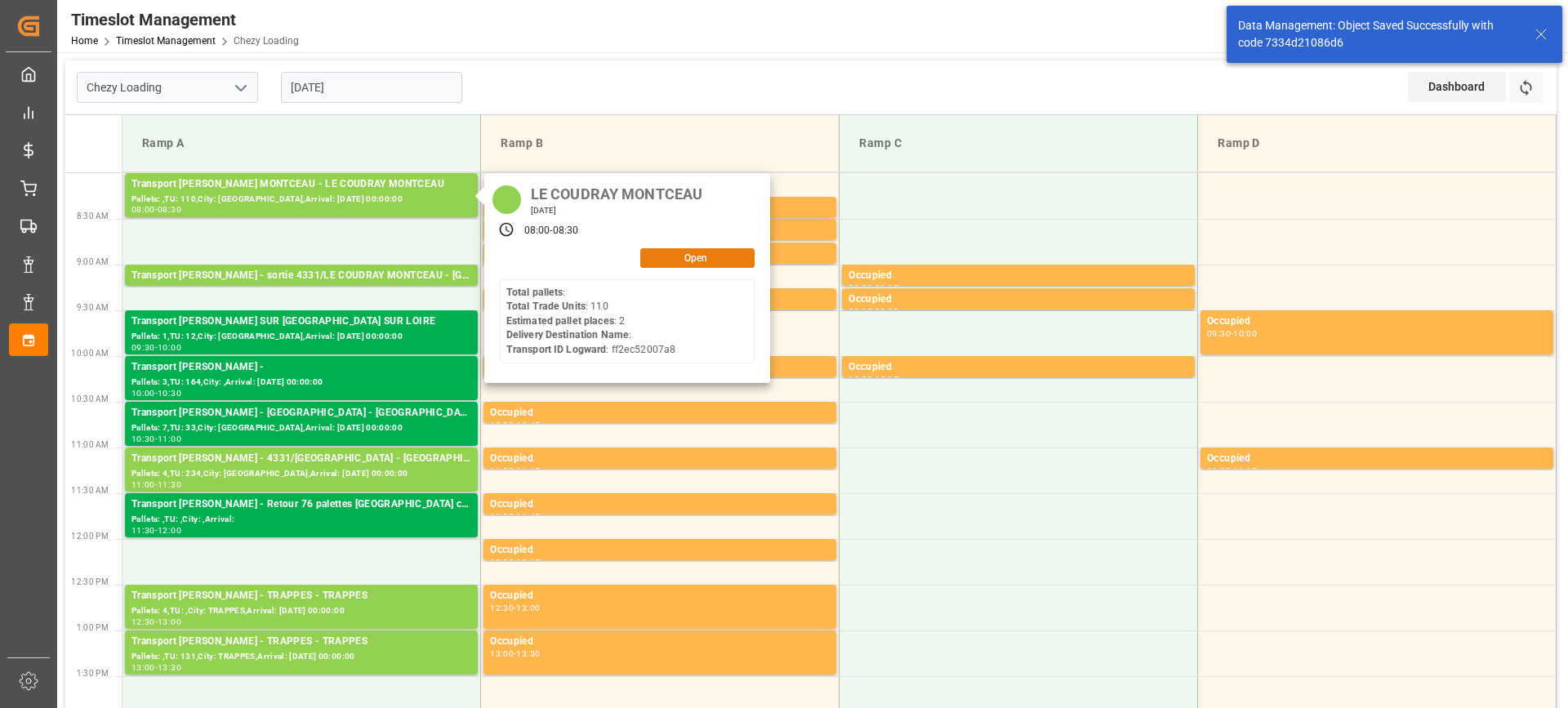
click at [694, 256] on button "Open" at bounding box center [697, 258] width 114 height 19
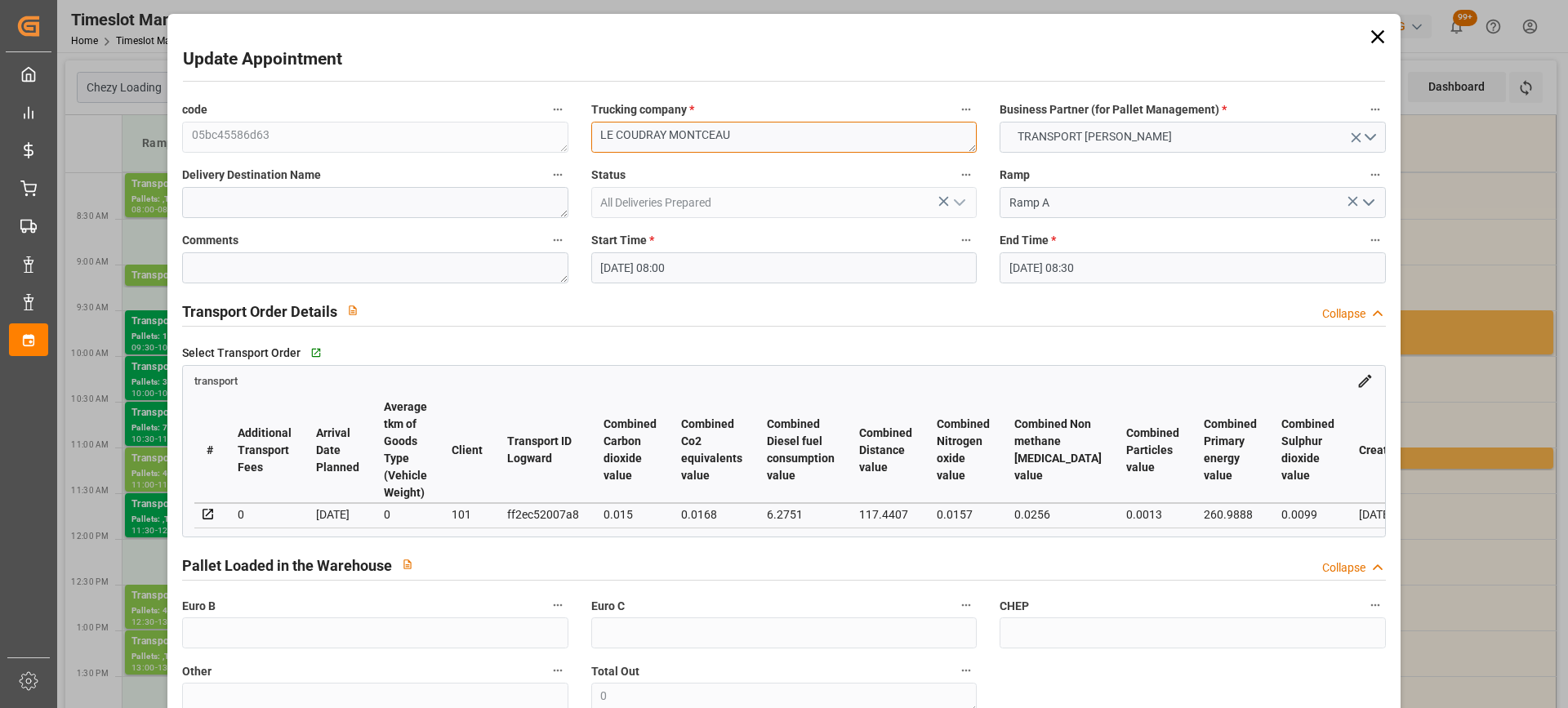
paste textarea "sortie 4331/"
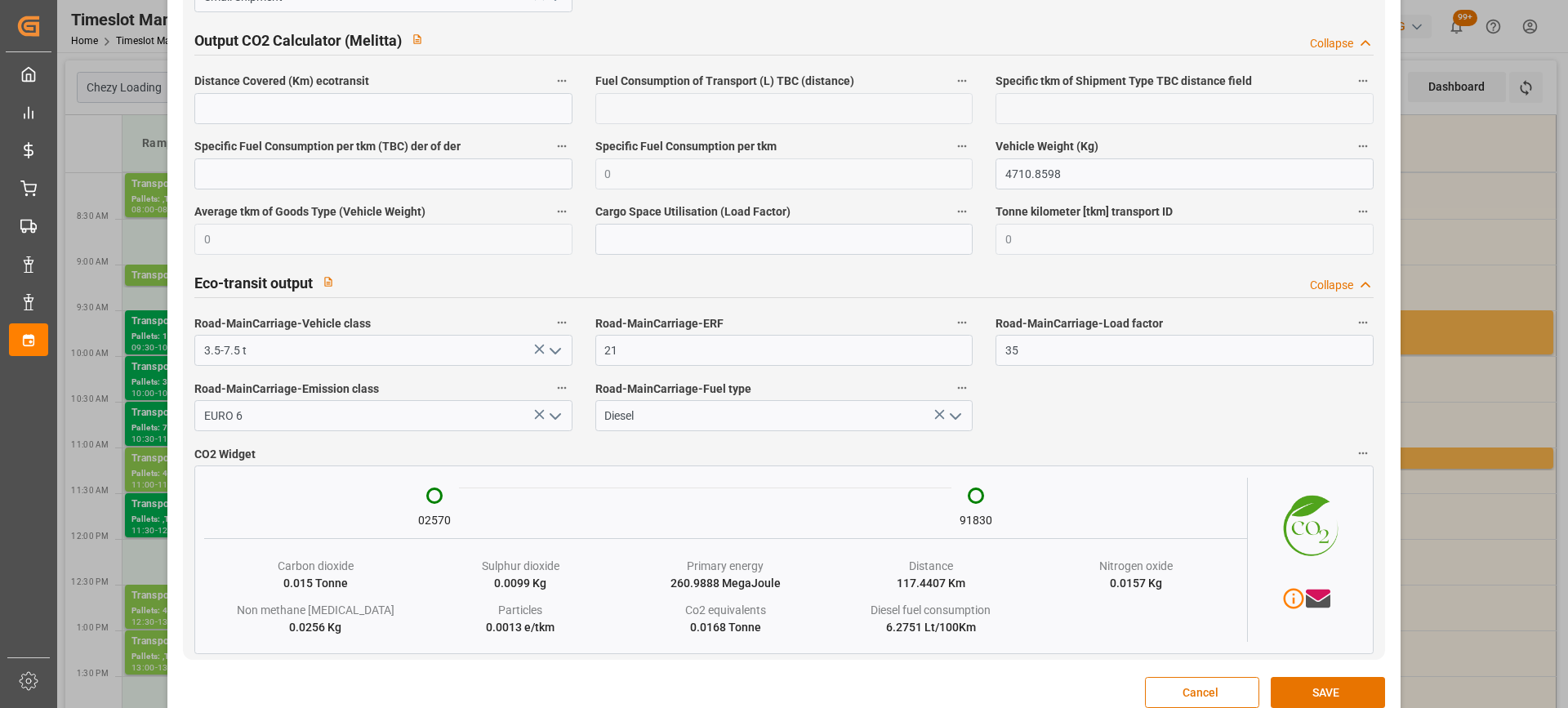
scroll to position [2735, 0]
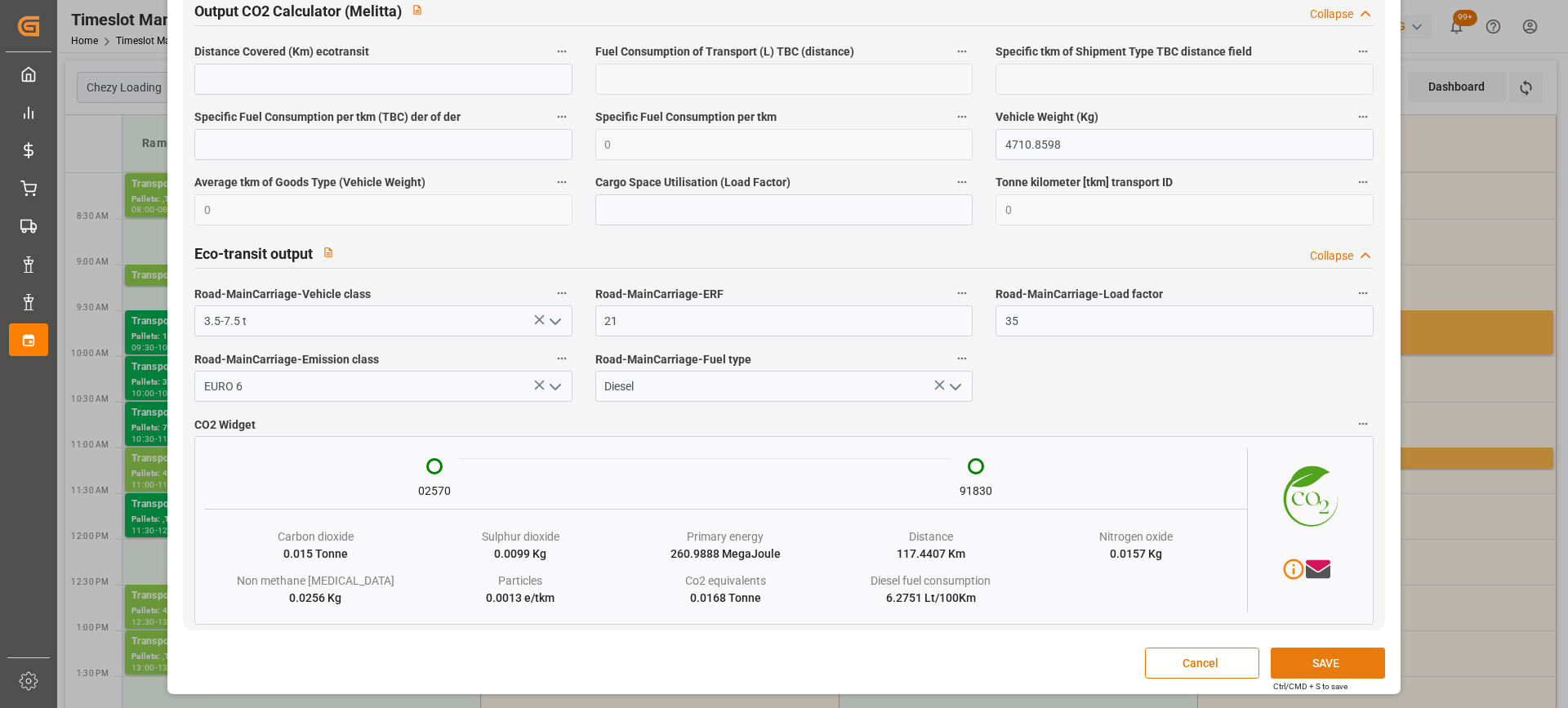
click at [1305, 669] on button "SAVE" at bounding box center [1328, 662] width 114 height 31
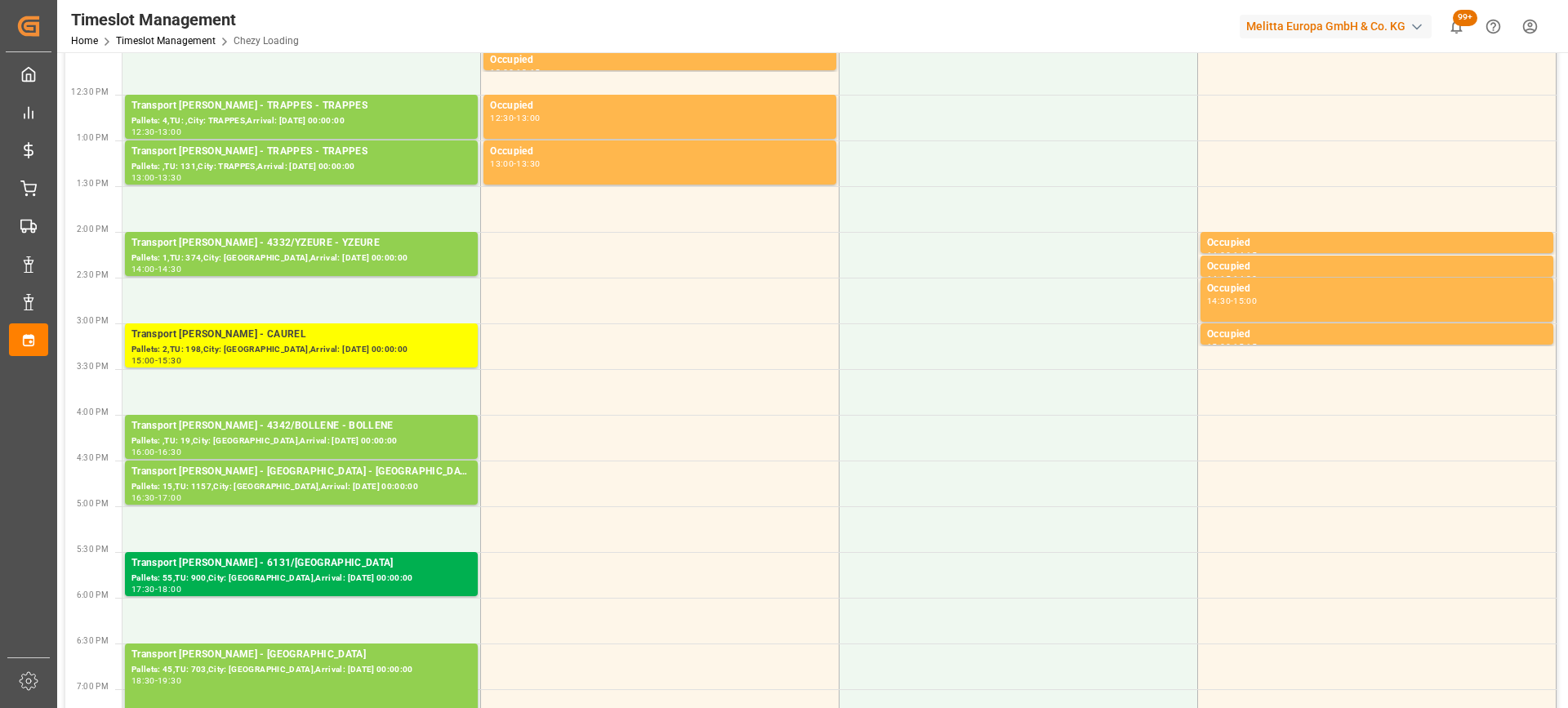
scroll to position [898, 0]
